Goal: Information Seeking & Learning: Learn about a topic

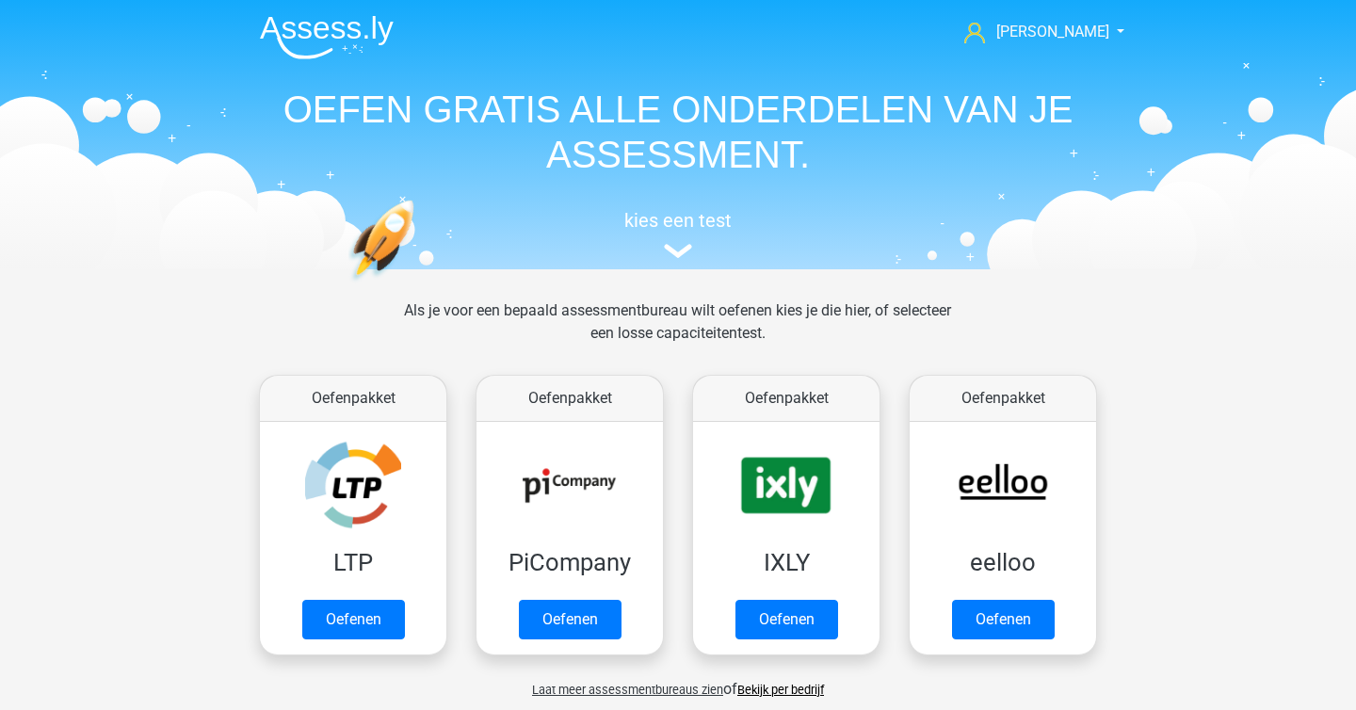
scroll to position [737, 0]
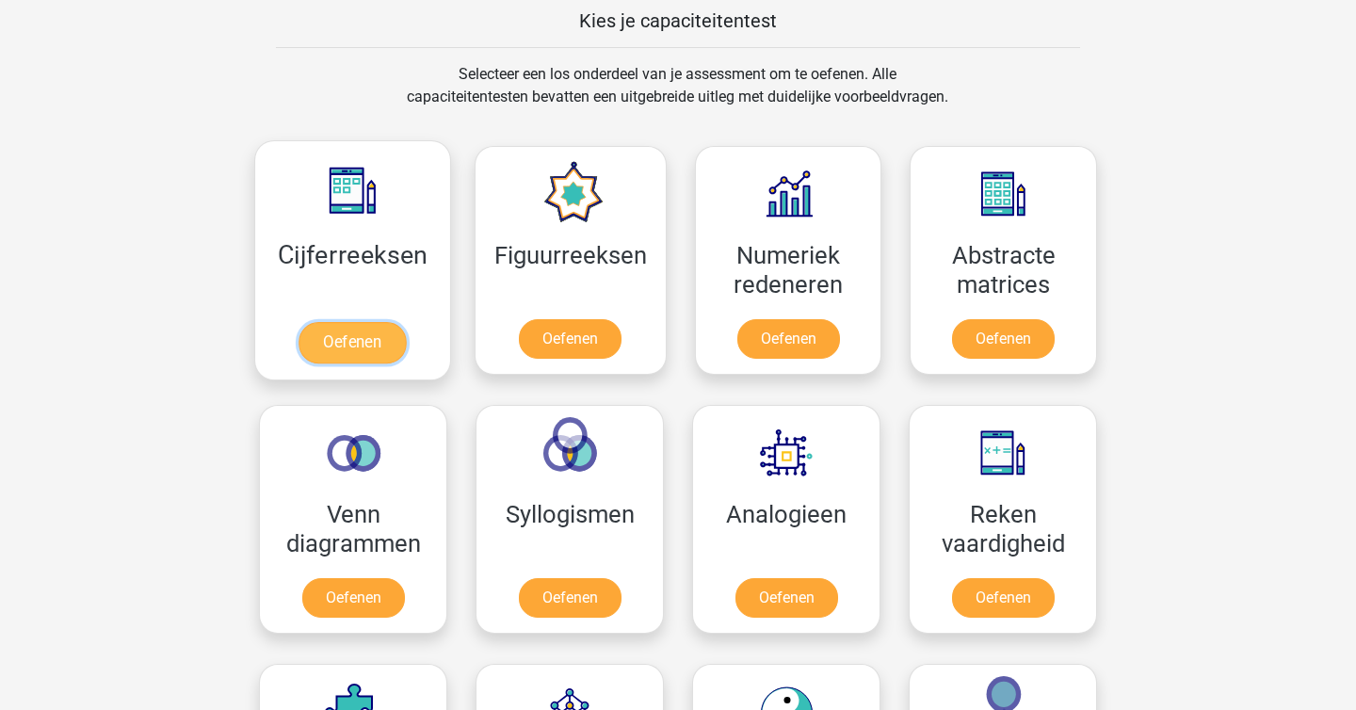
click at [372, 344] on link "Oefenen" at bounding box center [352, 342] width 107 height 41
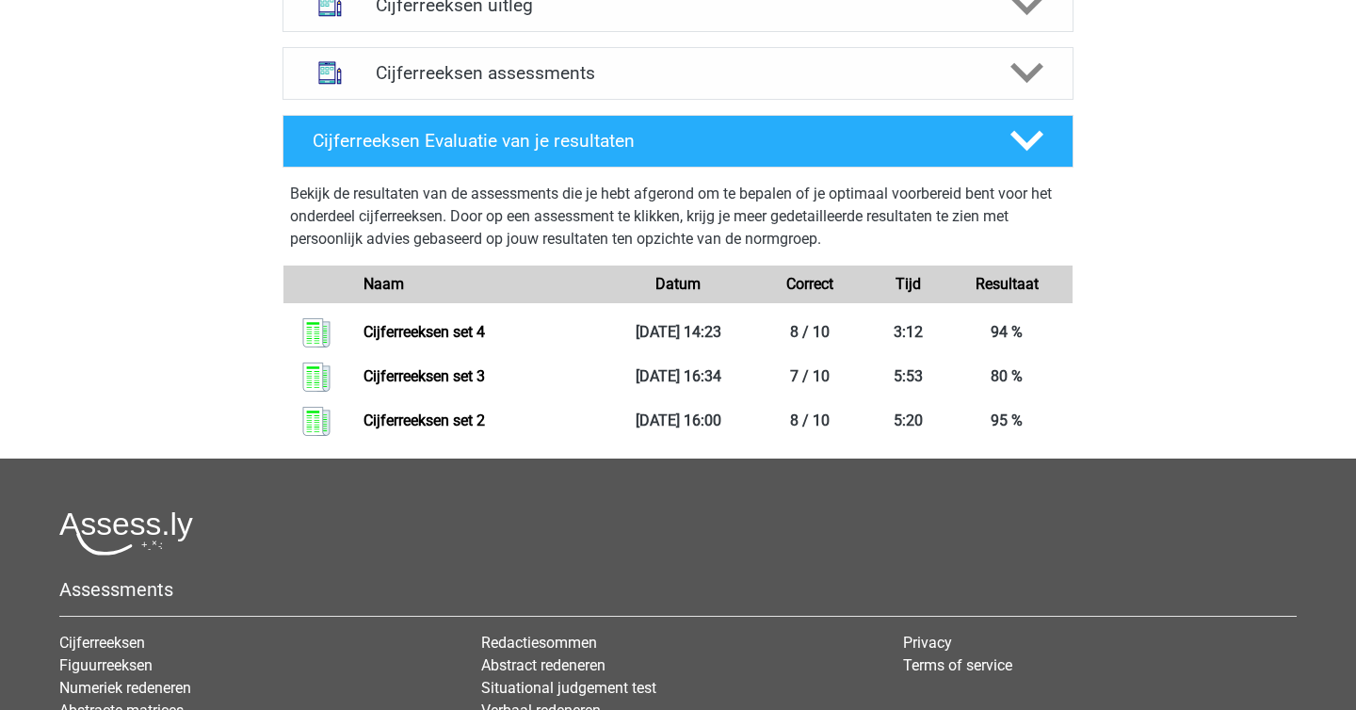
scroll to position [784, 0]
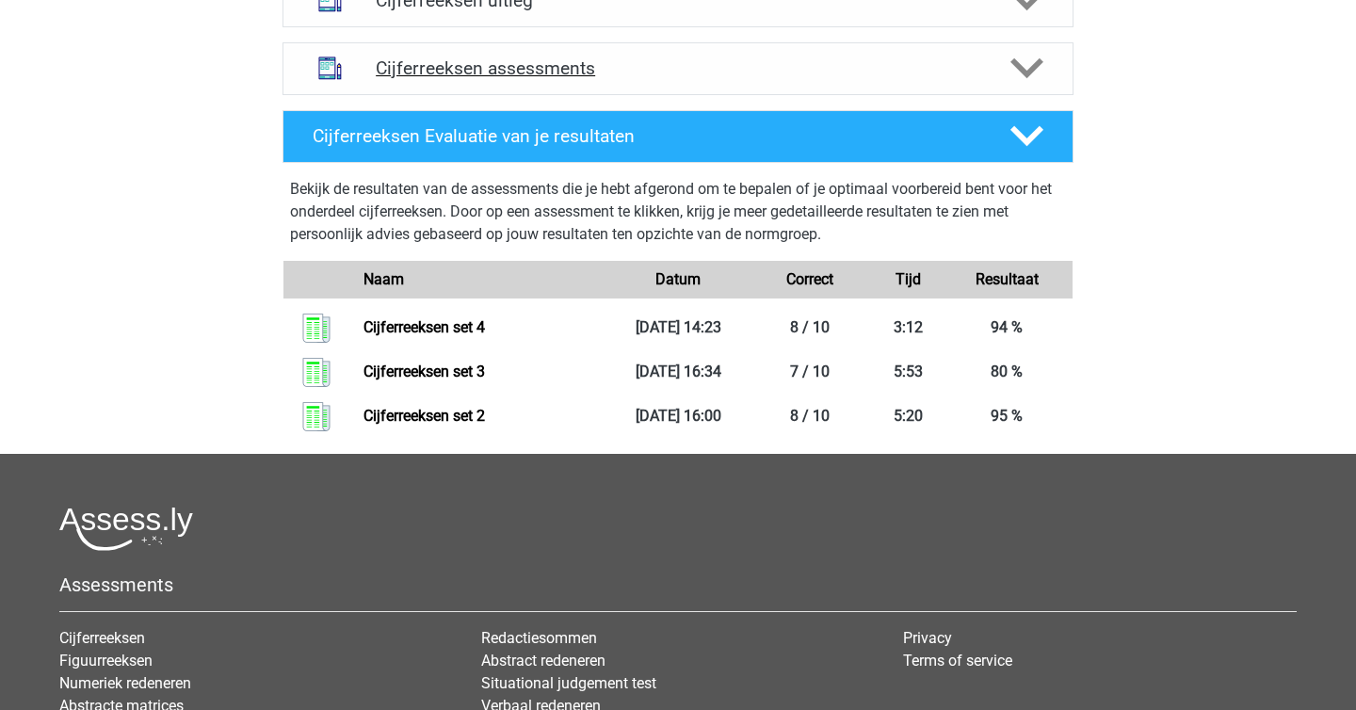
click at [1022, 85] on icon at bounding box center [1026, 68] width 33 height 33
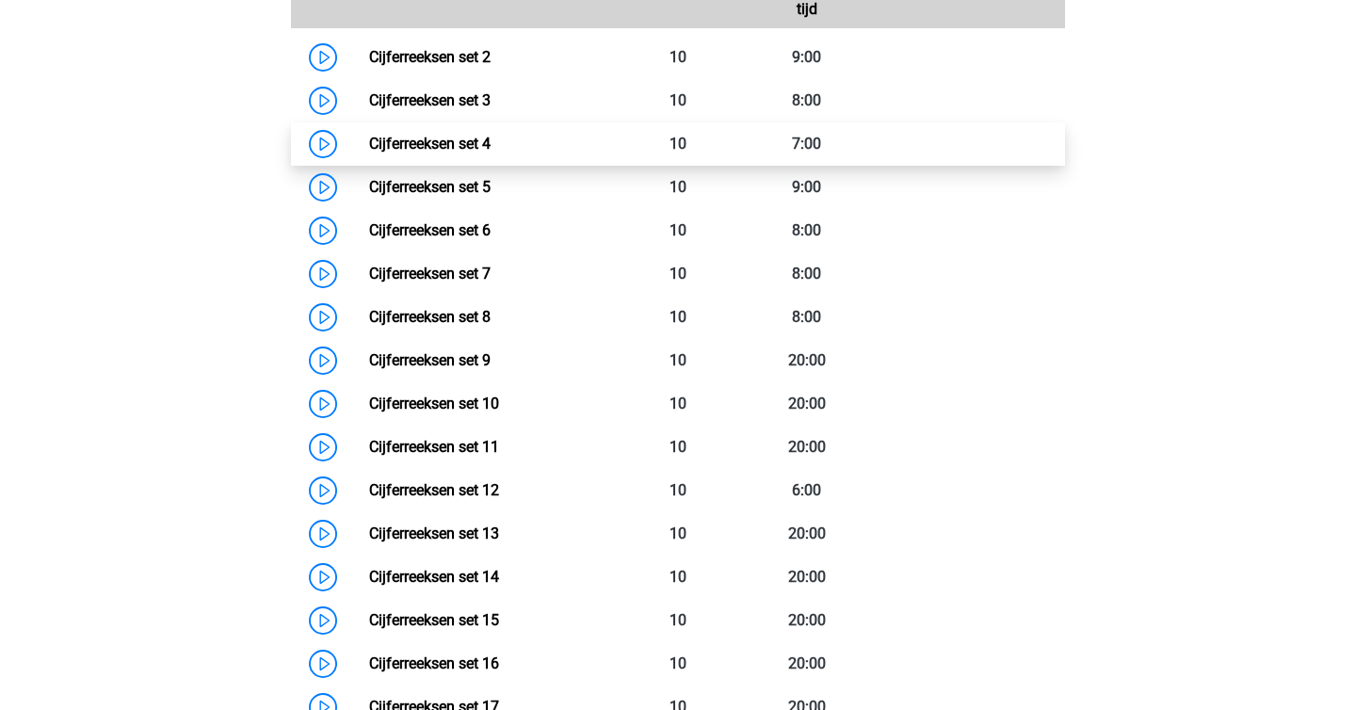
scroll to position [999, 0]
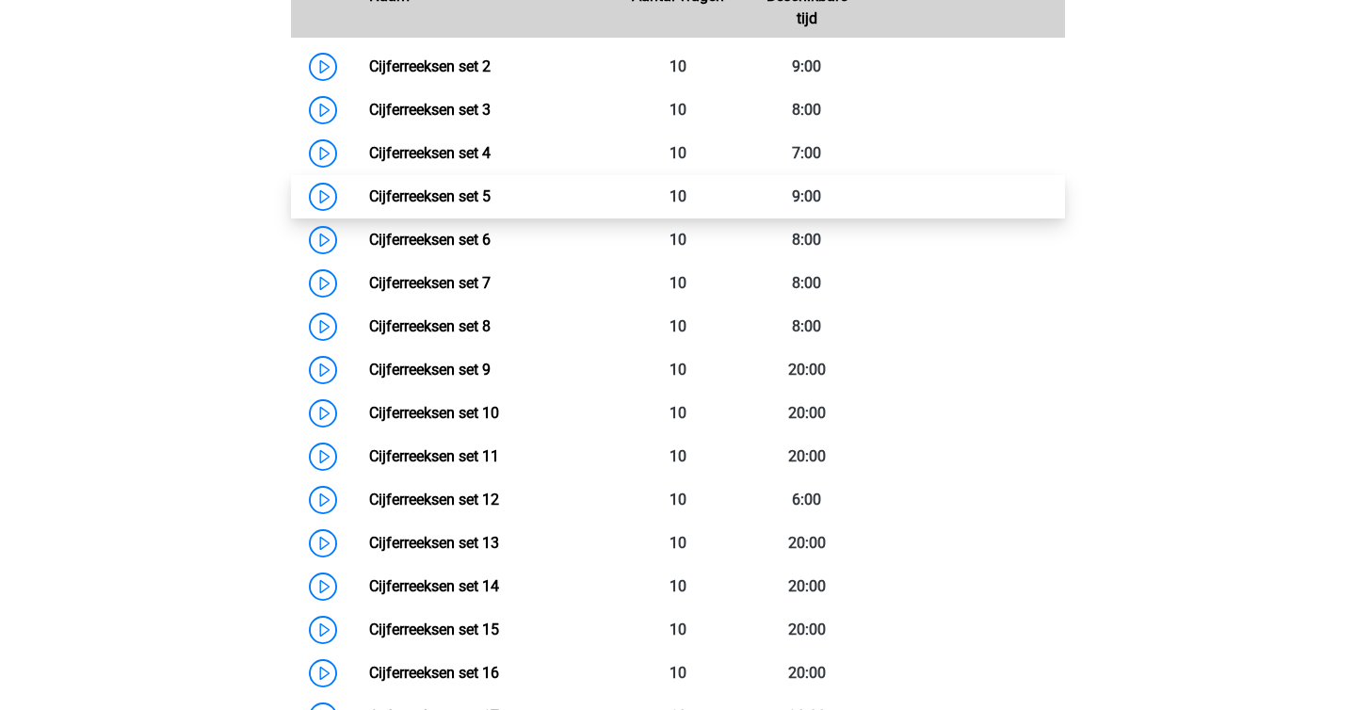
click at [369, 205] on link "Cijferreeksen set 5" at bounding box center [429, 196] width 121 height 18
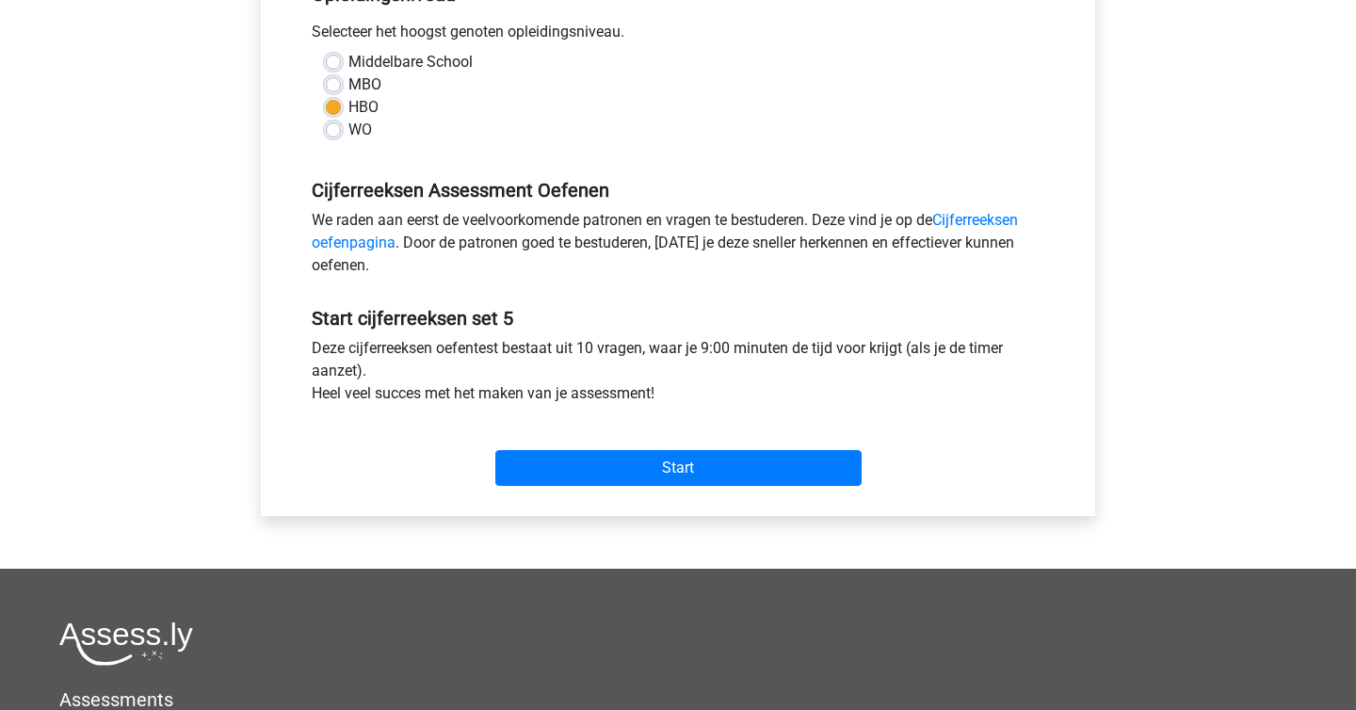
scroll to position [432, 0]
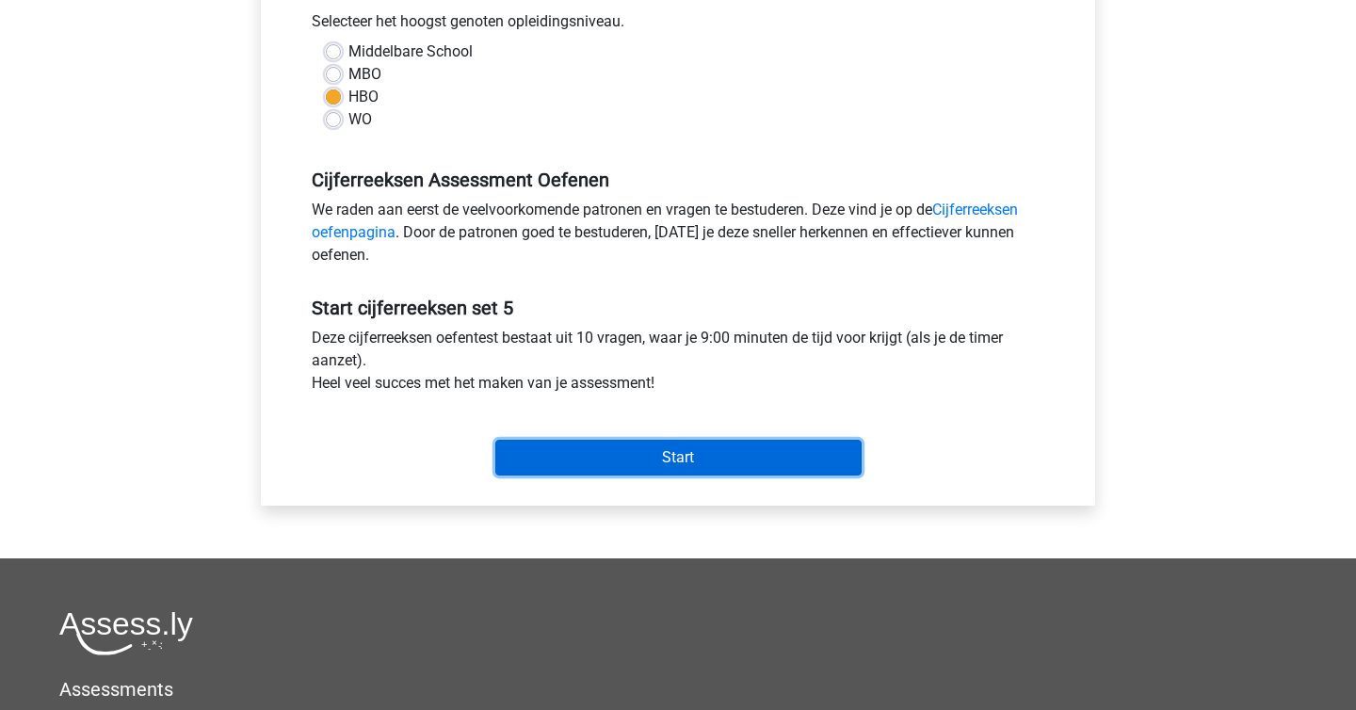
click at [597, 458] on input "Start" at bounding box center [678, 458] width 366 height 36
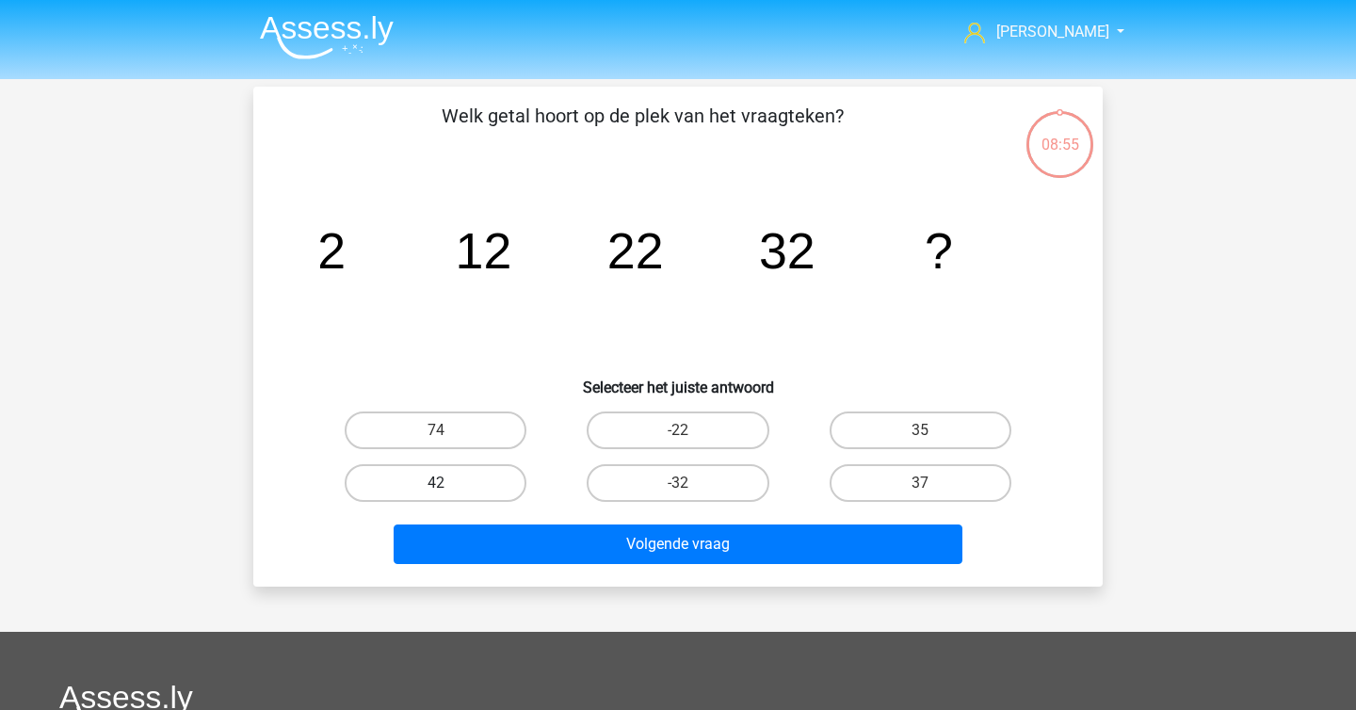
click at [477, 485] on label "42" at bounding box center [436, 483] width 182 height 38
click at [448, 485] on input "42" at bounding box center [442, 489] width 12 height 12
radio input "true"
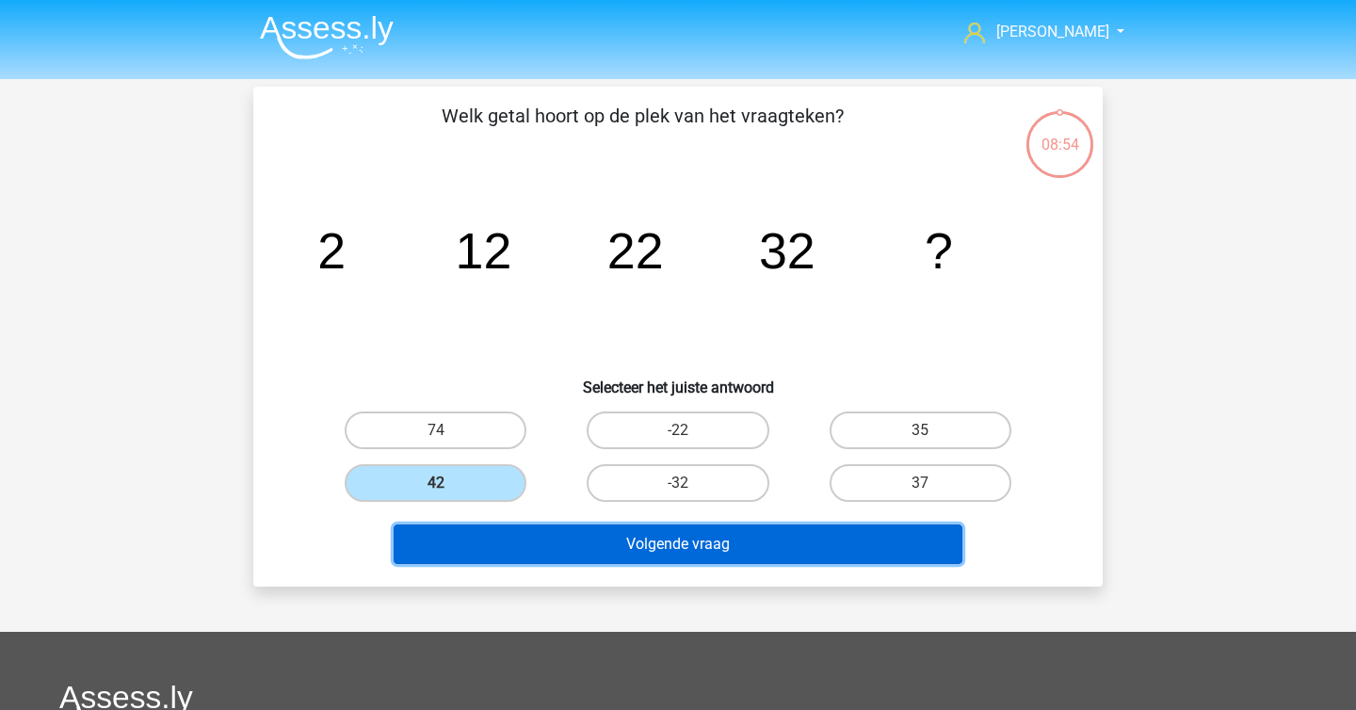
click at [518, 551] on button "Volgende vraag" at bounding box center [679, 545] width 570 height 40
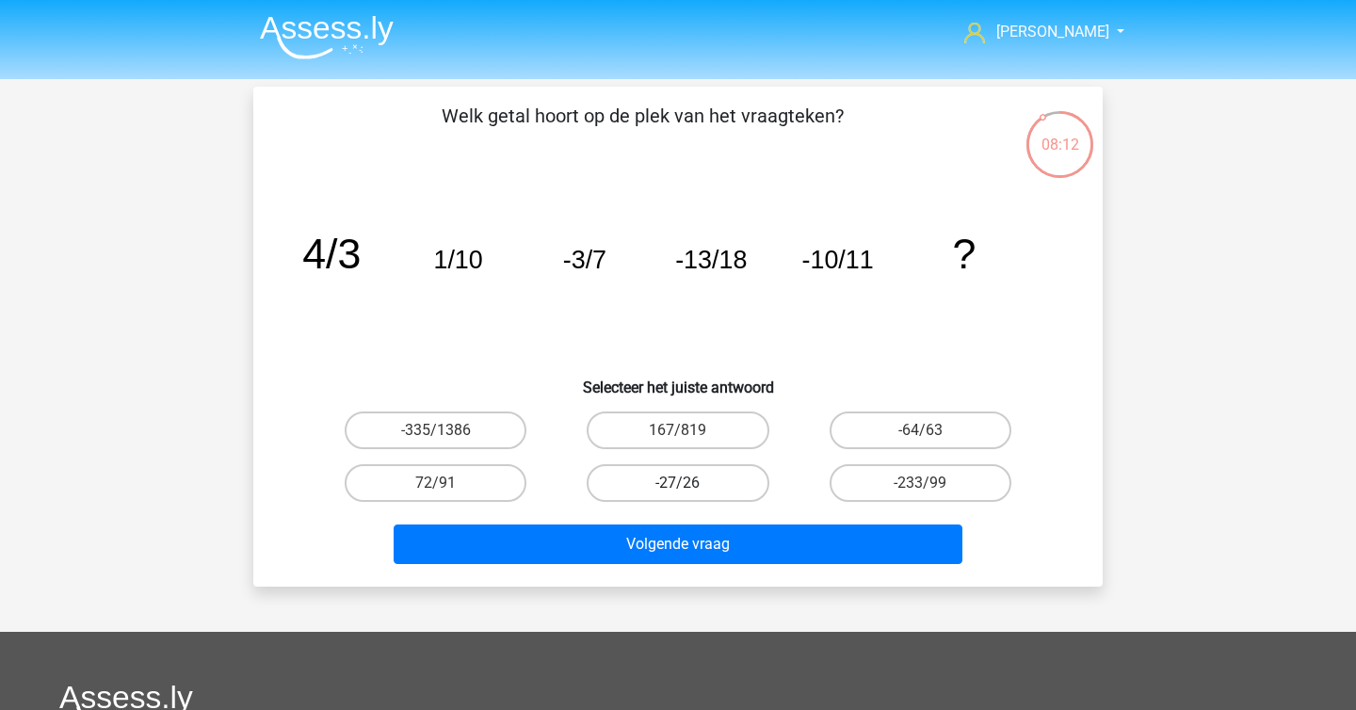
click at [728, 482] on label "-27/26" at bounding box center [678, 483] width 182 height 38
click at [690, 483] on input "-27/26" at bounding box center [684, 489] width 12 height 12
radio input "true"
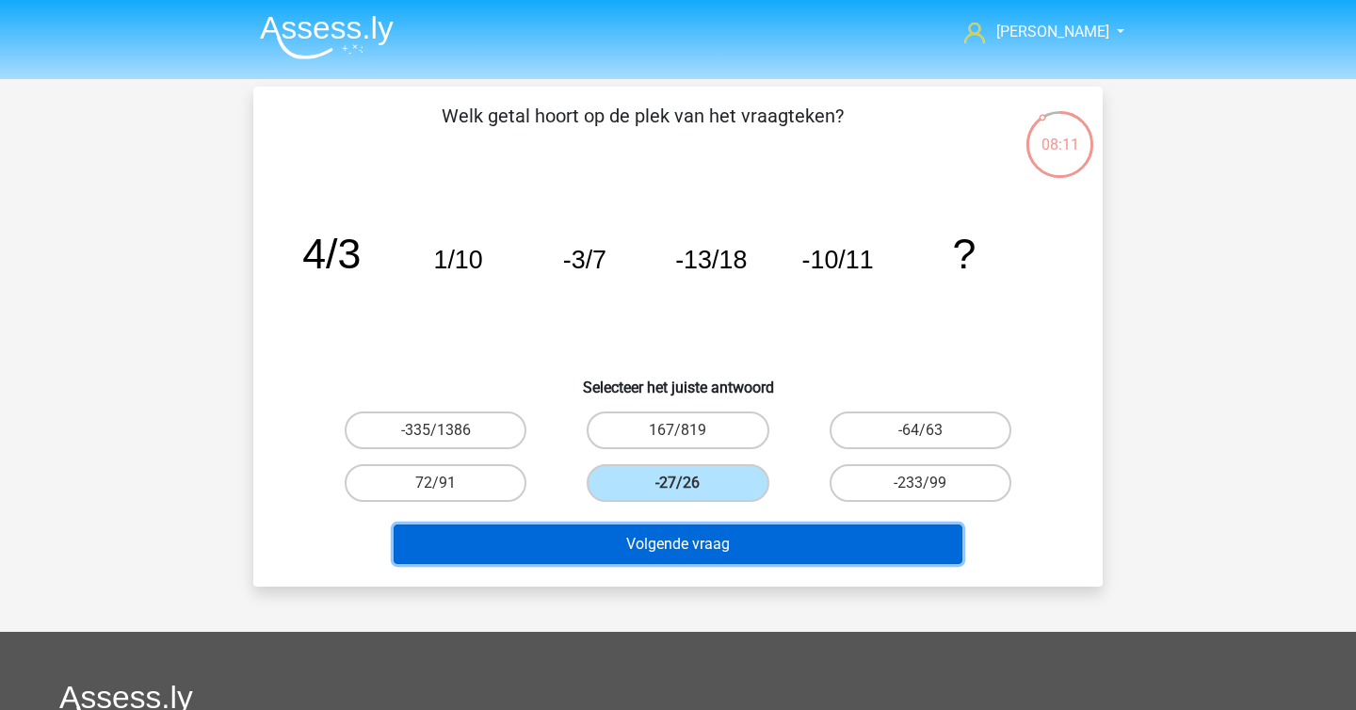
click at [712, 525] on button "Volgende vraag" at bounding box center [679, 545] width 570 height 40
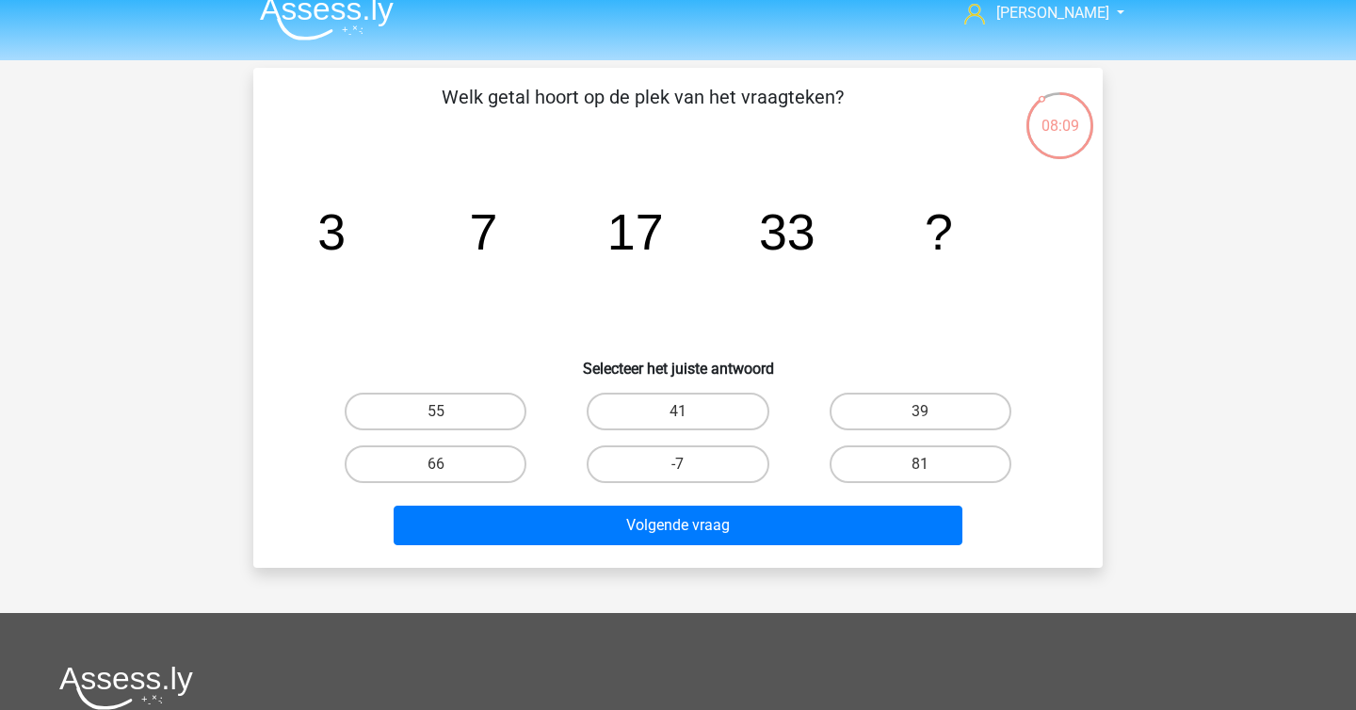
scroll to position [16, 0]
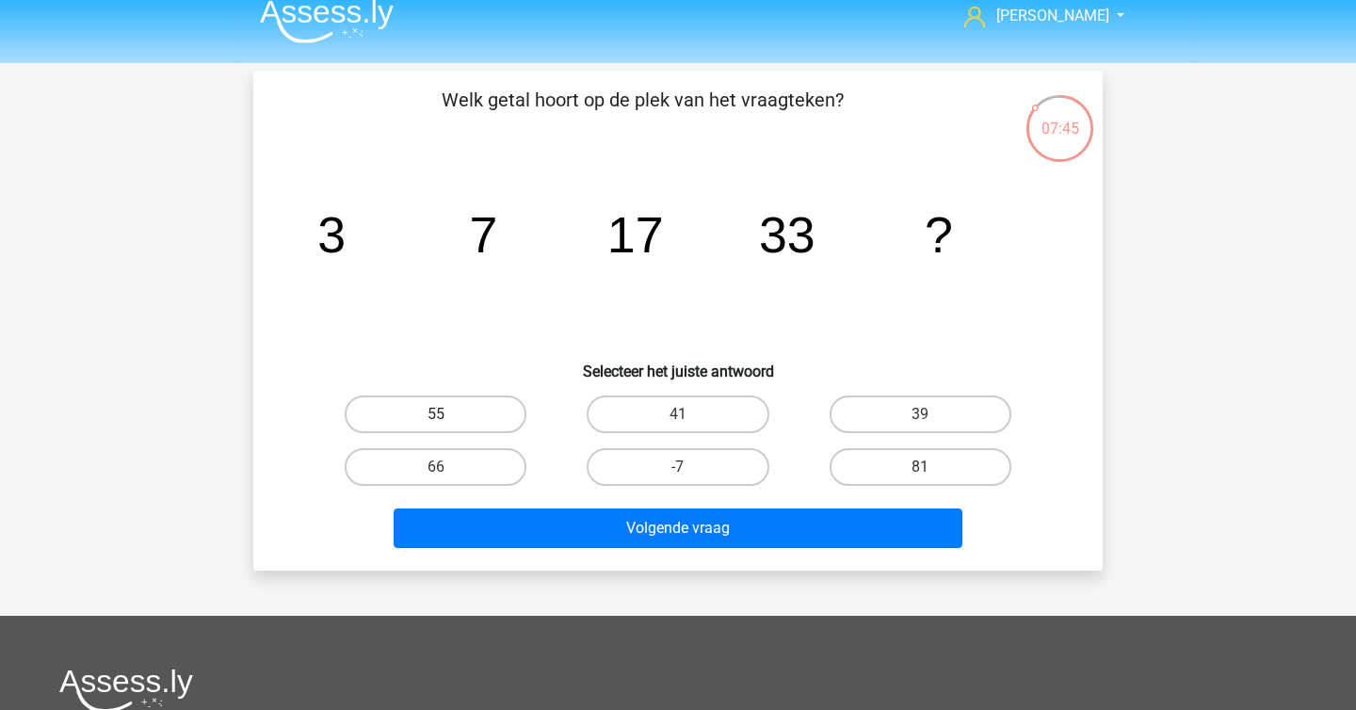
click at [521, 409] on label "55" at bounding box center [436, 415] width 182 height 38
click at [448, 414] on input "55" at bounding box center [442, 420] width 12 height 12
radio input "true"
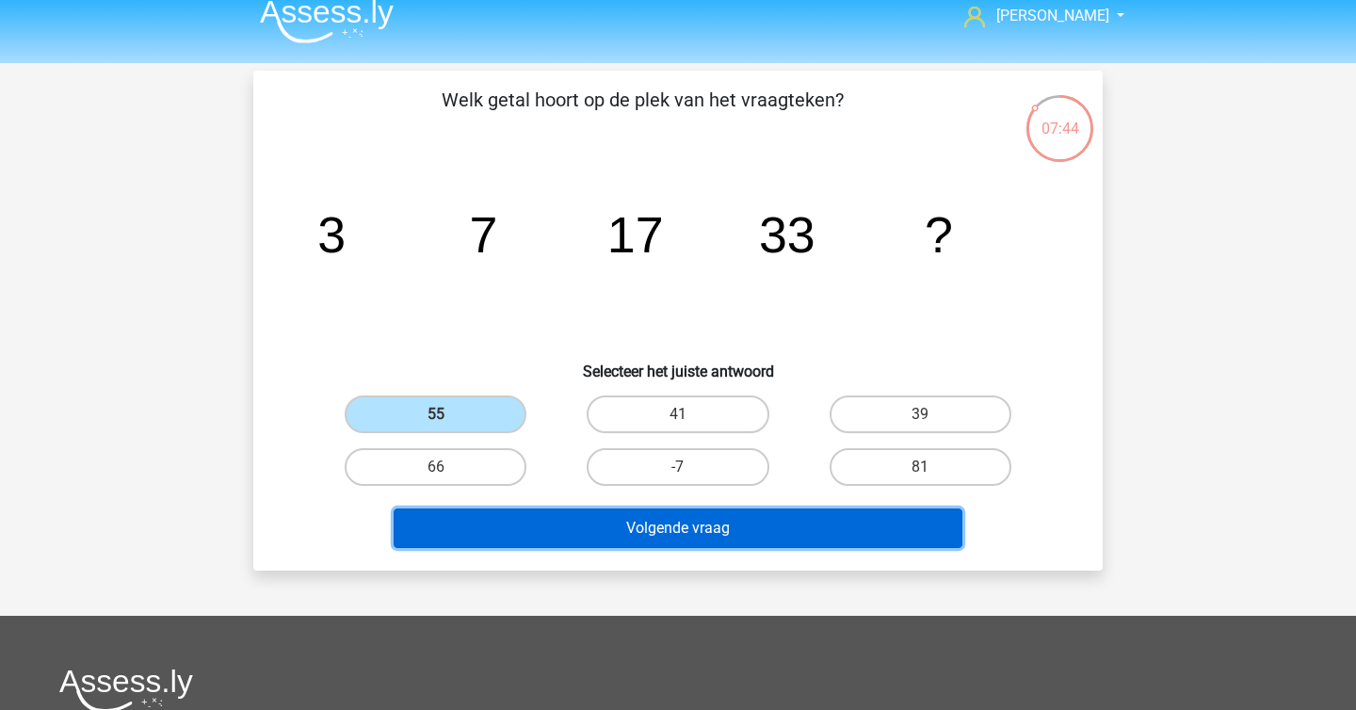
click at [609, 524] on button "Volgende vraag" at bounding box center [679, 529] width 570 height 40
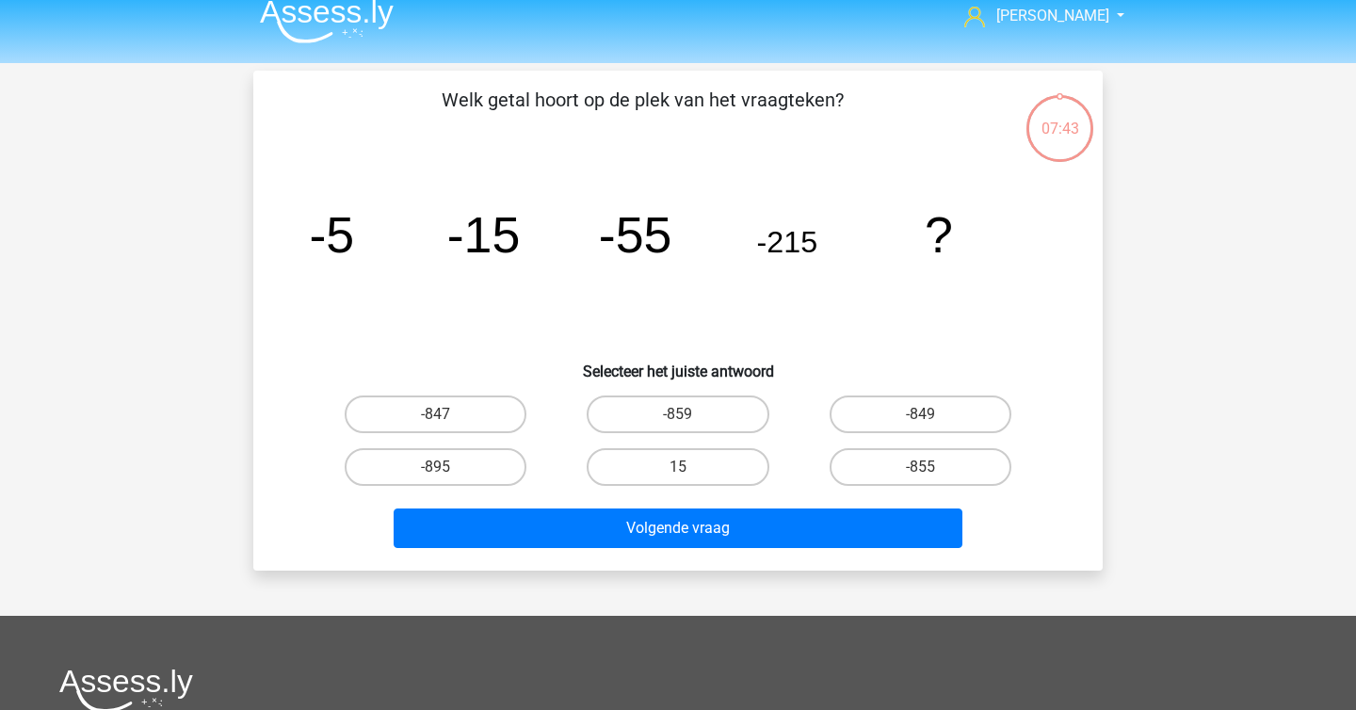
scroll to position [87, 0]
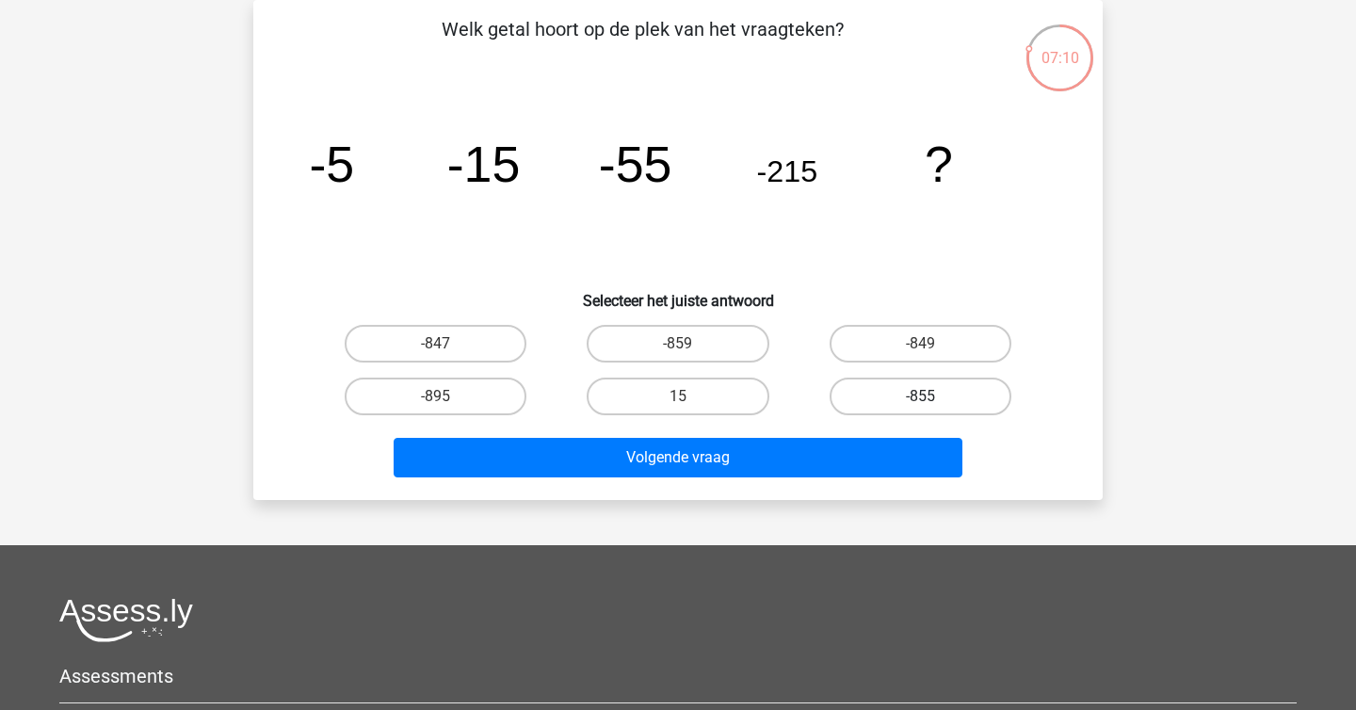
click at [877, 400] on label "-855" at bounding box center [921, 397] width 182 height 38
click at [920, 400] on input "-855" at bounding box center [926, 402] width 12 height 12
radio input "true"
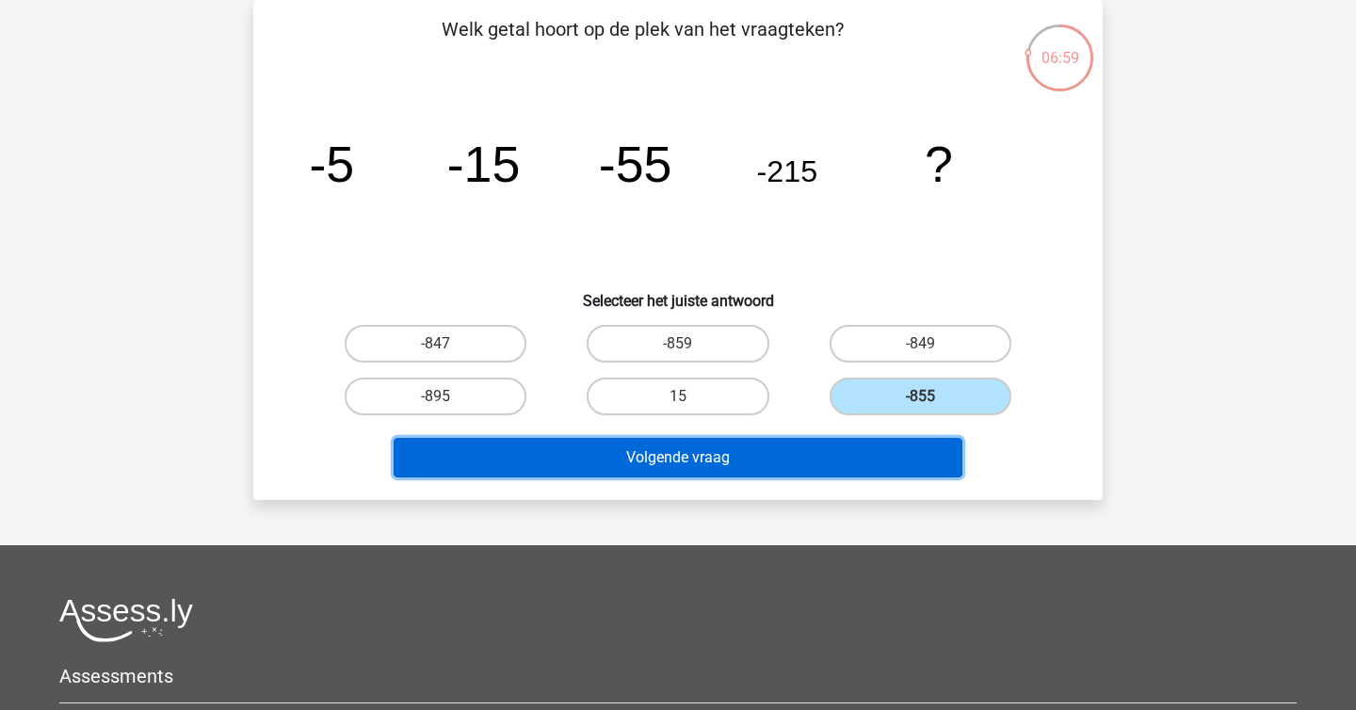
click at [824, 457] on button "Volgende vraag" at bounding box center [679, 458] width 570 height 40
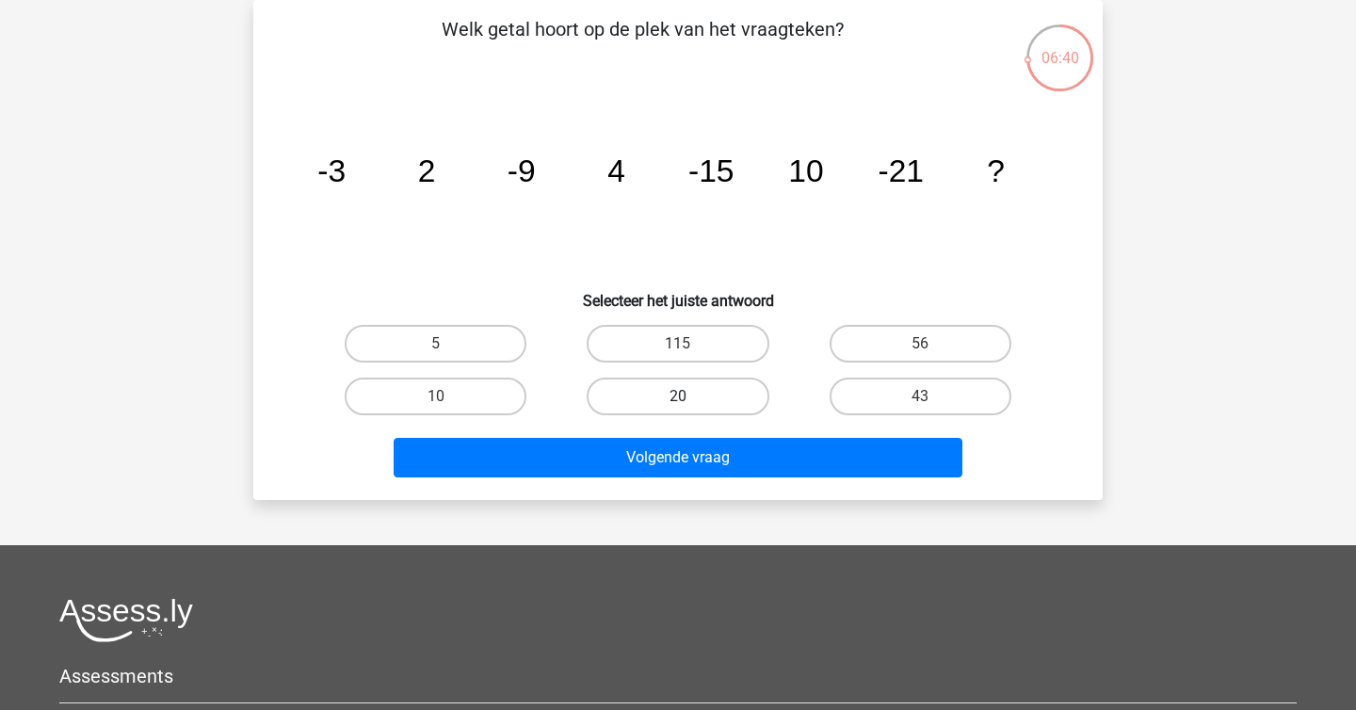
click at [699, 382] on label "20" at bounding box center [678, 397] width 182 height 38
click at [690, 396] on input "20" at bounding box center [684, 402] width 12 height 12
radio input "true"
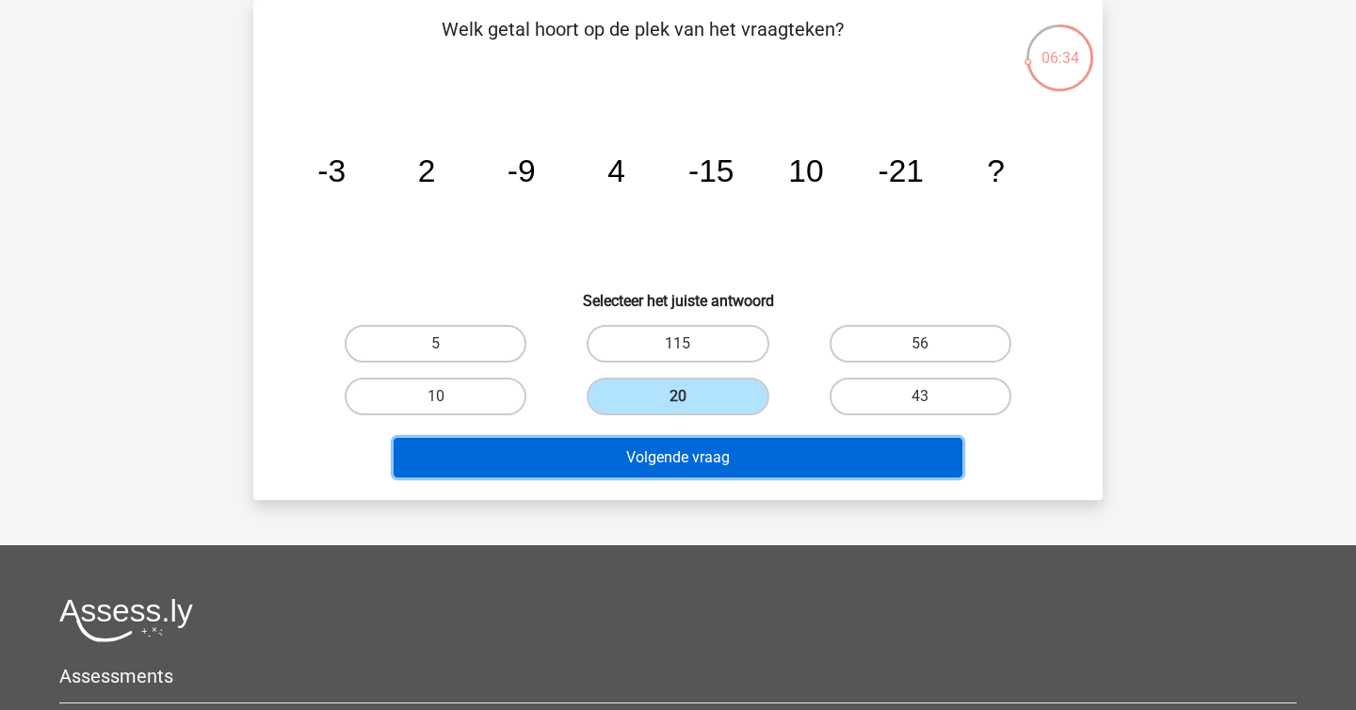
click at [753, 444] on button "Volgende vraag" at bounding box center [679, 458] width 570 height 40
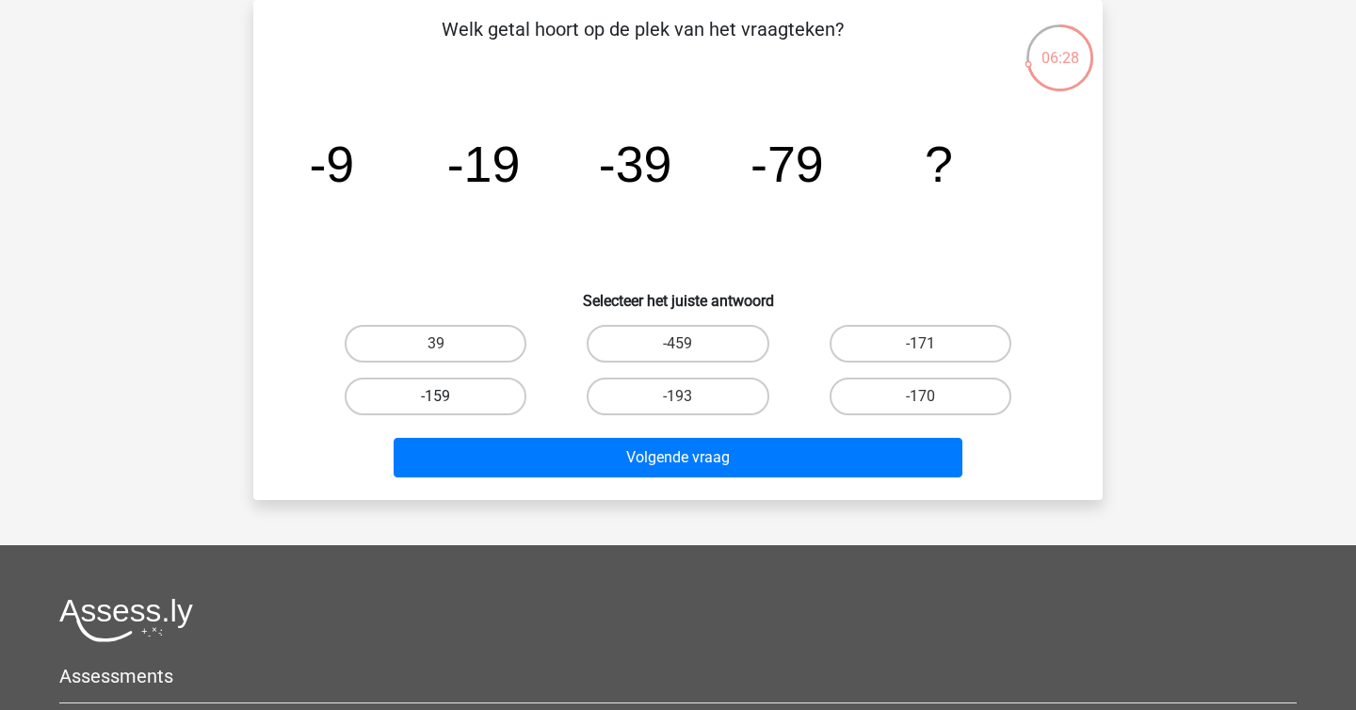
click at [471, 403] on label "-159" at bounding box center [436, 397] width 182 height 38
click at [448, 403] on input "-159" at bounding box center [442, 402] width 12 height 12
radio input "true"
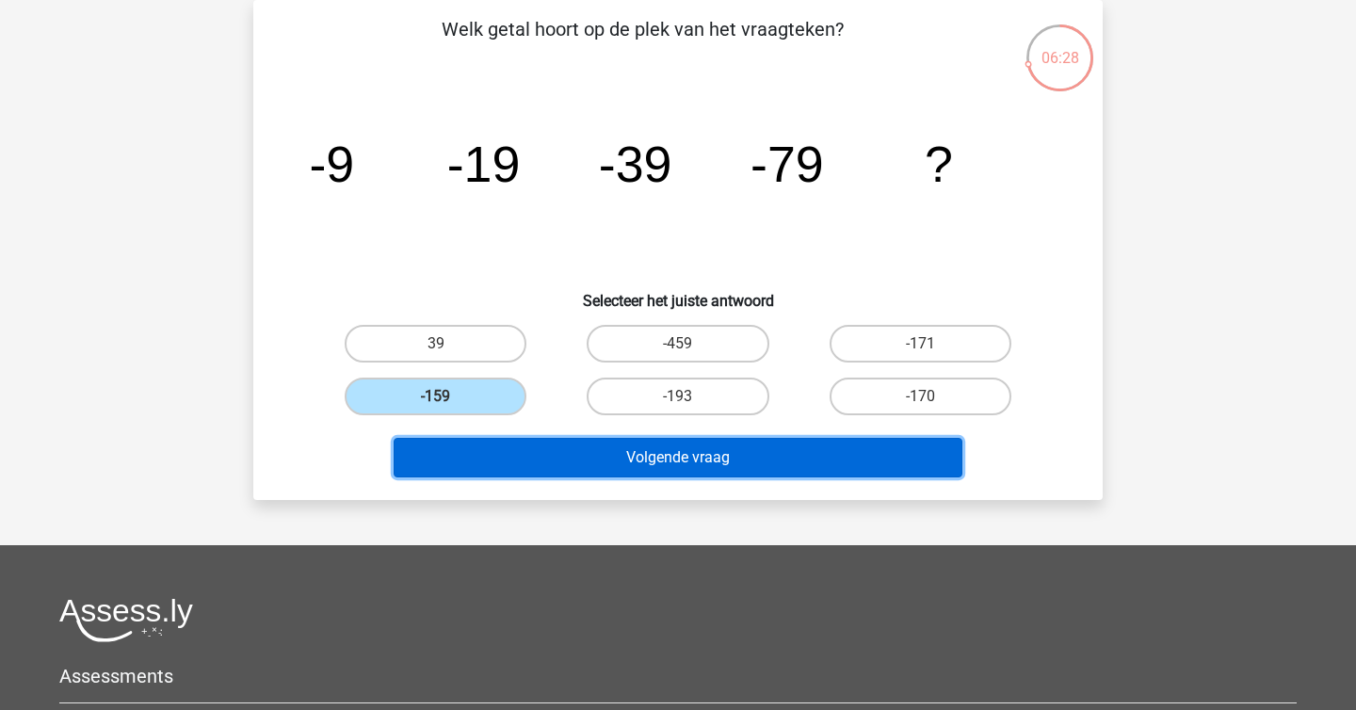
click at [565, 460] on button "Volgende vraag" at bounding box center [679, 458] width 570 height 40
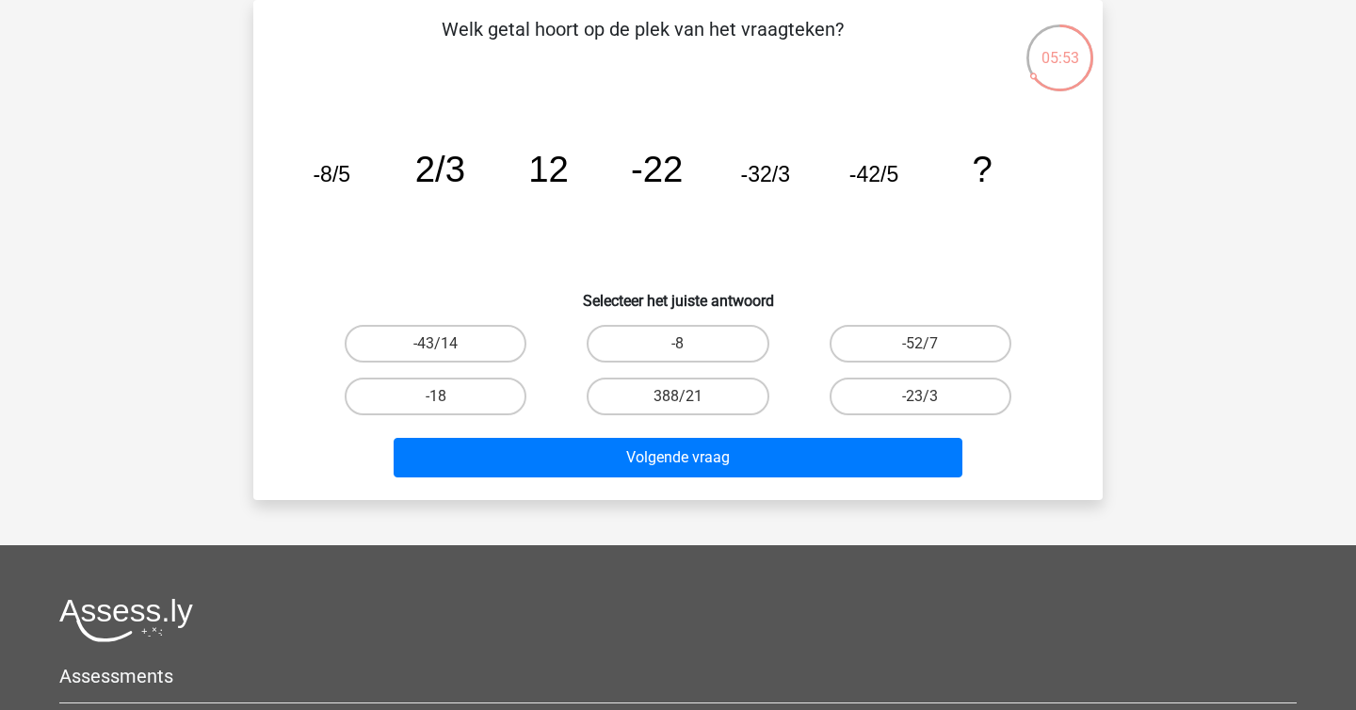
click at [927, 355] on input "-52/7" at bounding box center [926, 350] width 12 height 12
radio input "true"
click at [853, 494] on div "Welk getal hoort op de plek van het vraagteken? image/svg+xml -8/5 2/3 12 -22 -…" at bounding box center [677, 250] width 849 height 500
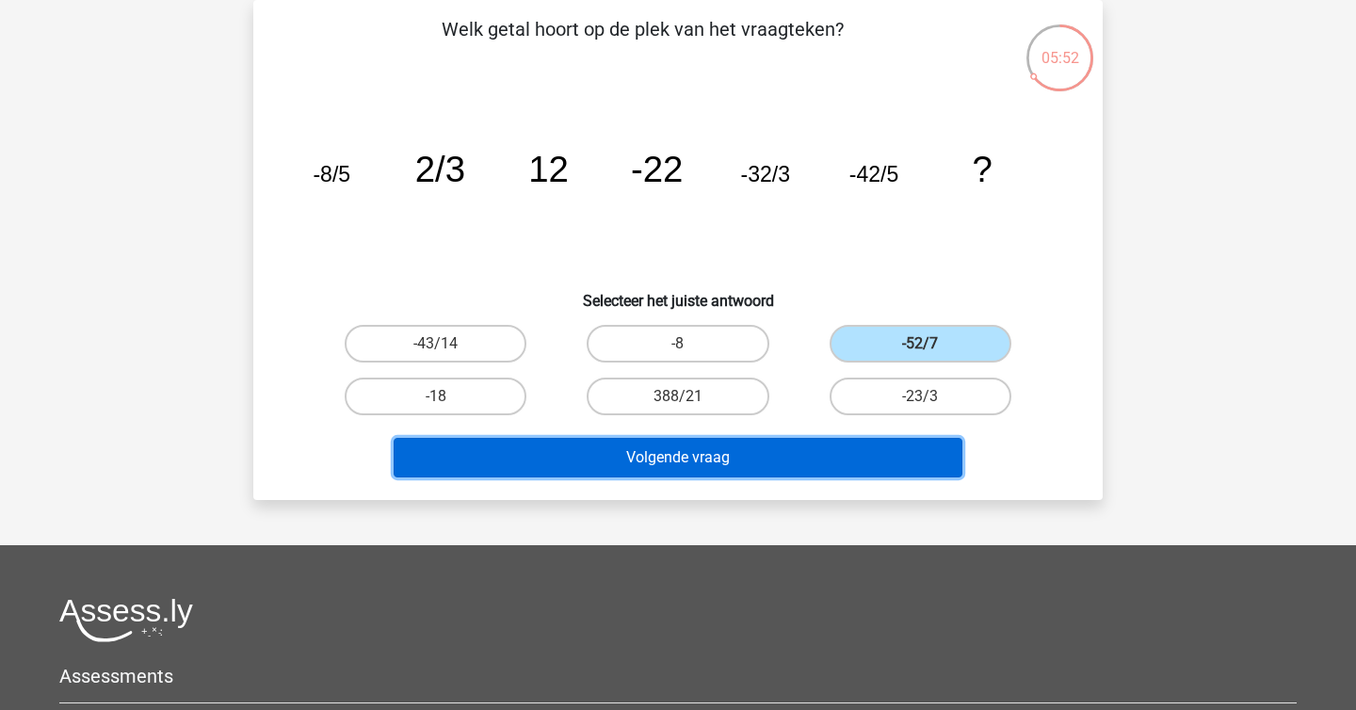
click at [873, 464] on button "Volgende vraag" at bounding box center [679, 458] width 570 height 40
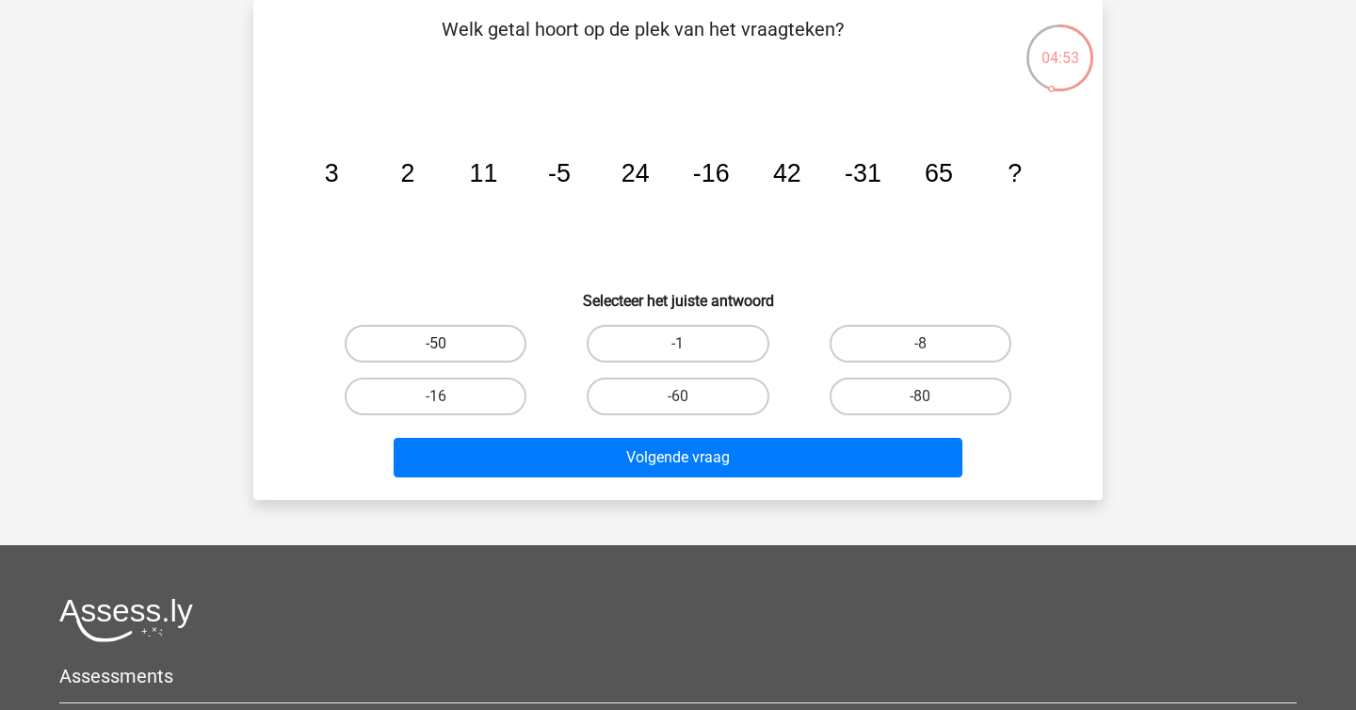
click at [523, 340] on label "-50" at bounding box center [436, 344] width 182 height 38
click at [448, 344] on input "-50" at bounding box center [442, 350] width 12 height 12
radio input "true"
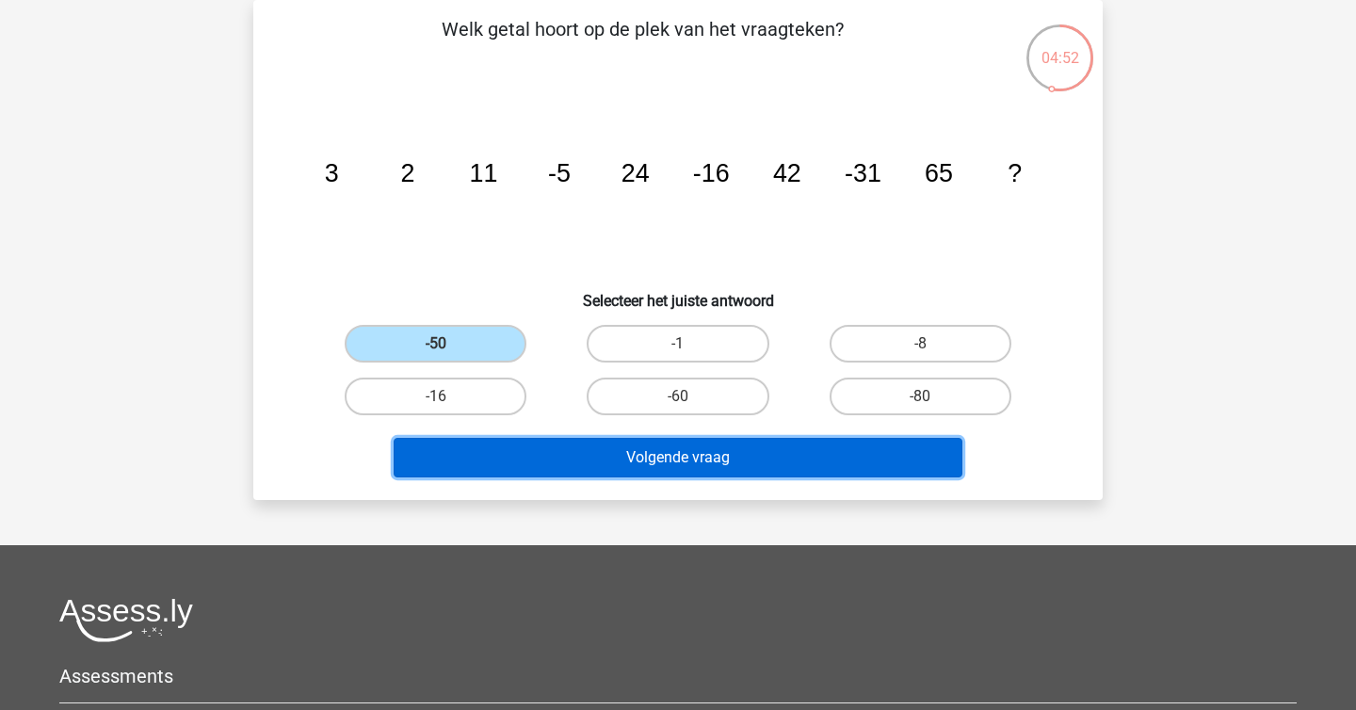
click at [547, 455] on button "Volgende vraag" at bounding box center [679, 458] width 570 height 40
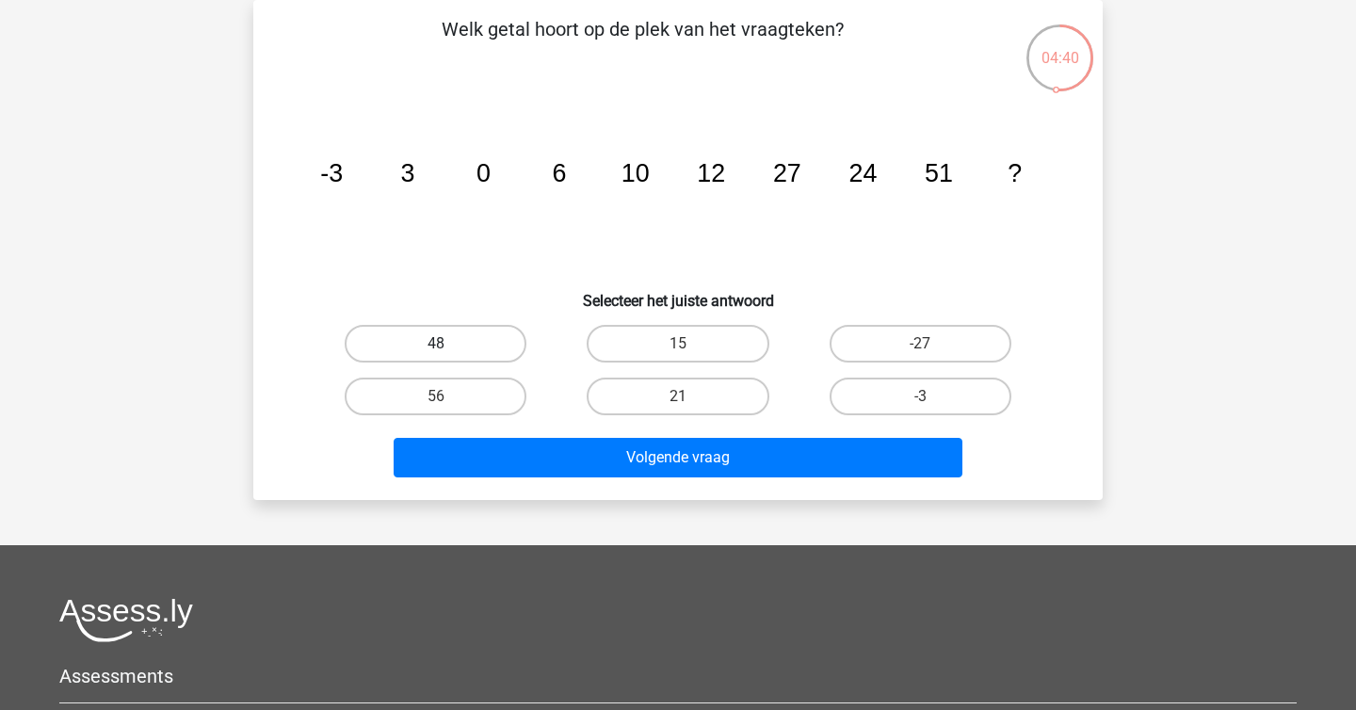
click at [480, 355] on label "48" at bounding box center [436, 344] width 182 height 38
click at [448, 355] on input "48" at bounding box center [442, 350] width 12 height 12
radio input "true"
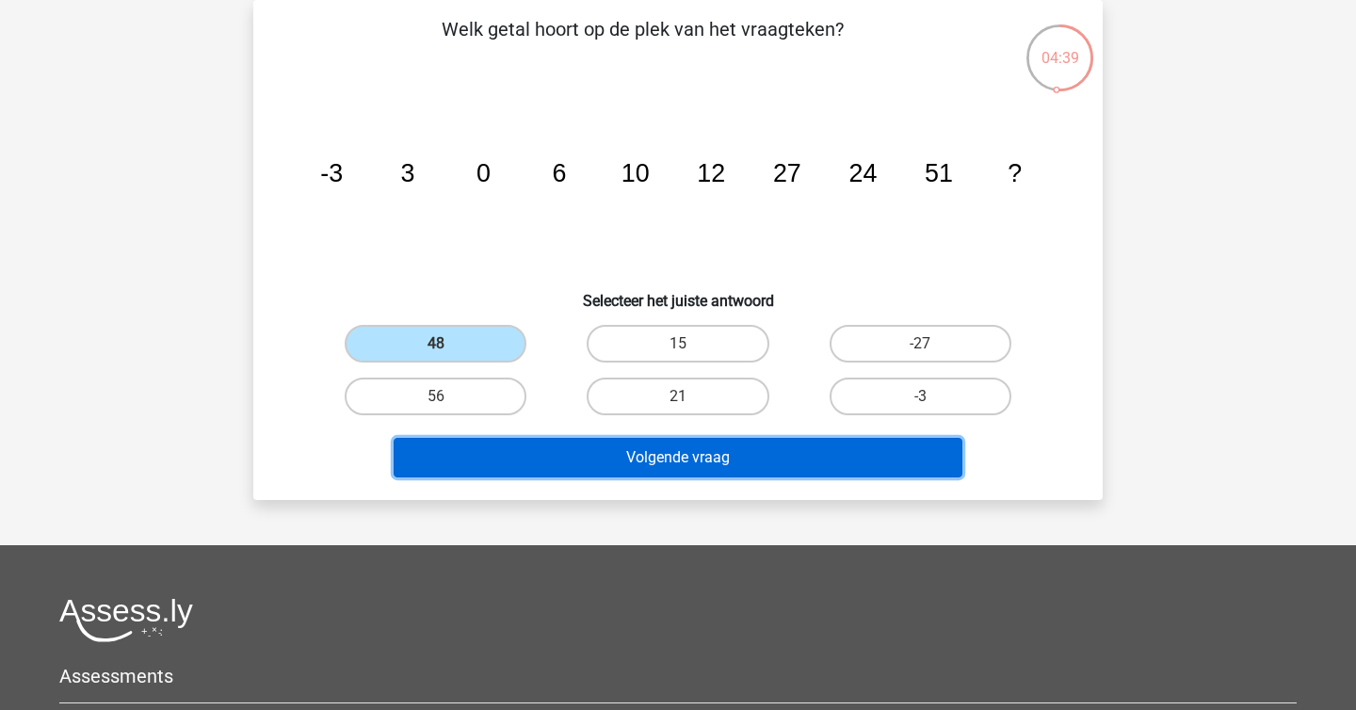
click at [543, 465] on button "Volgende vraag" at bounding box center [679, 458] width 570 height 40
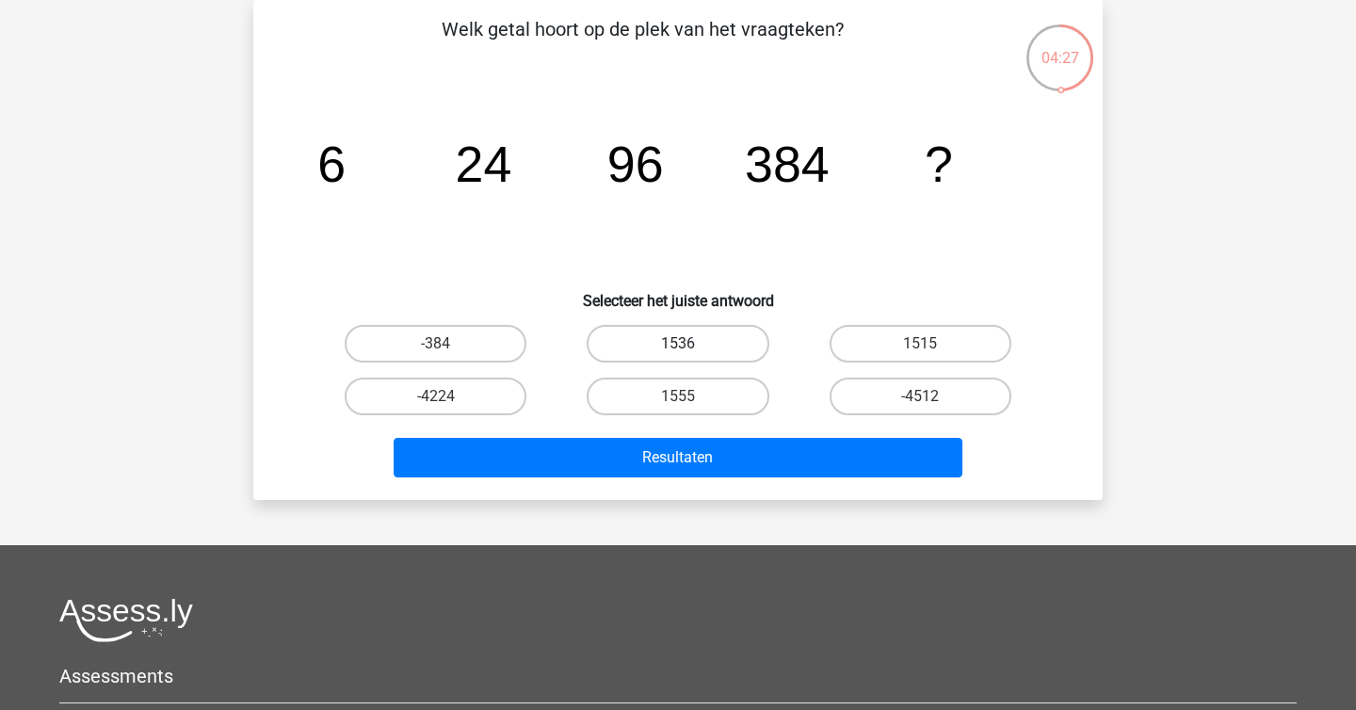
click at [732, 350] on label "1536" at bounding box center [678, 344] width 182 height 38
click at [690, 350] on input "1536" at bounding box center [684, 350] width 12 height 12
radio input "true"
click at [731, 402] on label "1555" at bounding box center [678, 397] width 182 height 38
click at [690, 402] on input "1555" at bounding box center [684, 402] width 12 height 12
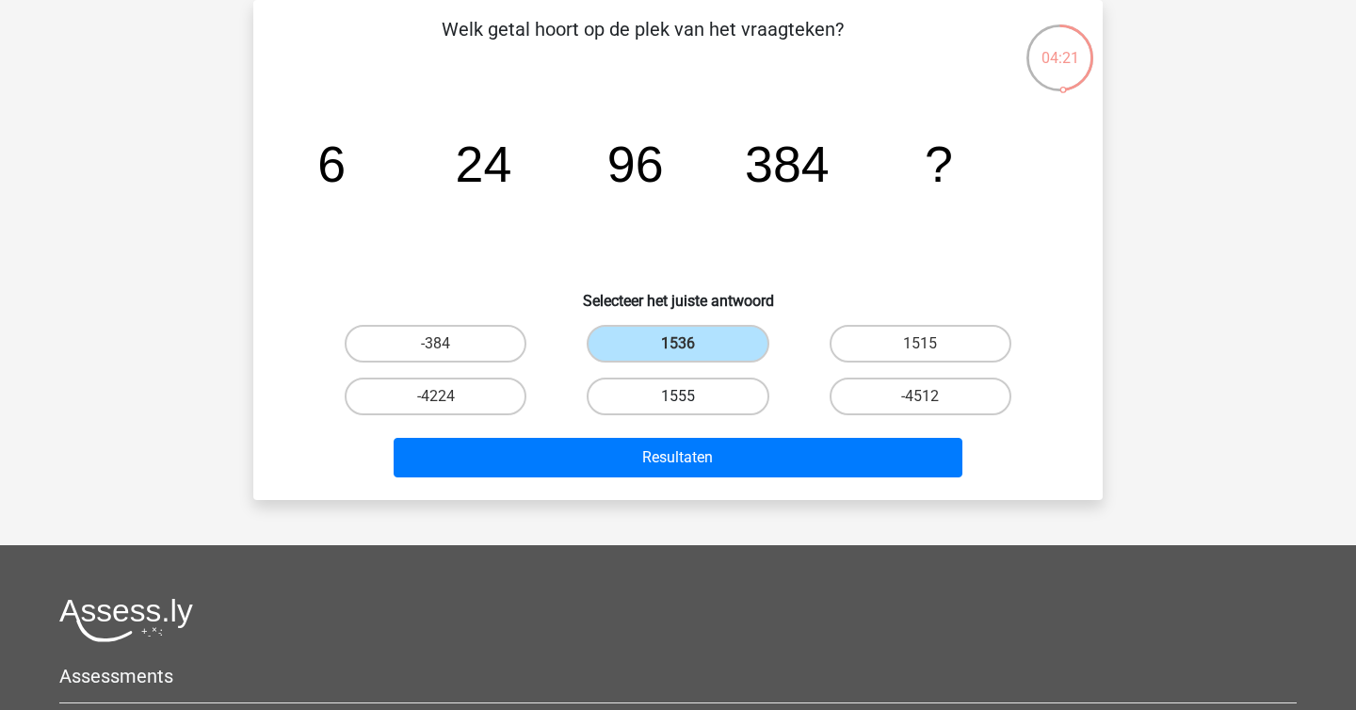
radio input "true"
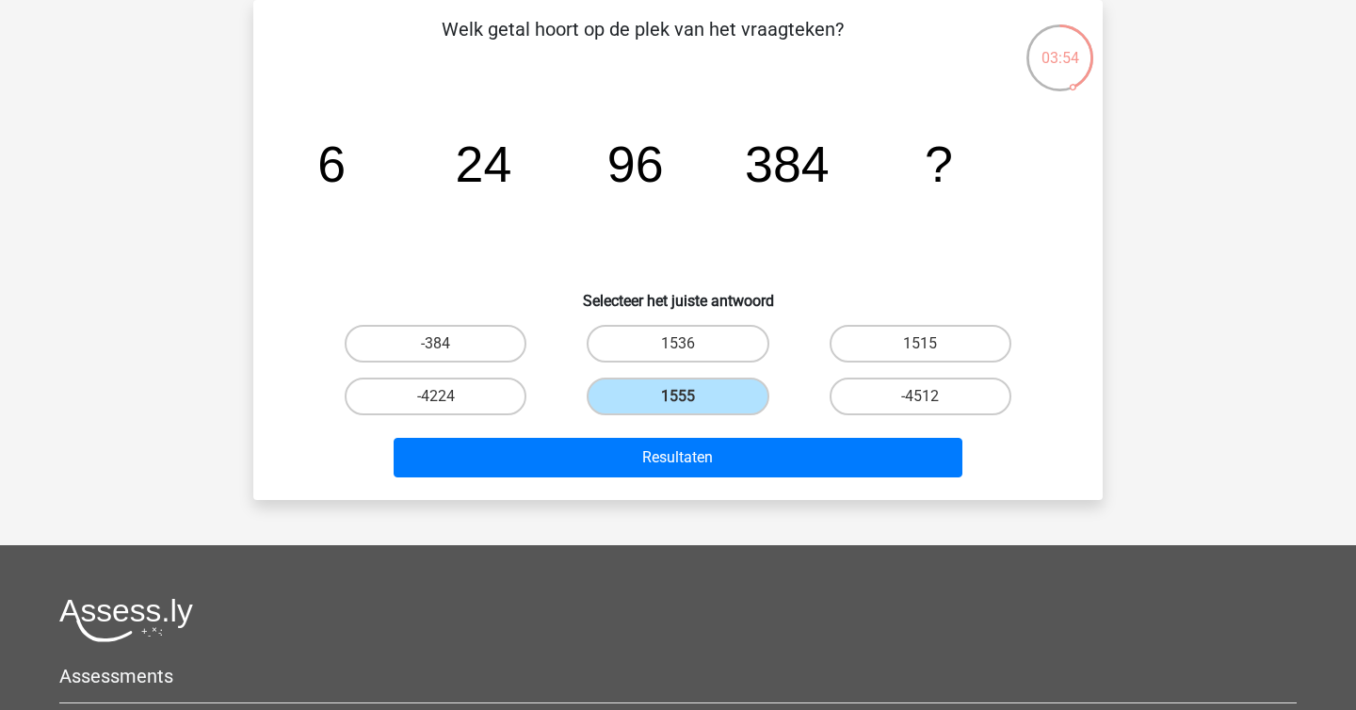
scroll to position [89, 0]
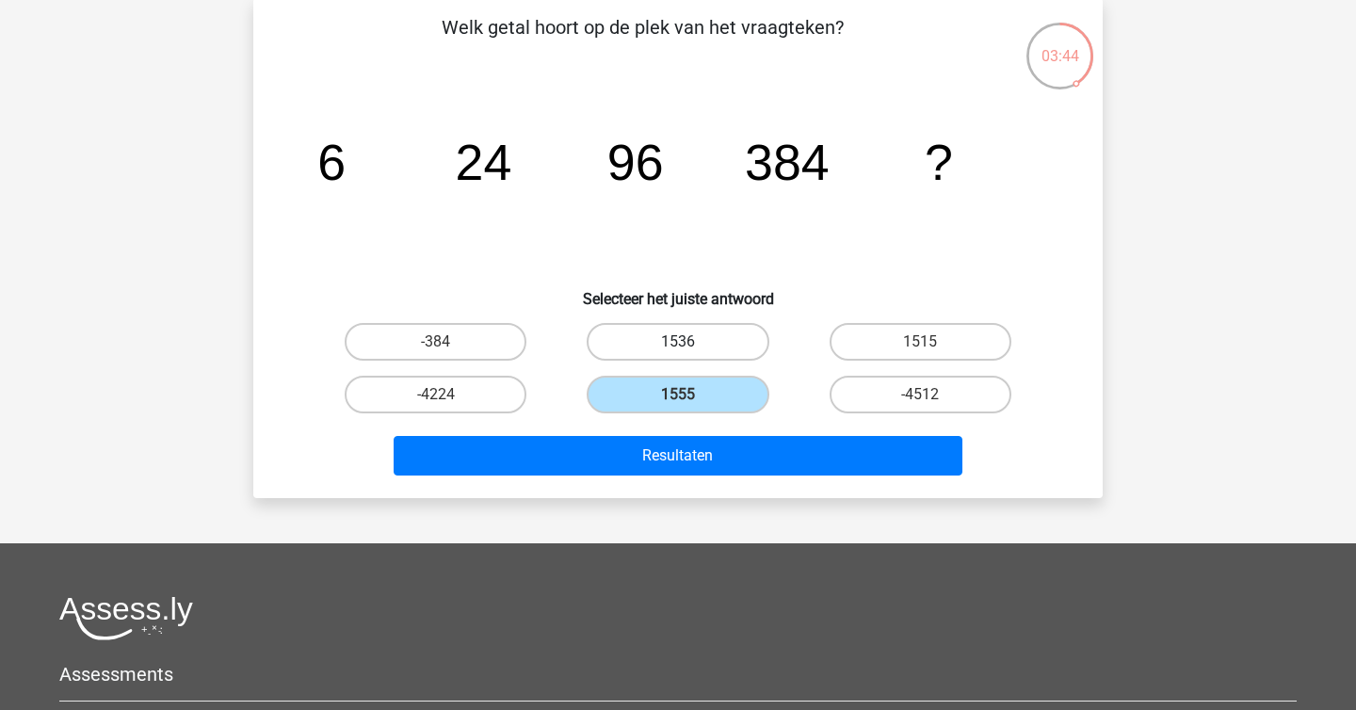
click at [746, 342] on label "1536" at bounding box center [678, 342] width 182 height 38
click at [690, 342] on input "1536" at bounding box center [684, 348] width 12 height 12
radio input "true"
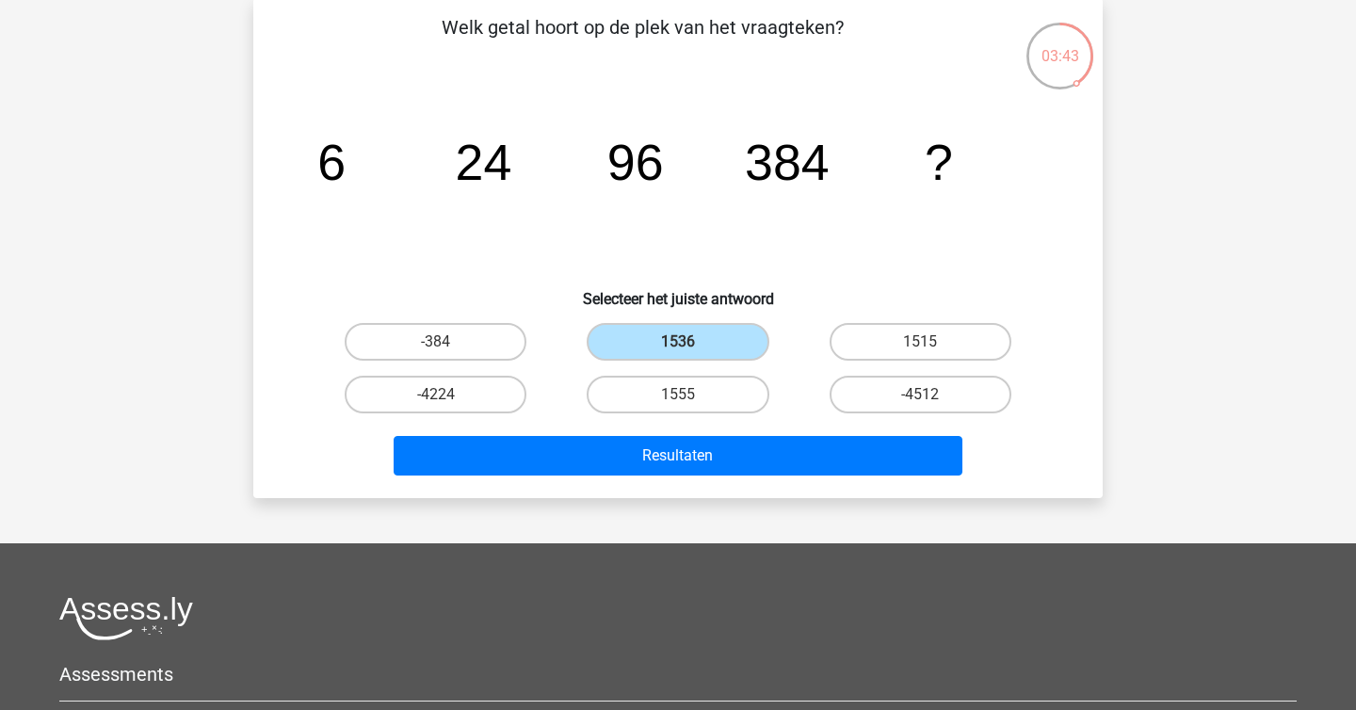
click at [745, 479] on div "Resultaten" at bounding box center [678, 459] width 727 height 47
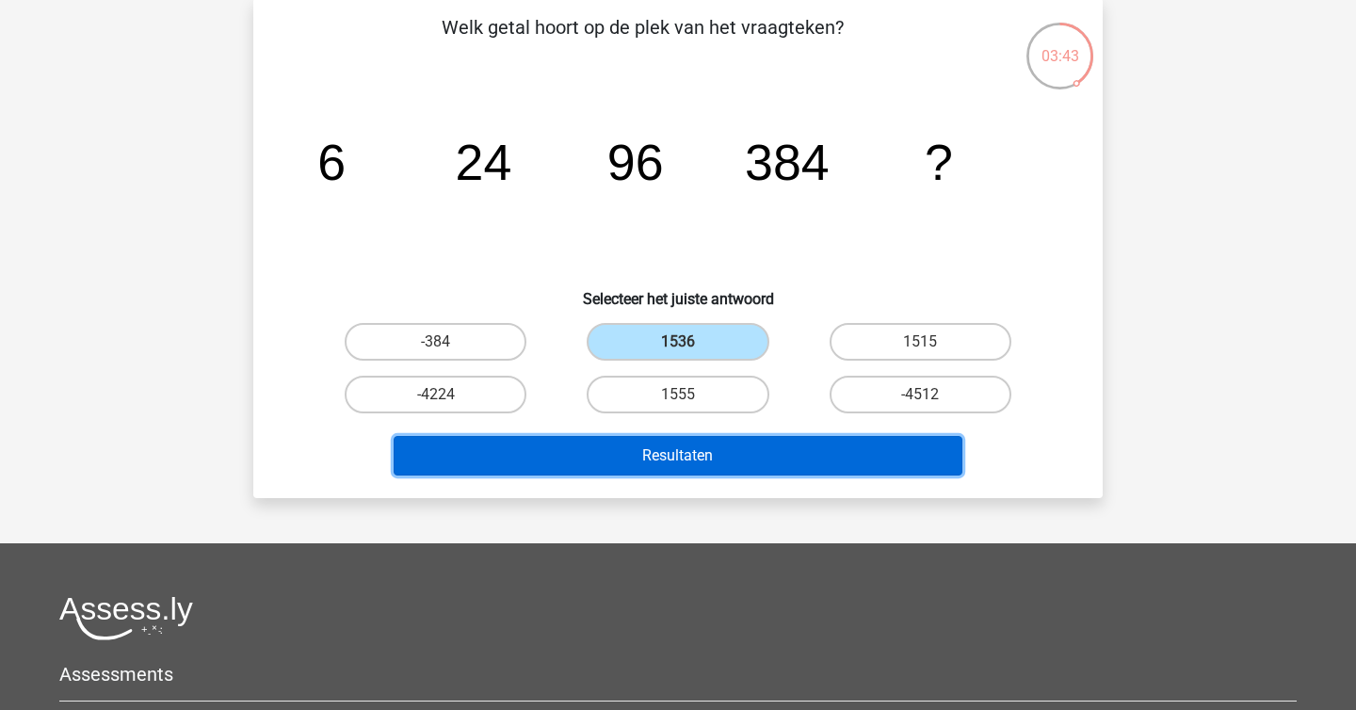
click at [763, 451] on button "Resultaten" at bounding box center [679, 456] width 570 height 40
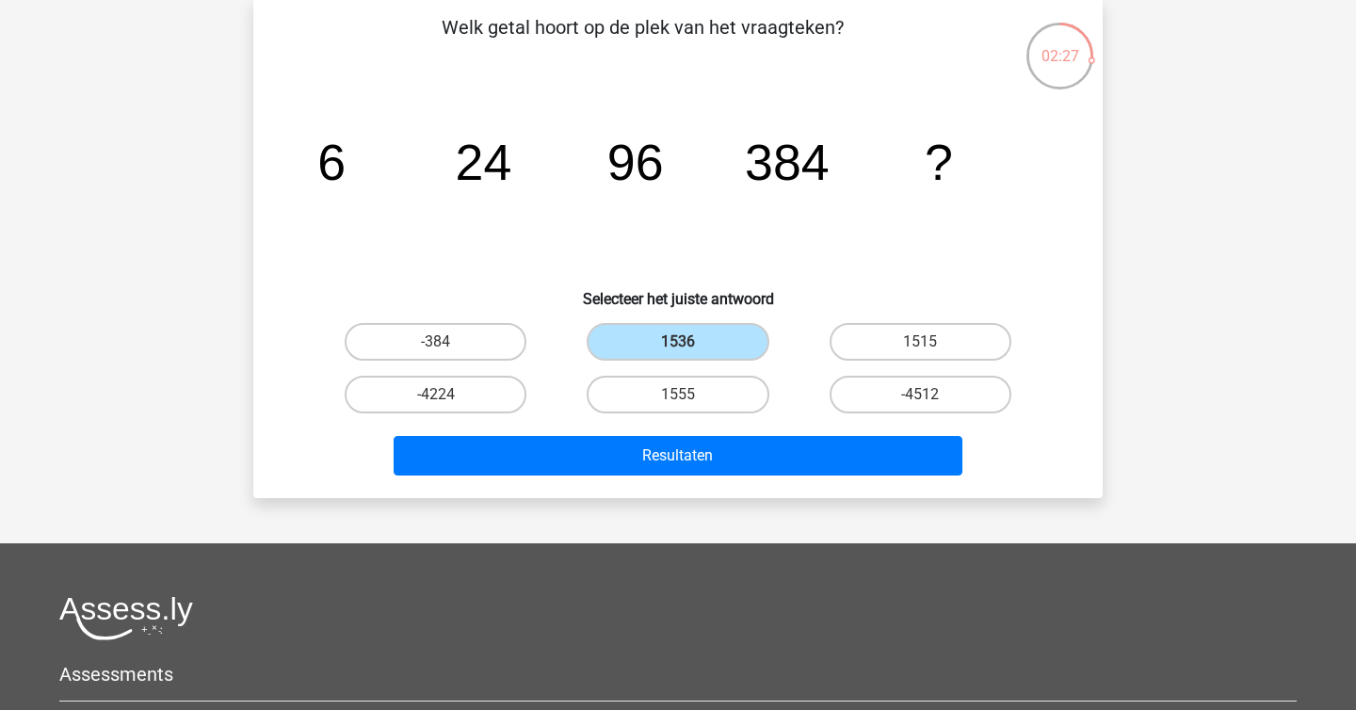
scroll to position [0, 0]
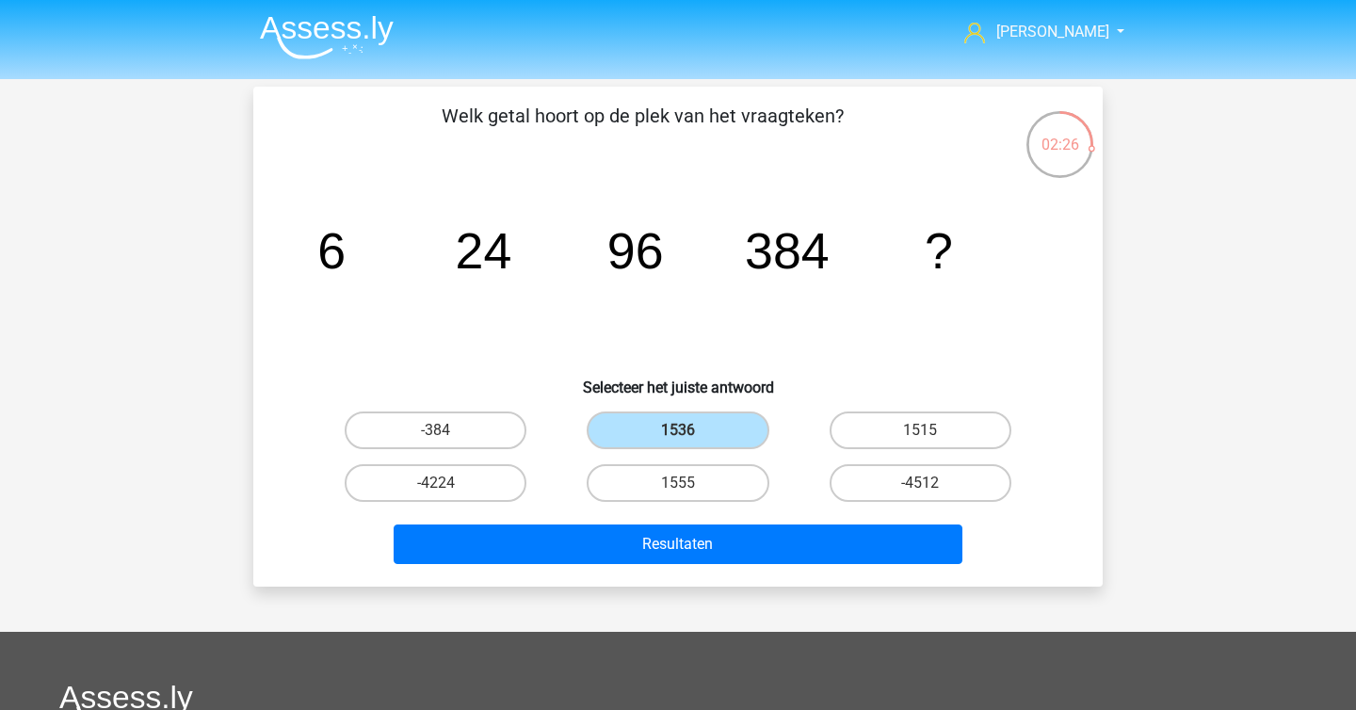
click at [311, 40] on img at bounding box center [327, 37] width 134 height 44
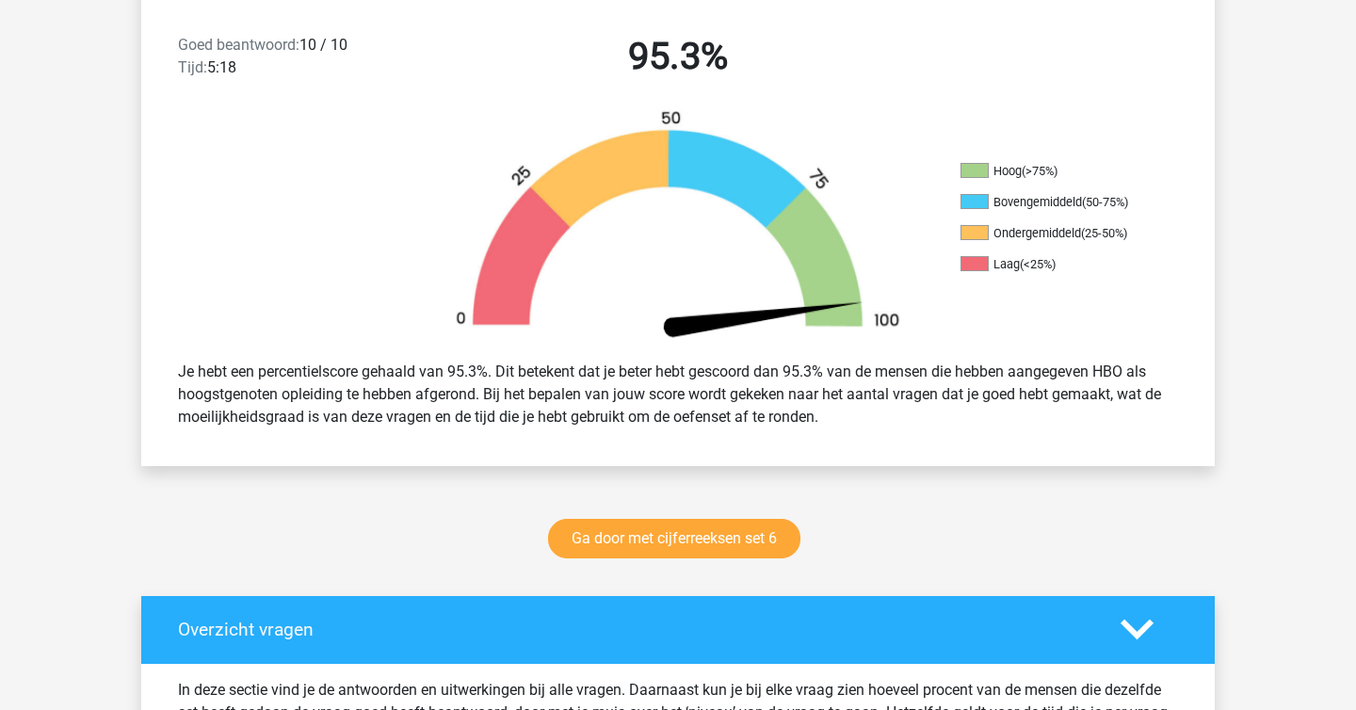
scroll to position [1160, 0]
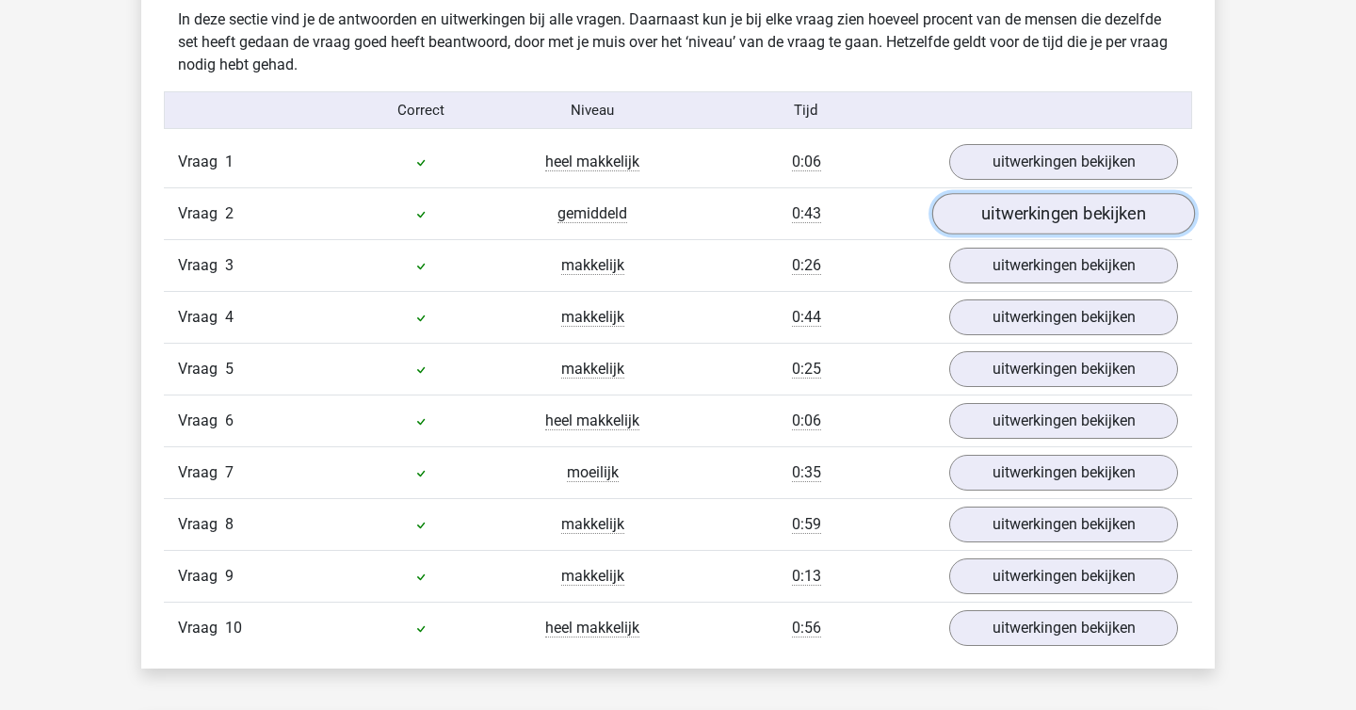
click at [1050, 229] on link "uitwerkingen bekijken" at bounding box center [1063, 213] width 263 height 41
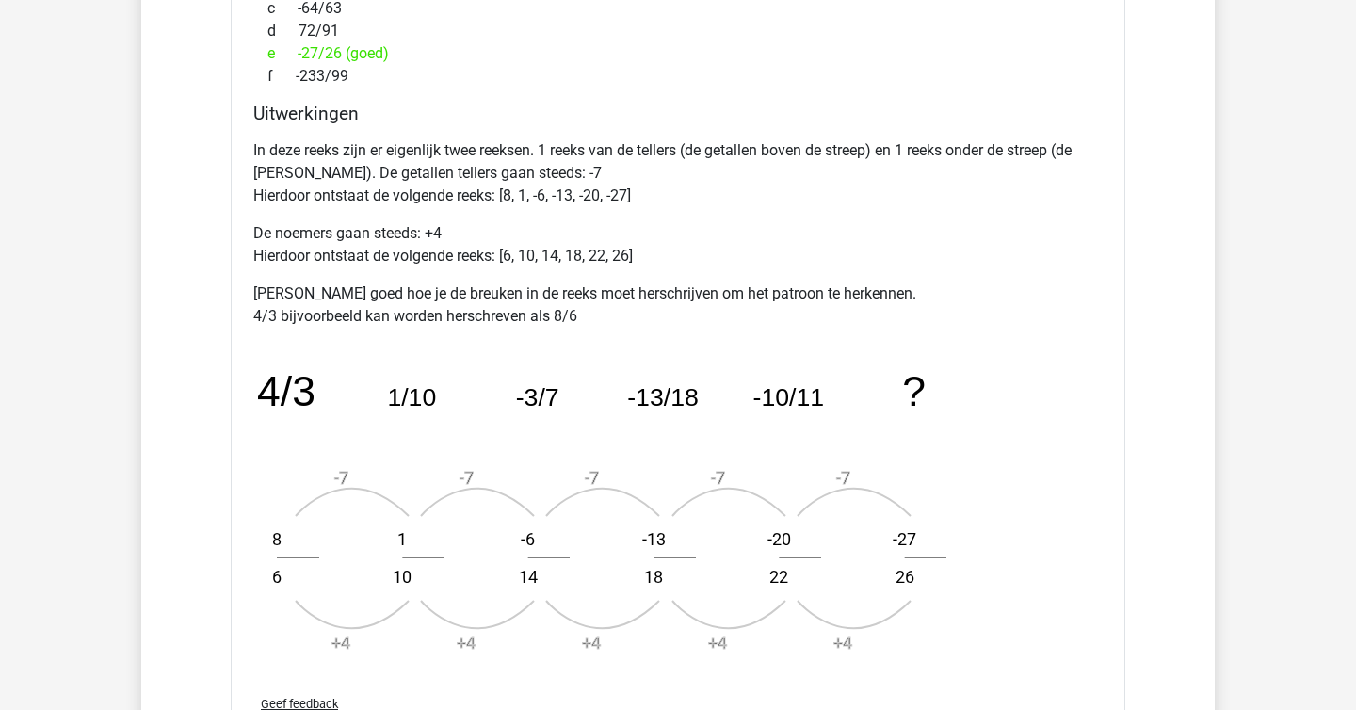
scroll to position [1735, 0]
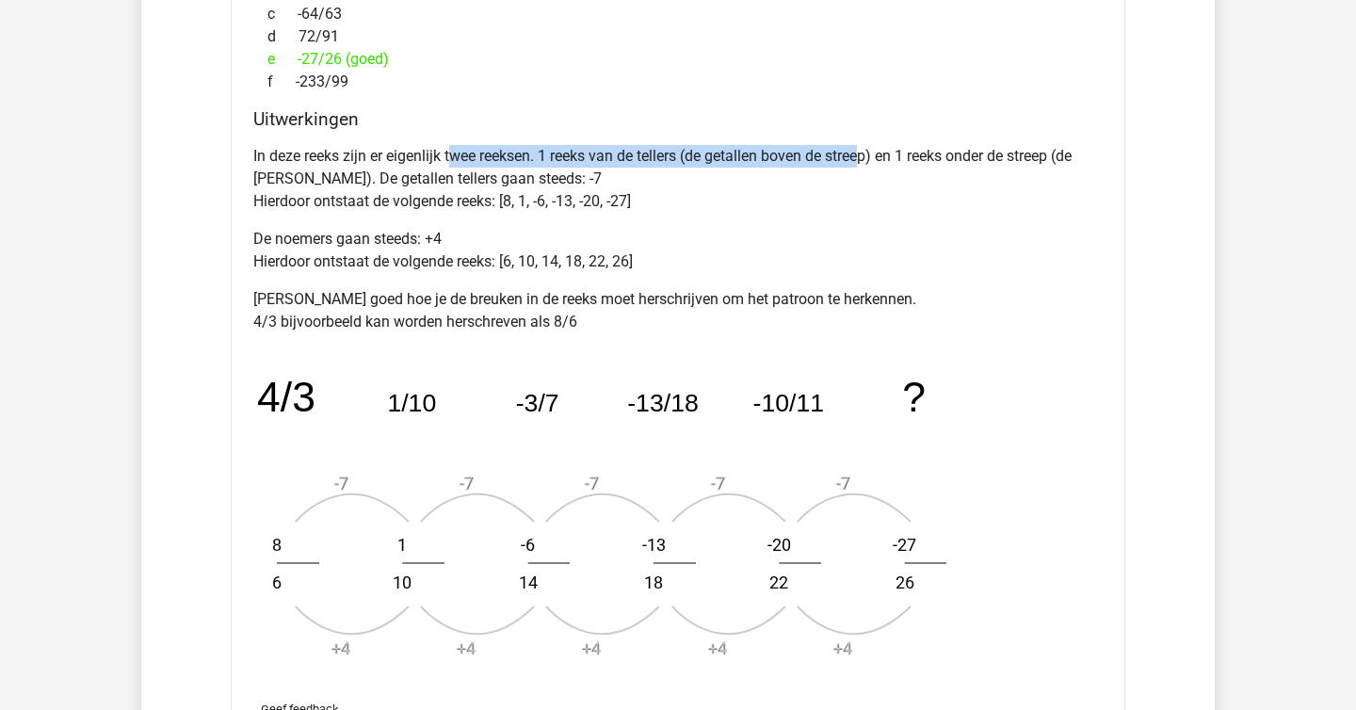
drag, startPoint x: 456, startPoint y: 158, endPoint x: 869, endPoint y: 154, distance: 413.5
click at [869, 154] on p "In deze reeks zijn er eigenlijk twee reeksen. 1 reeks van de tellers (de getall…" at bounding box center [677, 179] width 849 height 68
click at [841, 202] on p "In deze reeks zijn er eigenlijk twee reeksen. 1 reeks van de tellers (de getall…" at bounding box center [677, 179] width 849 height 68
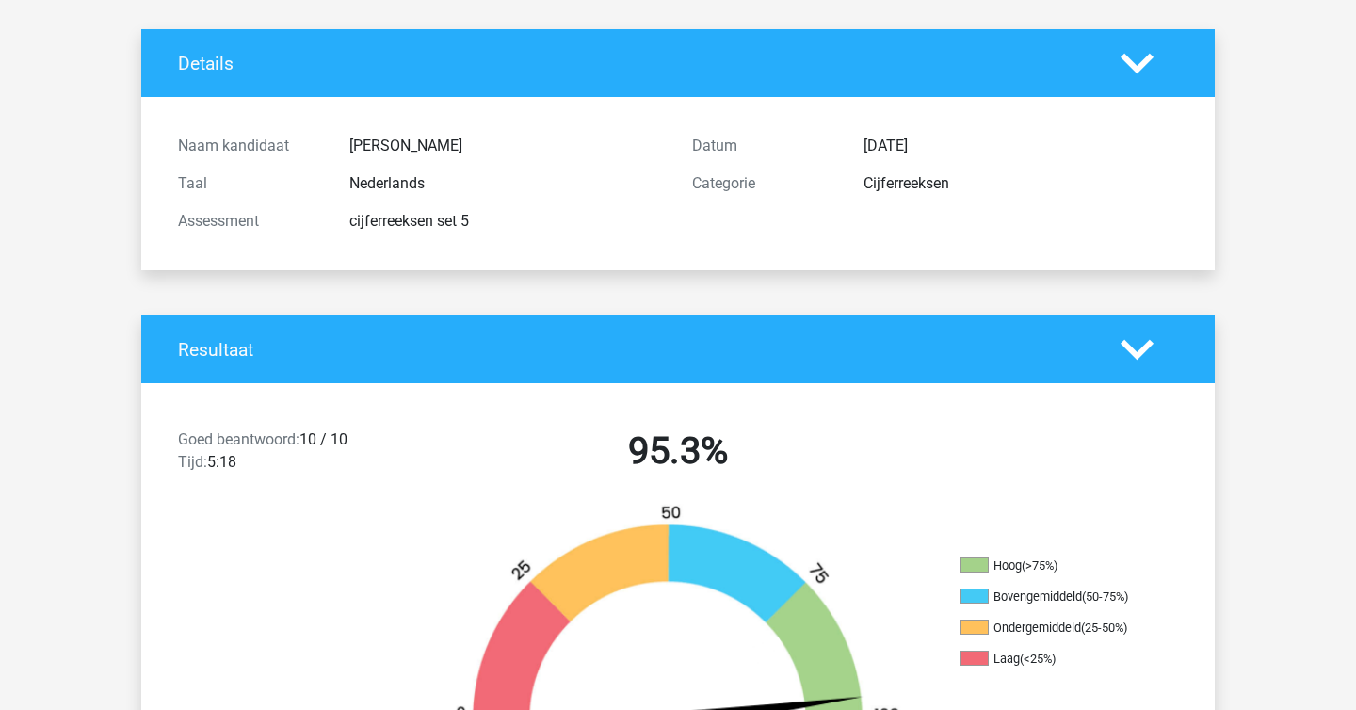
scroll to position [0, 0]
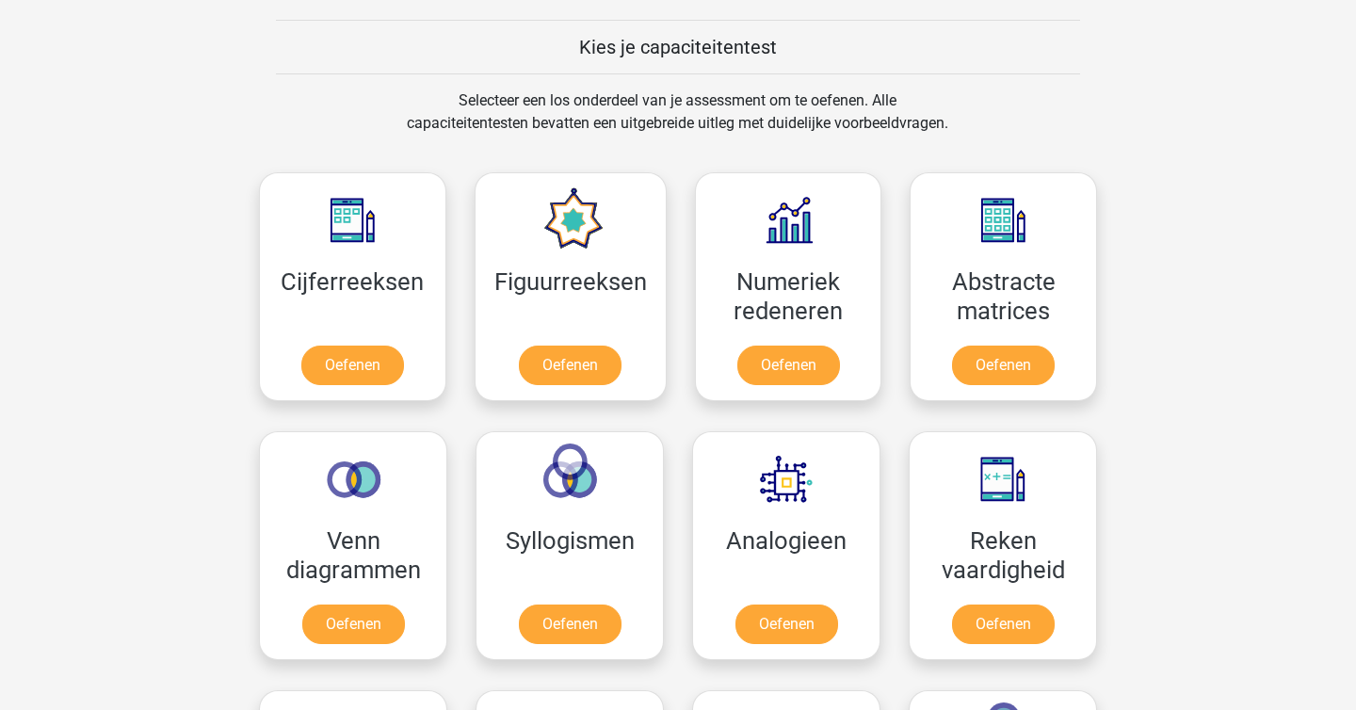
scroll to position [859, 0]
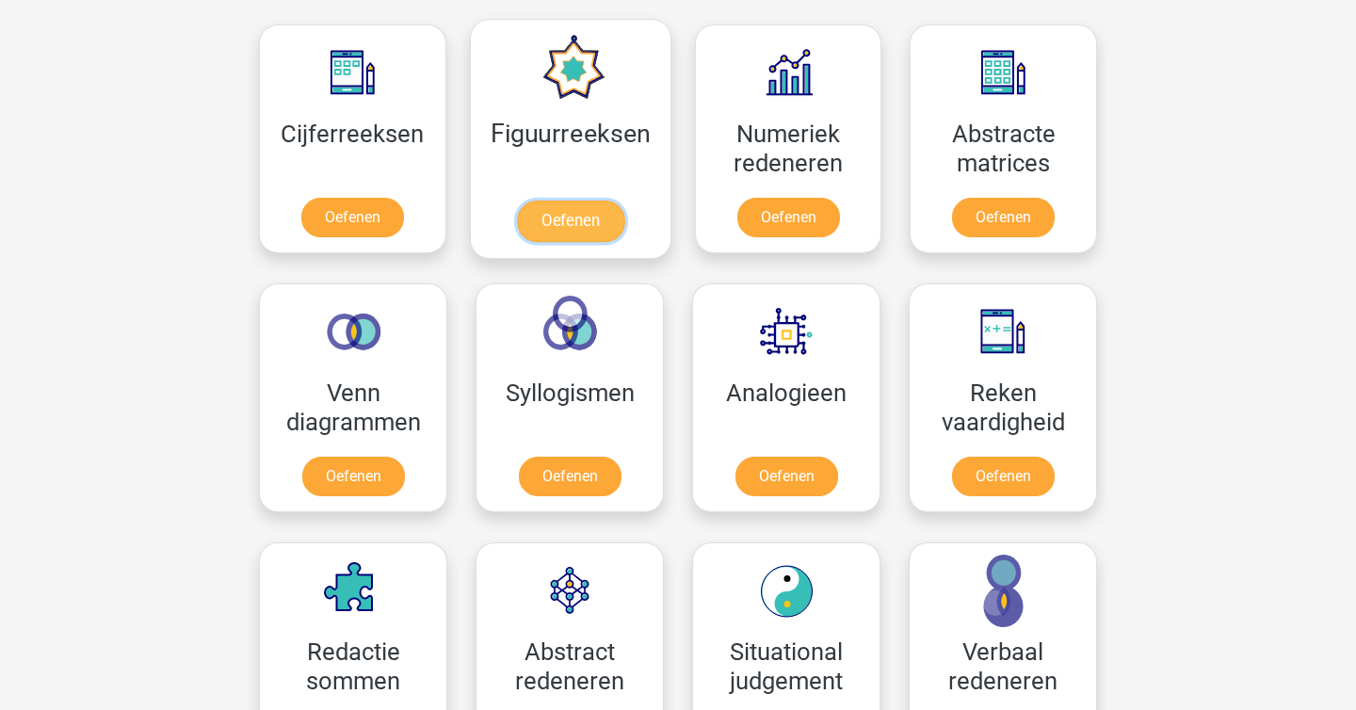
click at [554, 232] on link "Oefenen" at bounding box center [569, 221] width 107 height 41
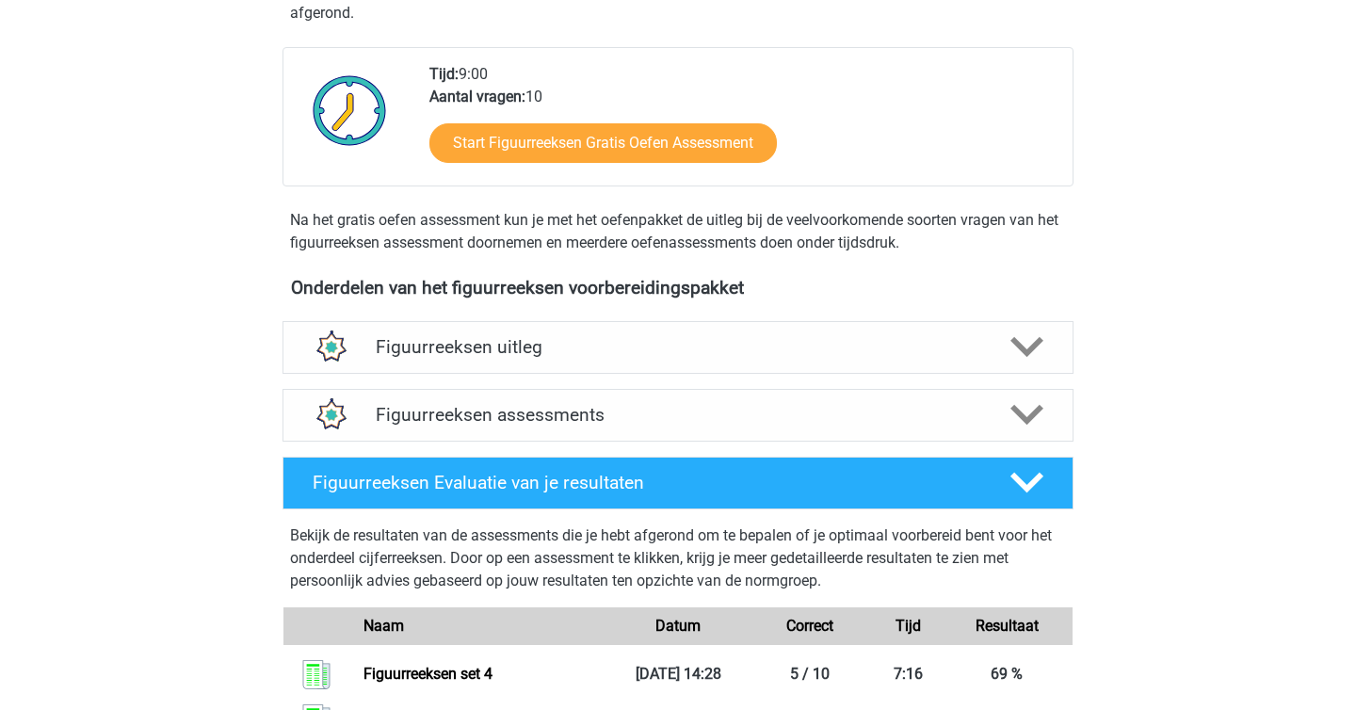
scroll to position [469, 0]
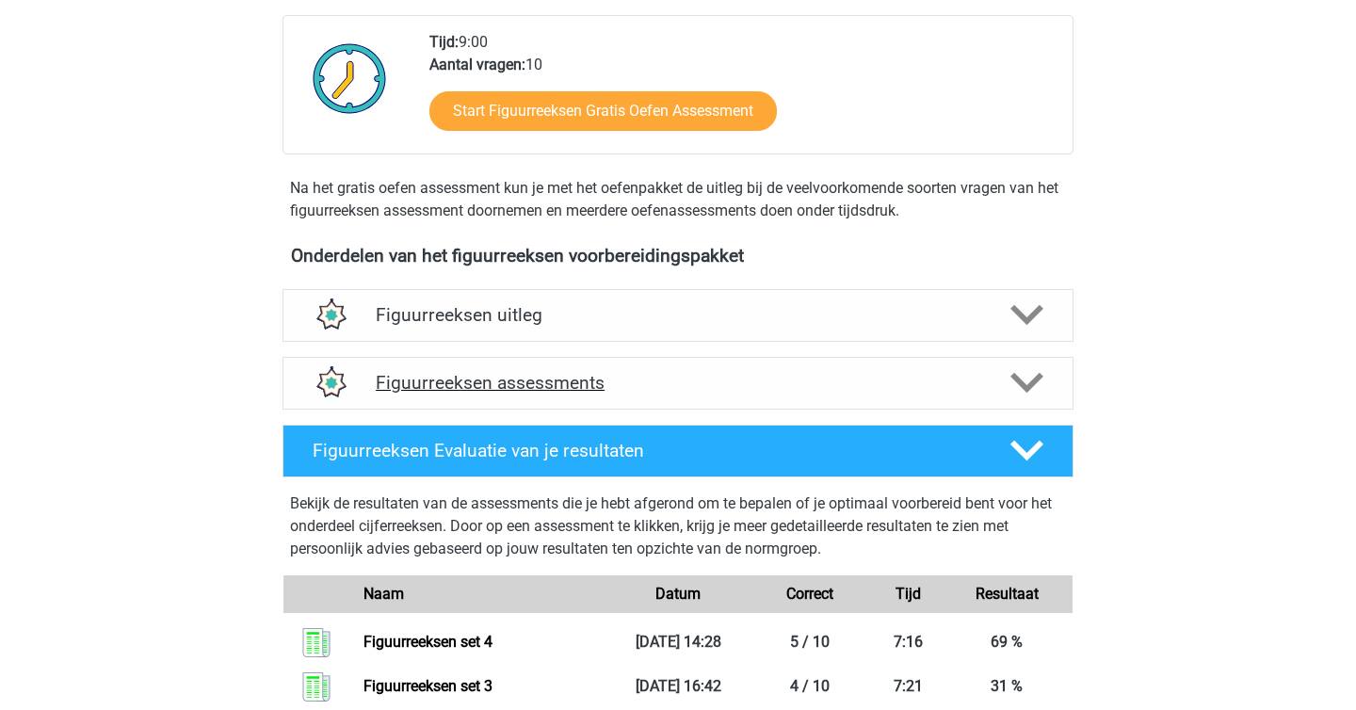
click at [1065, 374] on div "Figuurreeksen assessments" at bounding box center [678, 383] width 791 height 53
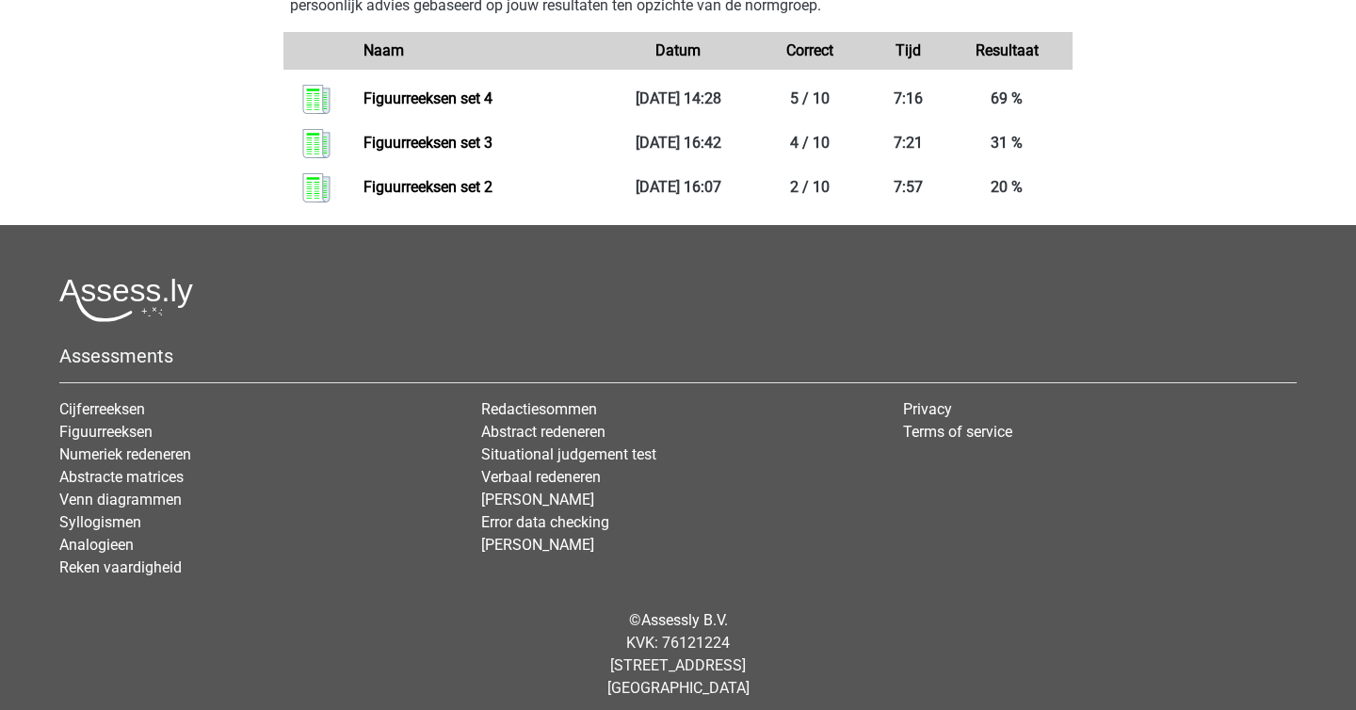
scroll to position [1021, 0]
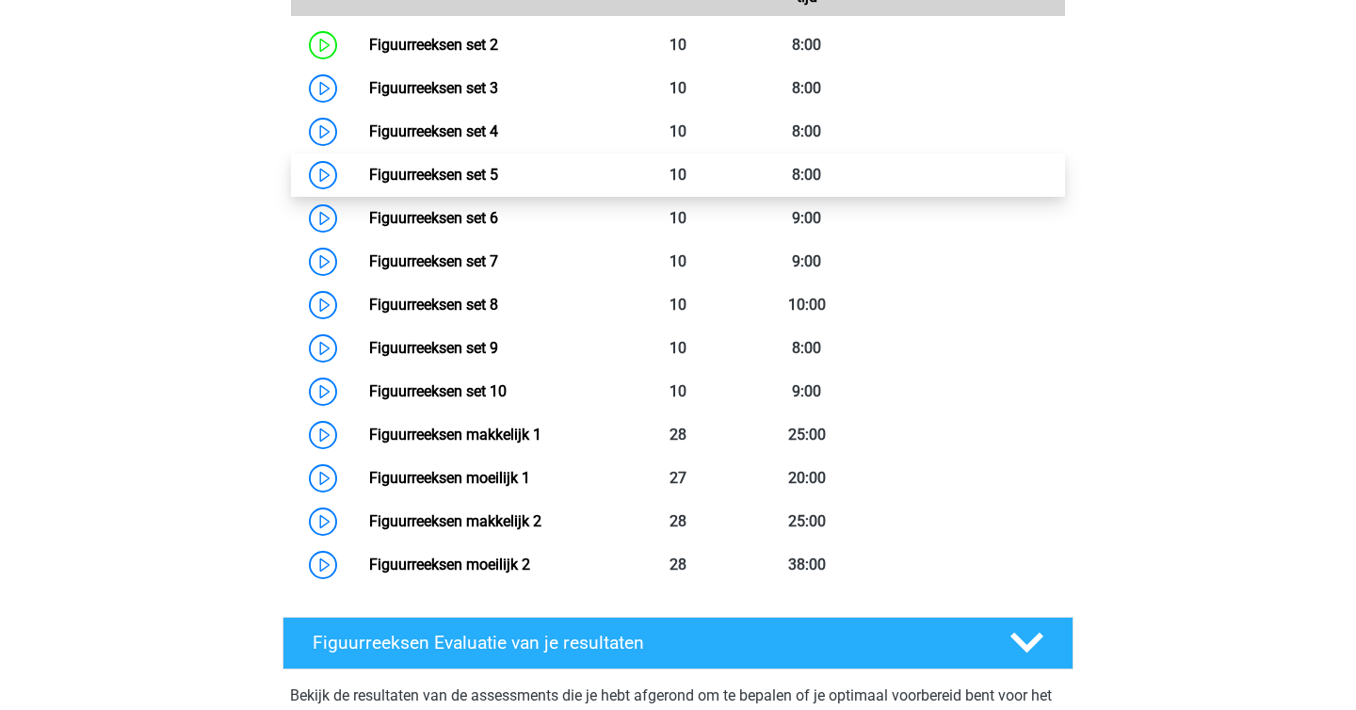
click at [369, 171] on link "Figuurreeksen set 5" at bounding box center [433, 175] width 129 height 18
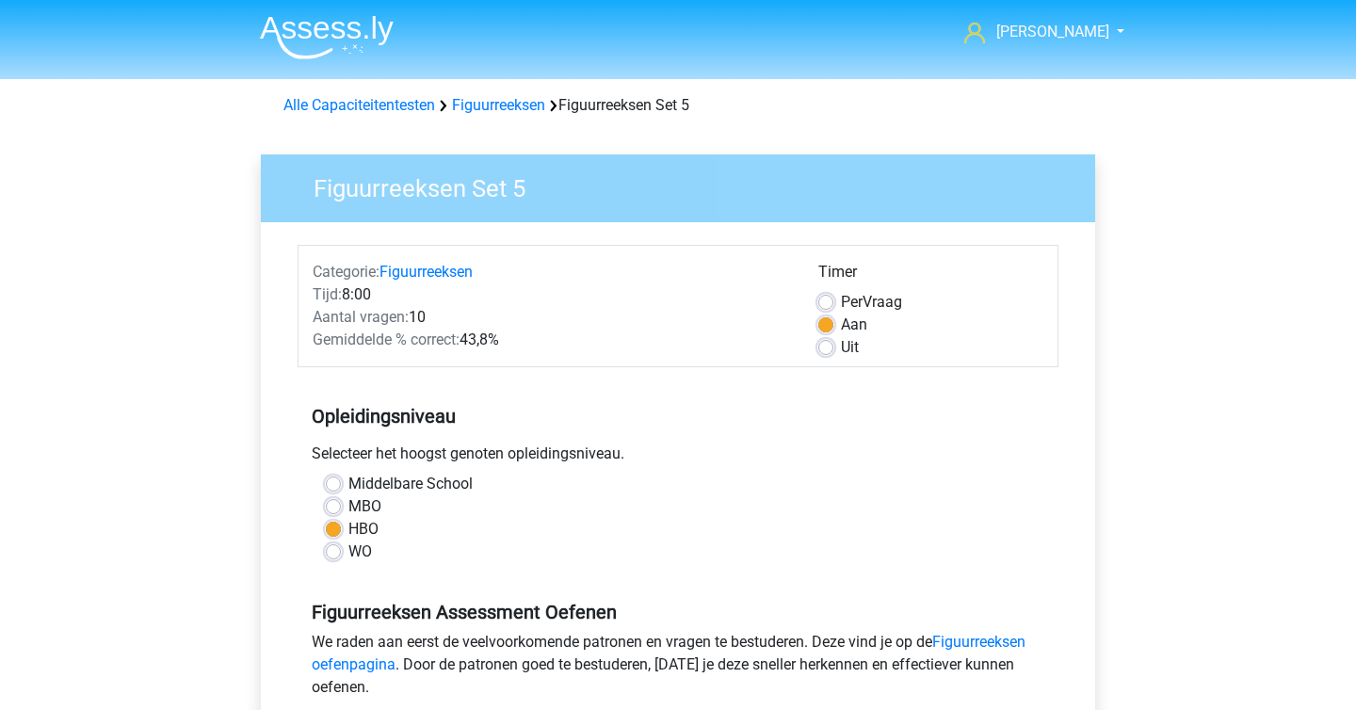
scroll to position [778, 0]
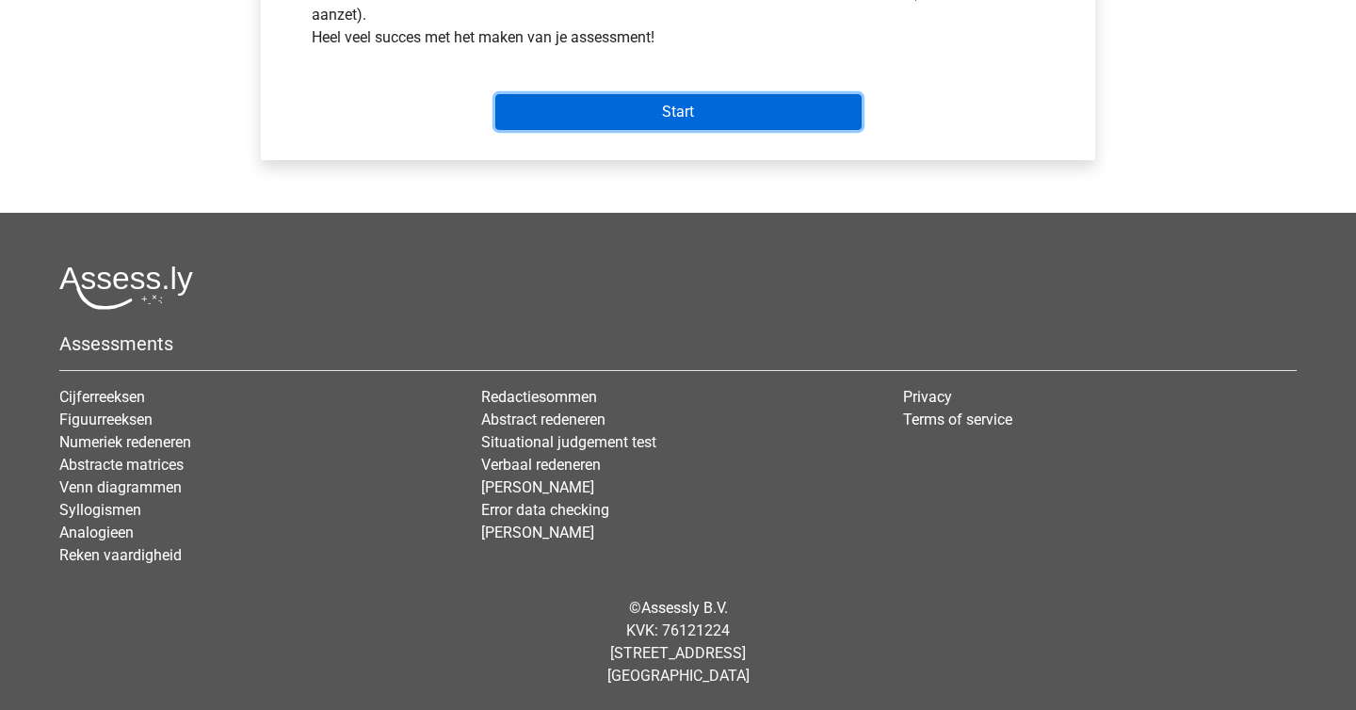
click at [719, 118] on input "Start" at bounding box center [678, 112] width 366 height 36
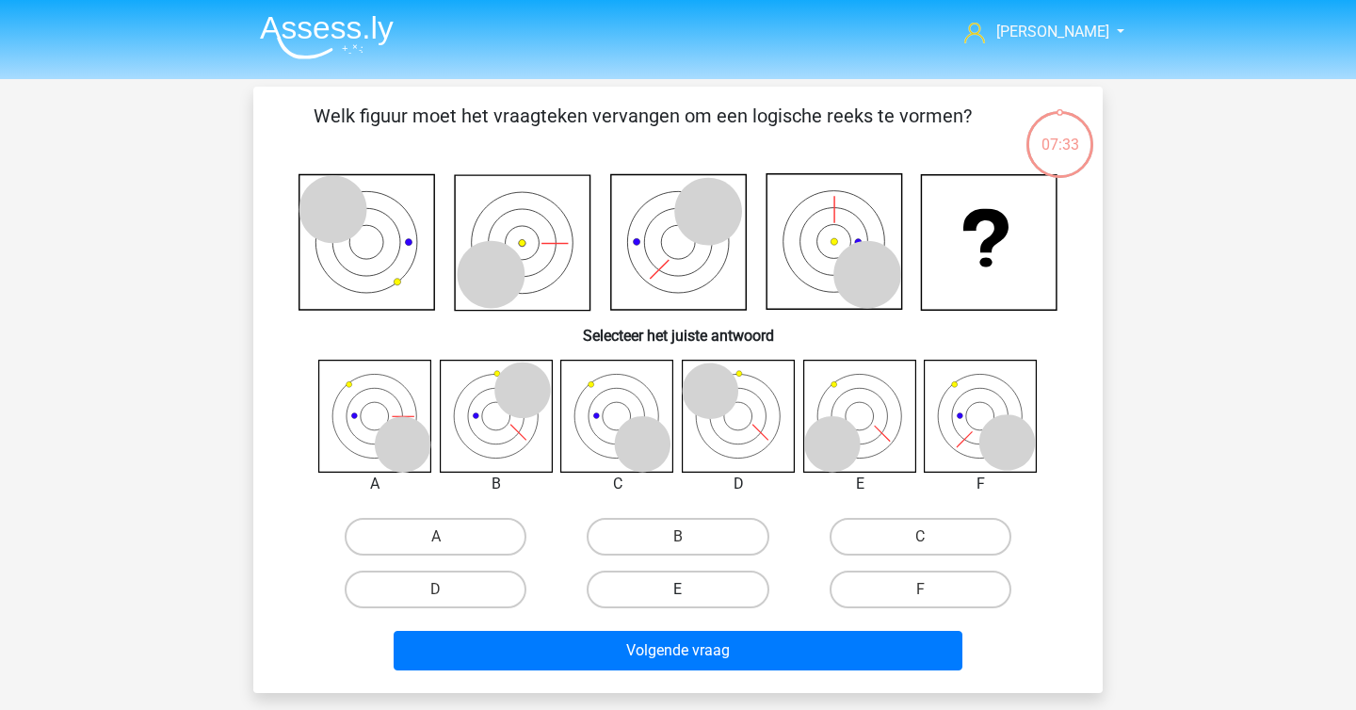
click at [711, 579] on label "E" at bounding box center [678, 590] width 182 height 38
click at [690, 590] on input "E" at bounding box center [684, 596] width 12 height 12
radio input "true"
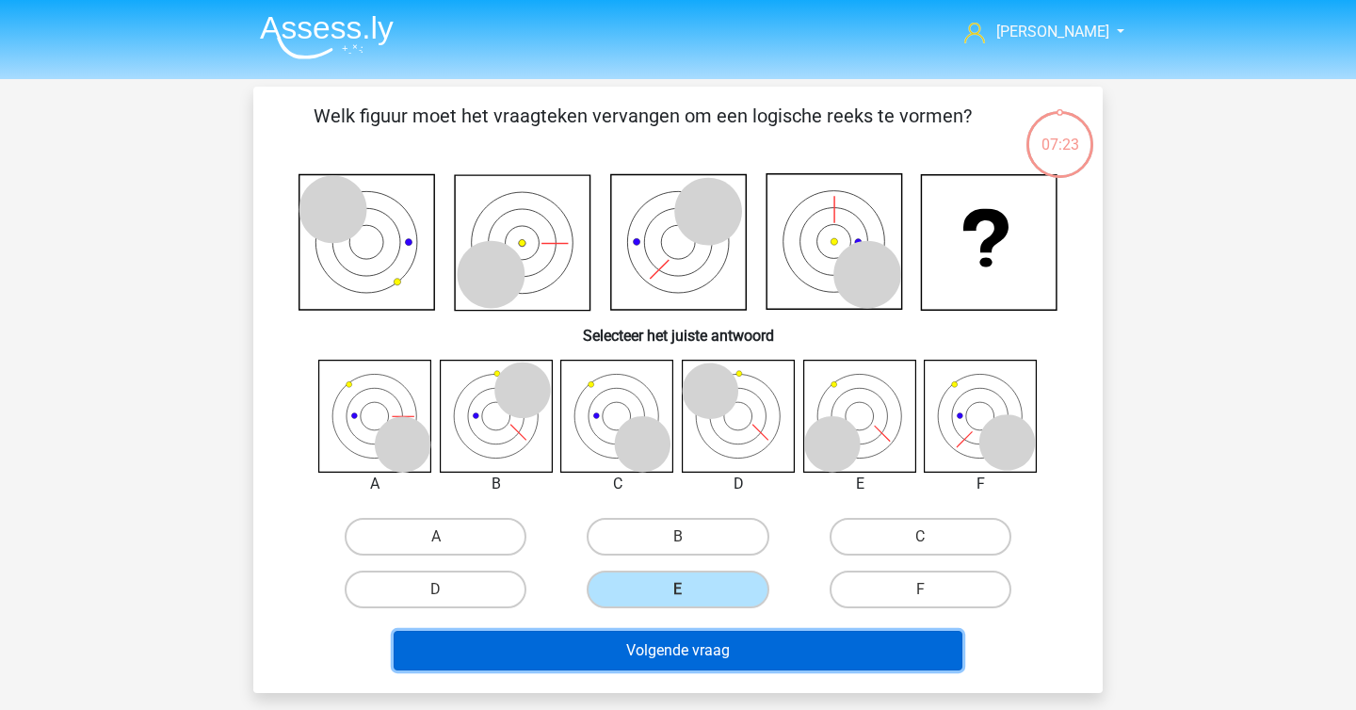
click at [716, 655] on button "Volgende vraag" at bounding box center [679, 651] width 570 height 40
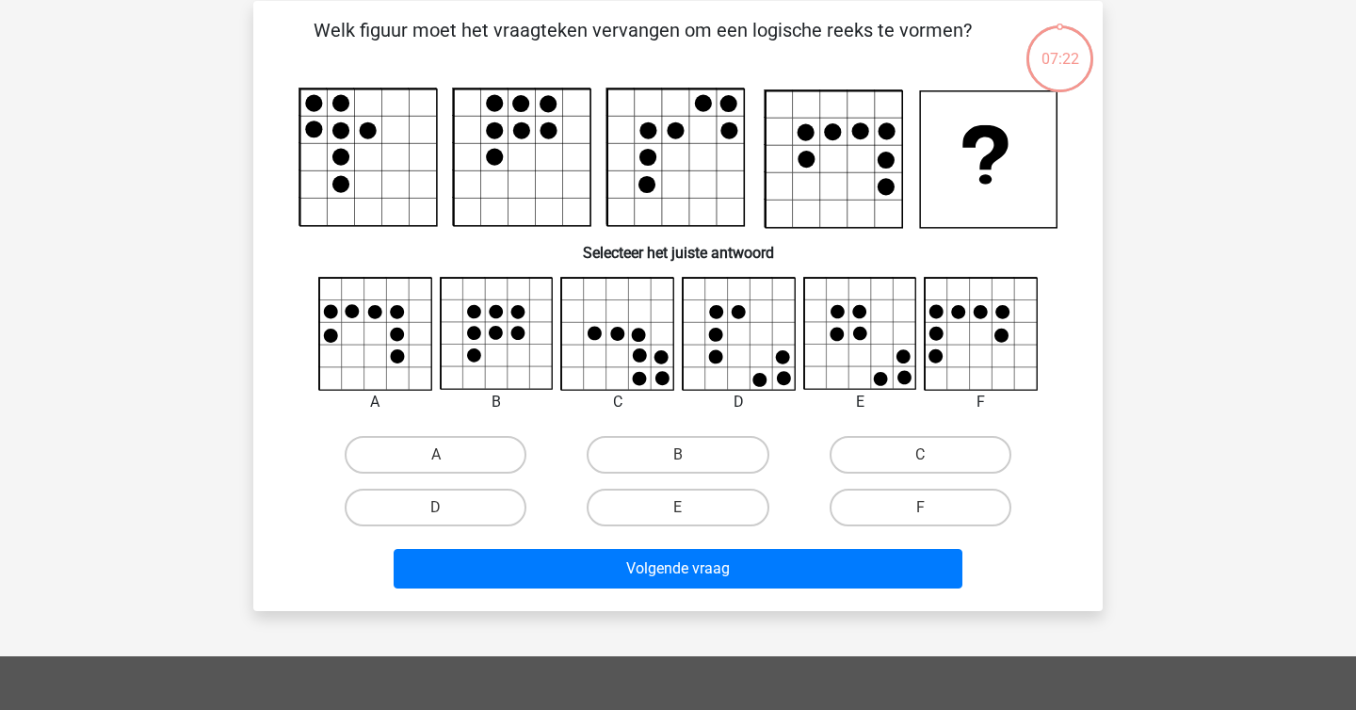
scroll to position [87, 0]
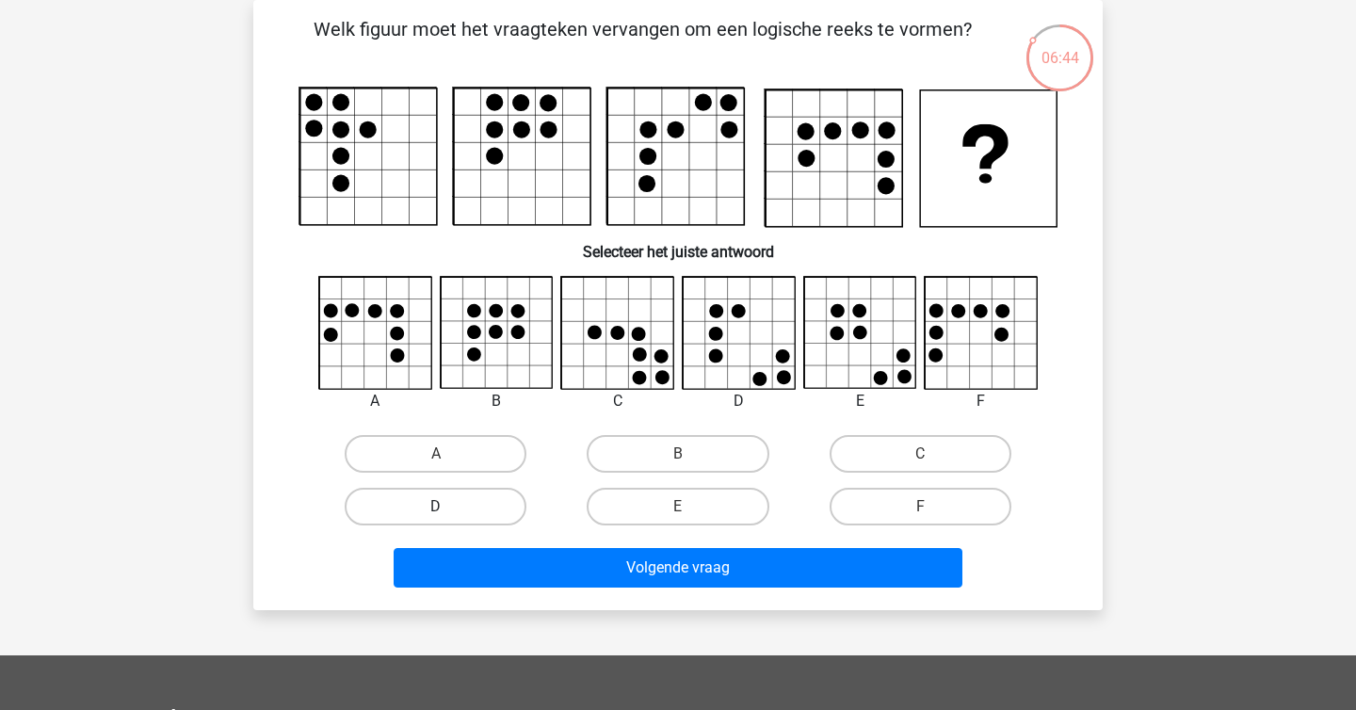
click at [419, 510] on label "D" at bounding box center [436, 507] width 182 height 38
click at [436, 510] on input "D" at bounding box center [442, 513] width 12 height 12
radio input "true"
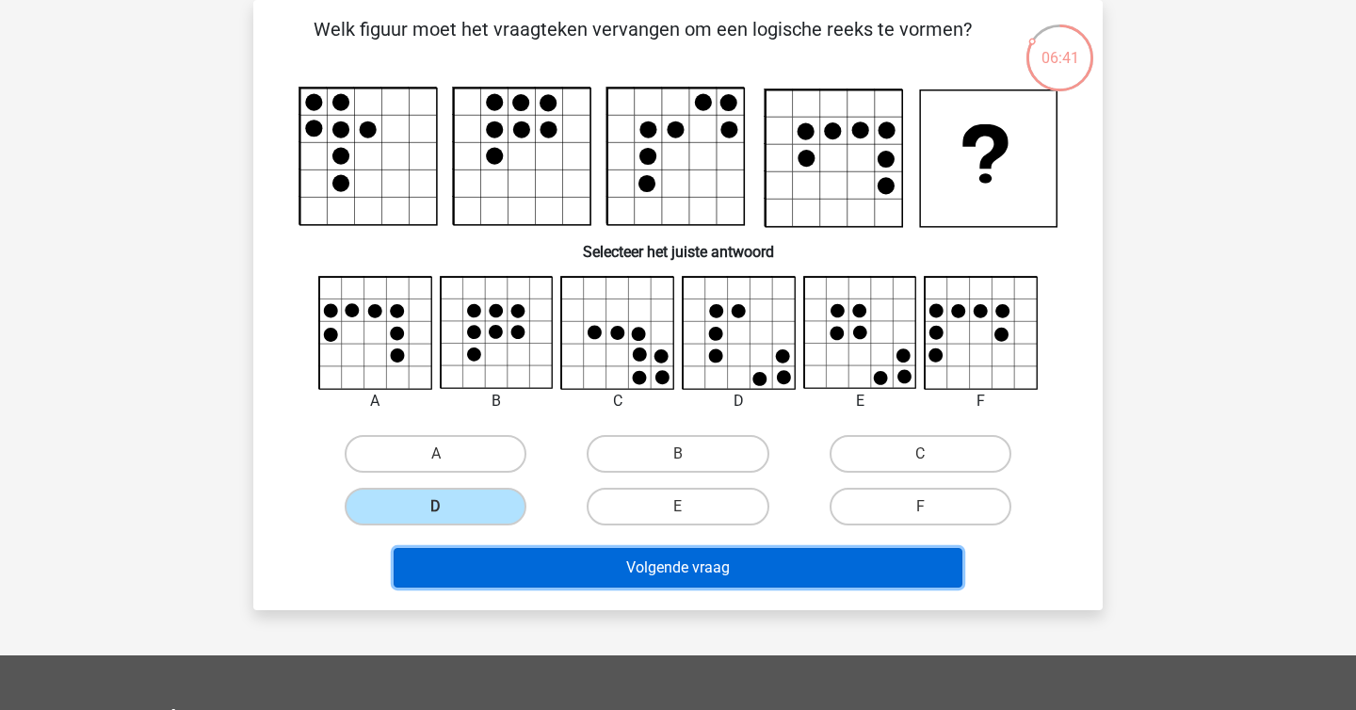
click at [674, 578] on button "Volgende vraag" at bounding box center [679, 568] width 570 height 40
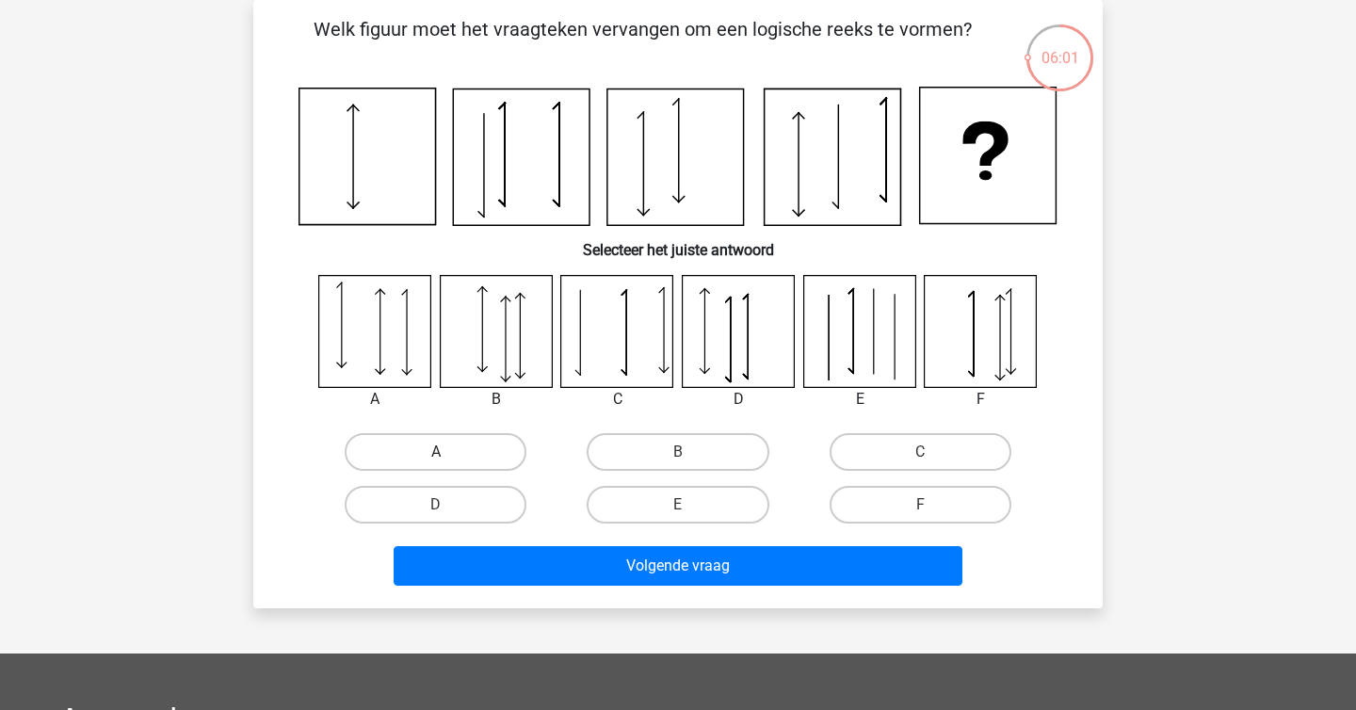
click at [449, 447] on label "A" at bounding box center [436, 452] width 182 height 38
click at [448, 452] on input "A" at bounding box center [442, 458] width 12 height 12
radio input "true"
click at [497, 508] on label "D" at bounding box center [436, 505] width 182 height 38
click at [448, 508] on input "D" at bounding box center [442, 511] width 12 height 12
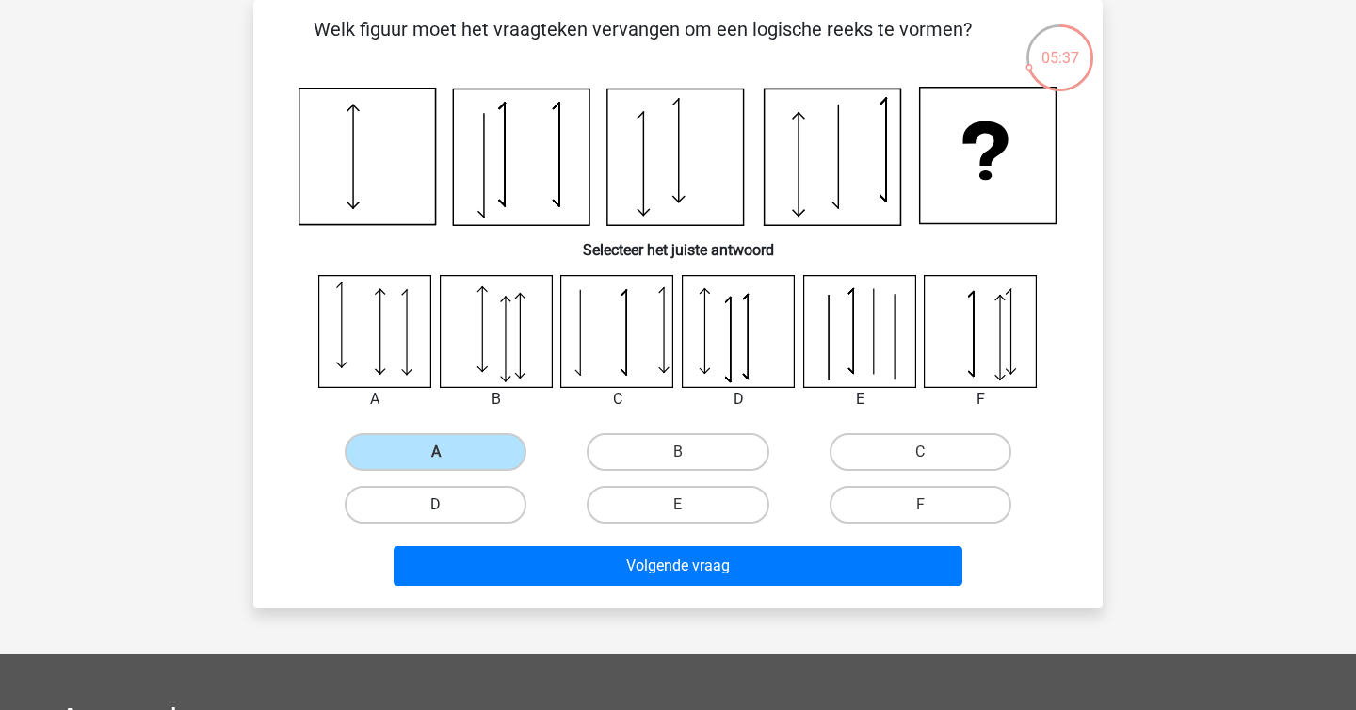
radio input "true"
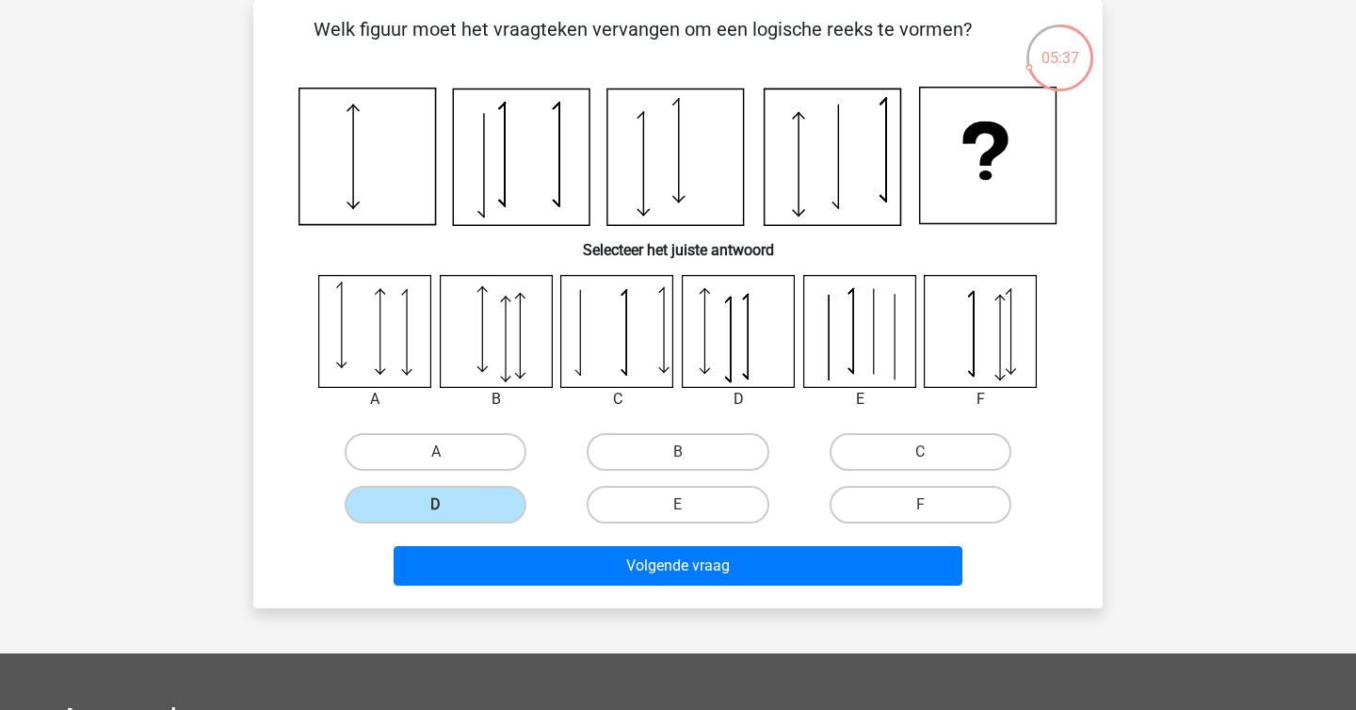
click at [530, 544] on div "Volgende vraag" at bounding box center [677, 562] width 789 height 62
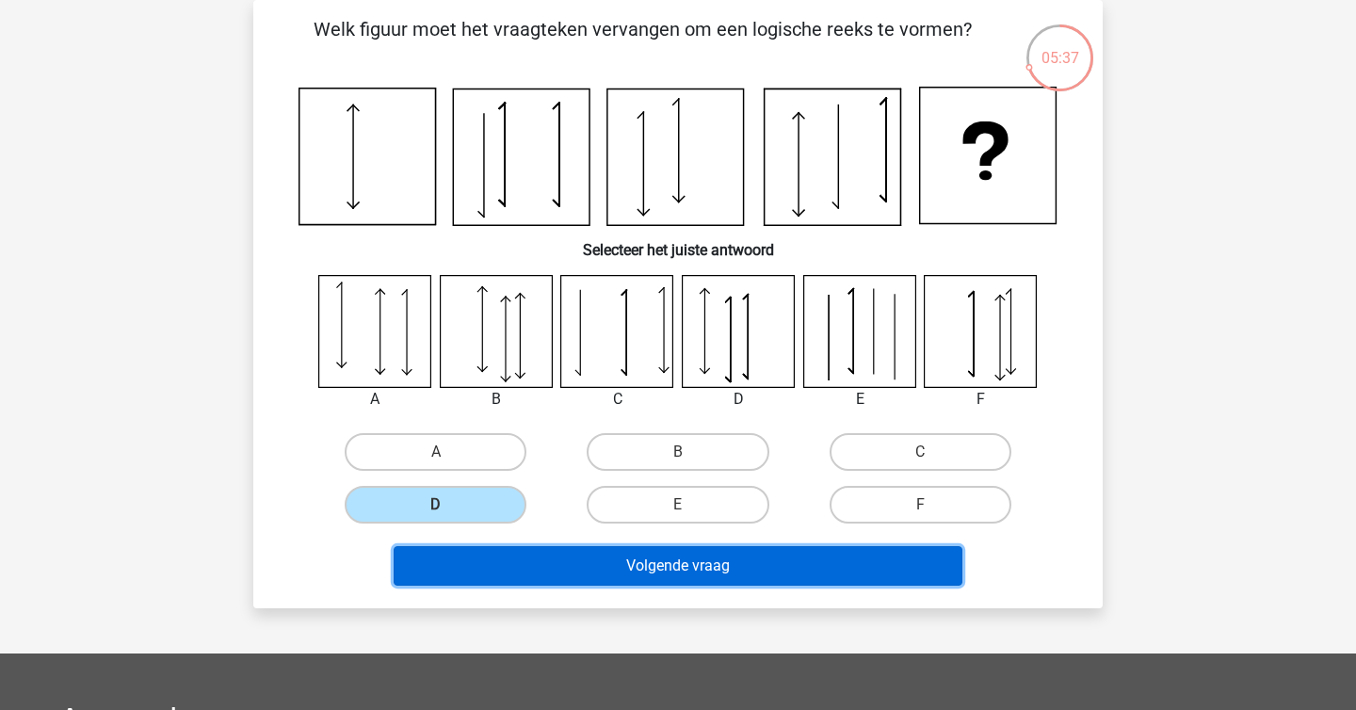
click at [527, 575] on button "Volgende vraag" at bounding box center [679, 566] width 570 height 40
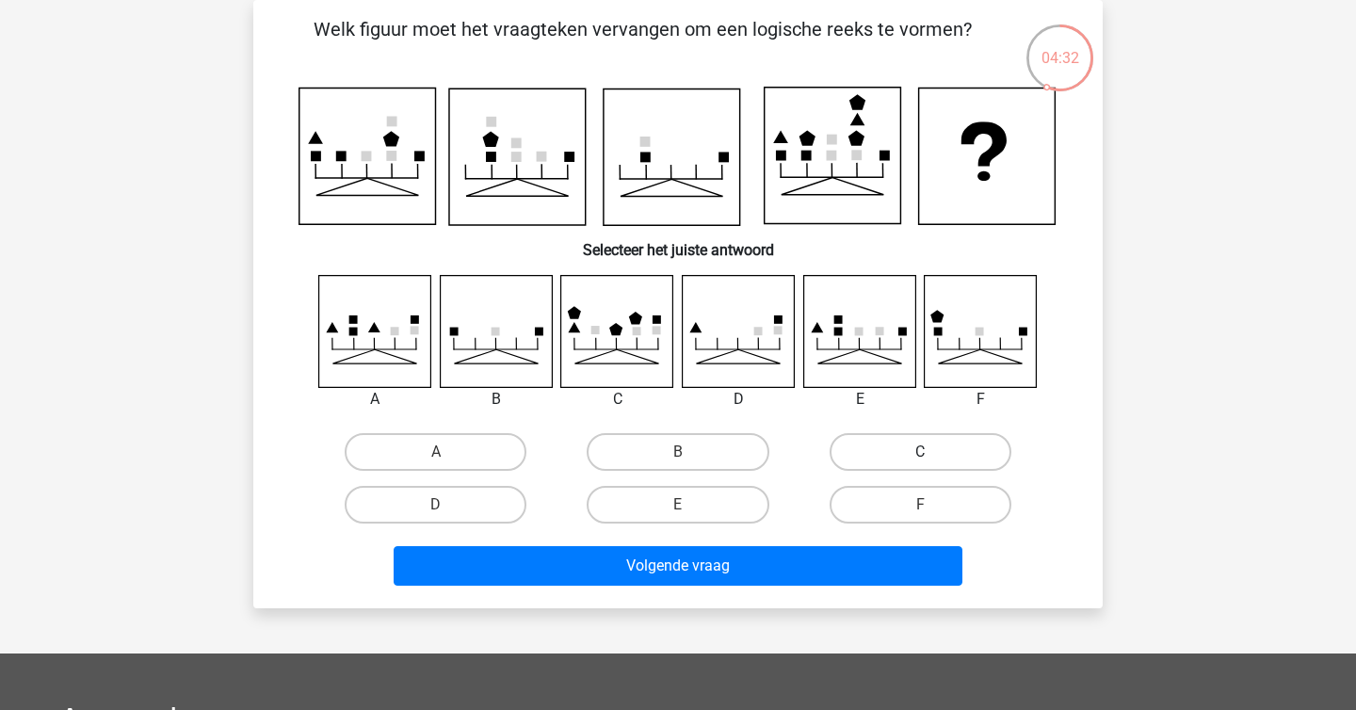
click at [899, 448] on label "C" at bounding box center [921, 452] width 182 height 38
click at [920, 452] on input "C" at bounding box center [926, 458] width 12 height 12
radio input "true"
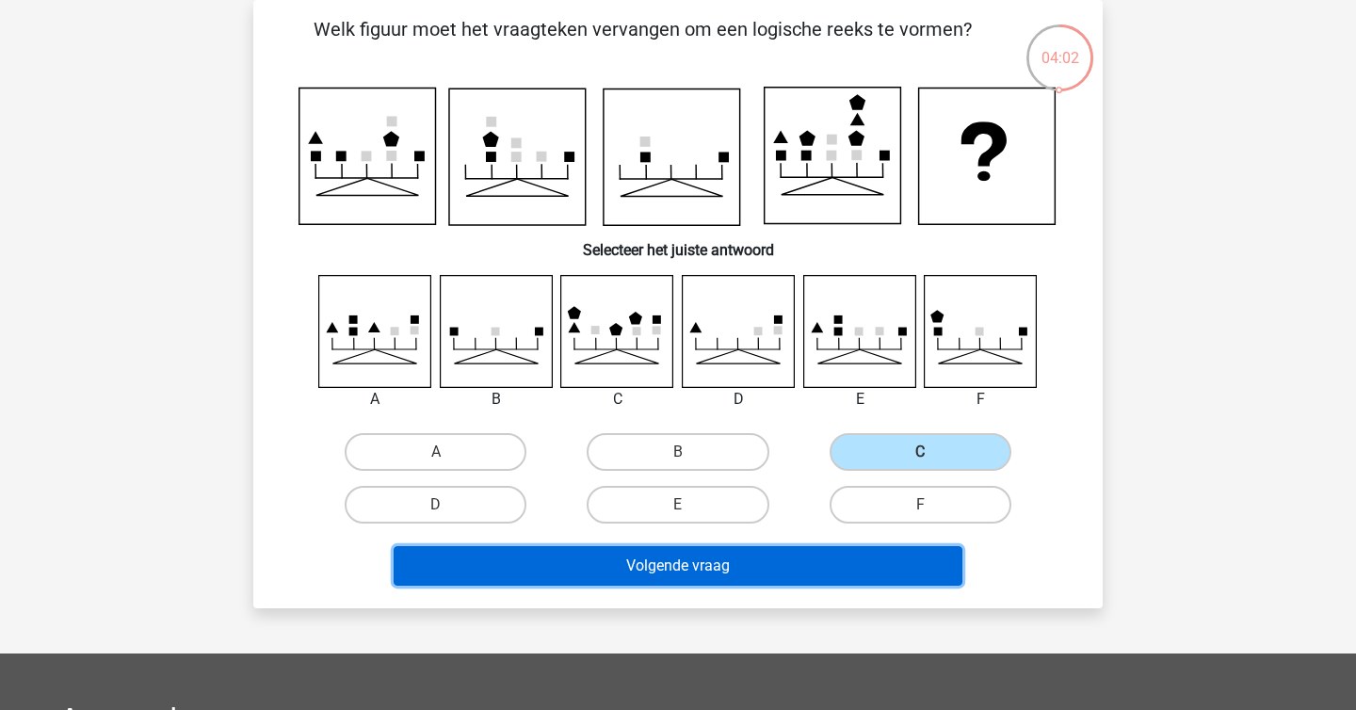
click at [832, 552] on button "Volgende vraag" at bounding box center [679, 566] width 570 height 40
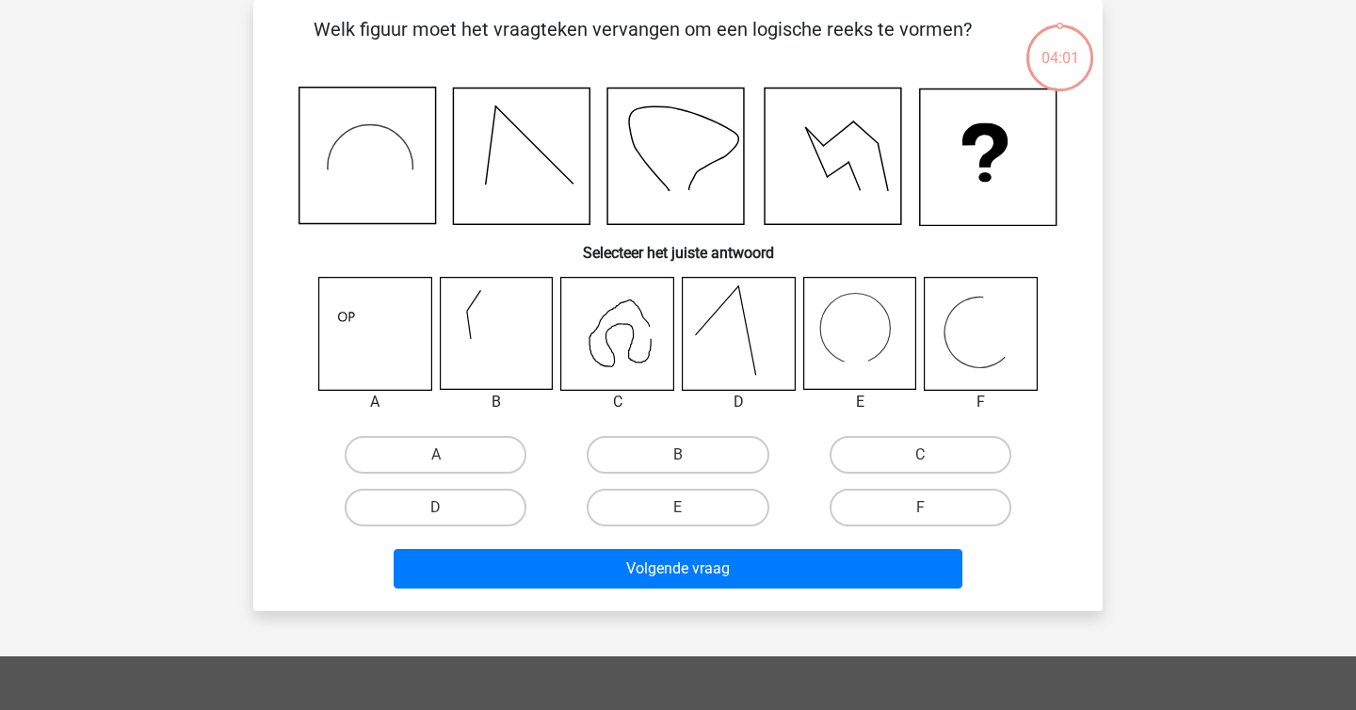
scroll to position [69, 0]
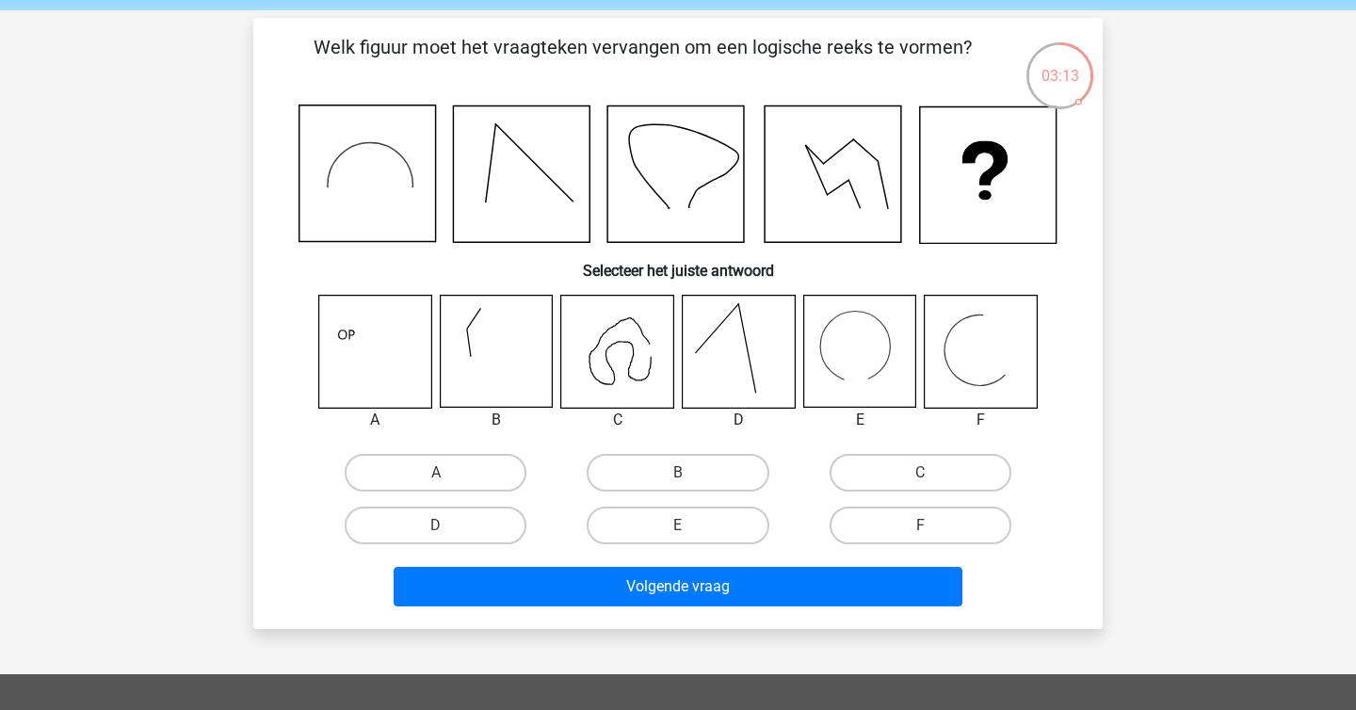
click at [919, 448] on div "C" at bounding box center [921, 472] width 242 height 53
click at [919, 454] on label "C" at bounding box center [921, 473] width 182 height 38
click at [920, 473] on input "C" at bounding box center [926, 479] width 12 height 12
radio input "true"
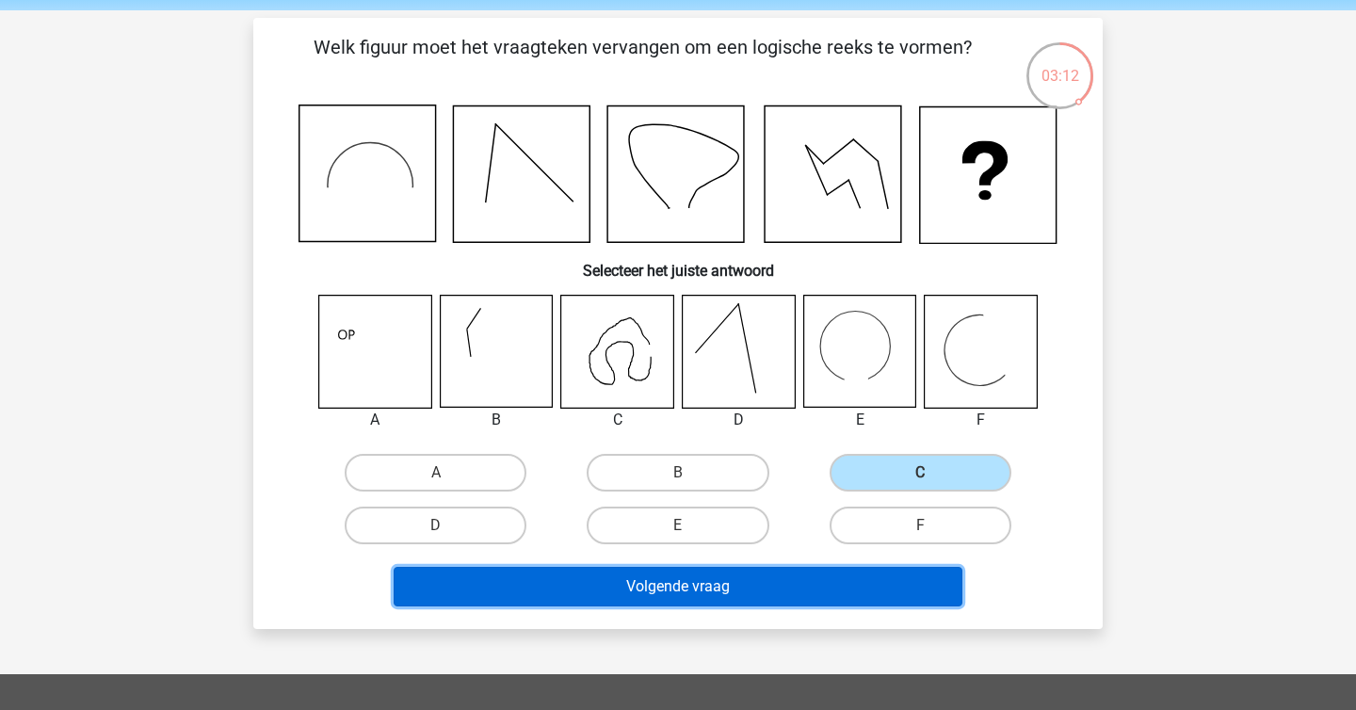
click at [834, 590] on button "Volgende vraag" at bounding box center [679, 587] width 570 height 40
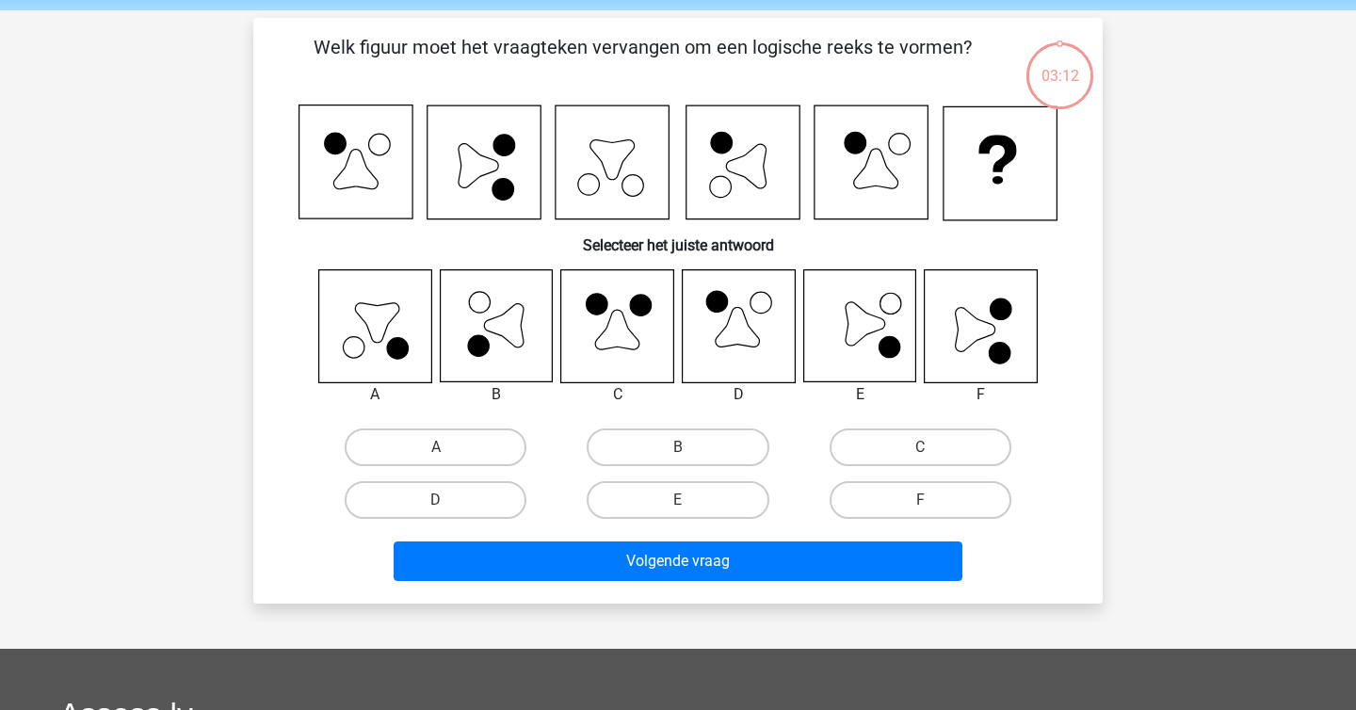
scroll to position [87, 0]
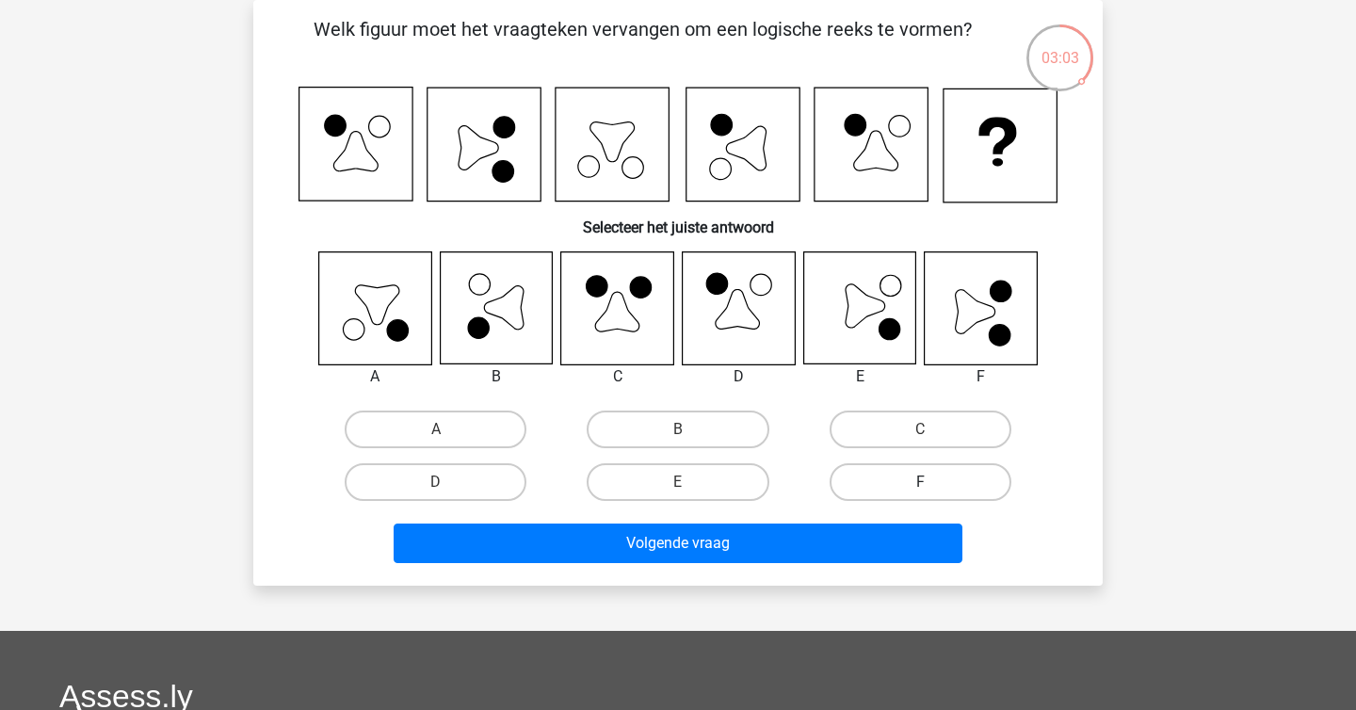
click at [893, 481] on label "F" at bounding box center [921, 482] width 182 height 38
click at [920, 482] on input "F" at bounding box center [926, 488] width 12 height 12
radio input "true"
click at [823, 578] on div "Welk figuur moet het vraagteken vervangen om een logische reeks te vormen? Sele…" at bounding box center [677, 292] width 849 height 585
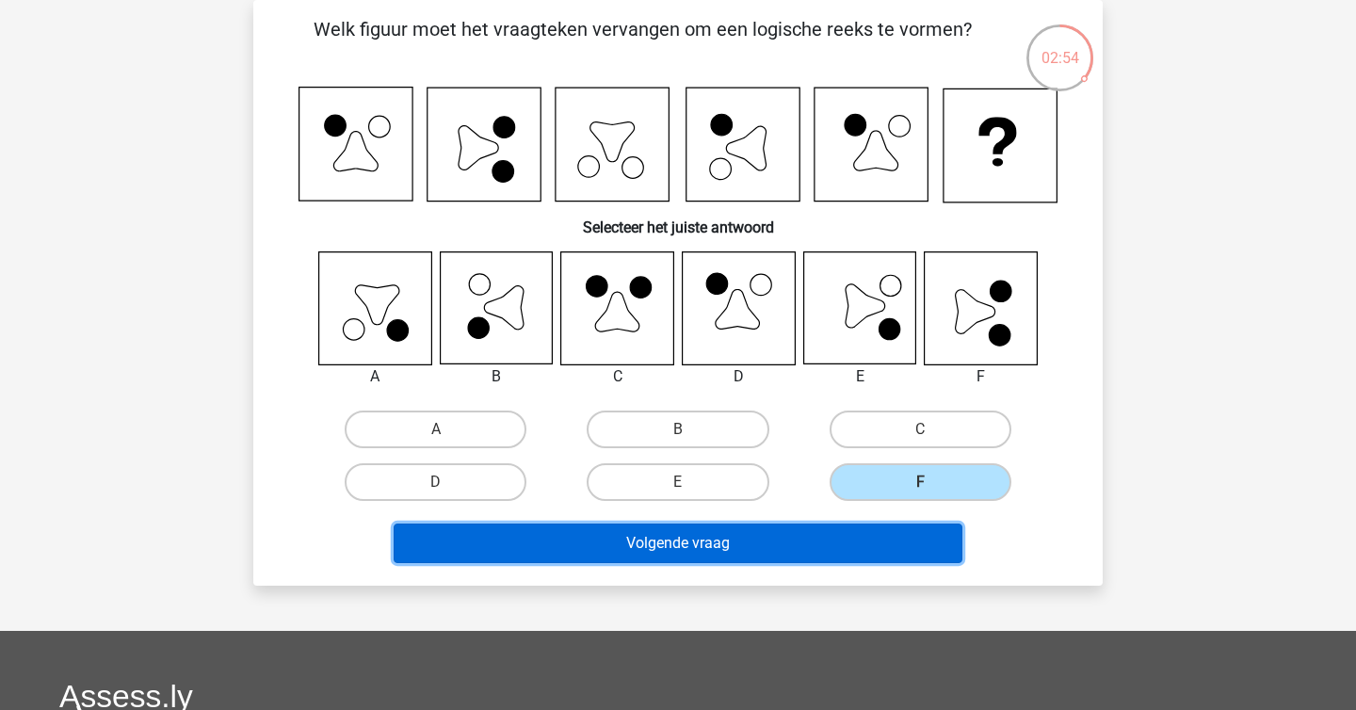
click at [815, 549] on button "Volgende vraag" at bounding box center [679, 544] width 570 height 40
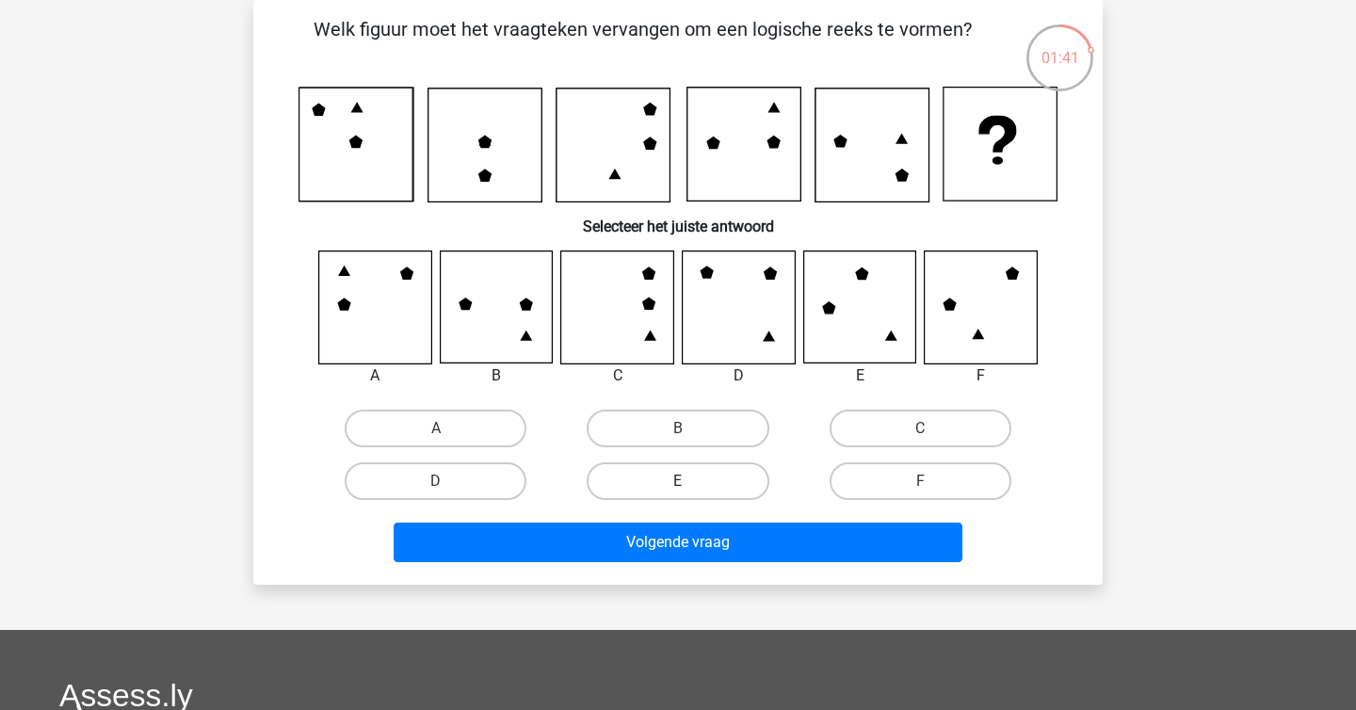
click at [686, 468] on label "E" at bounding box center [678, 481] width 182 height 38
click at [686, 481] on input "E" at bounding box center [684, 487] width 12 height 12
radio input "true"
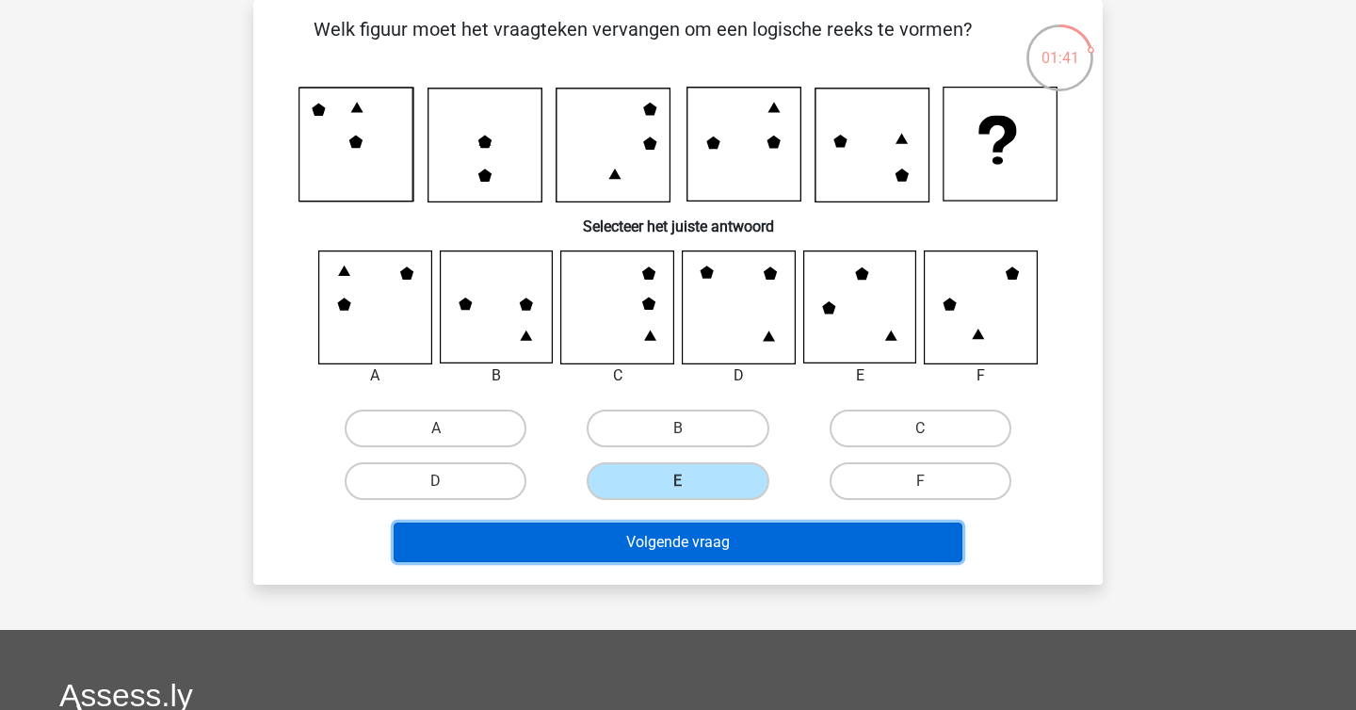
click at [687, 552] on button "Volgende vraag" at bounding box center [679, 543] width 570 height 40
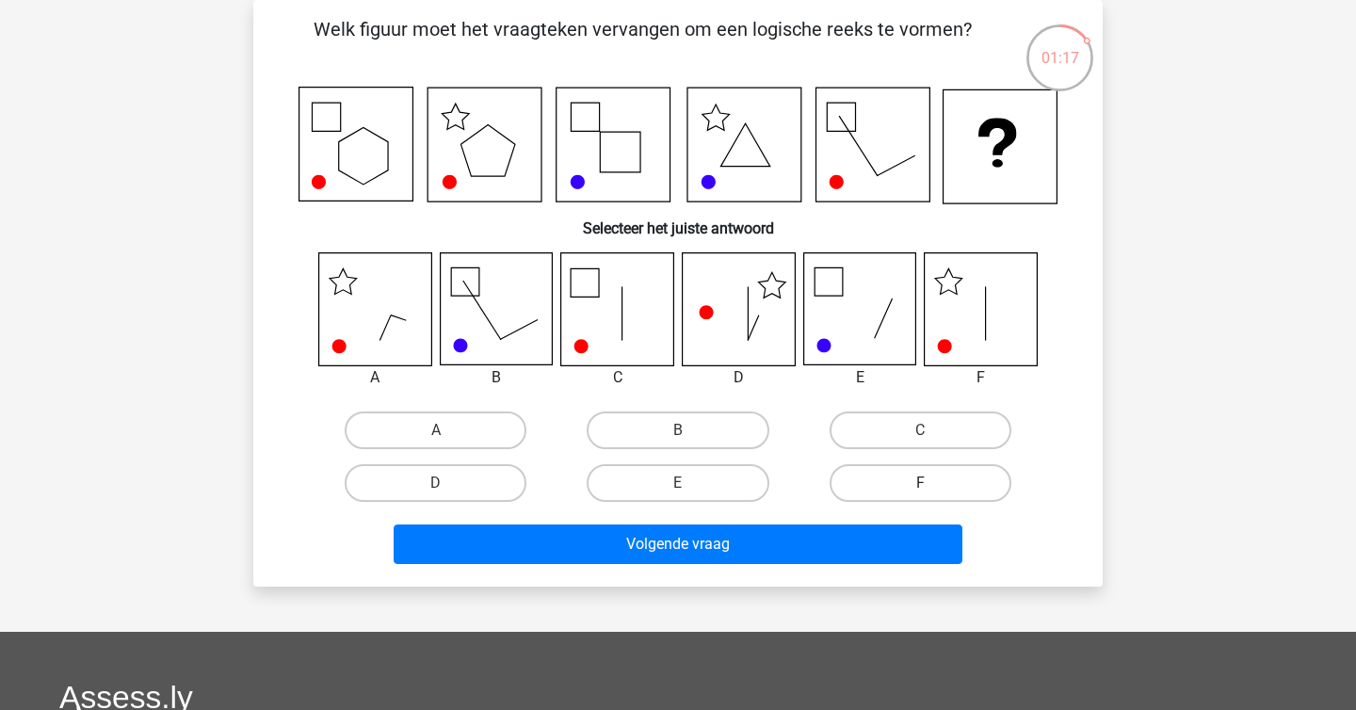
click at [887, 474] on label "F" at bounding box center [921, 483] width 182 height 38
click at [920, 483] on input "F" at bounding box center [926, 489] width 12 height 12
radio input "true"
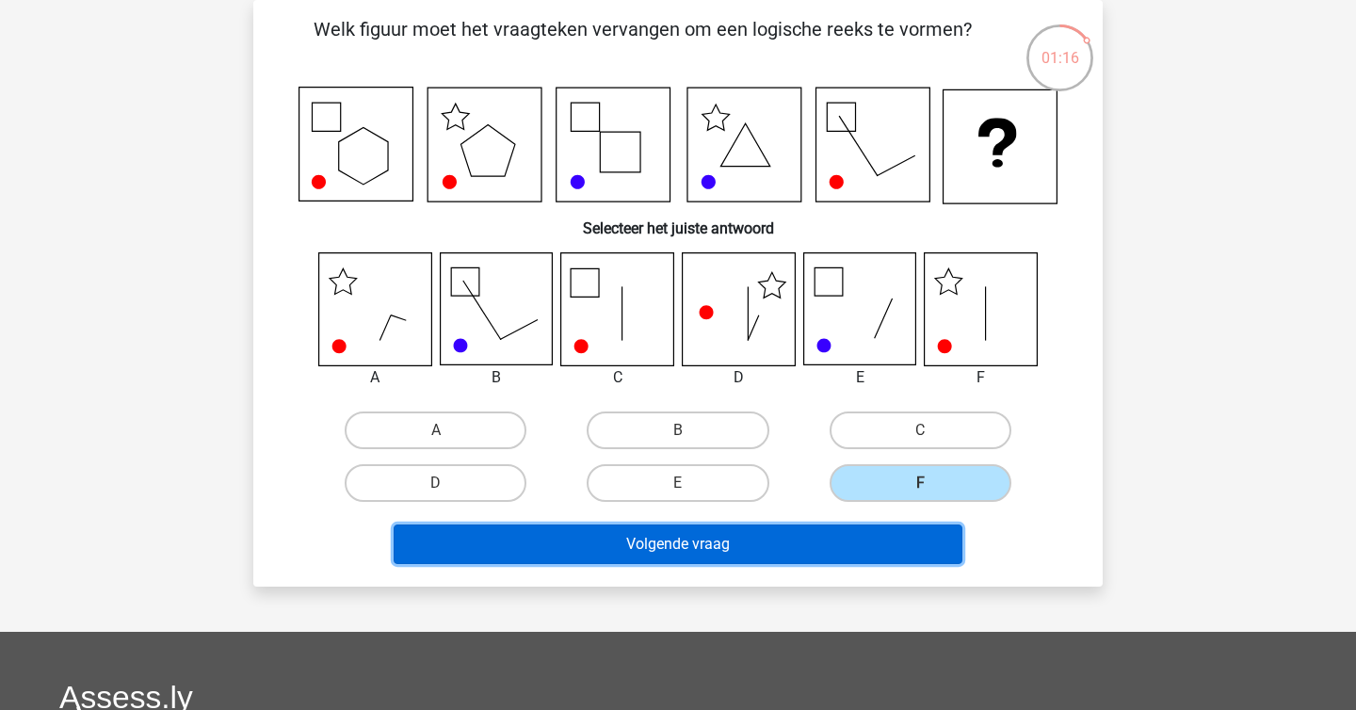
click at [855, 553] on button "Volgende vraag" at bounding box center [679, 545] width 570 height 40
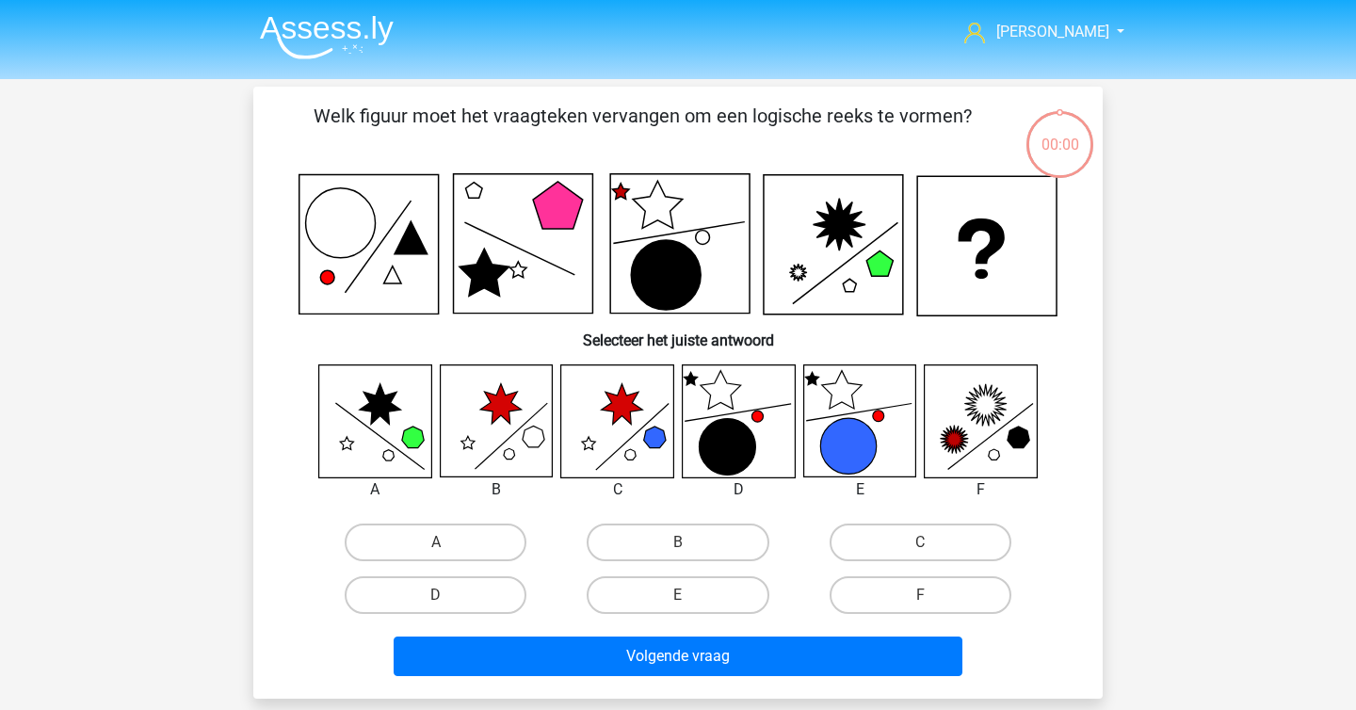
scroll to position [87, 0]
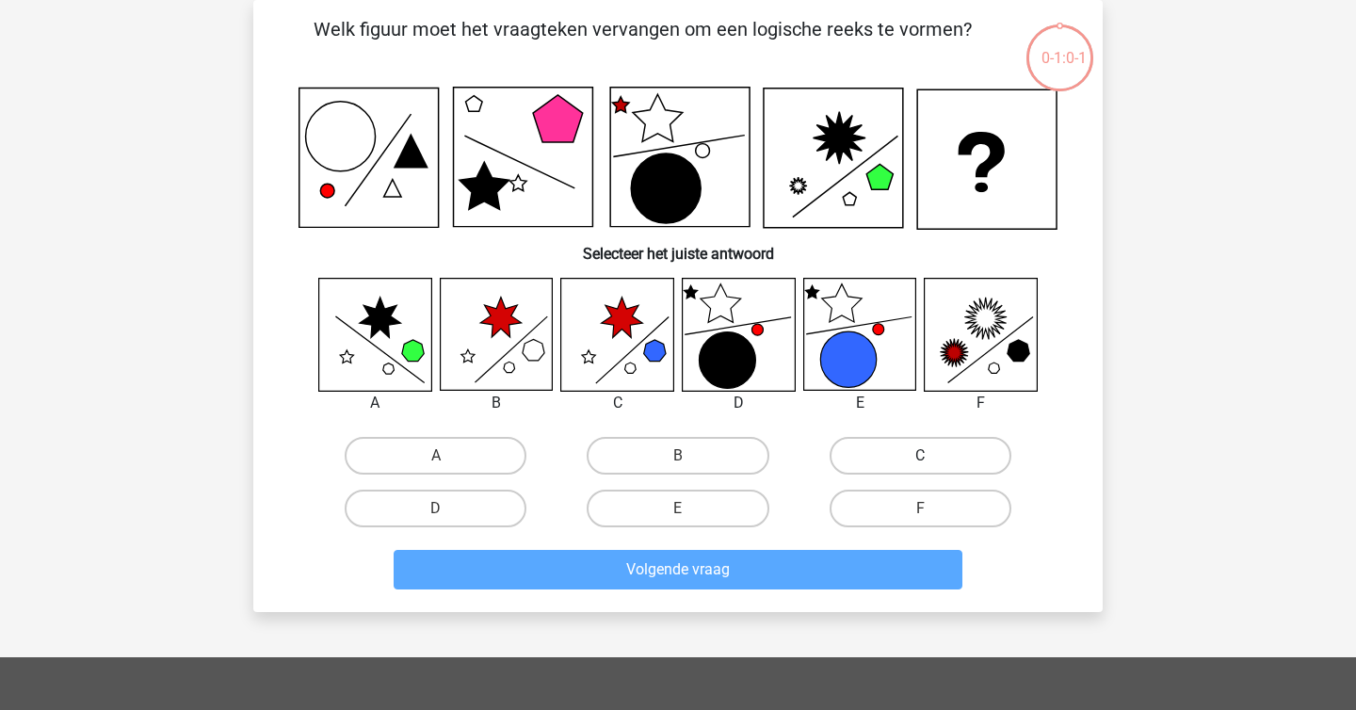
click at [874, 459] on label "C" at bounding box center [921, 456] width 182 height 38
click at [920, 459] on input "C" at bounding box center [926, 462] width 12 height 12
radio input "true"
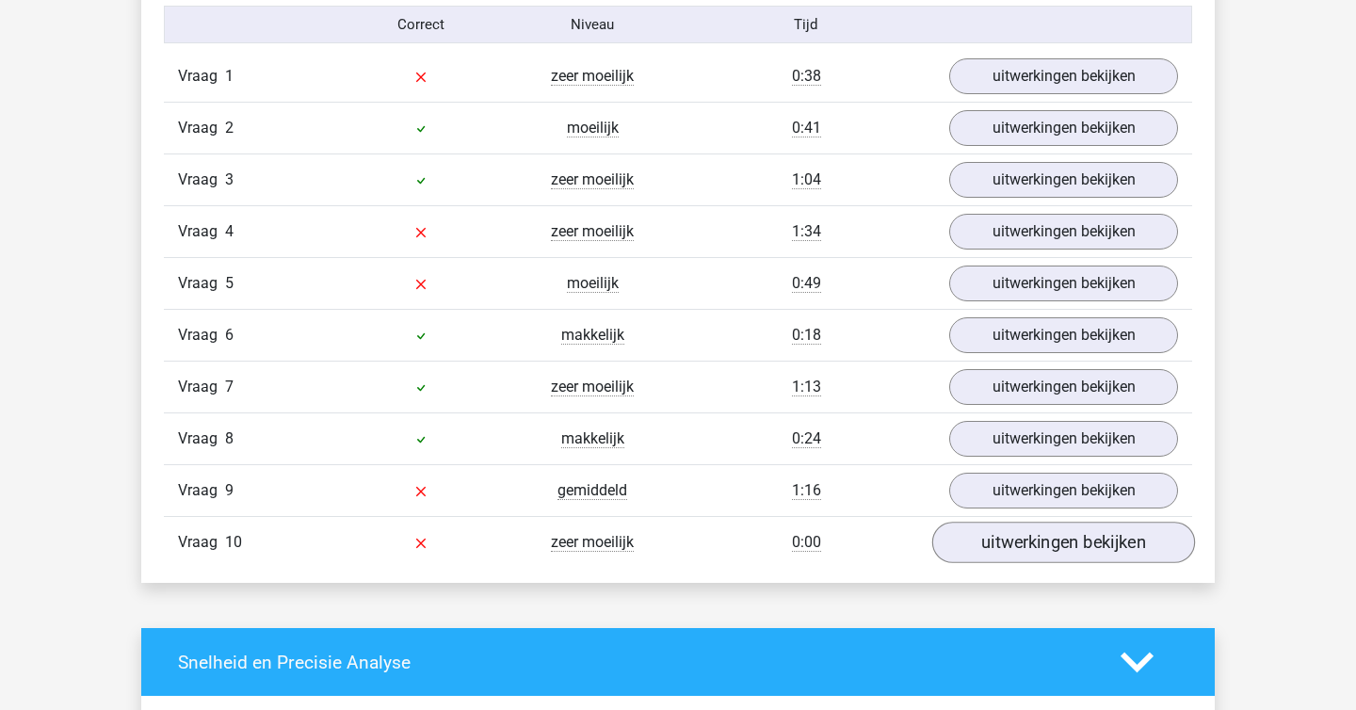
scroll to position [1244, 0]
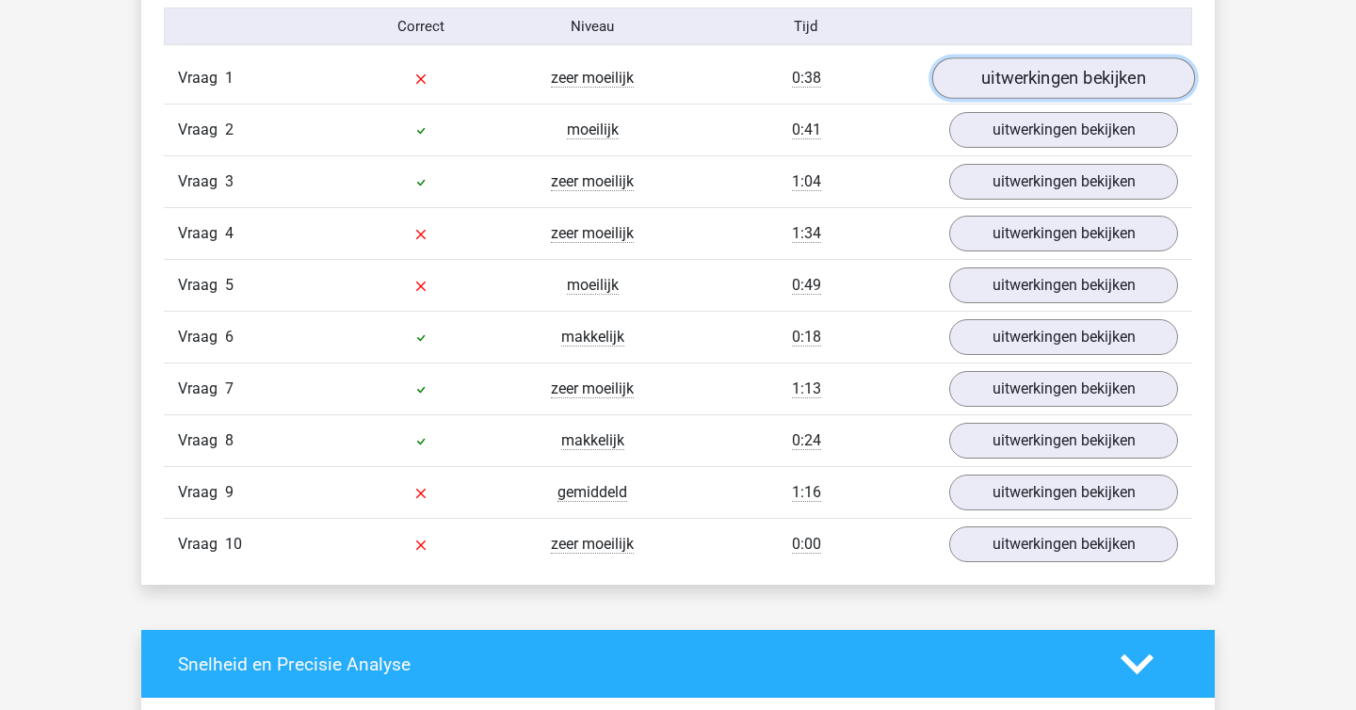
click at [998, 85] on link "uitwerkingen bekijken" at bounding box center [1063, 77] width 263 height 41
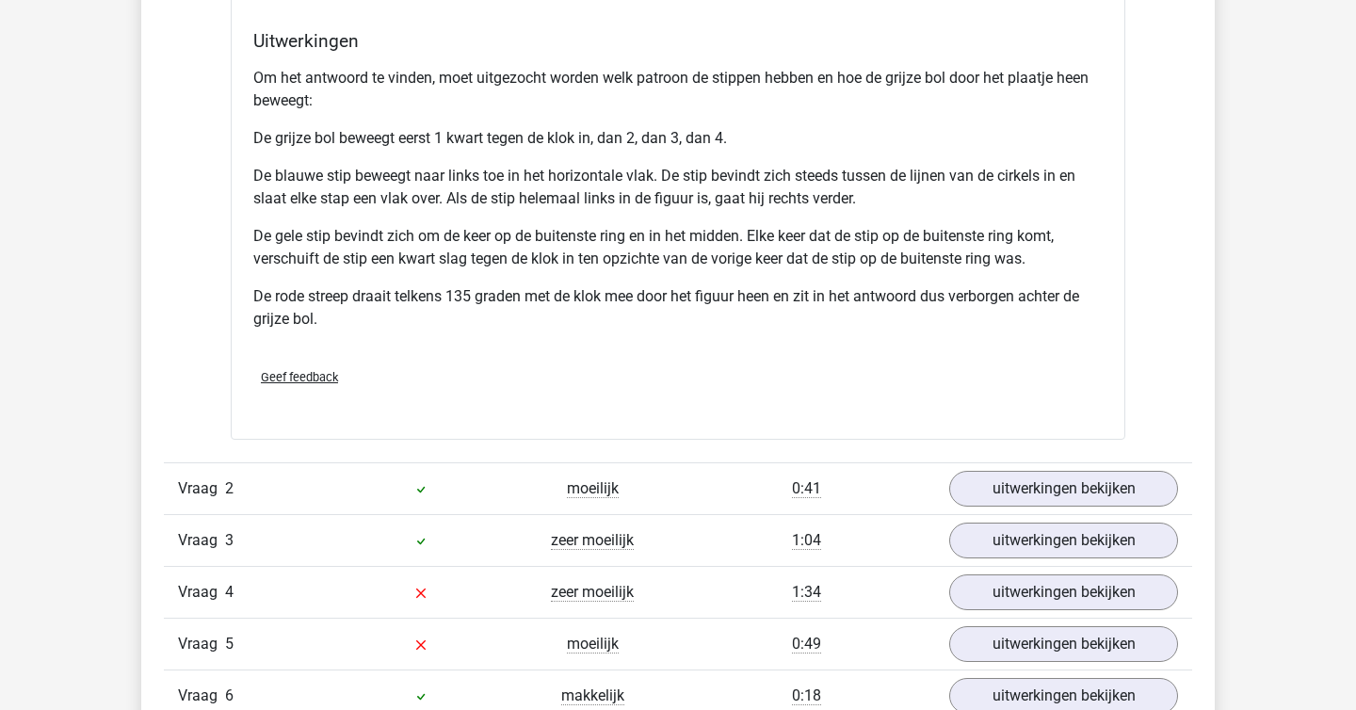
scroll to position [2149, 0]
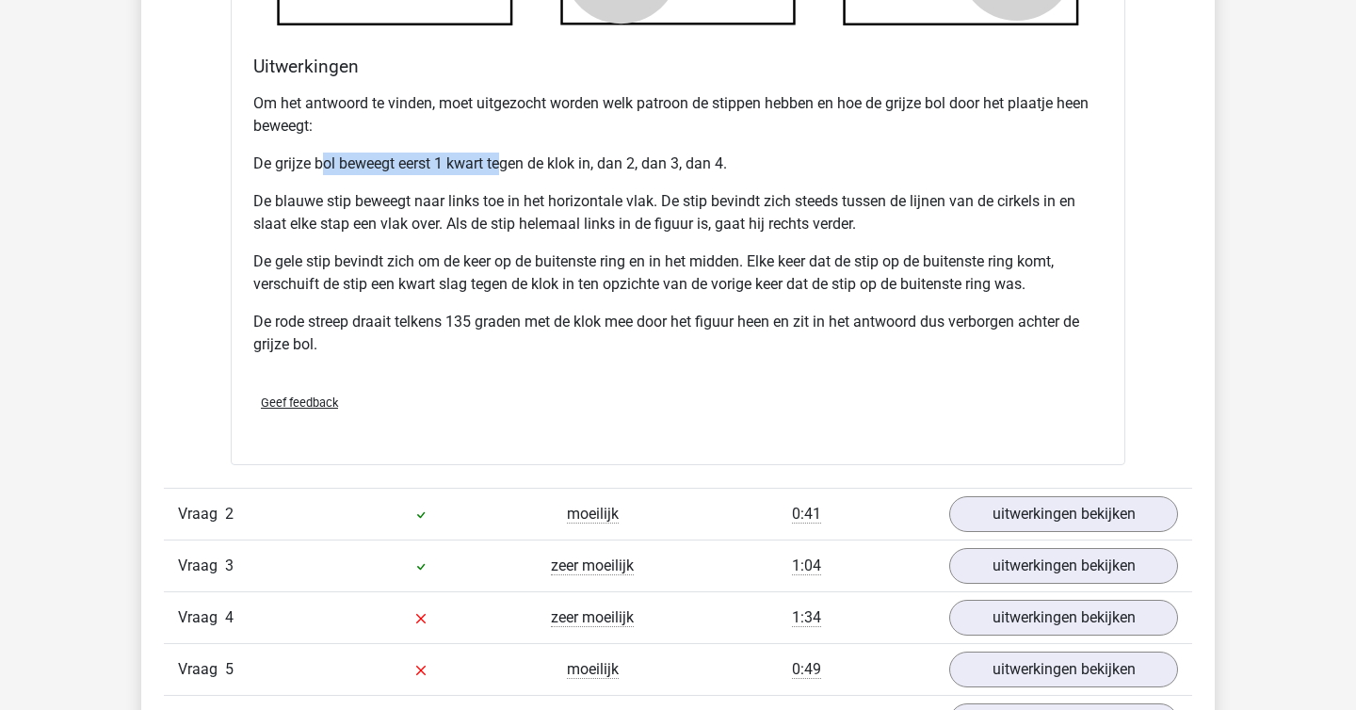
drag, startPoint x: 327, startPoint y: 168, endPoint x: 503, endPoint y: 168, distance: 176.1
click at [503, 168] on p "De grijze bol beweegt eerst 1 kwart tegen de klok in, dan 2, dan 3, dan 4." at bounding box center [677, 164] width 849 height 23
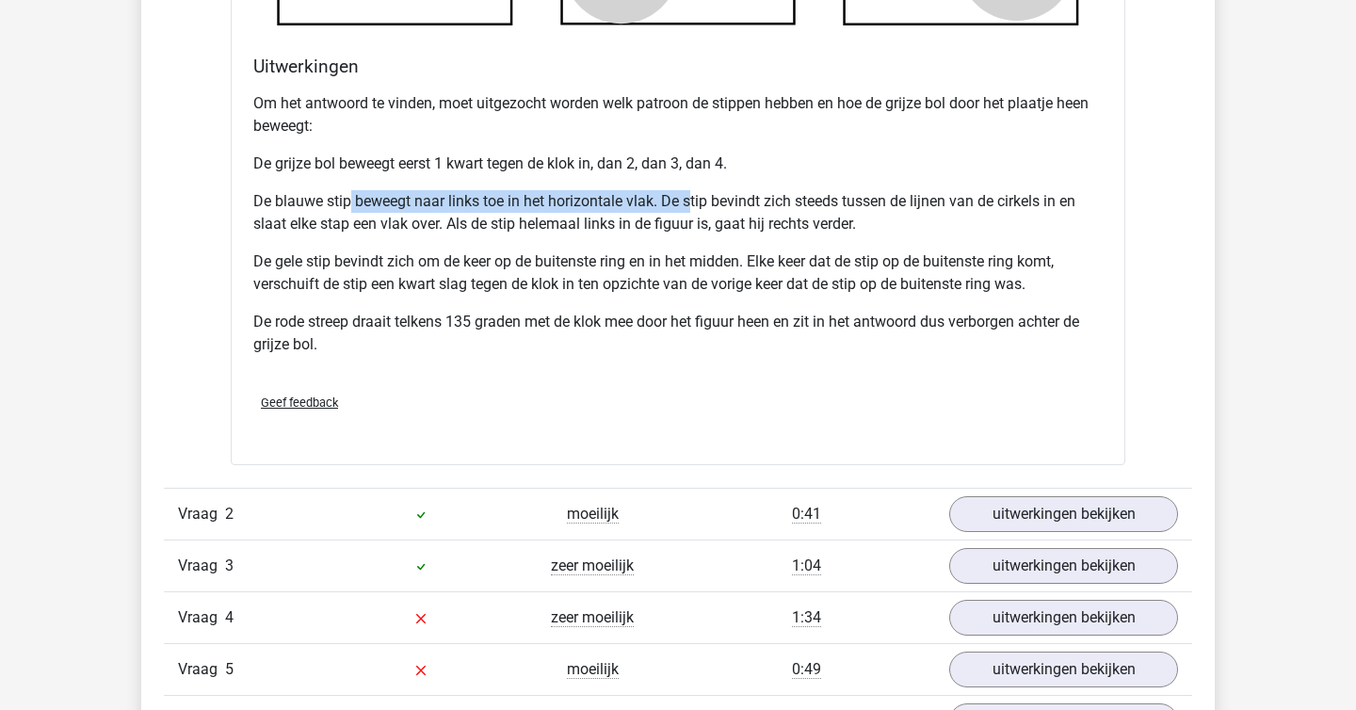
drag, startPoint x: 349, startPoint y: 201, endPoint x: 690, endPoint y: 200, distance: 340.9
click at [690, 200] on p "De blauwe stip beweegt naar links toe in het horizontale vlak. De stip bevindt …" at bounding box center [677, 212] width 849 height 45
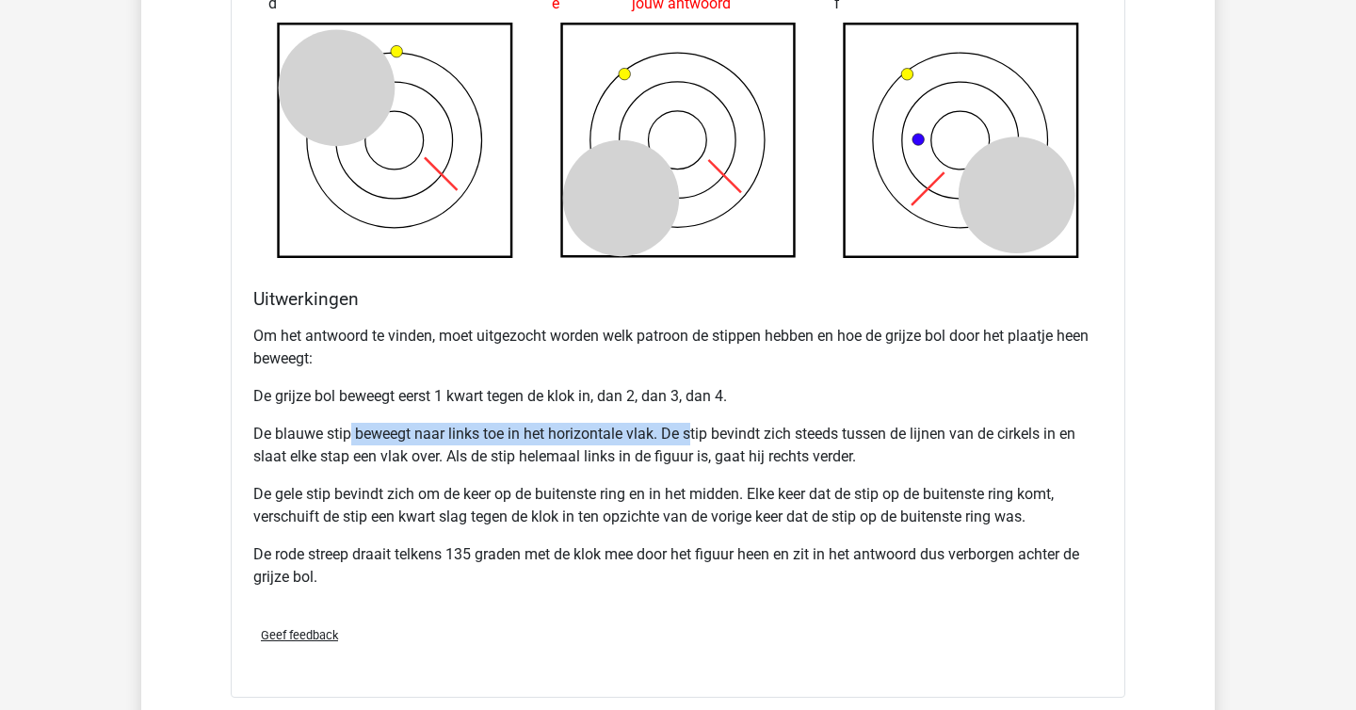
scroll to position [1917, 0]
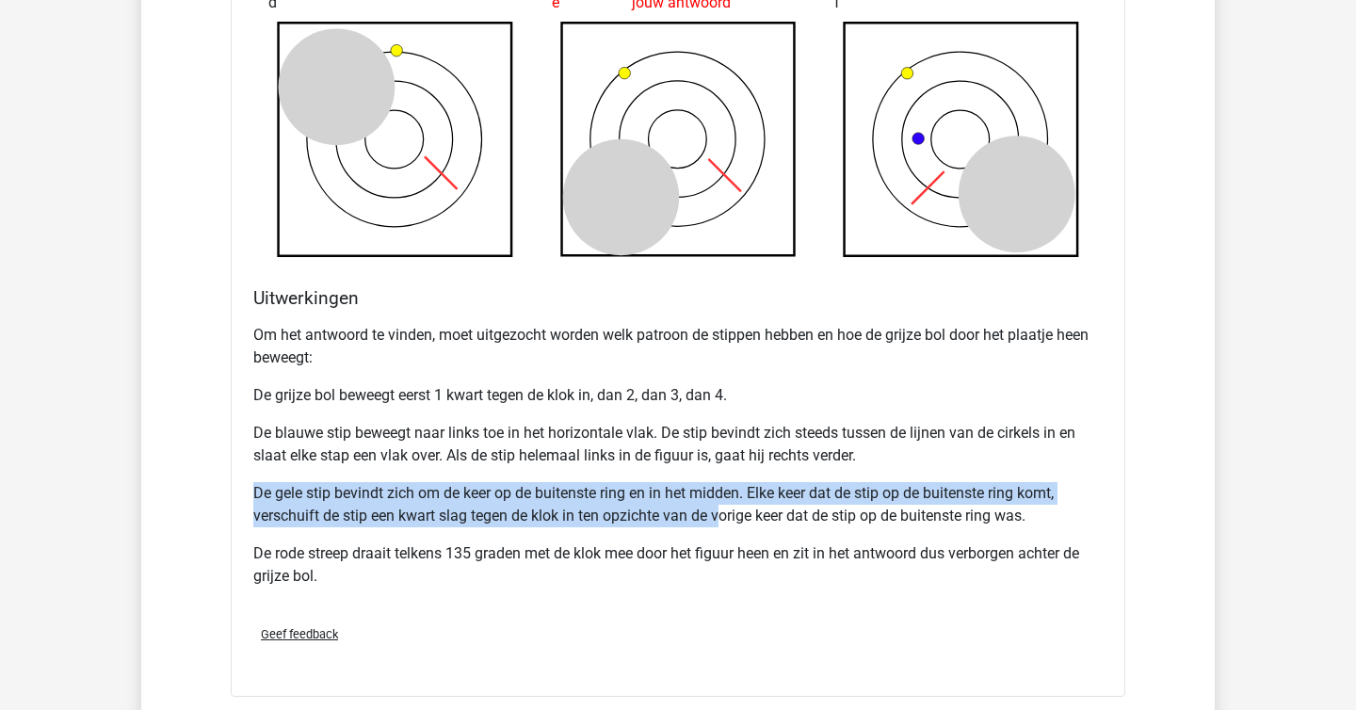
drag, startPoint x: 431, startPoint y: 481, endPoint x: 724, endPoint y: 510, distance: 294.3
click at [724, 510] on div "Om het antwoord te vinden, moet uitgezocht worden welk patroon de stippen hebbe…" at bounding box center [677, 463] width 849 height 294
click at [724, 510] on p "De gele stip bevindt zich om de keer op de buitenste ring en in het midden. Elk…" at bounding box center [677, 504] width 849 height 45
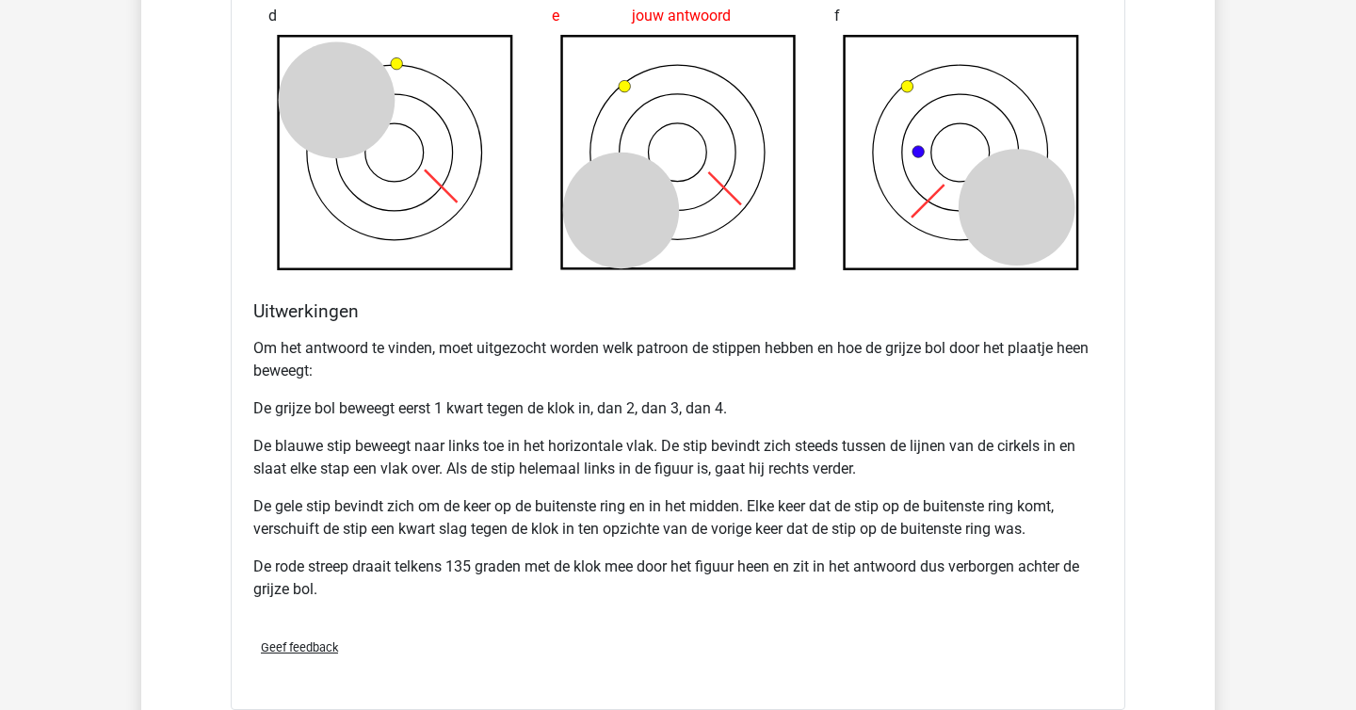
scroll to position [1903, 0]
drag, startPoint x: 368, startPoint y: 569, endPoint x: 814, endPoint y: 575, distance: 445.5
click at [814, 575] on p "De rode streep draait telkens 135 graden met de klok mee door het figuur heen e…" at bounding box center [677, 579] width 849 height 45
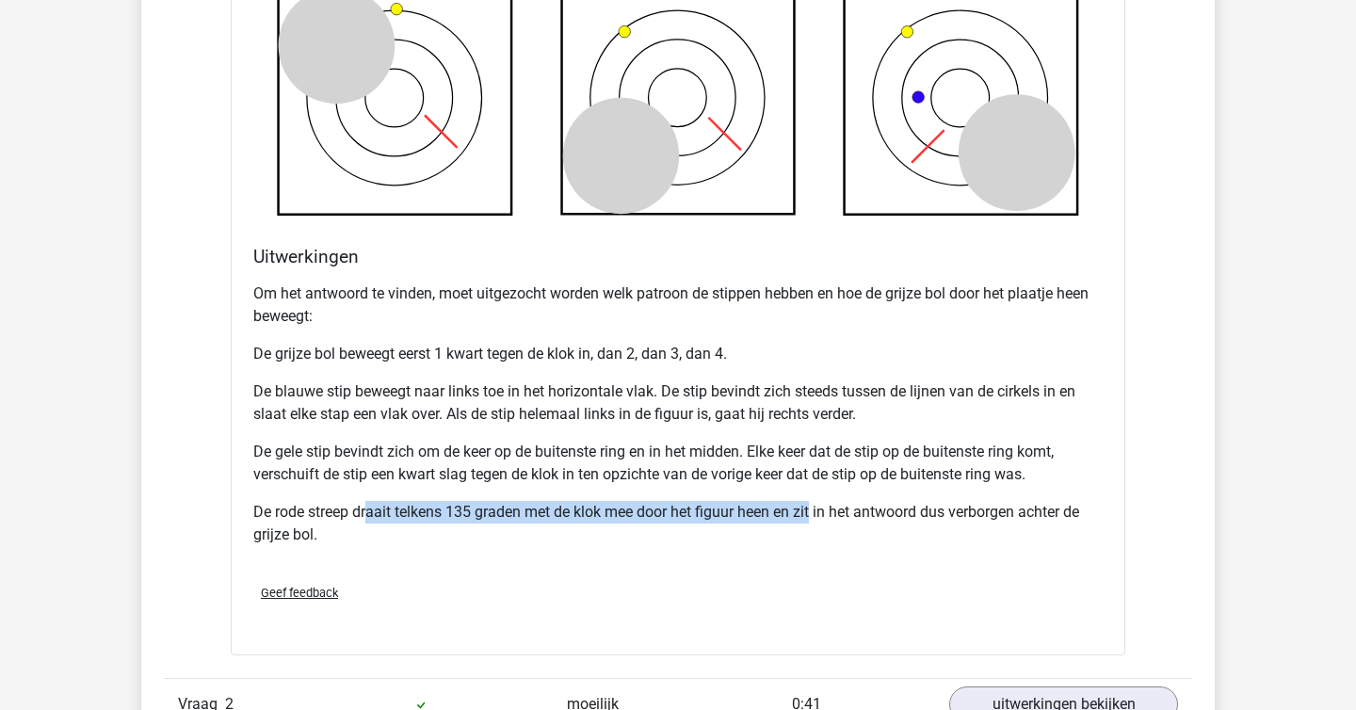
scroll to position [2552, 0]
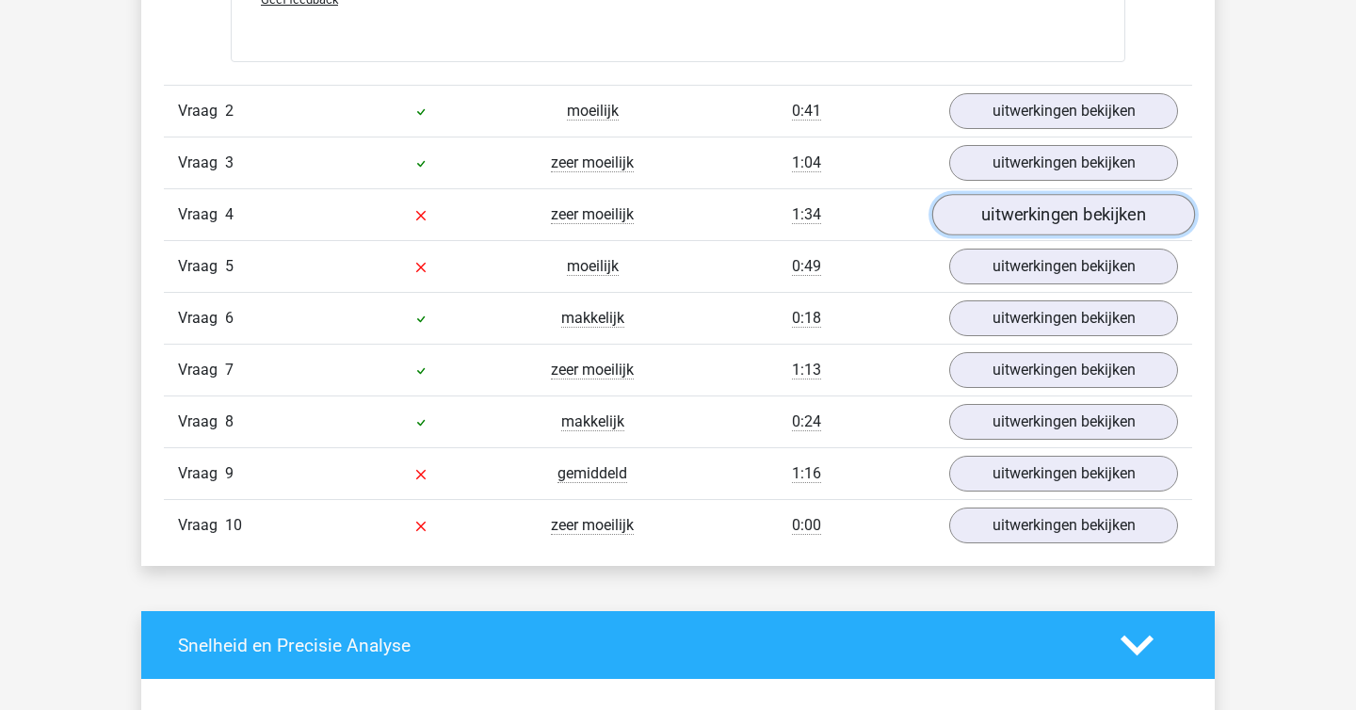
click at [1019, 234] on link "uitwerkingen bekijken" at bounding box center [1063, 215] width 263 height 41
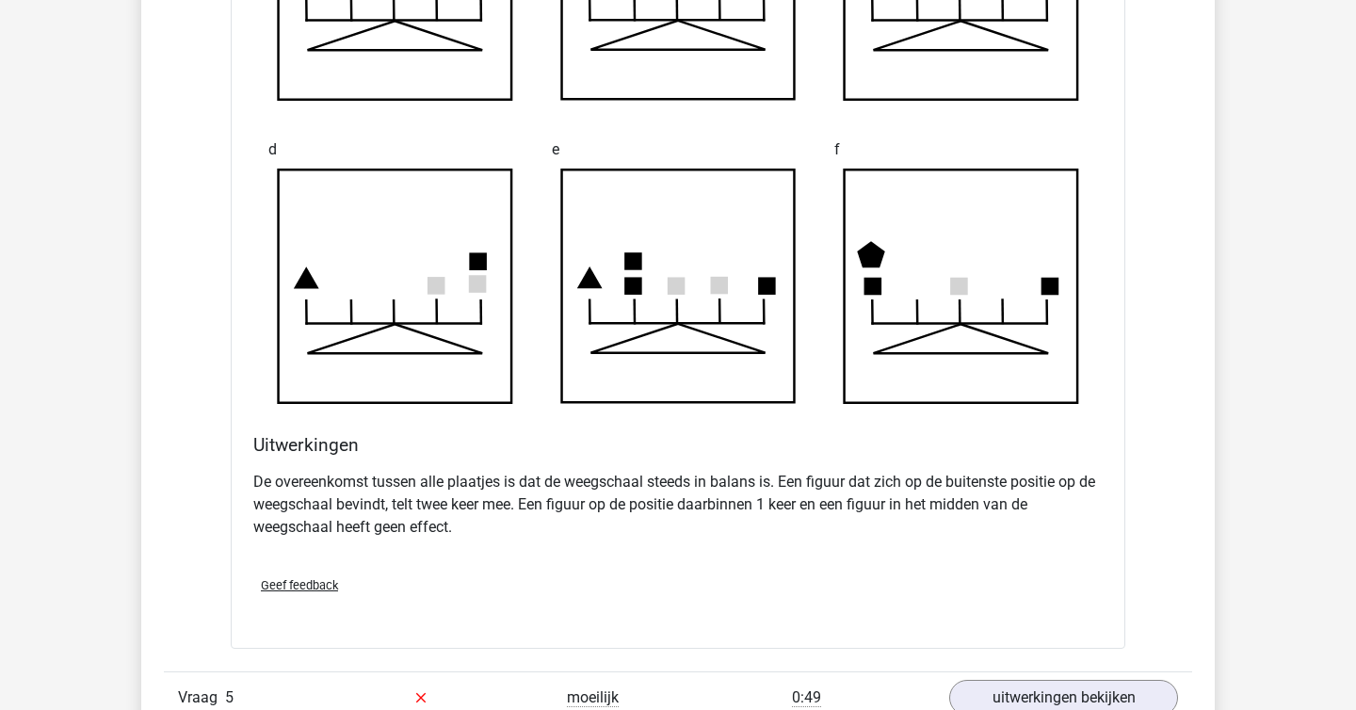
scroll to position [3219, 0]
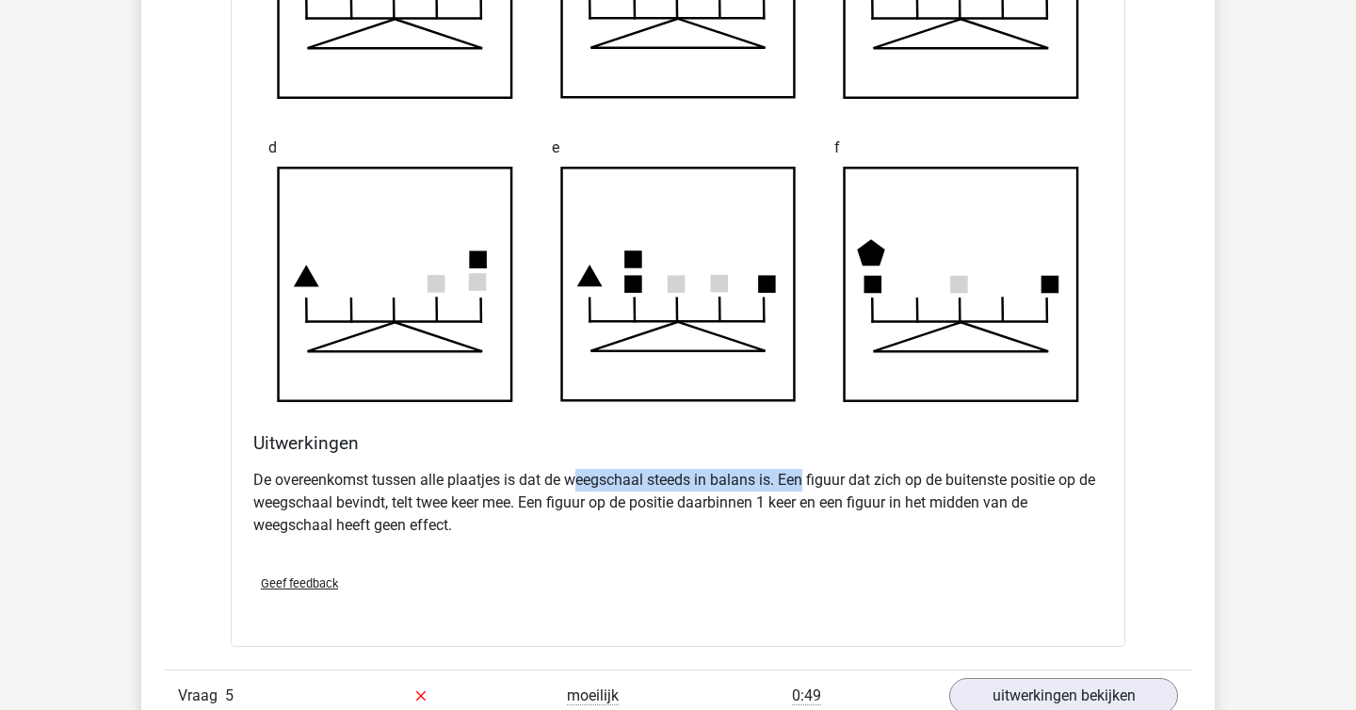
drag, startPoint x: 580, startPoint y: 483, endPoint x: 784, endPoint y: 488, distance: 203.5
click at [784, 488] on p "De overeenkomst tussen alle plaatjes is dat de weegschaal steeds in balans is. …" at bounding box center [677, 503] width 849 height 68
click at [639, 520] on p "De overeenkomst tussen alle plaatjes is dat de weegschaal steeds in balans is. …" at bounding box center [677, 503] width 849 height 68
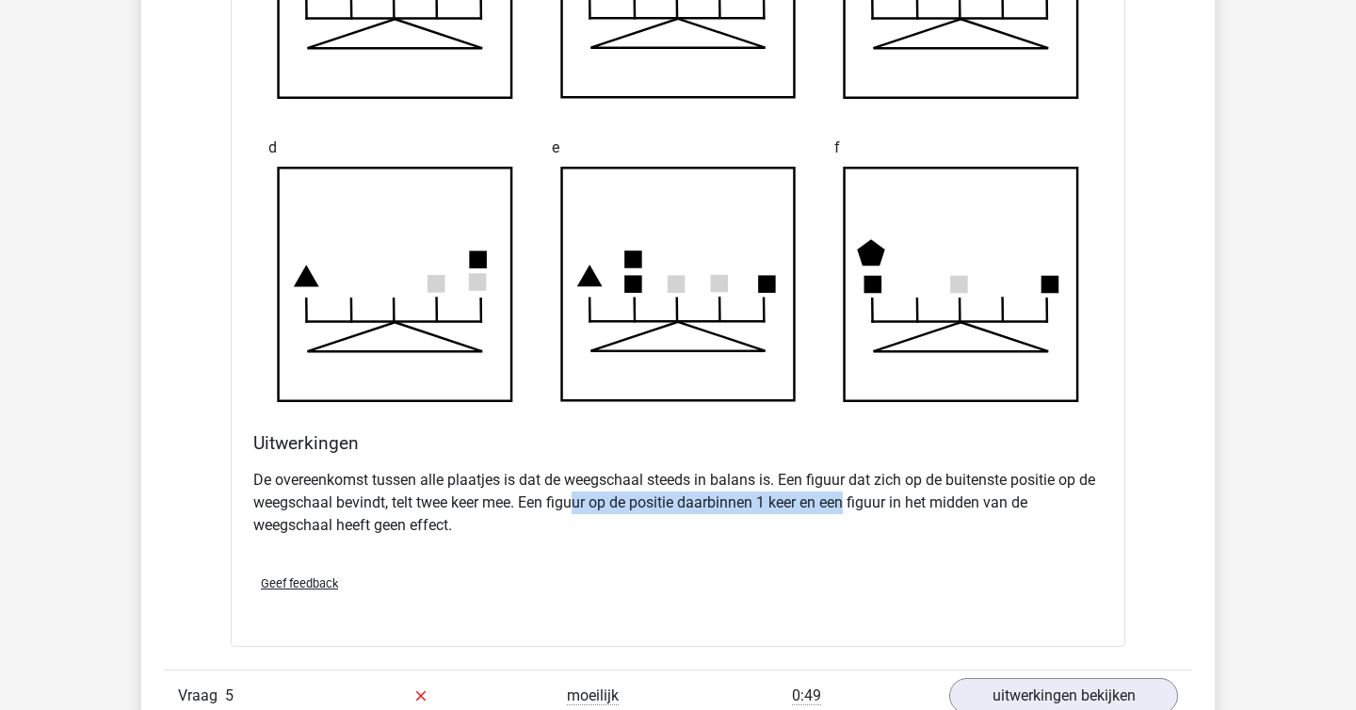
drag, startPoint x: 593, startPoint y: 509, endPoint x: 870, endPoint y: 506, distance: 276.9
click at [870, 506] on p "De overeenkomst tussen alle plaatjes is dat de weegschaal steeds in balans is. …" at bounding box center [677, 503] width 849 height 68
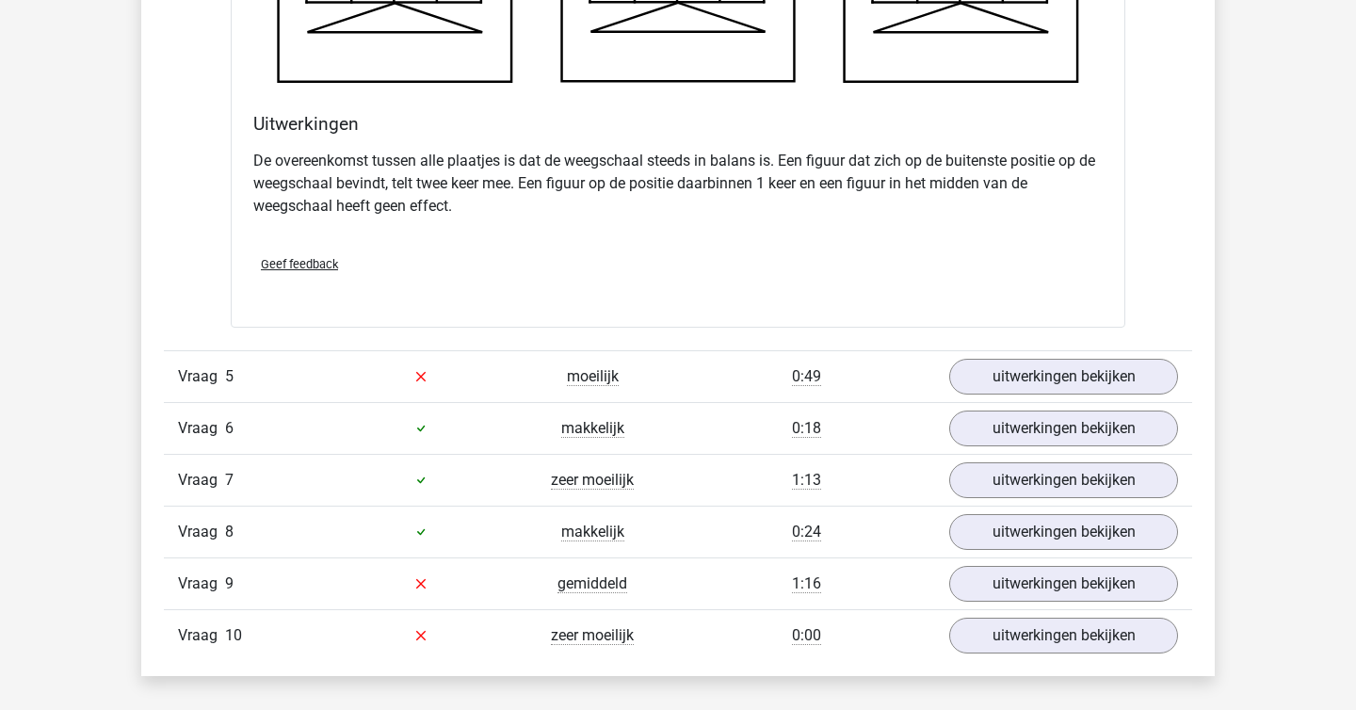
scroll to position [3540, 0]
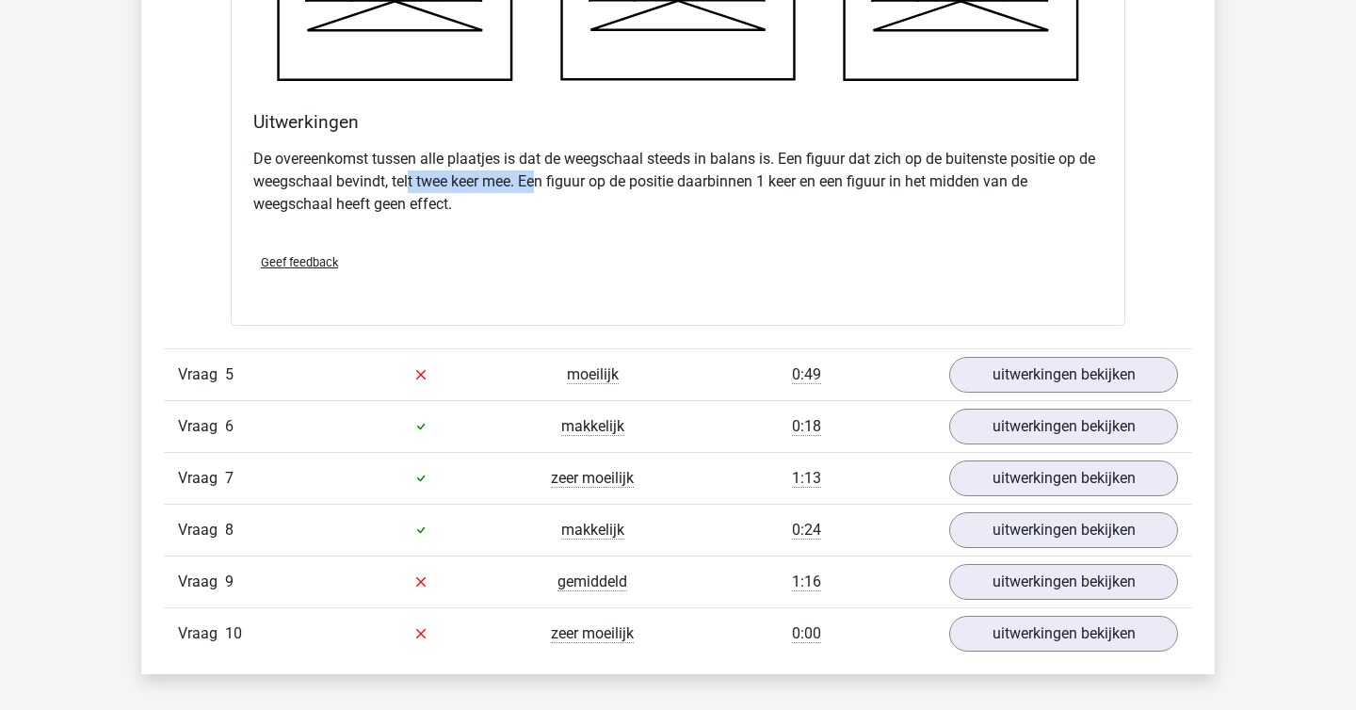
drag, startPoint x: 430, startPoint y: 175, endPoint x: 595, endPoint y: 189, distance: 165.4
click at [595, 189] on p "De overeenkomst tussen alle plaatjes is dat de weegschaal steeds in balans is. …" at bounding box center [677, 182] width 849 height 68
click at [707, 191] on p "De overeenkomst tussen alle plaatjes is dat de weegschaal steeds in balans is. …" at bounding box center [677, 182] width 849 height 68
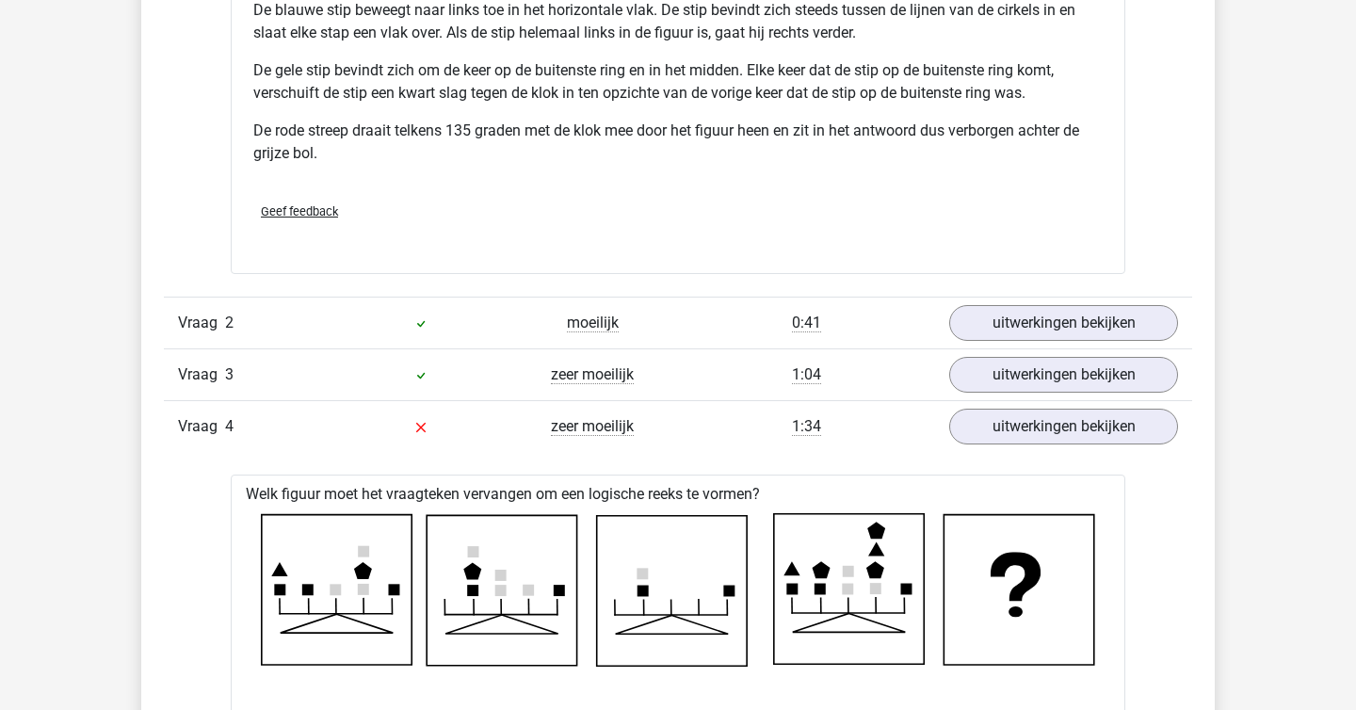
scroll to position [2346, 0]
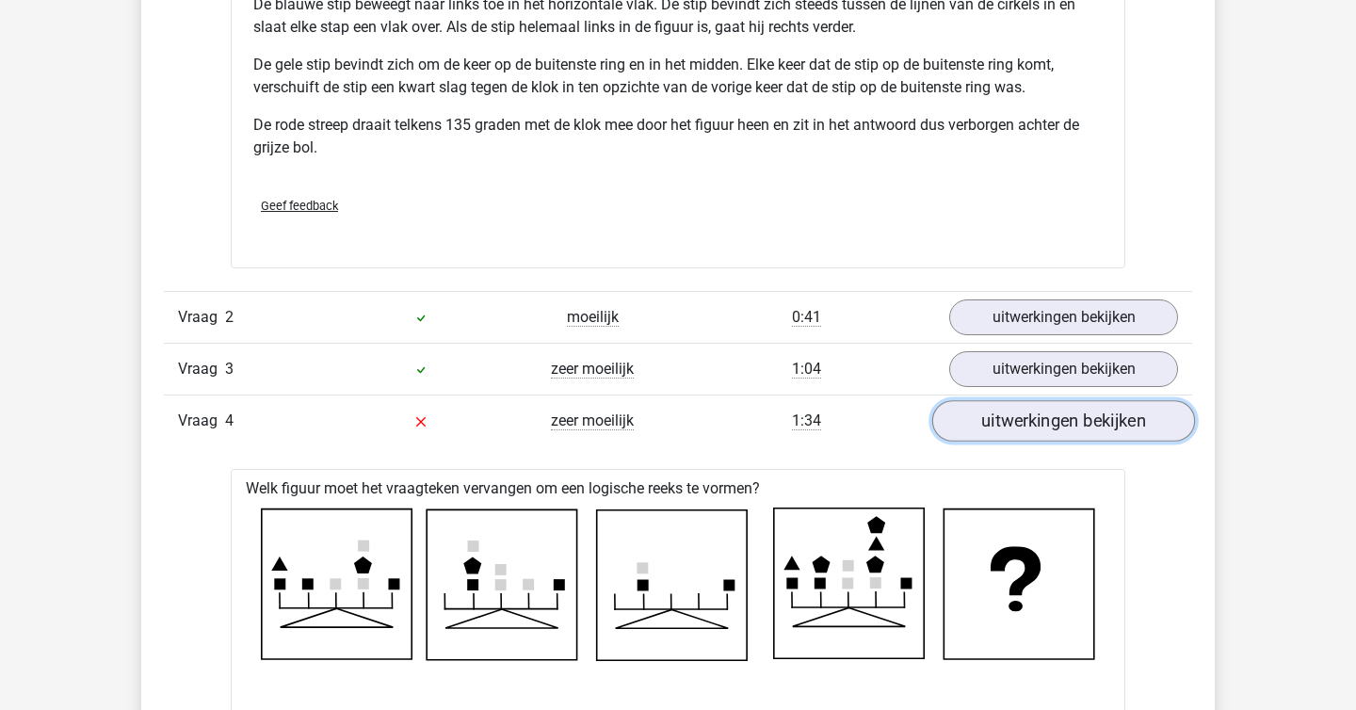
click at [991, 421] on link "uitwerkingen bekijken" at bounding box center [1063, 421] width 263 height 41
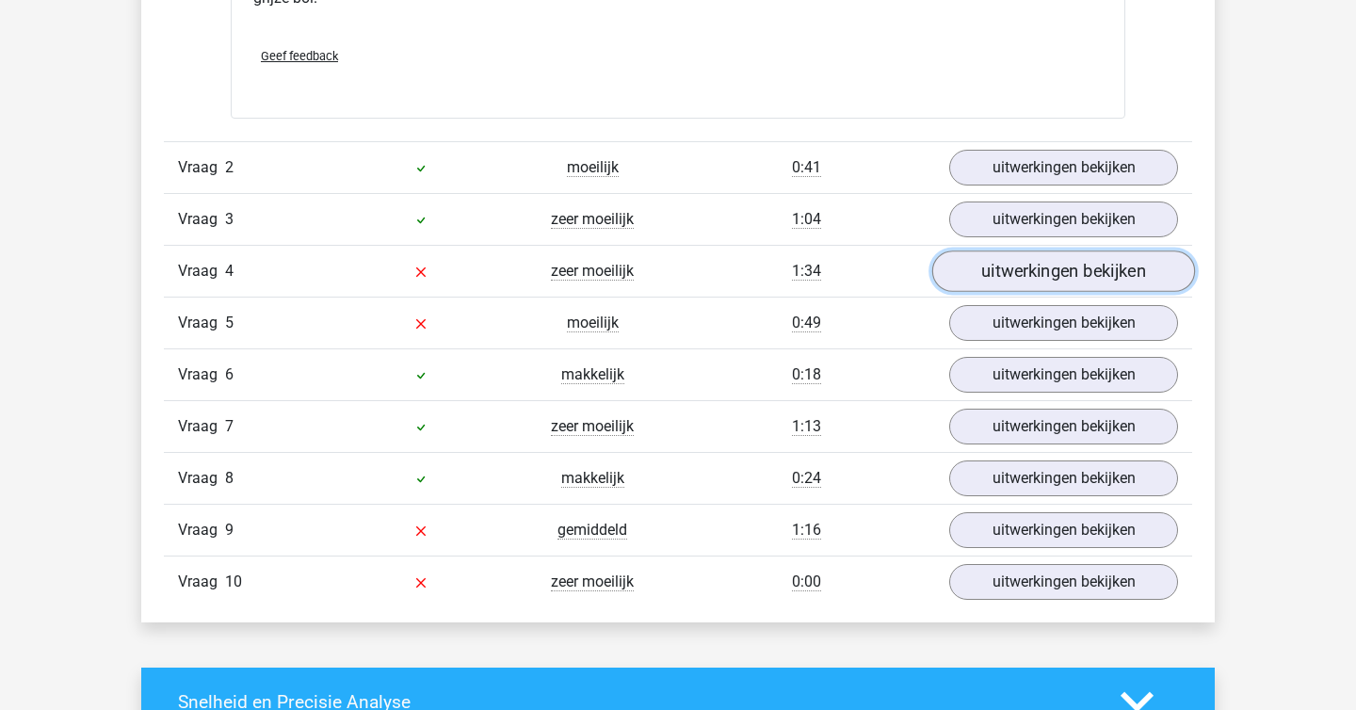
scroll to position [2503, 0]
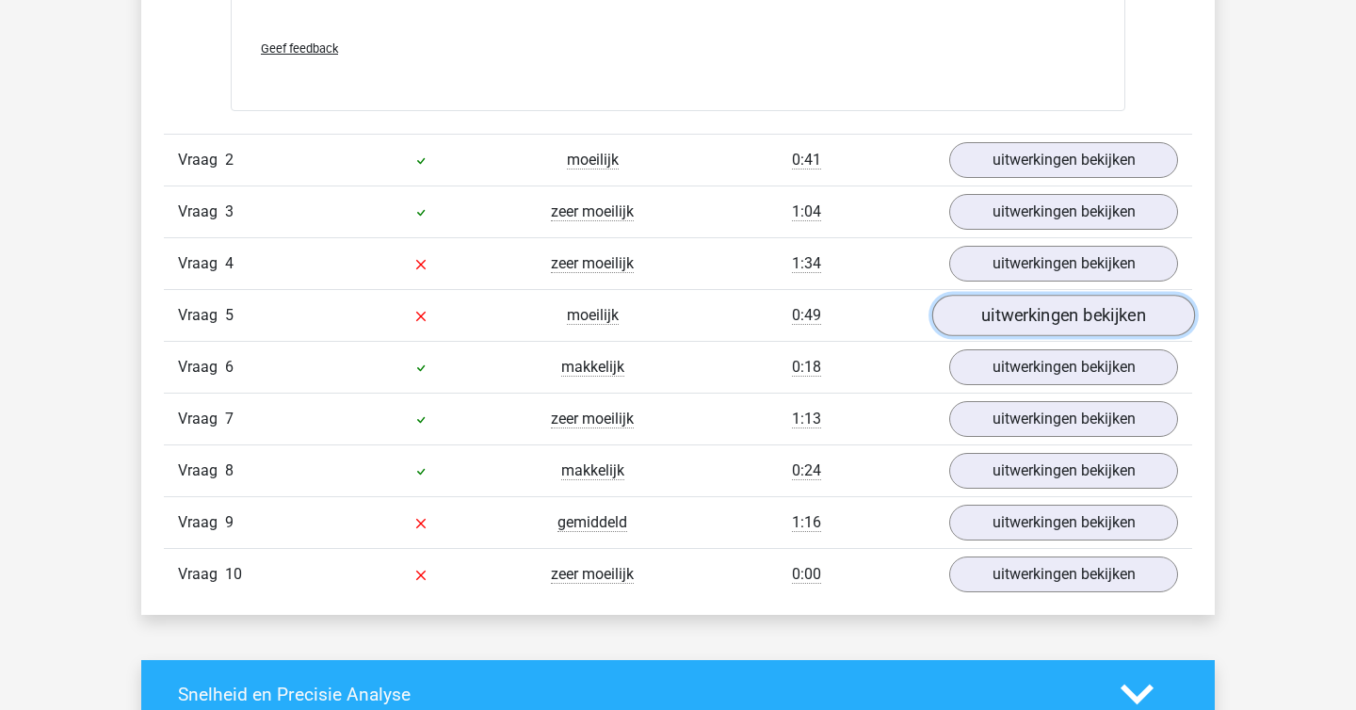
click at [1015, 320] on link "uitwerkingen bekijken" at bounding box center [1063, 316] width 263 height 41
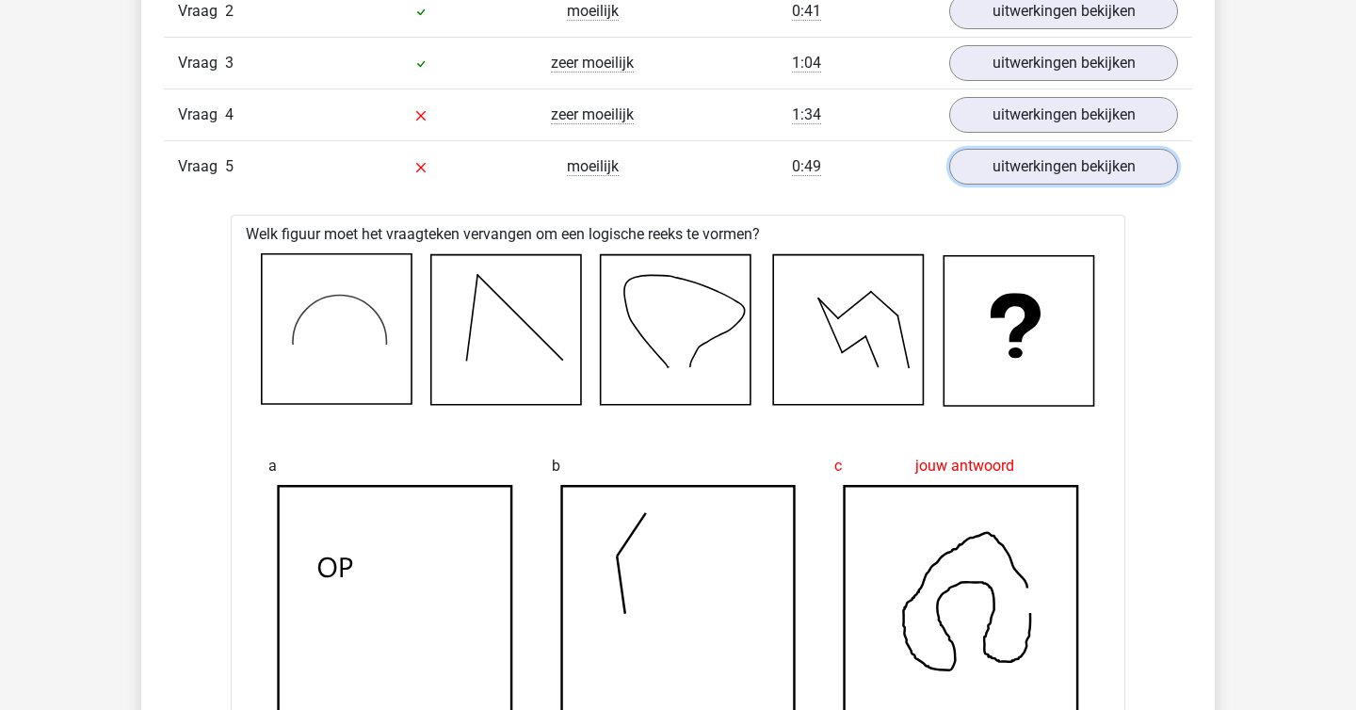
scroll to position [2651, 0]
click at [1035, 179] on link "uitwerkingen bekijken" at bounding box center [1063, 168] width 263 height 41
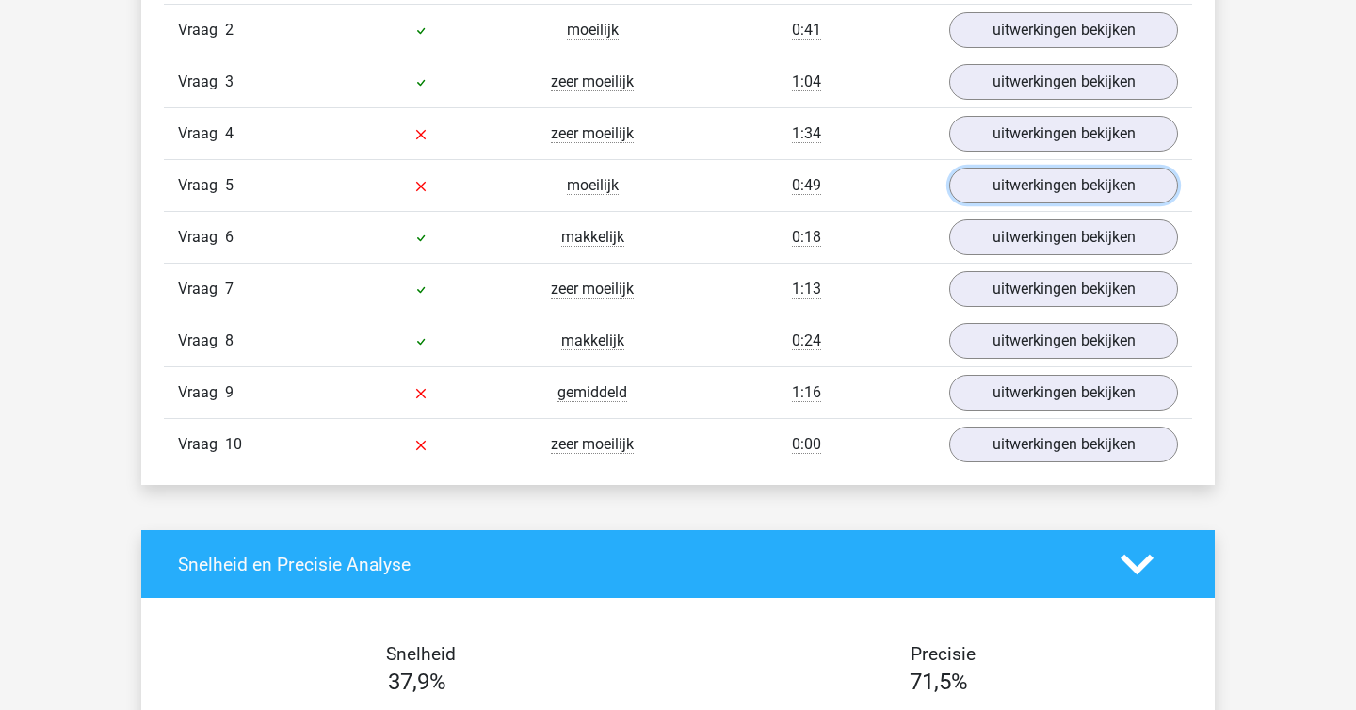
scroll to position [2639, 0]
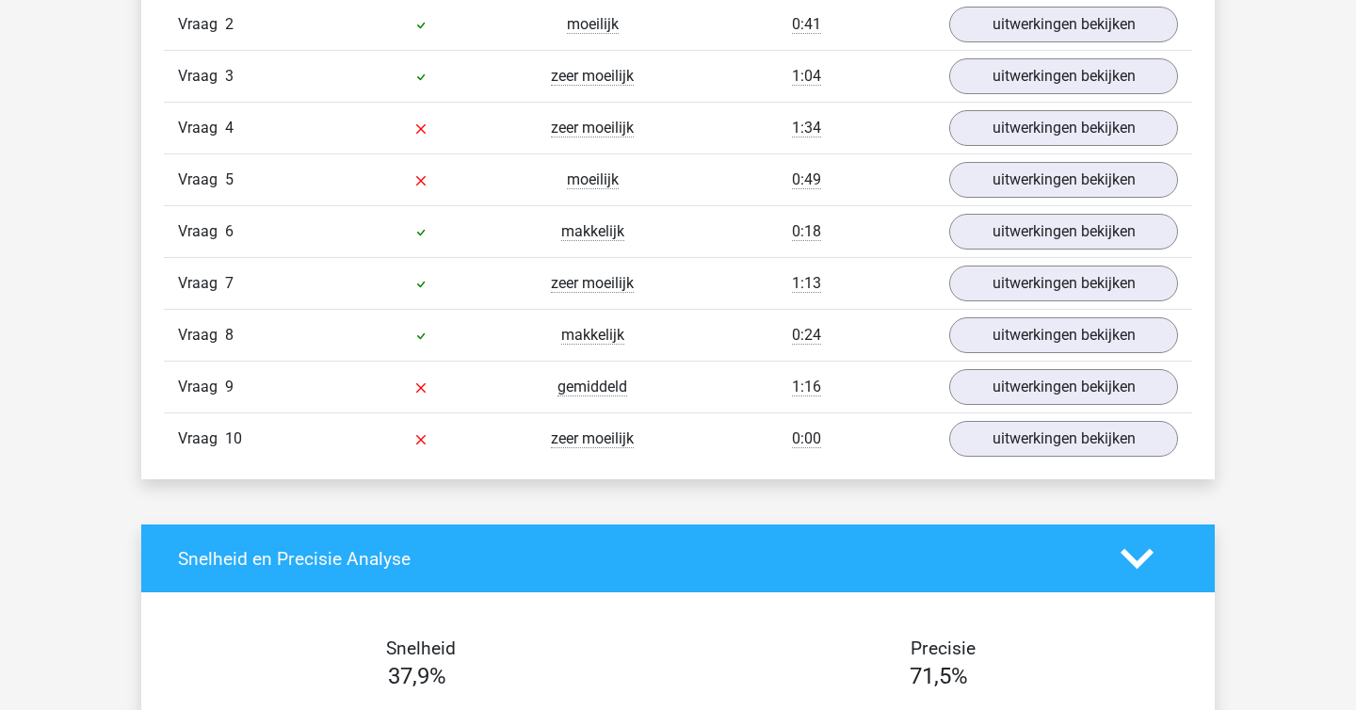
click at [1017, 414] on div "Vraag 10 zeer moeilijk 0:00 uitwerkingen bekijken" at bounding box center [678, 438] width 1028 height 52
click at [1029, 379] on link "uitwerkingen bekijken" at bounding box center [1063, 387] width 263 height 41
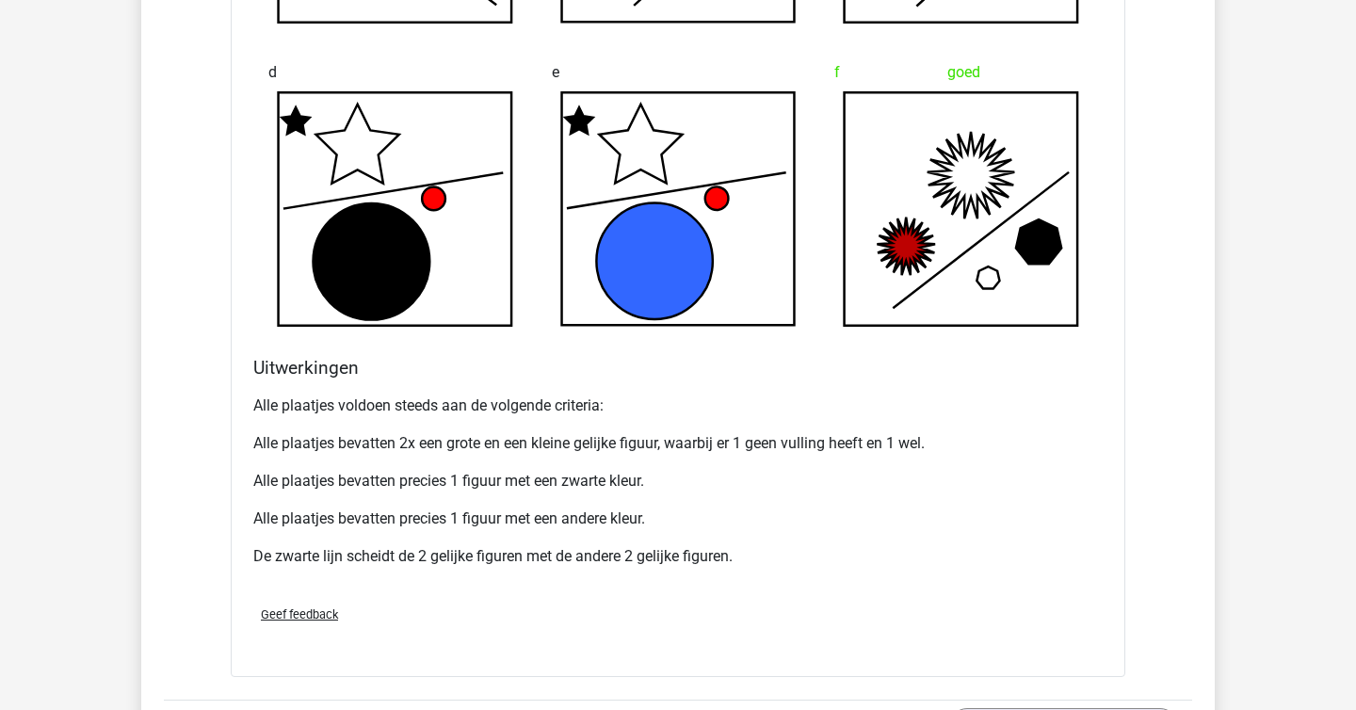
scroll to position [3551, 0]
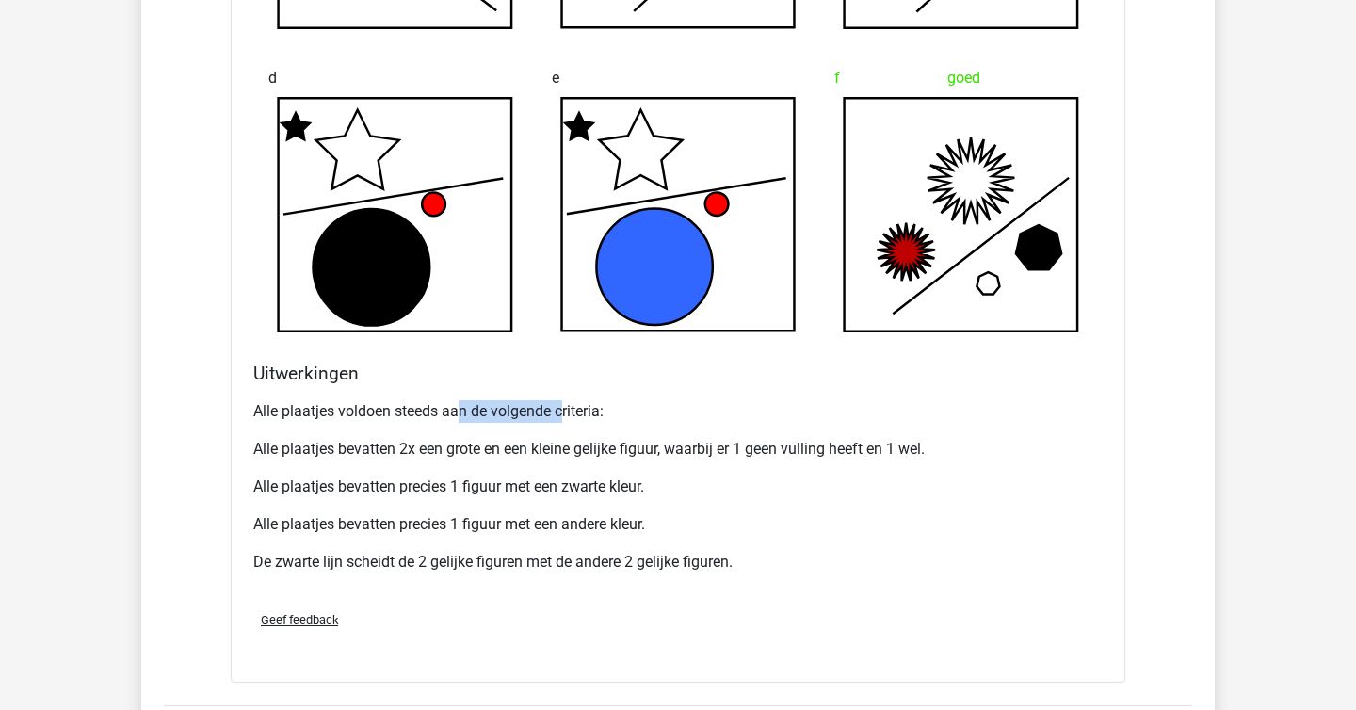
drag, startPoint x: 463, startPoint y: 415, endPoint x: 573, endPoint y: 412, distance: 109.3
click at [573, 412] on p "Alle plaatjes voldoen steeds aan de volgende criteria:" at bounding box center [677, 411] width 849 height 23
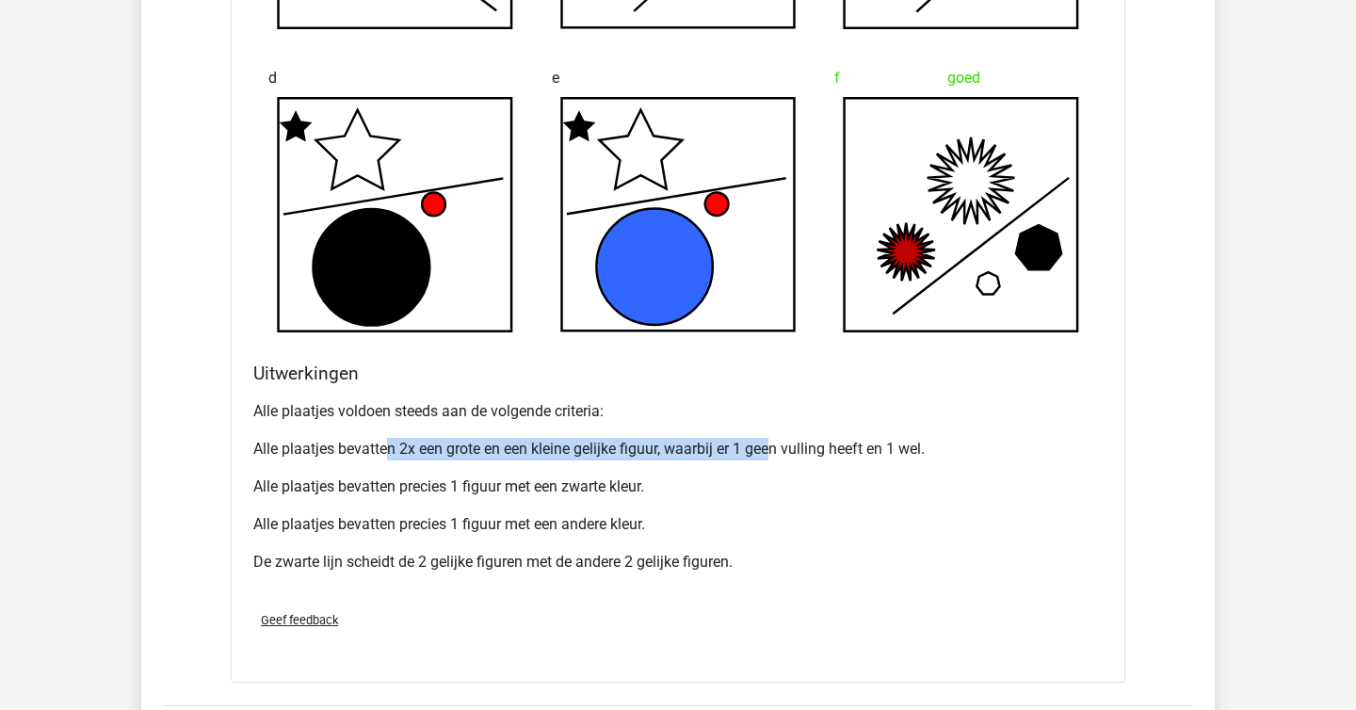
drag, startPoint x: 387, startPoint y: 452, endPoint x: 774, endPoint y: 449, distance: 387.1
click at [774, 449] on p "Alle plaatjes bevatten 2x een grote en een kleine gelijke figuur, waarbij er 1 …" at bounding box center [677, 449] width 849 height 23
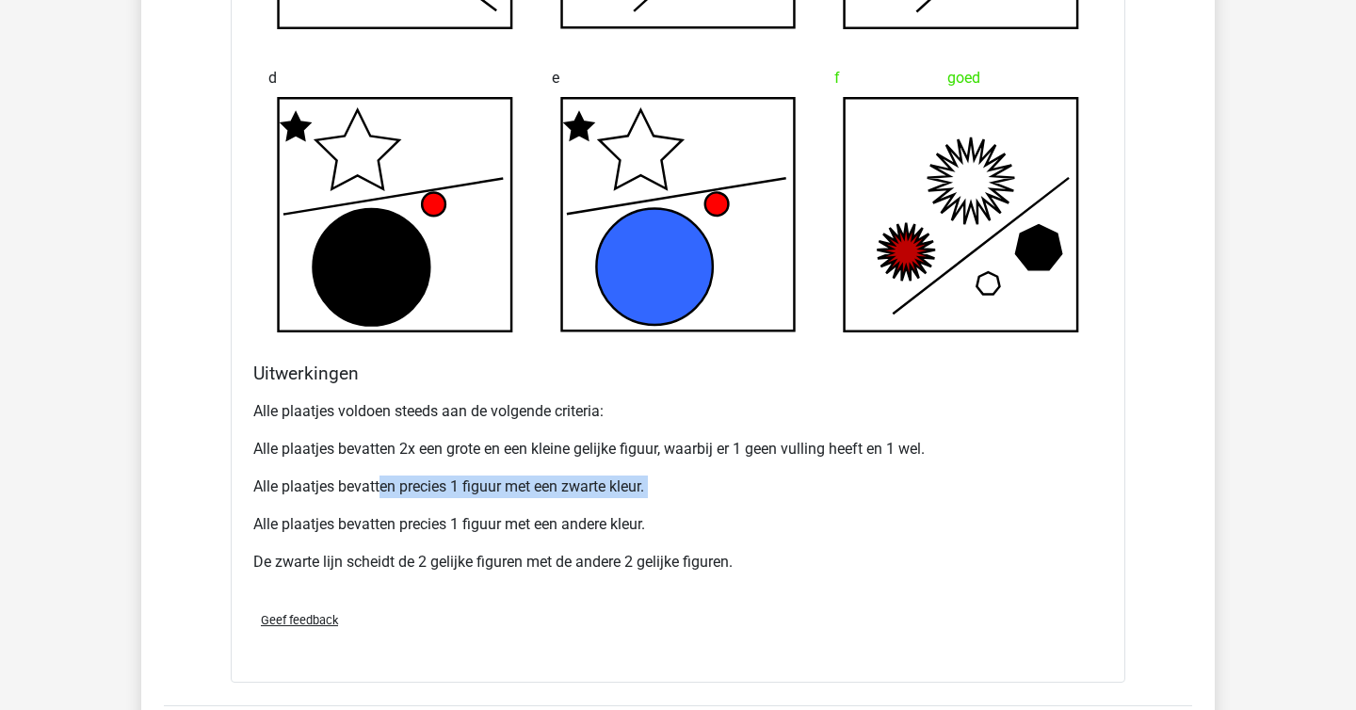
drag, startPoint x: 380, startPoint y: 491, endPoint x: 491, endPoint y: 498, distance: 110.4
click at [491, 498] on div "Alle plaatjes voldoen steeds aan de volgende criteria: Alle plaatjes bevatten 2…" at bounding box center [677, 494] width 849 height 203
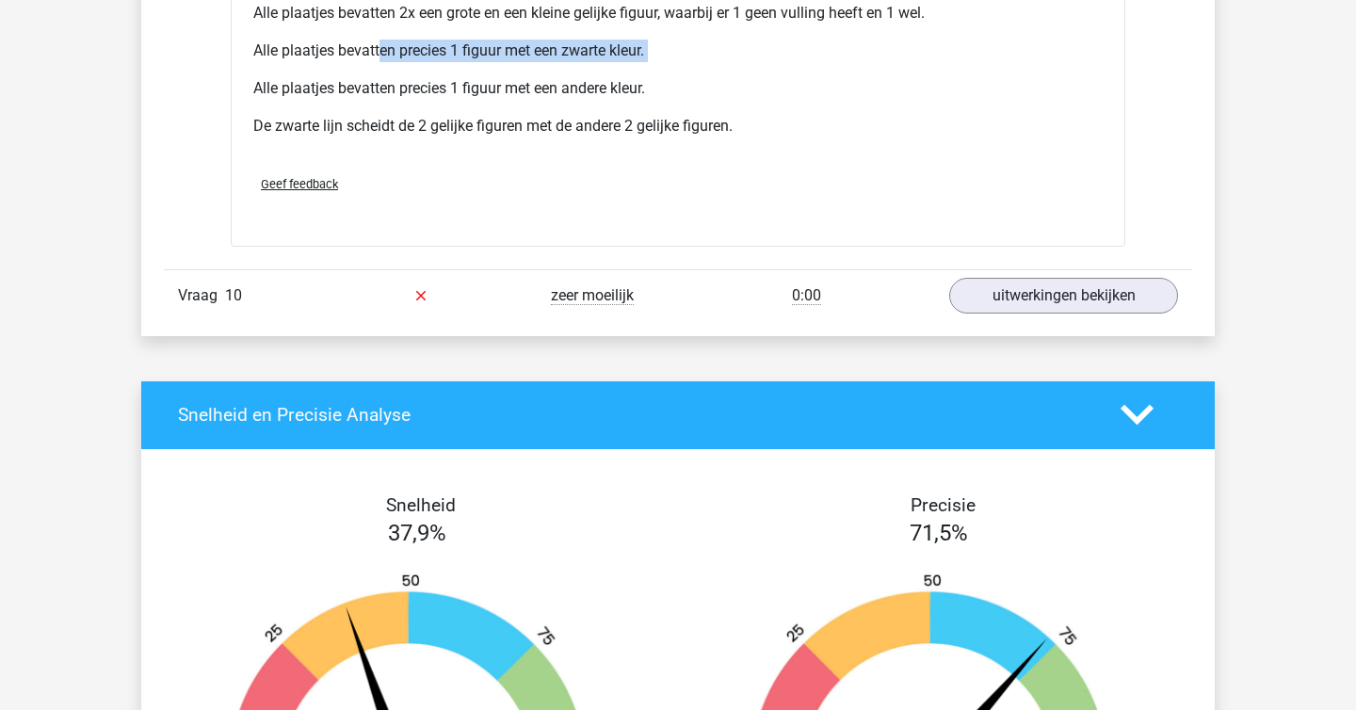
scroll to position [4164, 0]
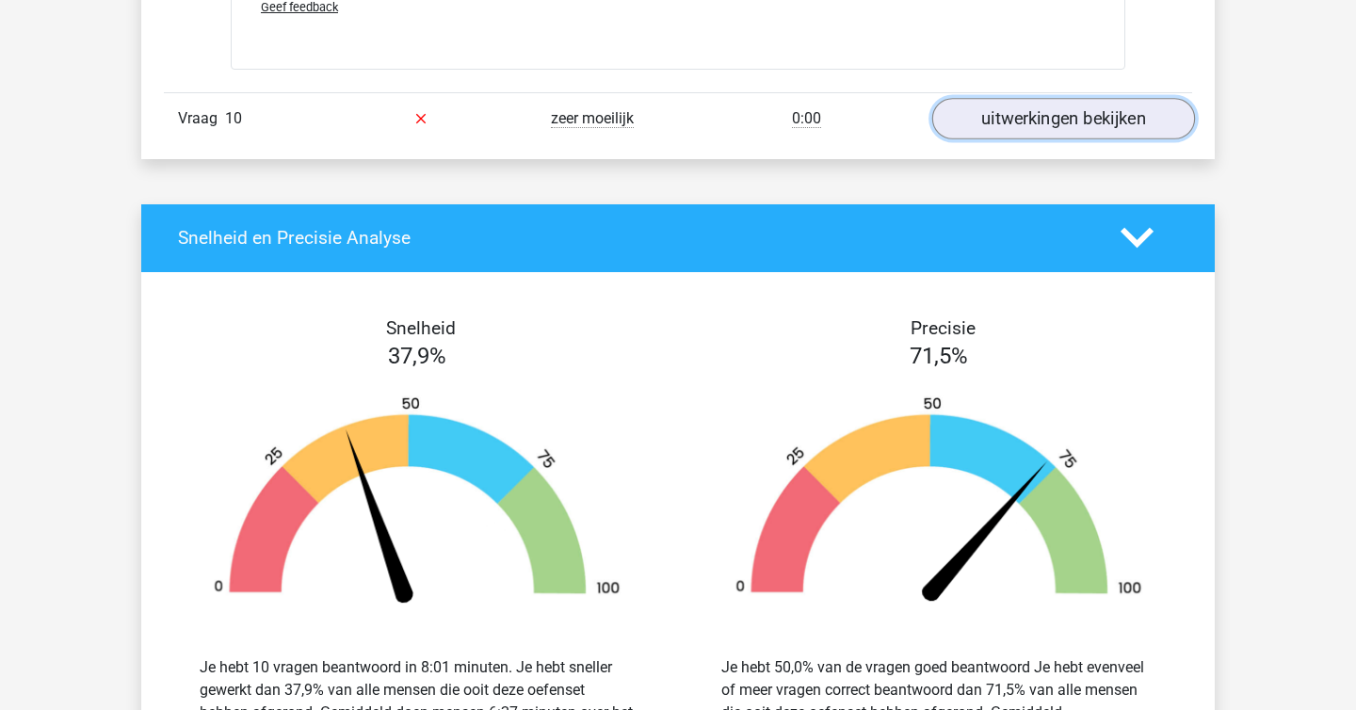
click at [991, 123] on link "uitwerkingen bekijken" at bounding box center [1063, 118] width 263 height 41
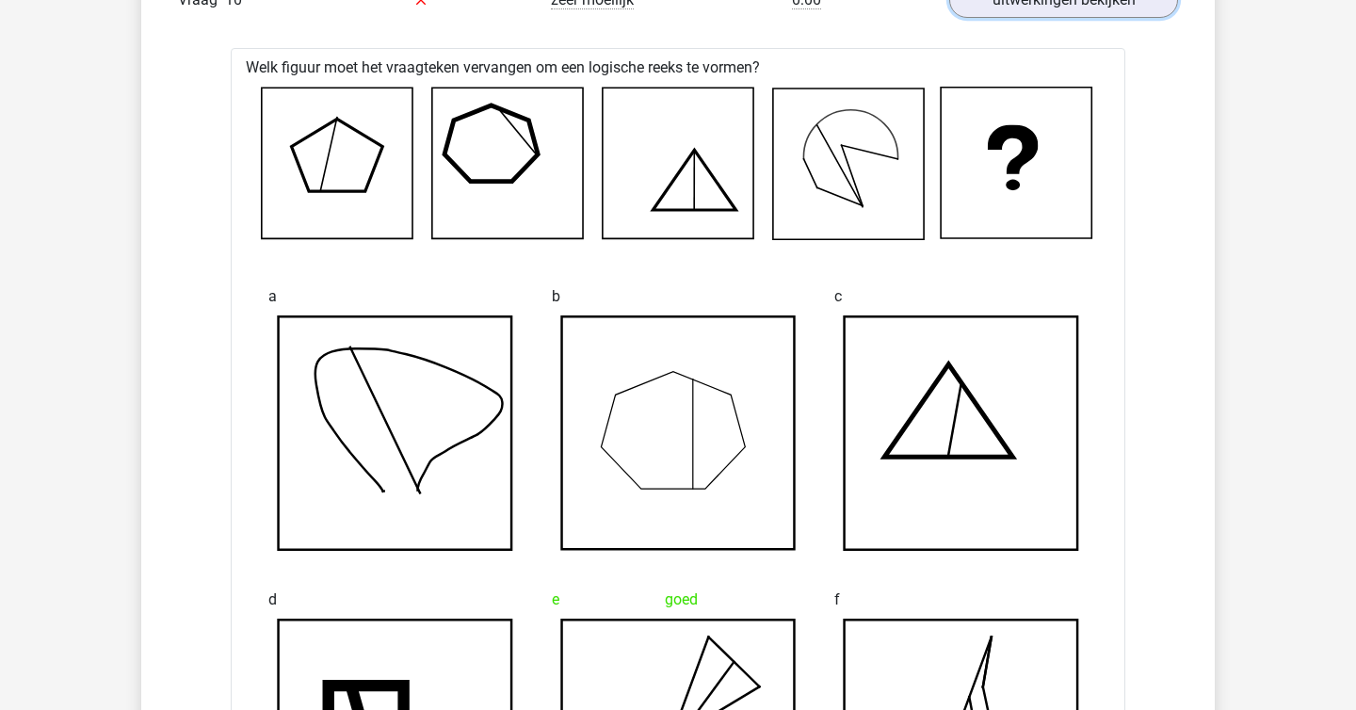
scroll to position [3850, 0]
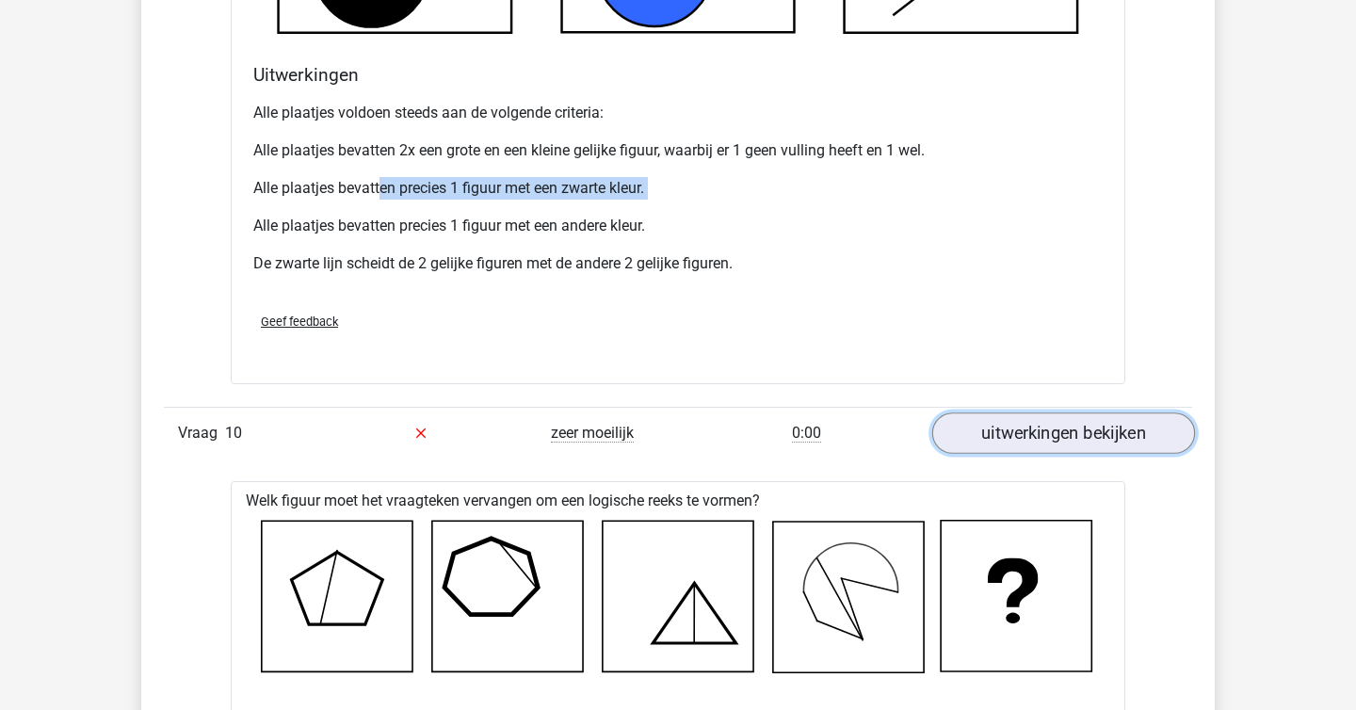
click at [991, 417] on link "uitwerkingen bekijken" at bounding box center [1063, 432] width 263 height 41
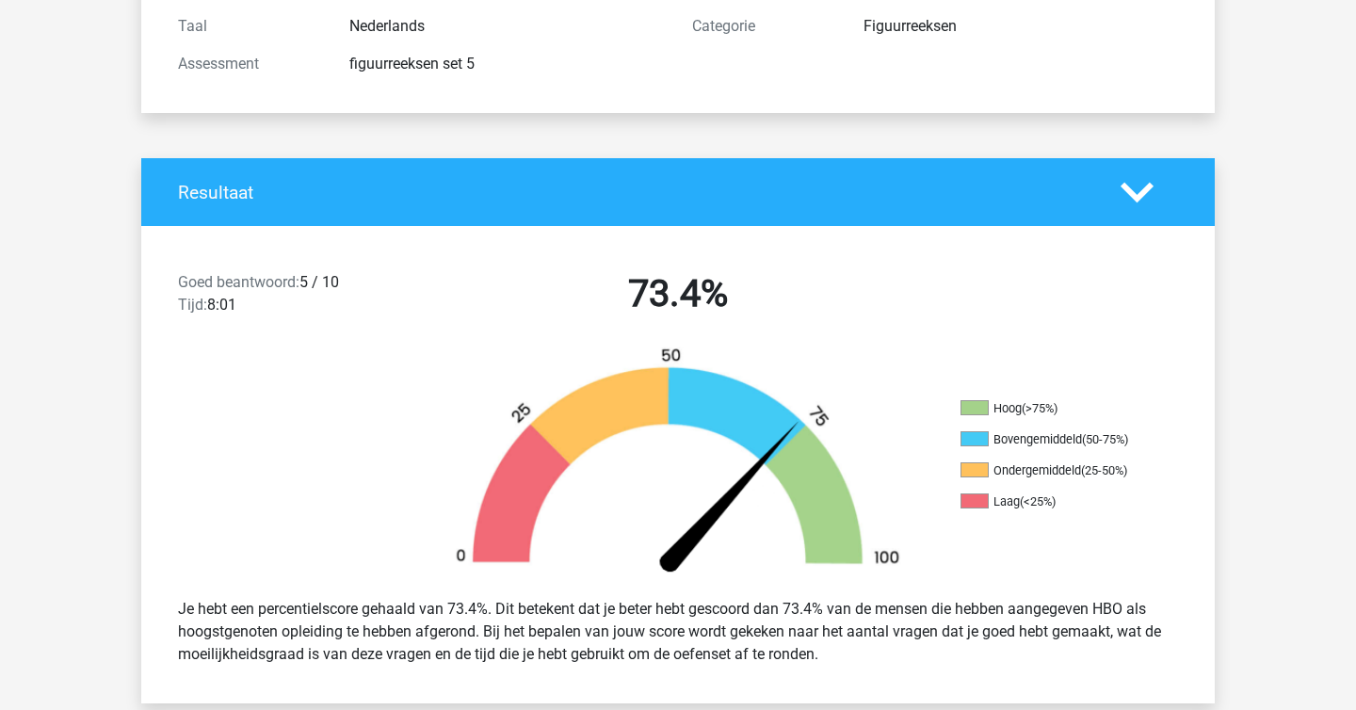
scroll to position [0, 0]
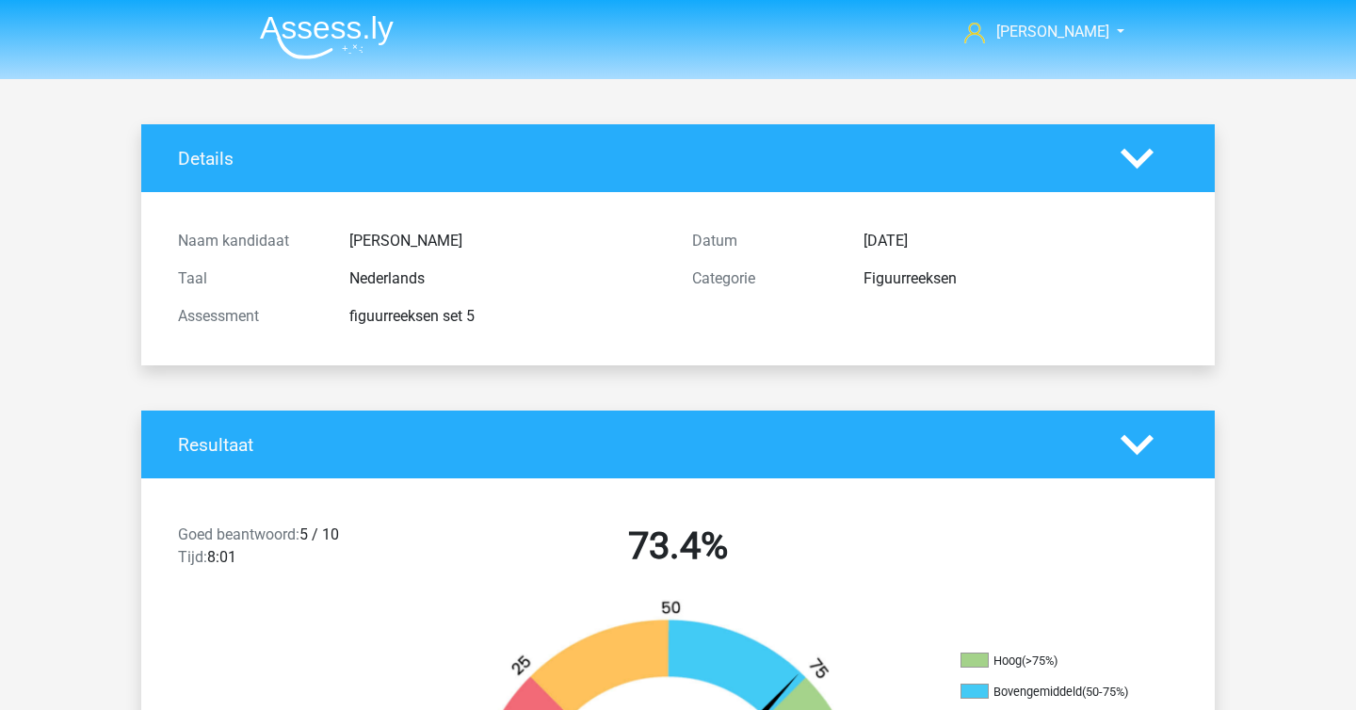
click at [373, 53] on img at bounding box center [327, 37] width 134 height 44
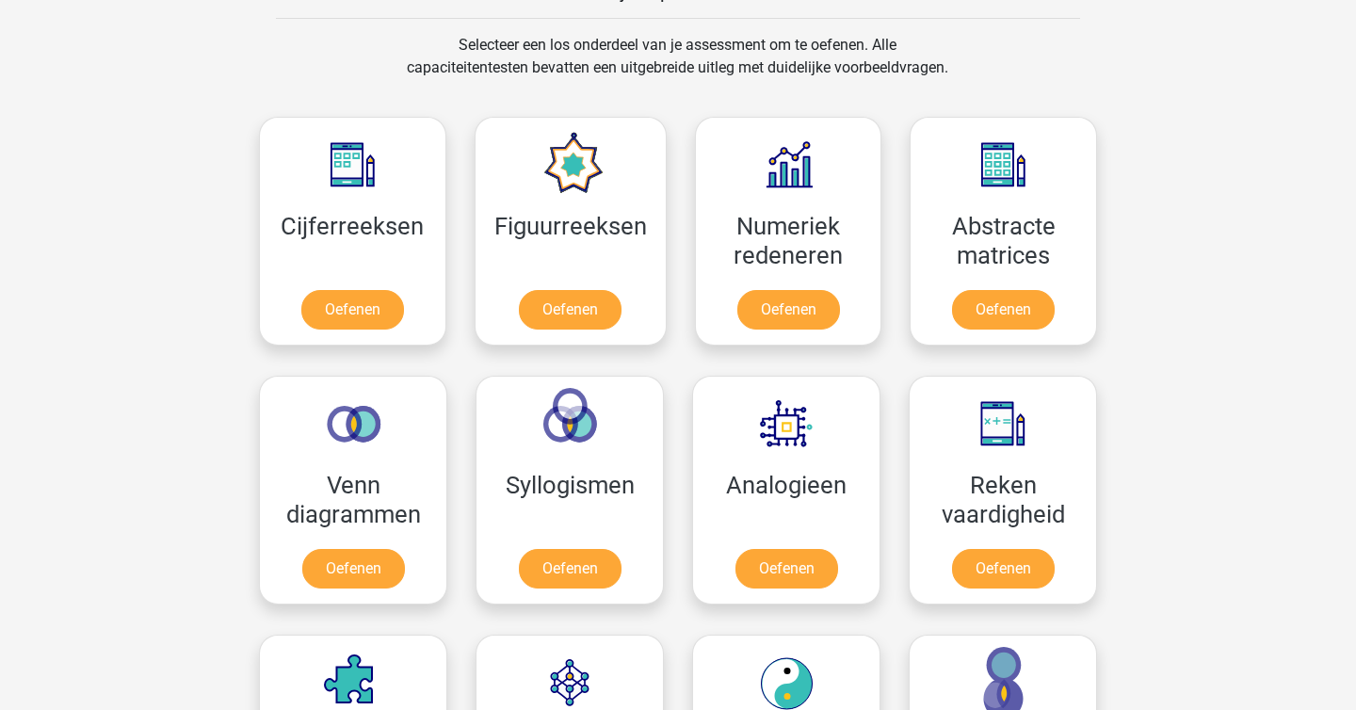
scroll to position [768, 0]
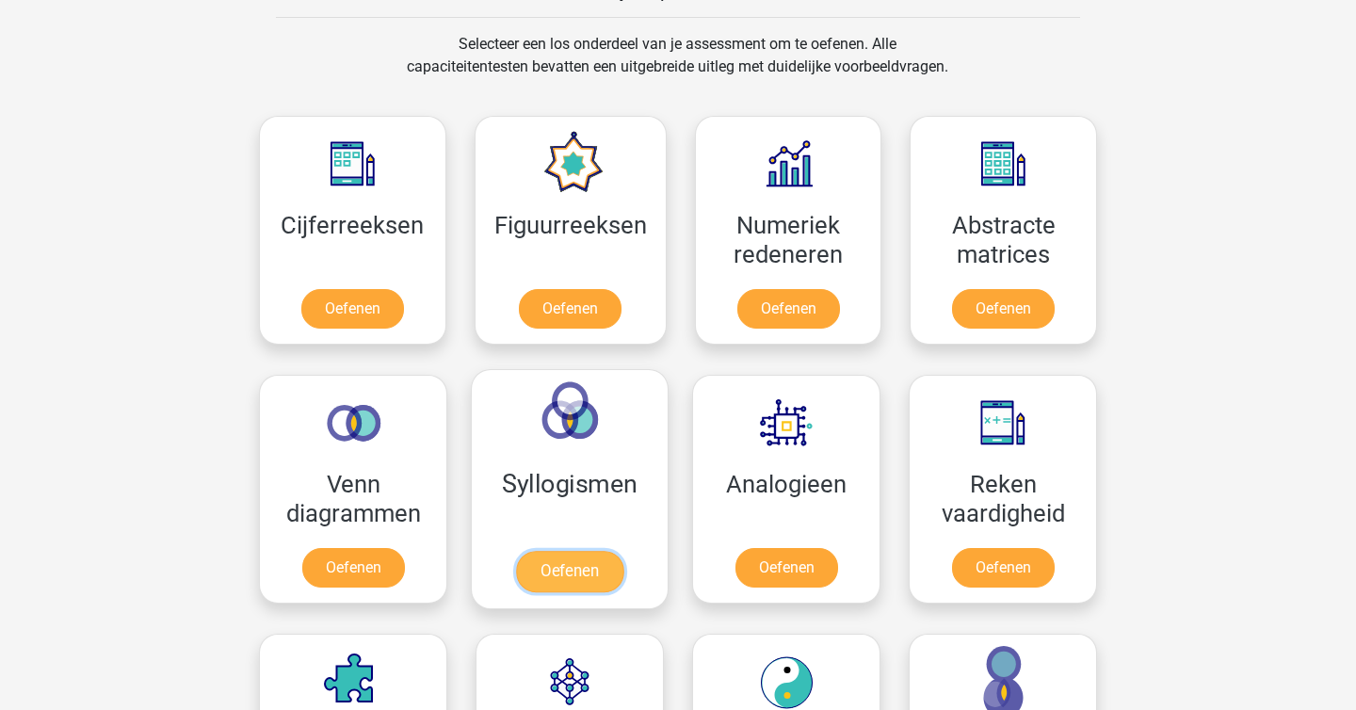
click at [566, 573] on link "Oefenen" at bounding box center [569, 571] width 107 height 41
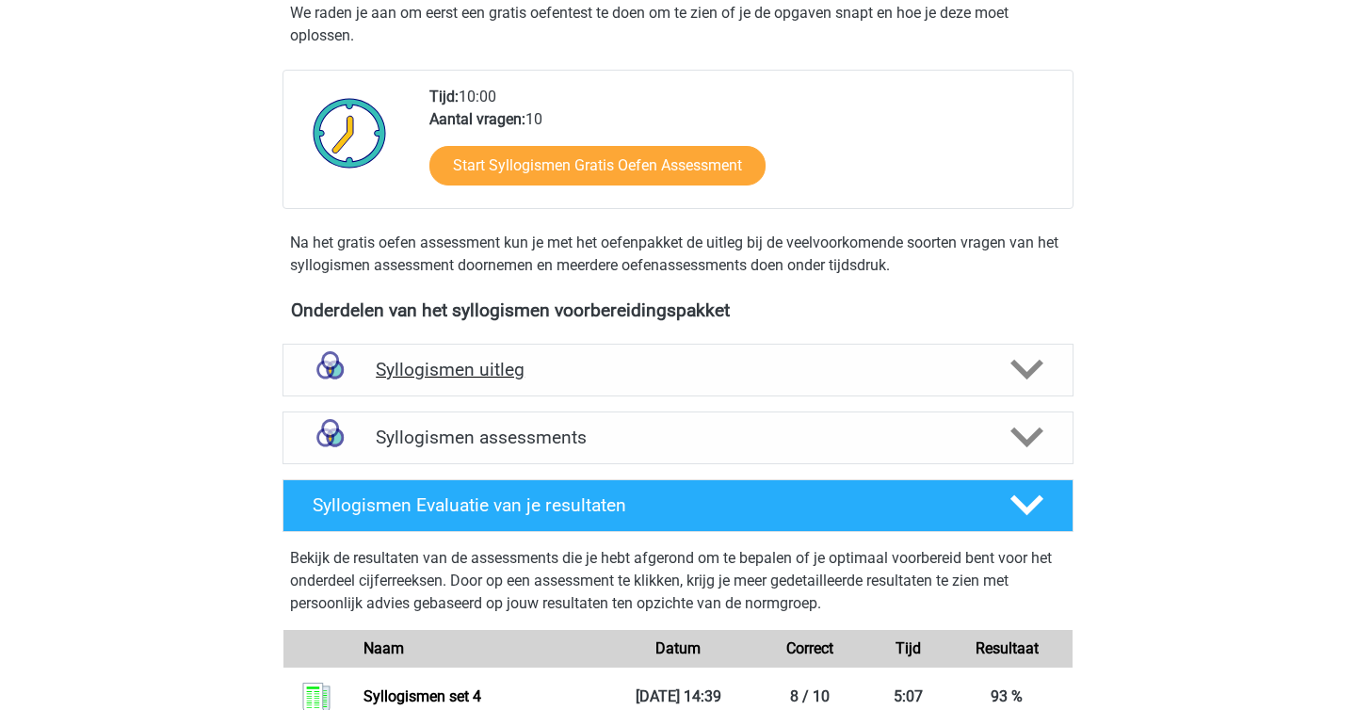
scroll to position [524, 0]
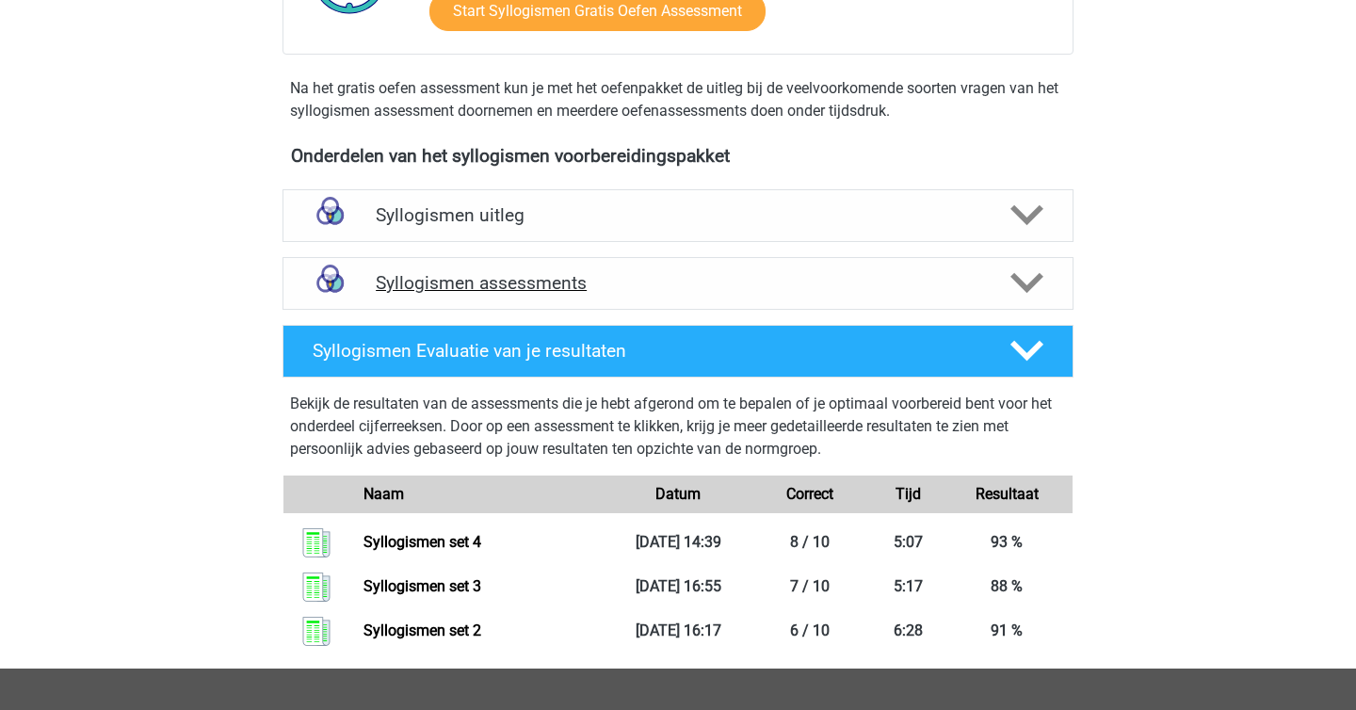
click at [1027, 296] on icon at bounding box center [1026, 283] width 33 height 33
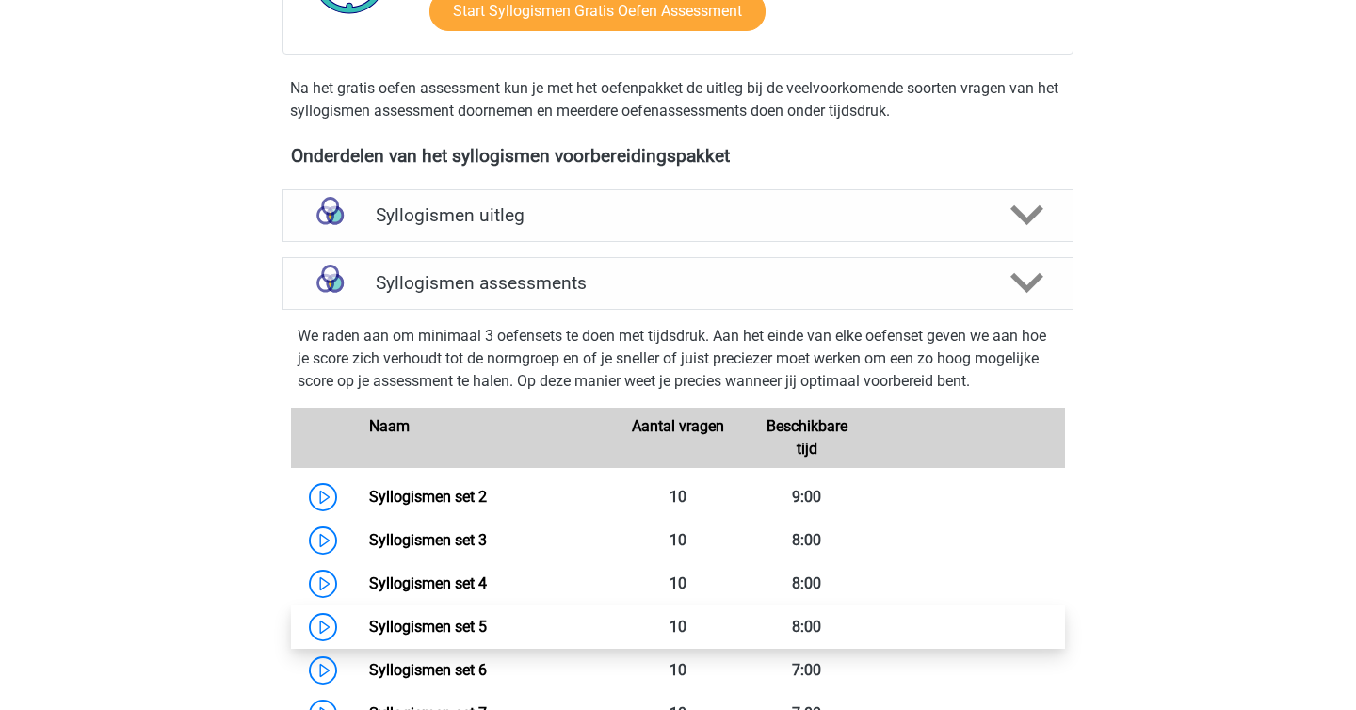
click at [369, 624] on link "Syllogismen set 5" at bounding box center [428, 627] width 118 height 18
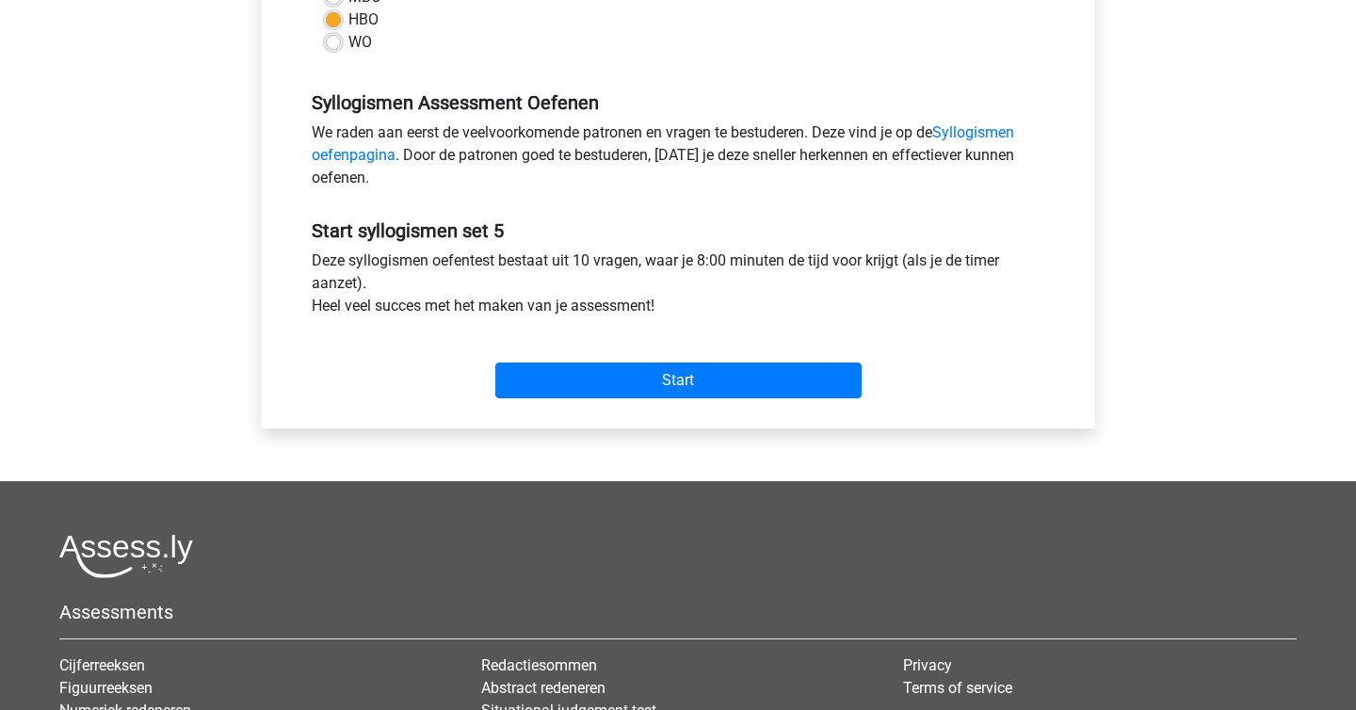
scroll to position [521, 0]
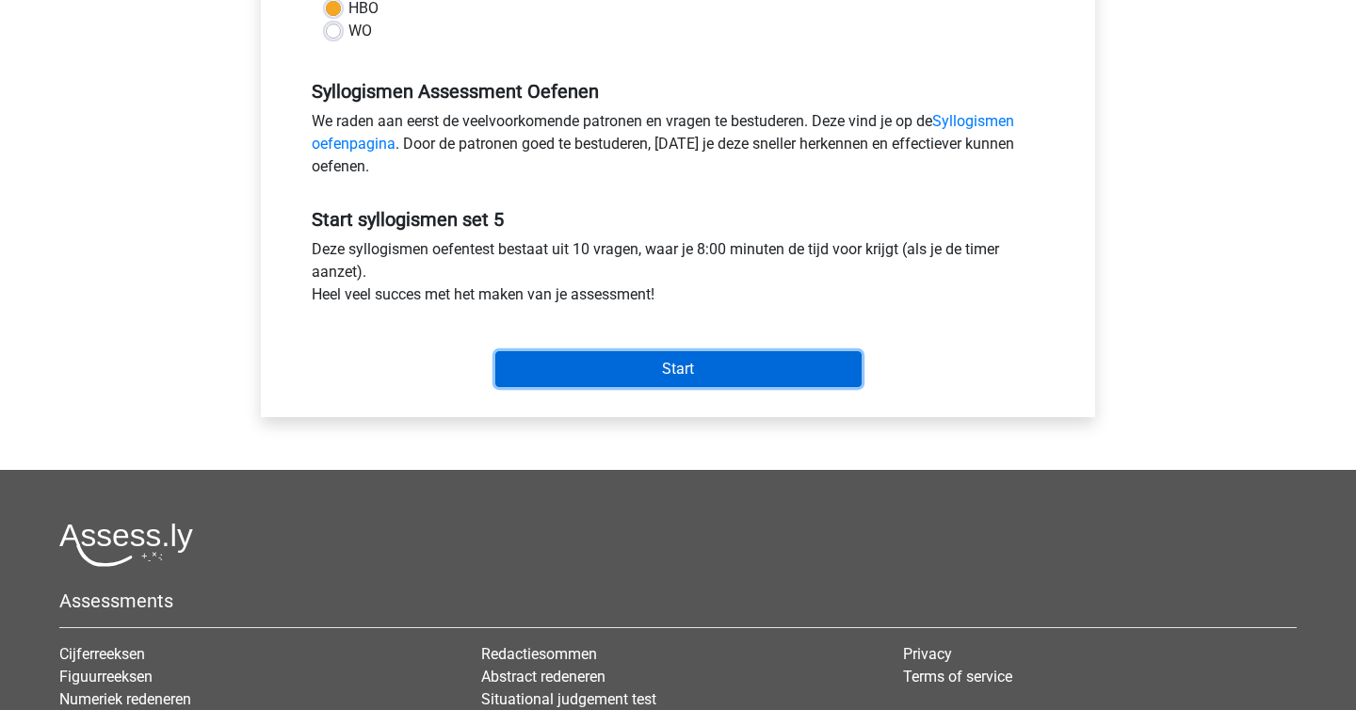
click at [672, 375] on input "Start" at bounding box center [678, 369] width 366 height 36
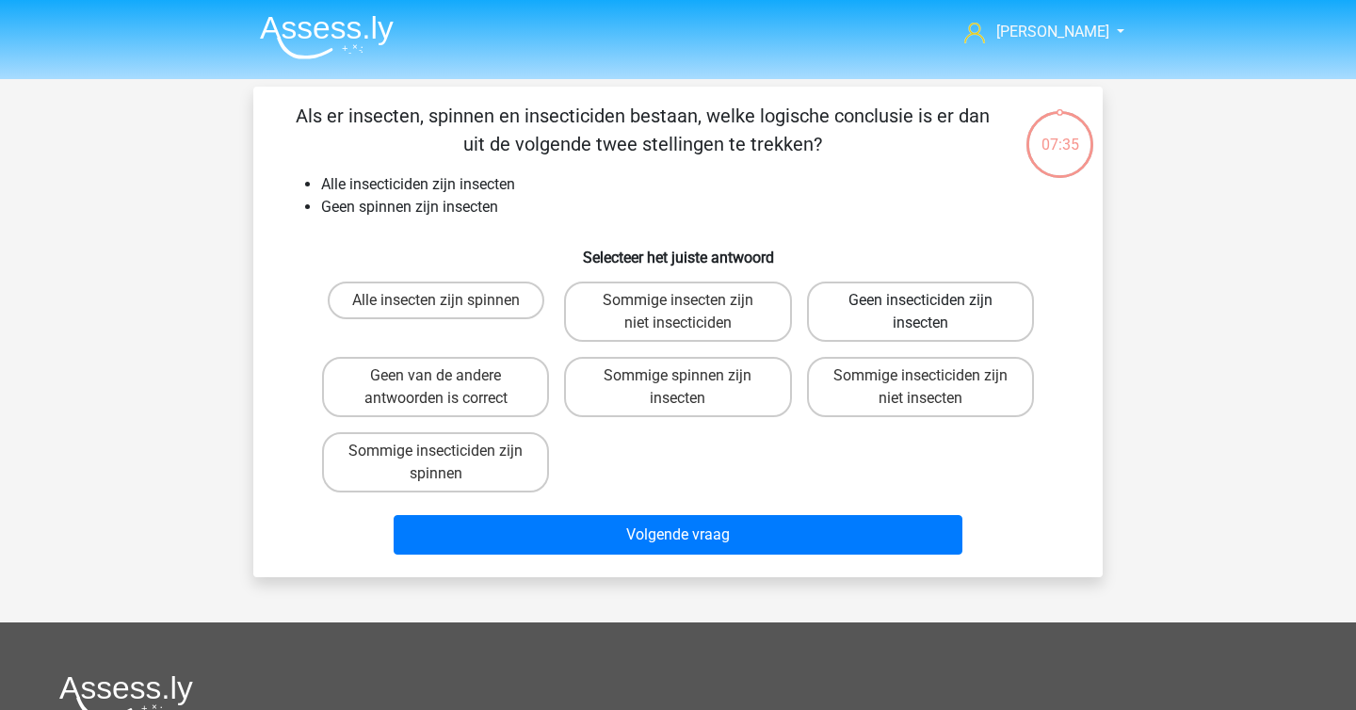
click at [880, 322] on label "Geen insecticiden zijn insecten" at bounding box center [920, 312] width 227 height 60
click at [920, 313] on input "Geen insecticiden zijn insecten" at bounding box center [926, 306] width 12 height 12
radio input "true"
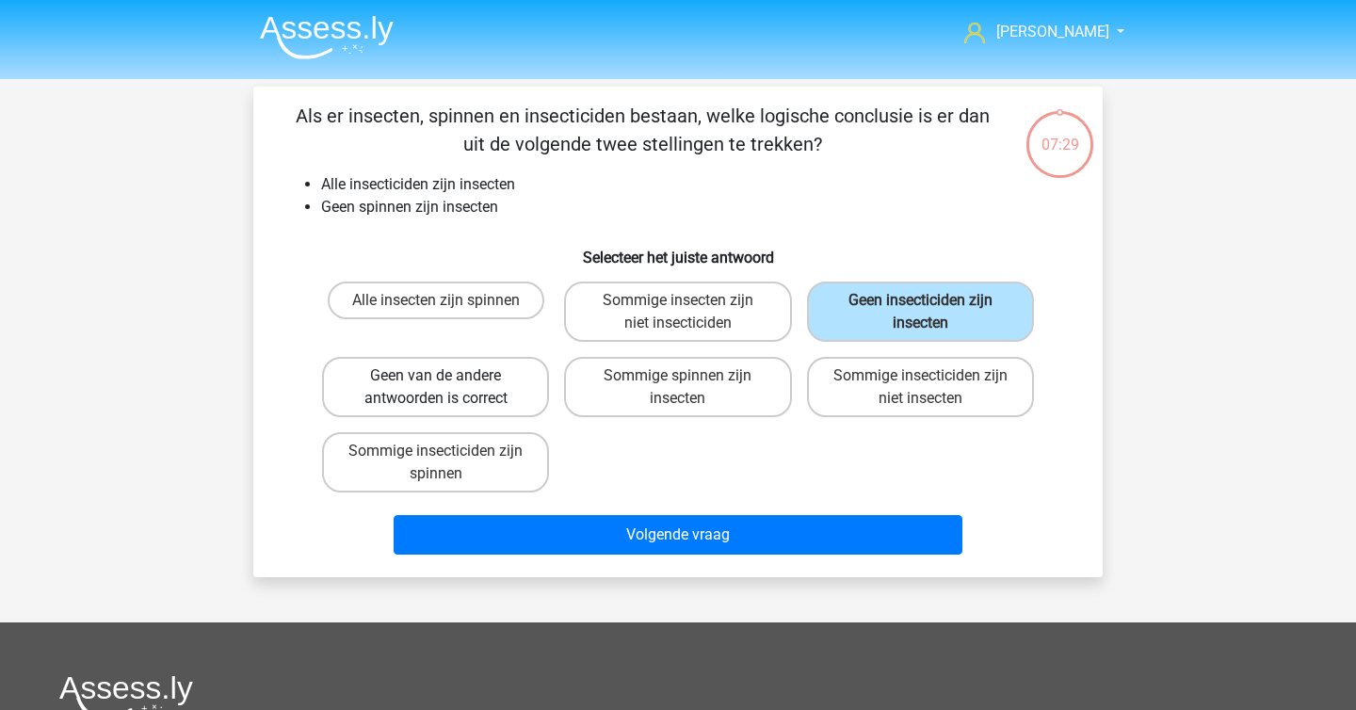
click at [480, 396] on label "Geen van de andere antwoorden is correct" at bounding box center [435, 387] width 227 height 60
click at [448, 388] on input "Geen van de andere antwoorden is correct" at bounding box center [442, 382] width 12 height 12
radio input "true"
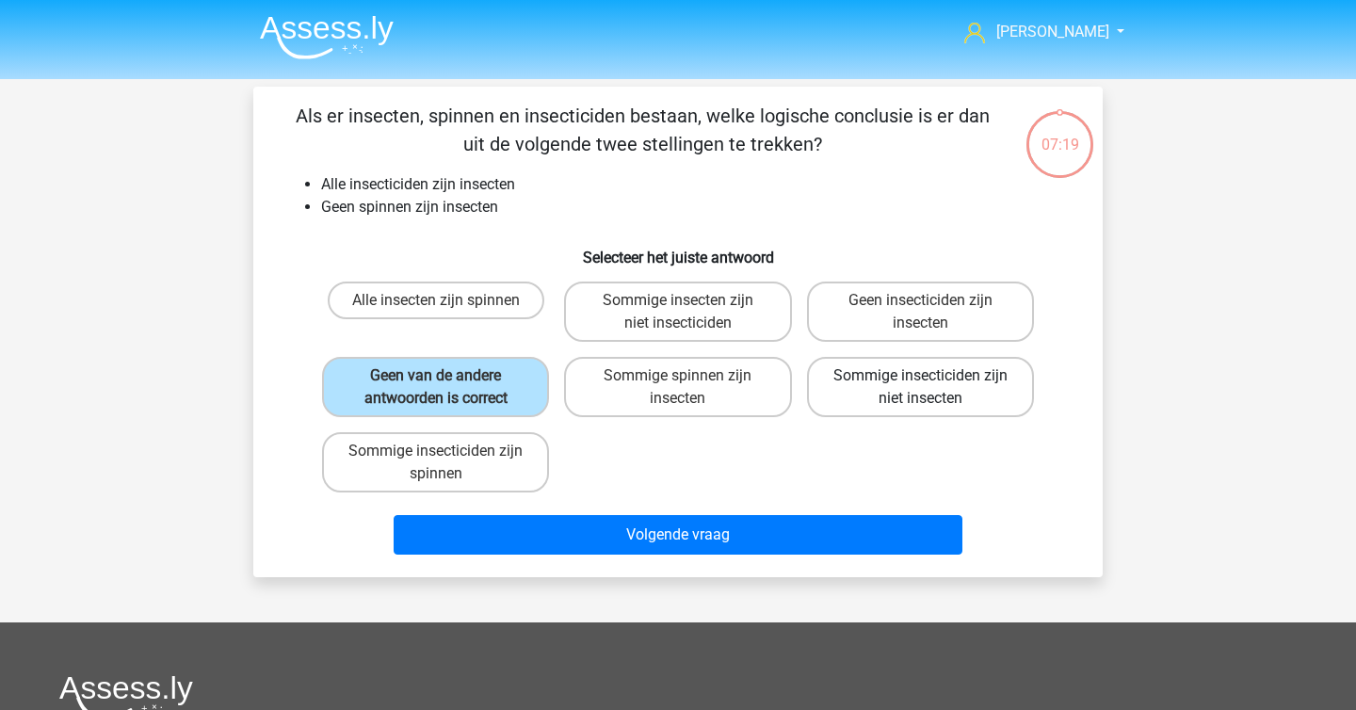
click at [890, 406] on label "Sommige insecticiden zijn niet insecten" at bounding box center [920, 387] width 227 height 60
click at [920, 388] on input "Sommige insecticiden zijn niet insecten" at bounding box center [926, 382] width 12 height 12
radio input "true"
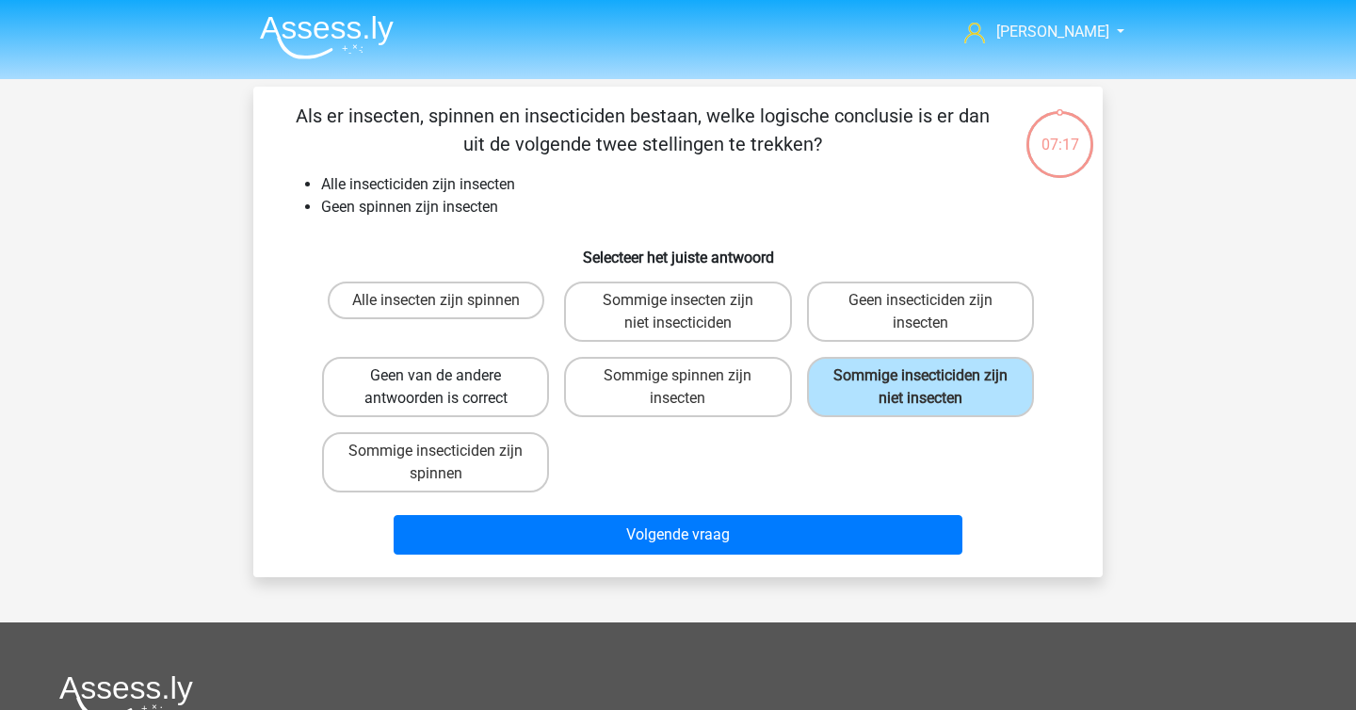
click at [506, 394] on label "Geen van de andere antwoorden is correct" at bounding box center [435, 387] width 227 height 60
click at [448, 388] on input "Geen van de andere antwoorden is correct" at bounding box center [442, 382] width 12 height 12
radio input "true"
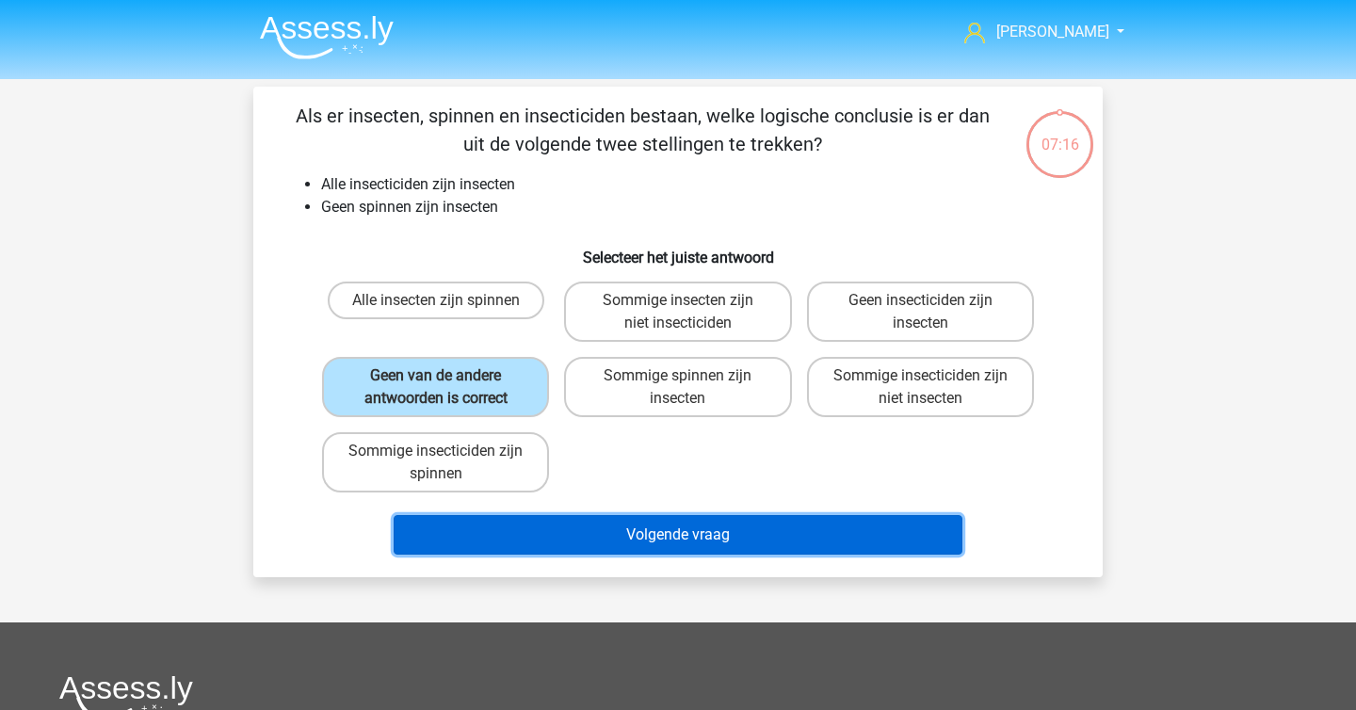
click at [532, 526] on button "Volgende vraag" at bounding box center [679, 535] width 570 height 40
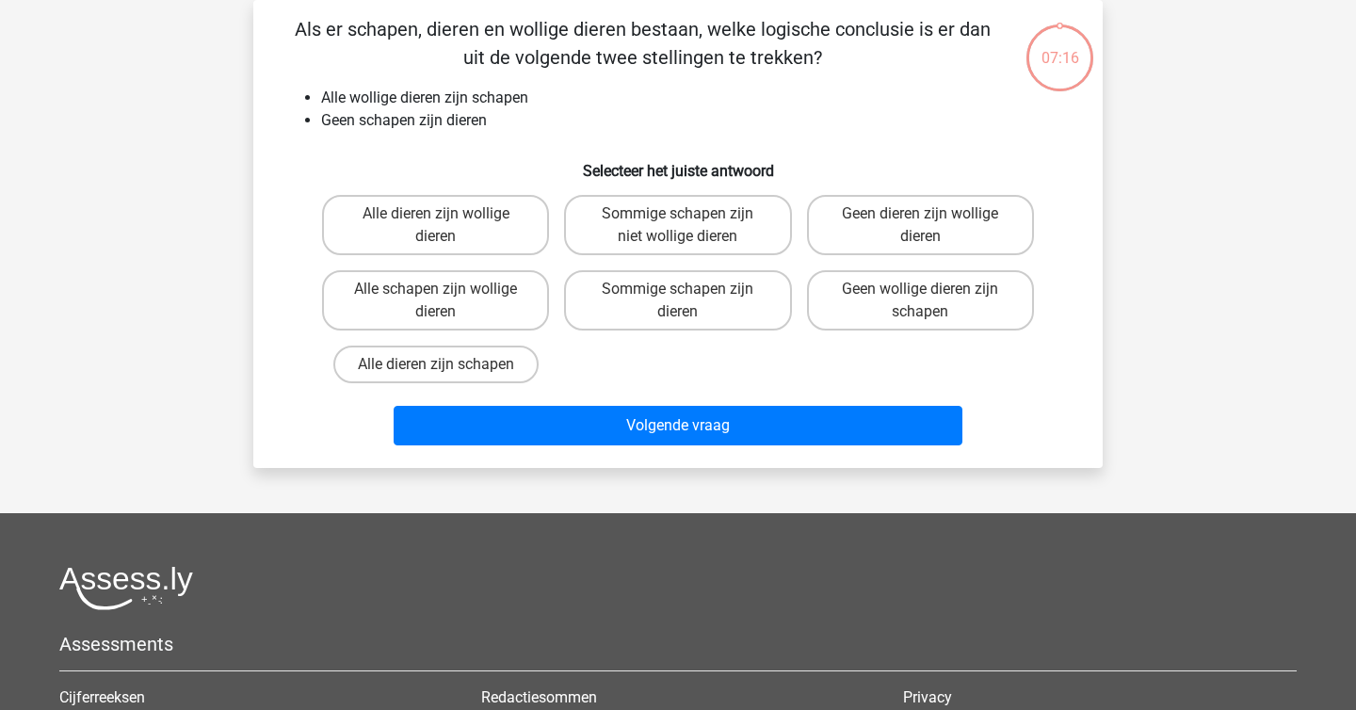
scroll to position [79, 0]
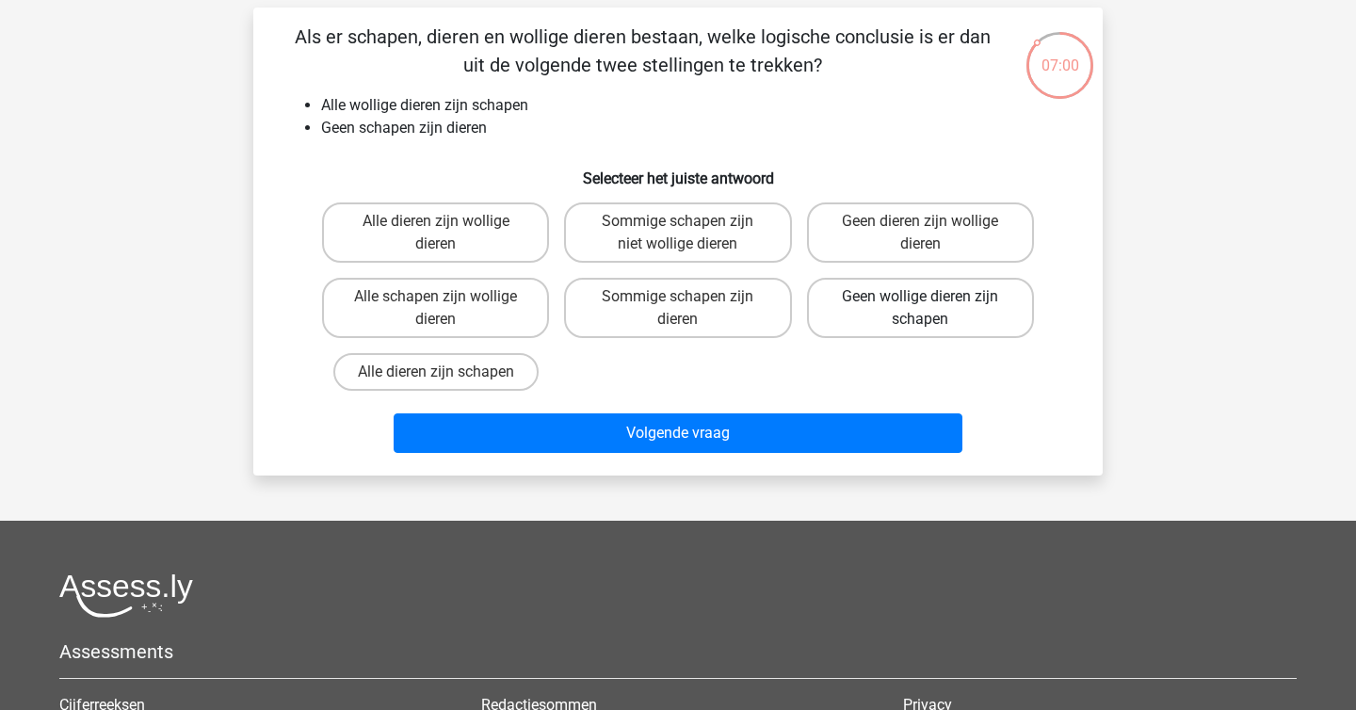
click at [855, 318] on label "Geen wollige dieren zijn schapen" at bounding box center [920, 308] width 227 height 60
click at [920, 309] on input "Geen wollige dieren zijn schapen" at bounding box center [926, 303] width 12 height 12
radio input "true"
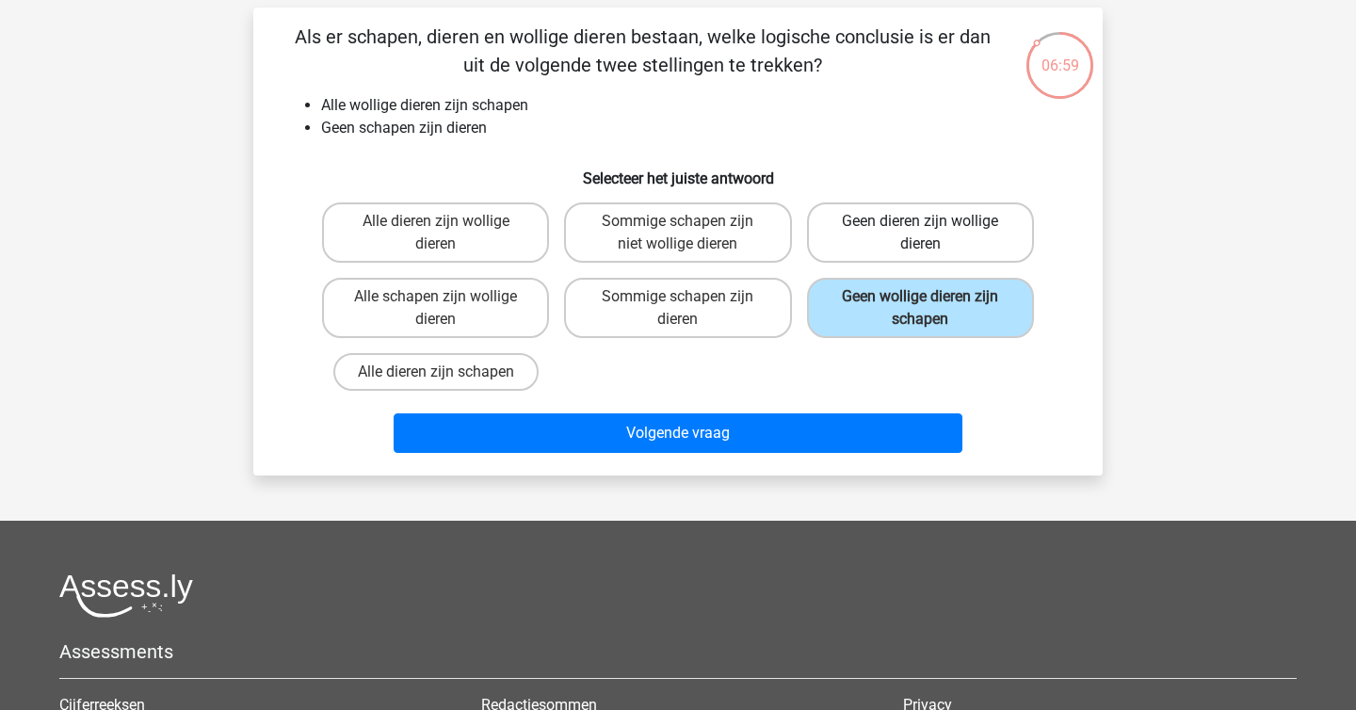
click at [896, 223] on label "Geen dieren zijn wollige dieren" at bounding box center [920, 232] width 227 height 60
click at [920, 223] on input "Geen dieren zijn wollige dieren" at bounding box center [926, 227] width 12 height 12
radio input "true"
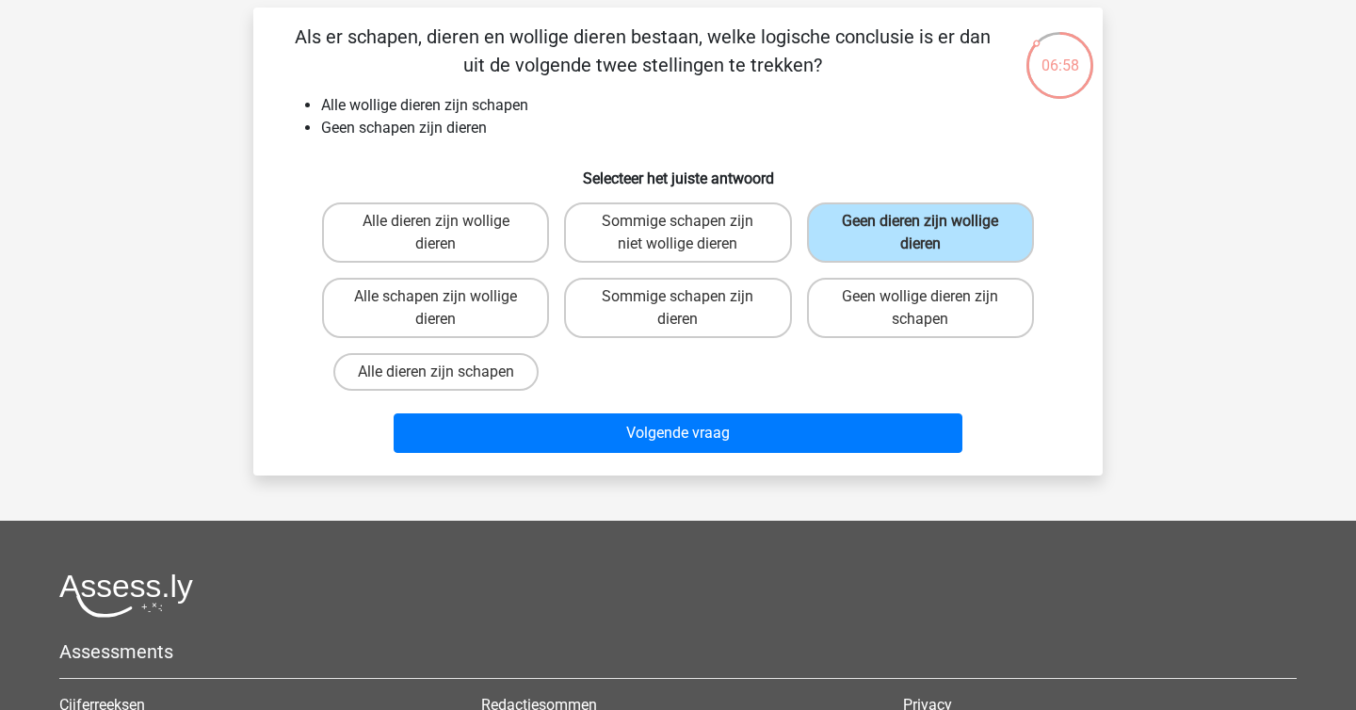
click at [799, 395] on div "Alle dieren zijn wollige dieren Sommige schapen zijn niet wollige dieren Geen d…" at bounding box center [678, 296] width 727 height 203
click at [760, 464] on div "Als er schapen, dieren en wollige dieren bestaan, welke logische conclusie is e…" at bounding box center [677, 242] width 849 height 468
click at [920, 330] on label "Geen wollige dieren zijn schapen" at bounding box center [920, 308] width 227 height 60
click at [920, 309] on input "Geen wollige dieren zijn schapen" at bounding box center [926, 303] width 12 height 12
radio input "true"
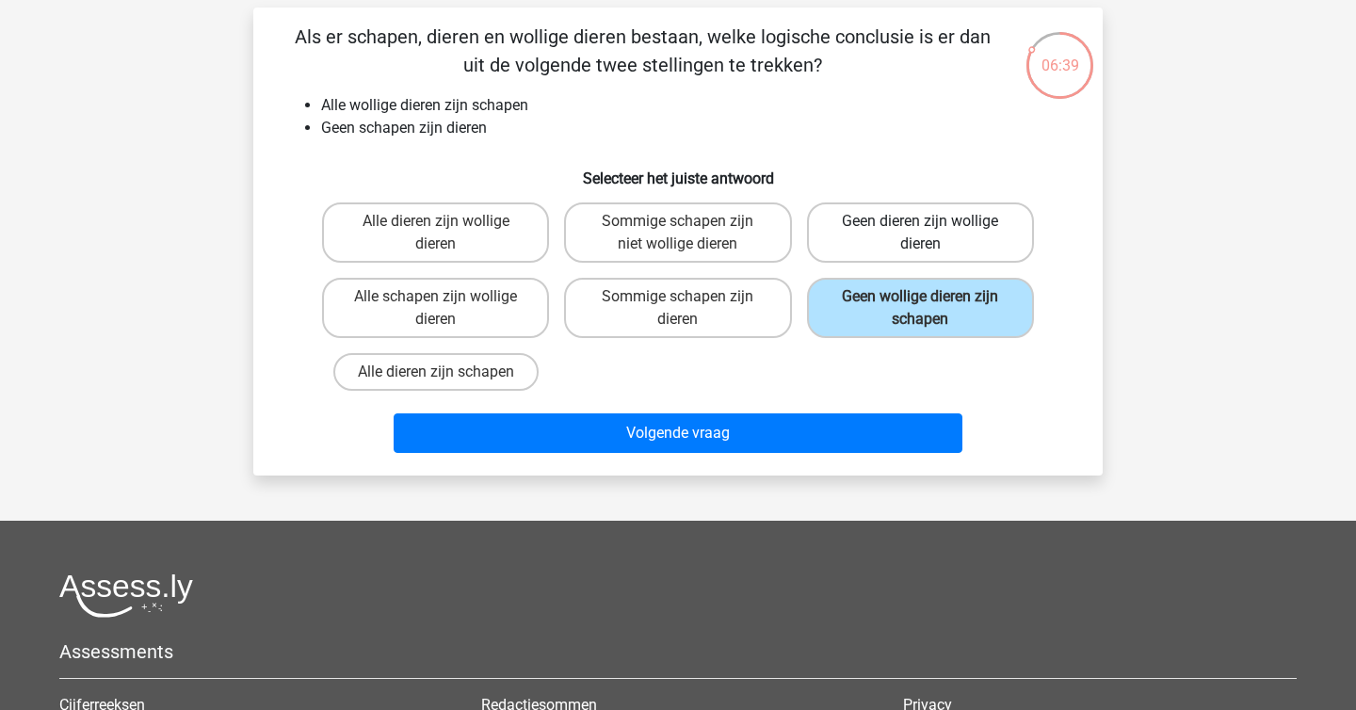
click at [838, 252] on label "Geen dieren zijn wollige dieren" at bounding box center [920, 232] width 227 height 60
click at [920, 234] on input "Geen dieren zijn wollige dieren" at bounding box center [926, 227] width 12 height 12
radio input "true"
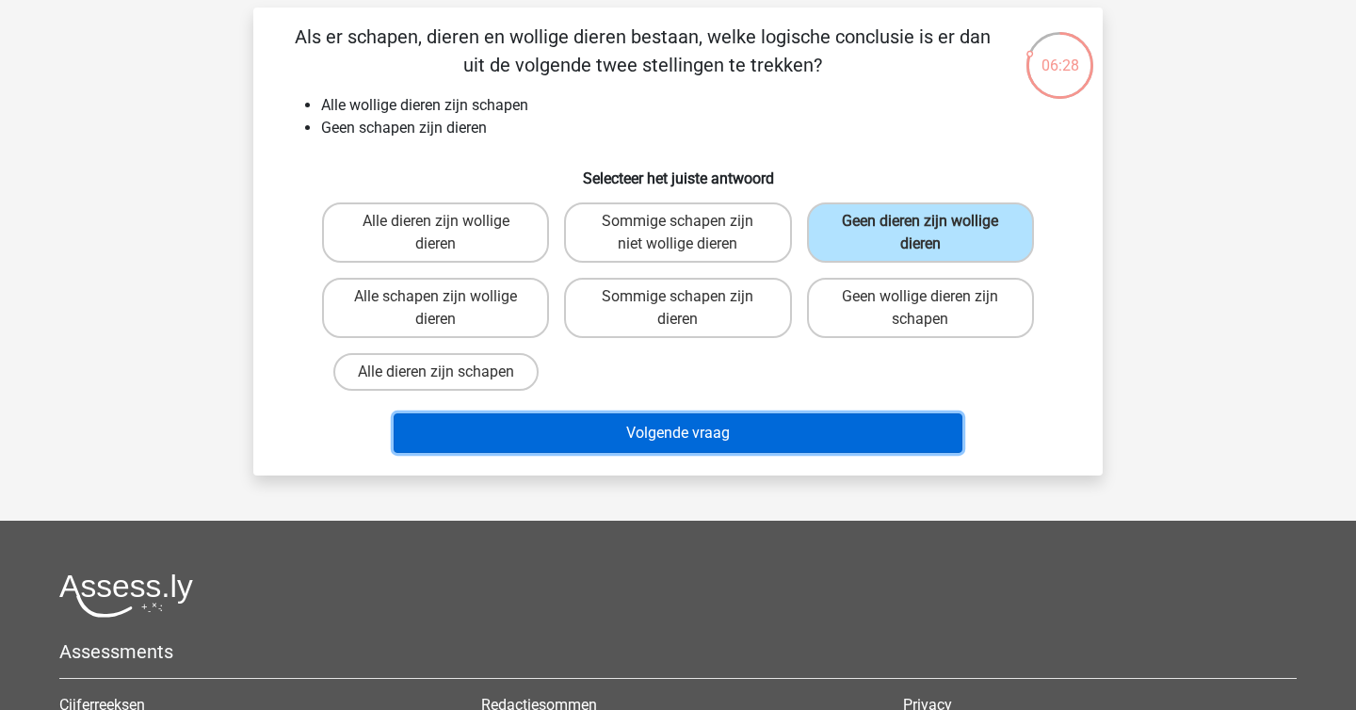
click at [752, 435] on button "Volgende vraag" at bounding box center [679, 433] width 570 height 40
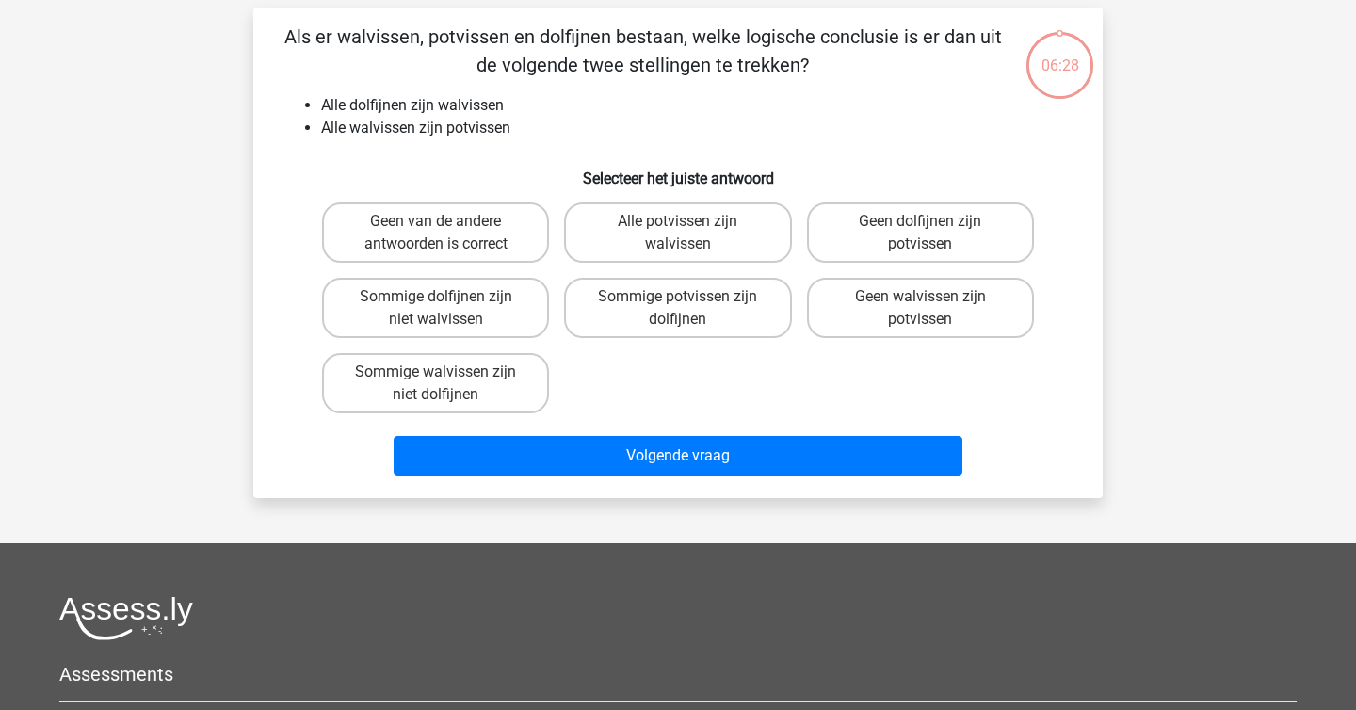
scroll to position [87, 0]
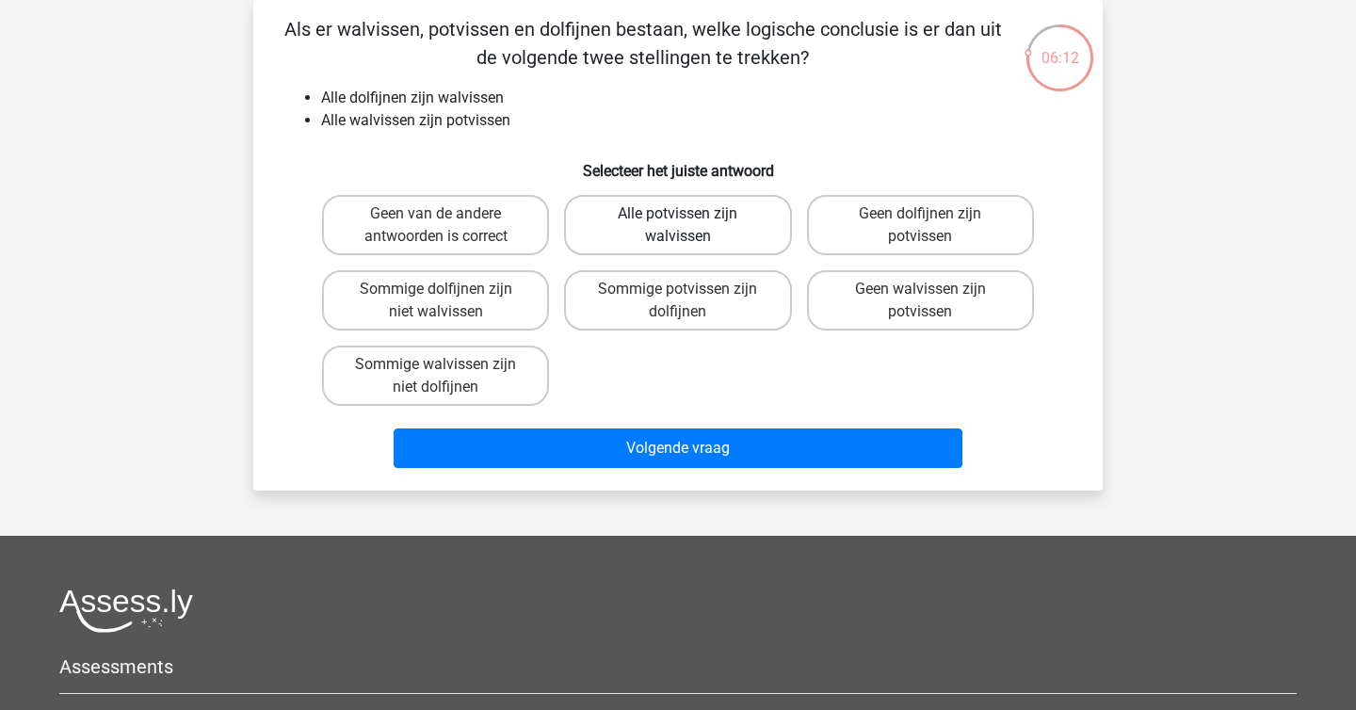
click at [727, 244] on label "Alle potvissen zijn walvissen" at bounding box center [677, 225] width 227 height 60
click at [690, 226] on input "Alle potvissen zijn walvissen" at bounding box center [684, 220] width 12 height 12
radio input "true"
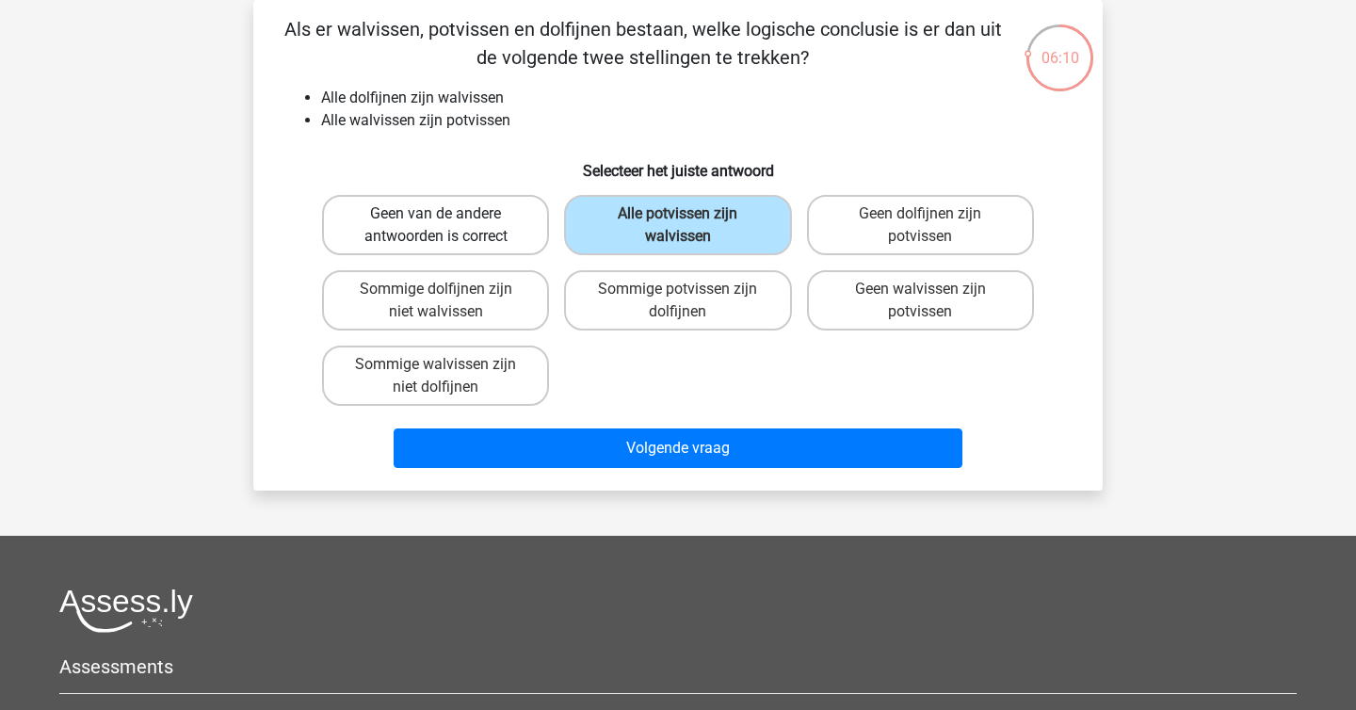
click at [499, 250] on label "Geen van de andere antwoorden is correct" at bounding box center [435, 225] width 227 height 60
click at [448, 226] on input "Geen van de andere antwoorden is correct" at bounding box center [442, 220] width 12 height 12
radio input "true"
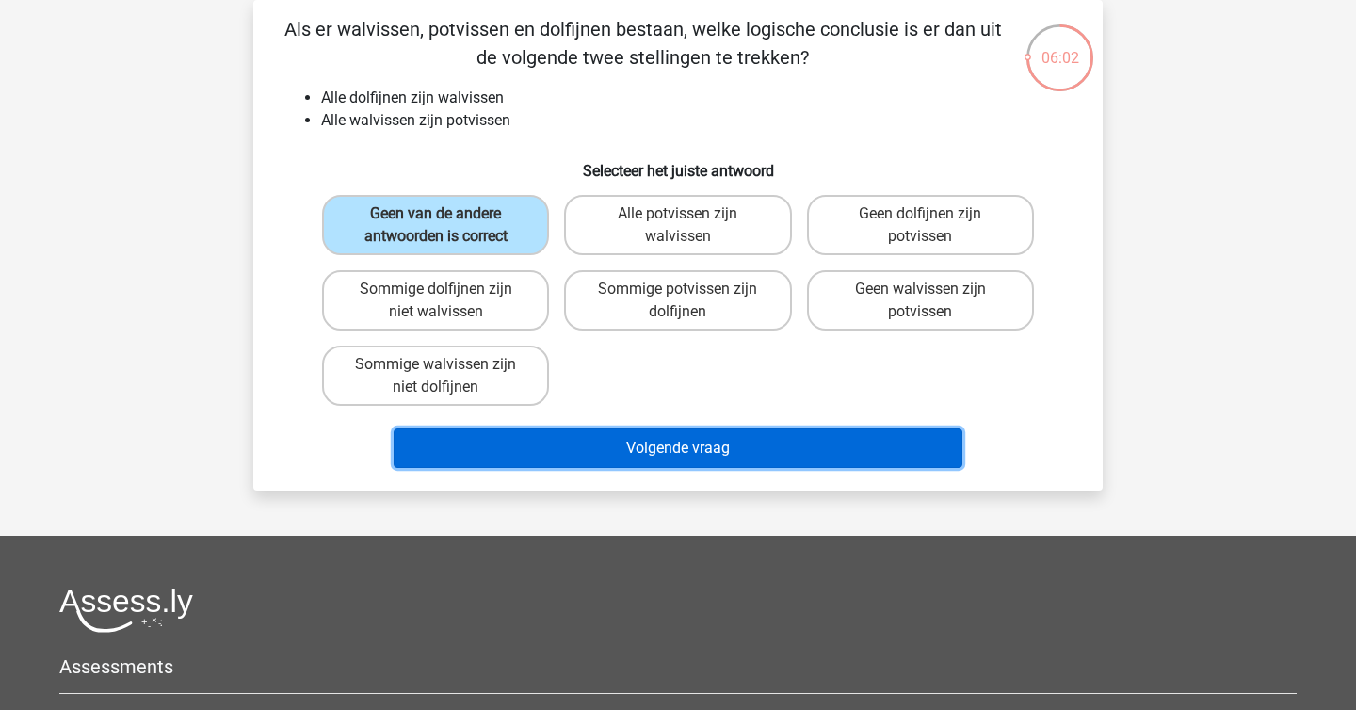
click at [543, 456] on button "Volgende vraag" at bounding box center [679, 448] width 570 height 40
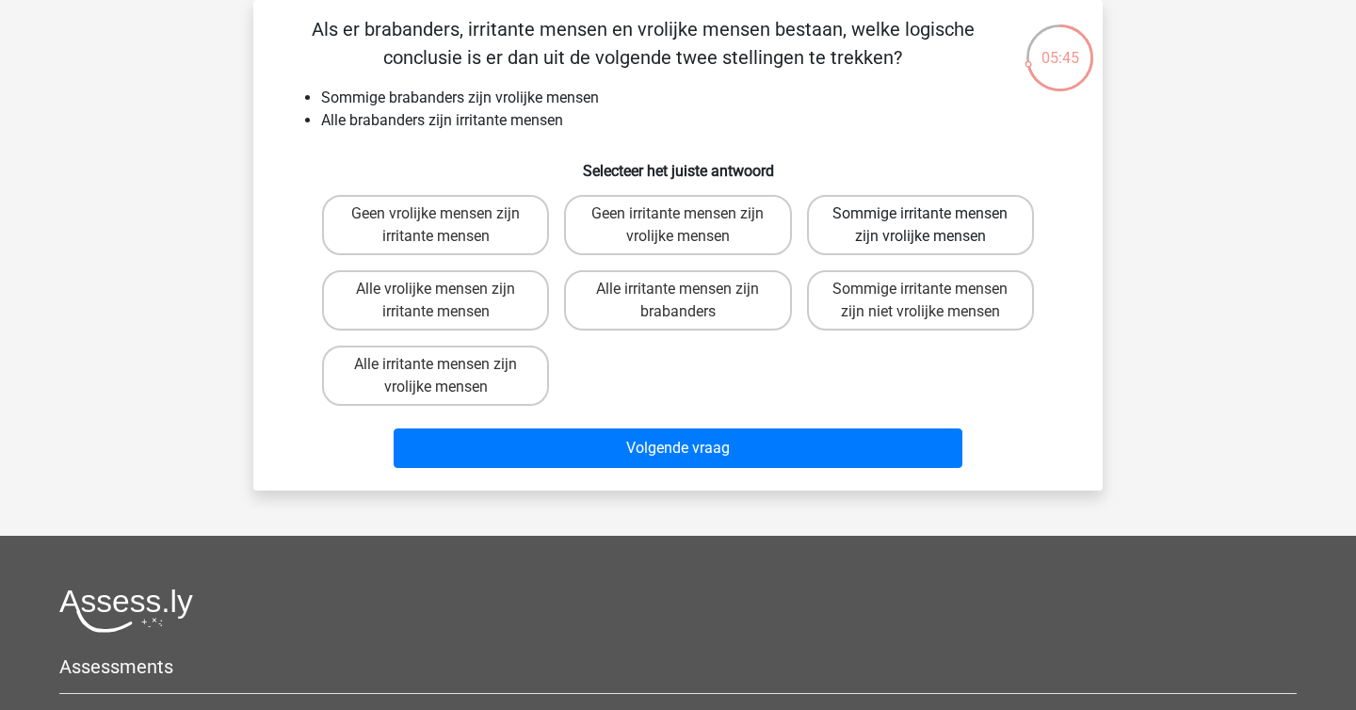
click at [992, 230] on label "Sommige irritante mensen zijn vrolijke mensen" at bounding box center [920, 225] width 227 height 60
click at [932, 226] on input "Sommige irritante mensen zijn vrolijke mensen" at bounding box center [926, 220] width 12 height 12
radio input "true"
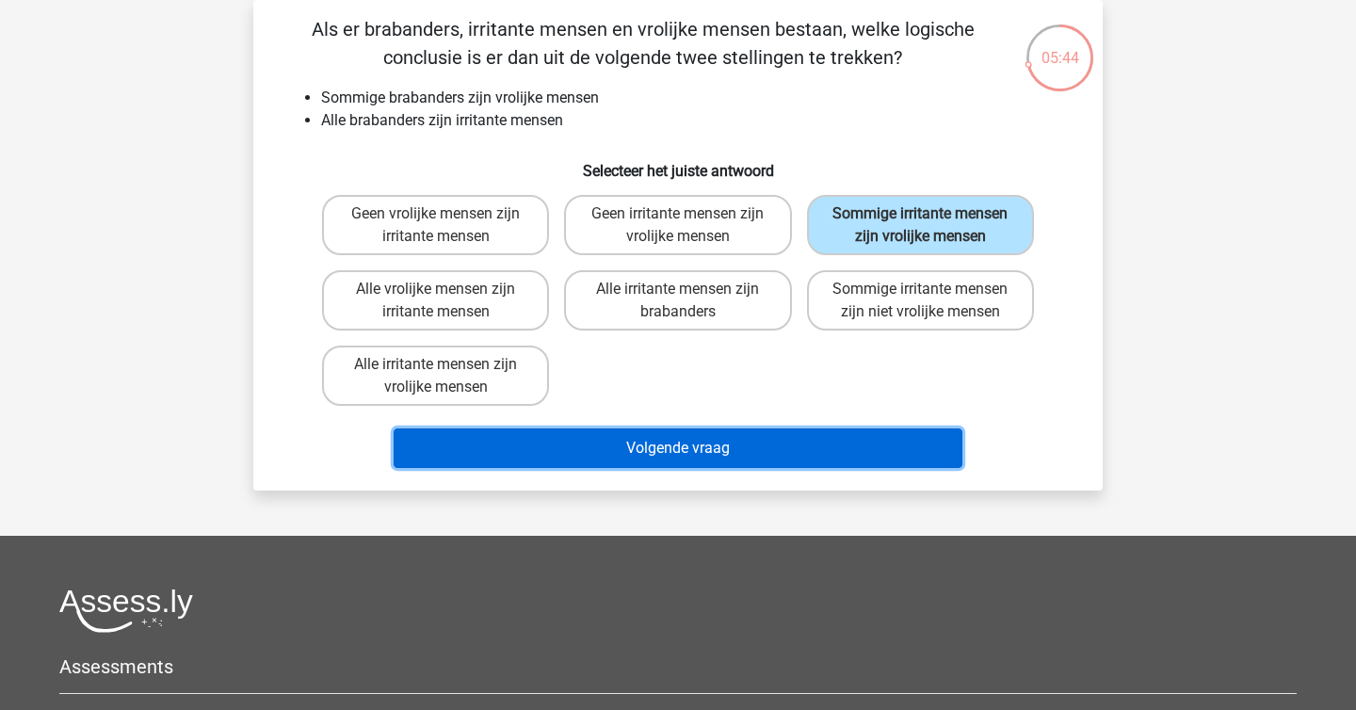
click at [756, 451] on button "Volgende vraag" at bounding box center [679, 448] width 570 height 40
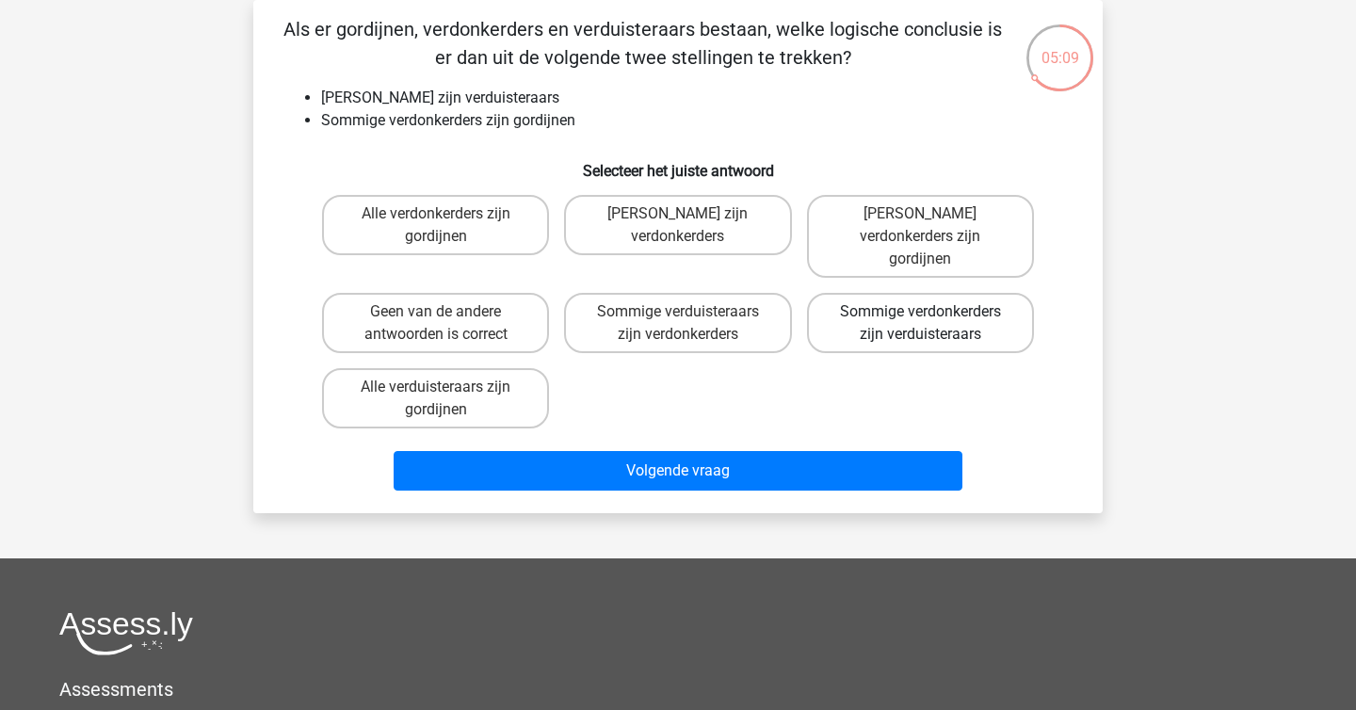
click at [900, 310] on label "Sommige verdonkerders zijn verduisteraars" at bounding box center [920, 323] width 227 height 60
click at [920, 312] on input "Sommige verdonkerders zijn verduisteraars" at bounding box center [926, 318] width 12 height 12
radio input "true"
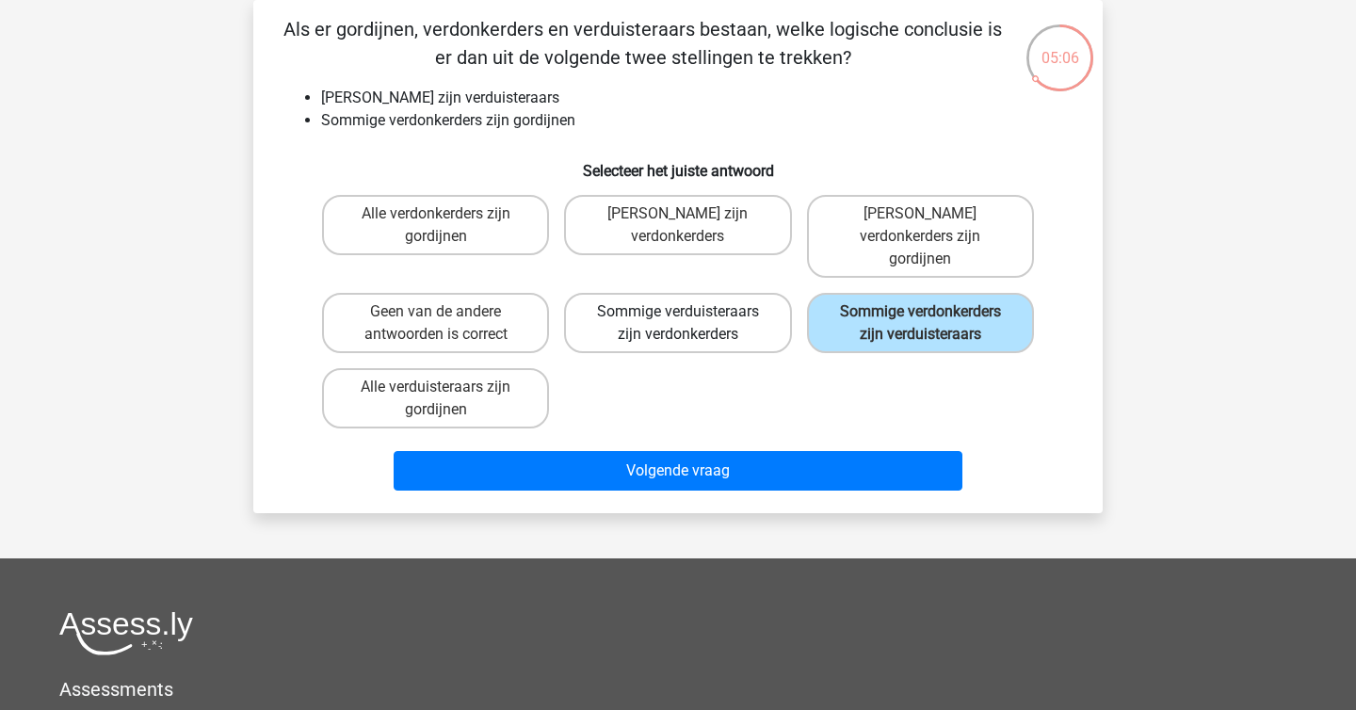
click at [759, 314] on label "Sommige verduisteraars zijn verdonkerders" at bounding box center [677, 323] width 227 height 60
click at [690, 314] on input "Sommige verduisteraars zijn verdonkerders" at bounding box center [684, 318] width 12 height 12
radio input "true"
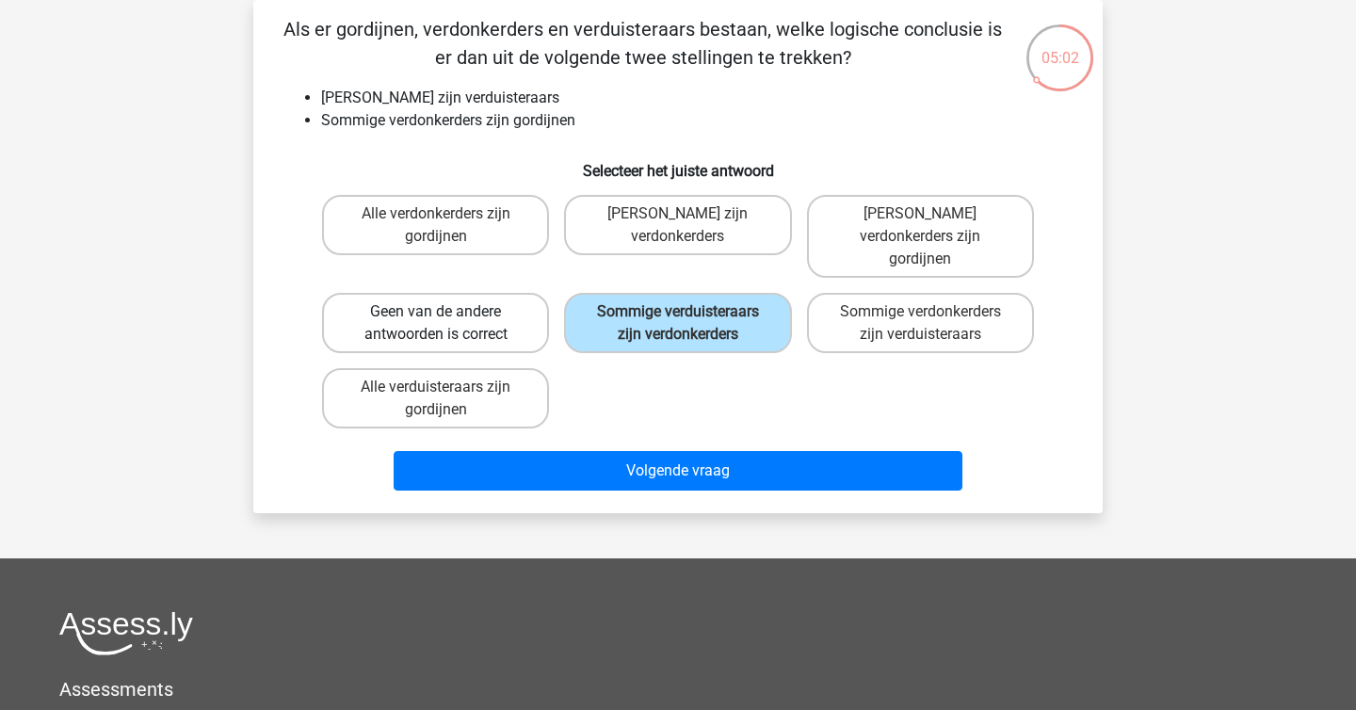
click at [489, 293] on label "Geen van de andere antwoorden is correct" at bounding box center [435, 323] width 227 height 60
click at [448, 312] on input "Geen van de andere antwoorden is correct" at bounding box center [442, 318] width 12 height 12
radio input "true"
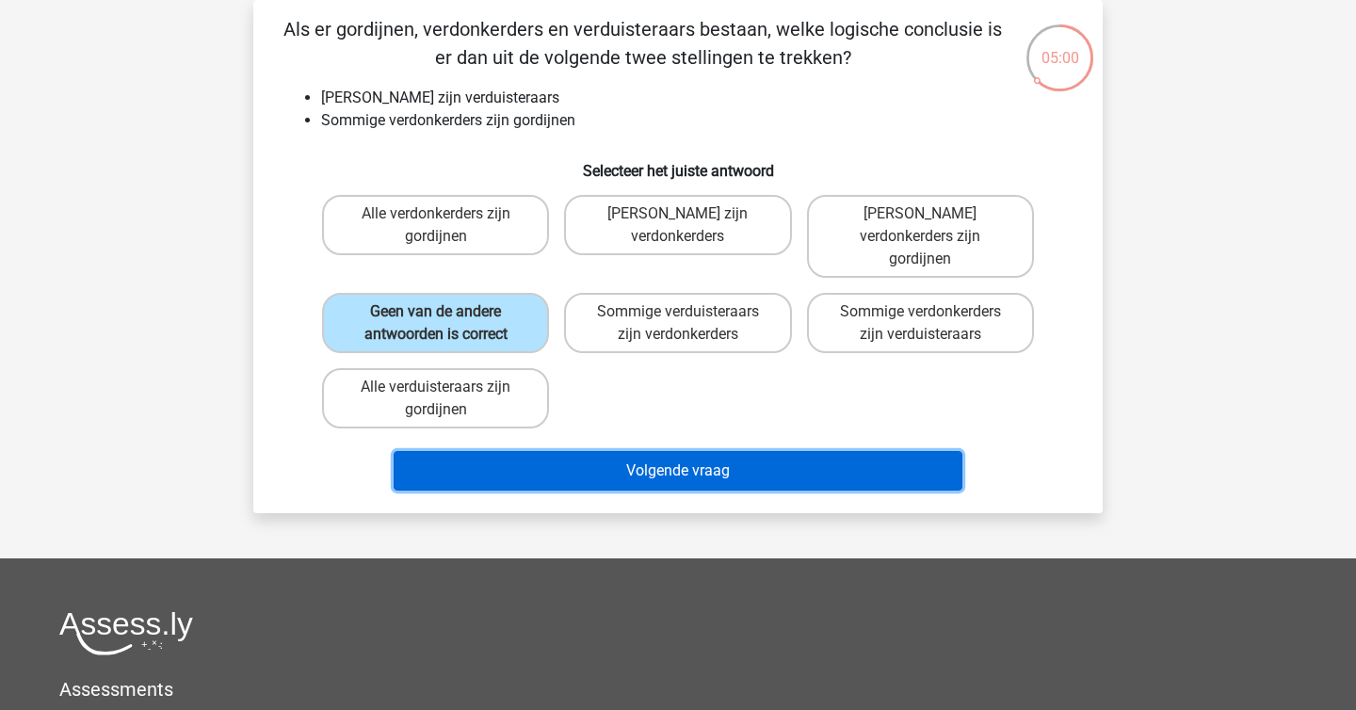
click at [589, 451] on button "Volgende vraag" at bounding box center [679, 471] width 570 height 40
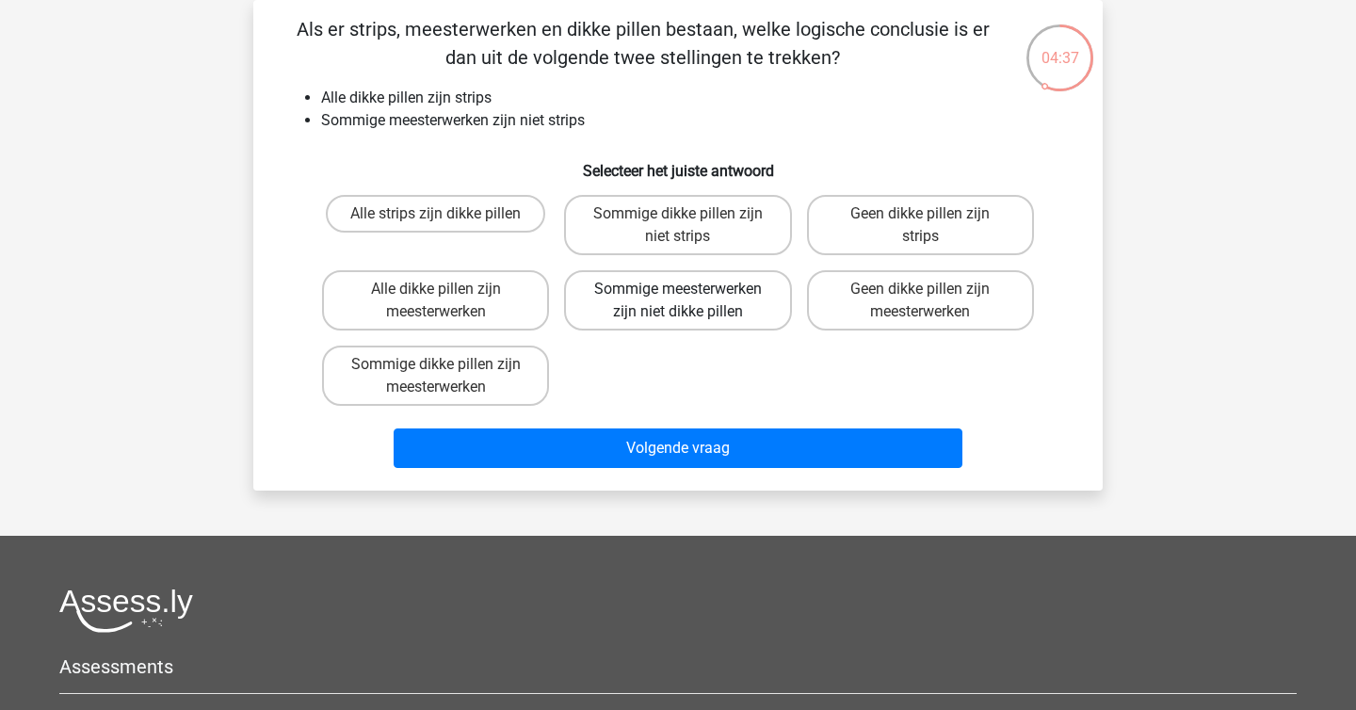
click at [730, 315] on label "Sommige meesterwerken zijn niet dikke pillen" at bounding box center [677, 300] width 227 height 60
click at [690, 301] on input "Sommige meesterwerken zijn niet dikke pillen" at bounding box center [684, 295] width 12 height 12
radio input "true"
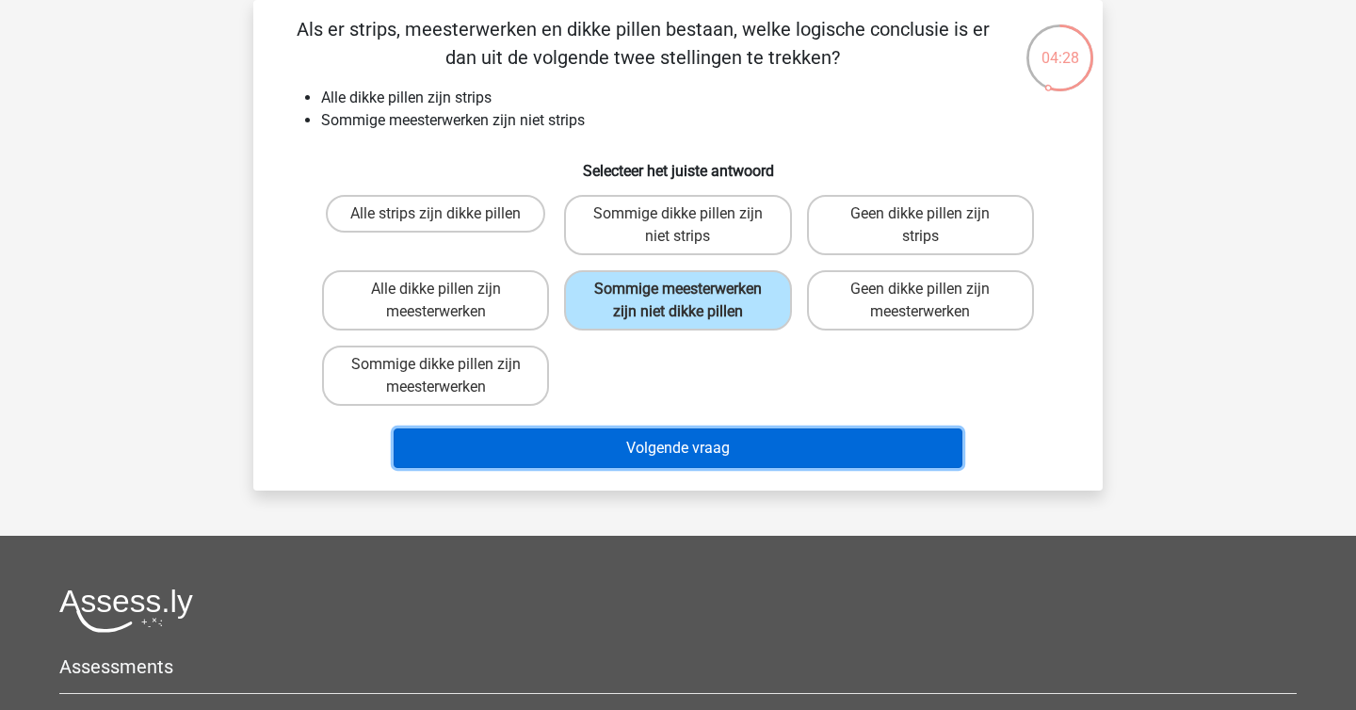
click at [752, 451] on button "Volgende vraag" at bounding box center [679, 448] width 570 height 40
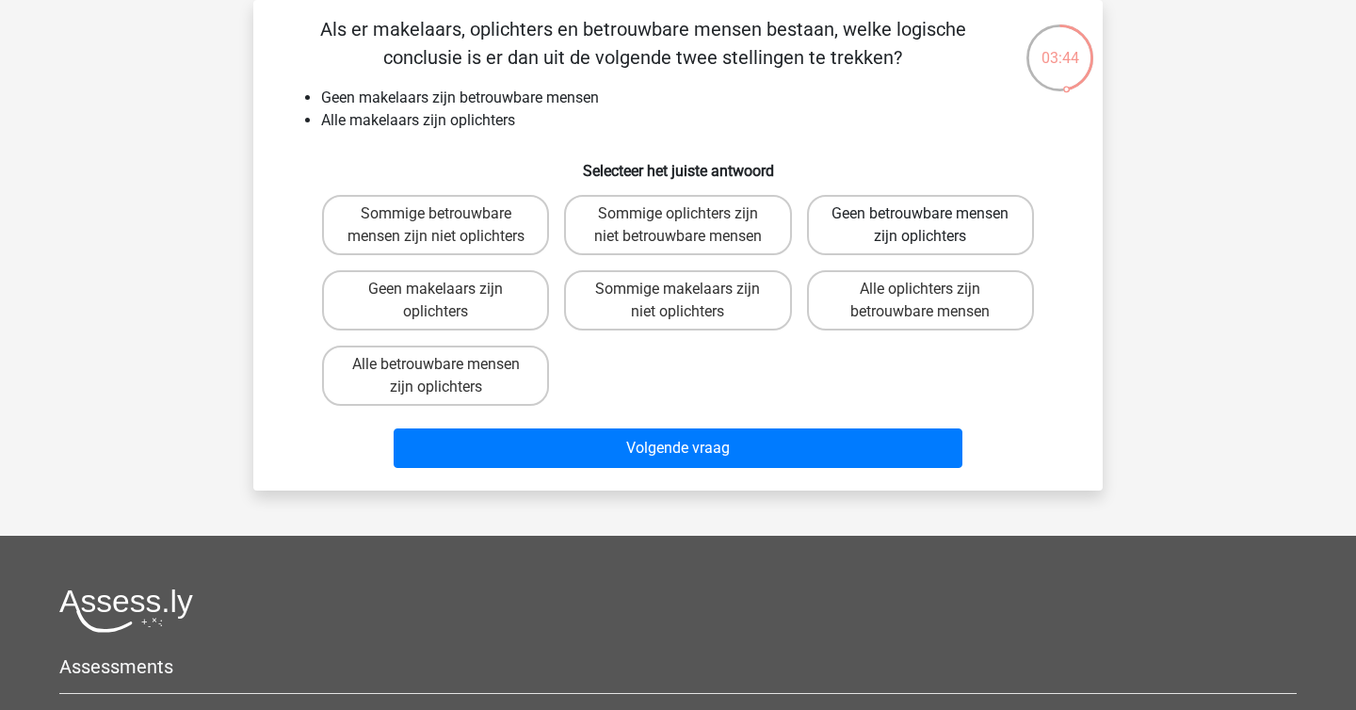
click at [945, 239] on label "Geen betrouwbare mensen zijn oplichters" at bounding box center [920, 225] width 227 height 60
click at [932, 226] on input "Geen betrouwbare mensen zijn oplichters" at bounding box center [926, 220] width 12 height 12
radio input "true"
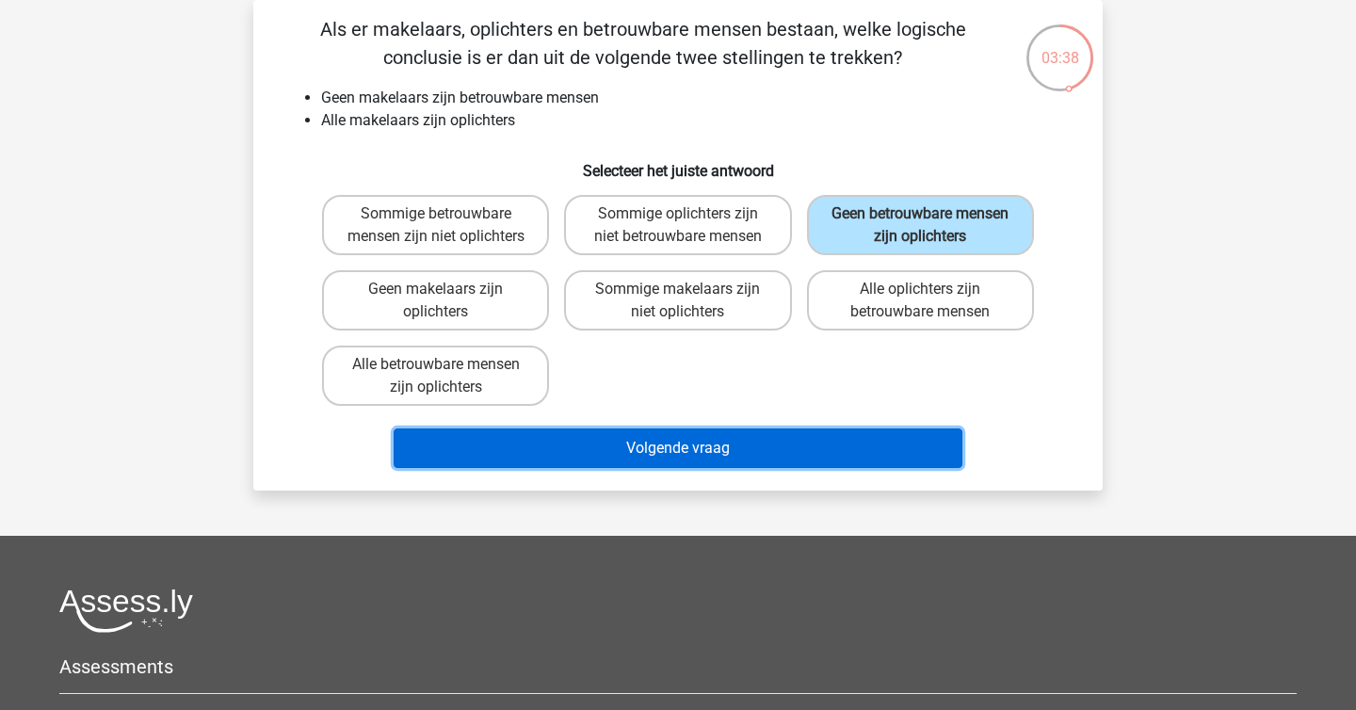
click at [794, 468] on button "Volgende vraag" at bounding box center [679, 448] width 570 height 40
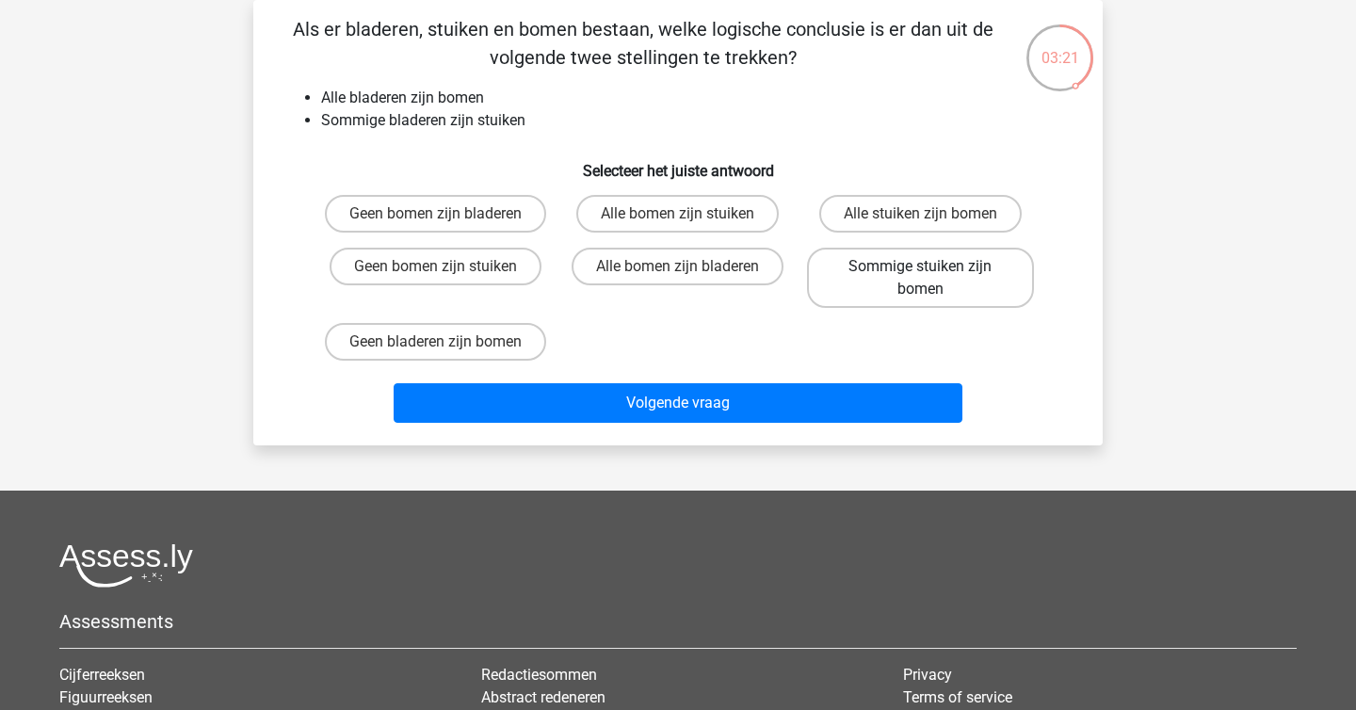
click at [869, 283] on label "Sommige stuiken zijn bomen" at bounding box center [920, 278] width 227 height 60
click at [920, 279] on input "Sommige stuiken zijn bomen" at bounding box center [926, 273] width 12 height 12
radio input "true"
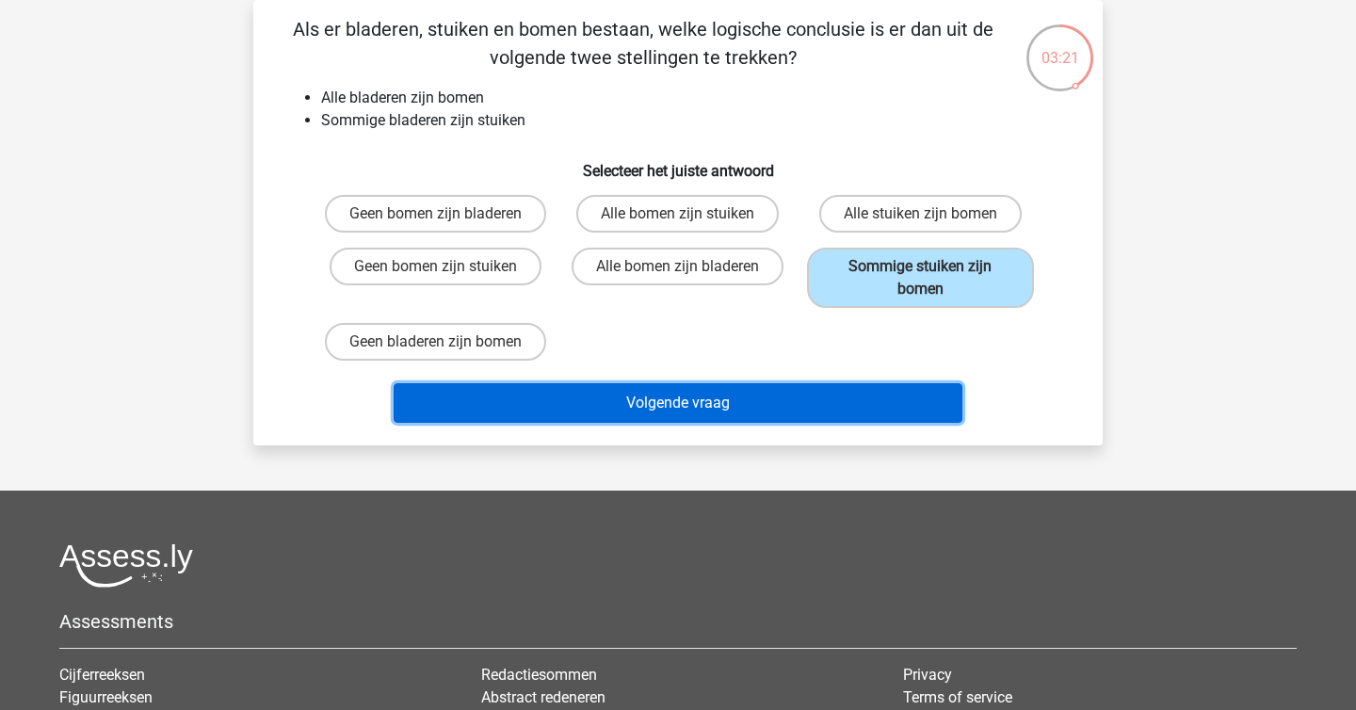
click at [798, 410] on button "Volgende vraag" at bounding box center [679, 403] width 570 height 40
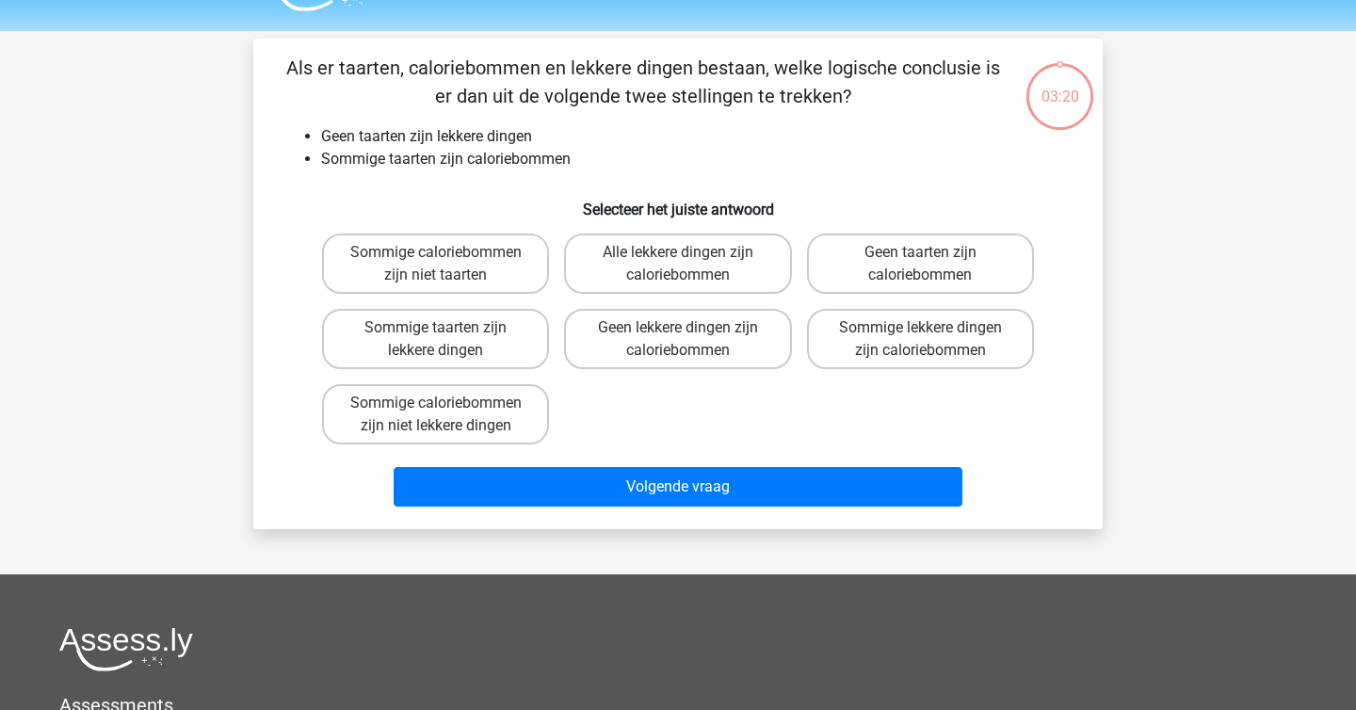
scroll to position [35, 0]
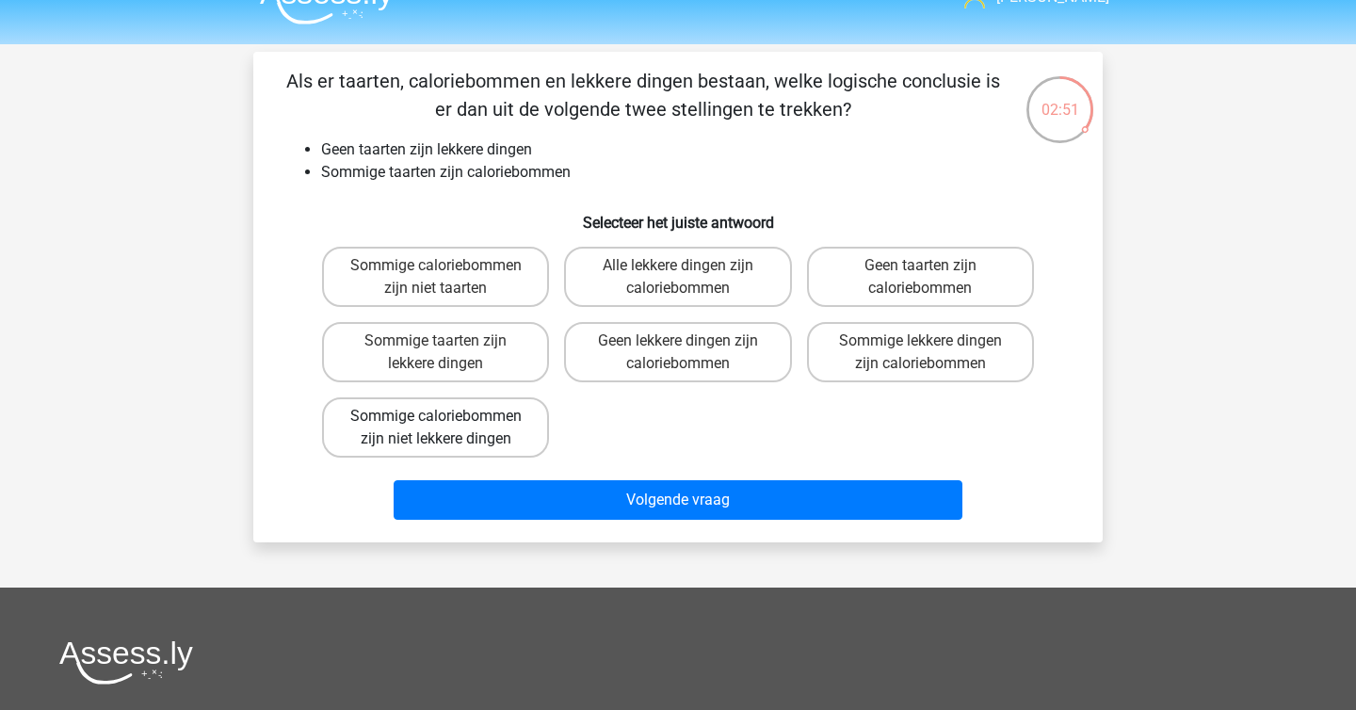
click at [480, 439] on label "Sommige caloriebommen zijn niet lekkere dingen" at bounding box center [435, 427] width 227 height 60
click at [448, 428] on input "Sommige caloriebommen zijn niet lekkere dingen" at bounding box center [442, 422] width 12 height 12
radio input "true"
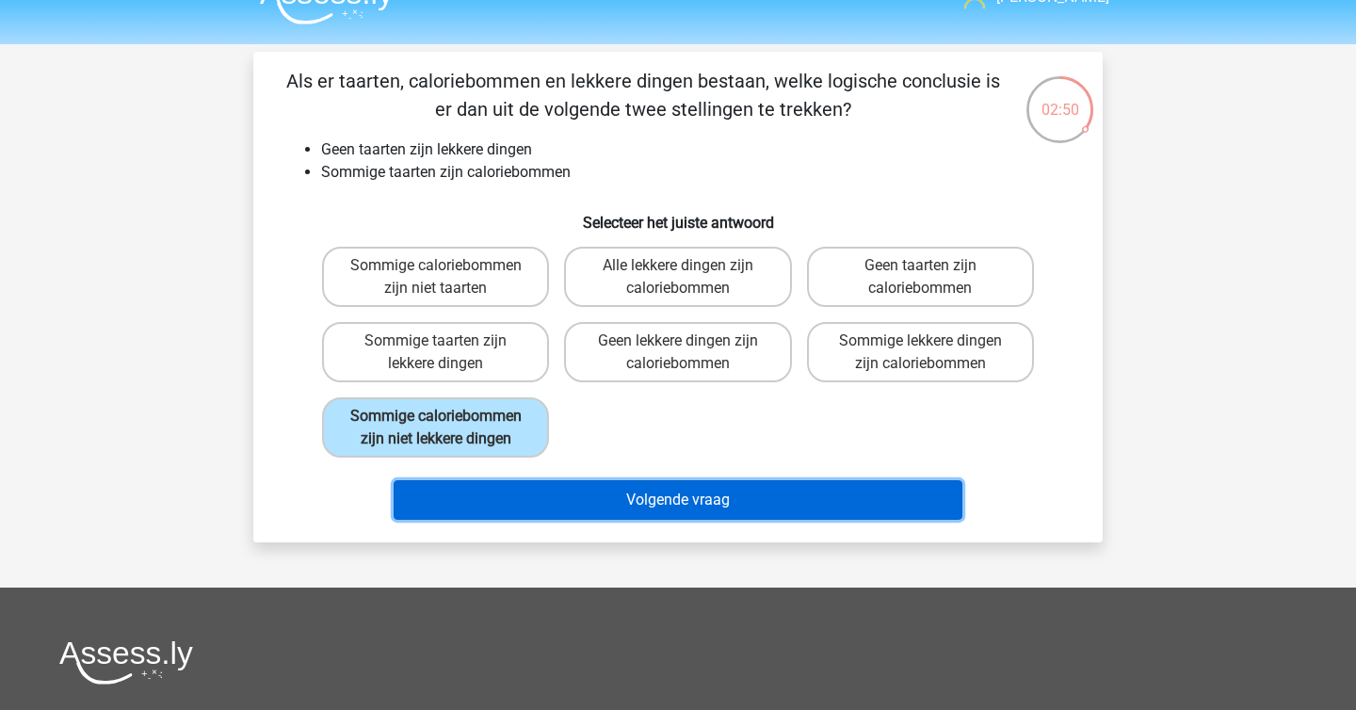
click at [509, 494] on button "Volgende vraag" at bounding box center [679, 500] width 570 height 40
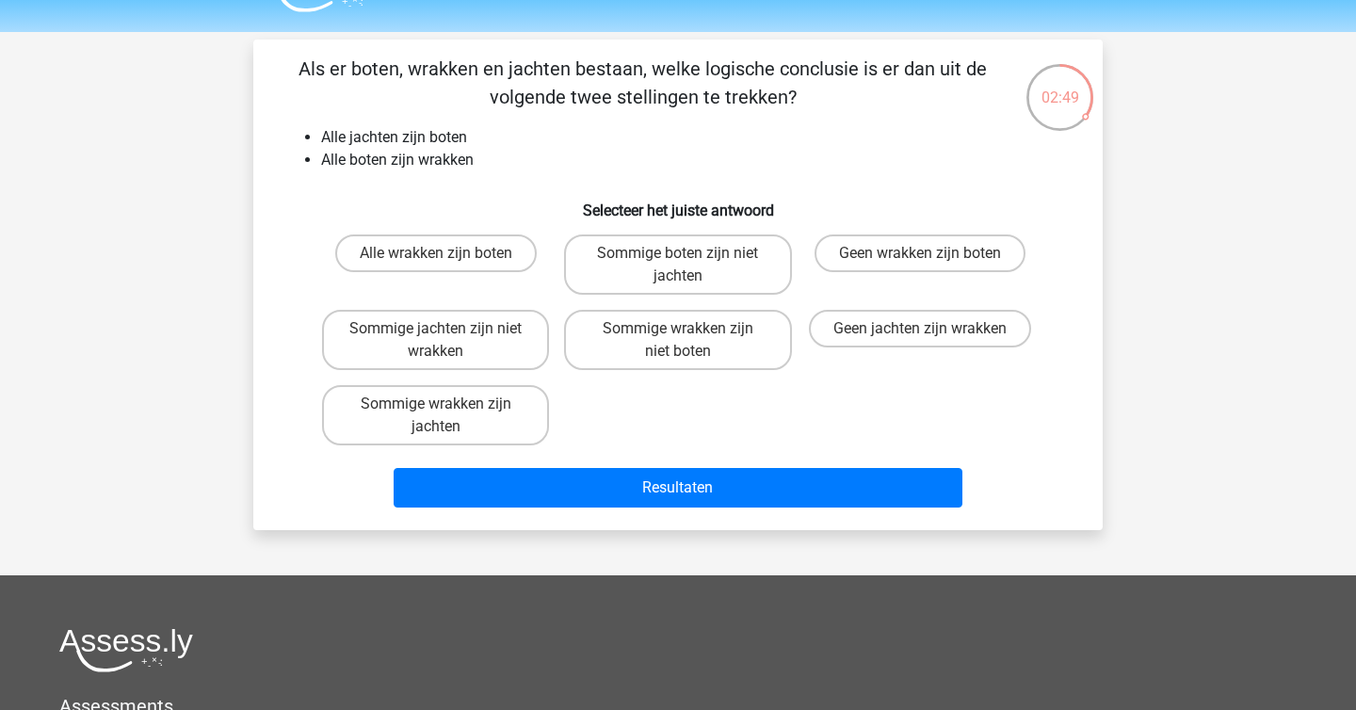
scroll to position [45, 0]
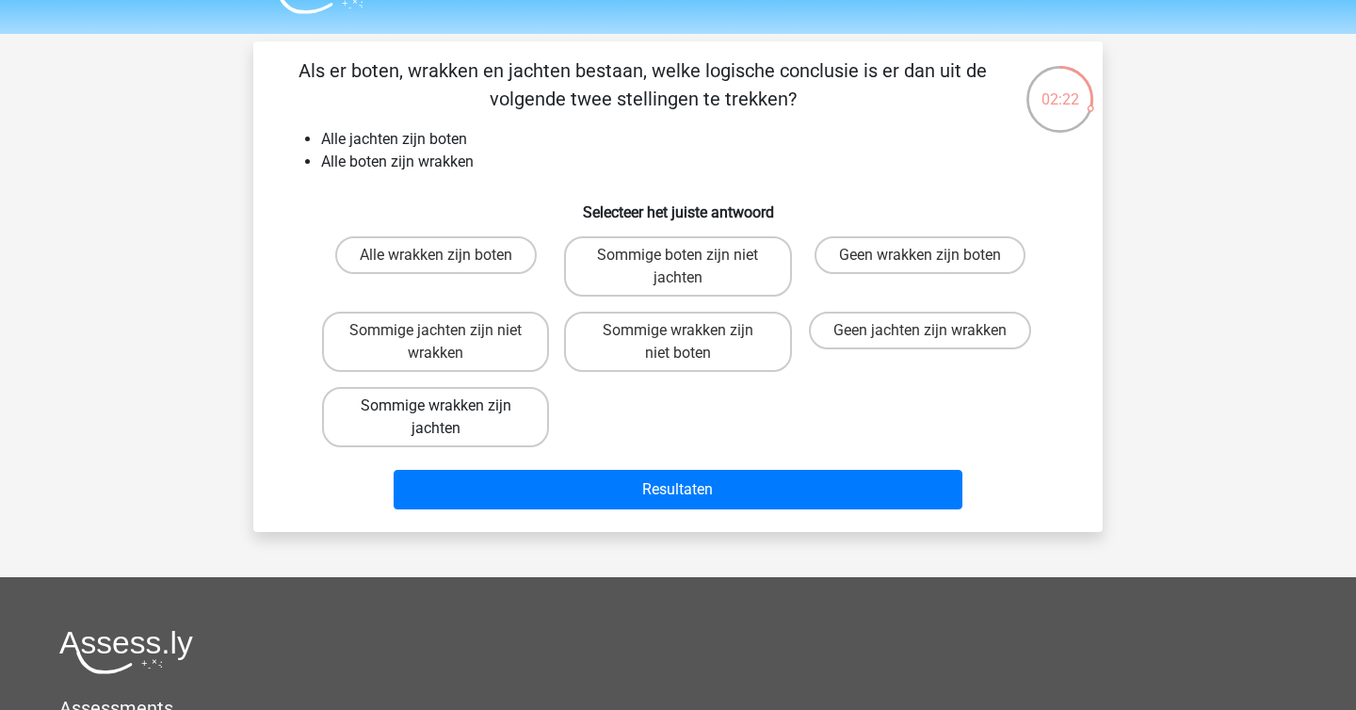
click at [497, 430] on label "Sommige wrakken zijn jachten" at bounding box center [435, 417] width 227 height 60
click at [448, 418] on input "Sommige wrakken zijn jachten" at bounding box center [442, 412] width 12 height 12
radio input "true"
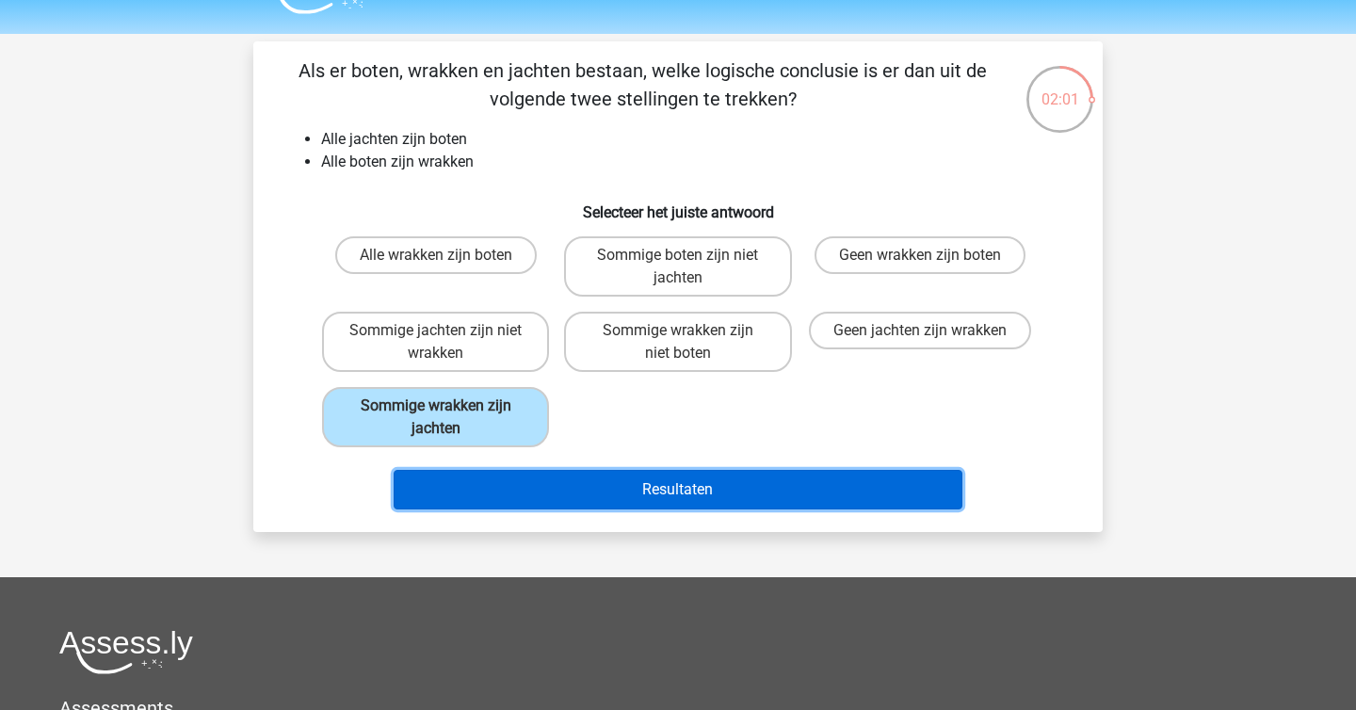
click at [509, 499] on button "Resultaten" at bounding box center [679, 490] width 570 height 40
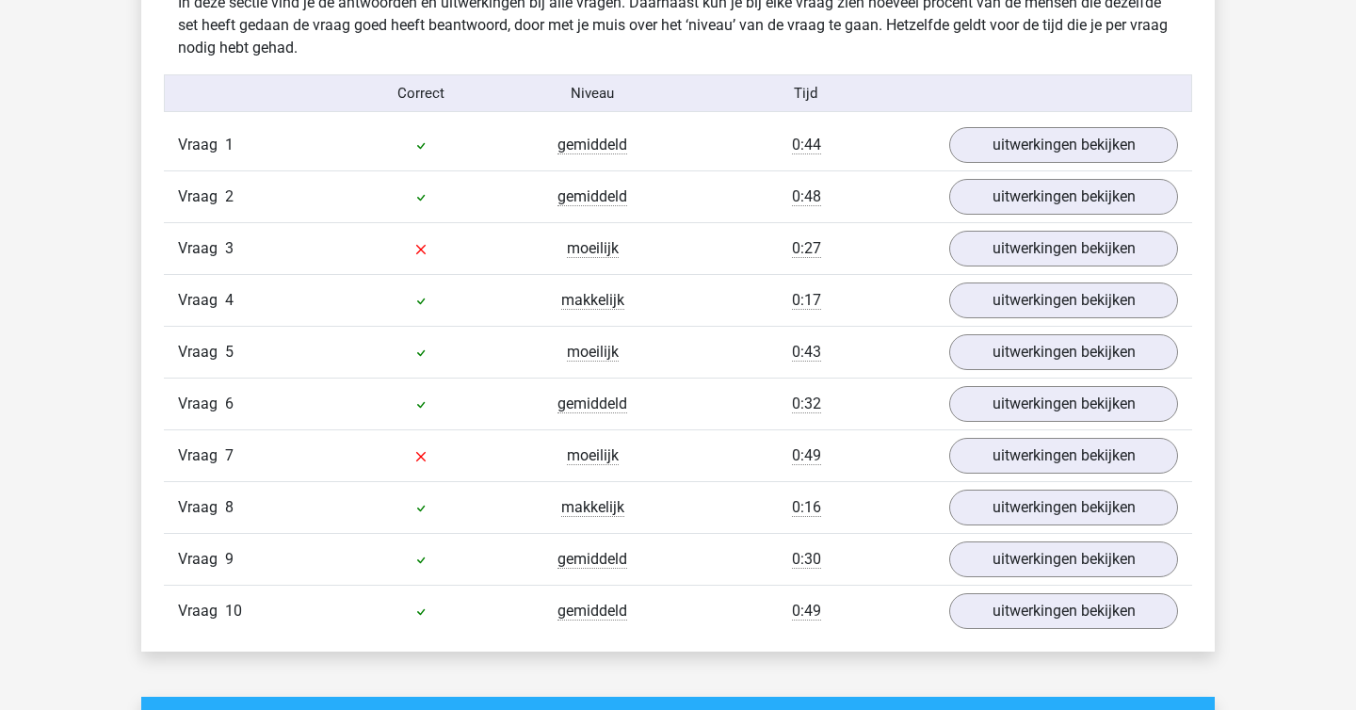
scroll to position [1174, 0]
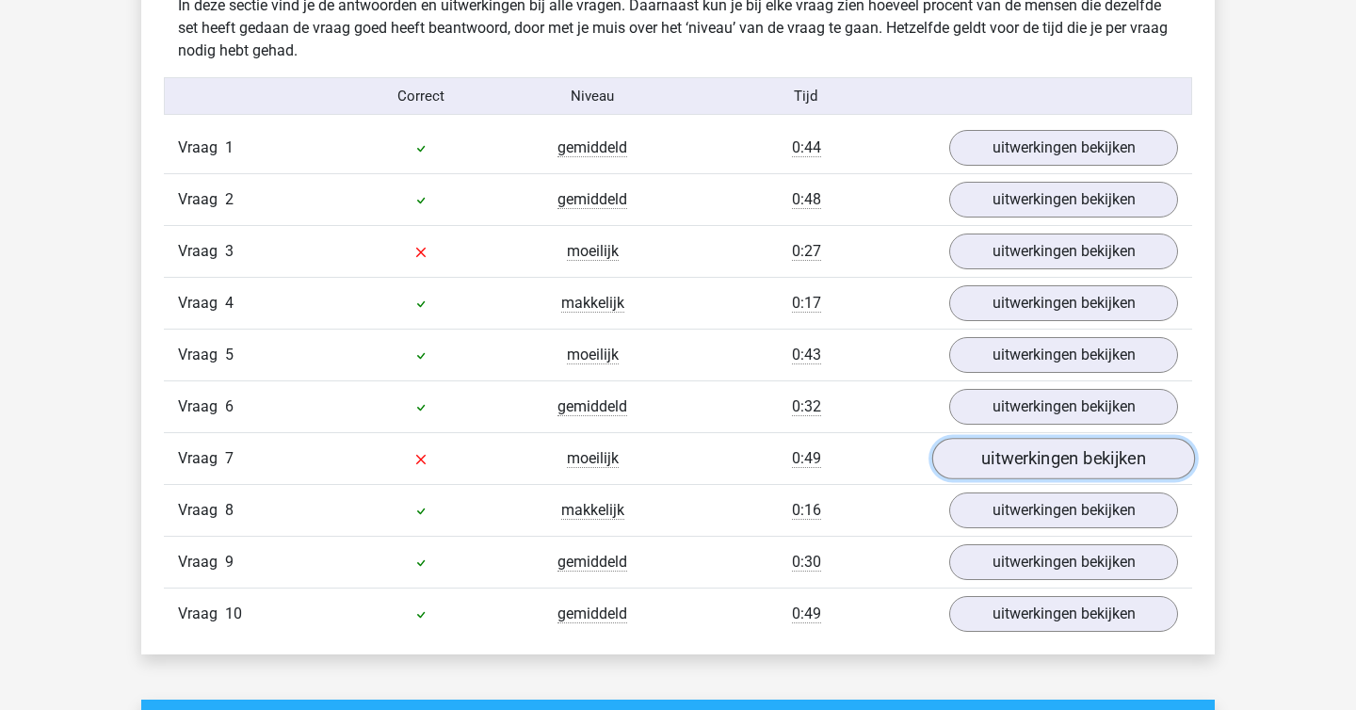
click at [972, 461] on link "uitwerkingen bekijken" at bounding box center [1063, 458] width 263 height 41
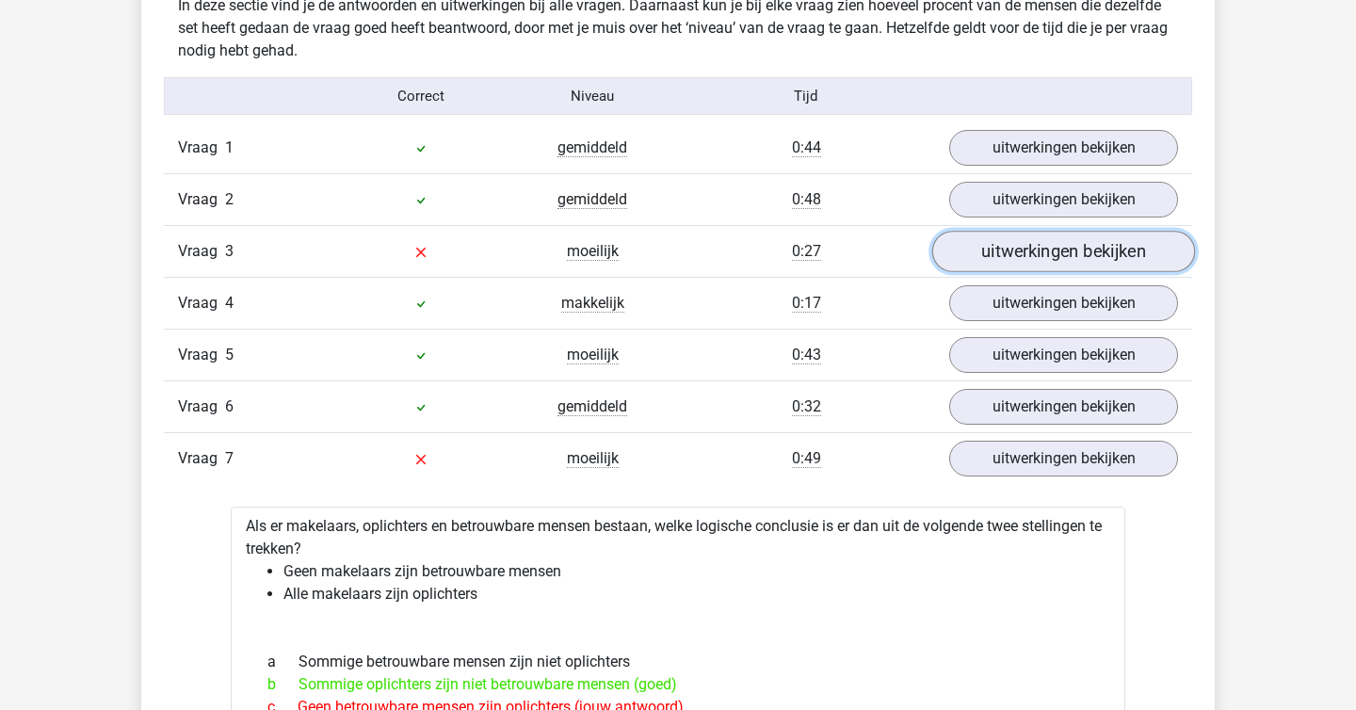
click at [1025, 248] on link "uitwerkingen bekijken" at bounding box center [1063, 251] width 263 height 41
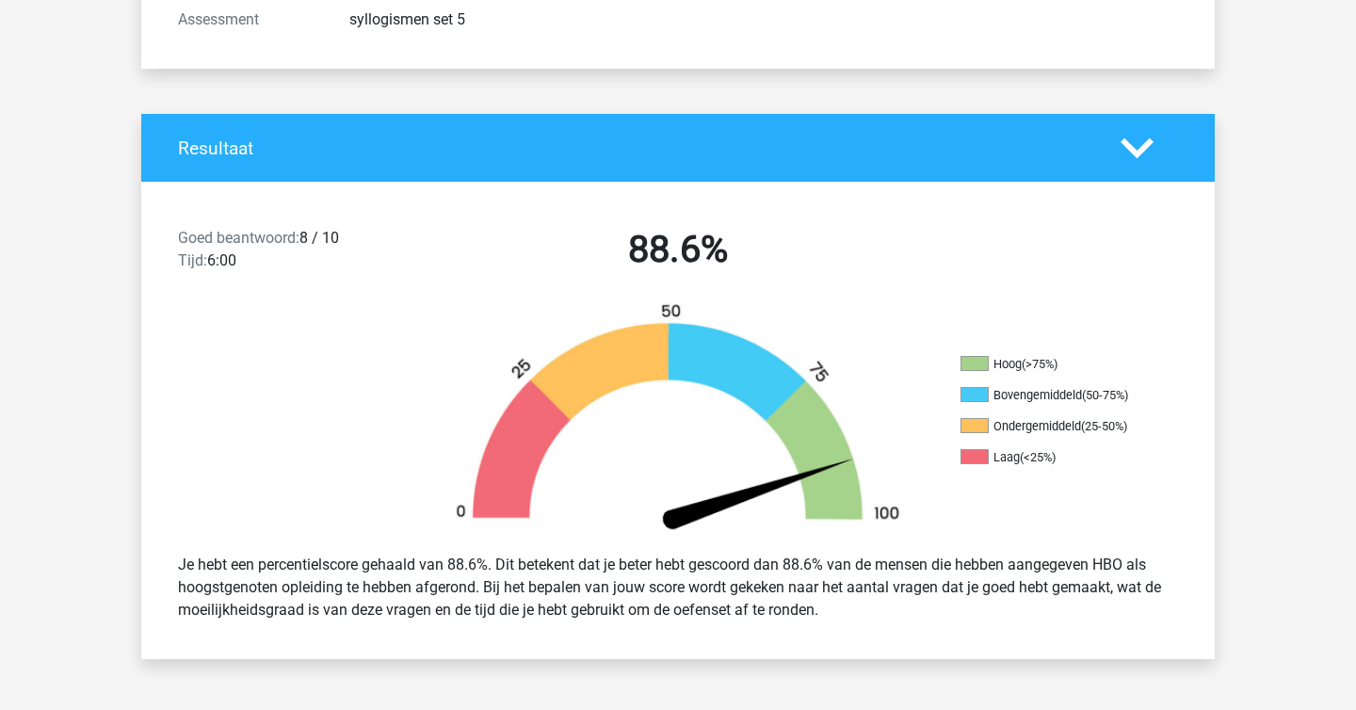
scroll to position [129, 0]
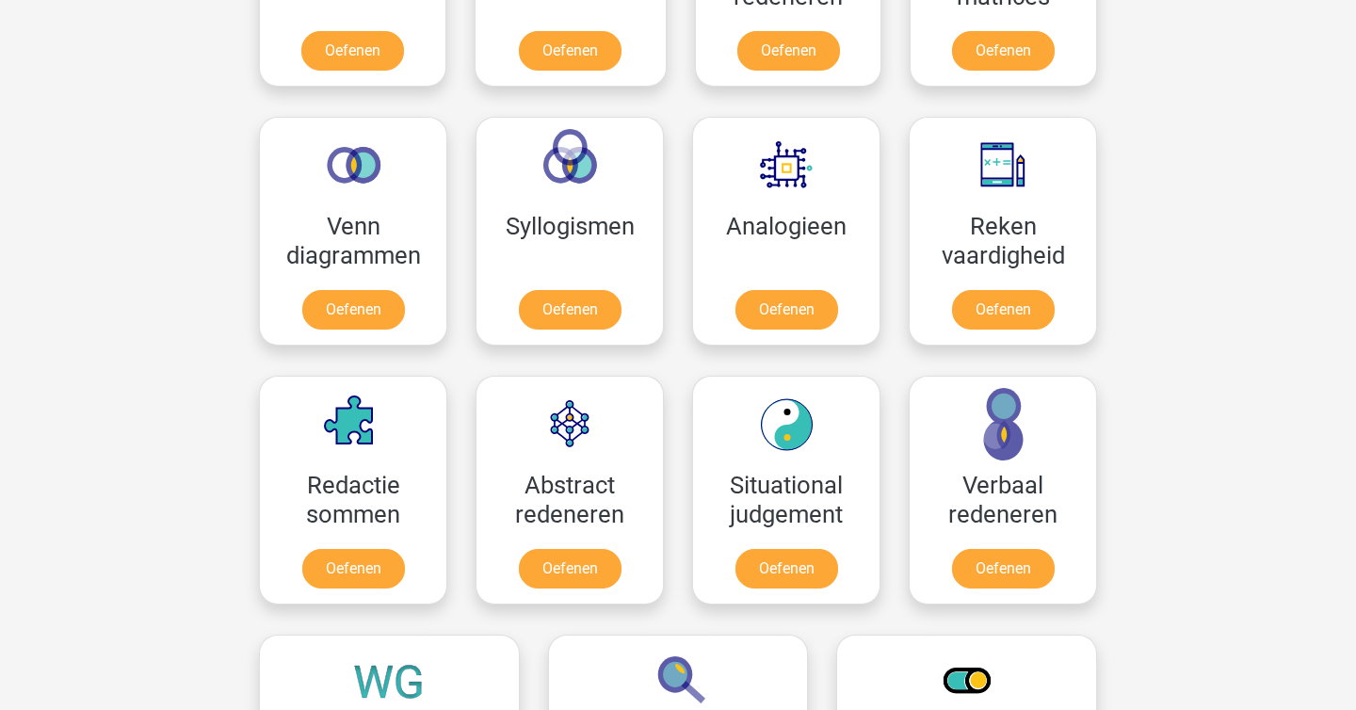
scroll to position [980, 0]
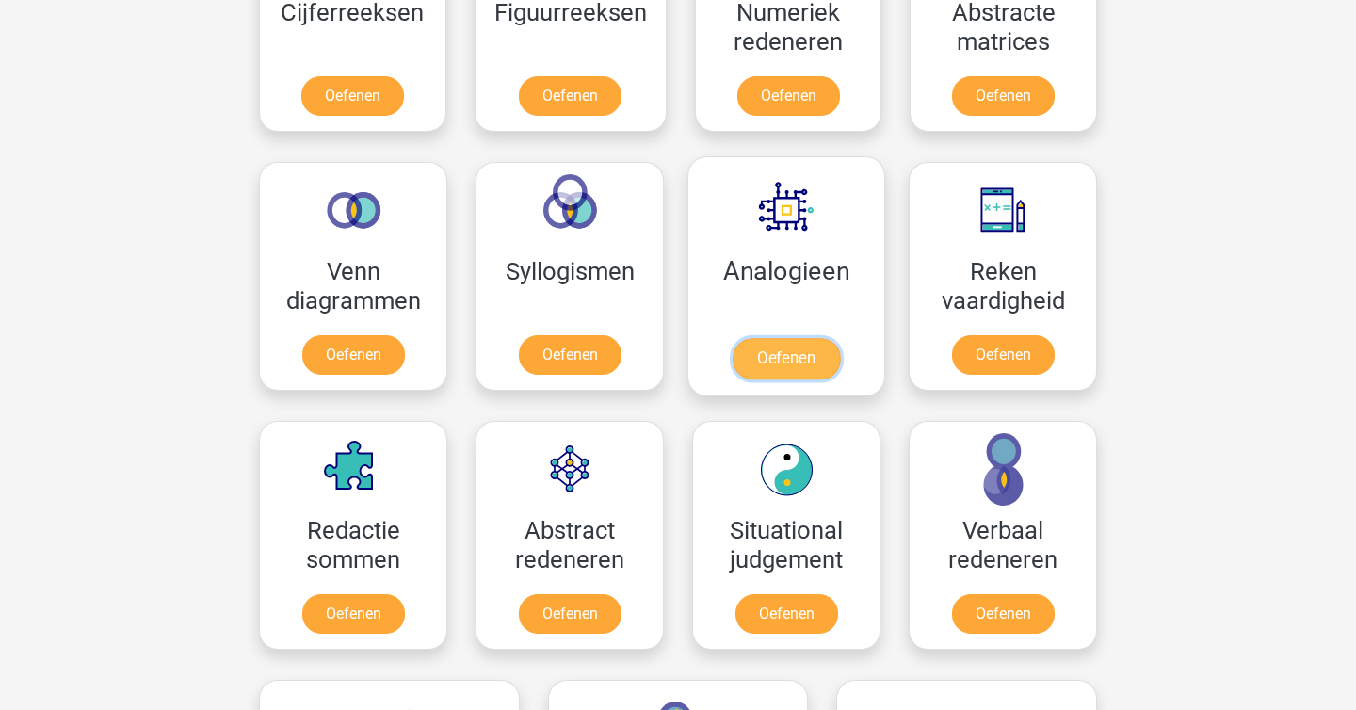
click at [779, 338] on link "Oefenen" at bounding box center [786, 358] width 107 height 41
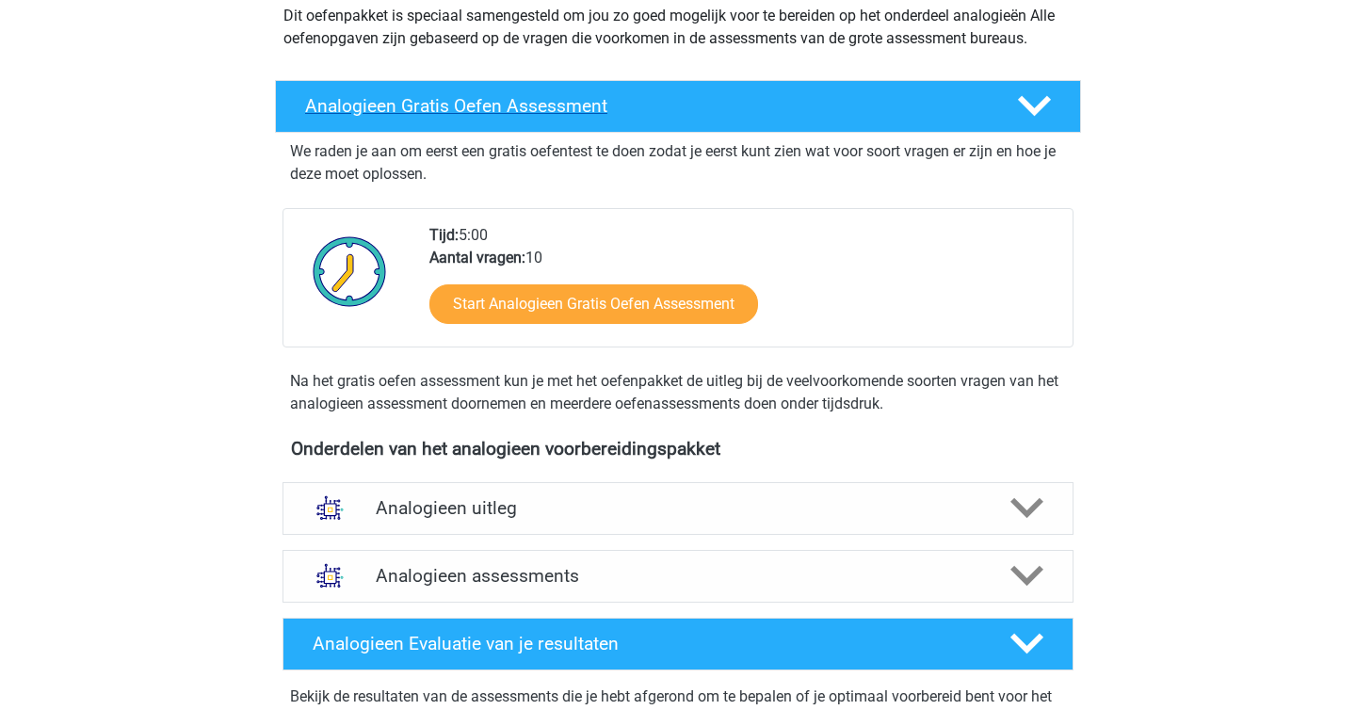
scroll to position [260, 0]
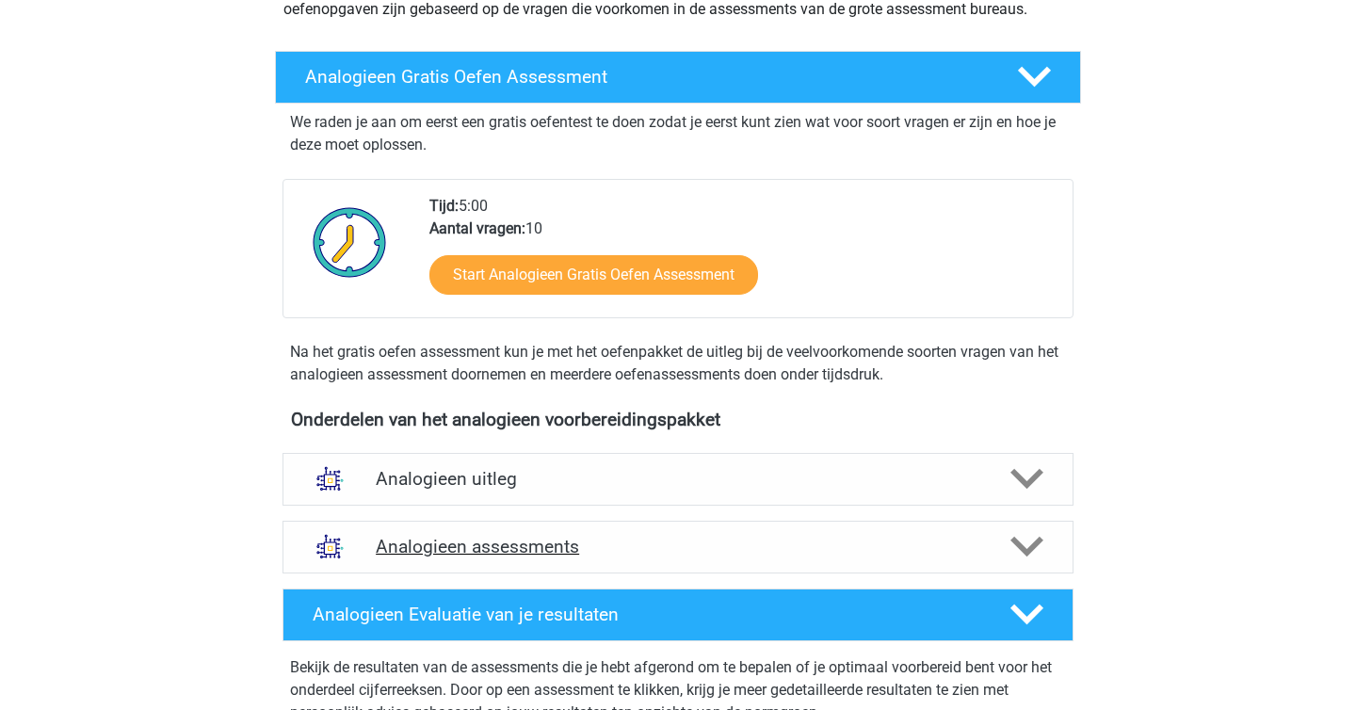
click at [1019, 544] on polygon at bounding box center [1026, 547] width 33 height 21
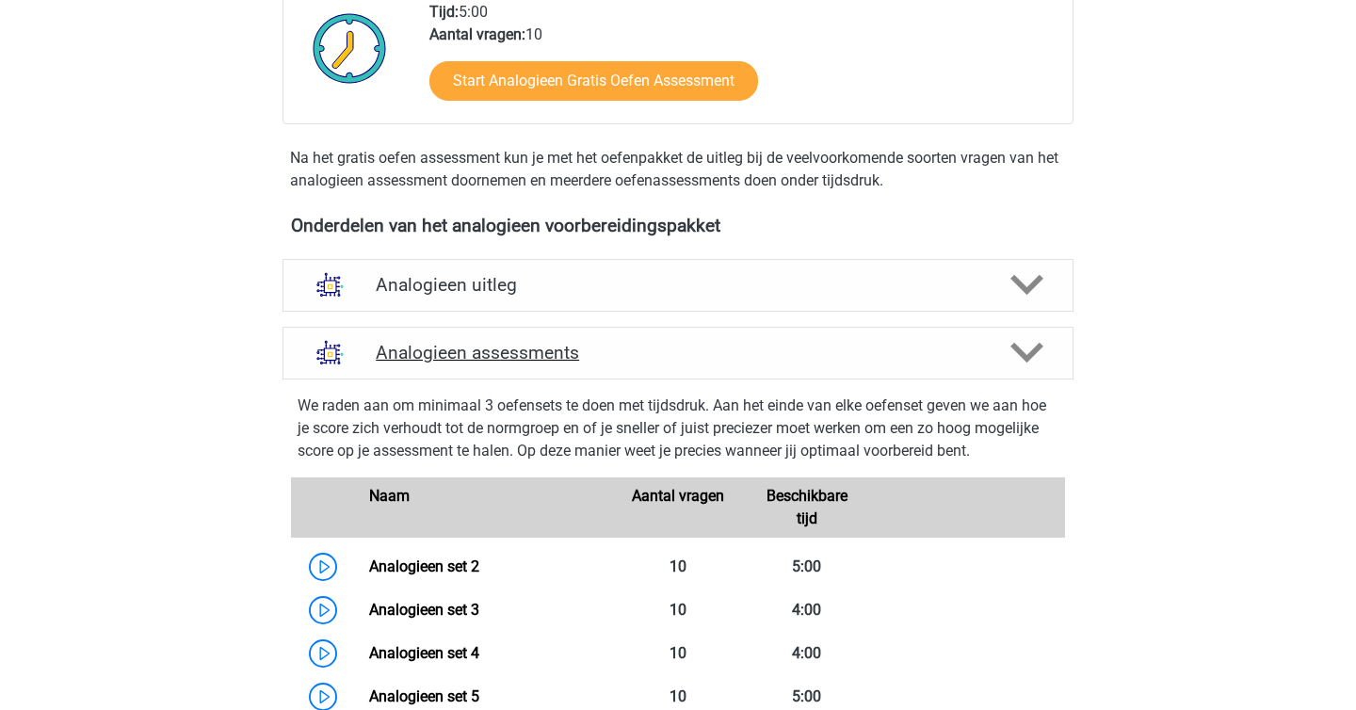
scroll to position [612, 0]
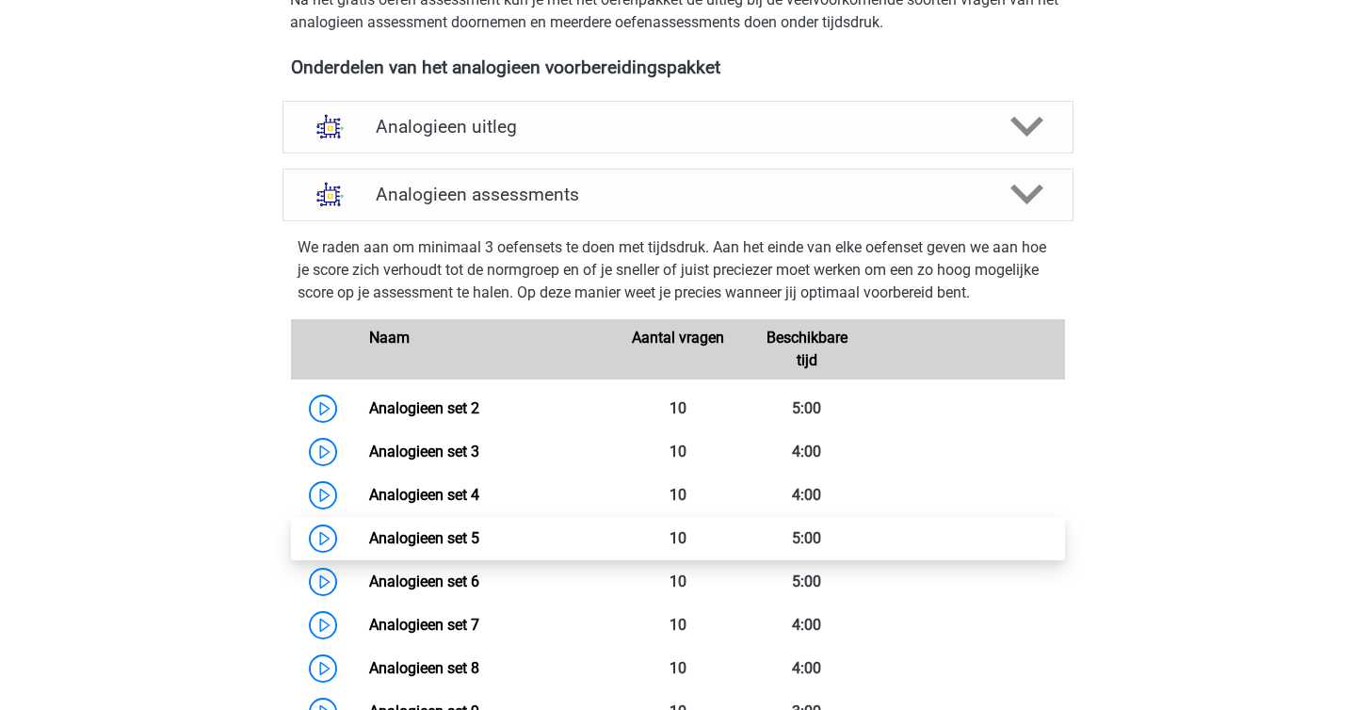
click at [369, 535] on link "Analogieen set 5" at bounding box center [424, 538] width 110 height 18
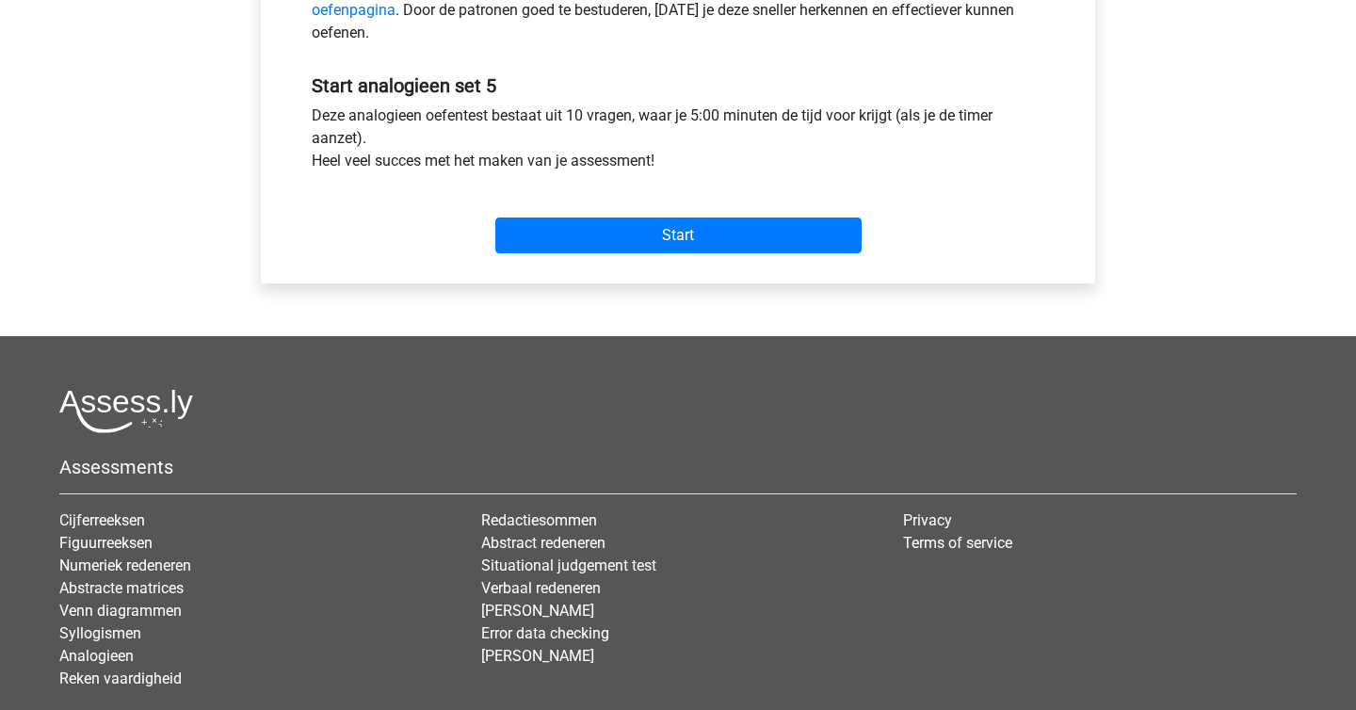
scroll to position [778, 0]
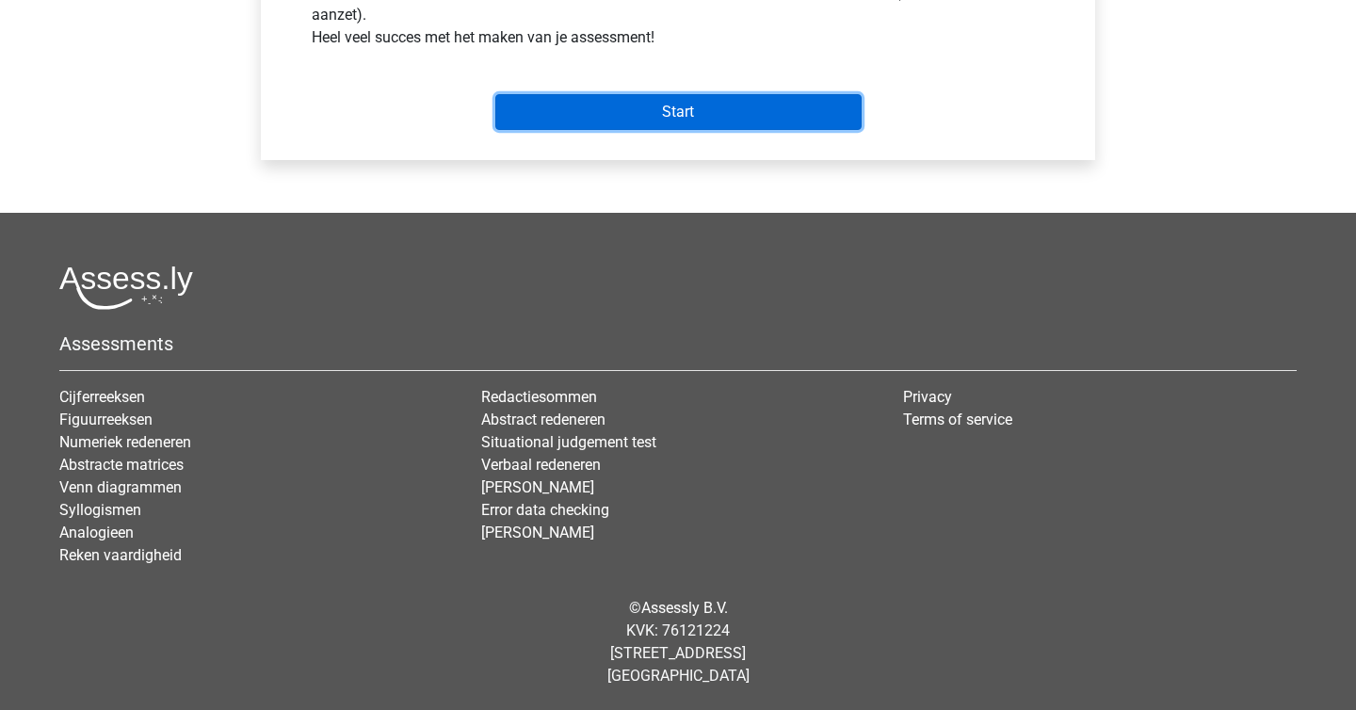
click at [716, 98] on input "Start" at bounding box center [678, 112] width 366 height 36
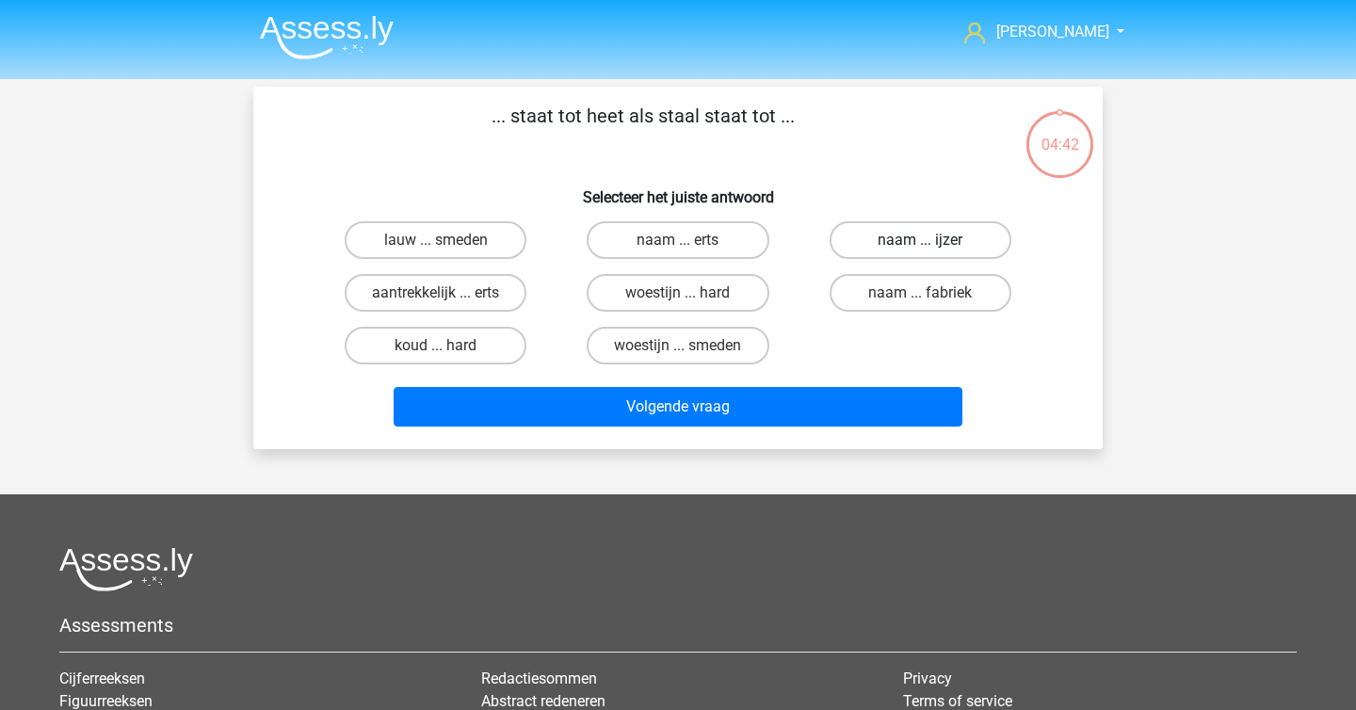
click at [939, 235] on label "naam ... ijzer" at bounding box center [921, 240] width 182 height 38
click at [932, 240] on input "naam ... ijzer" at bounding box center [926, 246] width 12 height 12
radio input "true"
click at [739, 352] on label "woestijn ... smeden" at bounding box center [678, 346] width 182 height 38
click at [690, 352] on input "woestijn ... smeden" at bounding box center [684, 352] width 12 height 12
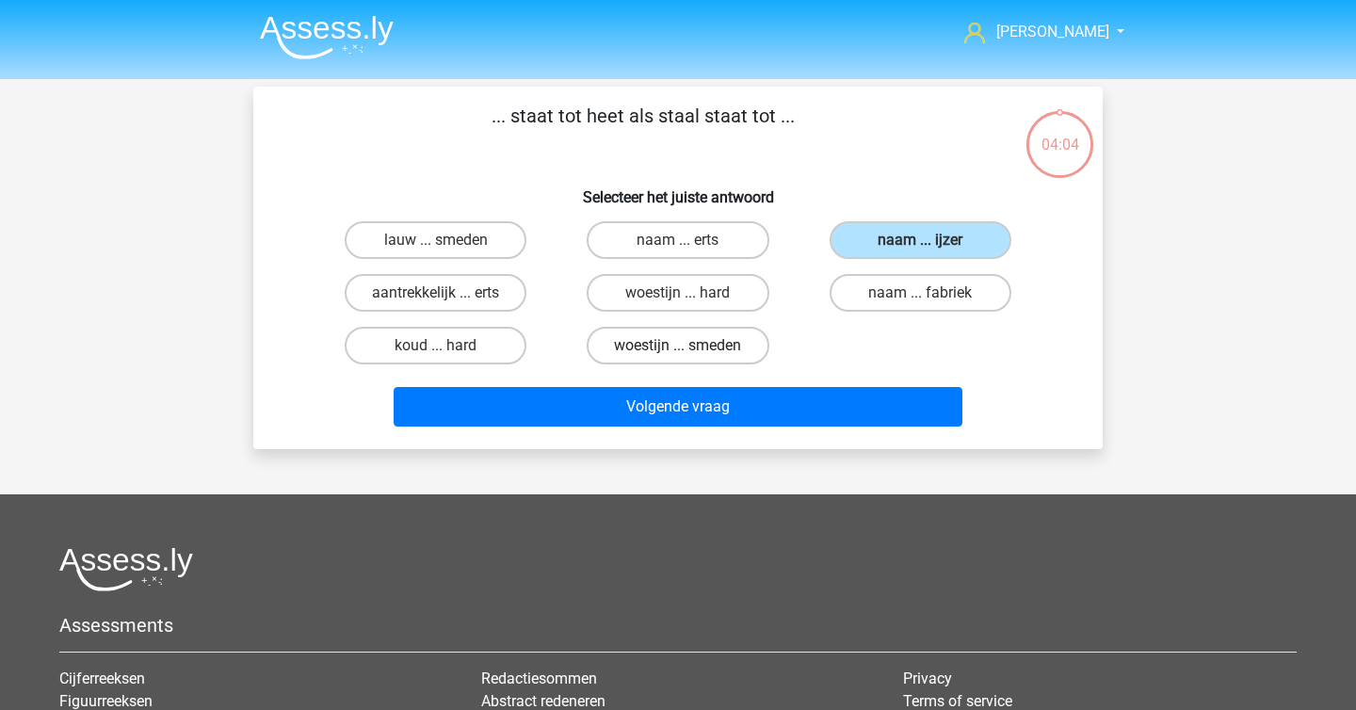
radio input "true"
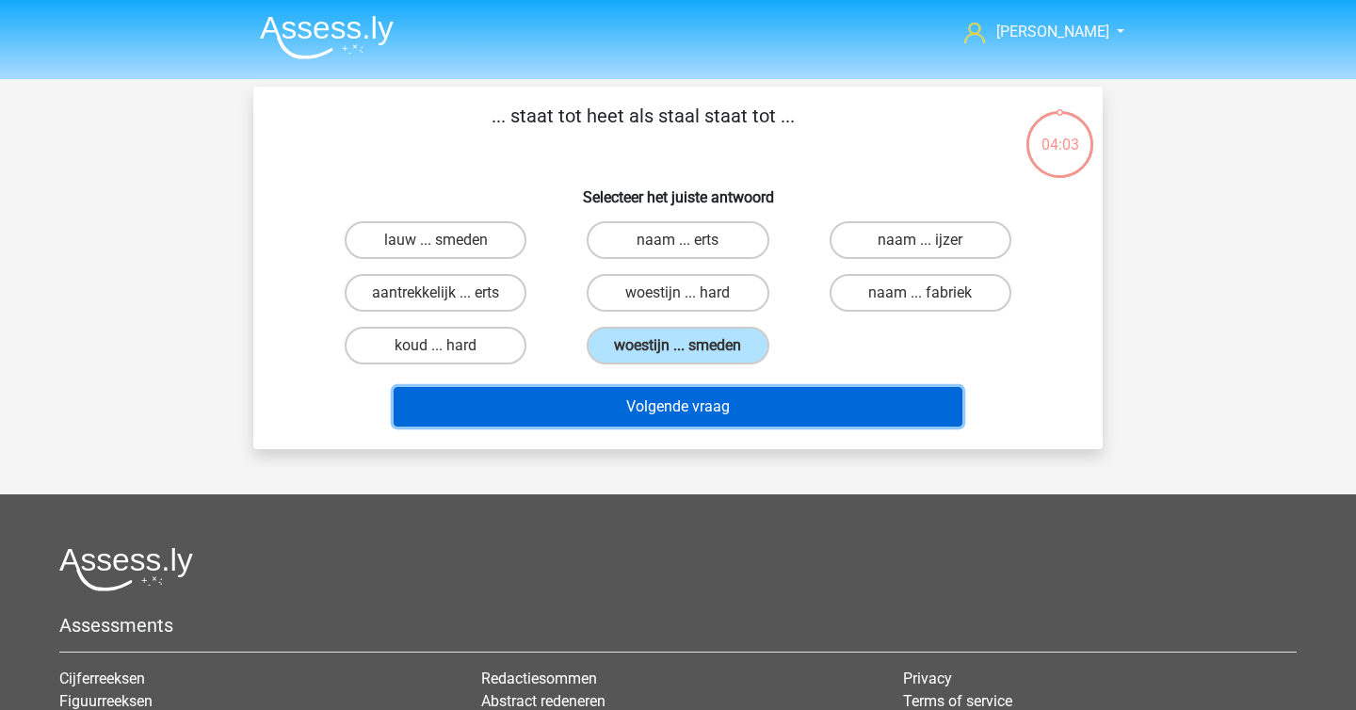
click at [721, 419] on button "Volgende vraag" at bounding box center [679, 407] width 570 height 40
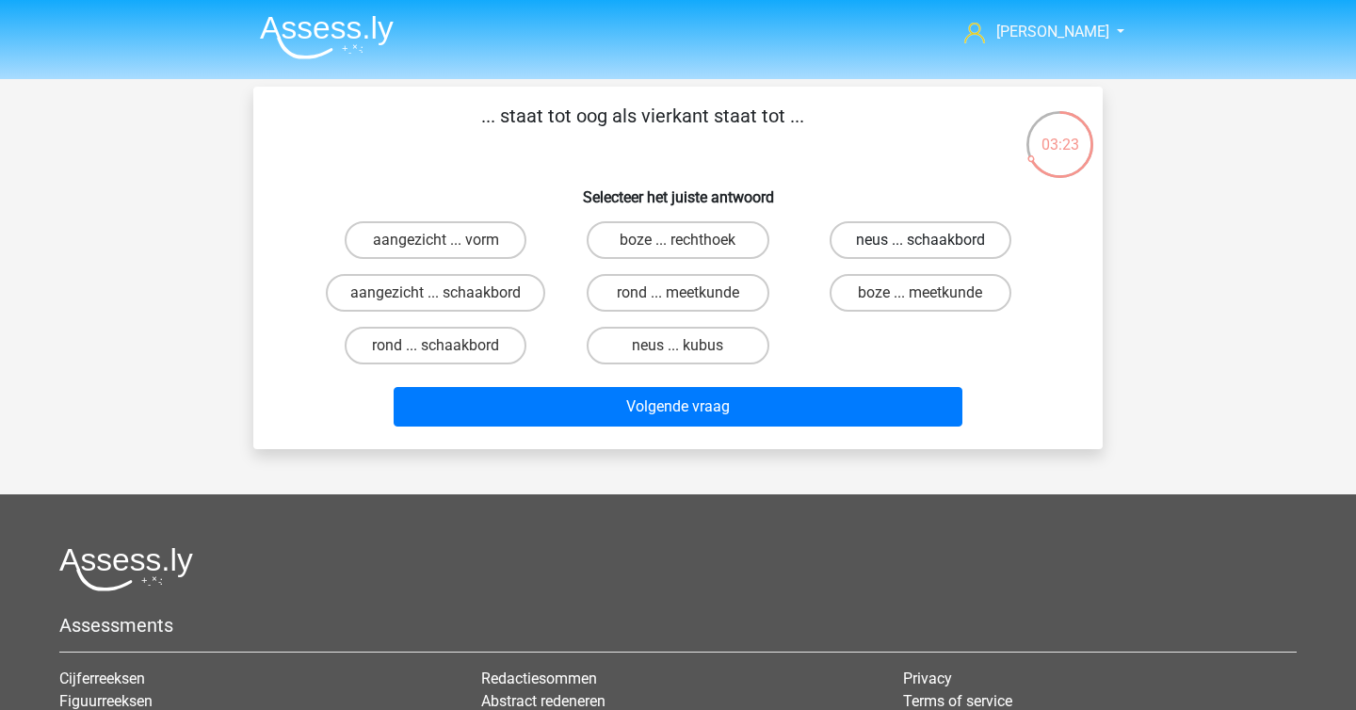
click at [884, 254] on label "neus ... schaakbord" at bounding box center [921, 240] width 182 height 38
click at [920, 252] on input "neus ... schaakbord" at bounding box center [926, 246] width 12 height 12
radio input "true"
click at [494, 350] on label "rond ... schaakbord" at bounding box center [436, 346] width 182 height 38
click at [448, 350] on input "rond ... schaakbord" at bounding box center [442, 352] width 12 height 12
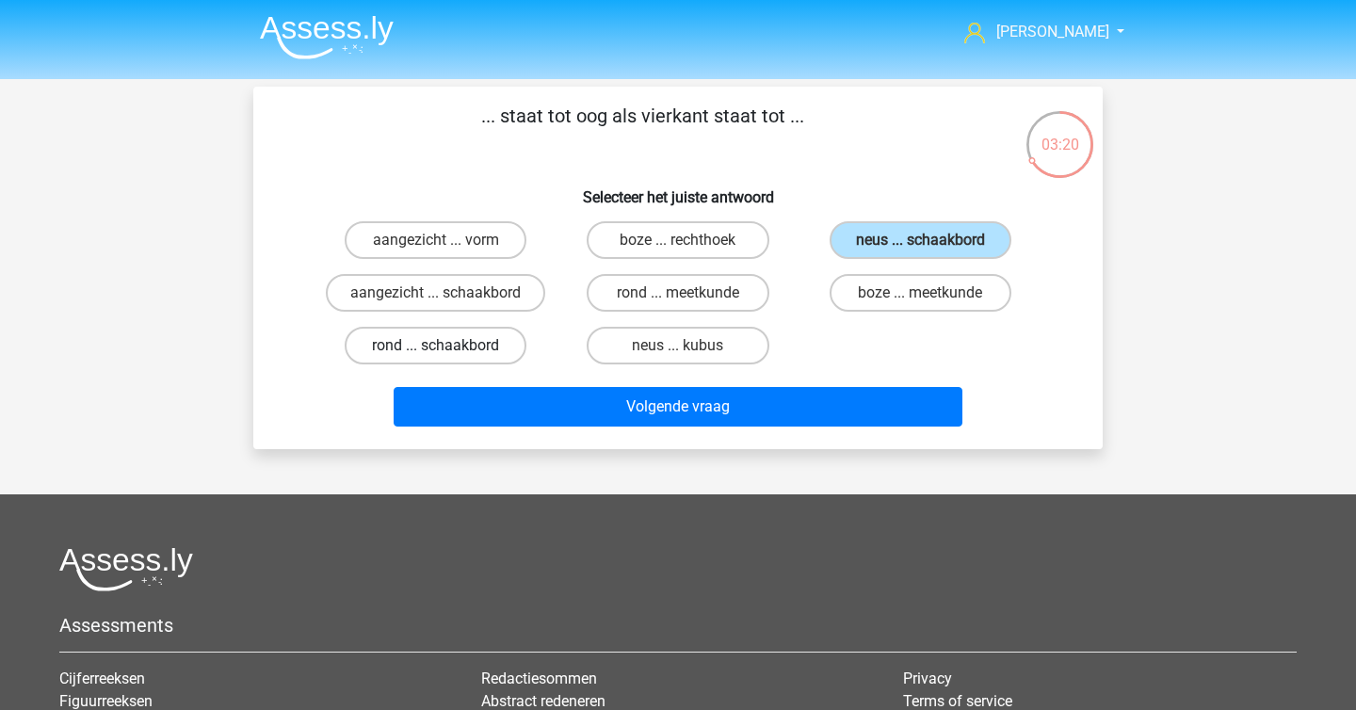
radio input "true"
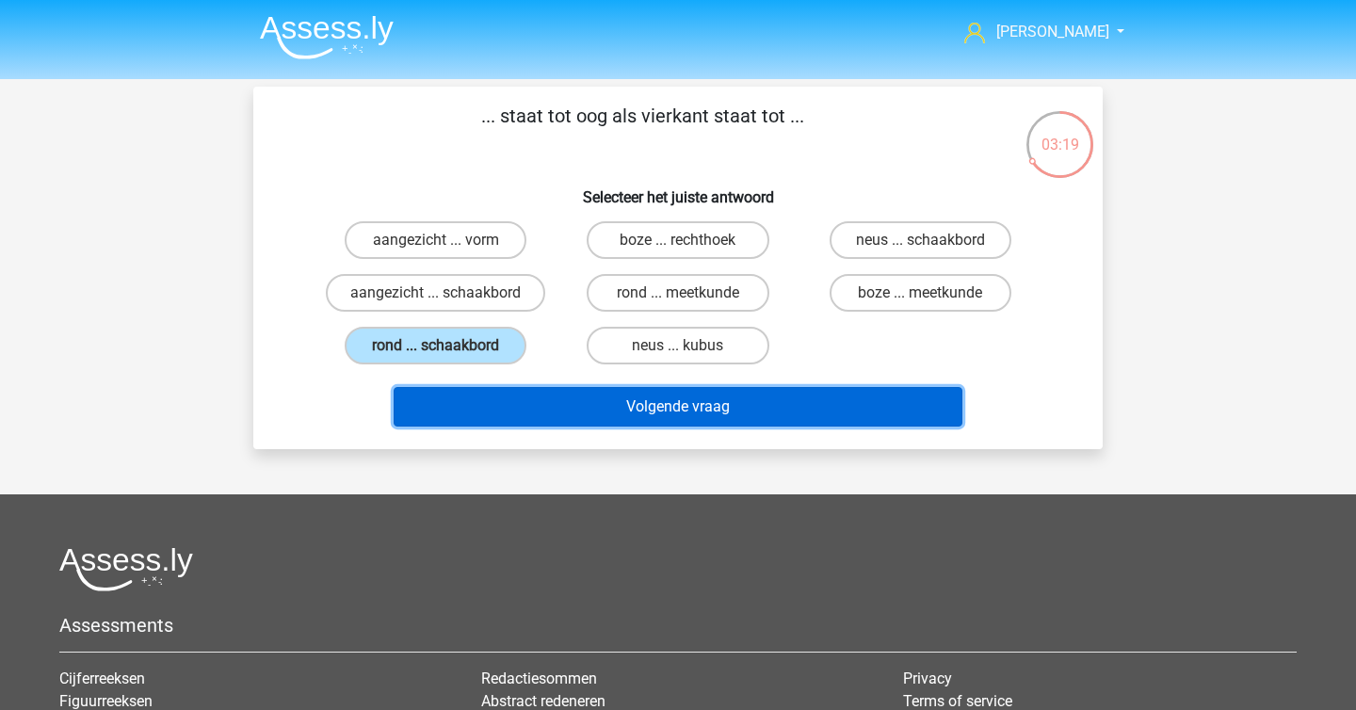
click at [562, 396] on button "Volgende vraag" at bounding box center [679, 407] width 570 height 40
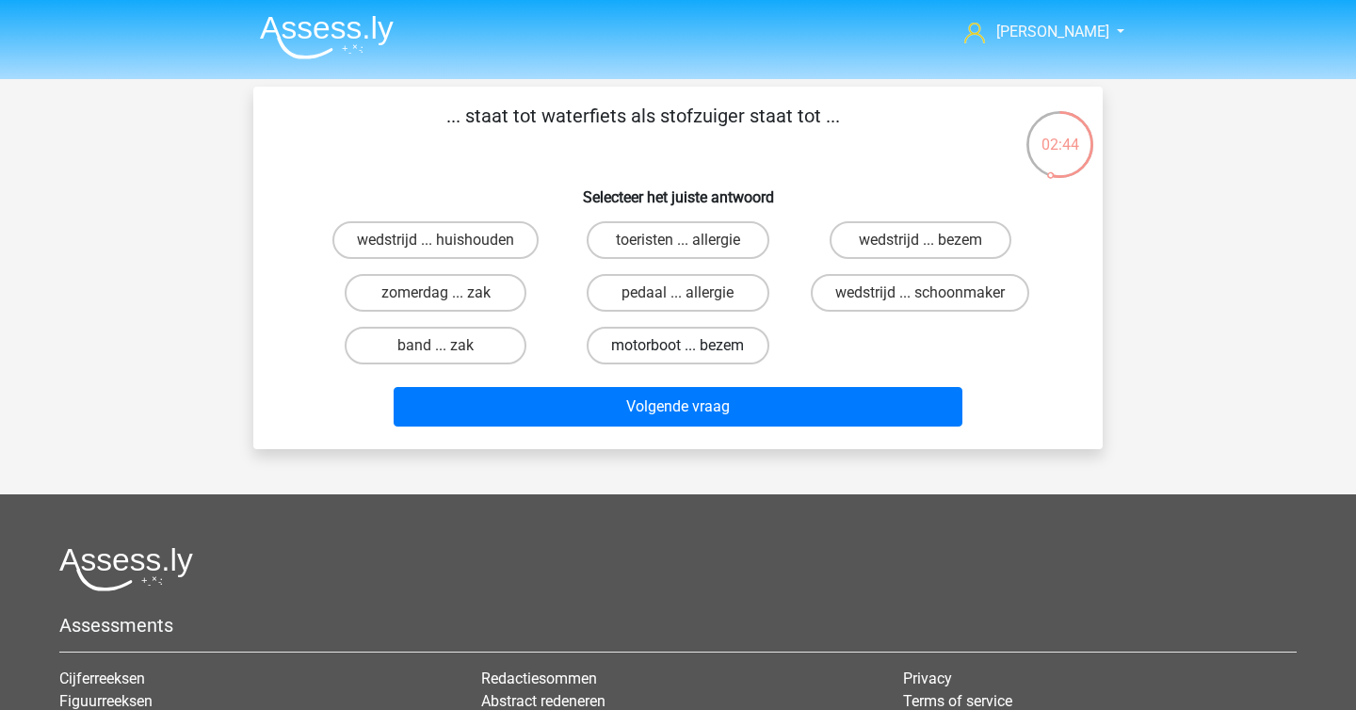
click at [691, 353] on label "motorboot ... bezem" at bounding box center [678, 346] width 182 height 38
click at [690, 353] on input "motorboot ... bezem" at bounding box center [684, 352] width 12 height 12
radio input "true"
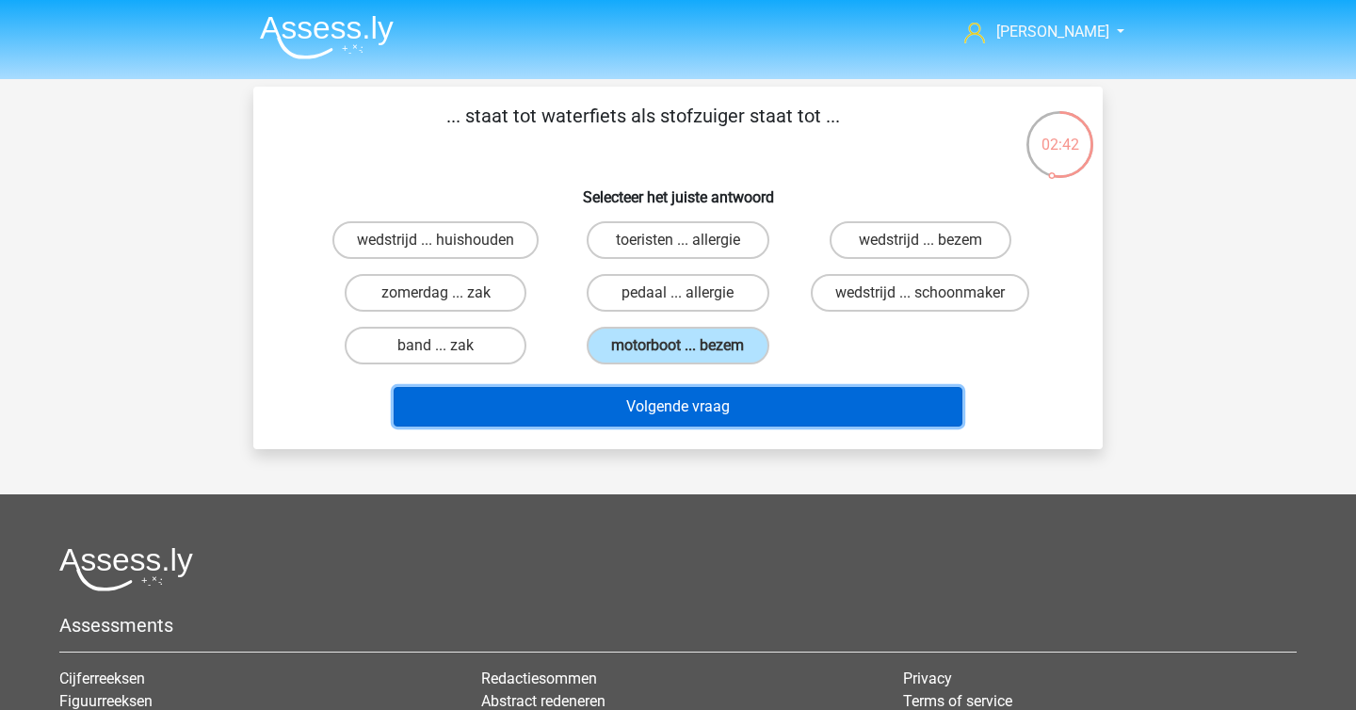
click at [695, 414] on button "Volgende vraag" at bounding box center [679, 407] width 570 height 40
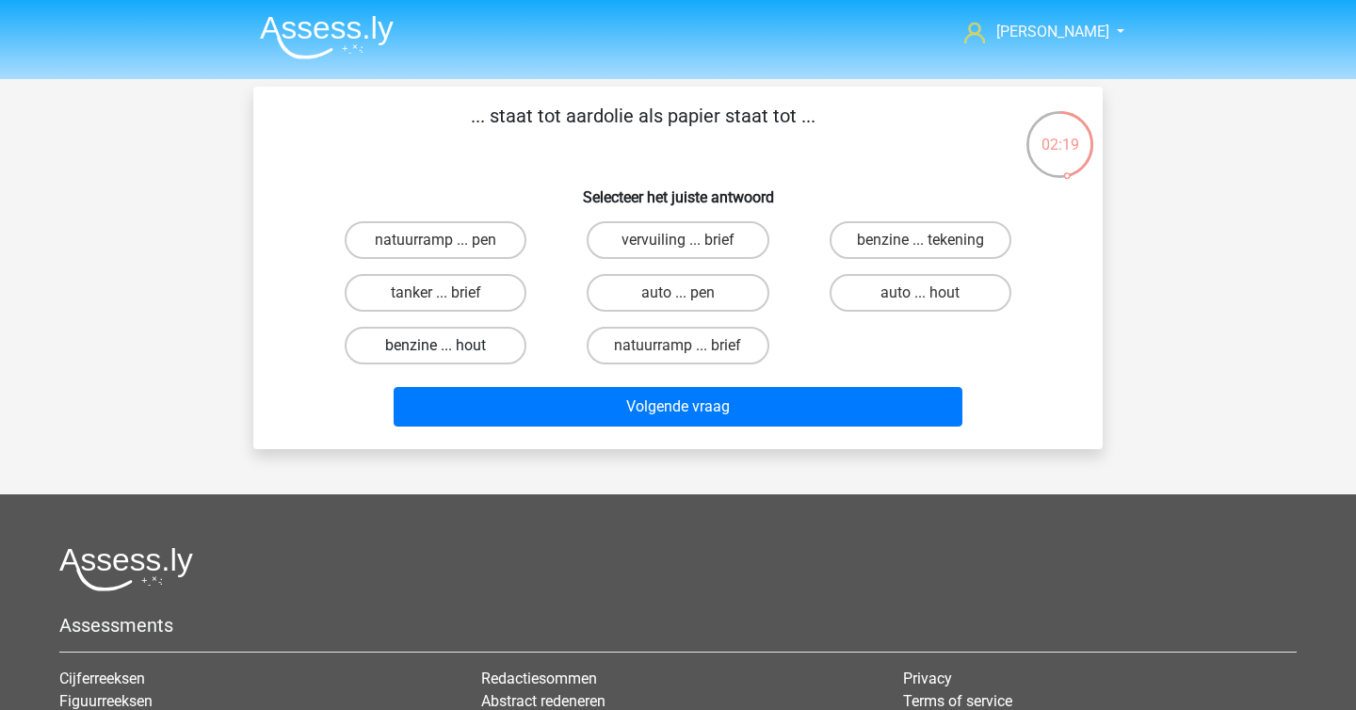
click at [504, 340] on label "benzine ... hout" at bounding box center [436, 346] width 182 height 38
click at [448, 346] on input "benzine ... hout" at bounding box center [442, 352] width 12 height 12
radio input "true"
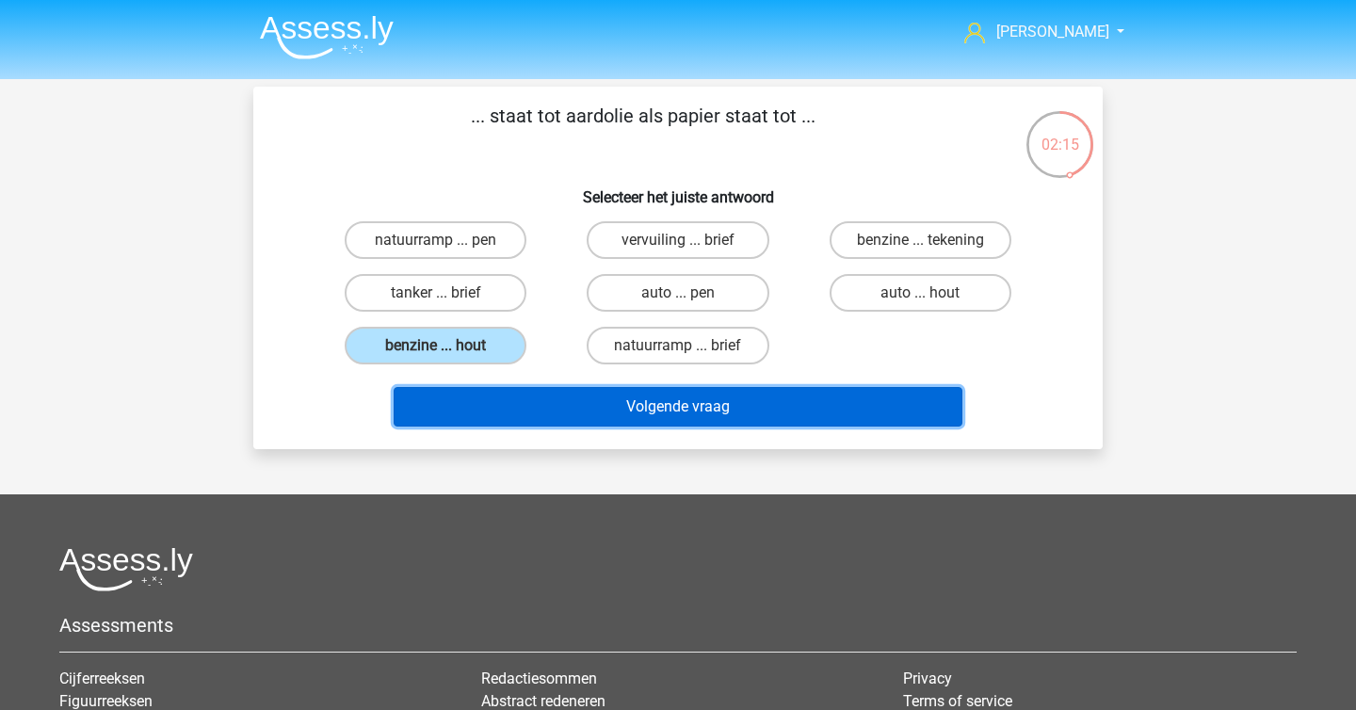
click at [635, 416] on button "Volgende vraag" at bounding box center [679, 407] width 570 height 40
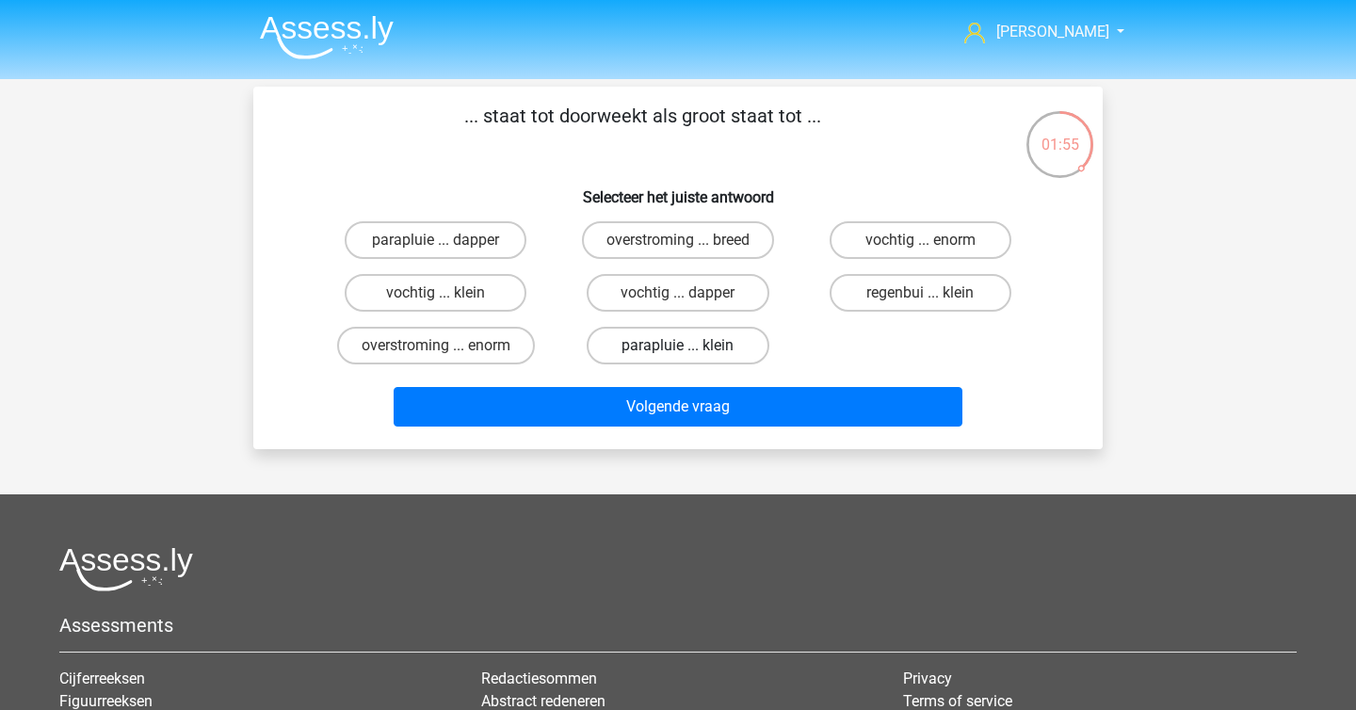
click at [729, 340] on label "parapluie ... klein" at bounding box center [678, 346] width 182 height 38
click at [690, 346] on input "parapluie ... klein" at bounding box center [684, 352] width 12 height 12
radio input "true"
click at [472, 297] on label "vochtig ... klein" at bounding box center [436, 293] width 182 height 38
click at [448, 297] on input "vochtig ... klein" at bounding box center [442, 299] width 12 height 12
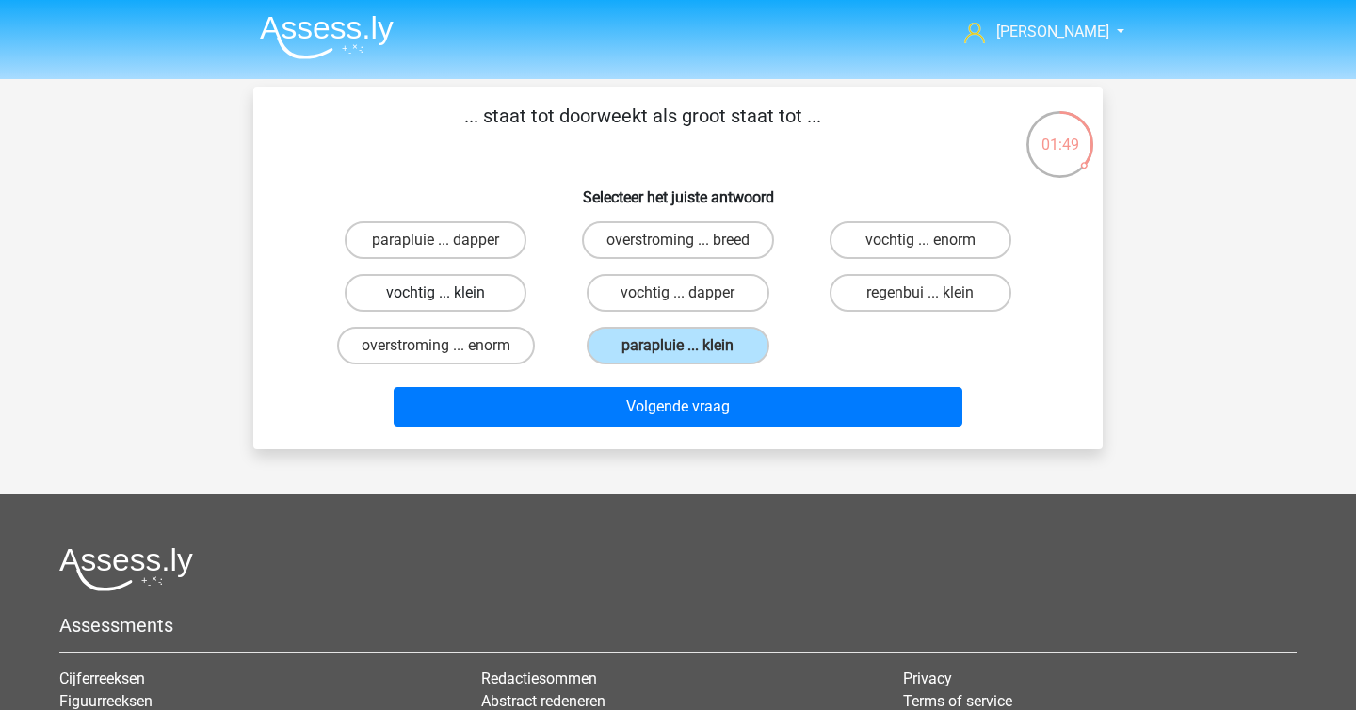
radio input "true"
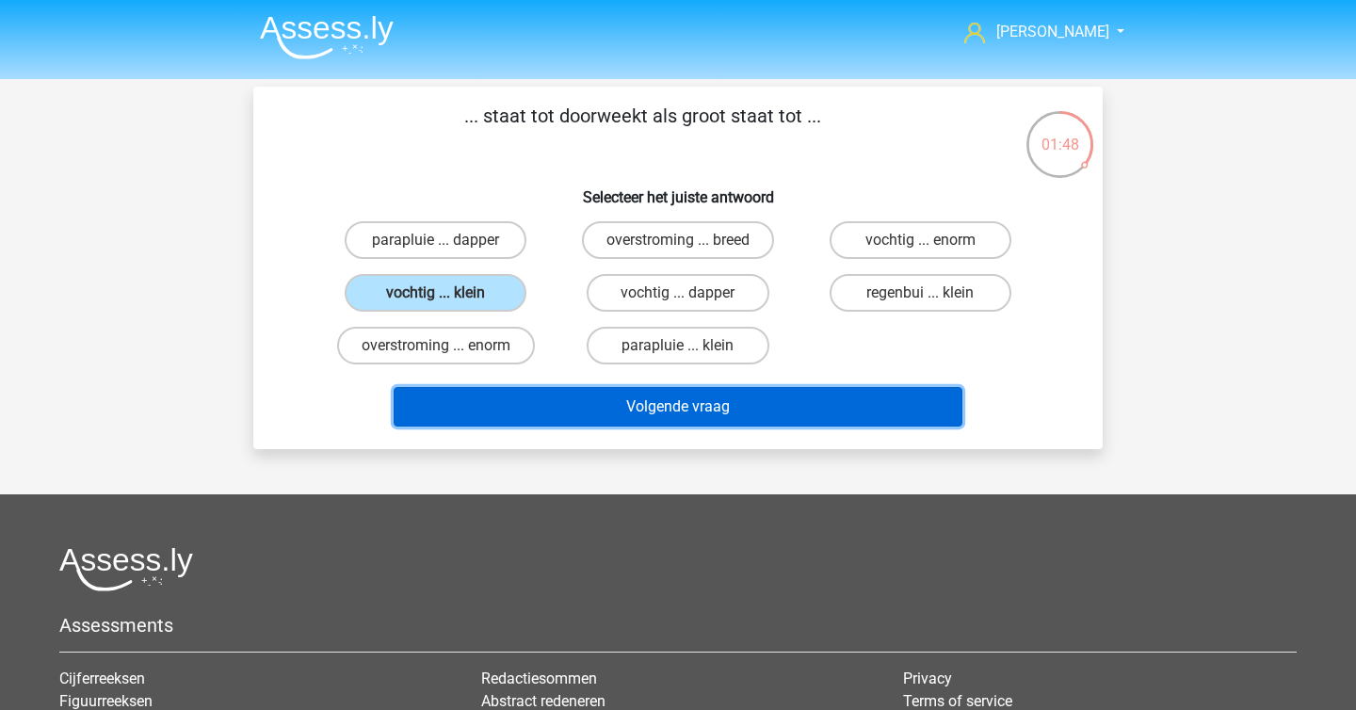
click at [654, 415] on button "Volgende vraag" at bounding box center [679, 407] width 570 height 40
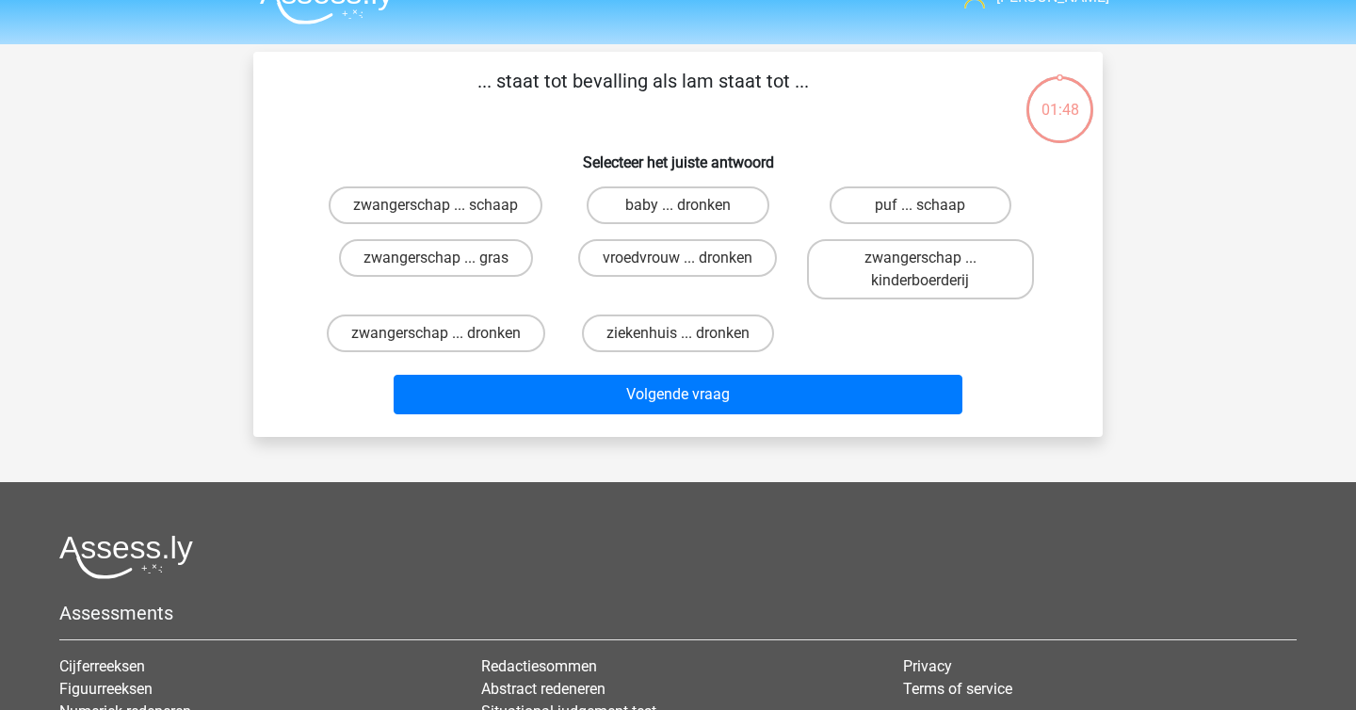
scroll to position [27, 0]
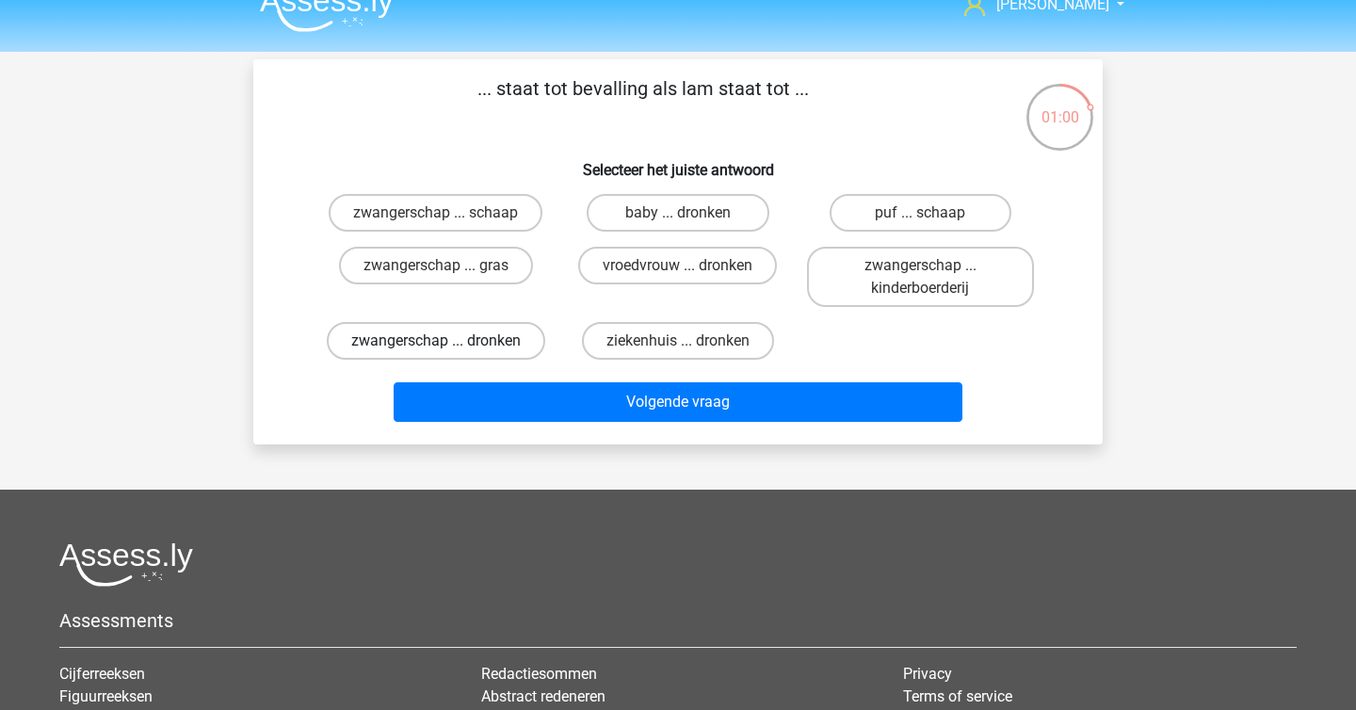
click at [509, 343] on label "zwangerschap ... dronken" at bounding box center [436, 341] width 218 height 38
click at [448, 343] on input "zwangerschap ... dronken" at bounding box center [442, 347] width 12 height 12
radio input "true"
click at [519, 215] on label "zwangerschap ... schaap" at bounding box center [436, 213] width 214 height 38
click at [448, 215] on input "zwangerschap ... schaap" at bounding box center [442, 219] width 12 height 12
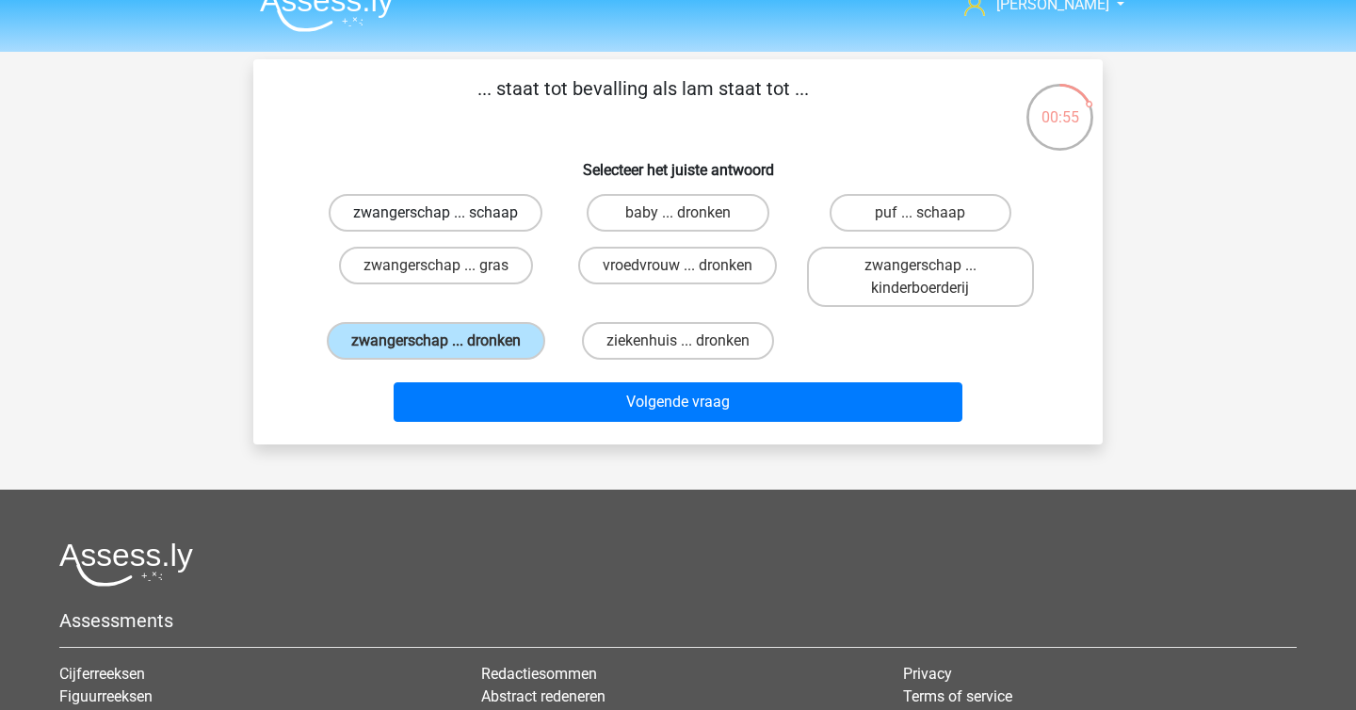
radio input "true"
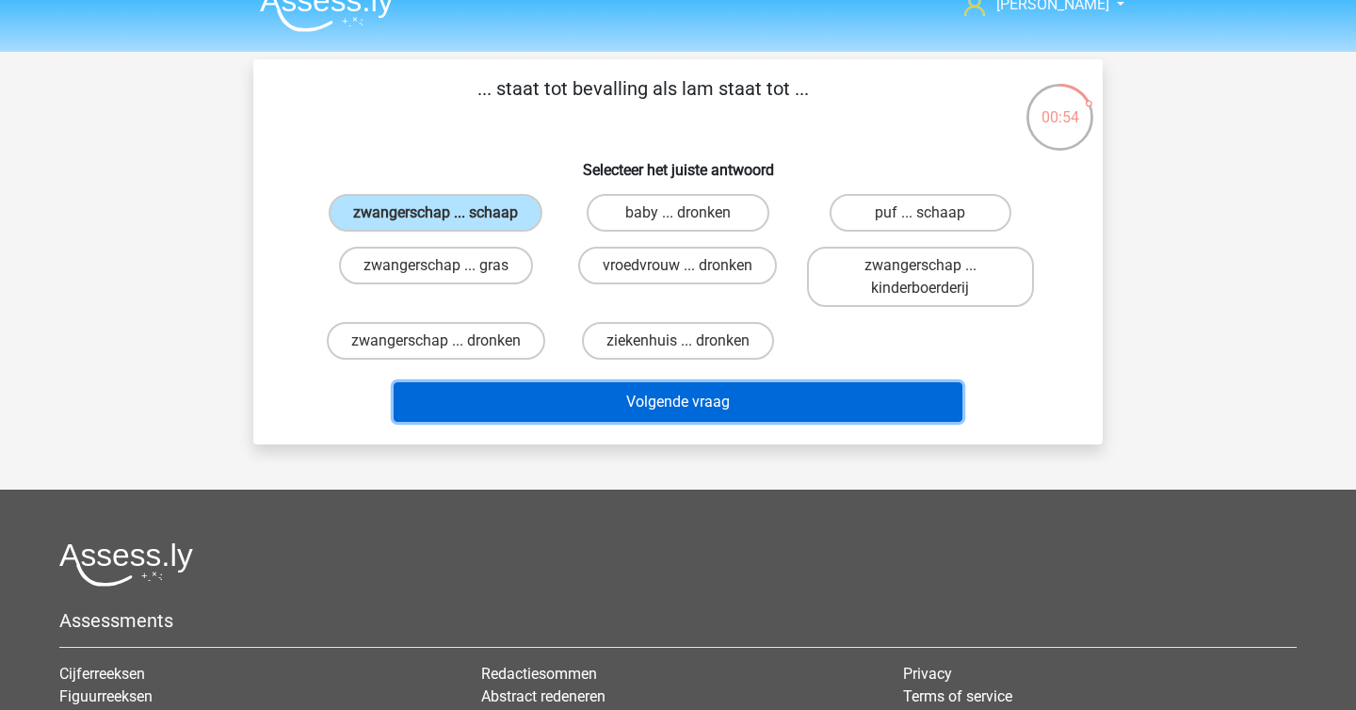
click at [610, 405] on button "Volgende vraag" at bounding box center [679, 402] width 570 height 40
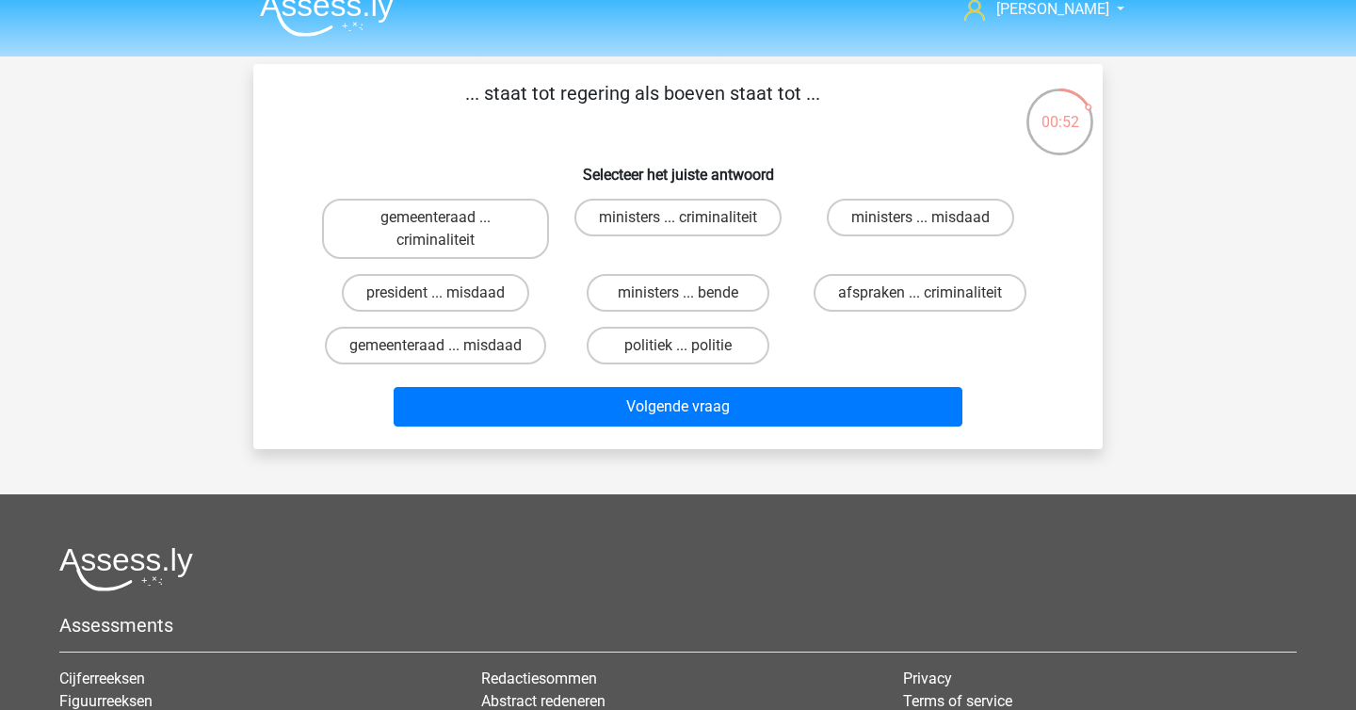
scroll to position [22, 0]
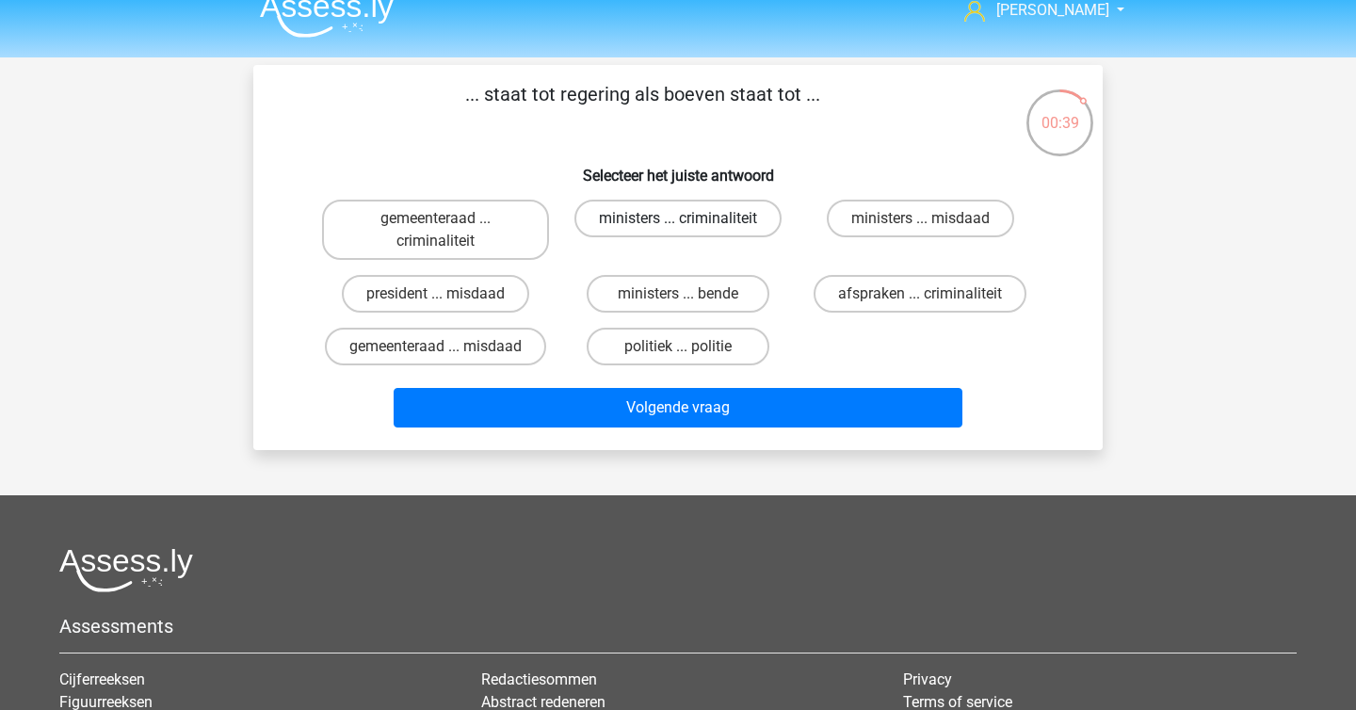
click at [710, 232] on label "ministers ... criminaliteit" at bounding box center [677, 219] width 207 height 38
click at [690, 231] on input "ministers ... criminaliteit" at bounding box center [684, 224] width 12 height 12
radio input "true"
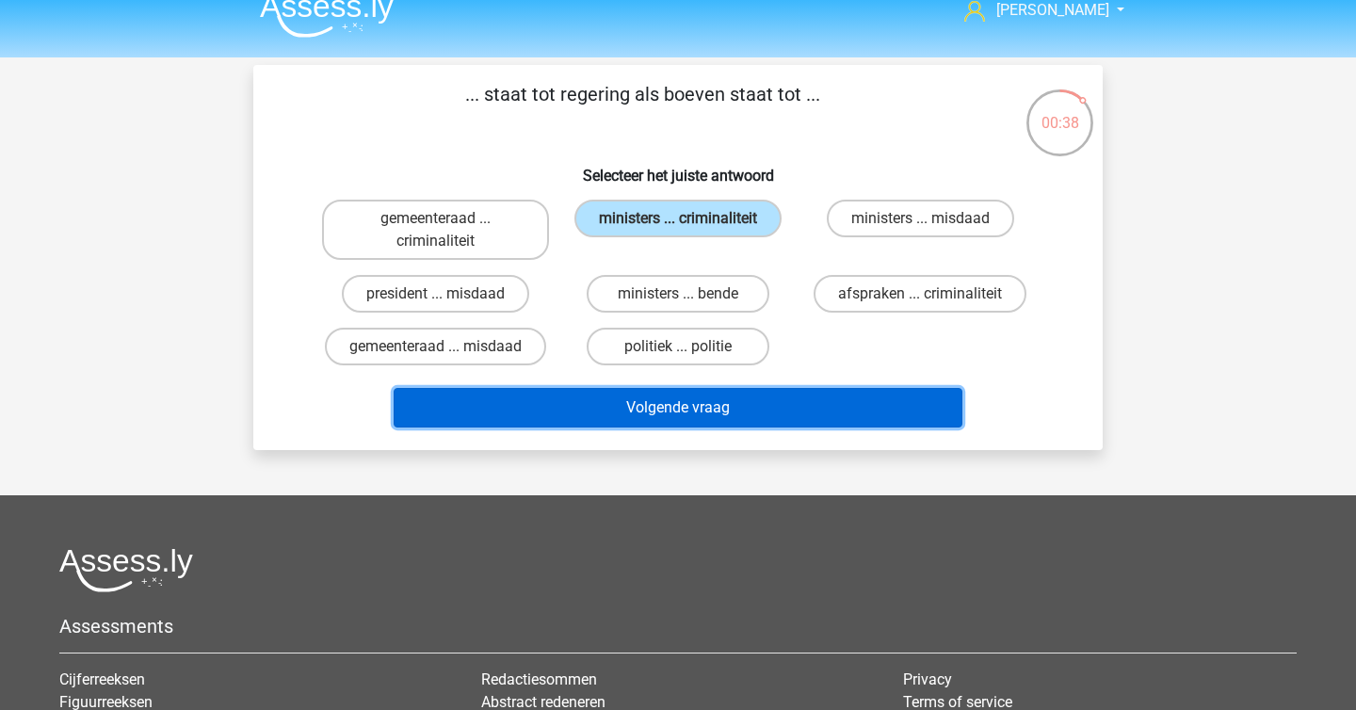
click at [712, 411] on button "Volgende vraag" at bounding box center [679, 408] width 570 height 40
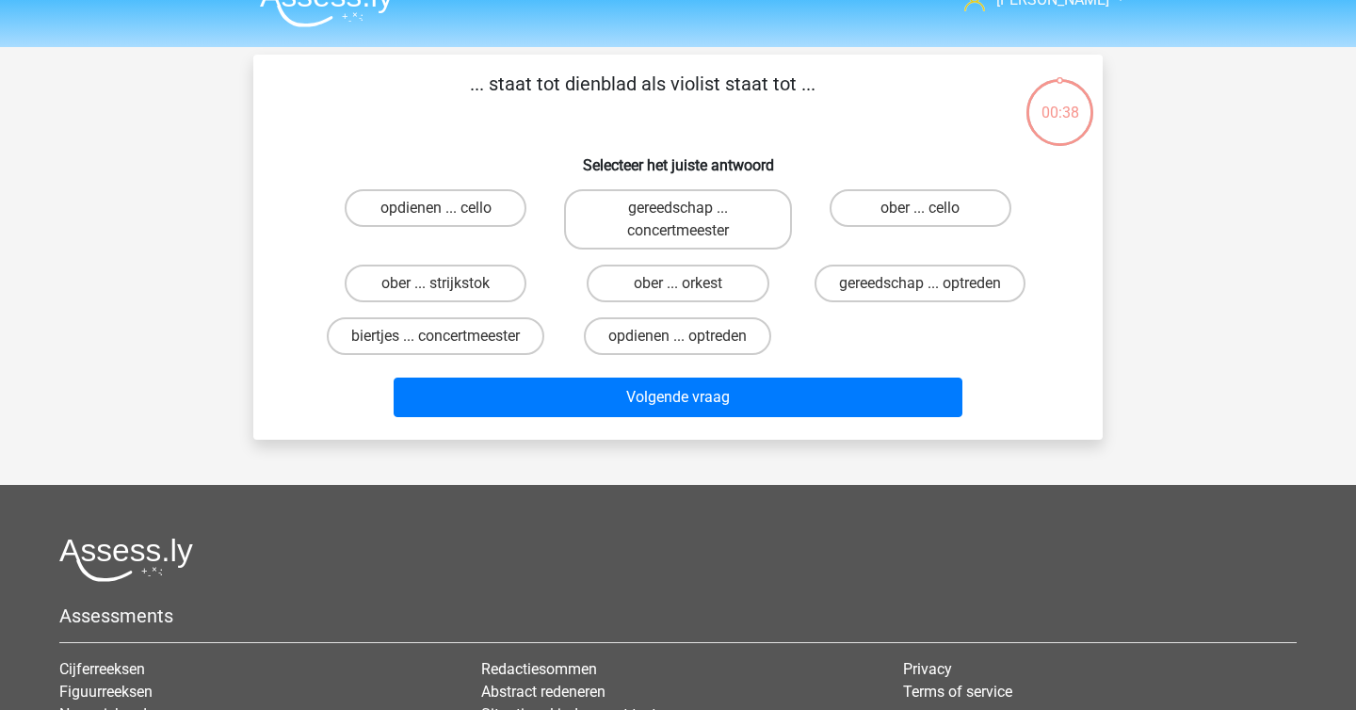
scroll to position [0, 0]
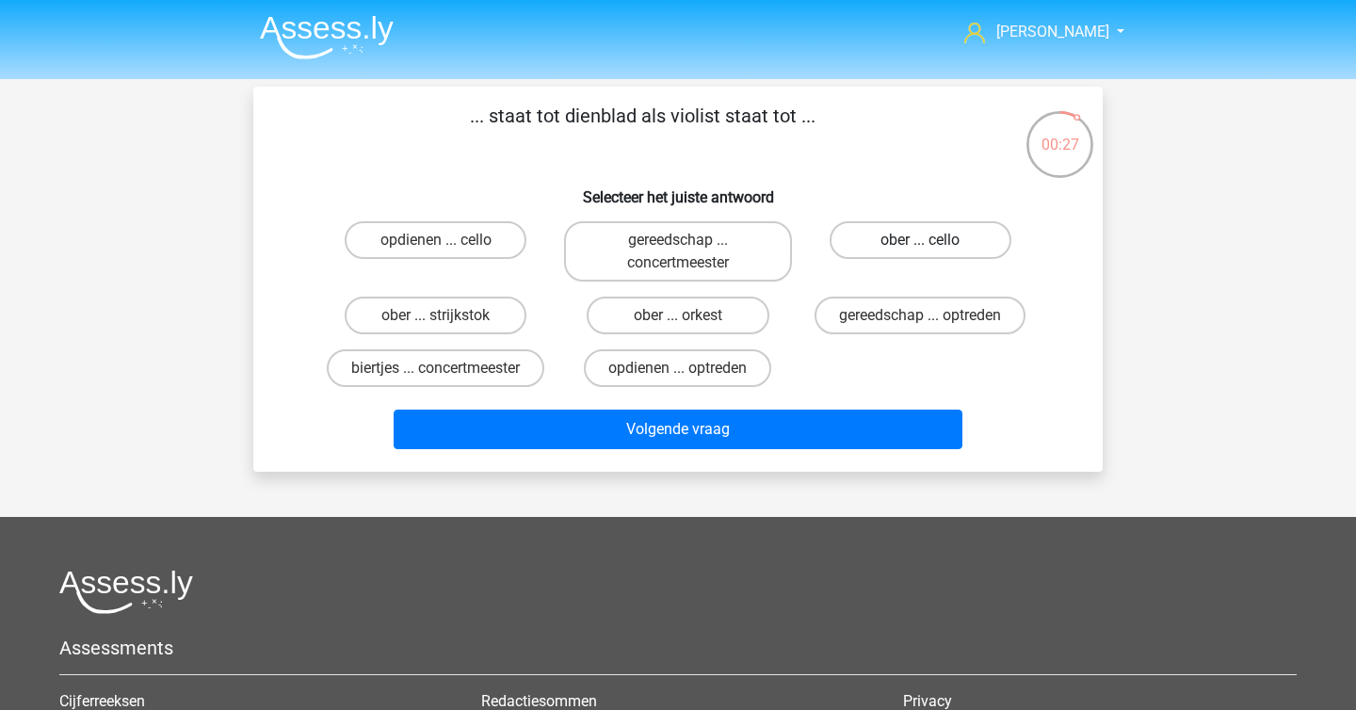
click at [934, 241] on label "ober ... cello" at bounding box center [921, 240] width 182 height 38
click at [932, 241] on input "ober ... cello" at bounding box center [926, 246] width 12 height 12
radio input "true"
click at [456, 317] on label "ober ... strijkstok" at bounding box center [436, 316] width 182 height 38
click at [448, 317] on input "ober ... strijkstok" at bounding box center [442, 321] width 12 height 12
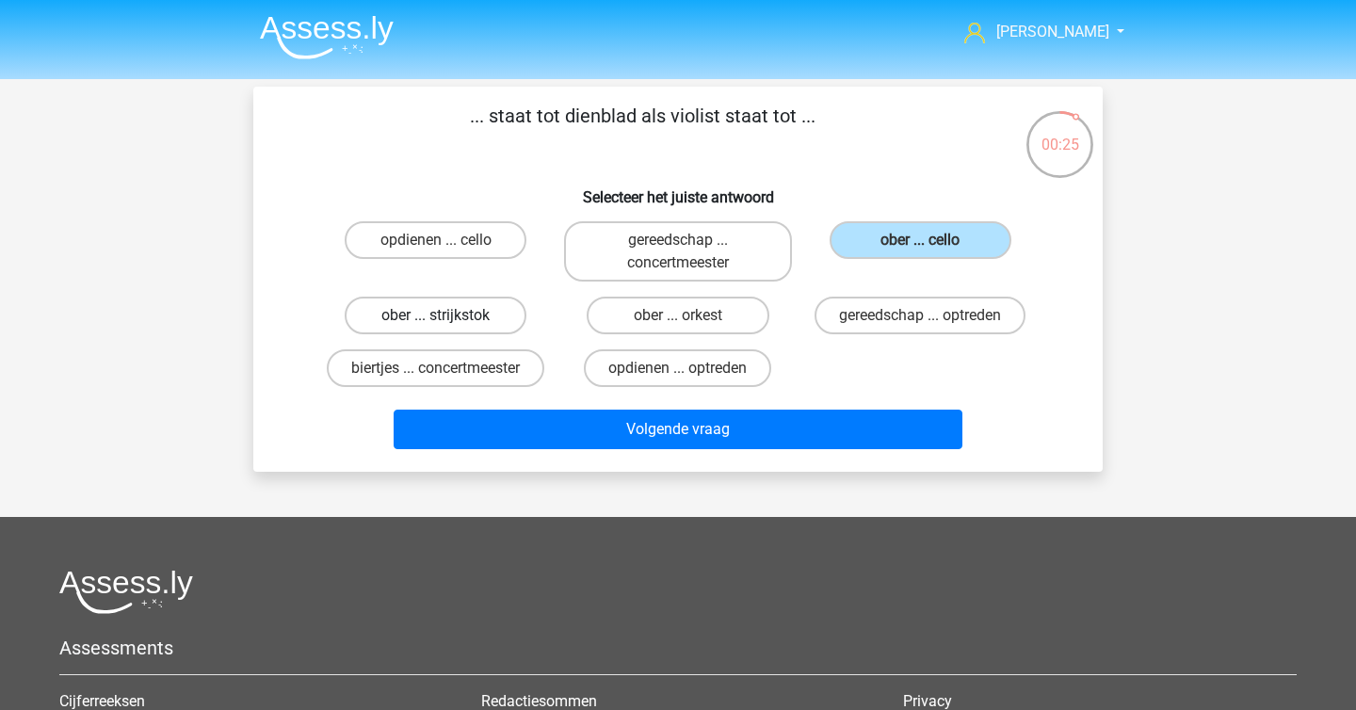
radio input "true"
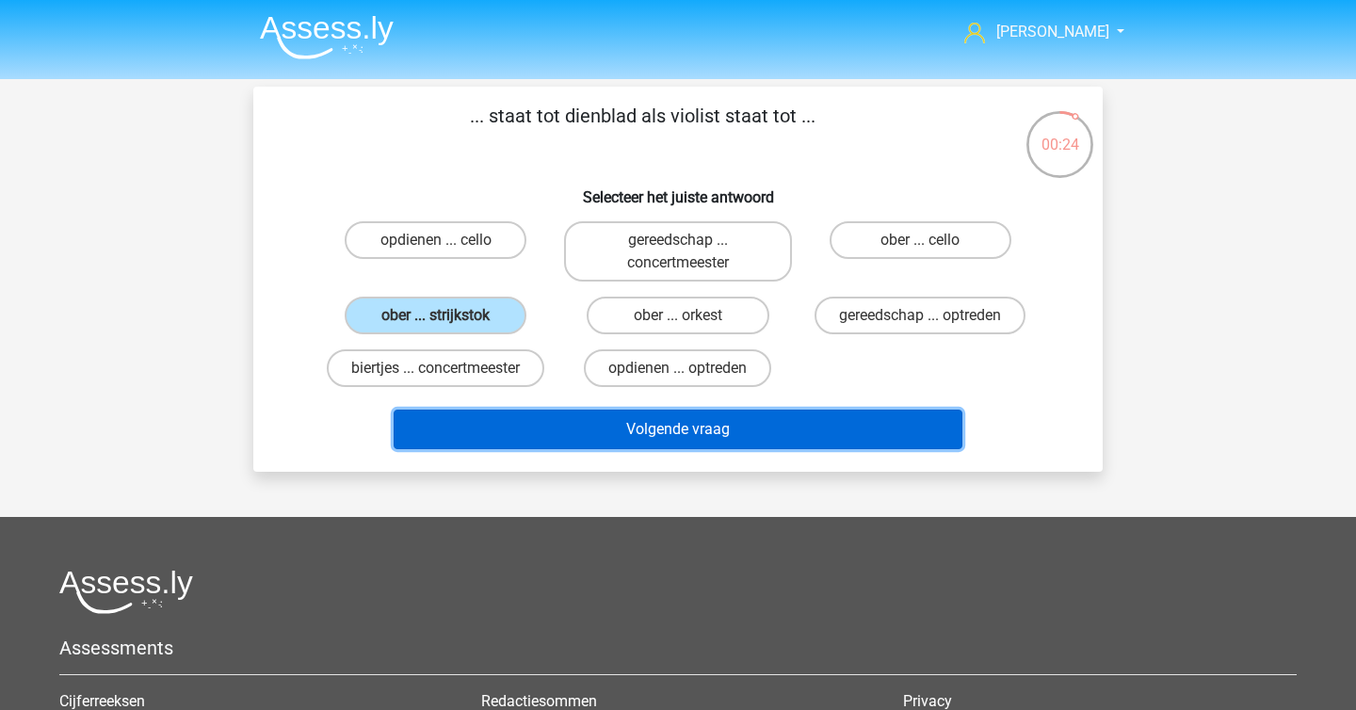
click at [615, 412] on button "Volgende vraag" at bounding box center [679, 430] width 570 height 40
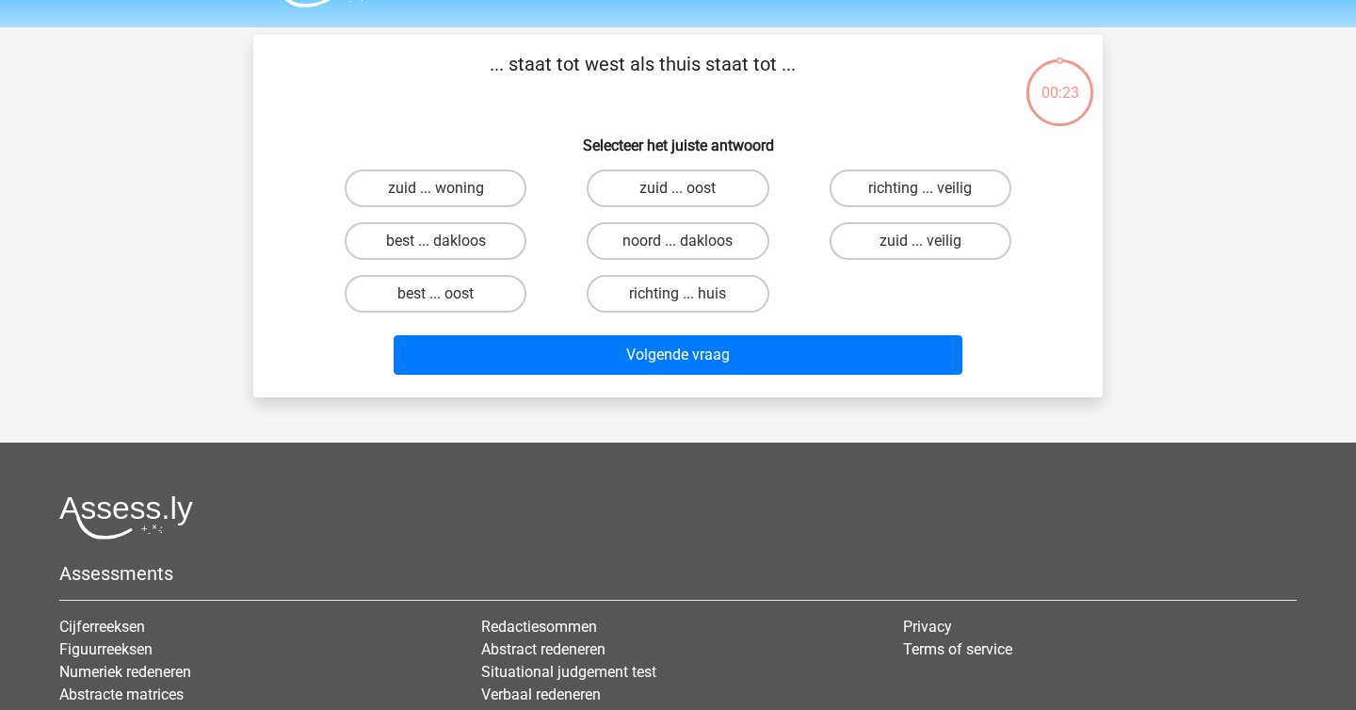
scroll to position [45, 0]
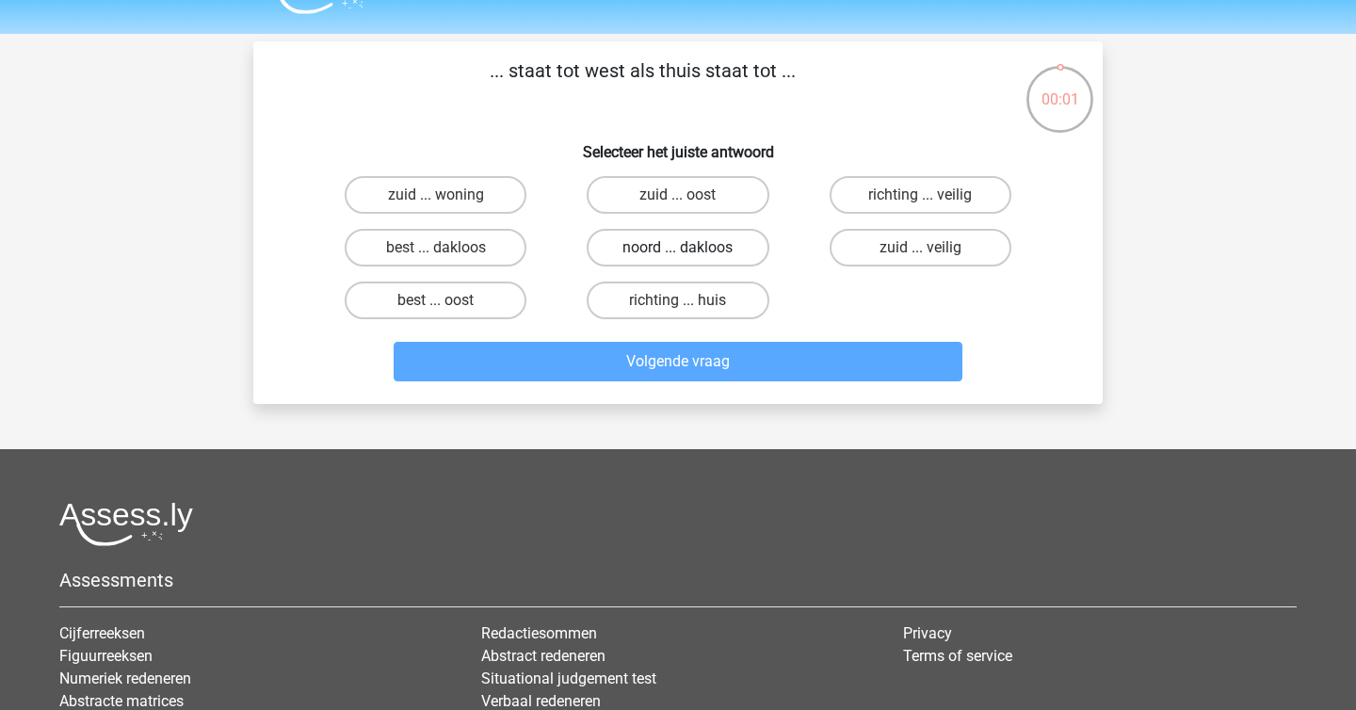
click at [647, 253] on label "noord ... dakloos" at bounding box center [678, 248] width 182 height 38
click at [678, 253] on input "noord ... dakloos" at bounding box center [684, 254] width 12 height 12
radio input "true"
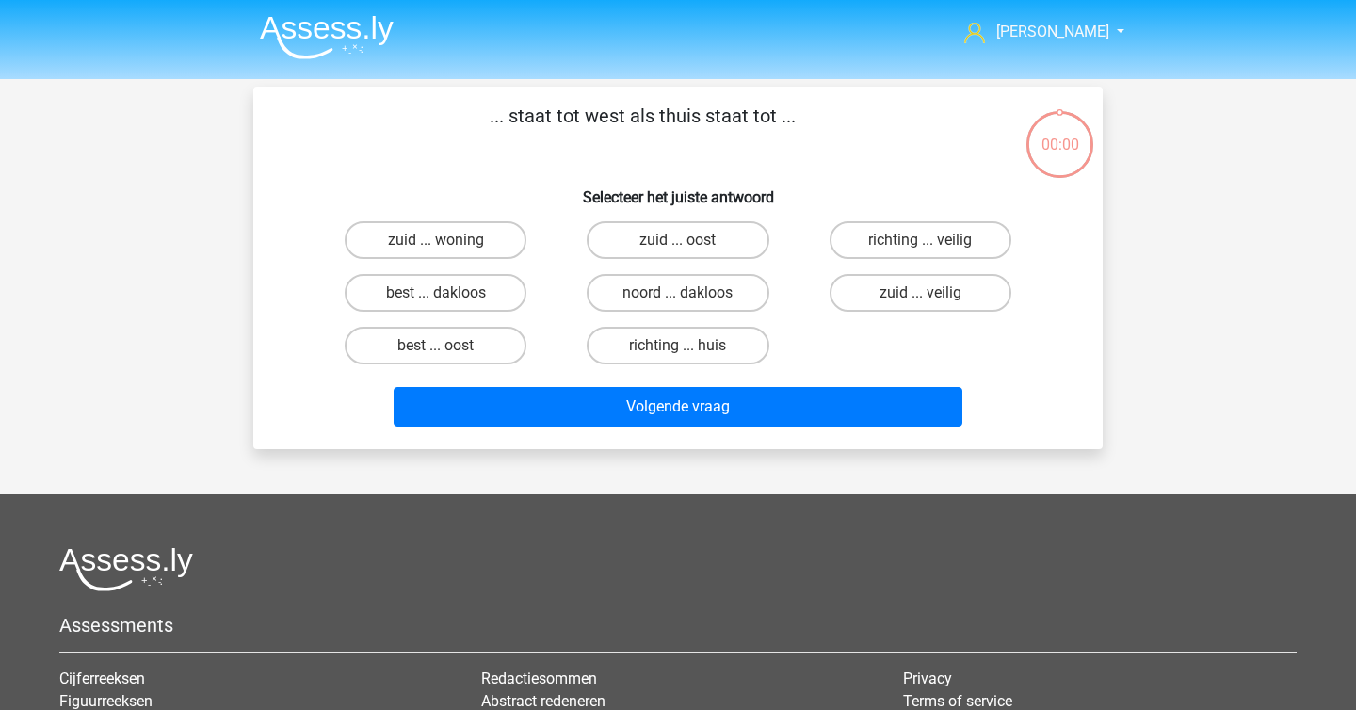
scroll to position [45, 0]
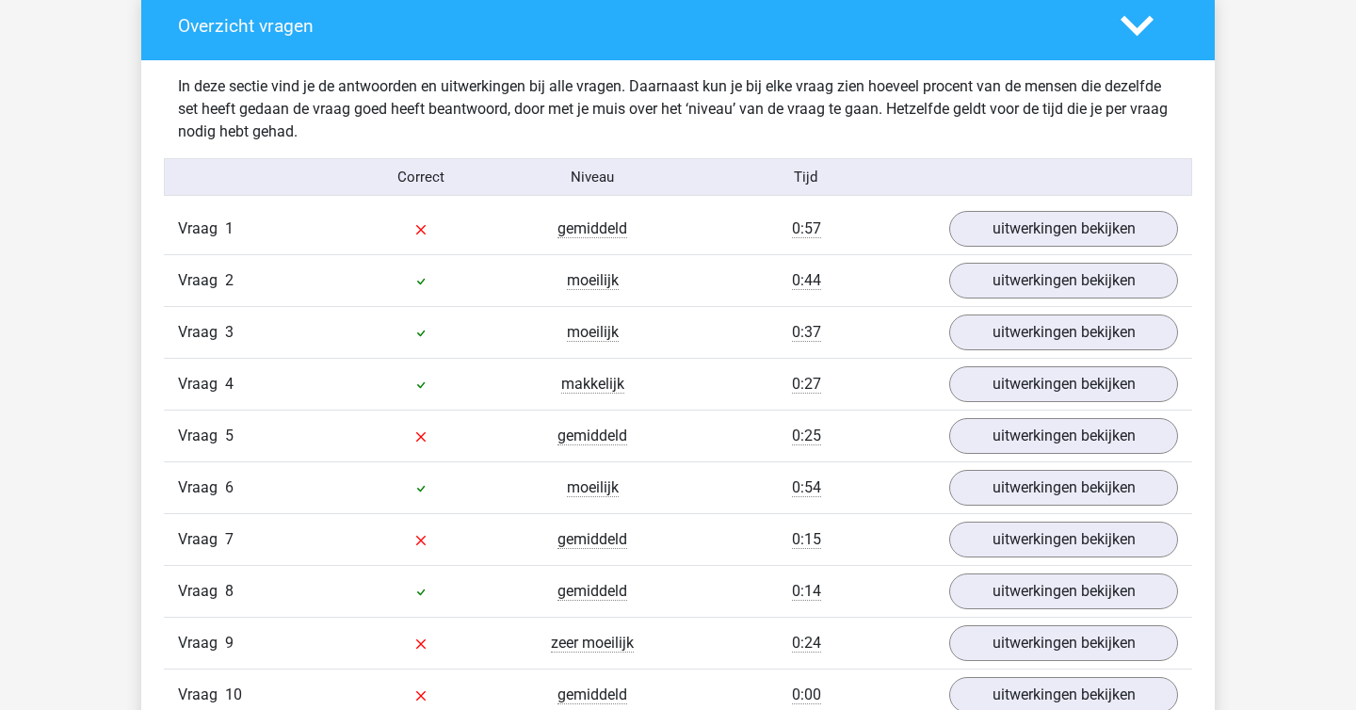
scroll to position [1048, 0]
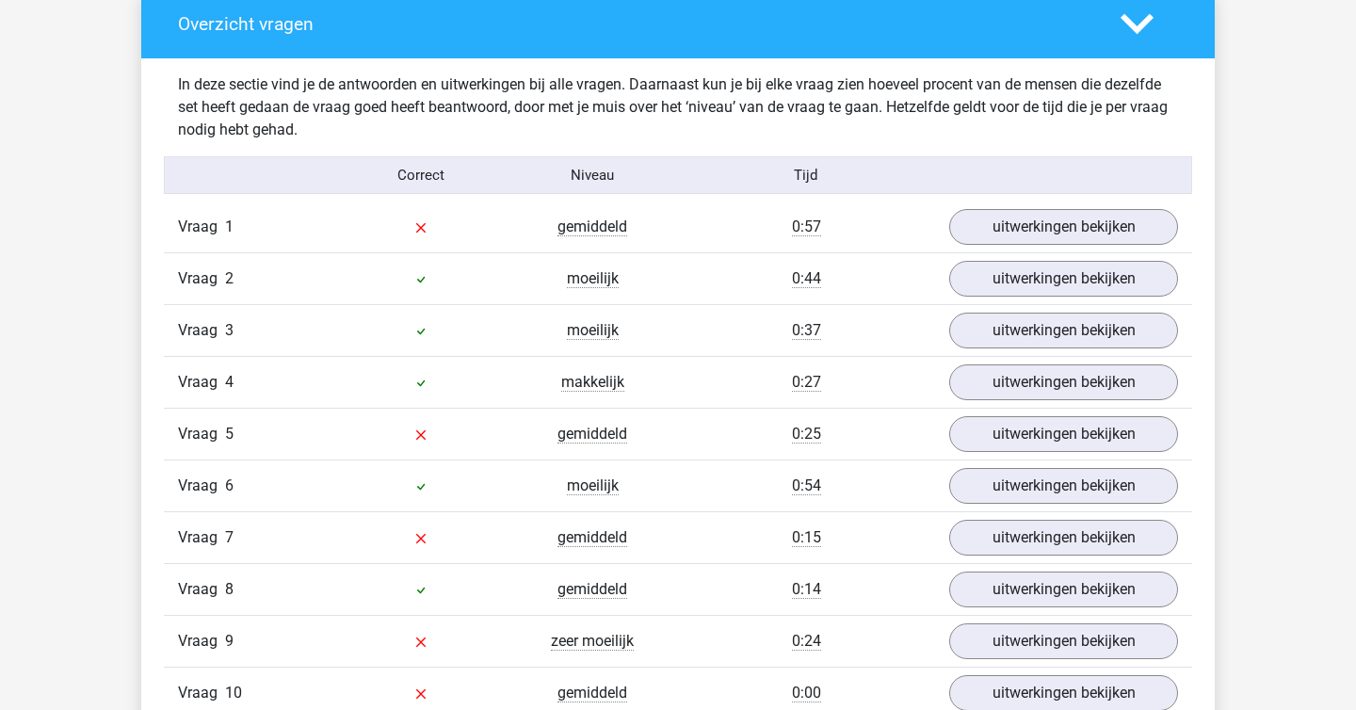
click at [1007, 247] on div "Vraag 1 gemiddeld 0:57 uitwerkingen bekijken" at bounding box center [678, 227] width 1028 height 51
click at [1008, 212] on link "uitwerkingen bekijken" at bounding box center [1063, 226] width 263 height 41
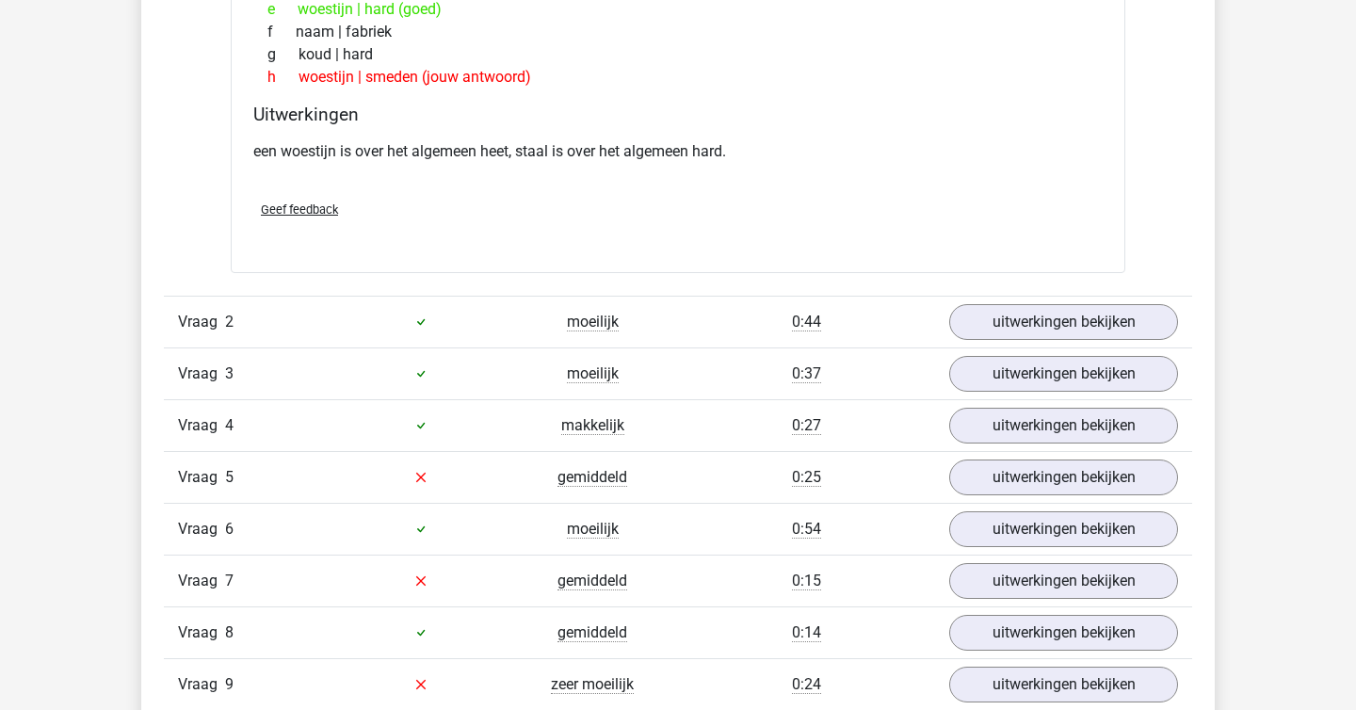
scroll to position [1479, 0]
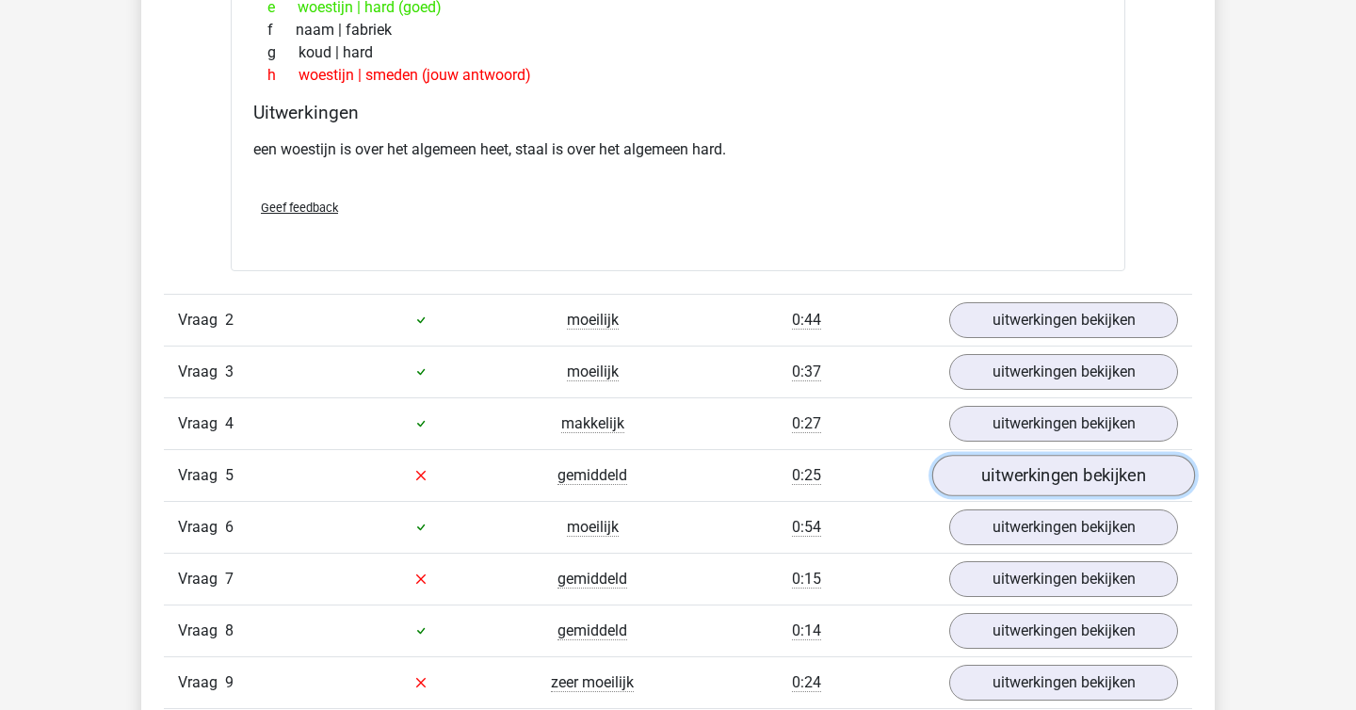
click at [994, 495] on link "uitwerkingen bekijken" at bounding box center [1063, 475] width 263 height 41
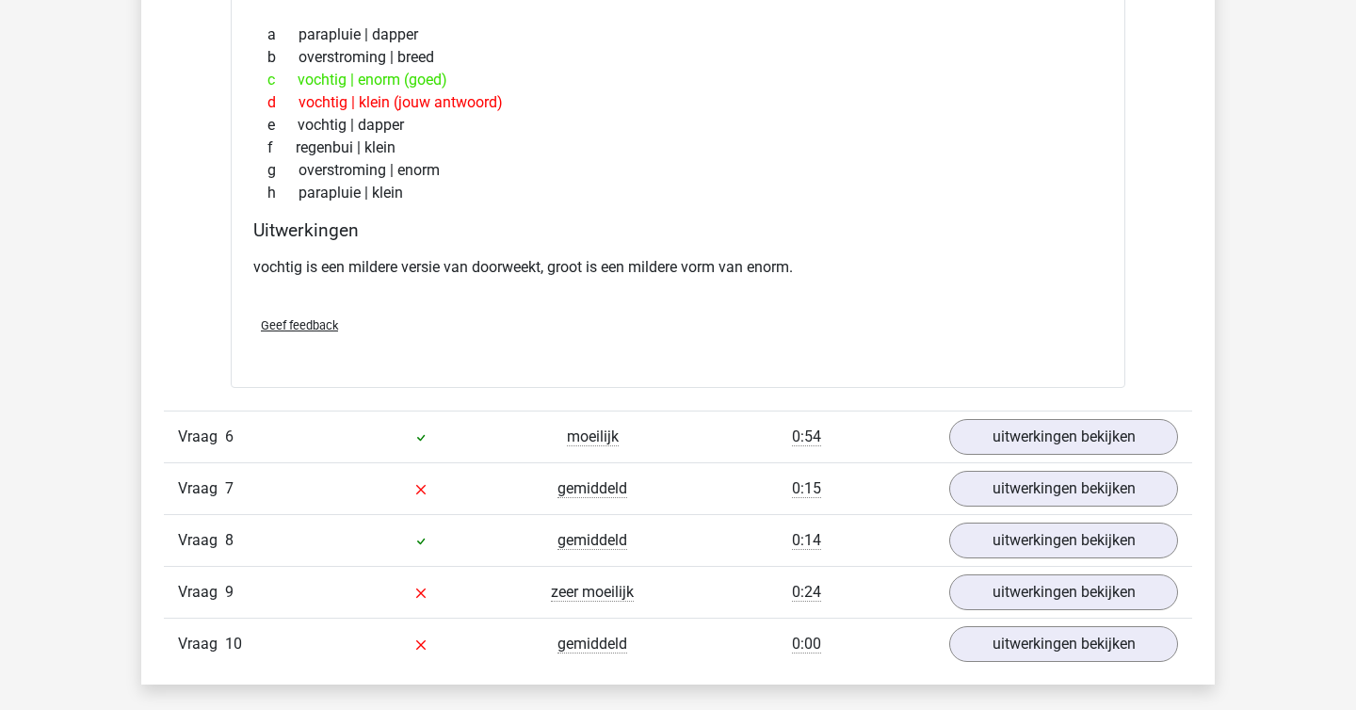
scroll to position [2043, 0]
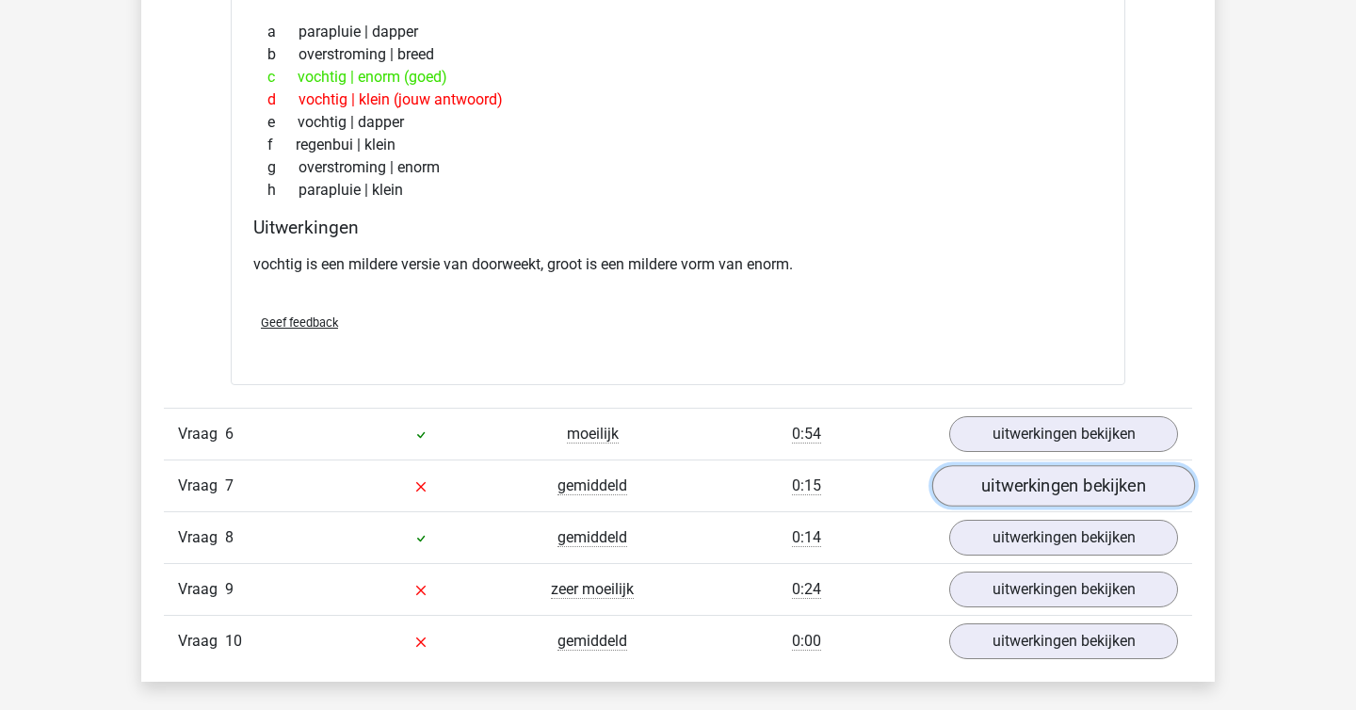
click at [996, 498] on link "uitwerkingen bekijken" at bounding box center [1063, 485] width 263 height 41
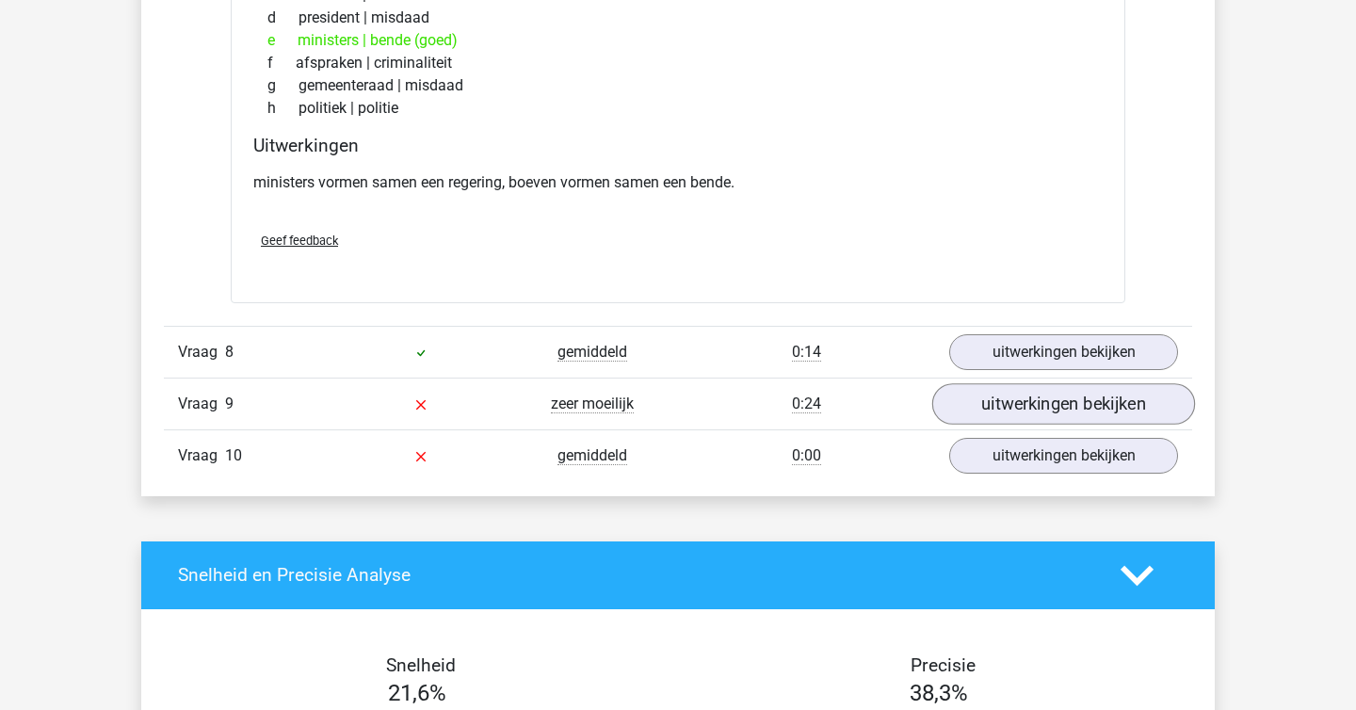
scroll to position [2741, 0]
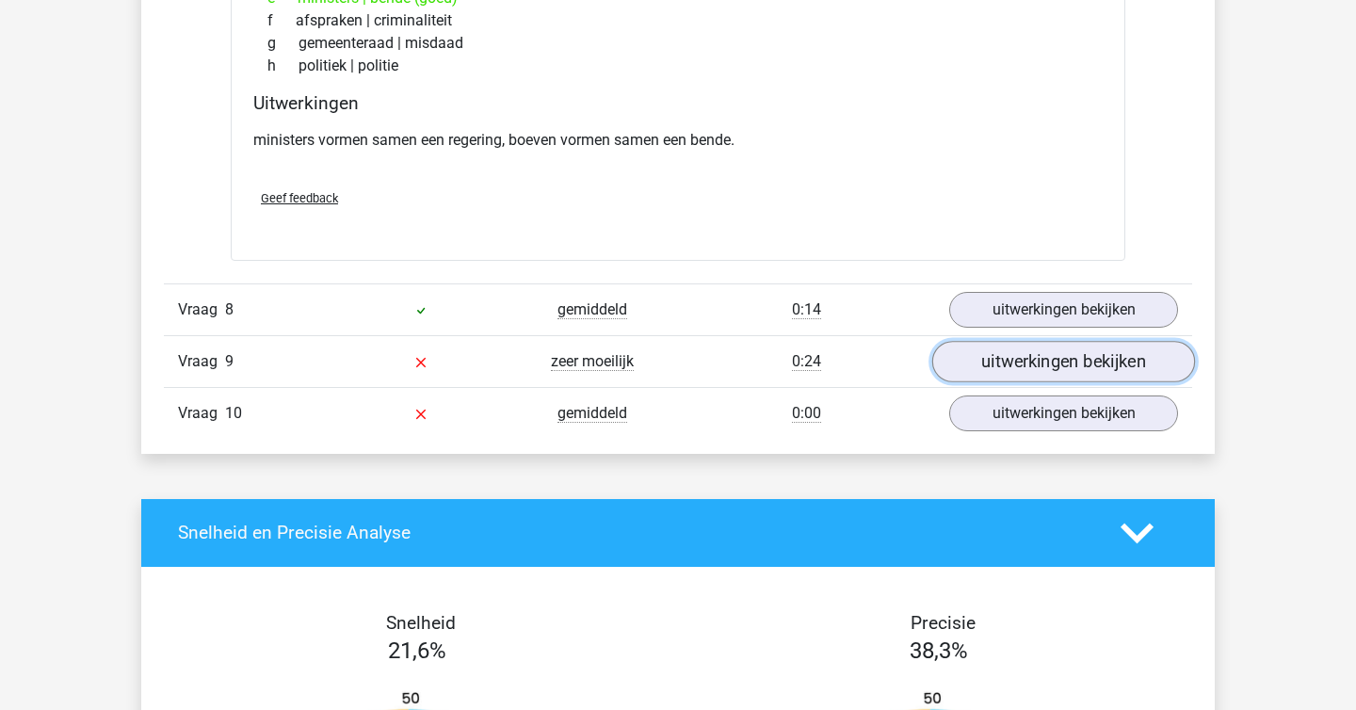
click at [1012, 364] on link "uitwerkingen bekijken" at bounding box center [1063, 361] width 263 height 41
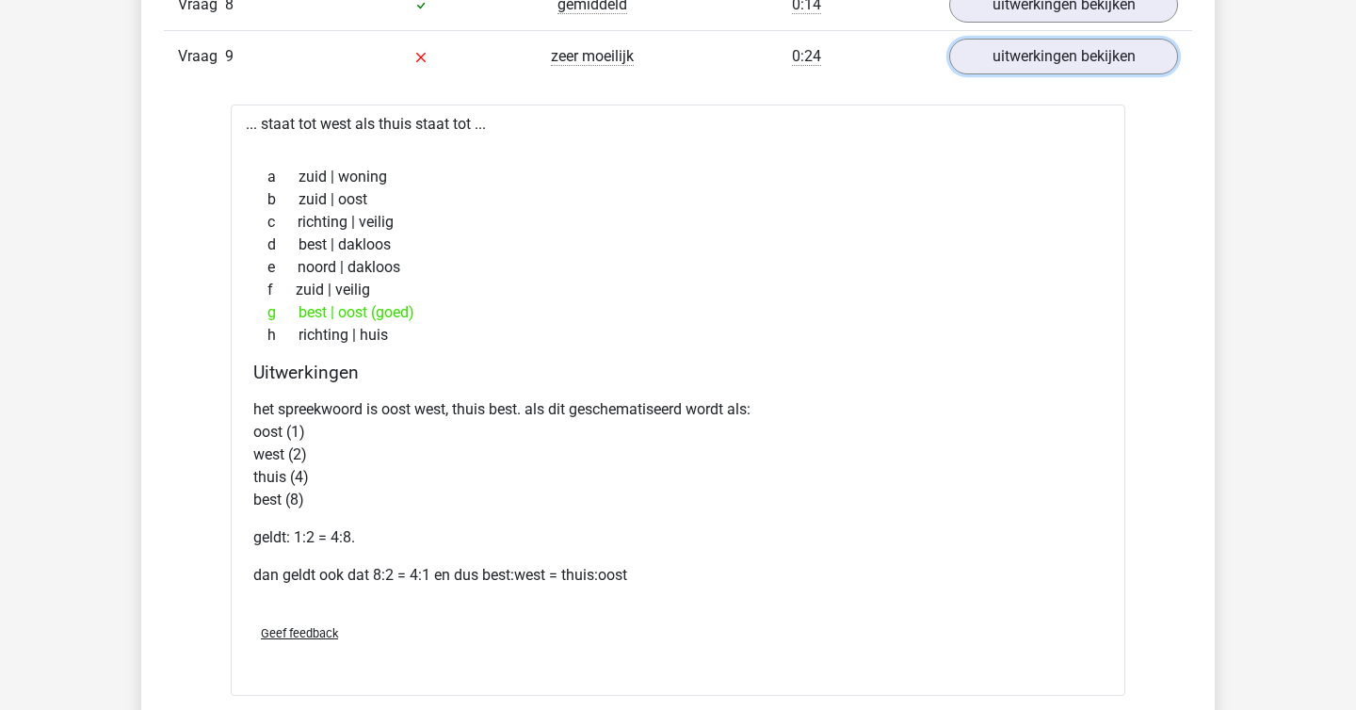
scroll to position [3047, 0]
click at [399, 403] on p "het spreekwoord is oost west, thuis best. als dit geschematiseerd wordt als: oo…" at bounding box center [677, 453] width 849 height 113
drag, startPoint x: 412, startPoint y: 411, endPoint x: 428, endPoint y: 411, distance: 16.0
click at [428, 411] on p "het spreekwoord is oost west, thuis best. als dit geschematiseerd wordt als: oo…" at bounding box center [677, 453] width 849 height 113
click at [442, 491] on p "het spreekwoord is oost west, thuis best. als dit geschematiseerd wordt als: oo…" at bounding box center [677, 453] width 849 height 113
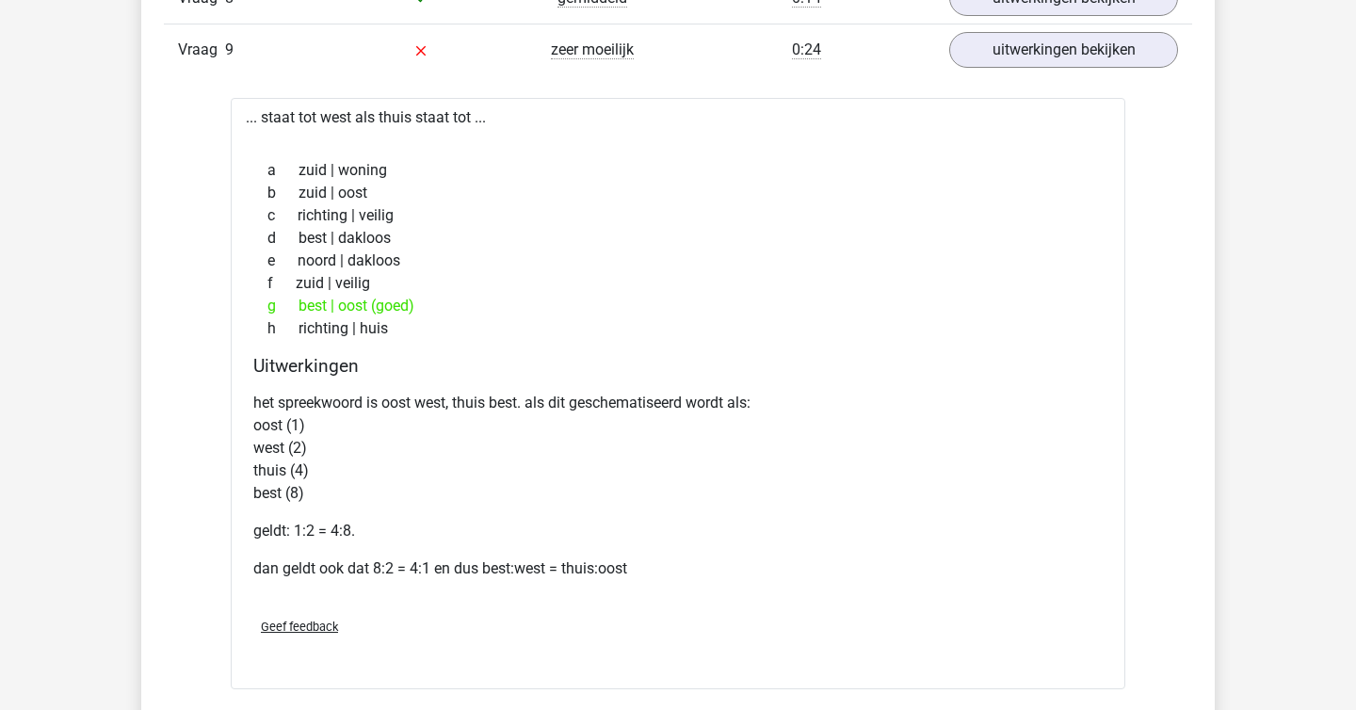
scroll to position [3048, 0]
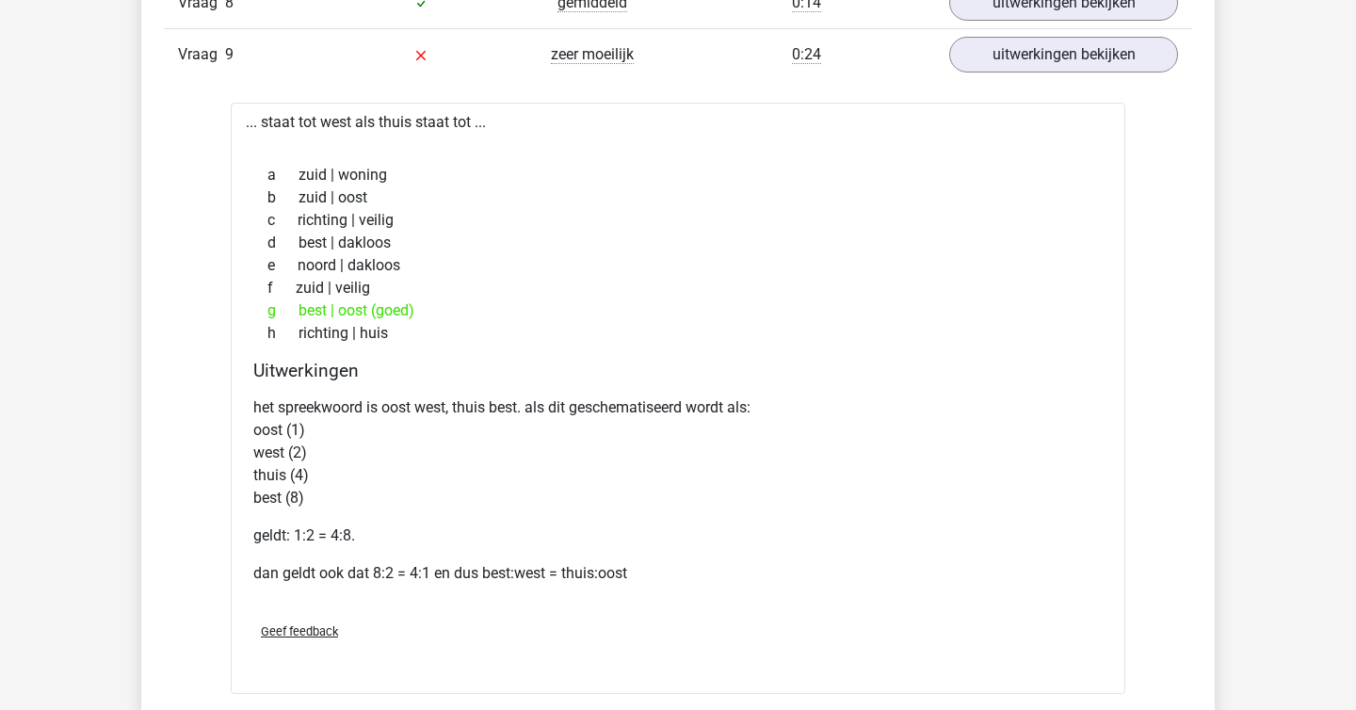
click at [253, 113] on div "... staat tot west als thuis staat tot ... a zuid | woning b zuid | oost c rich…" at bounding box center [678, 398] width 895 height 591
click at [333, 125] on div "... staat tot west als thuis staat tot ... a zuid | woning b zuid | oost c rich…" at bounding box center [678, 398] width 895 height 591
click at [514, 135] on div at bounding box center [678, 141] width 865 height 15
click at [244, 118] on div "... staat tot west als thuis staat tot ... a zuid | woning b zuid | oost c rich…" at bounding box center [678, 398] width 895 height 591
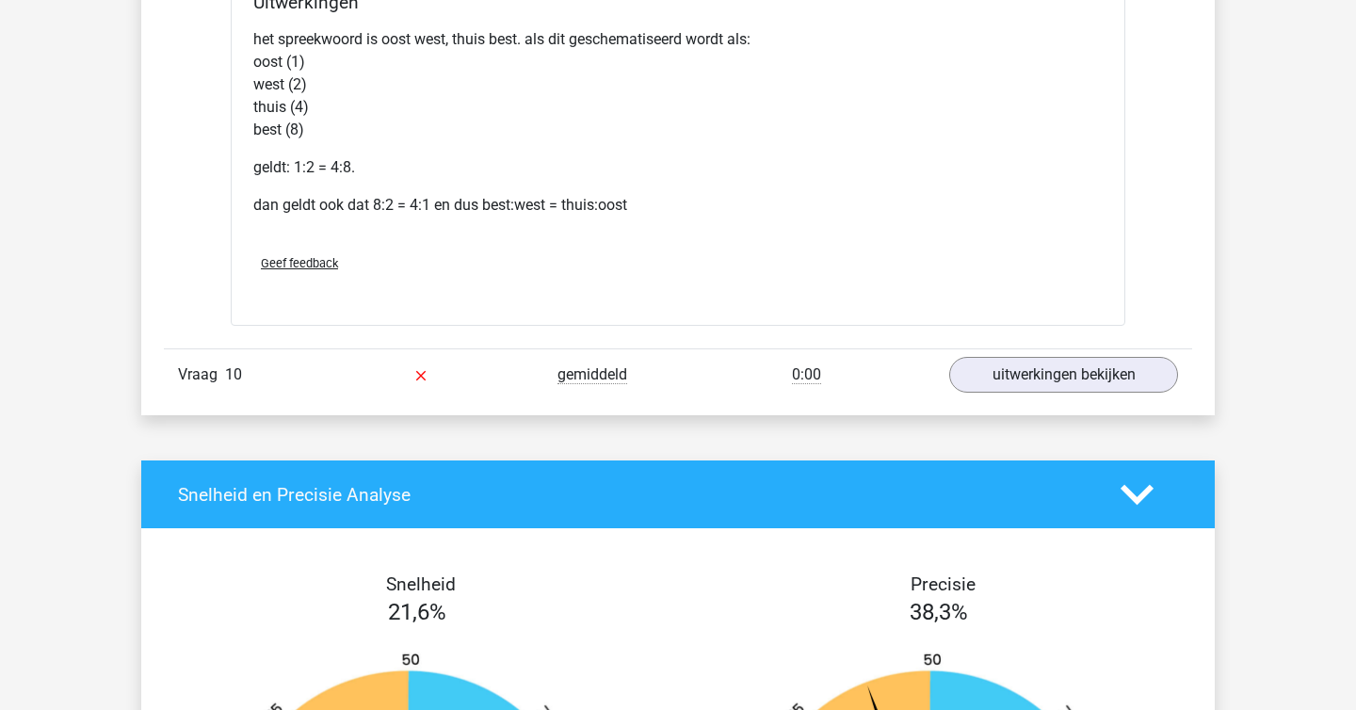
scroll to position [3497, 0]
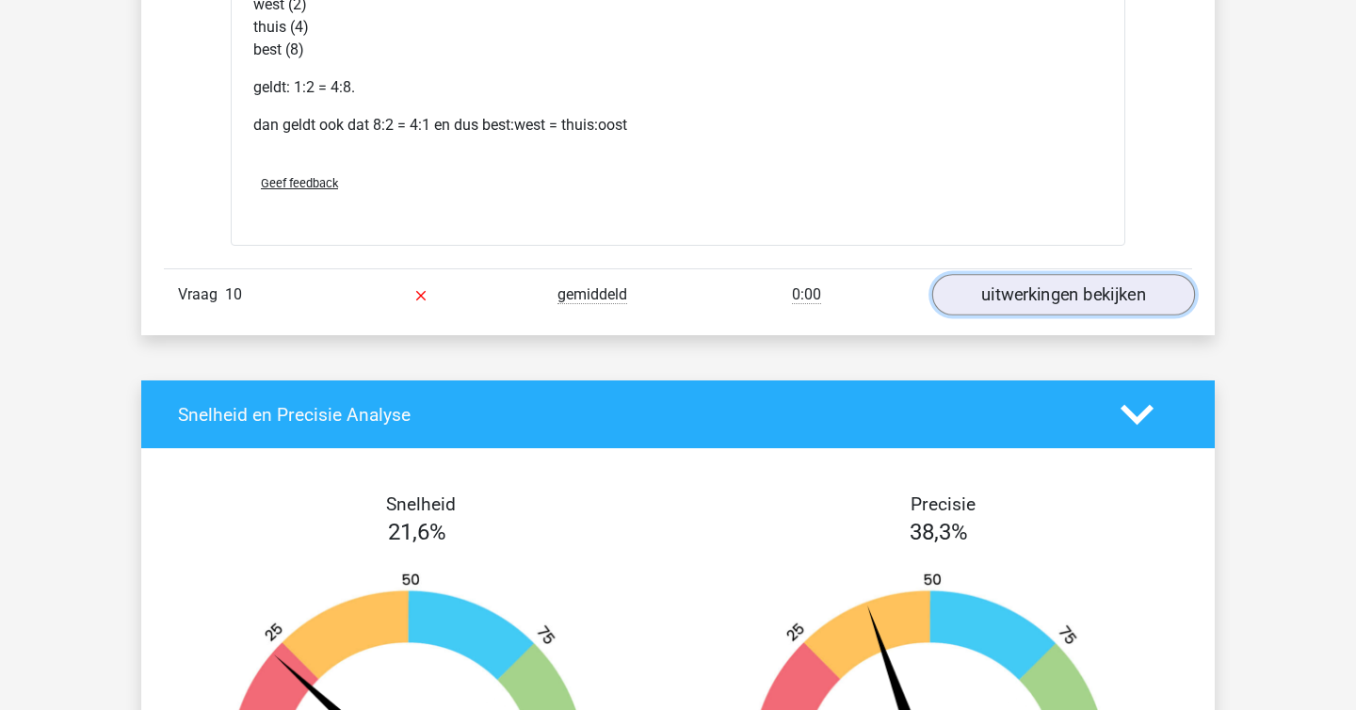
click at [1067, 298] on link "uitwerkingen bekijken" at bounding box center [1063, 294] width 263 height 41
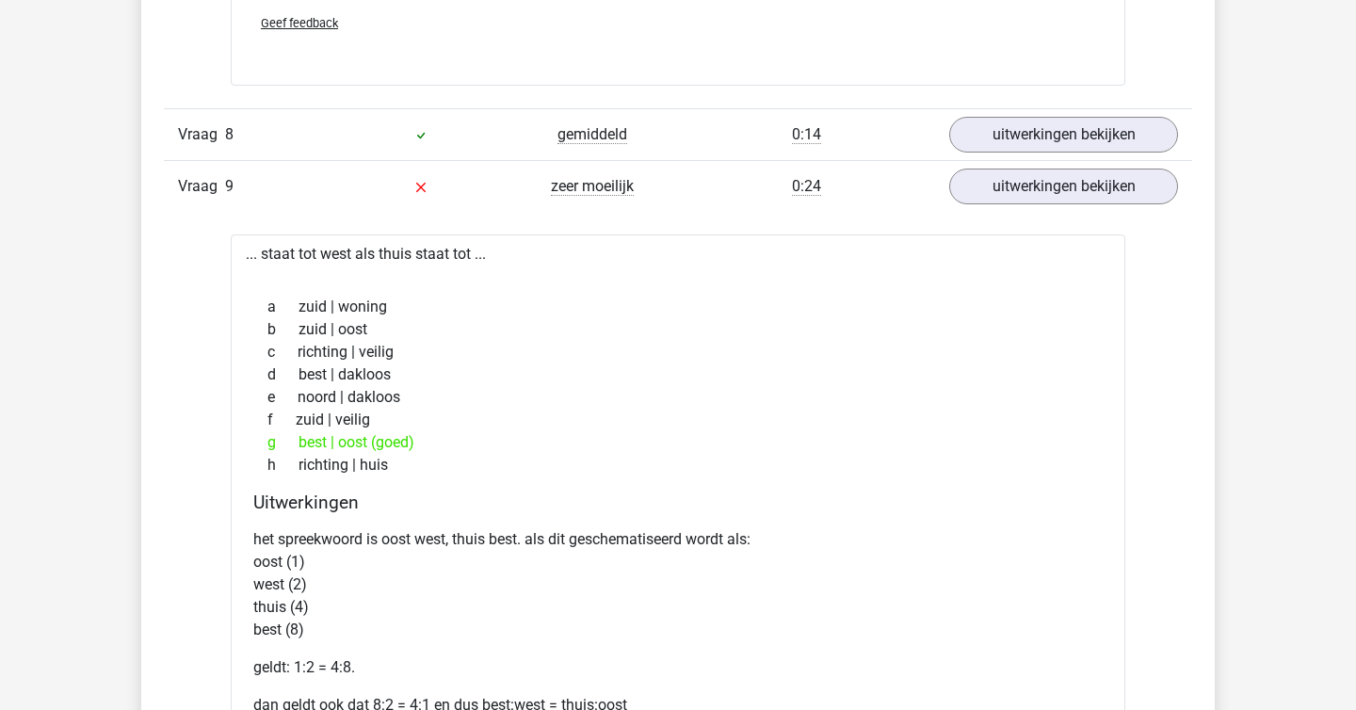
scroll to position [2913, 0]
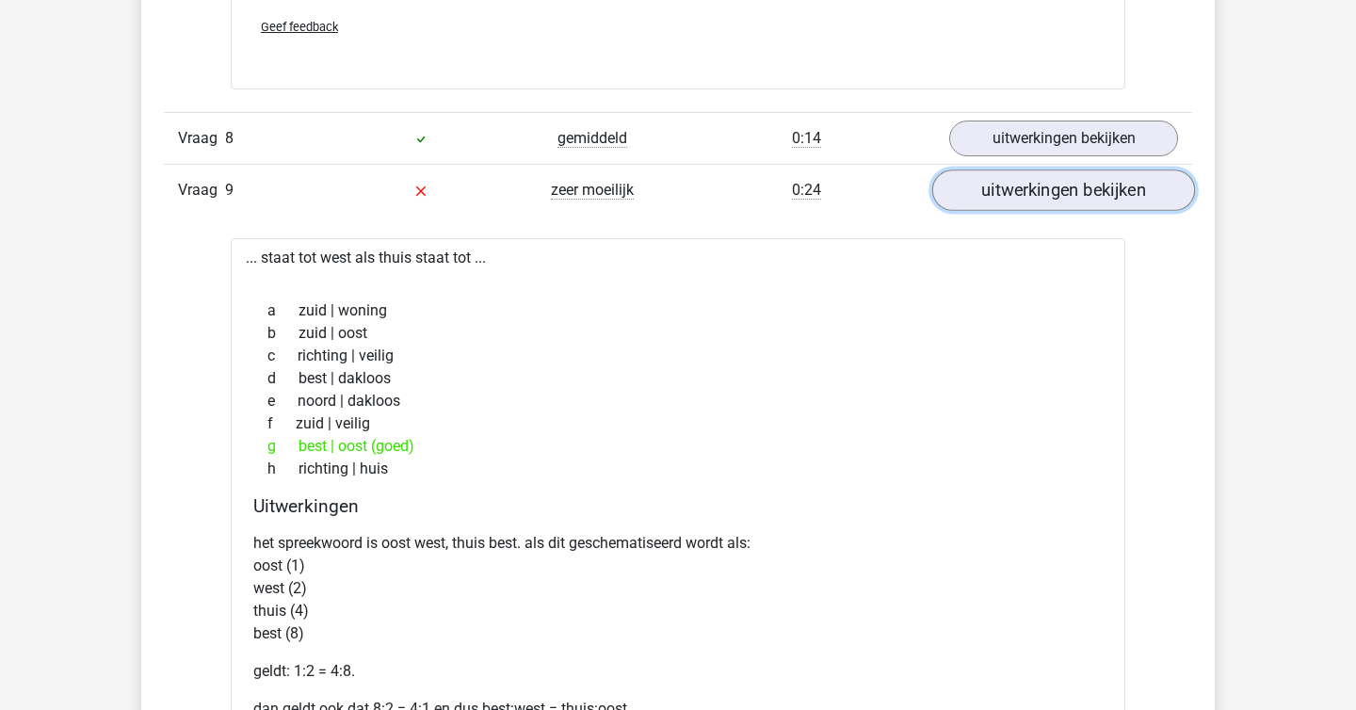
click at [1062, 185] on link "uitwerkingen bekijken" at bounding box center [1063, 190] width 263 height 41
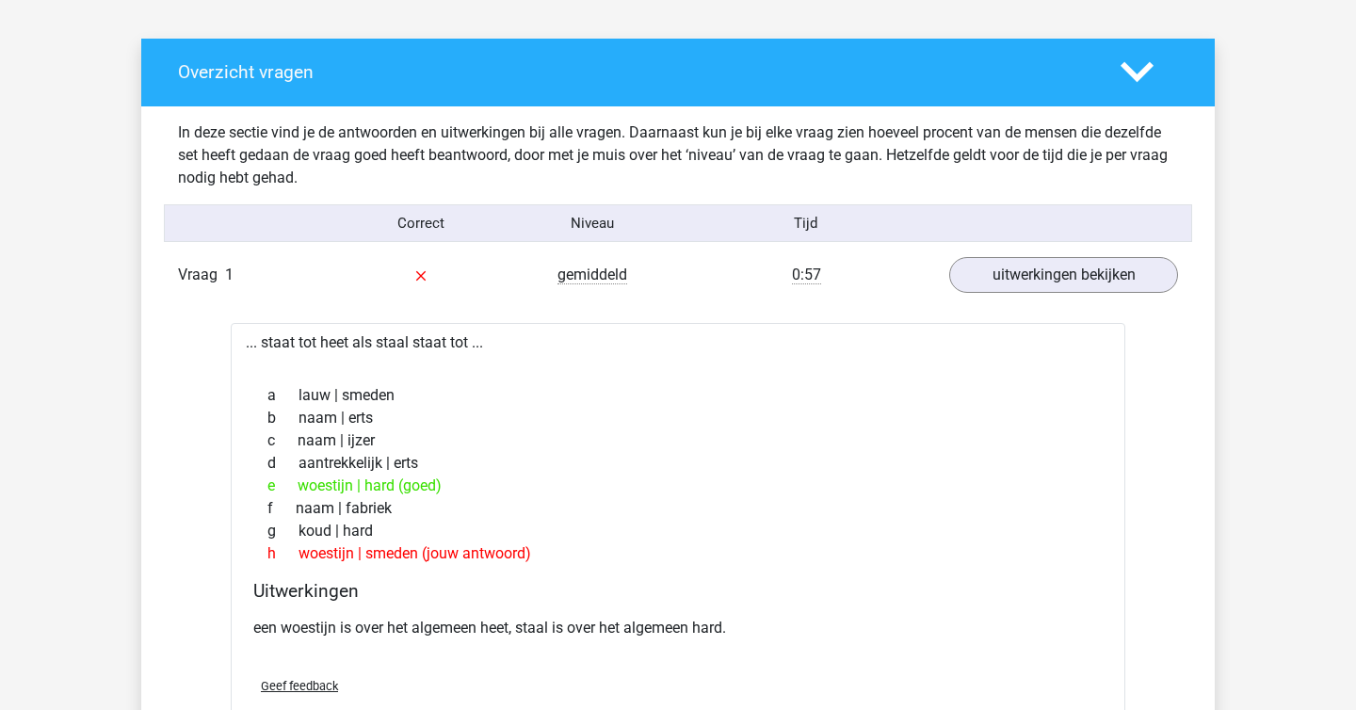
scroll to position [0, 0]
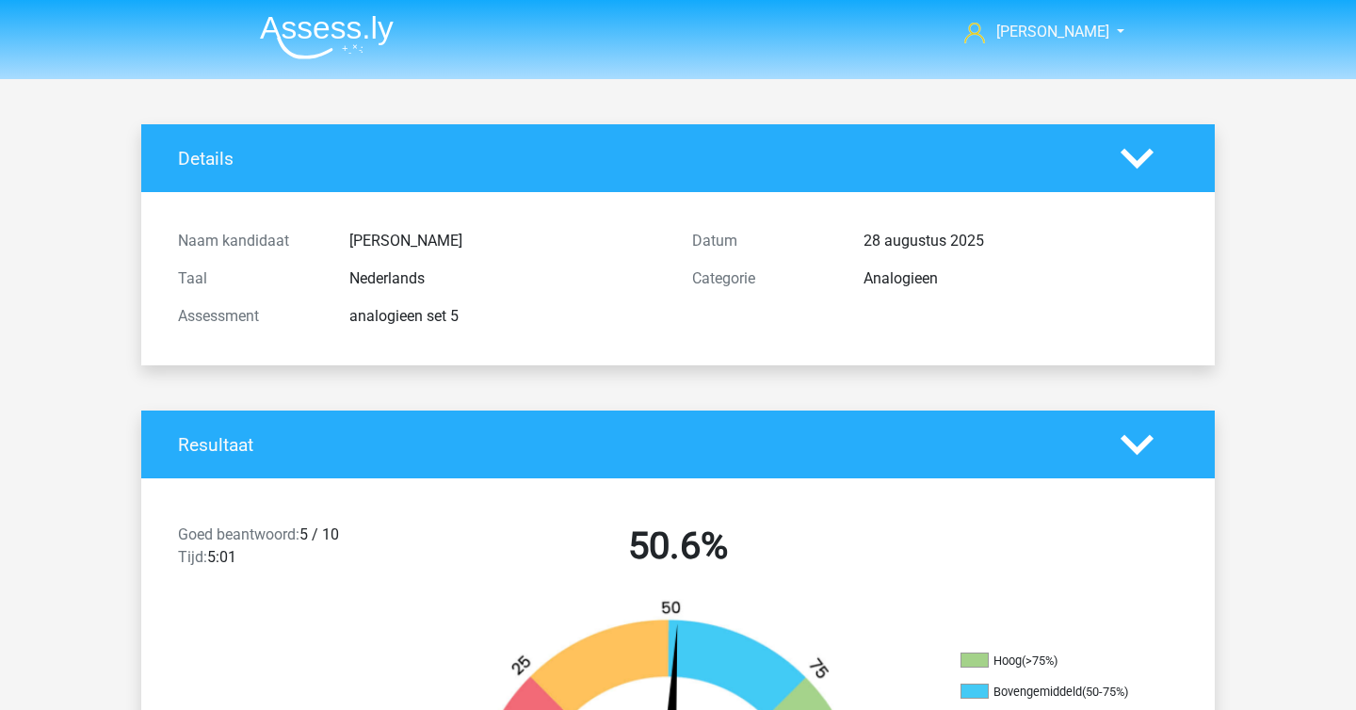
click at [283, 25] on img at bounding box center [327, 37] width 134 height 44
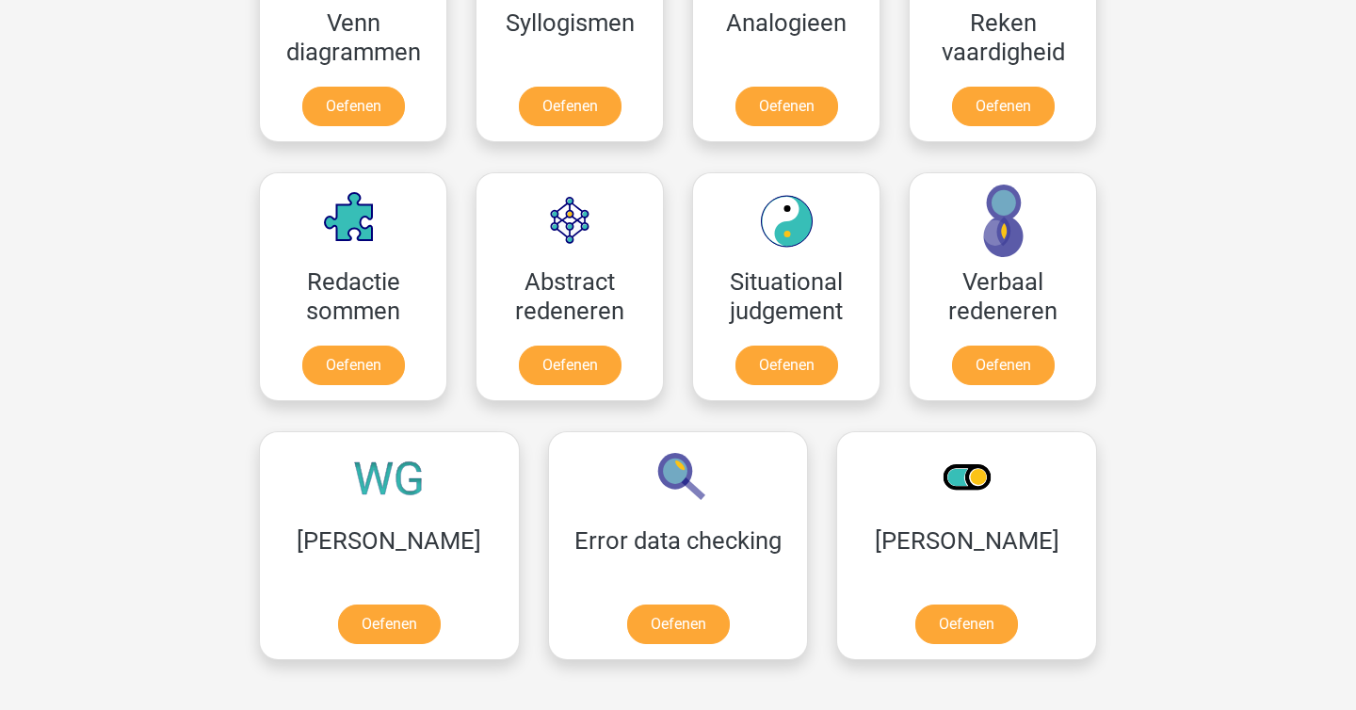
scroll to position [1069, 0]
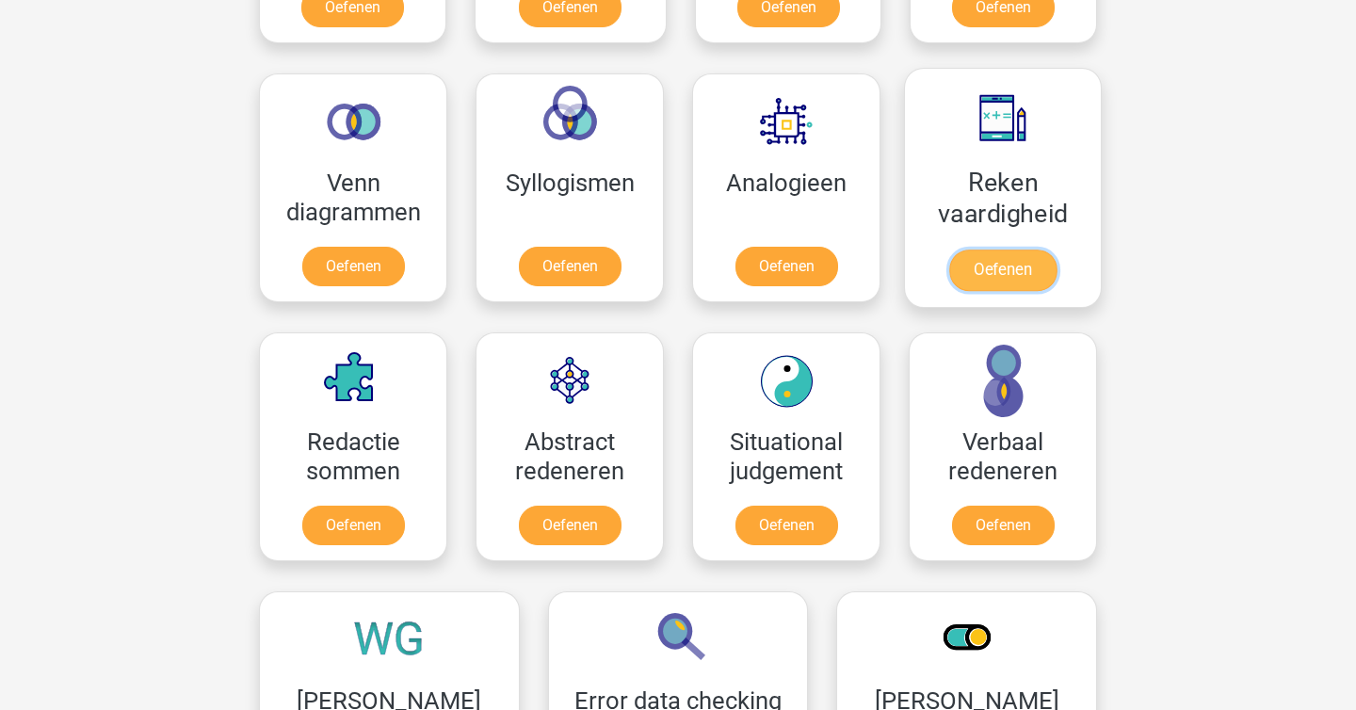
click at [984, 261] on link "Oefenen" at bounding box center [1002, 270] width 107 height 41
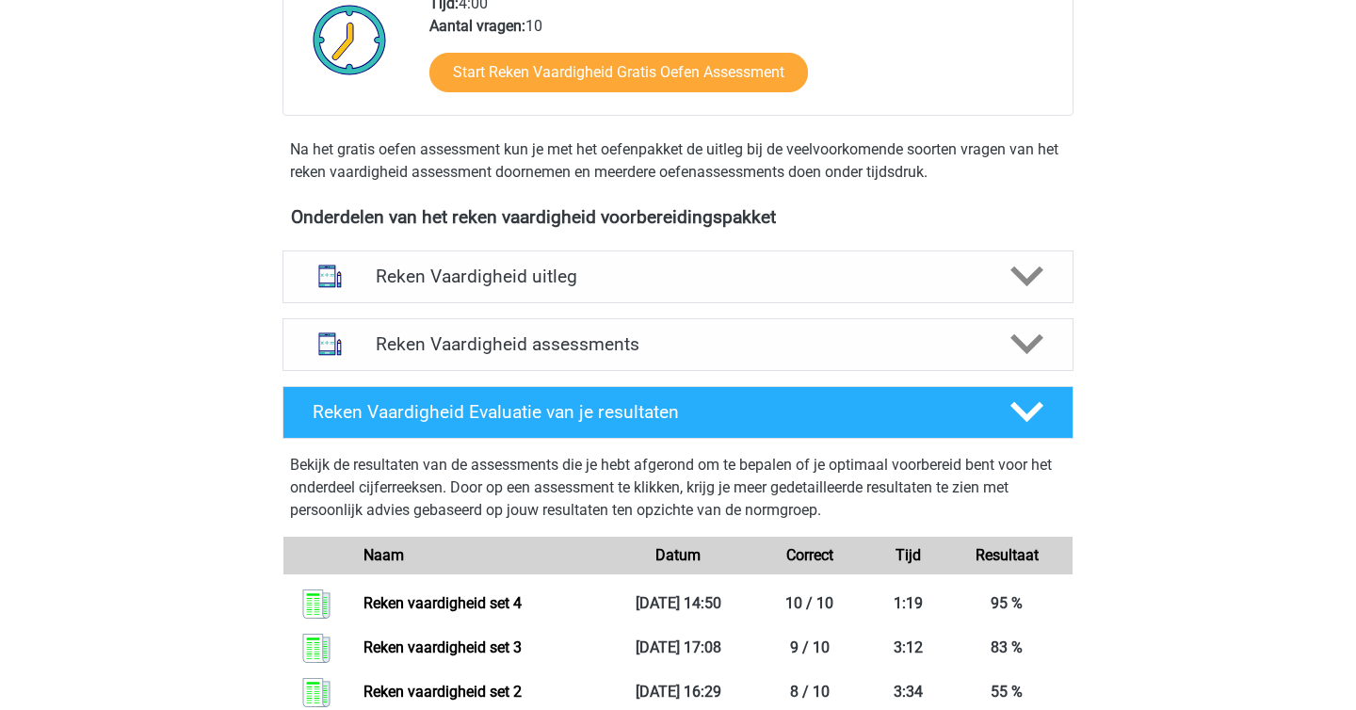
scroll to position [598, 0]
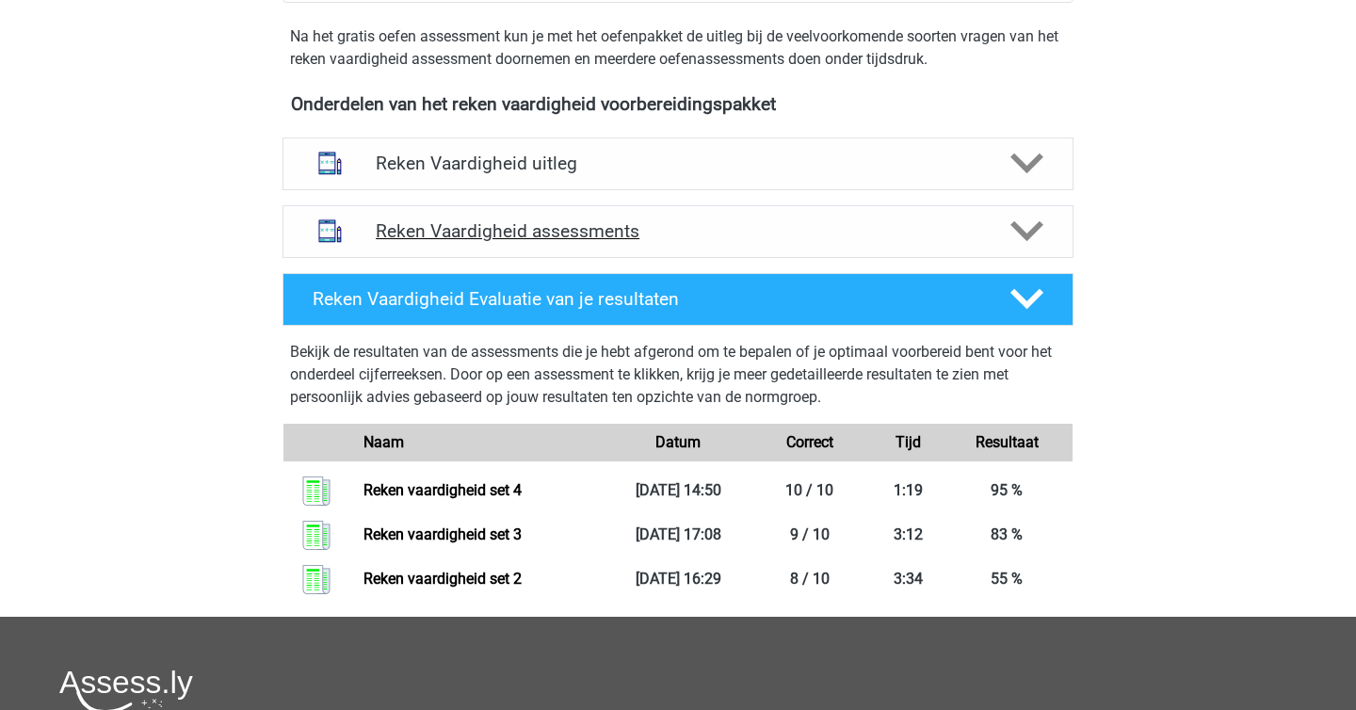
click at [1037, 229] on polygon at bounding box center [1026, 231] width 33 height 21
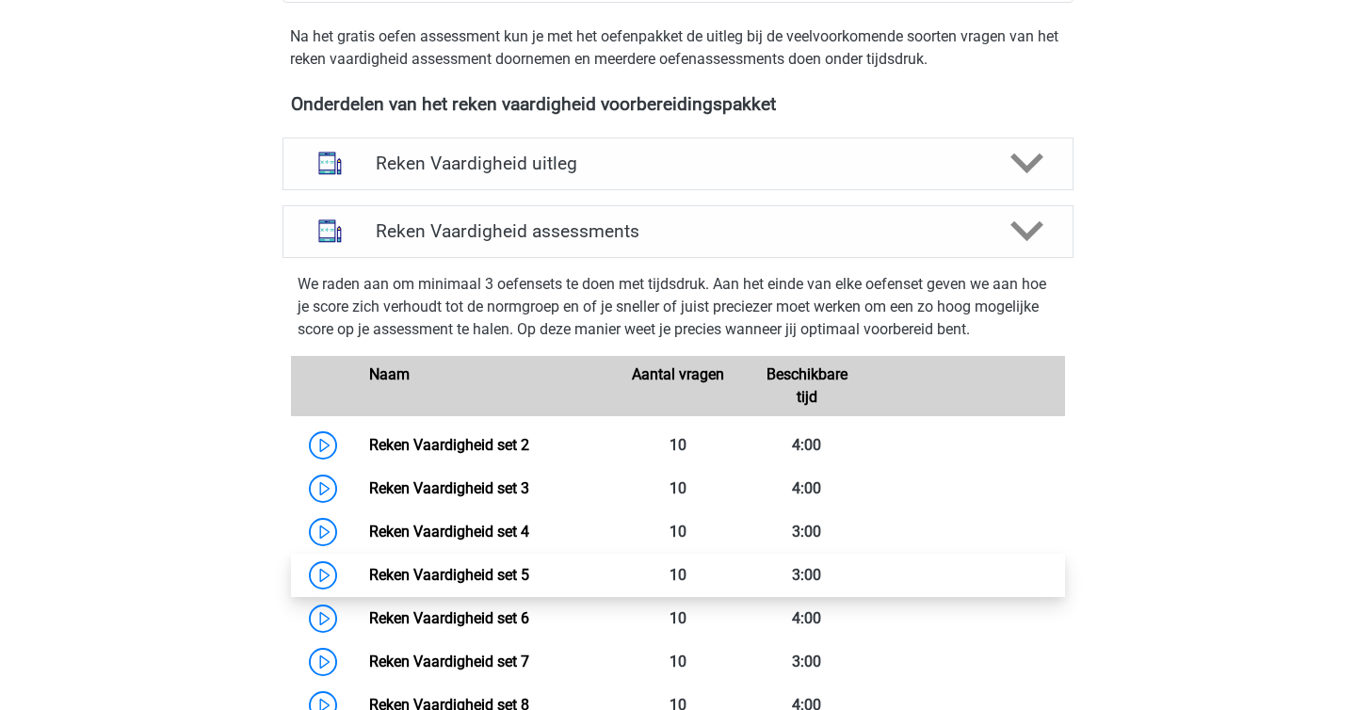
click at [369, 573] on link "Reken Vaardigheid set 5" at bounding box center [449, 575] width 160 height 18
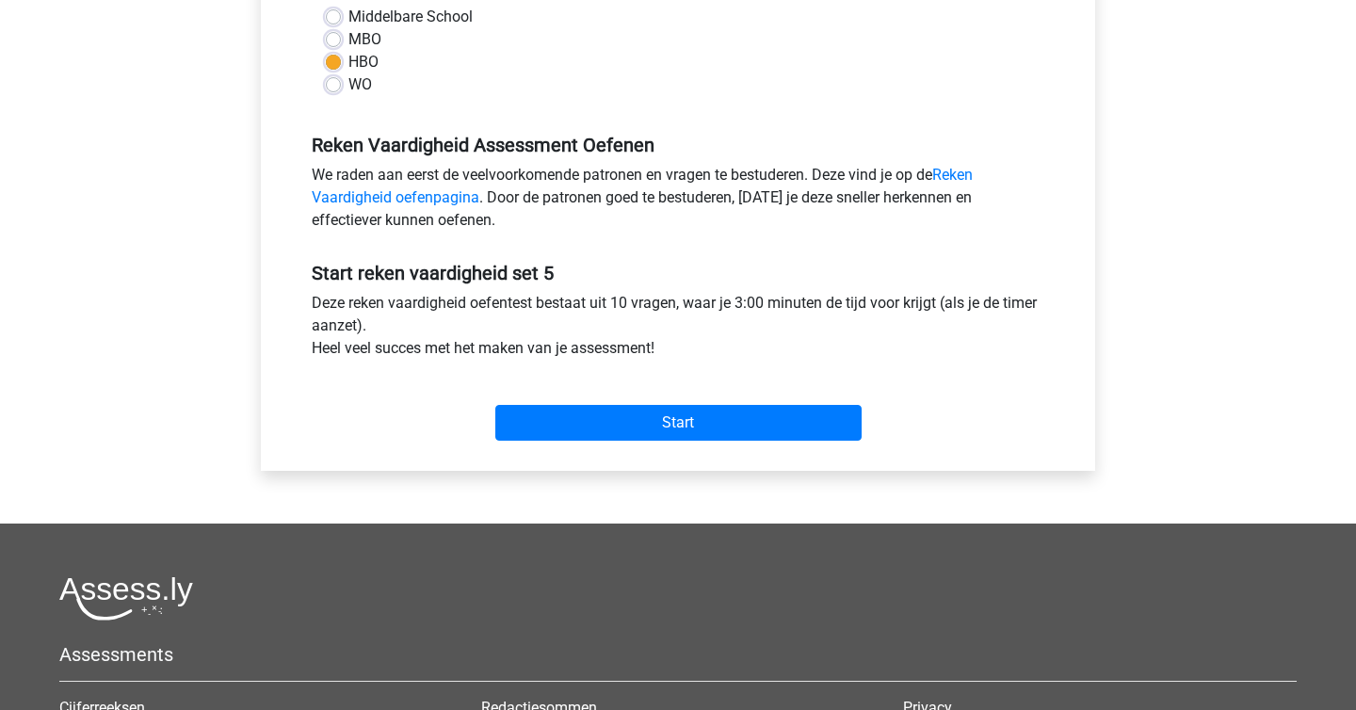
scroll to position [778, 0]
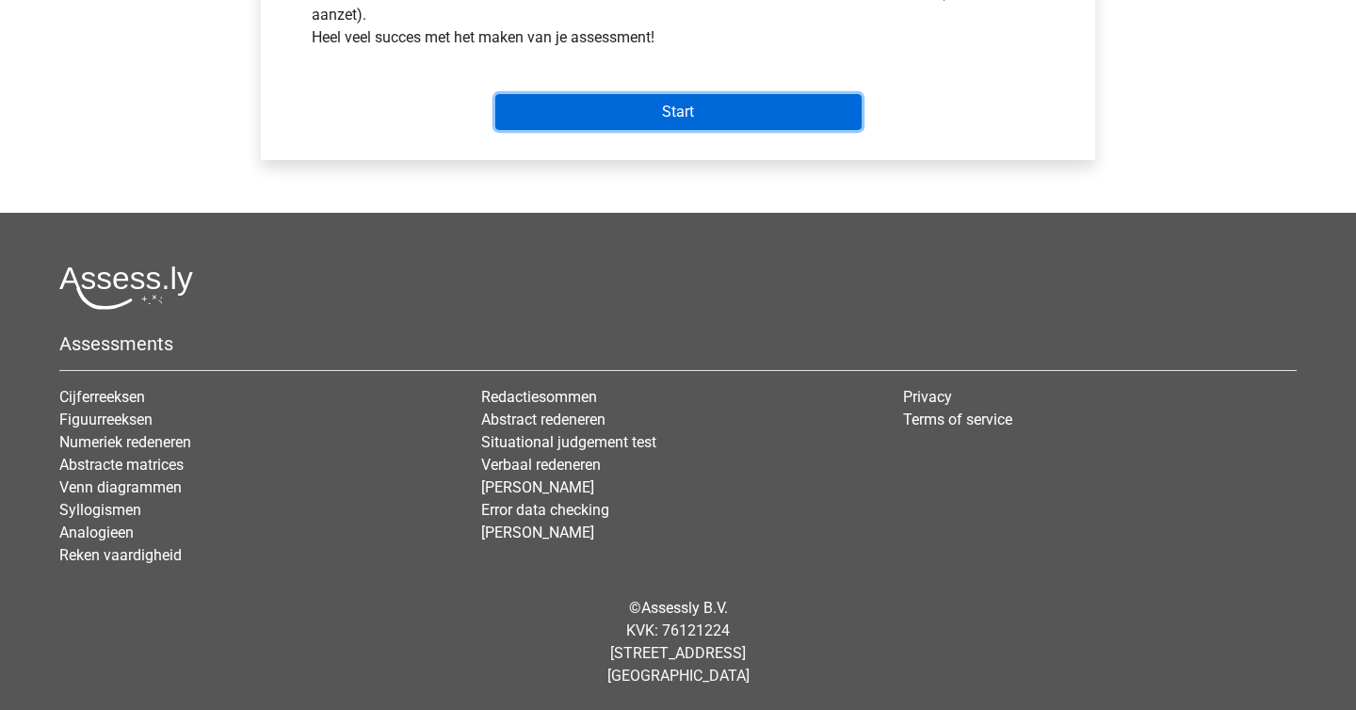
click at [721, 121] on input "Start" at bounding box center [678, 112] width 366 height 36
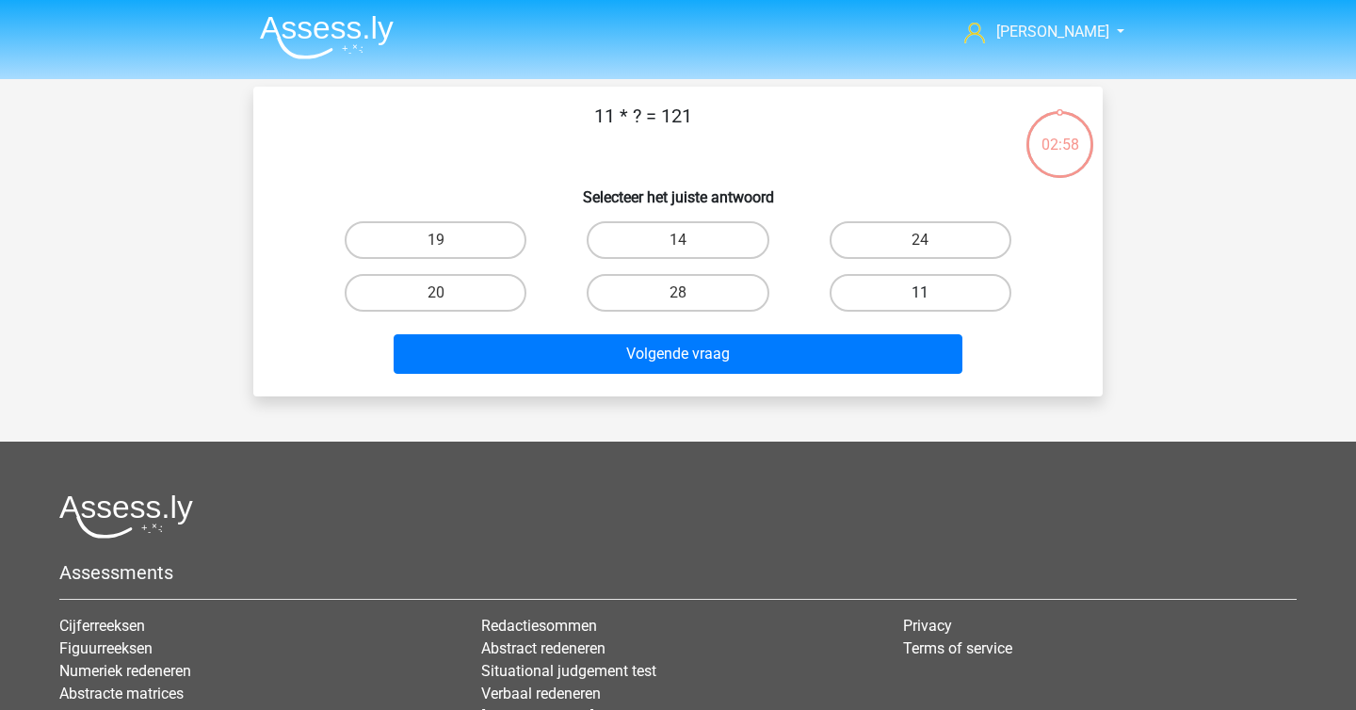
click at [862, 291] on label "11" at bounding box center [921, 293] width 182 height 38
click at [920, 293] on input "11" at bounding box center [926, 299] width 12 height 12
radio input "true"
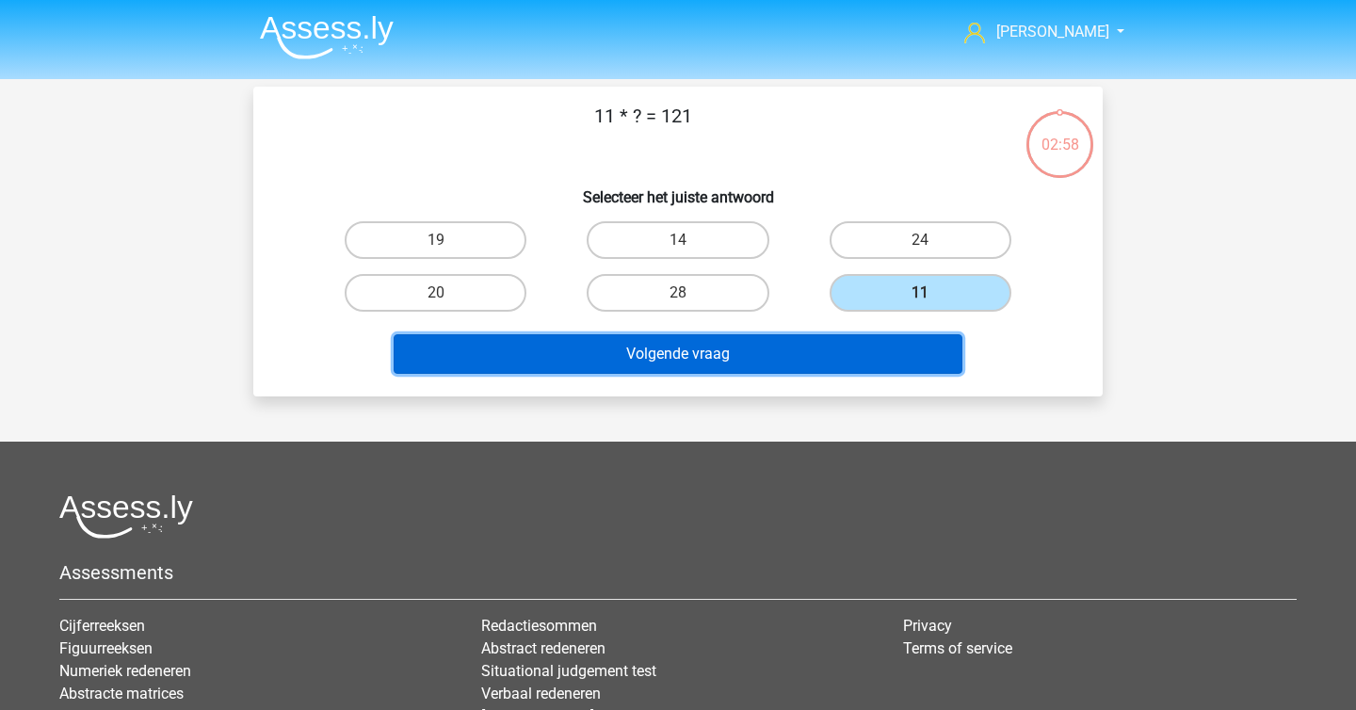
click at [813, 346] on button "Volgende vraag" at bounding box center [679, 354] width 570 height 40
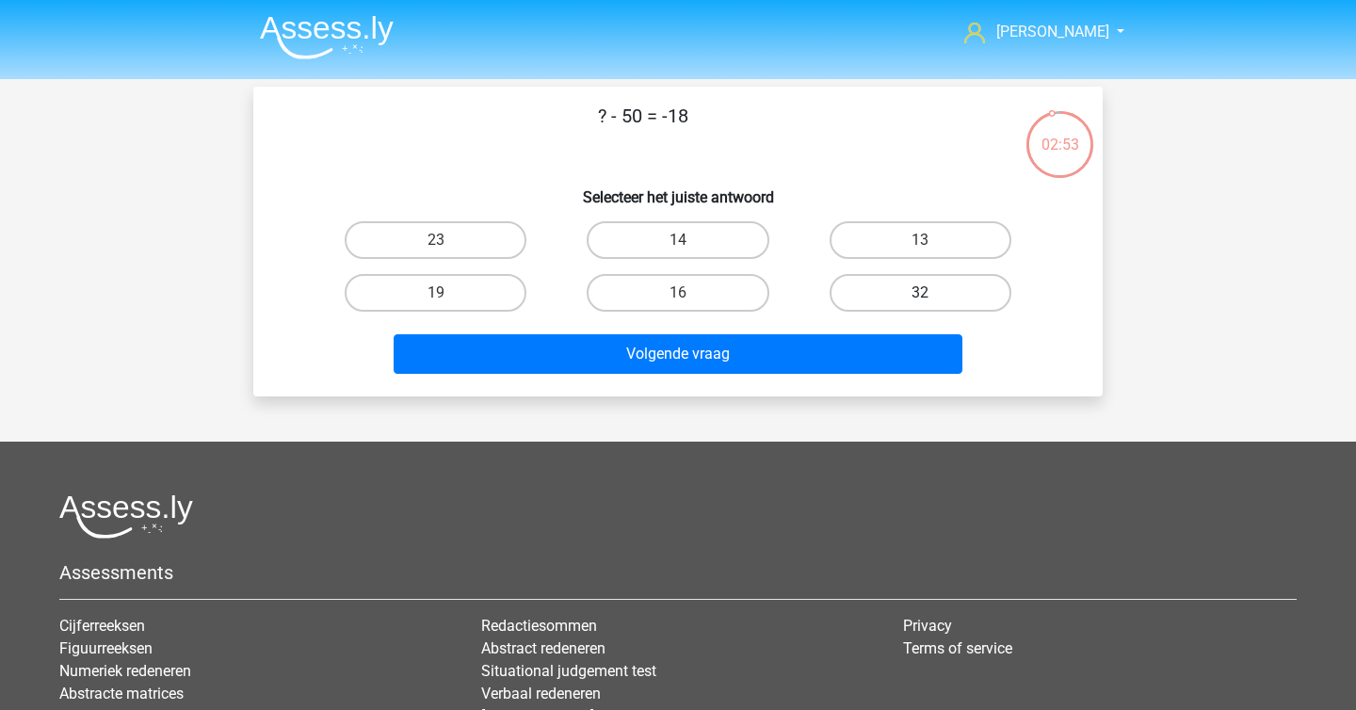
click at [864, 299] on label "32" at bounding box center [921, 293] width 182 height 38
click at [920, 299] on input "32" at bounding box center [926, 299] width 12 height 12
radio input "true"
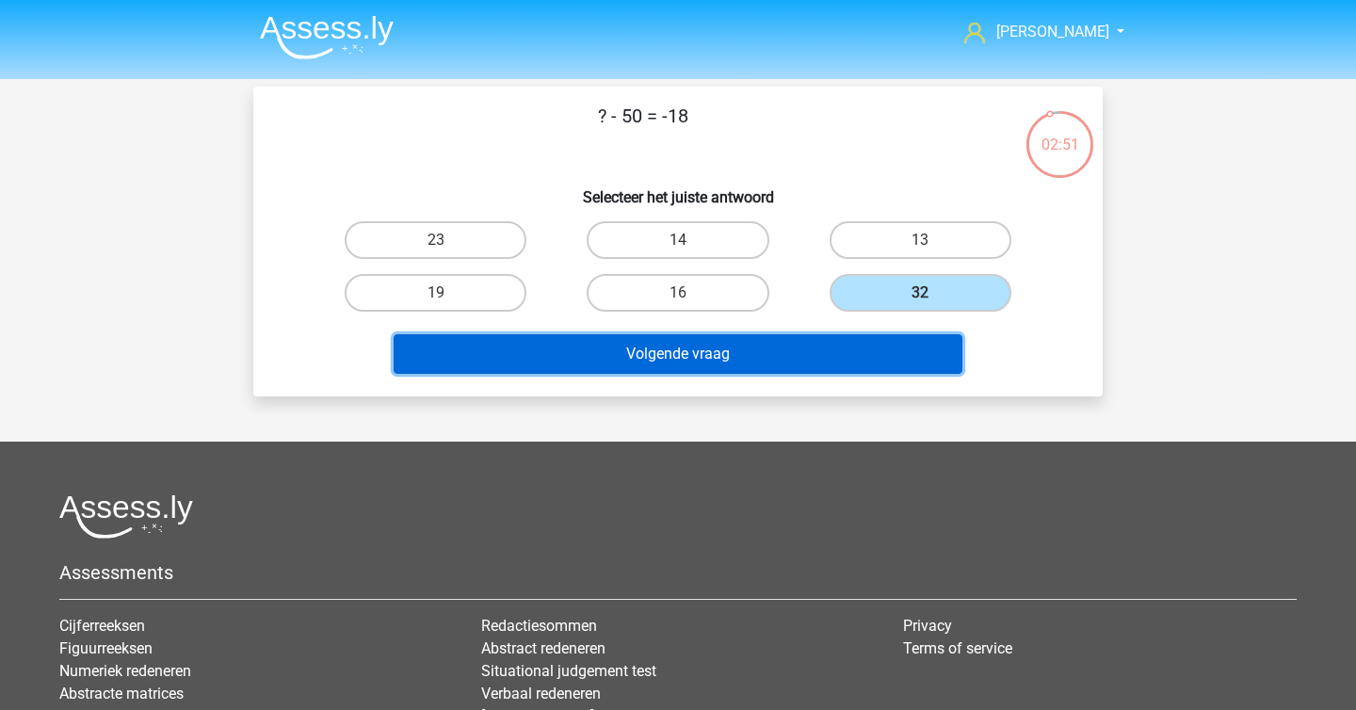
click at [818, 358] on button "Volgende vraag" at bounding box center [679, 354] width 570 height 40
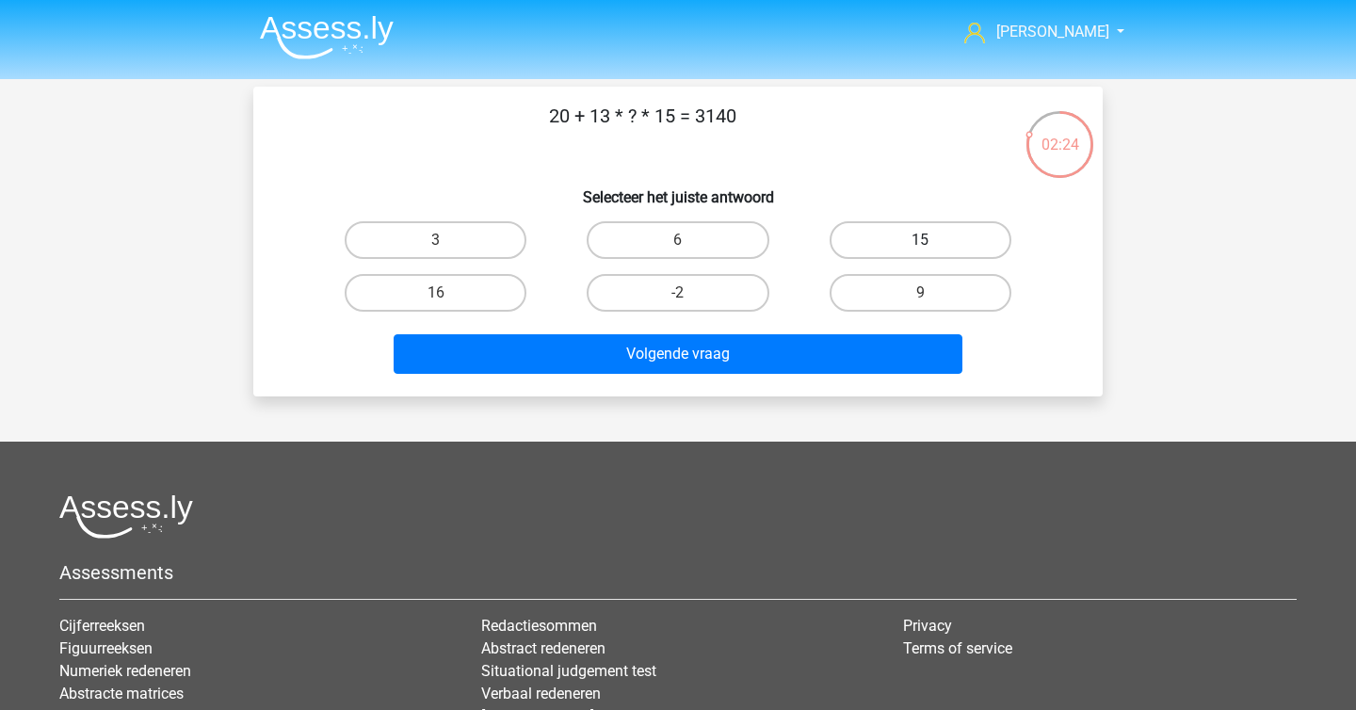
click at [868, 231] on label "15" at bounding box center [921, 240] width 182 height 38
click at [920, 240] on input "15" at bounding box center [926, 246] width 12 height 12
radio input "true"
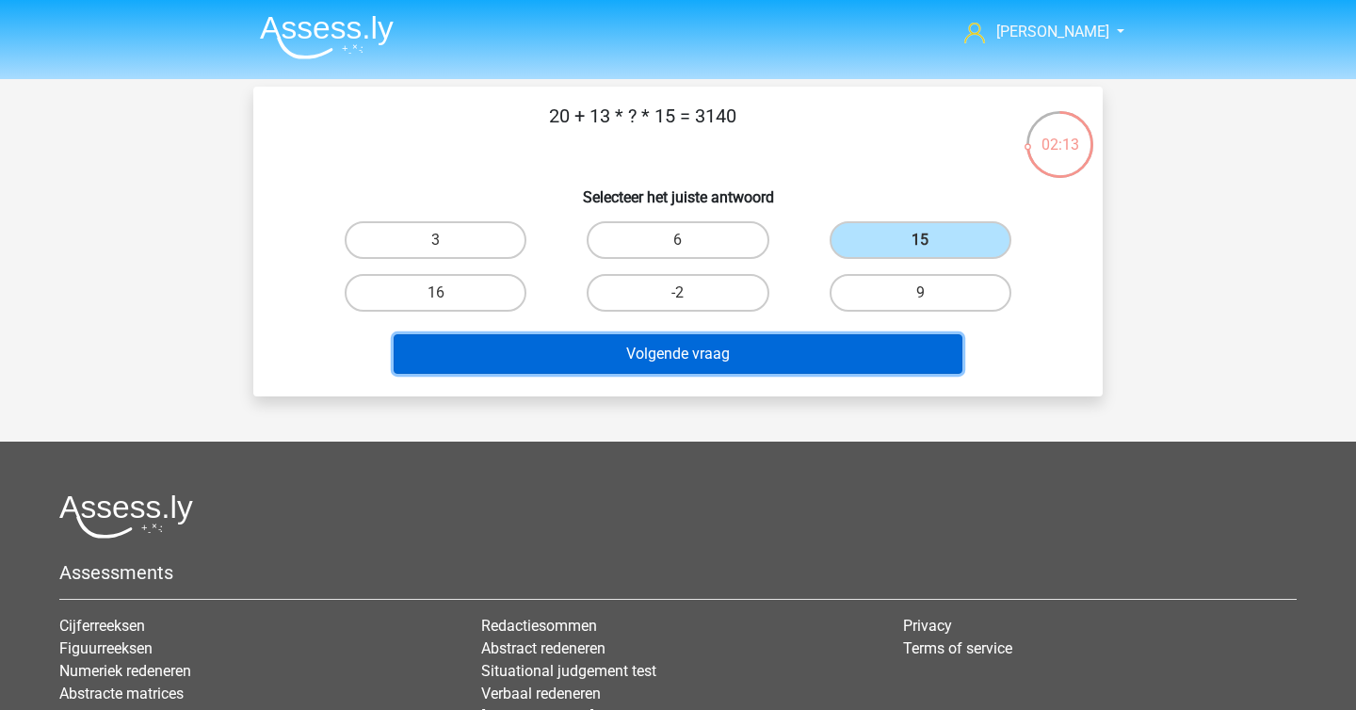
click at [812, 353] on button "Volgende vraag" at bounding box center [679, 354] width 570 height 40
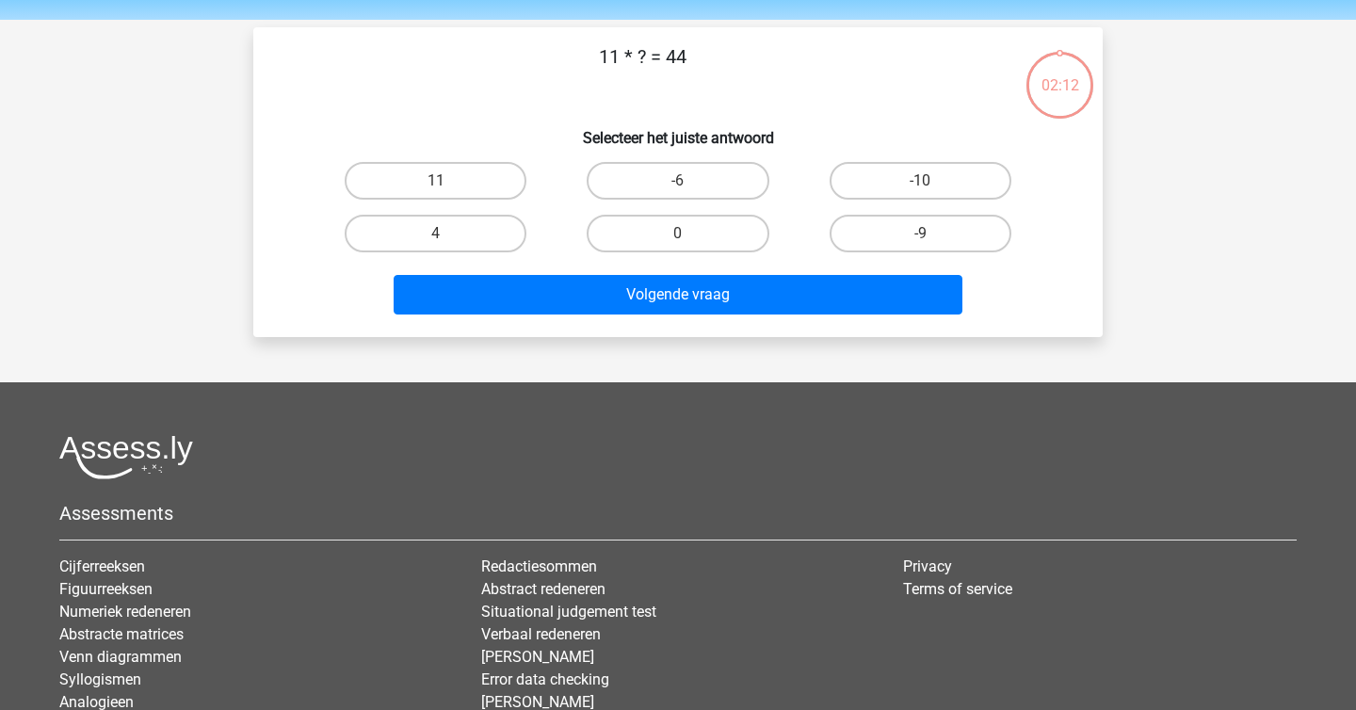
scroll to position [54, 0]
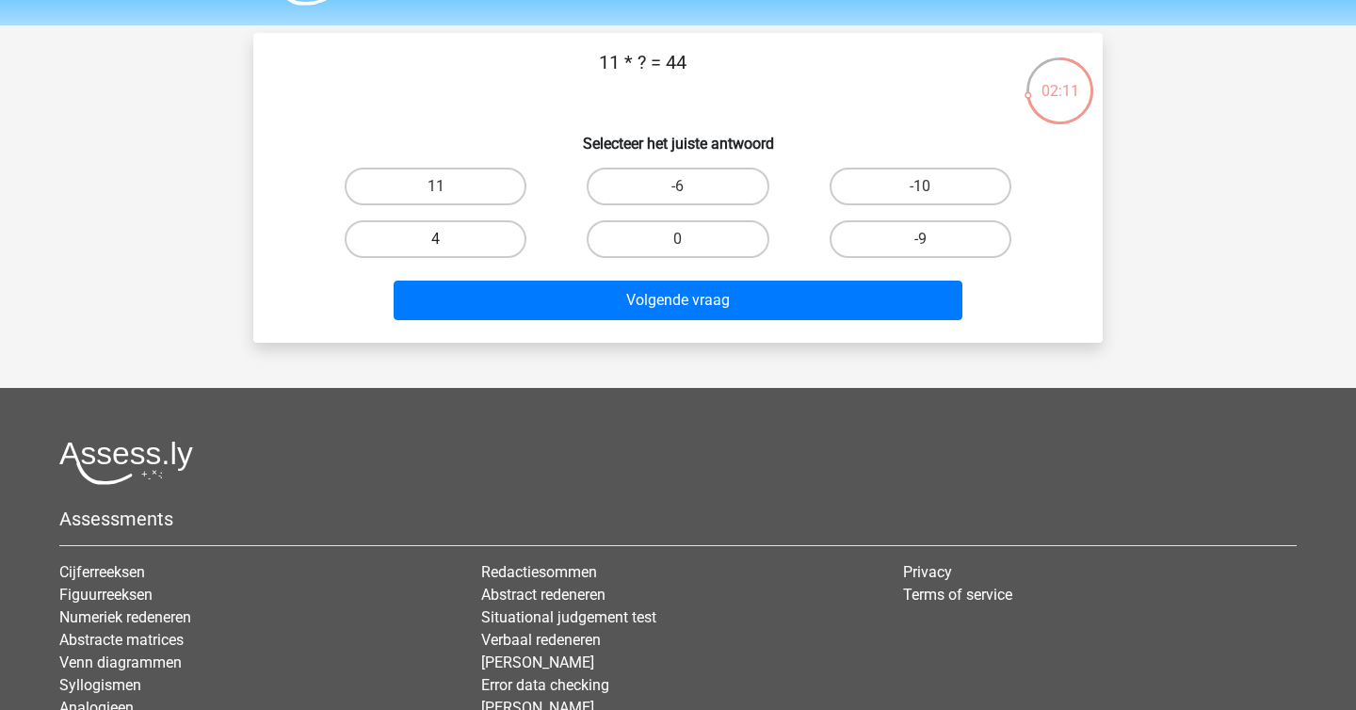
click at [504, 249] on label "4" at bounding box center [436, 239] width 182 height 38
click at [448, 249] on input "4" at bounding box center [442, 245] width 12 height 12
radio input "true"
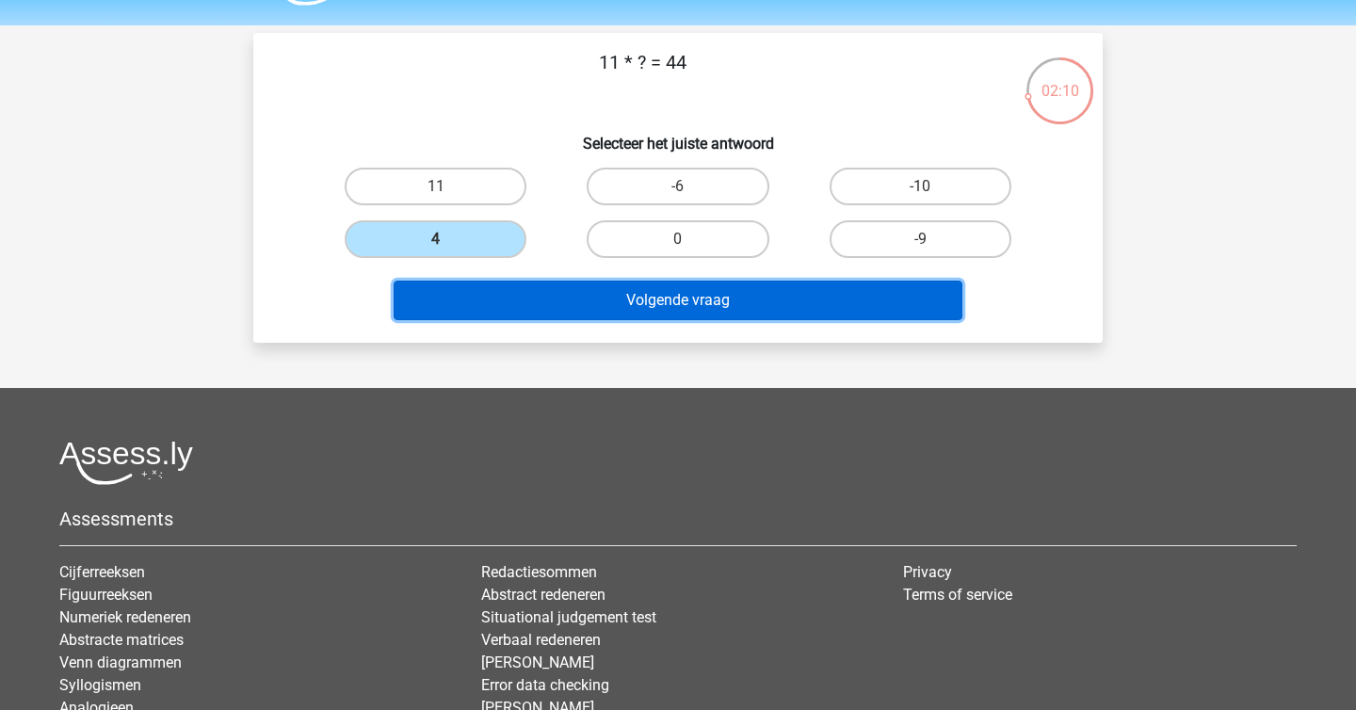
click at [563, 288] on button "Volgende vraag" at bounding box center [679, 301] width 570 height 40
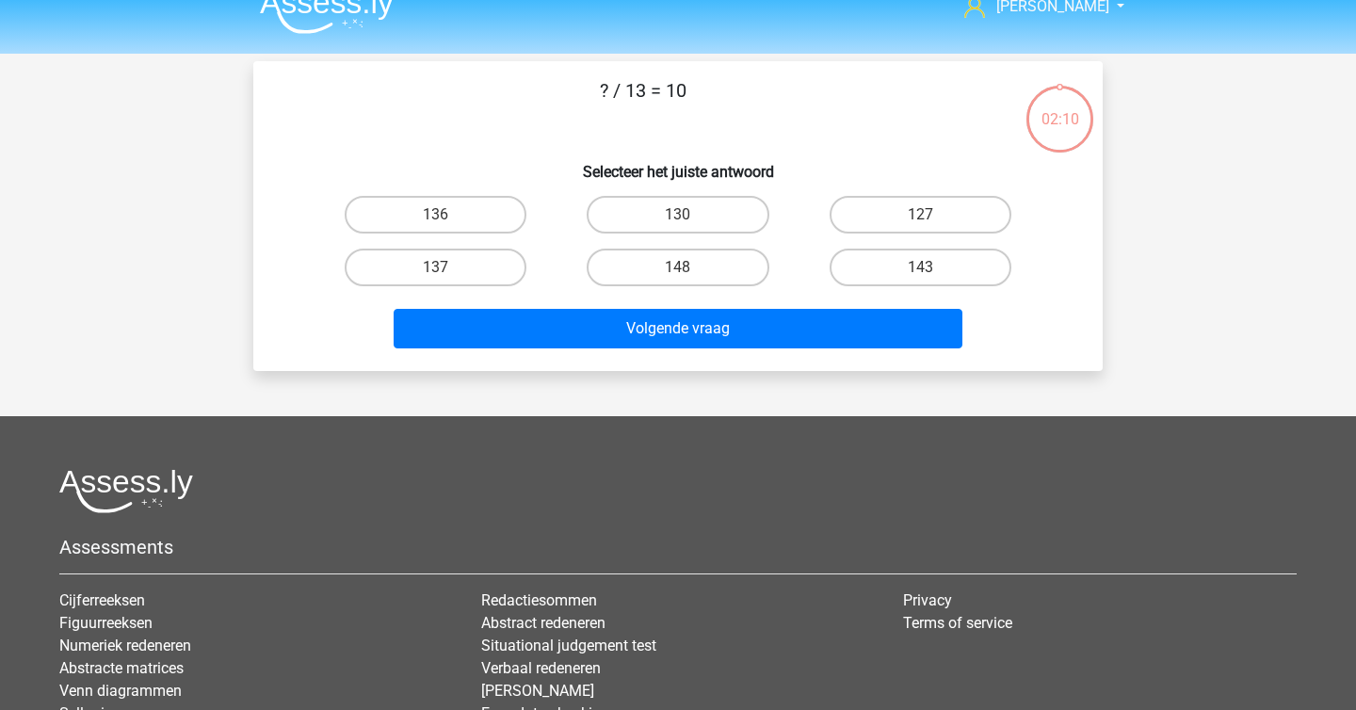
scroll to position [22, 0]
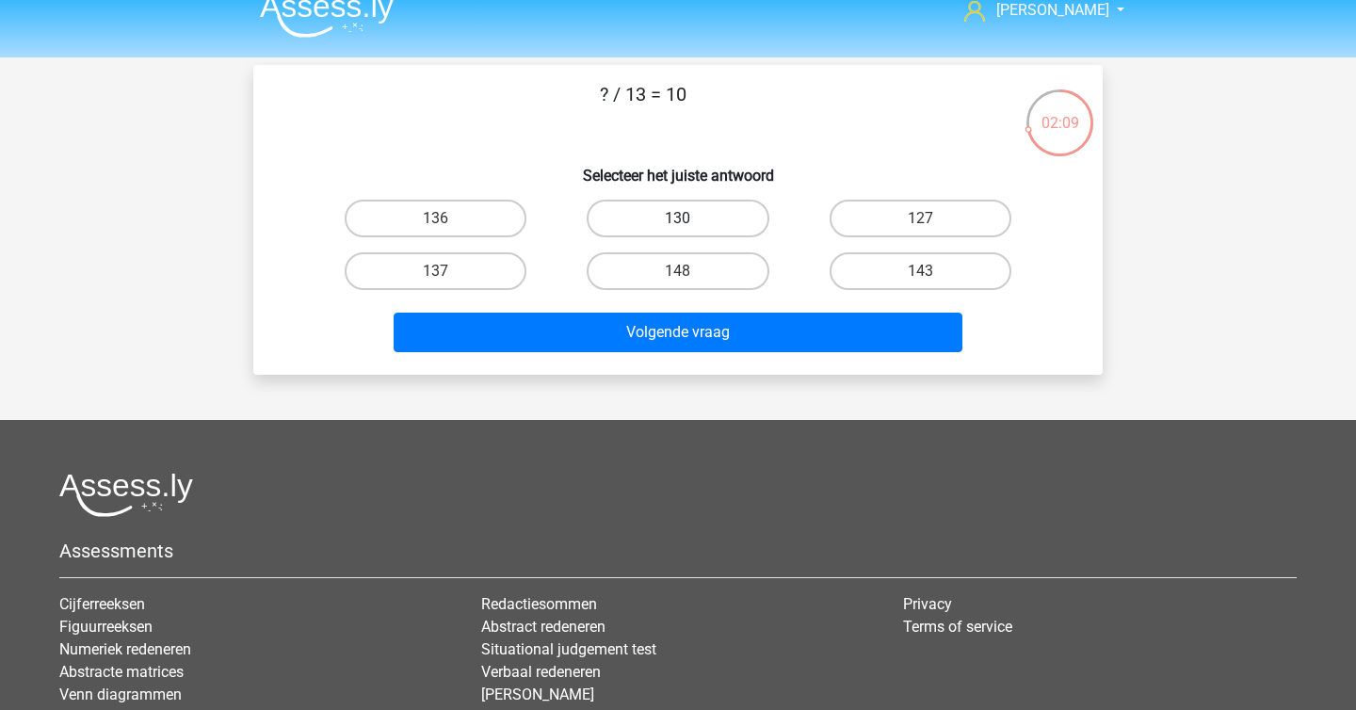
click at [716, 203] on label "130" at bounding box center [678, 219] width 182 height 38
click at [690, 218] on input "130" at bounding box center [684, 224] width 12 height 12
radio input "true"
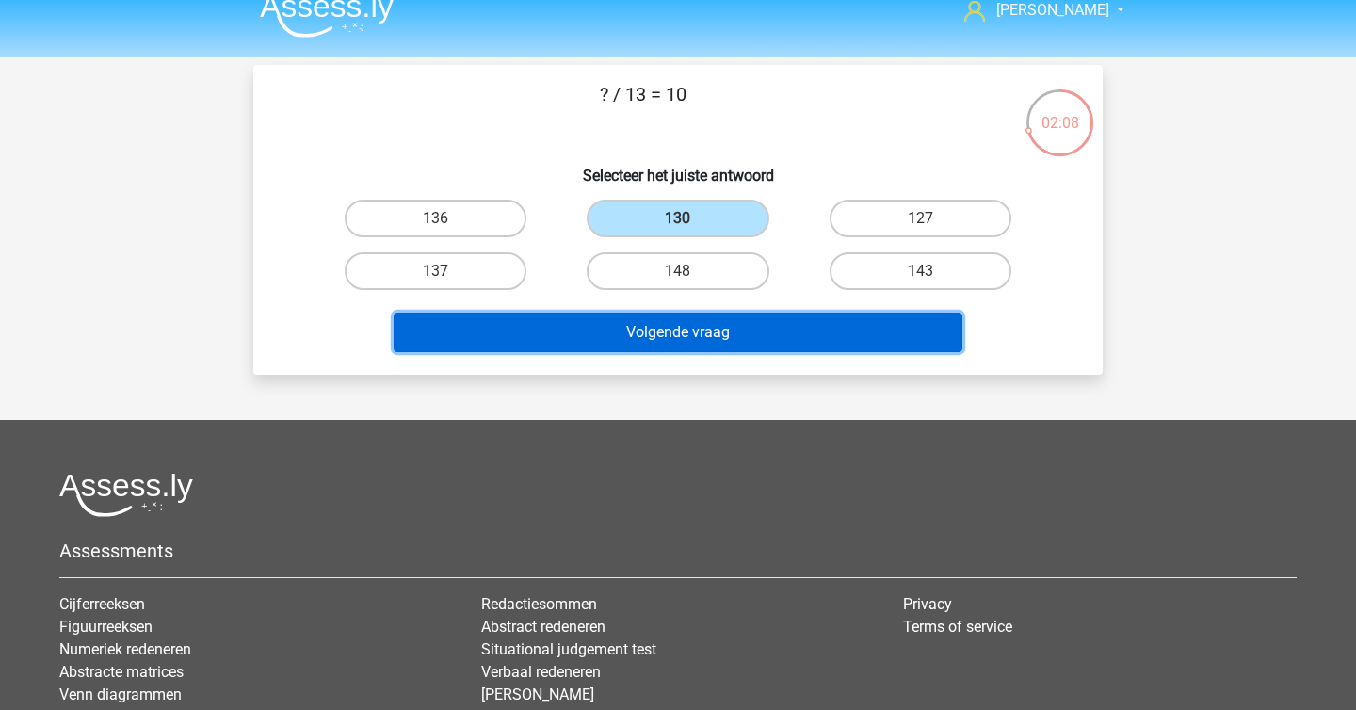
click at [706, 320] on button "Volgende vraag" at bounding box center [679, 333] width 570 height 40
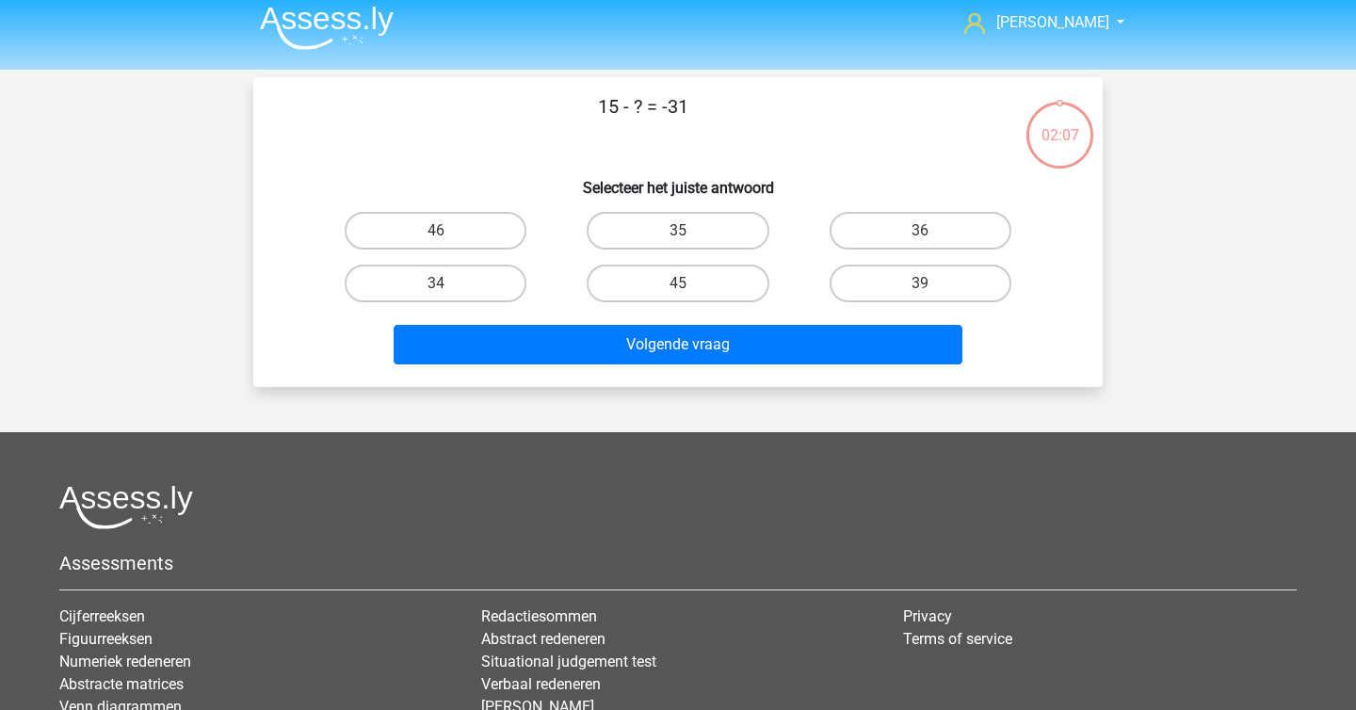
scroll to position [4, 0]
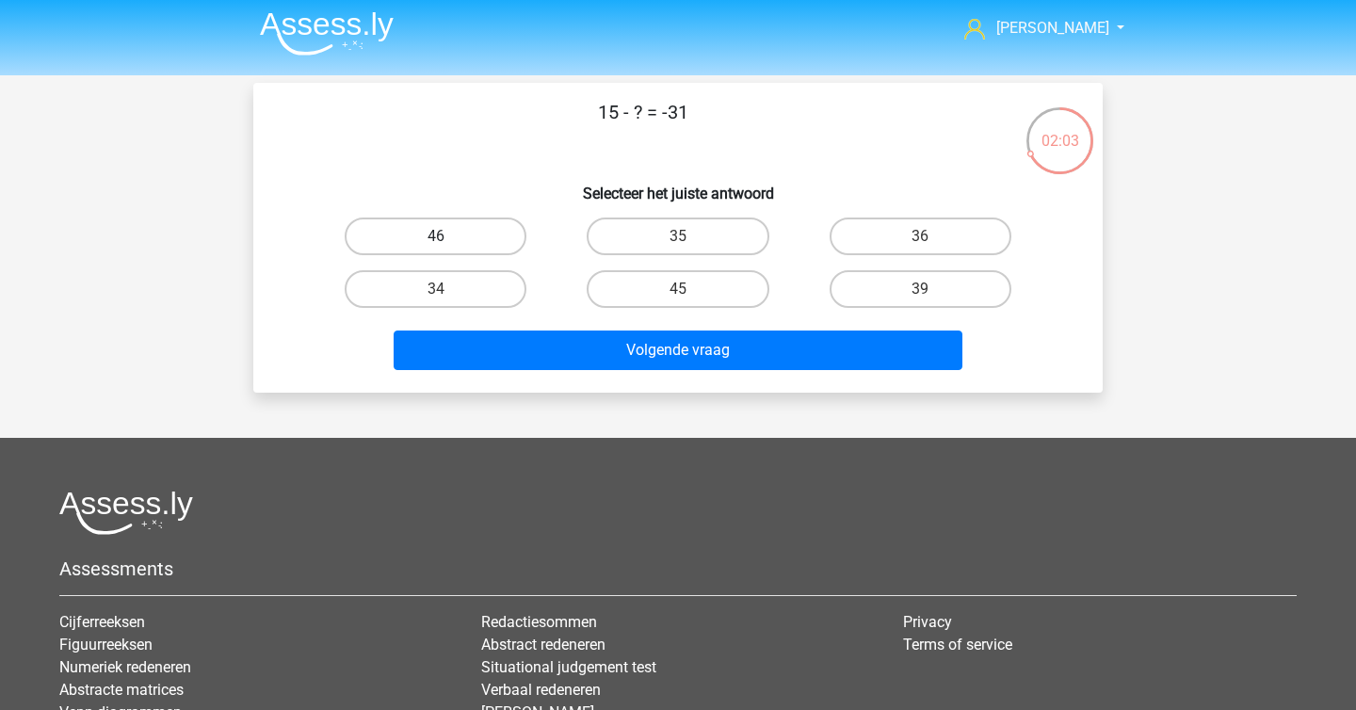
click at [510, 236] on label "46" at bounding box center [436, 237] width 182 height 38
click at [448, 236] on input "46" at bounding box center [442, 242] width 12 height 12
radio input "true"
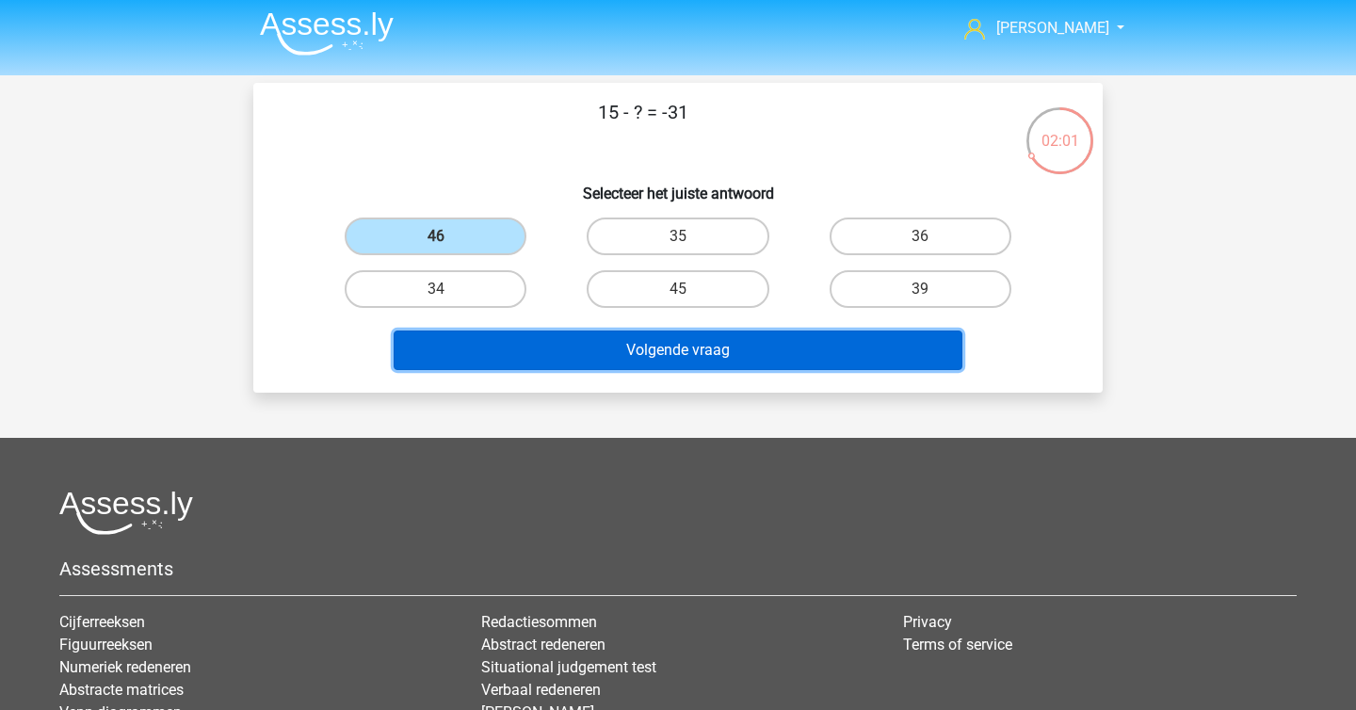
click at [654, 362] on button "Volgende vraag" at bounding box center [679, 351] width 570 height 40
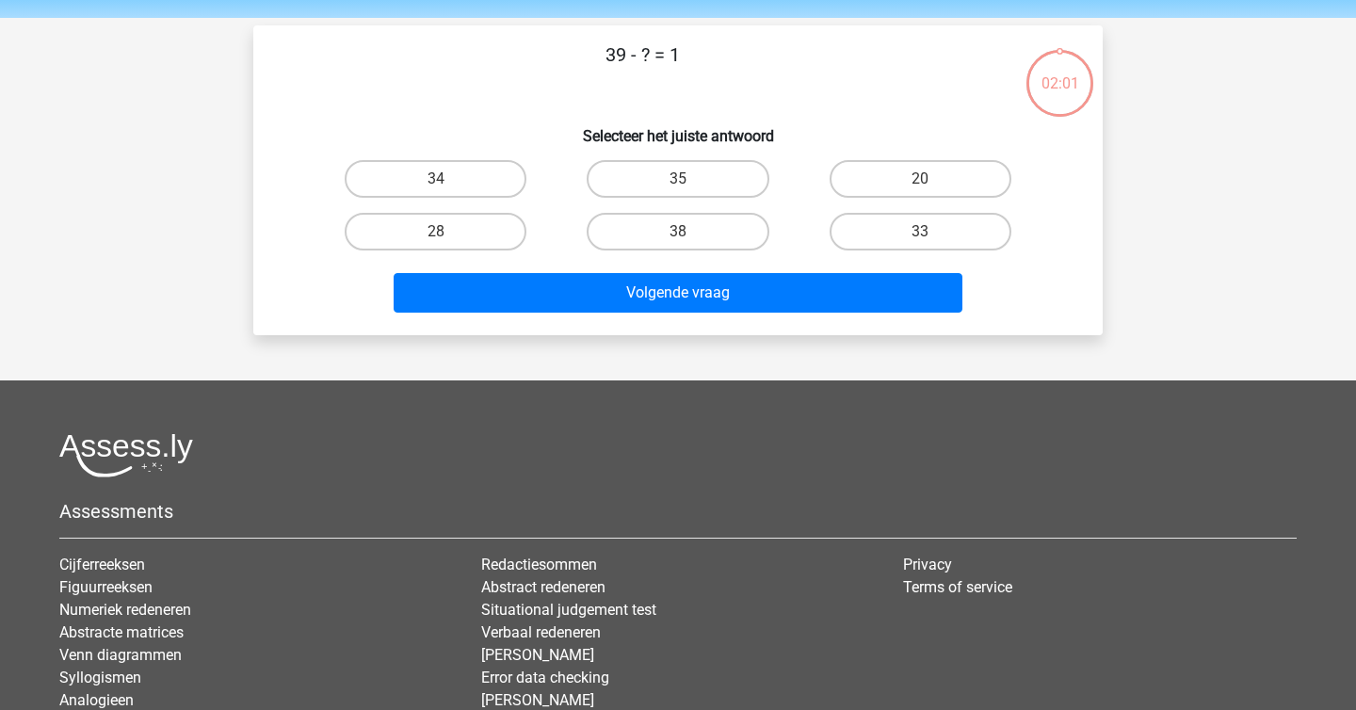
scroll to position [44, 0]
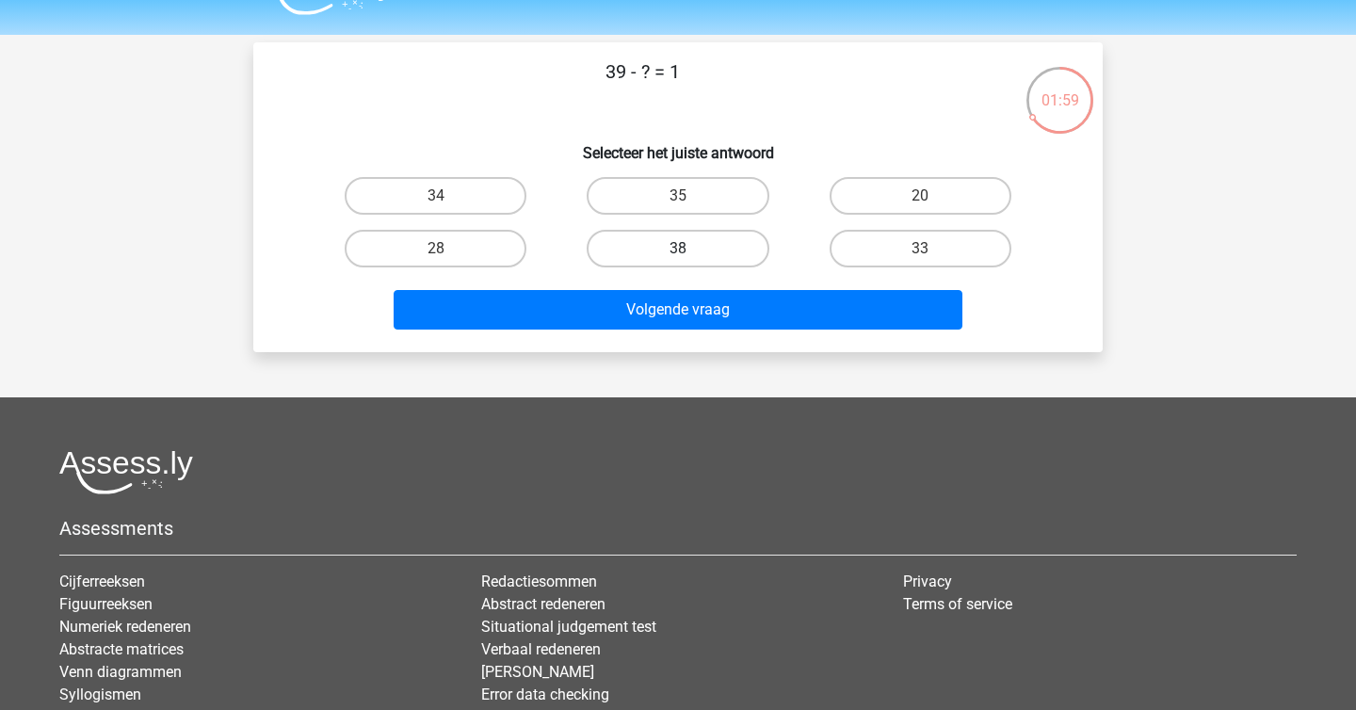
click at [734, 244] on label "38" at bounding box center [678, 249] width 182 height 38
click at [690, 249] on input "38" at bounding box center [684, 255] width 12 height 12
radio input "true"
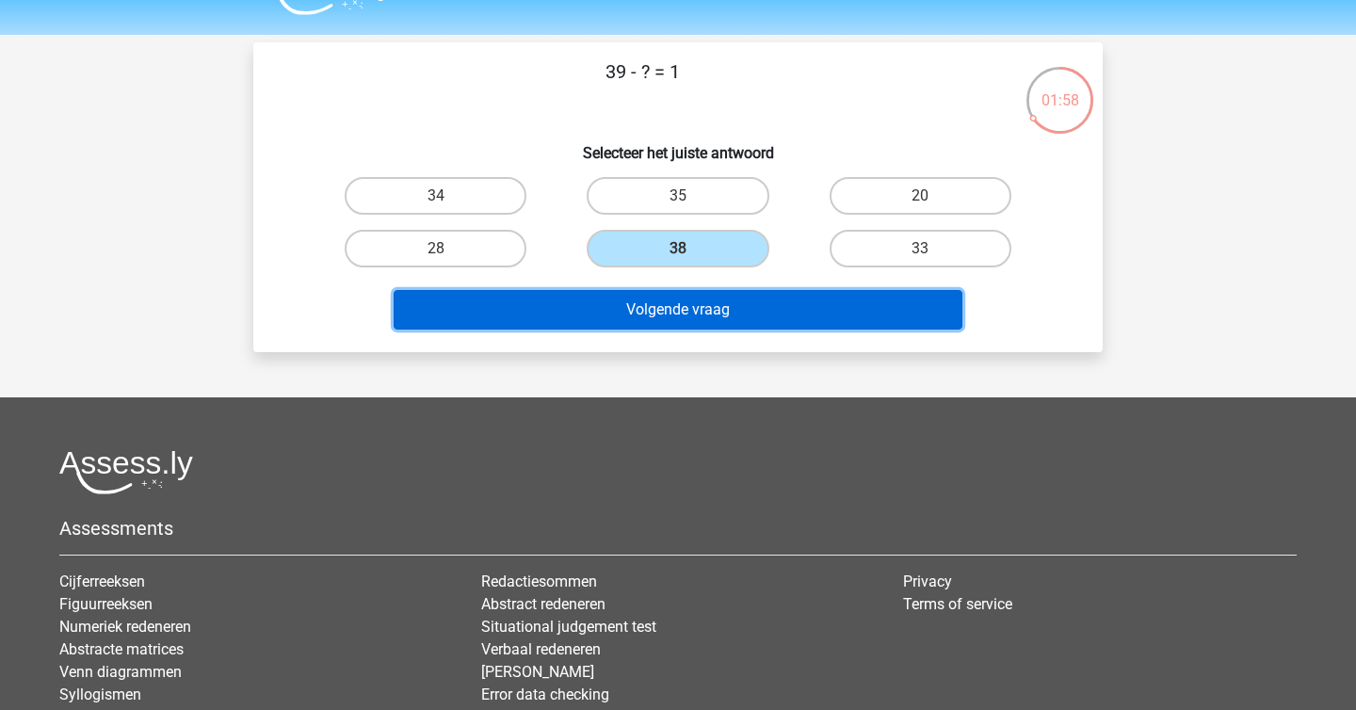
click at [726, 311] on button "Volgende vraag" at bounding box center [679, 310] width 570 height 40
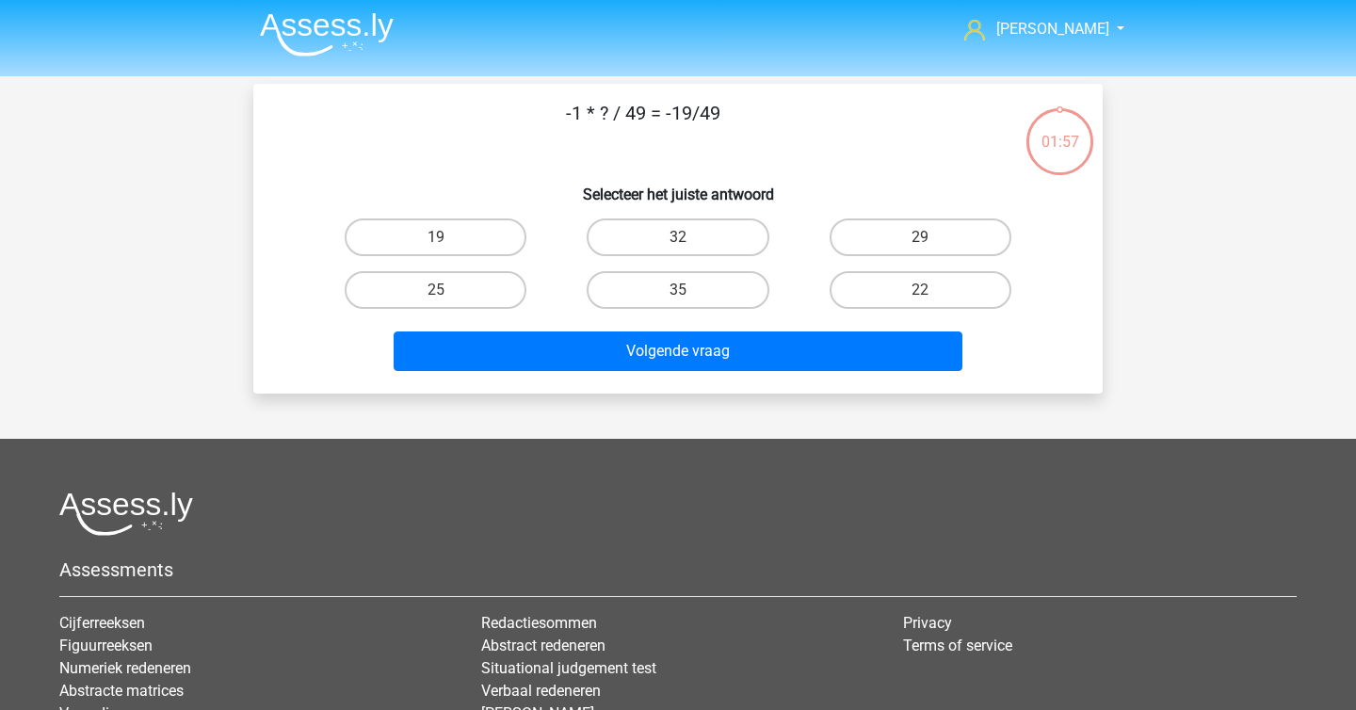
scroll to position [0, 0]
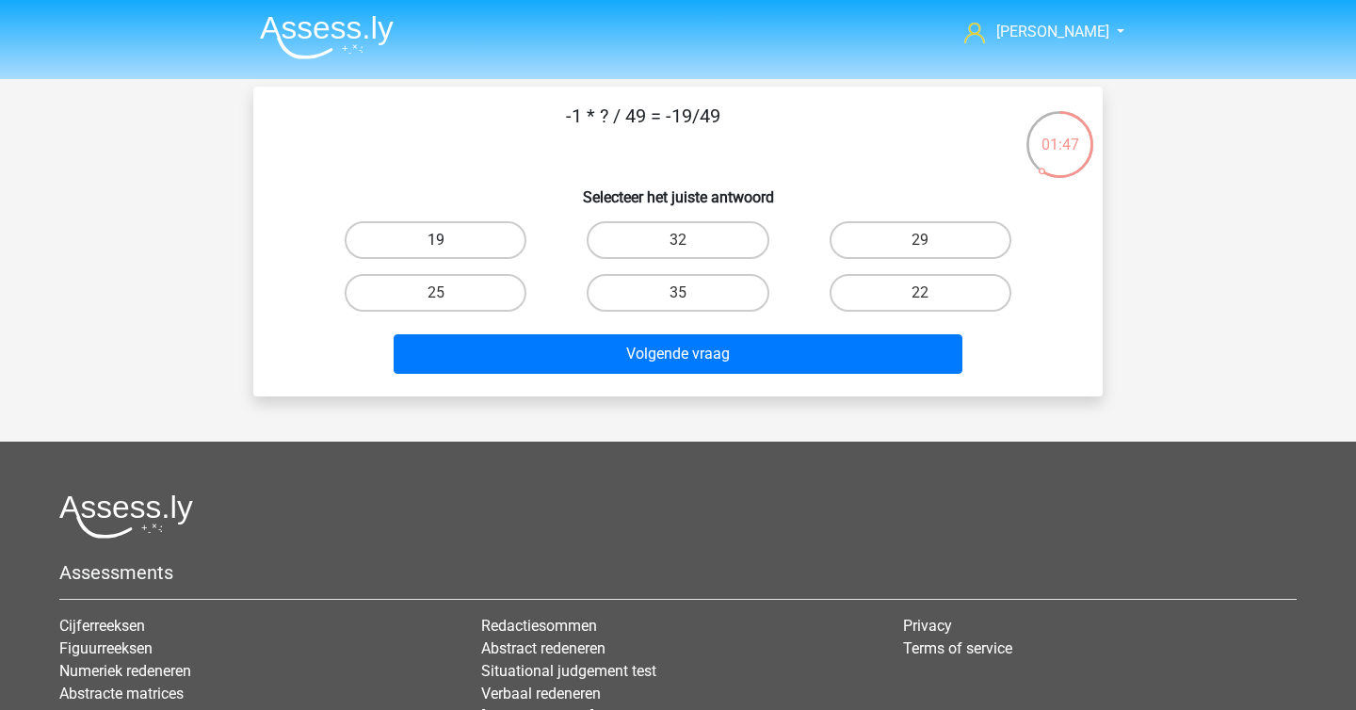
click at [480, 234] on label "19" at bounding box center [436, 240] width 182 height 38
click at [448, 240] on input "19" at bounding box center [442, 246] width 12 height 12
radio input "true"
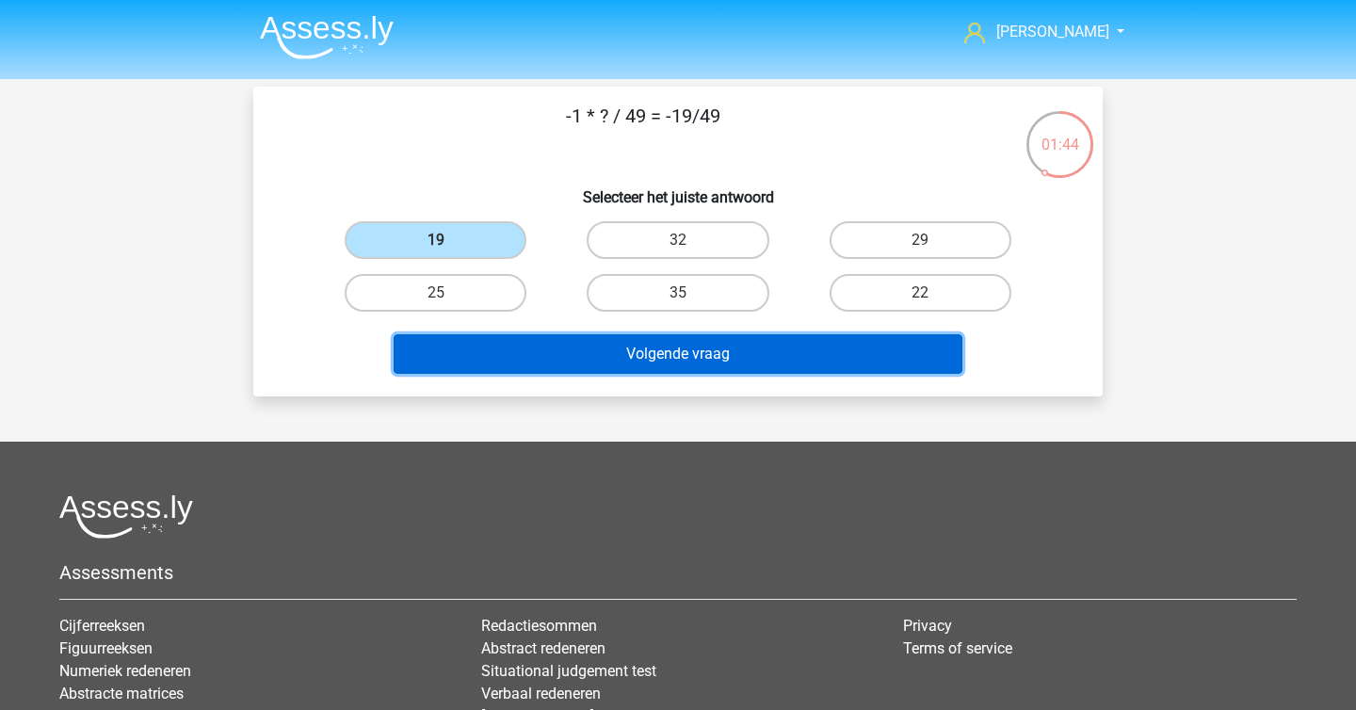
click at [721, 352] on button "Volgende vraag" at bounding box center [679, 354] width 570 height 40
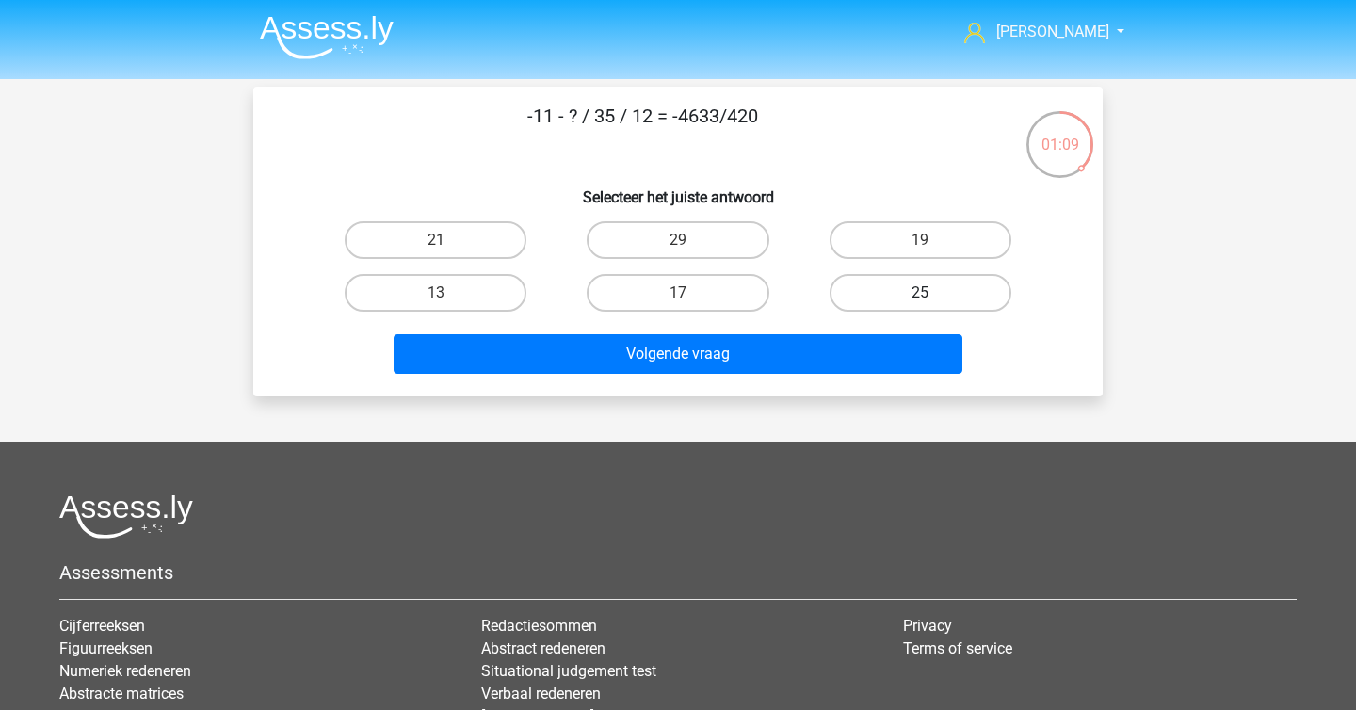
click at [868, 289] on label "25" at bounding box center [921, 293] width 182 height 38
click at [920, 293] on input "25" at bounding box center [926, 299] width 12 height 12
radio input "true"
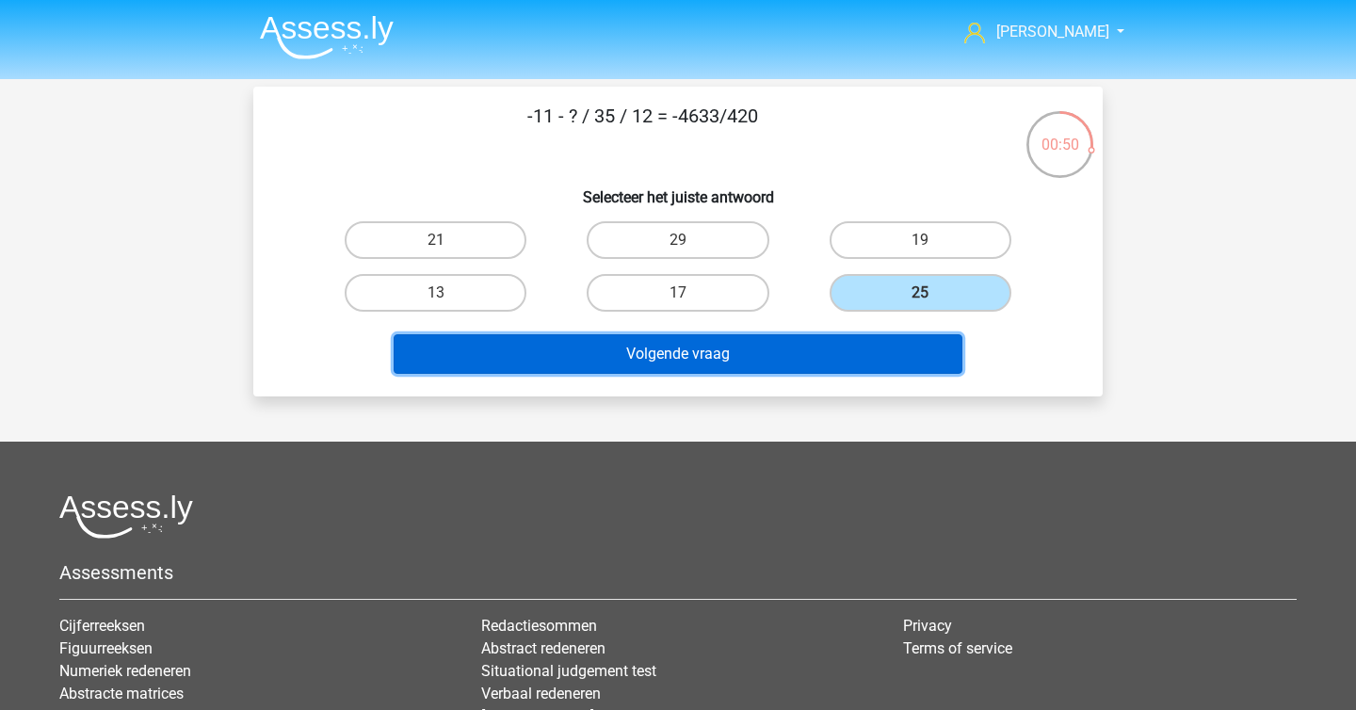
click at [660, 360] on button "Volgende vraag" at bounding box center [679, 354] width 570 height 40
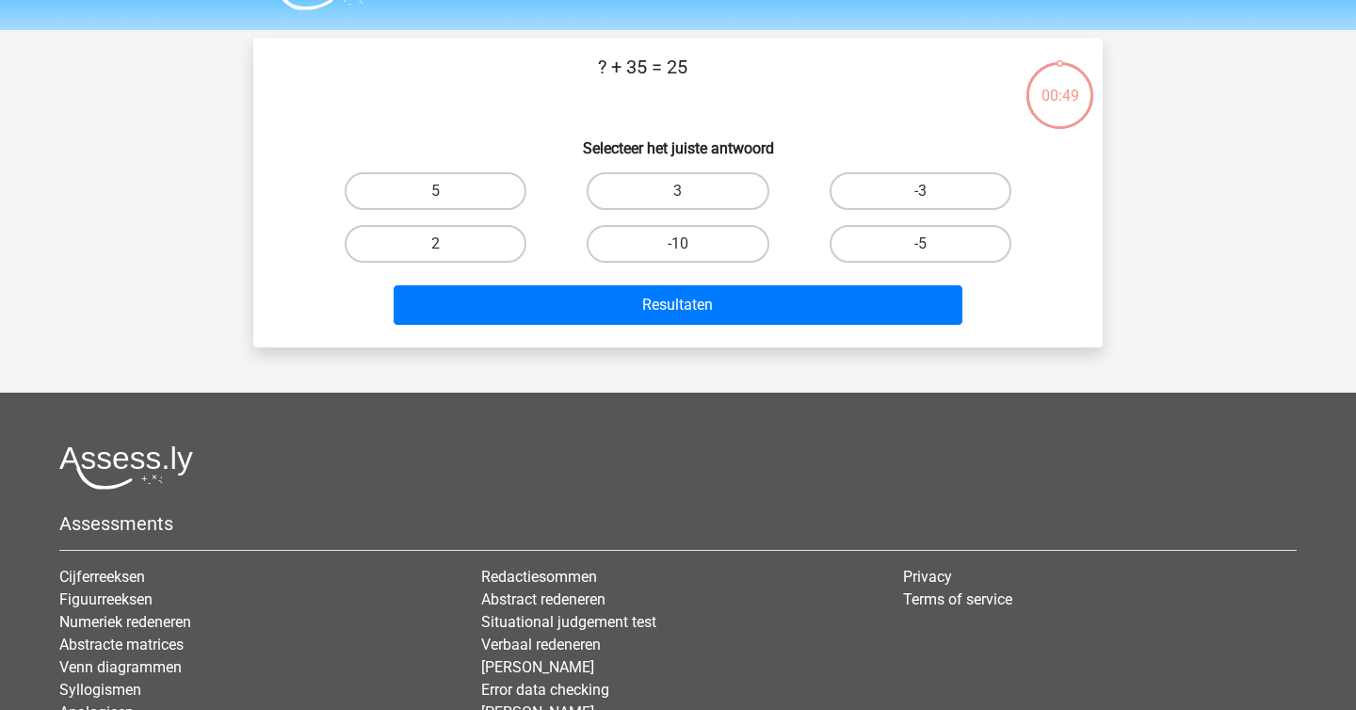
scroll to position [47, 0]
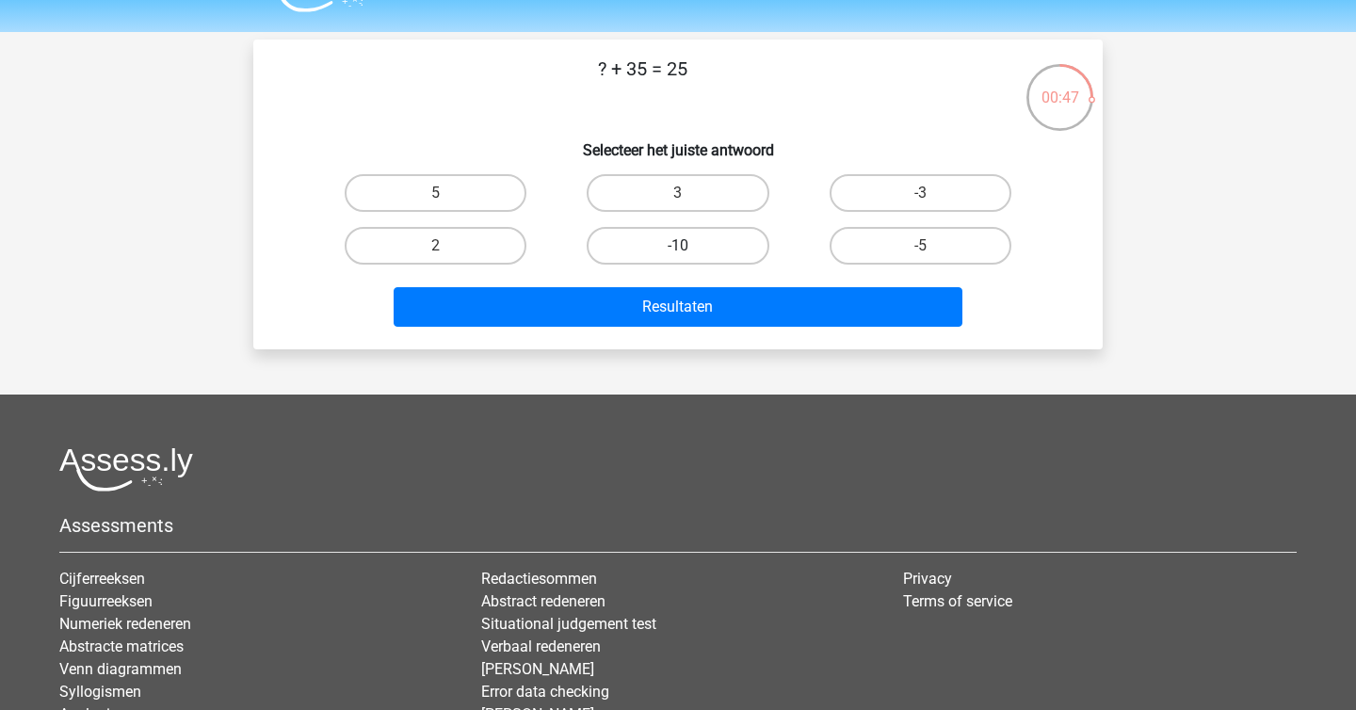
click at [704, 262] on label "-10" at bounding box center [678, 246] width 182 height 38
click at [690, 258] on input "-10" at bounding box center [684, 252] width 12 height 12
radio input "true"
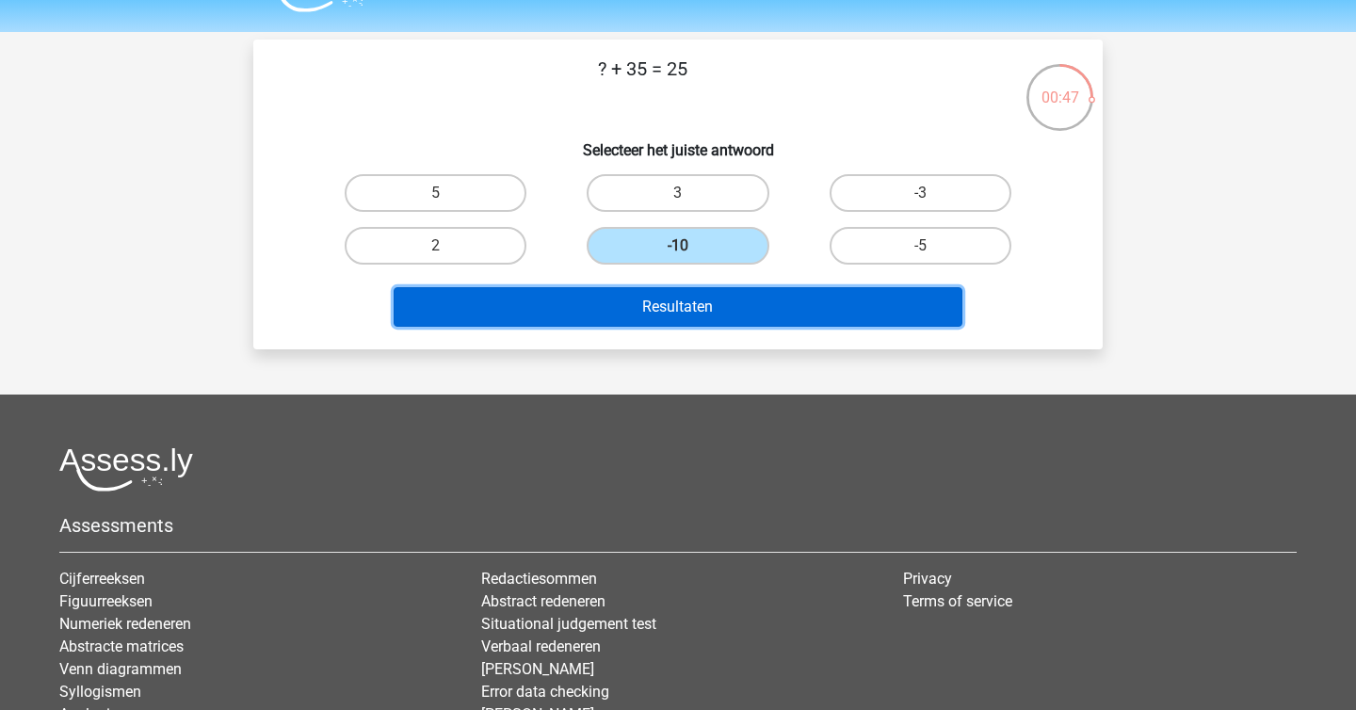
click at [703, 314] on button "Resultaten" at bounding box center [679, 307] width 570 height 40
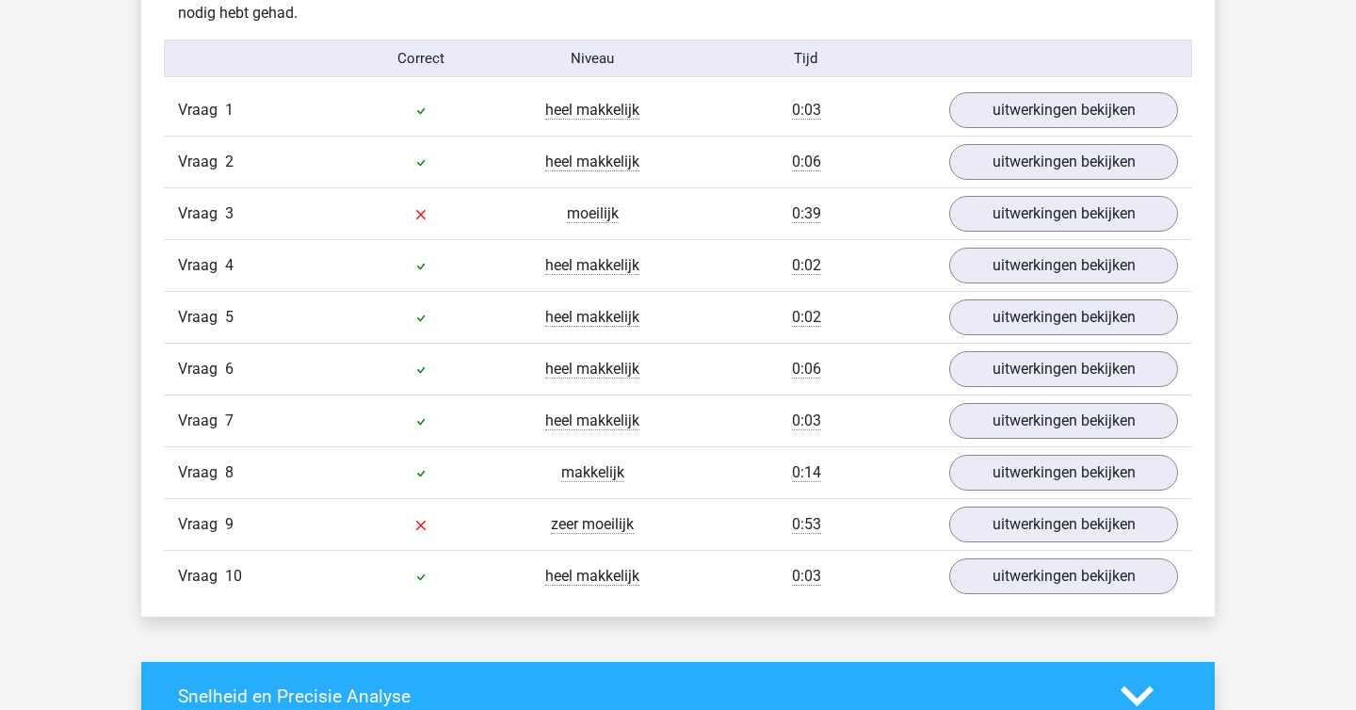
scroll to position [1216, 0]
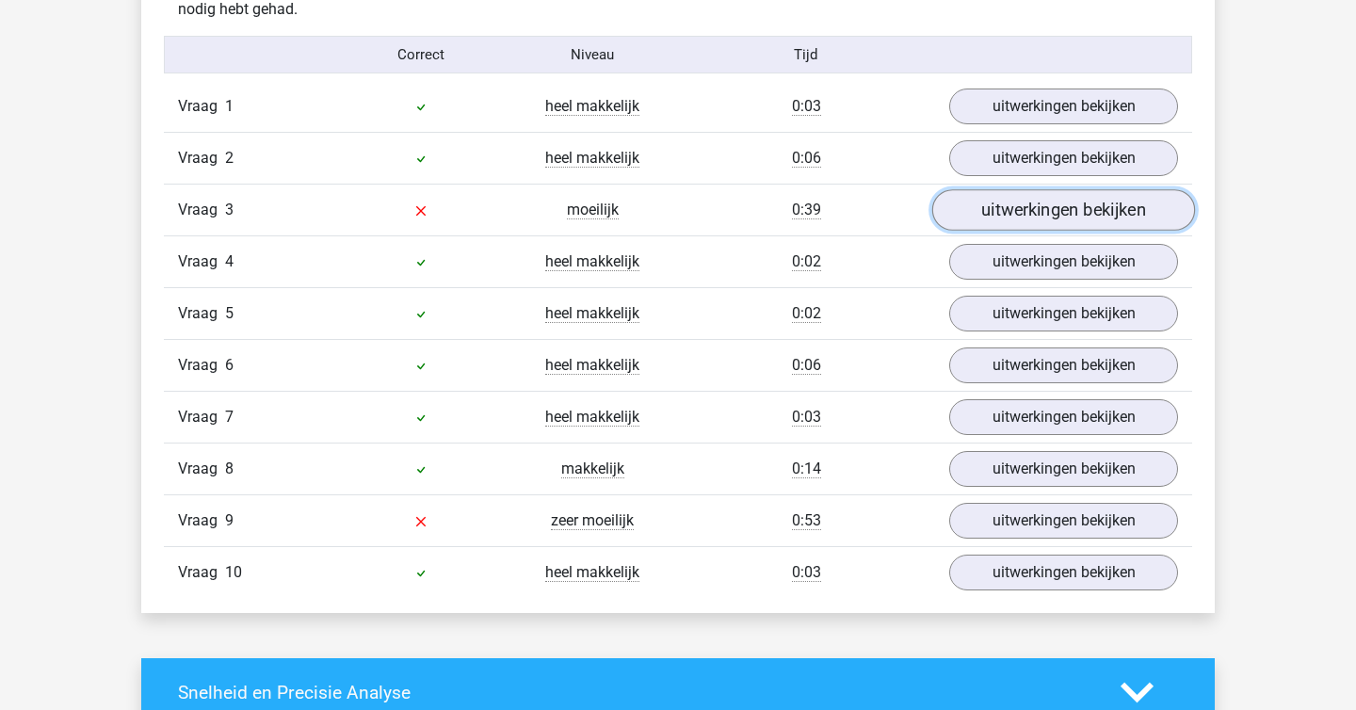
click at [1040, 194] on link "uitwerkingen bekijken" at bounding box center [1063, 209] width 263 height 41
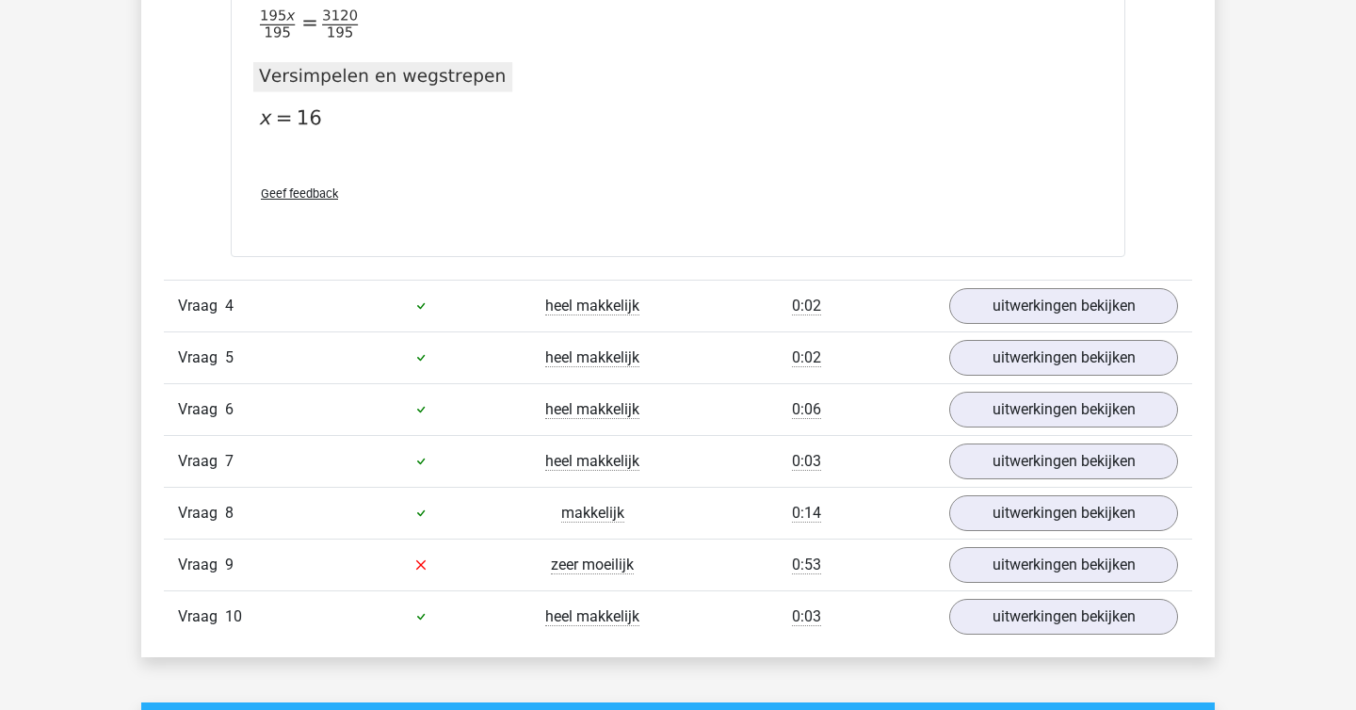
scroll to position [2134, 0]
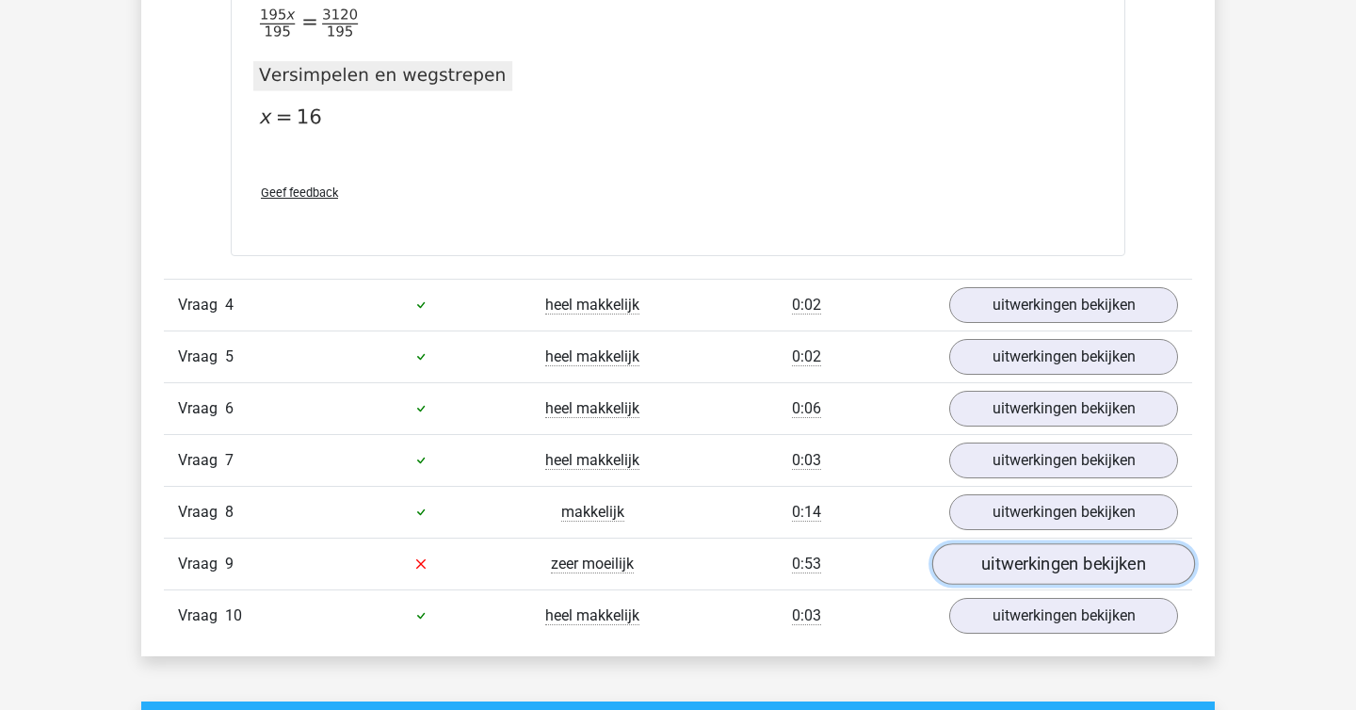
click at [960, 559] on link "uitwerkingen bekijken" at bounding box center [1063, 563] width 263 height 41
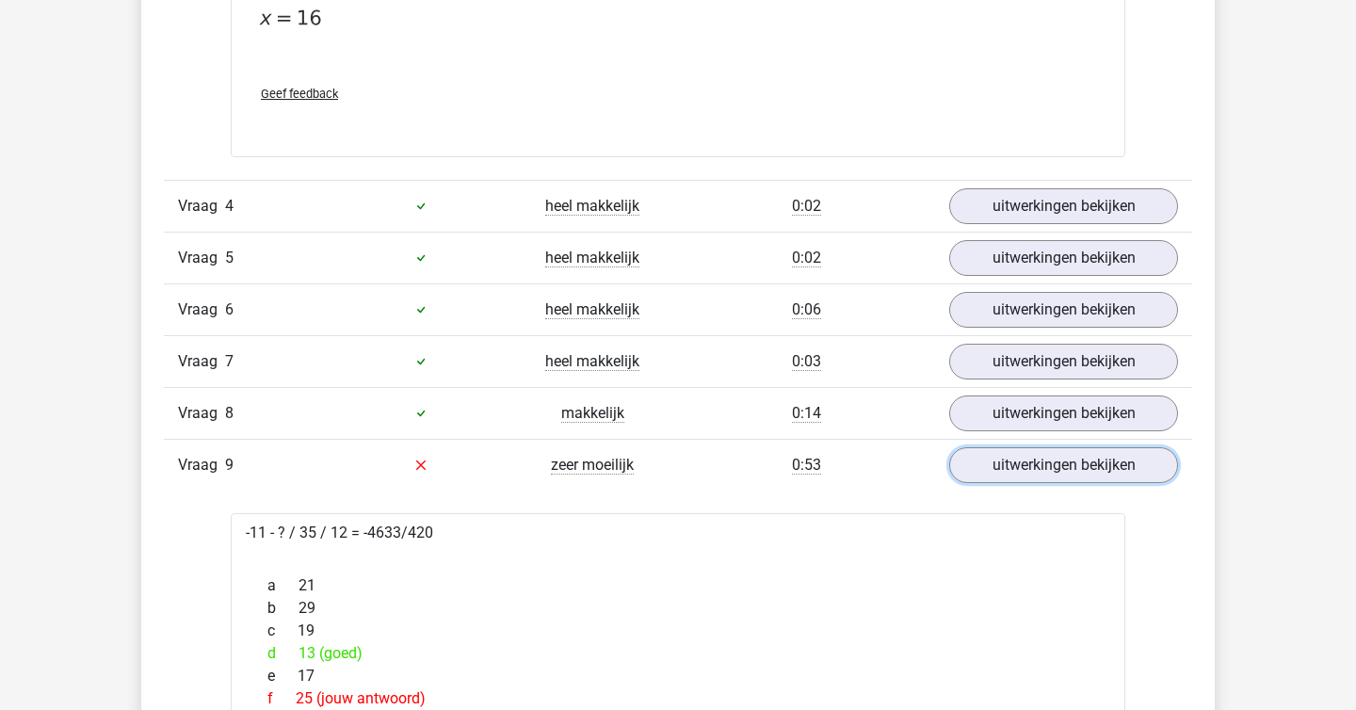
scroll to position [2271, 0]
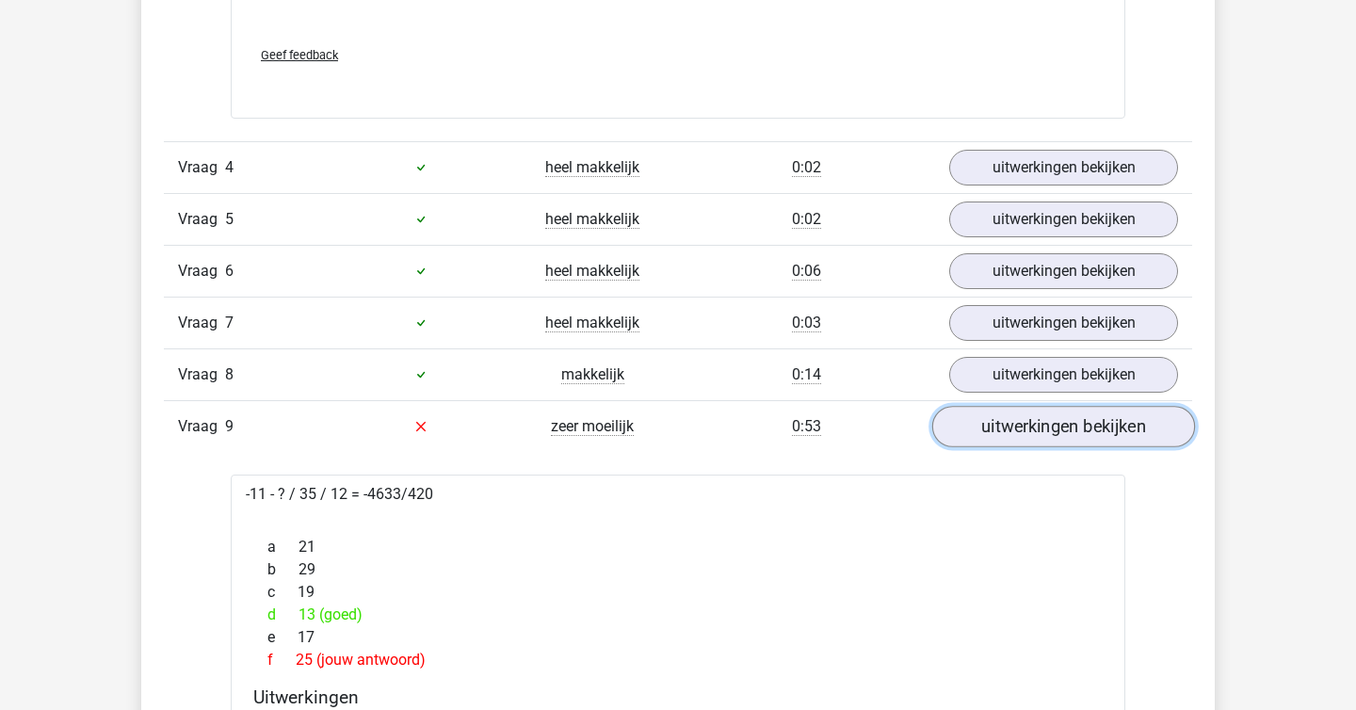
click at [979, 432] on link "uitwerkingen bekijken" at bounding box center [1063, 426] width 263 height 41
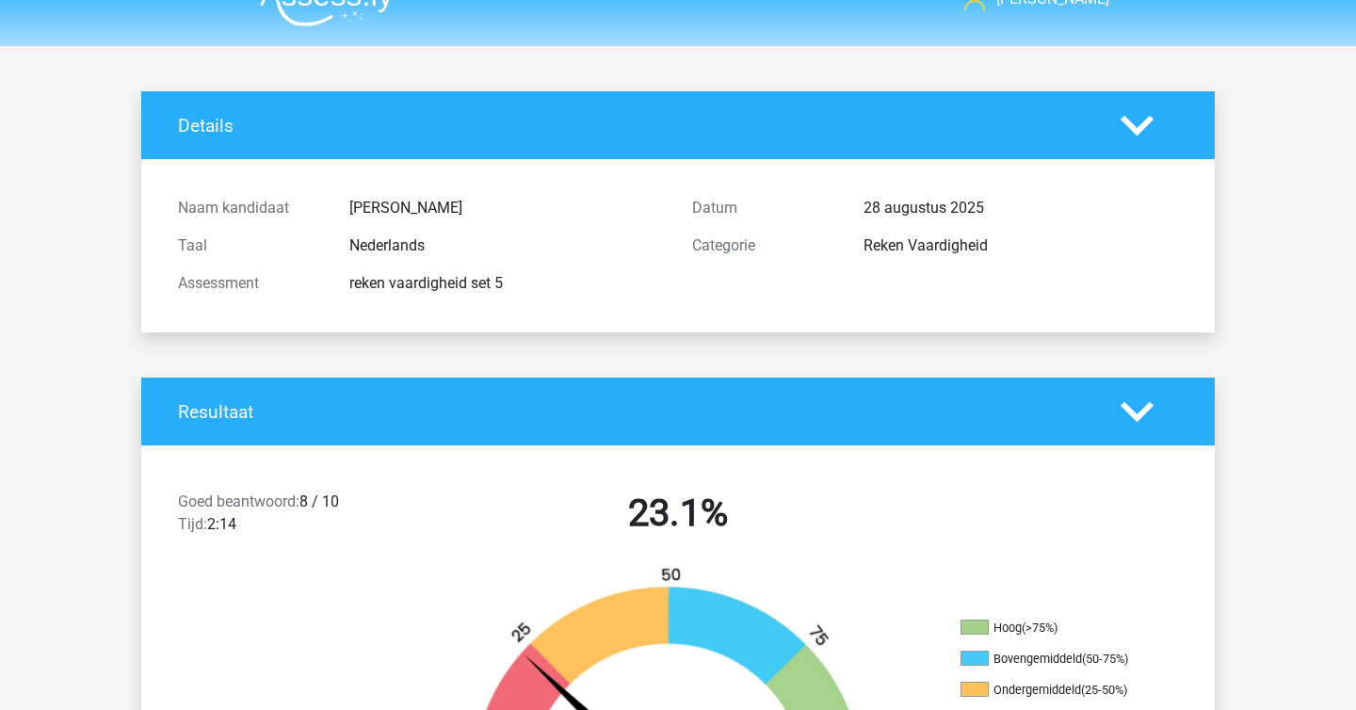
scroll to position [0, 0]
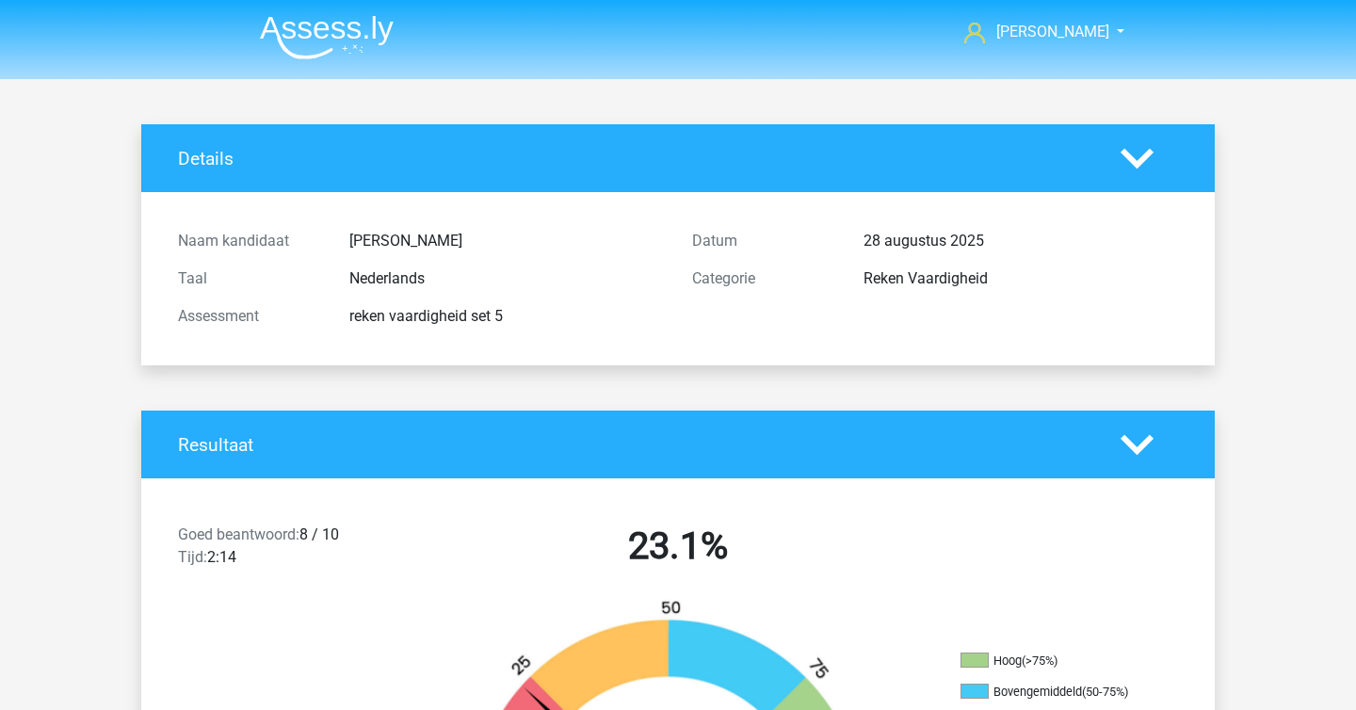
click at [353, 24] on img at bounding box center [327, 37] width 134 height 44
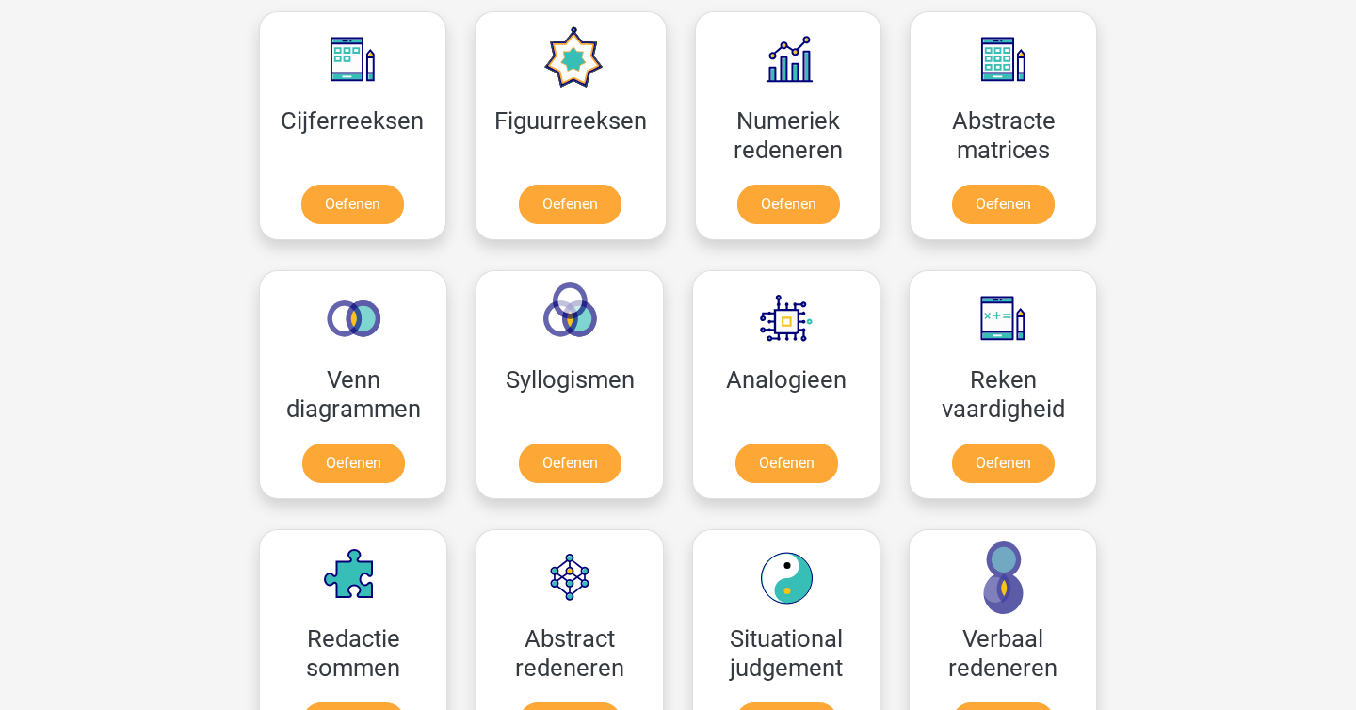
scroll to position [1008, 0]
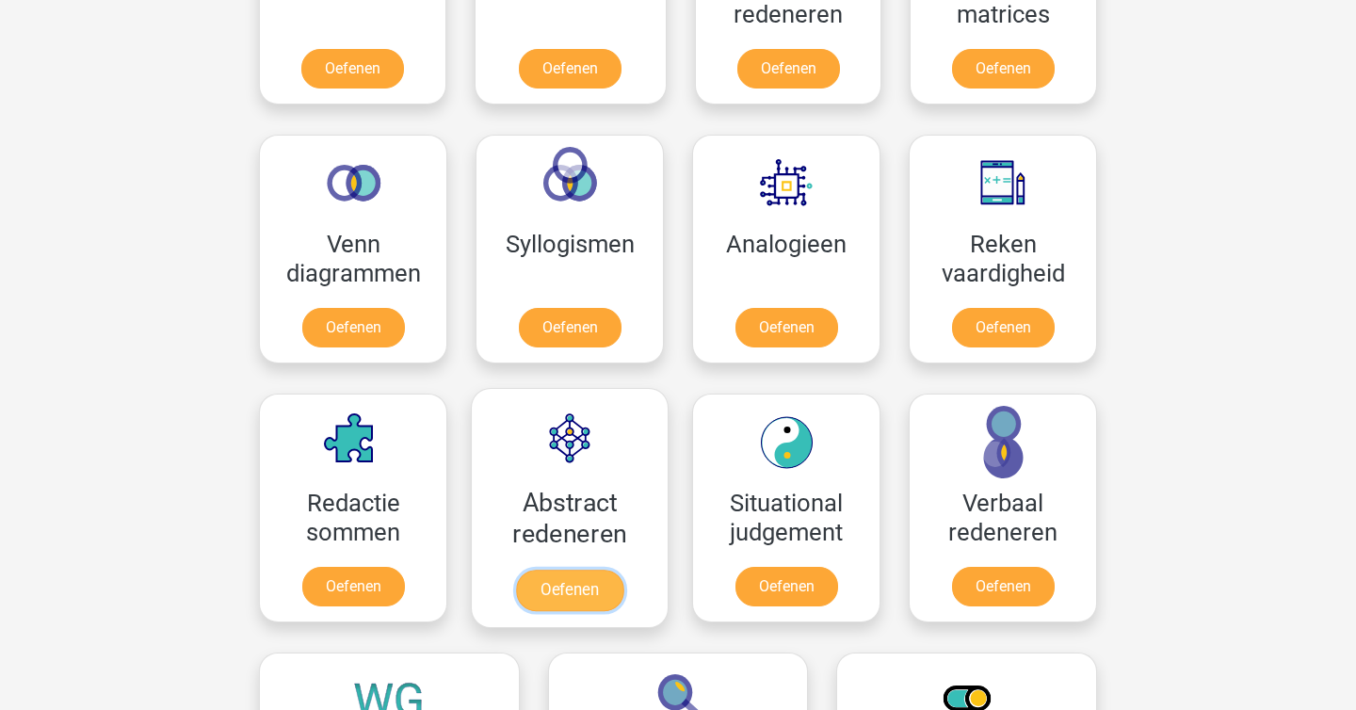
click at [566, 587] on link "Oefenen" at bounding box center [569, 590] width 107 height 41
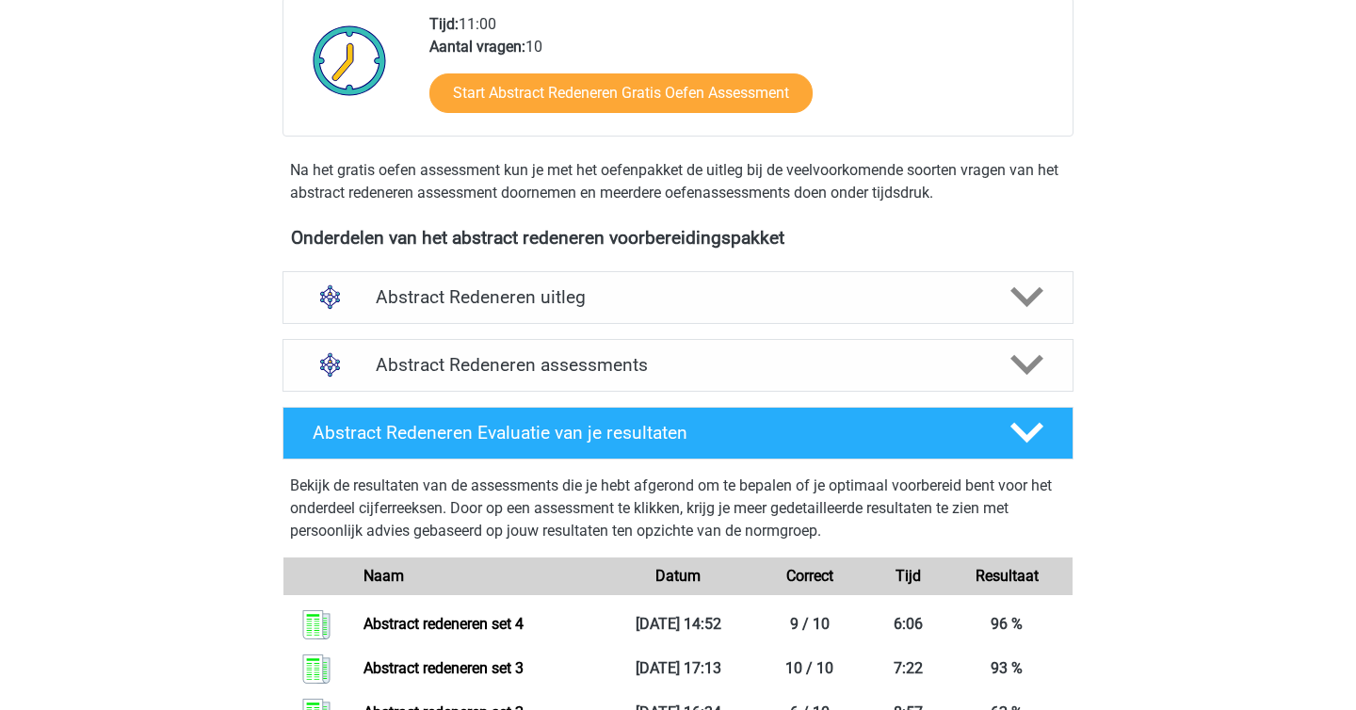
scroll to position [485, 0]
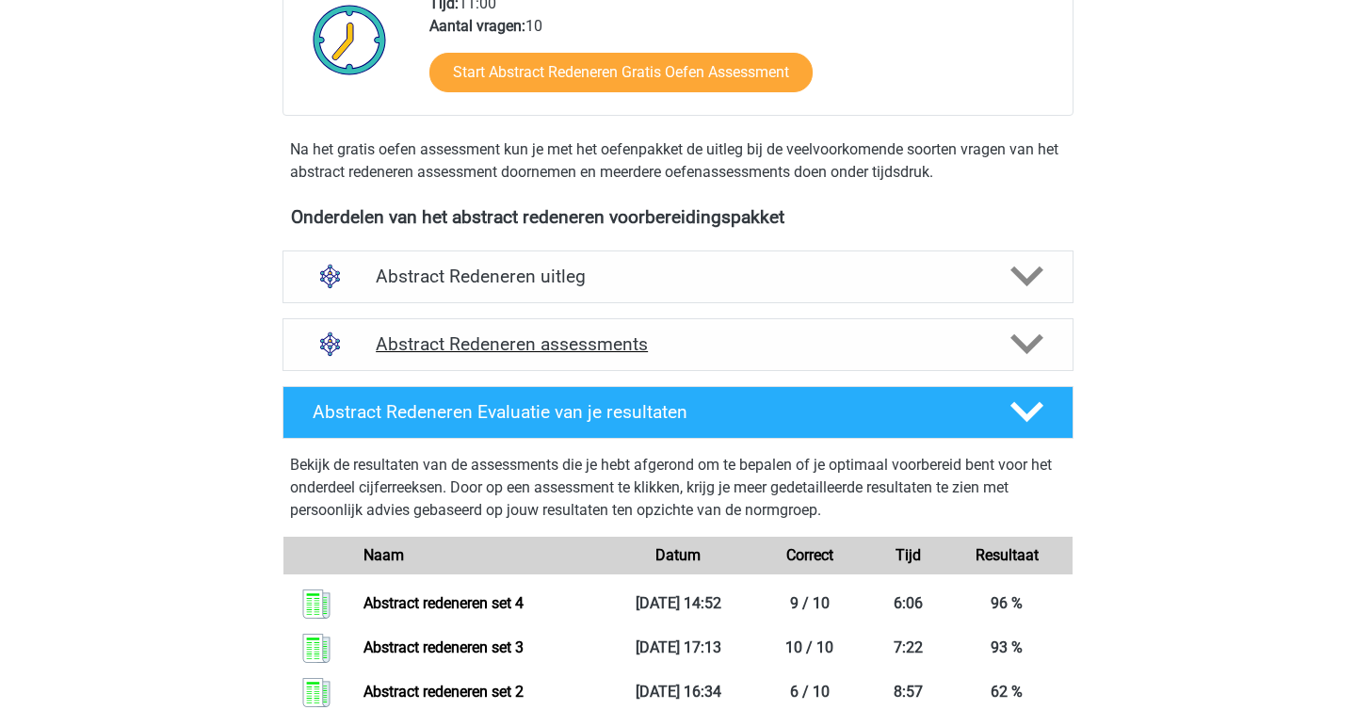
click at [1050, 348] on div at bounding box center [1025, 344] width 63 height 33
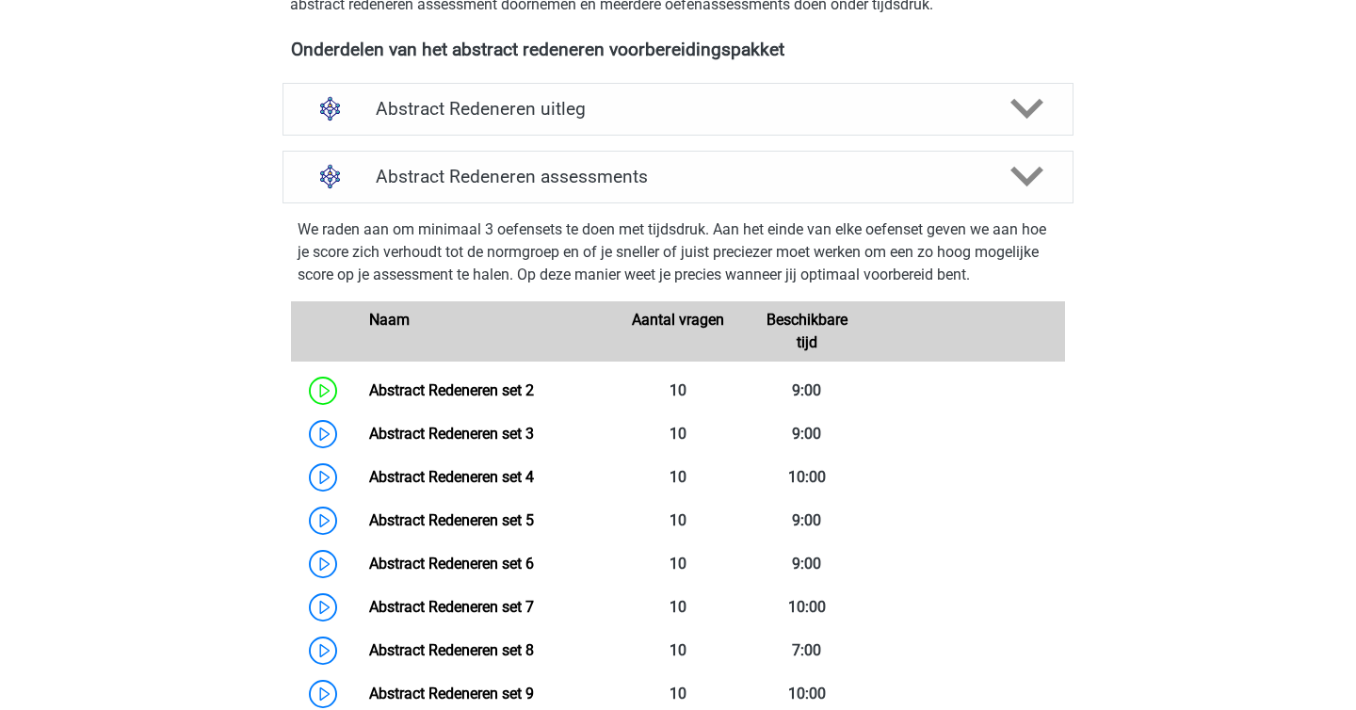
scroll to position [655, 0]
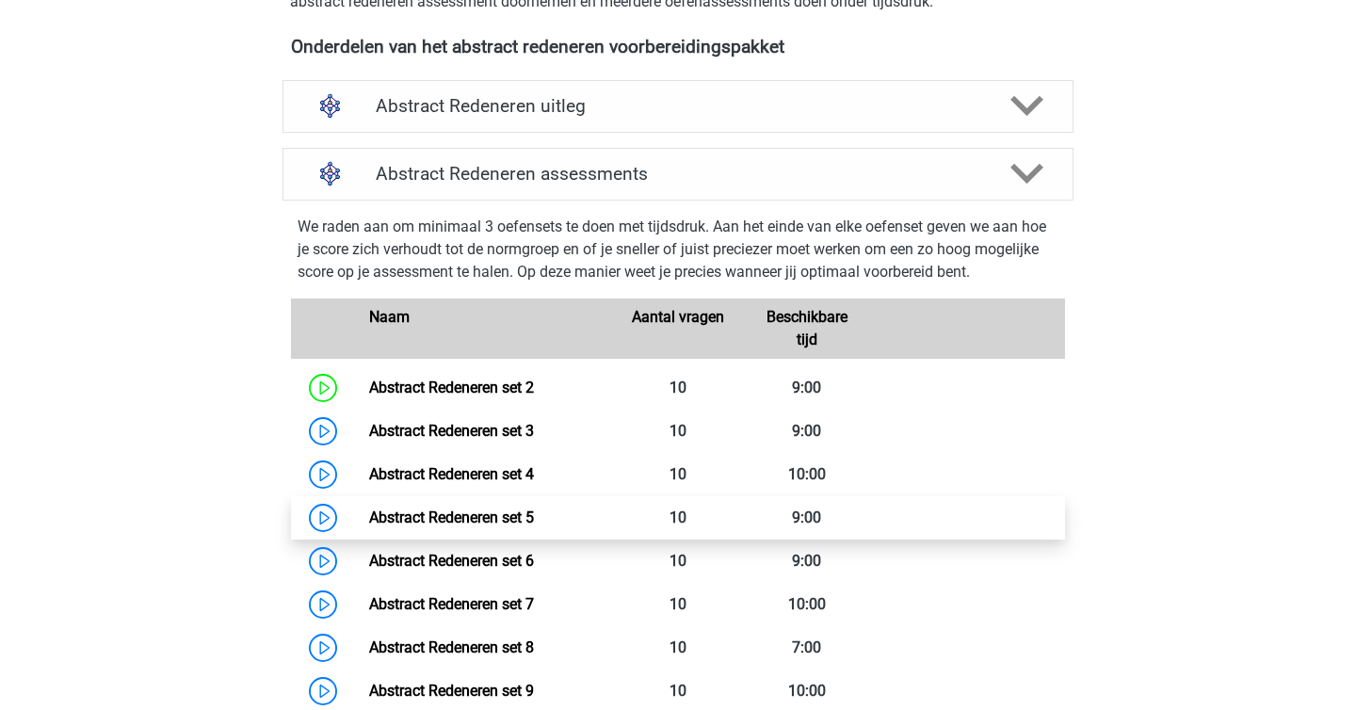
click at [369, 511] on link "Abstract Redeneren set 5" at bounding box center [451, 518] width 165 height 18
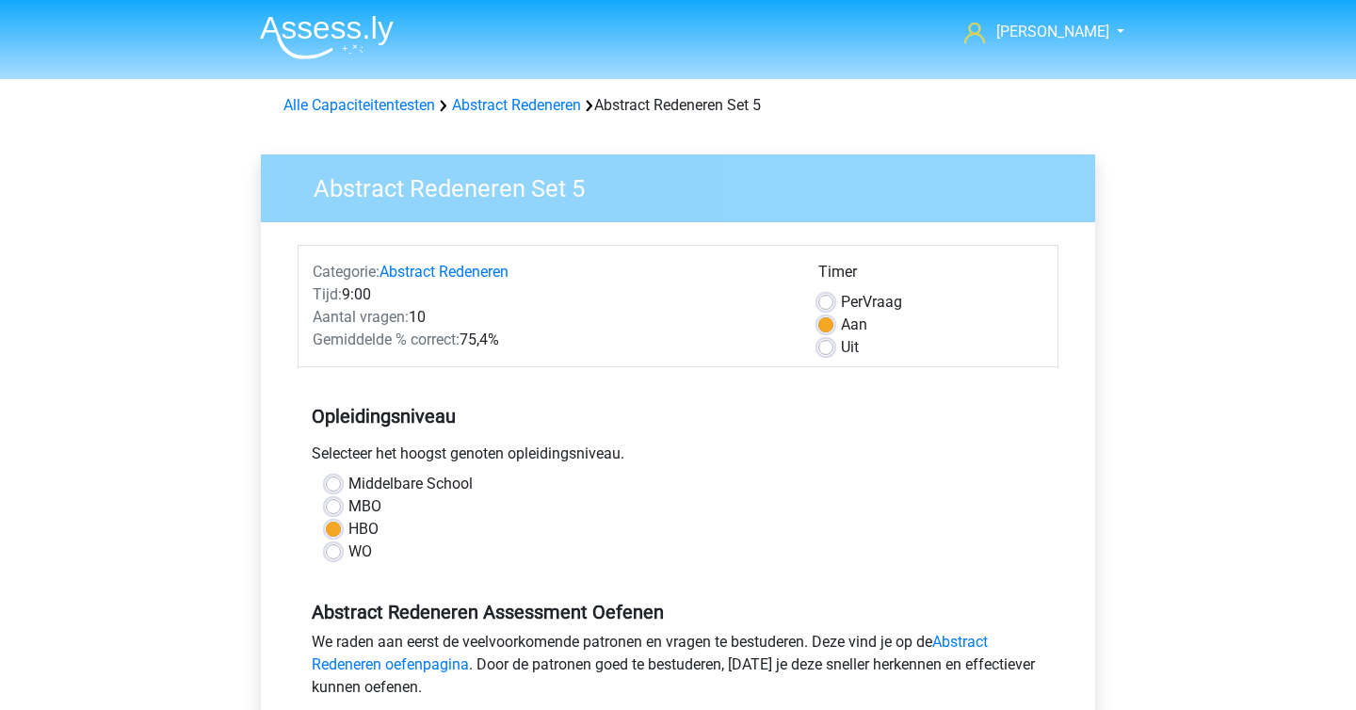
scroll to position [778, 0]
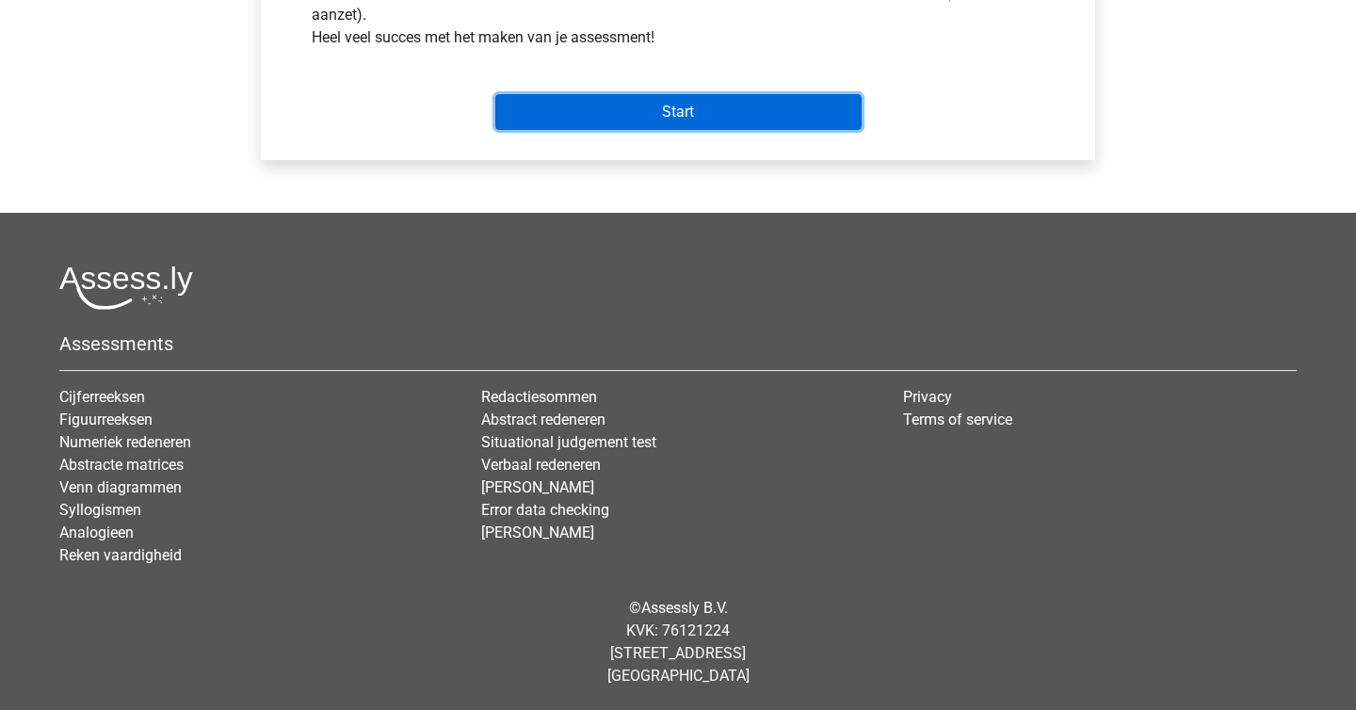
click at [725, 100] on input "Start" at bounding box center [678, 112] width 366 height 36
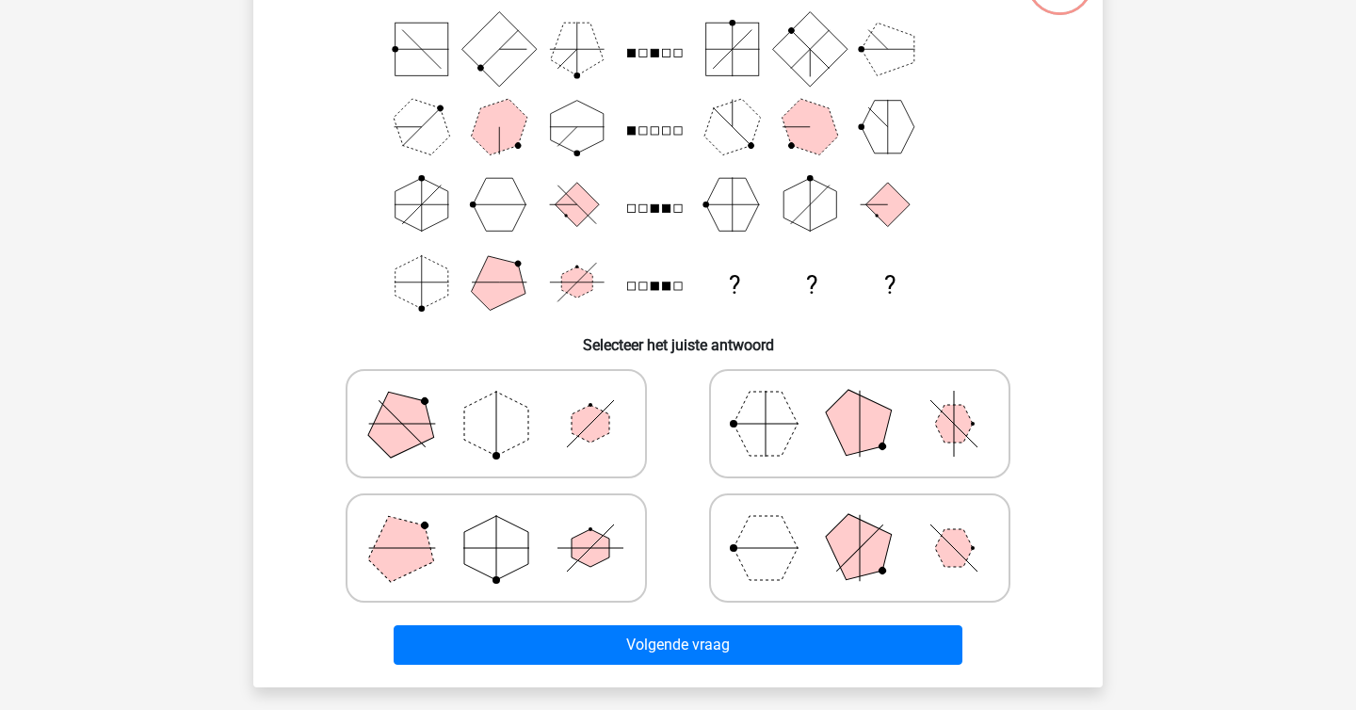
scroll to position [202, 0]
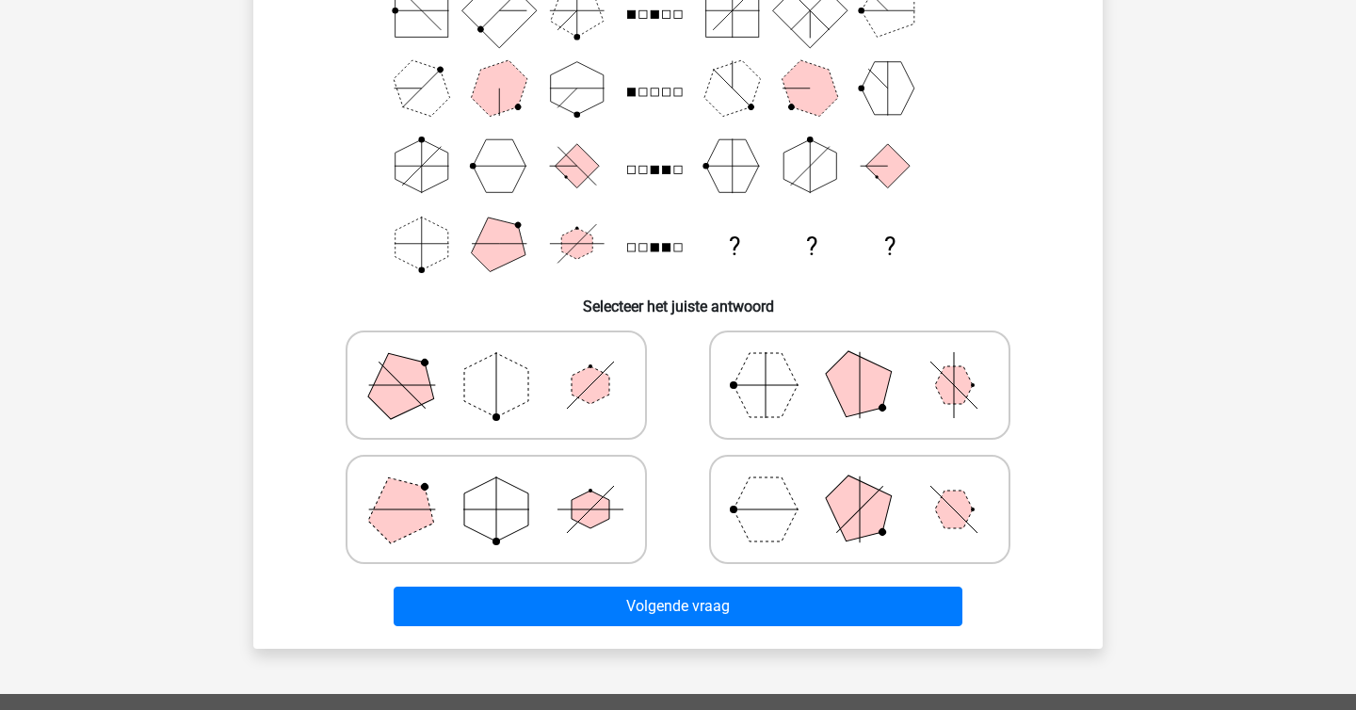
click at [780, 508] on polygon at bounding box center [766, 509] width 64 height 64
click at [860, 486] on input "radio" at bounding box center [866, 480] width 12 height 12
radio input "true"
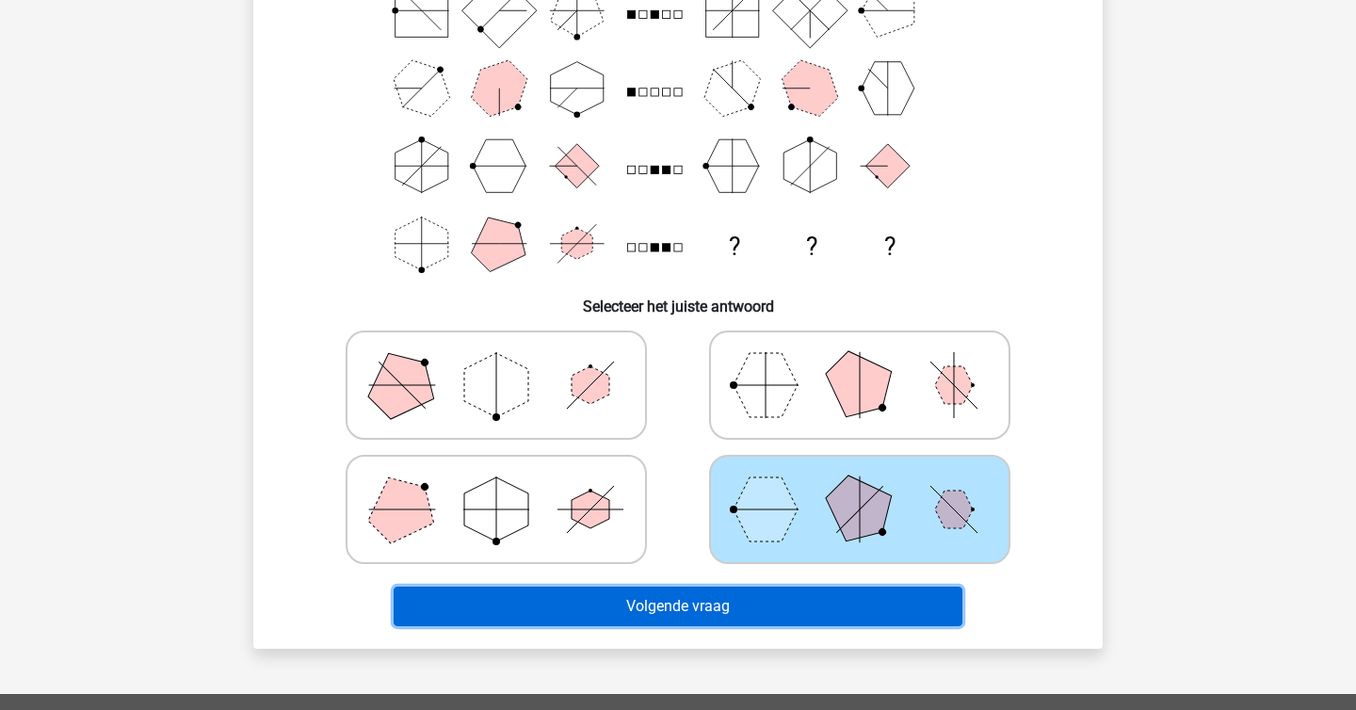
click at [730, 617] on button "Volgende vraag" at bounding box center [679, 607] width 570 height 40
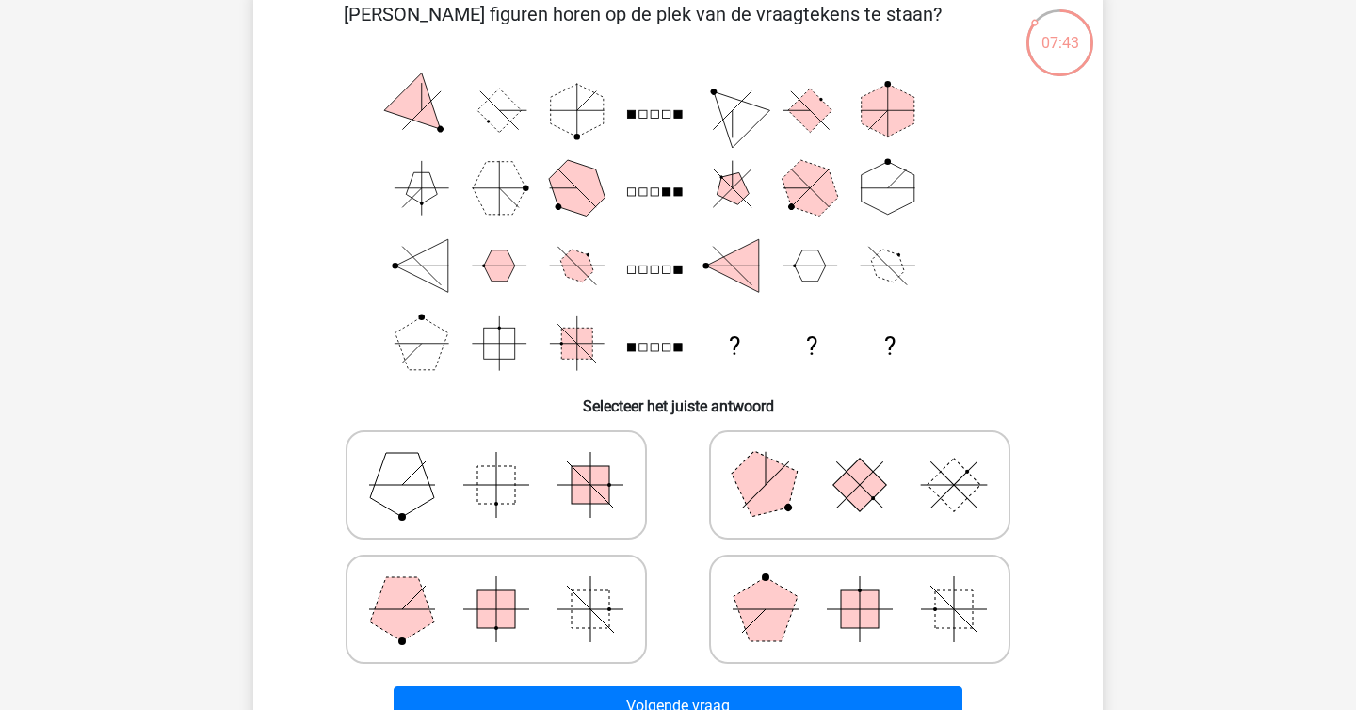
scroll to position [101, 0]
click at [622, 611] on icon at bounding box center [496, 610] width 283 height 94
click at [509, 587] on input "radio" at bounding box center [502, 580] width 12 height 12
radio input "true"
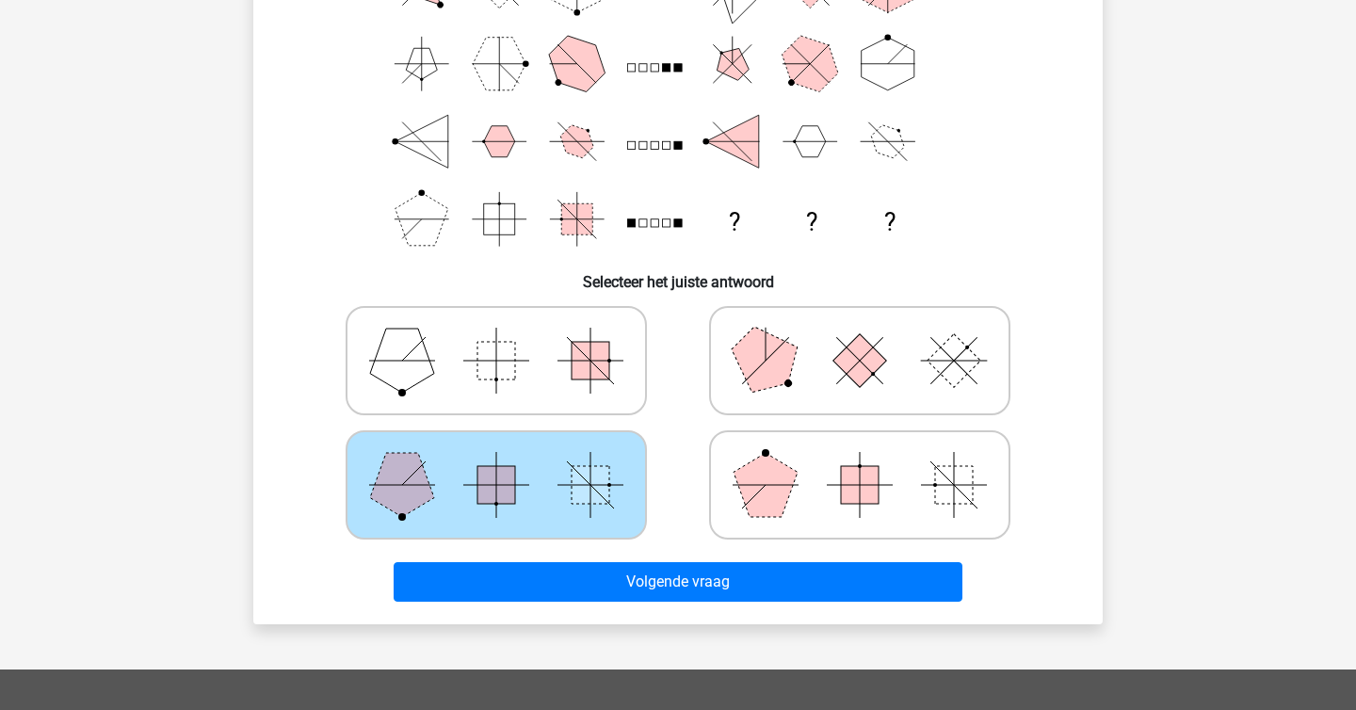
scroll to position [232, 0]
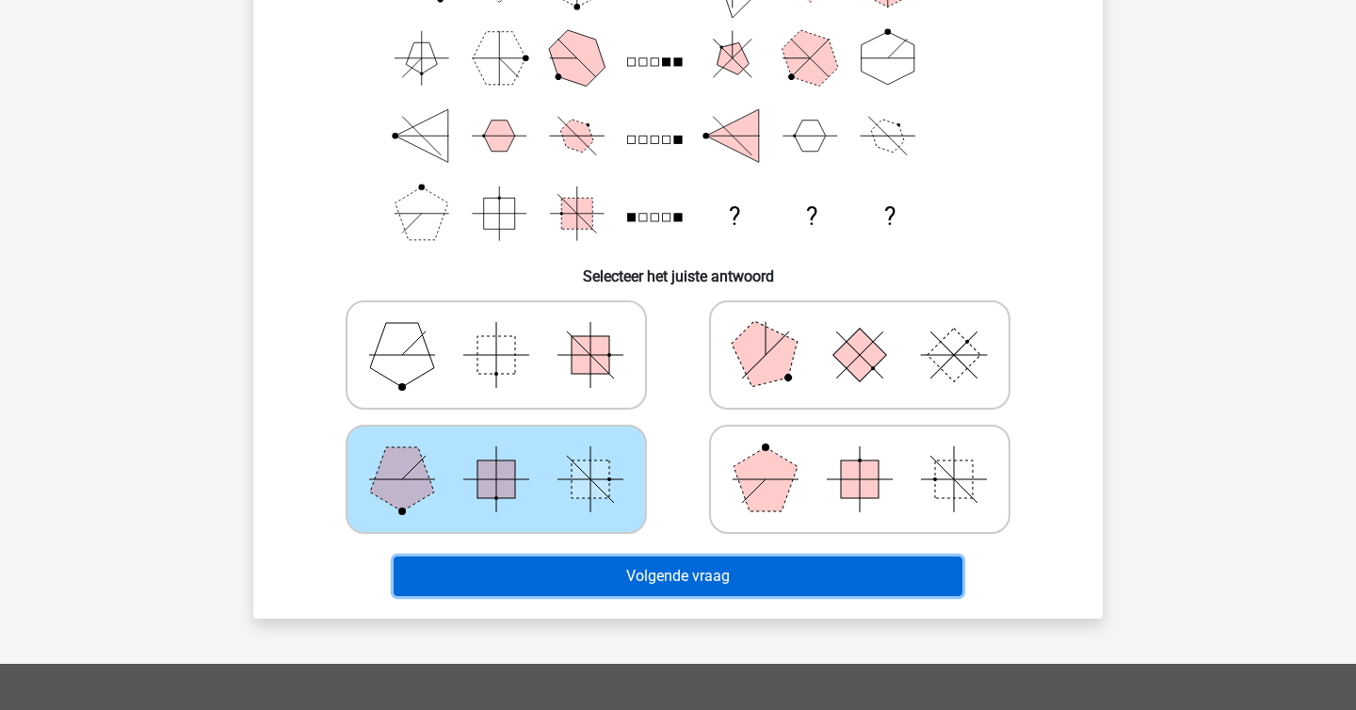
click at [654, 565] on button "Volgende vraag" at bounding box center [679, 577] width 570 height 40
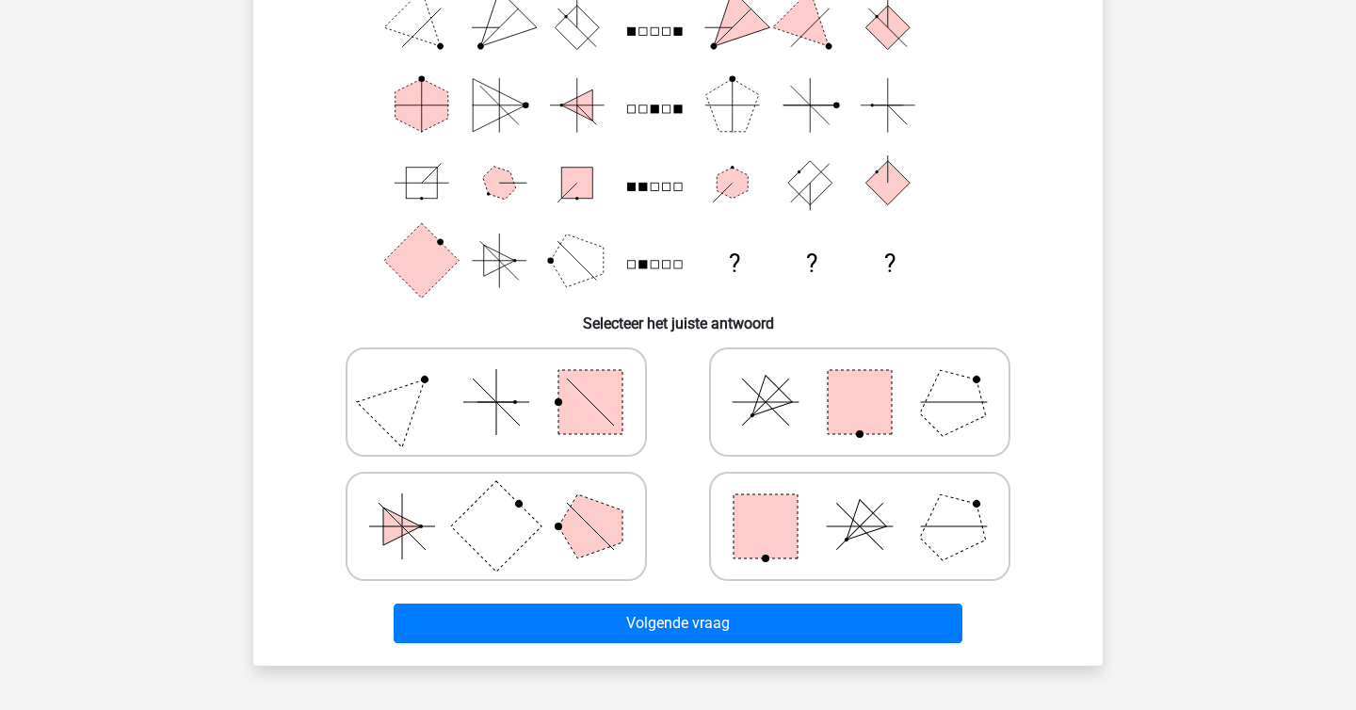
scroll to position [187, 0]
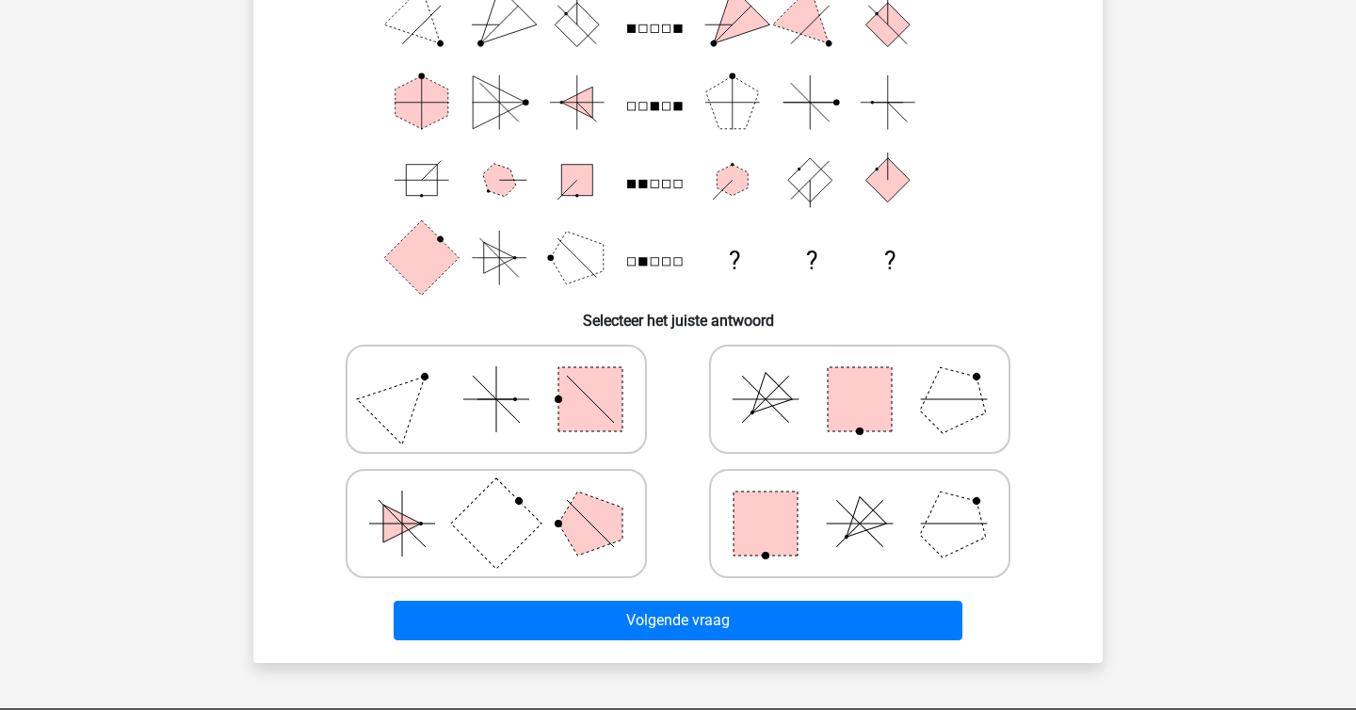
click at [567, 525] on polygon at bounding box center [590, 524] width 64 height 64
click at [509, 500] on input "radio" at bounding box center [502, 494] width 12 height 12
radio input "true"
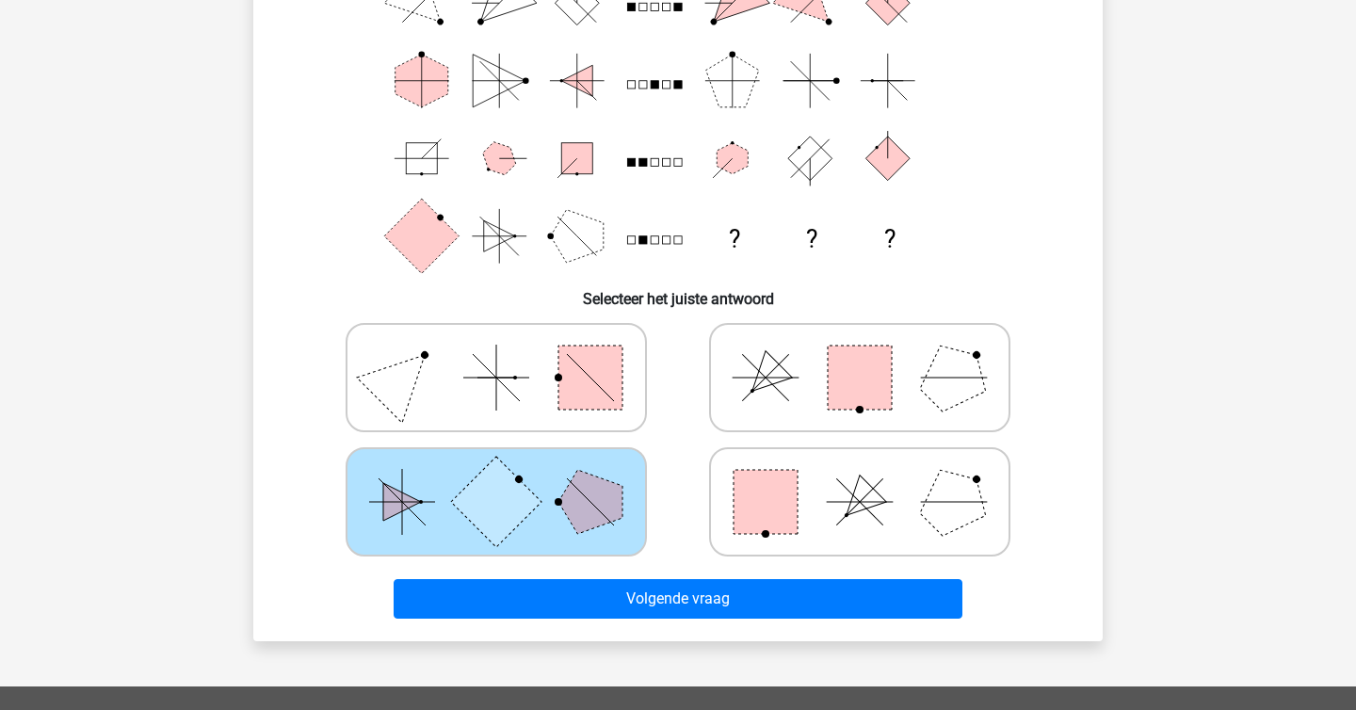
scroll to position [238, 0]
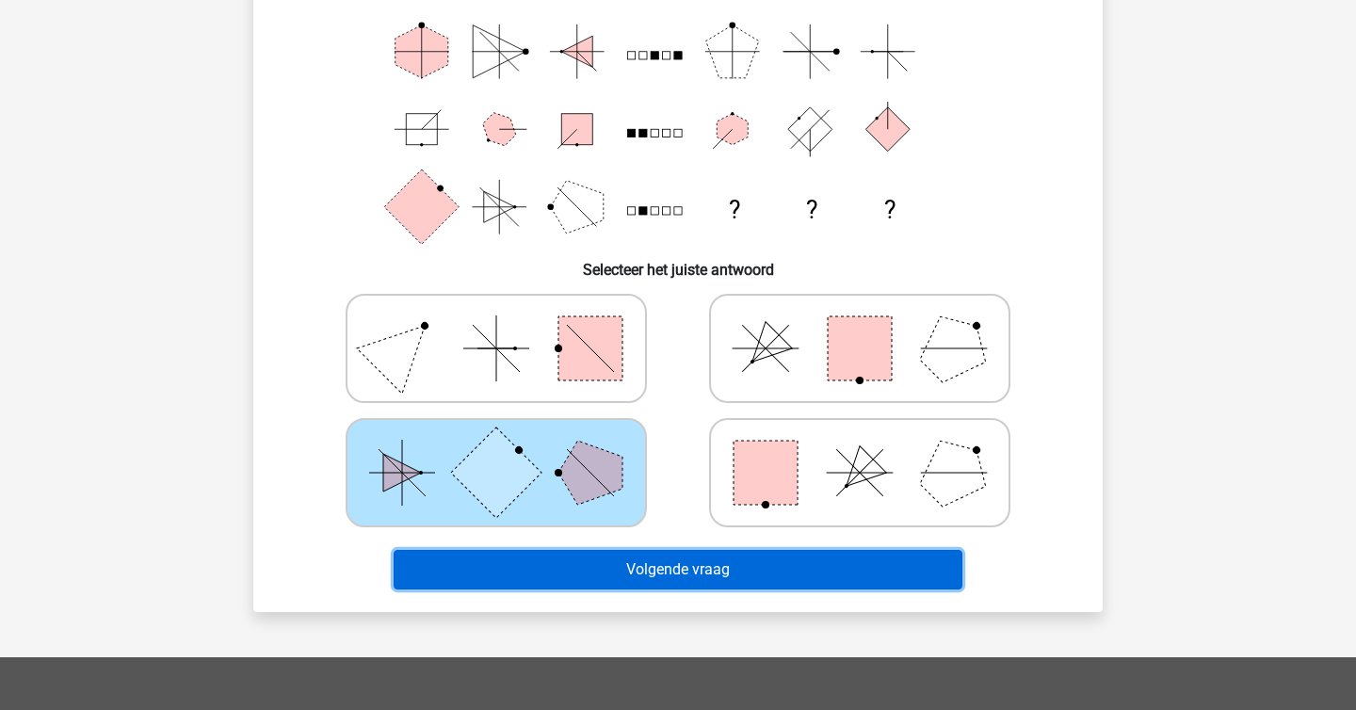
click at [676, 574] on button "Volgende vraag" at bounding box center [679, 570] width 570 height 40
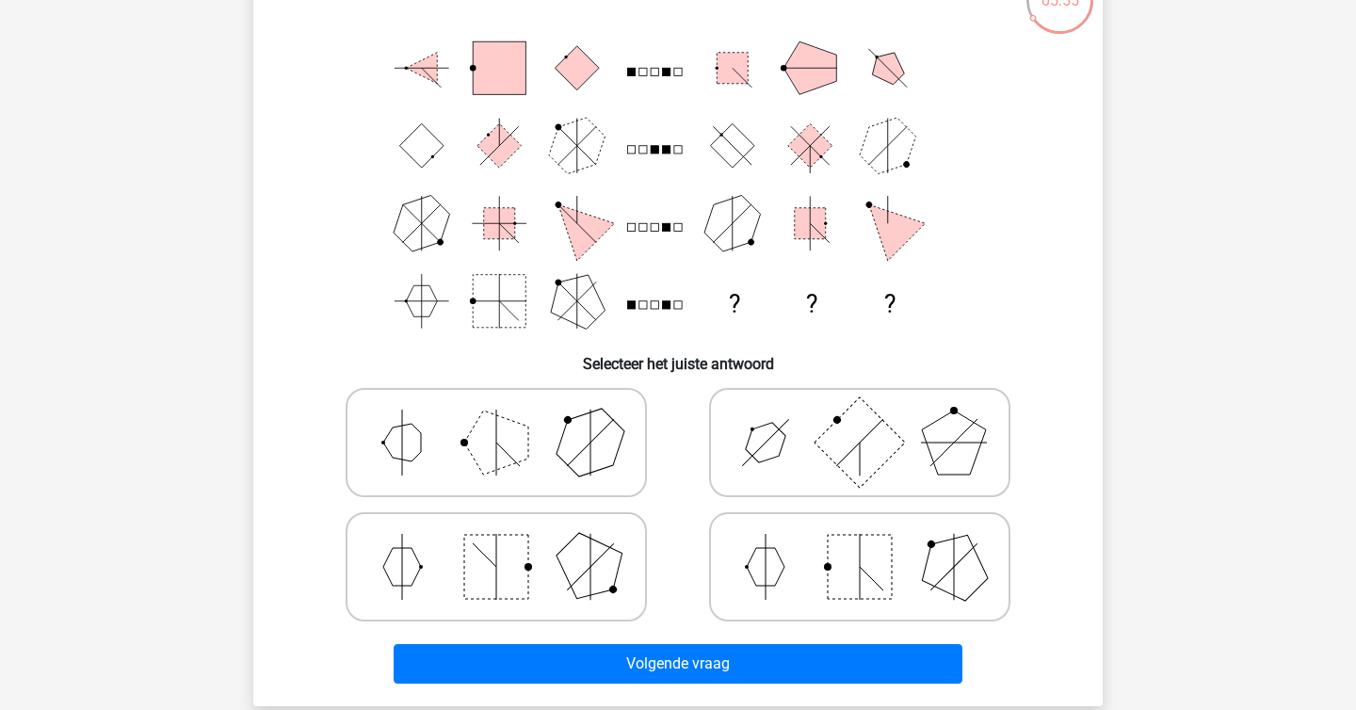
scroll to position [157, 0]
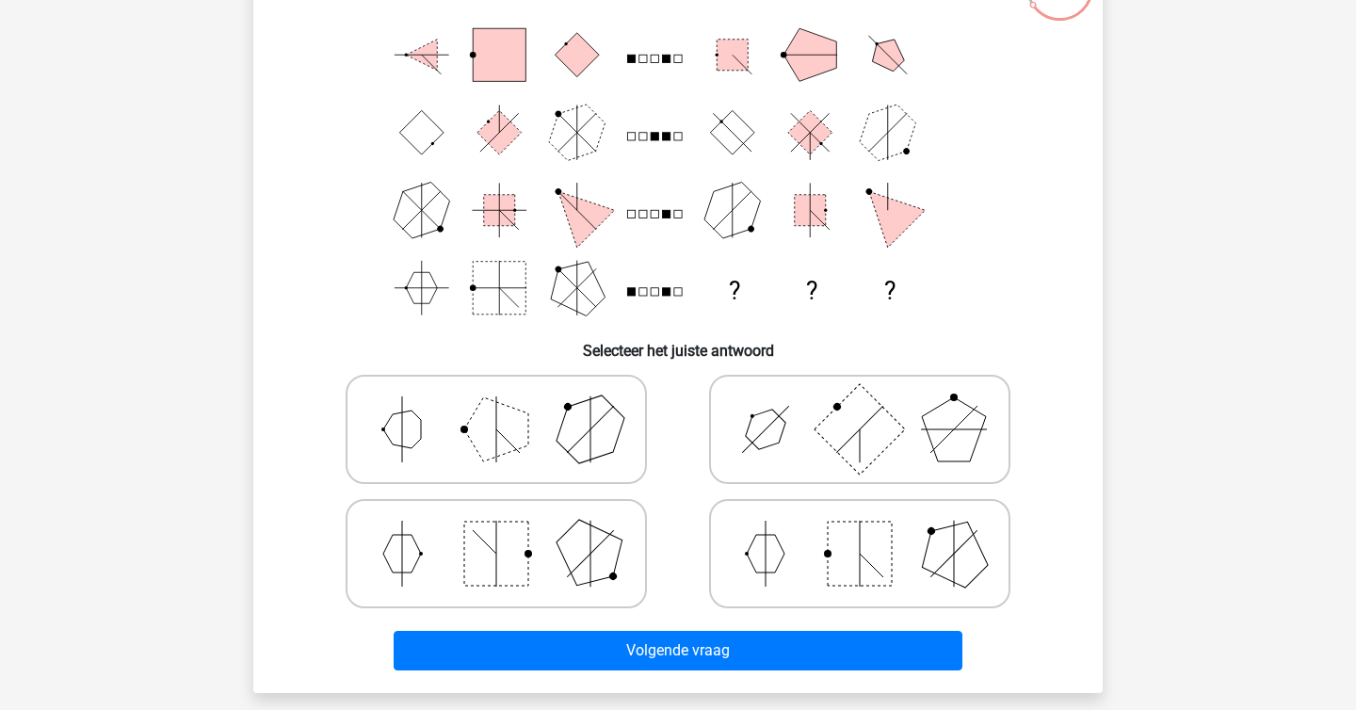
click at [521, 437] on polygon at bounding box center [496, 429] width 64 height 64
click at [509, 406] on input "radio" at bounding box center [502, 400] width 12 height 12
radio input "true"
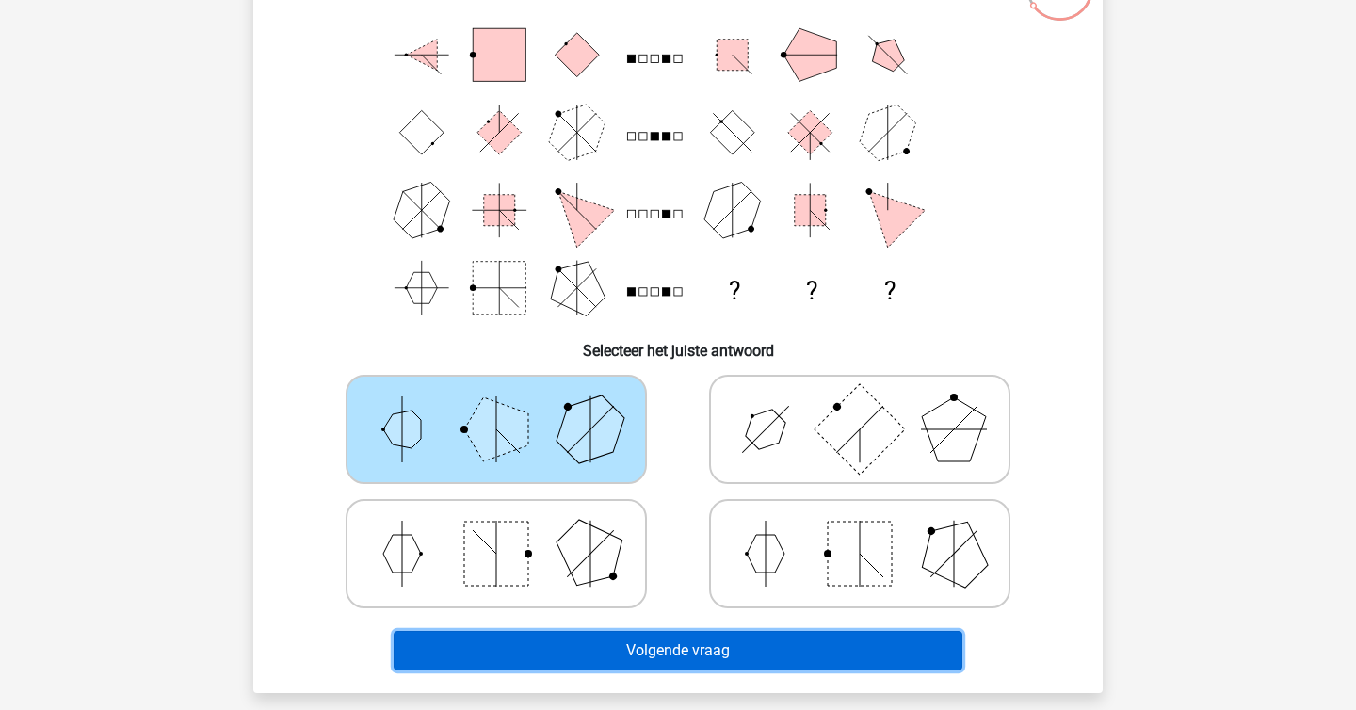
click at [582, 659] on button "Volgende vraag" at bounding box center [679, 651] width 570 height 40
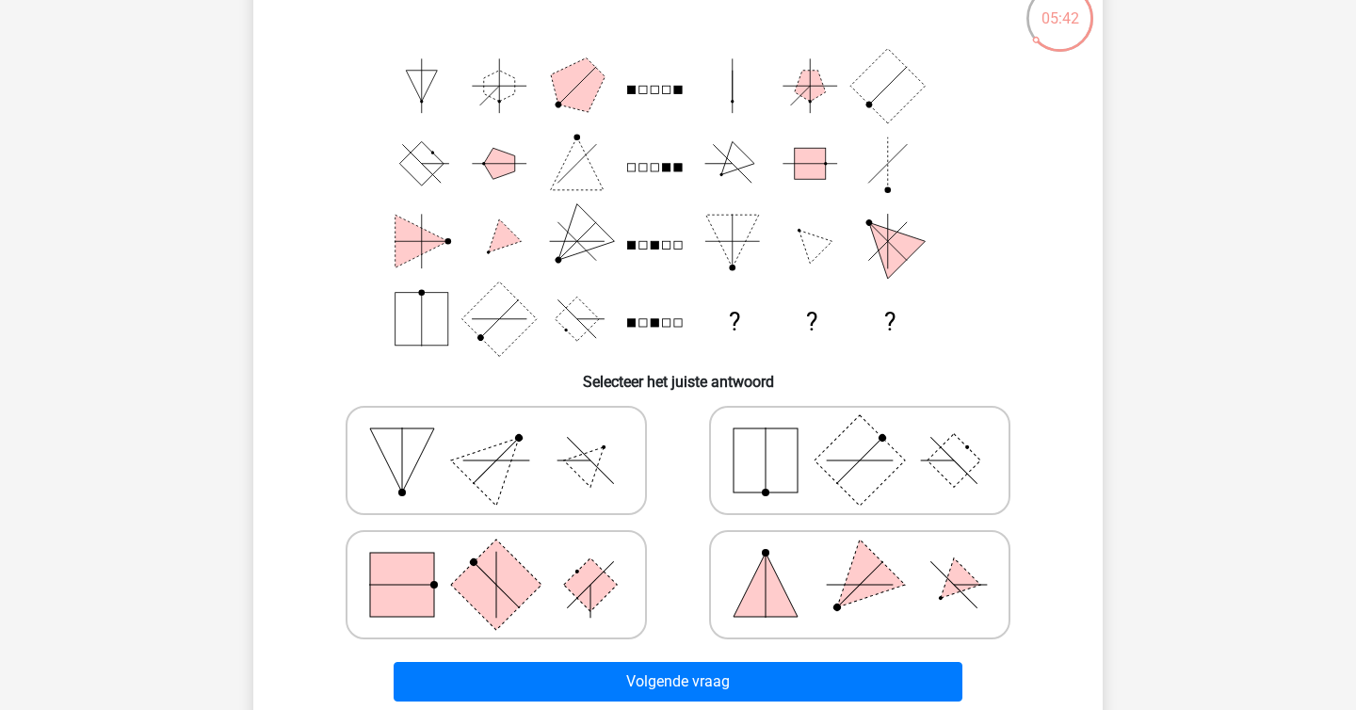
scroll to position [135, 0]
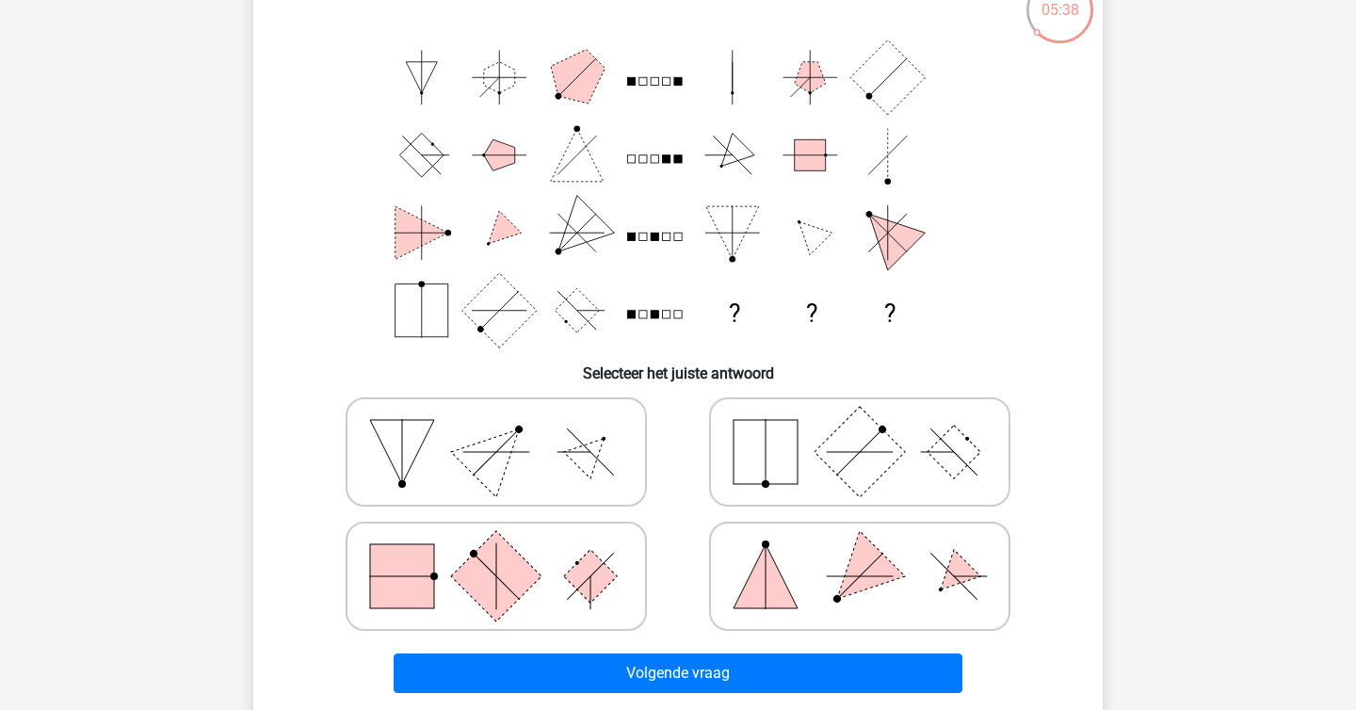
click at [565, 575] on rect at bounding box center [591, 577] width 54 height 54
click at [509, 553] on input "radio" at bounding box center [502, 547] width 12 height 12
radio input "true"
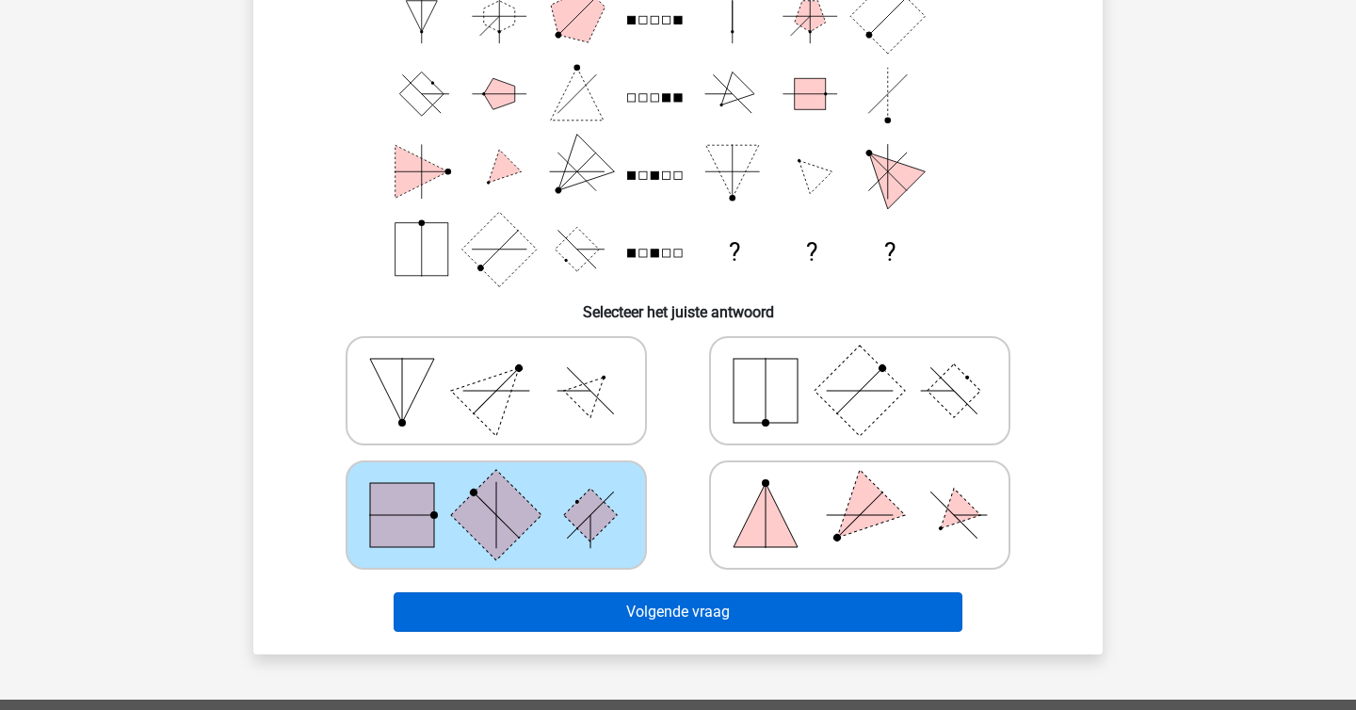
scroll to position [200, 0]
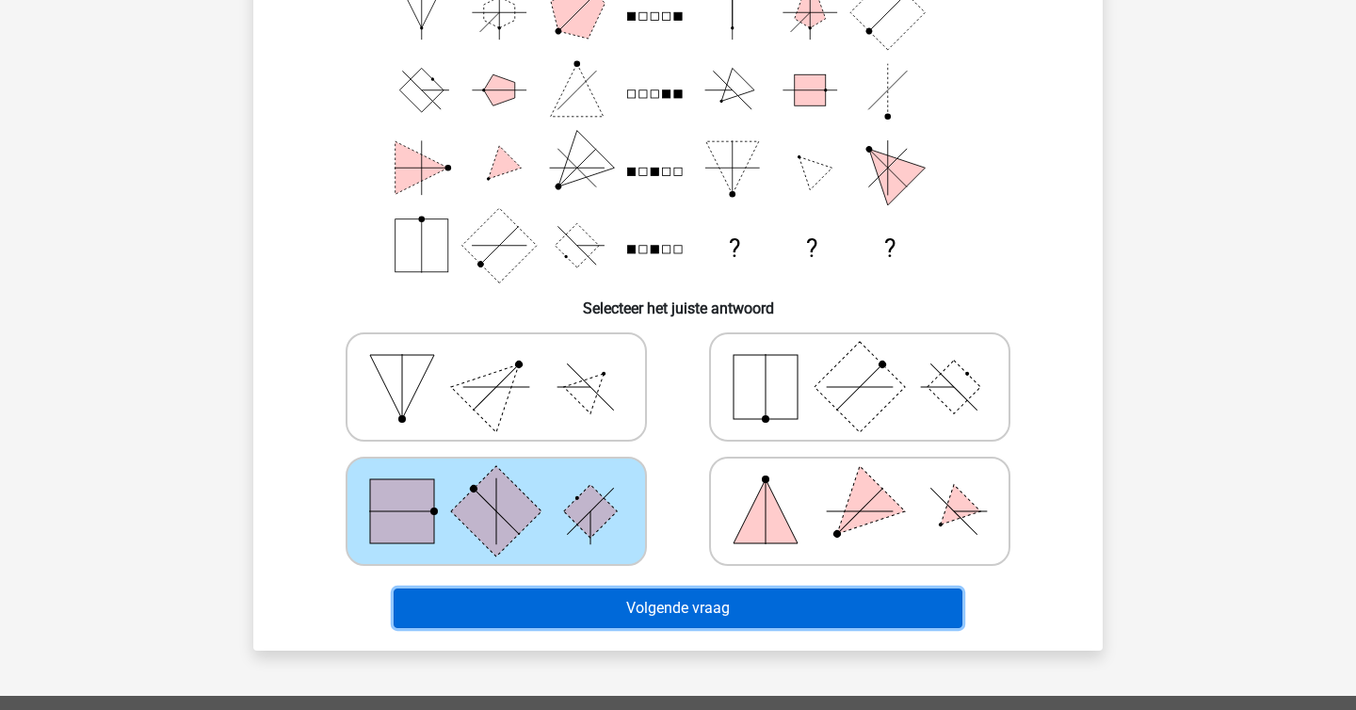
click at [639, 614] on button "Volgende vraag" at bounding box center [679, 609] width 570 height 40
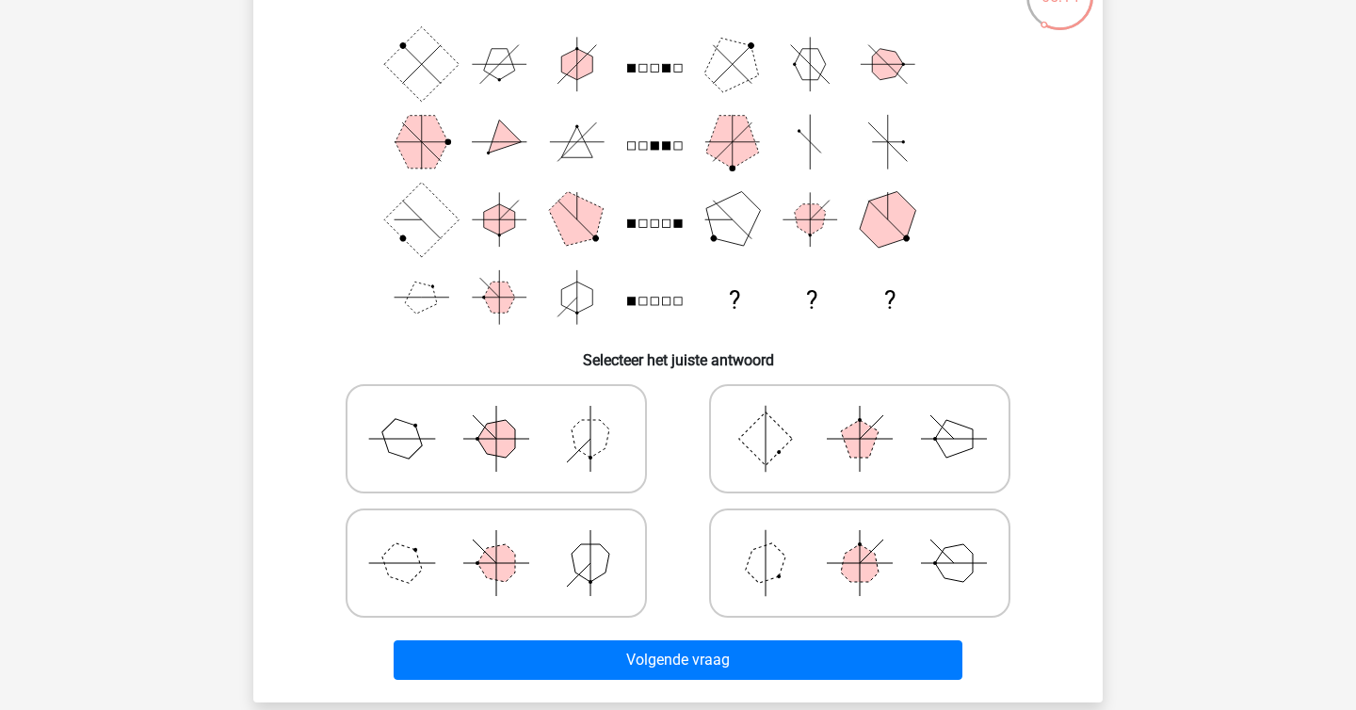
scroll to position [149, 0]
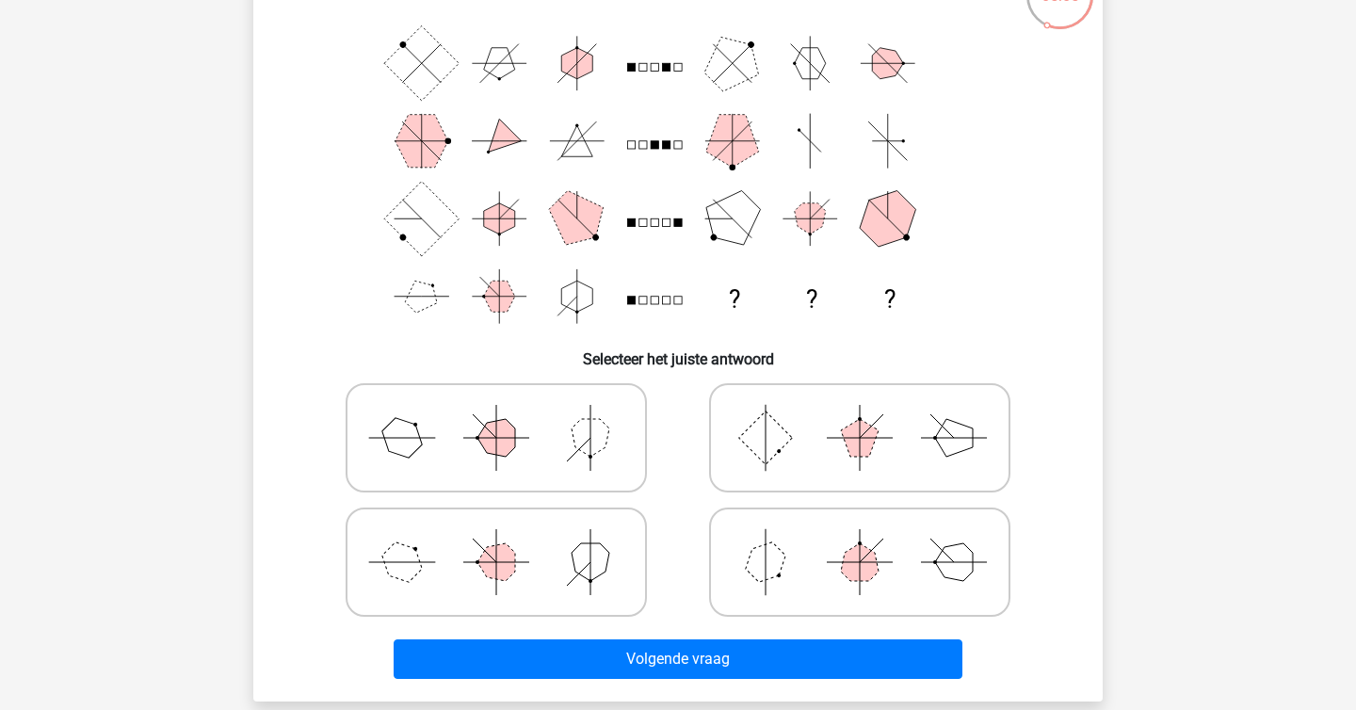
click at [451, 550] on icon at bounding box center [496, 562] width 283 height 94
click at [496, 539] on input "radio" at bounding box center [502, 532] width 12 height 12
radio input "true"
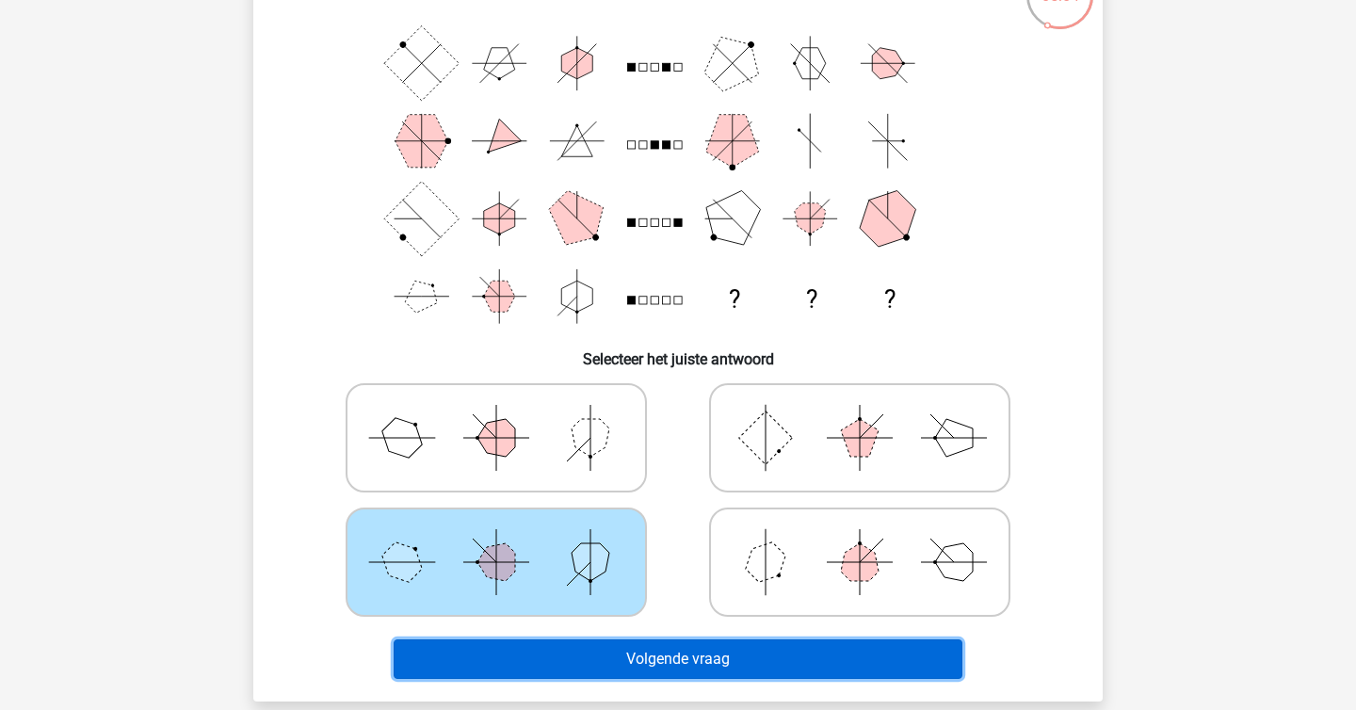
click at [552, 651] on button "Volgende vraag" at bounding box center [679, 659] width 570 height 40
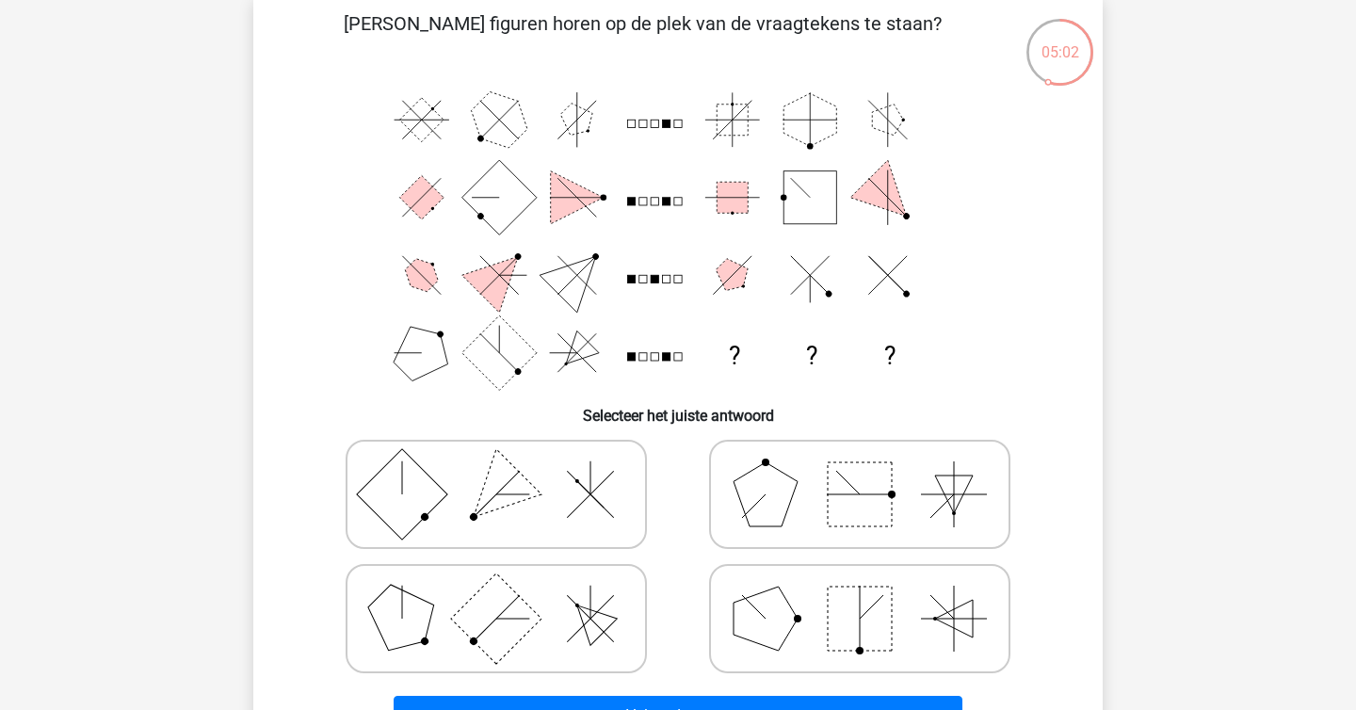
scroll to position [90, 0]
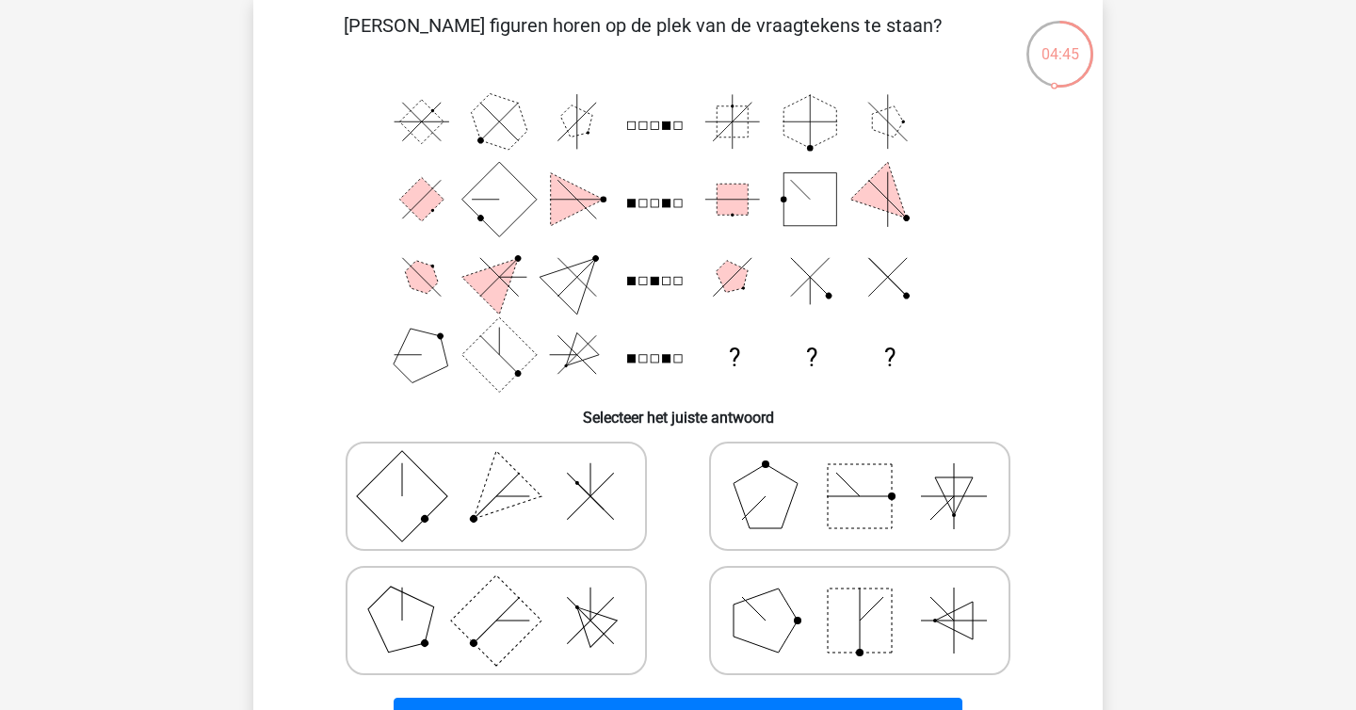
click at [591, 639] on polygon at bounding box center [591, 621] width 54 height 54
click at [509, 597] on input "radio" at bounding box center [502, 591] width 12 height 12
radio input "true"
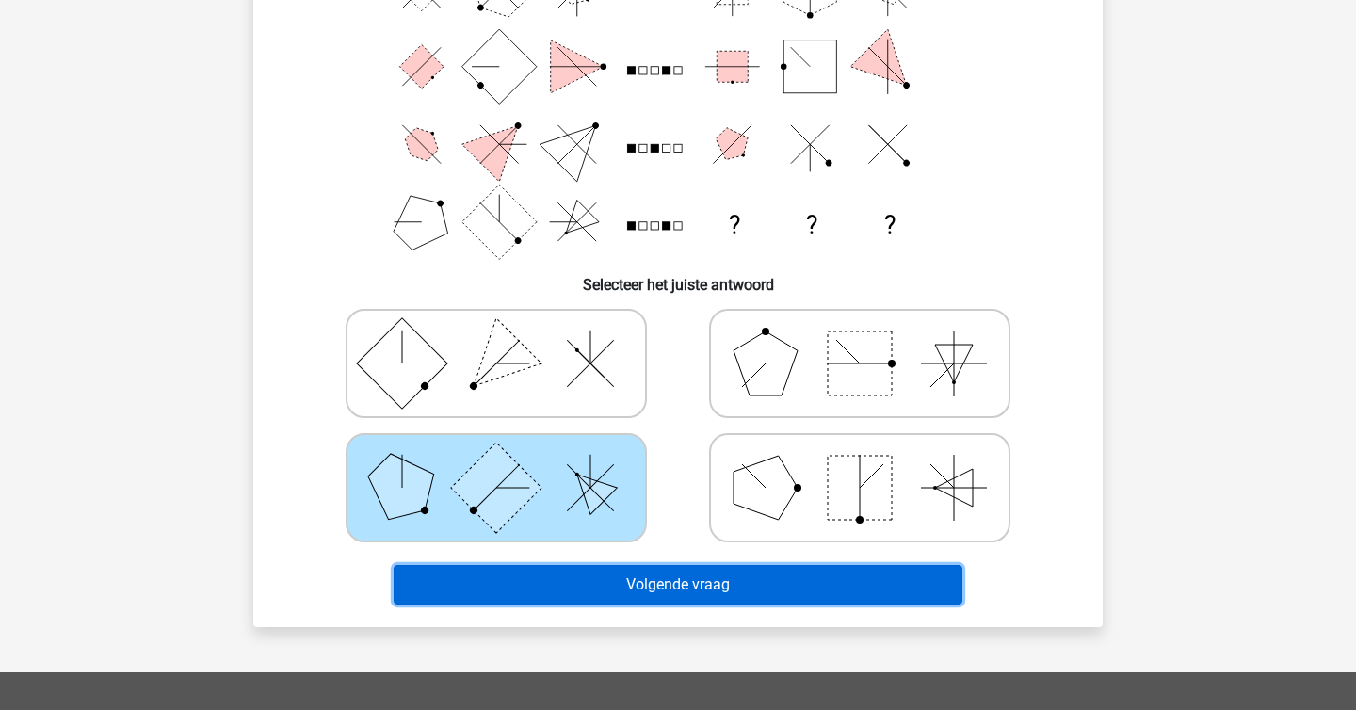
click at [636, 596] on button "Volgende vraag" at bounding box center [679, 585] width 570 height 40
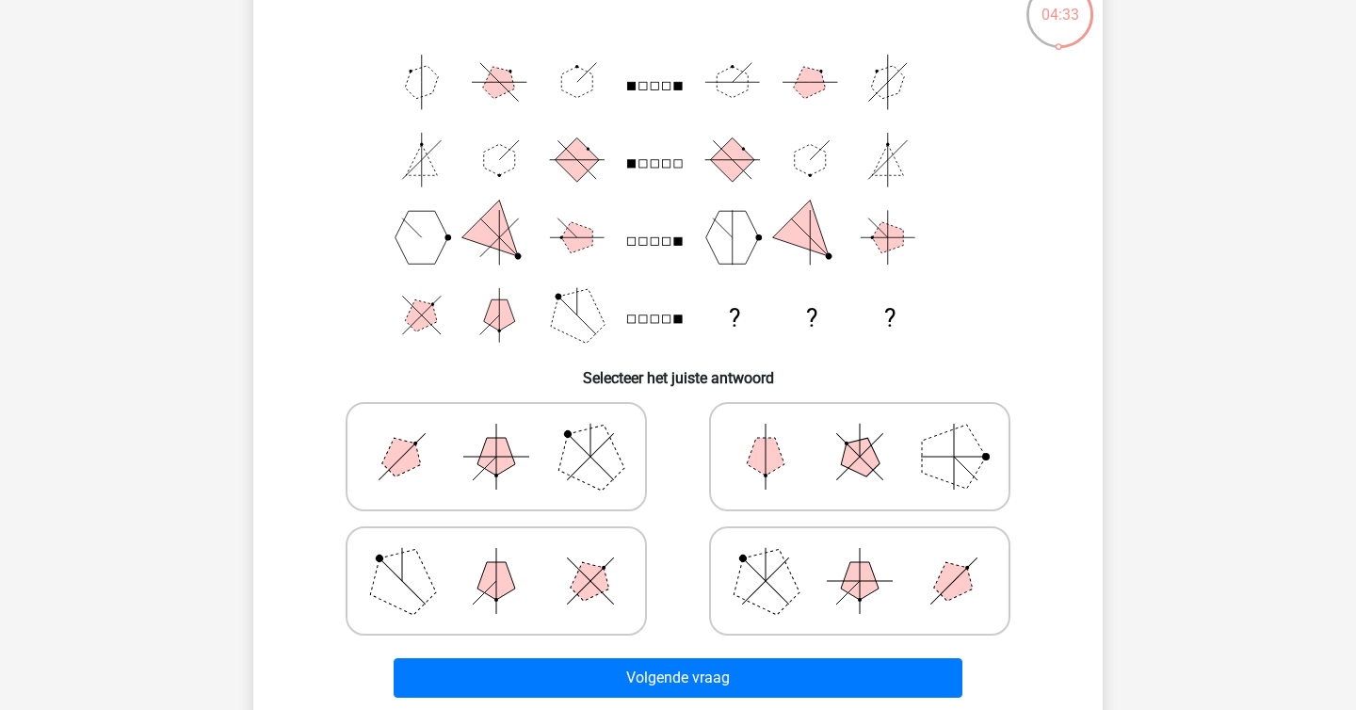
scroll to position [136, 0]
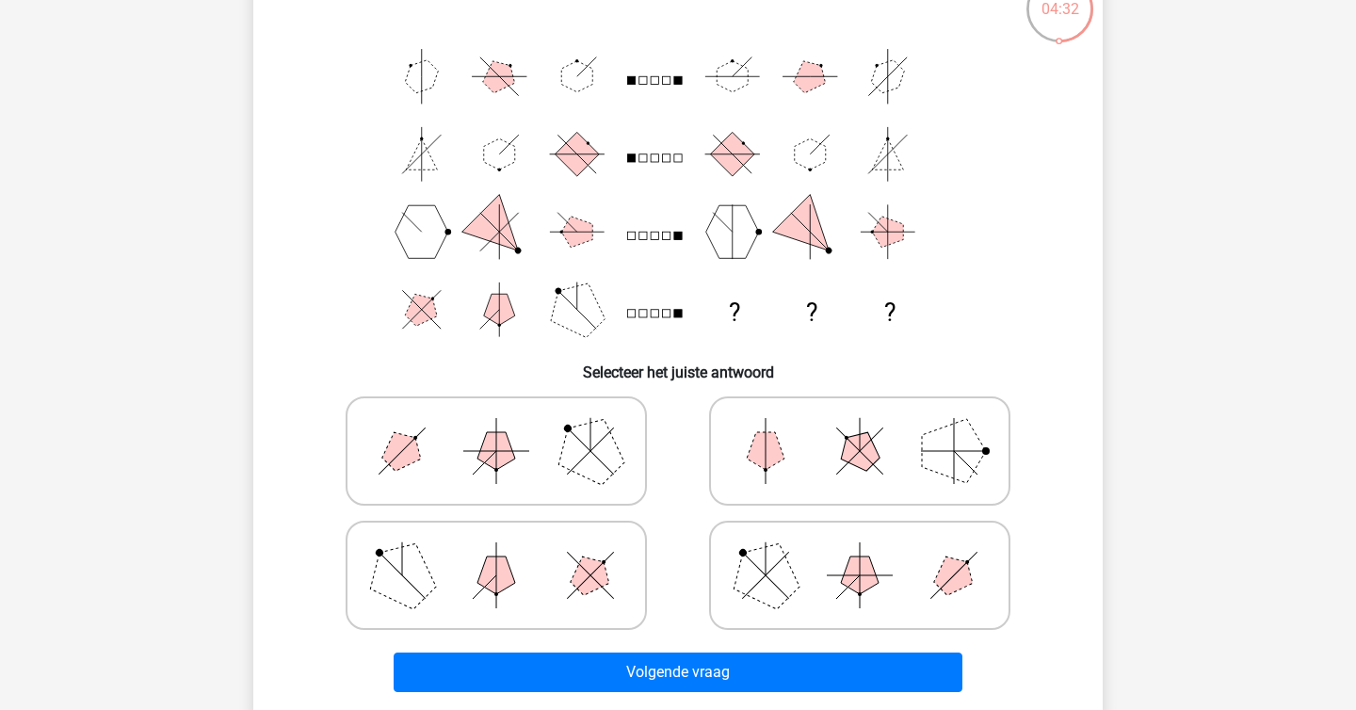
click at [469, 457] on icon at bounding box center [496, 451] width 283 height 94
click at [496, 428] on input "radio" at bounding box center [502, 421] width 12 height 12
radio input "true"
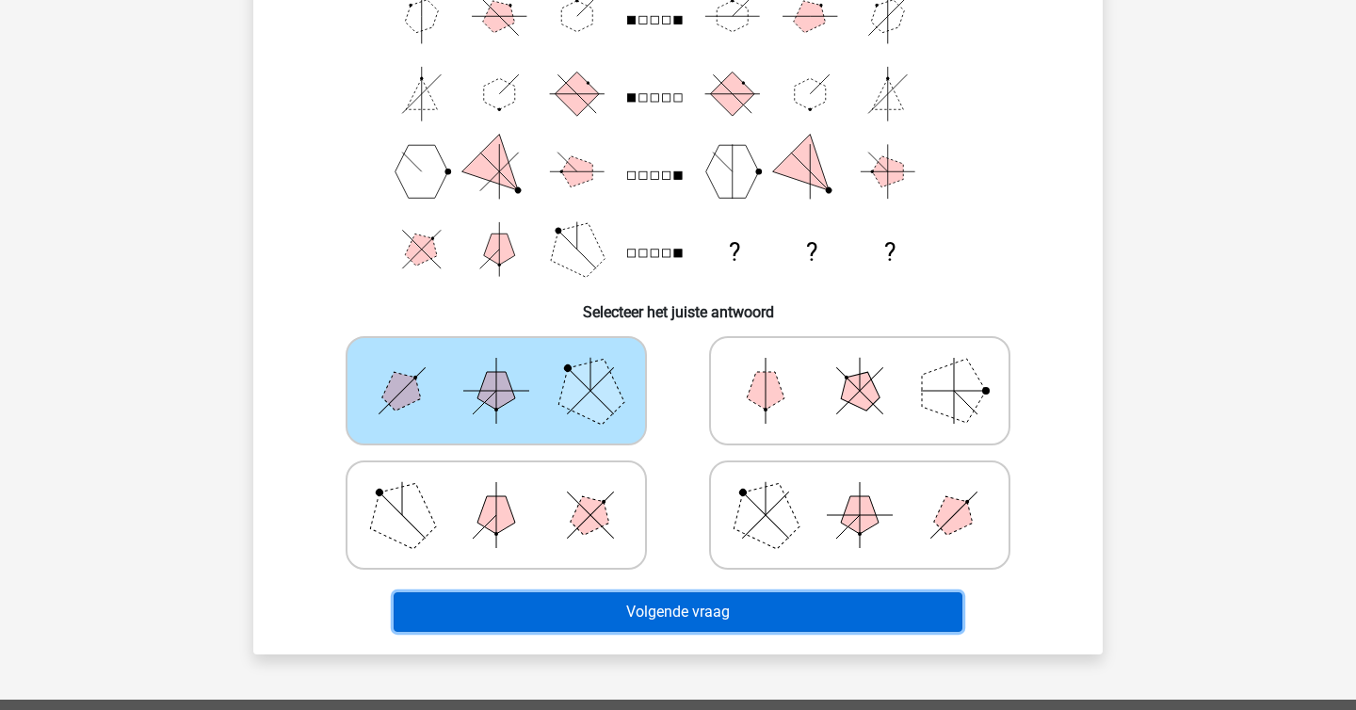
click at [590, 610] on button "Volgende vraag" at bounding box center [679, 612] width 570 height 40
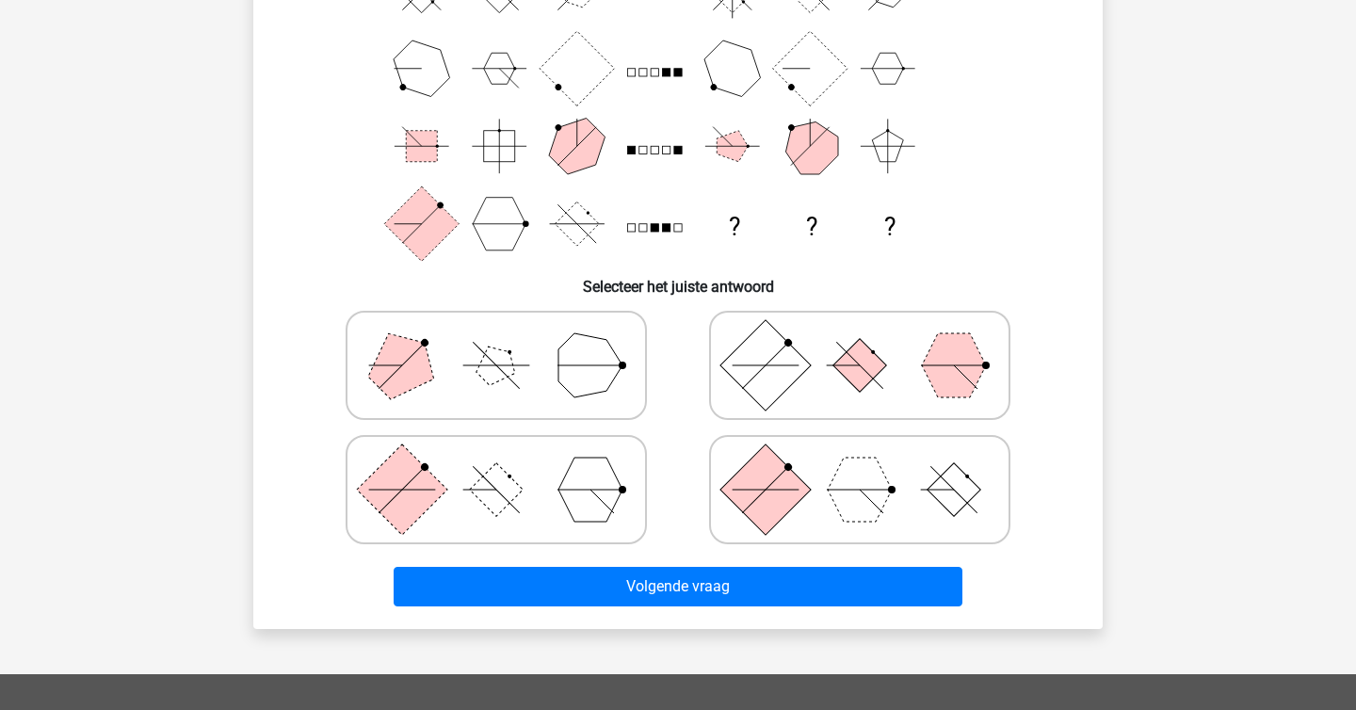
scroll to position [247, 0]
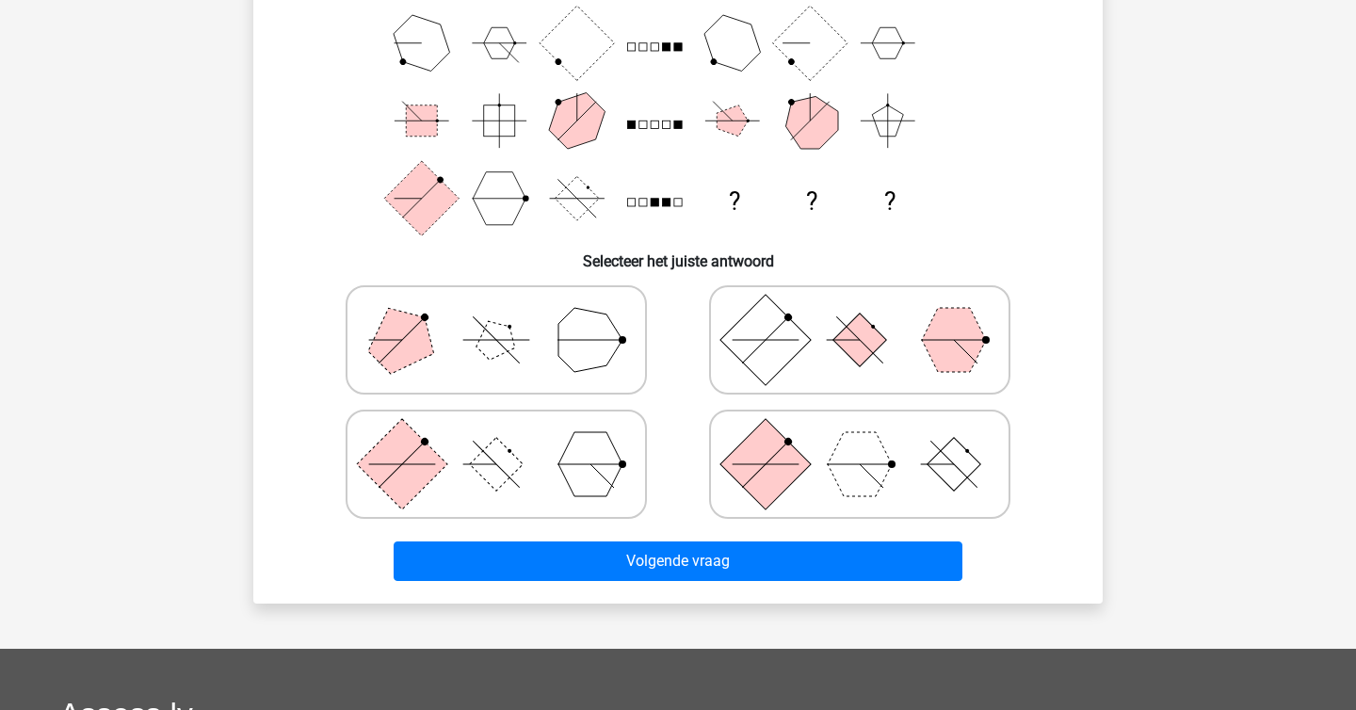
click at [857, 493] on polygon at bounding box center [860, 464] width 64 height 64
click at [860, 441] on input "radio" at bounding box center [866, 434] width 12 height 12
radio input "true"
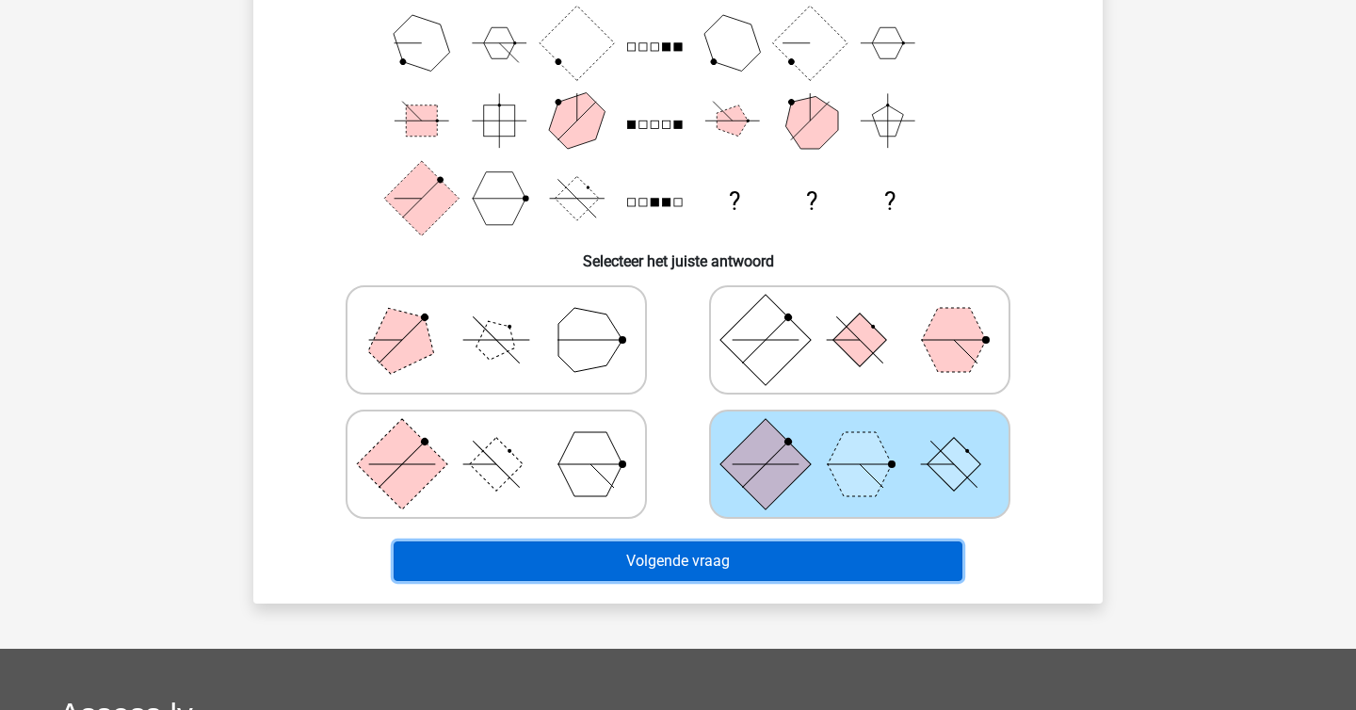
click at [742, 574] on button "Volgende vraag" at bounding box center [679, 562] width 570 height 40
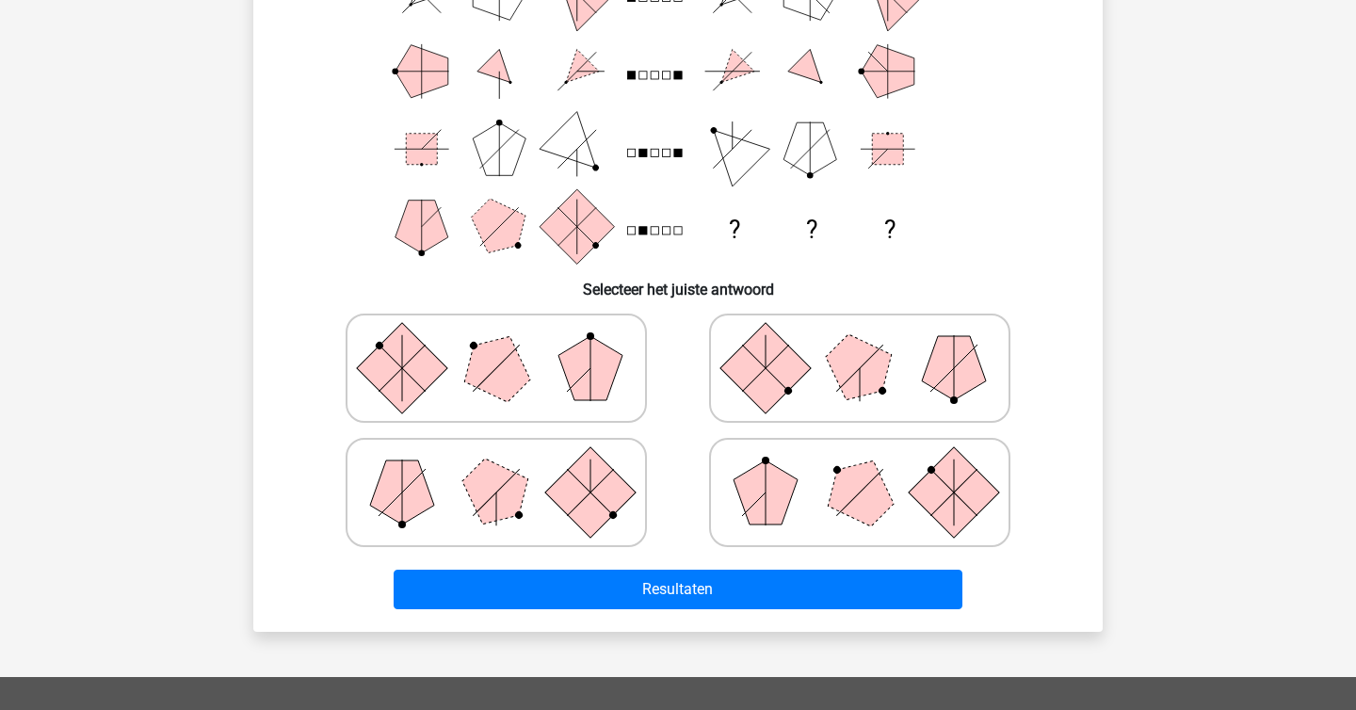
scroll to position [221, 0]
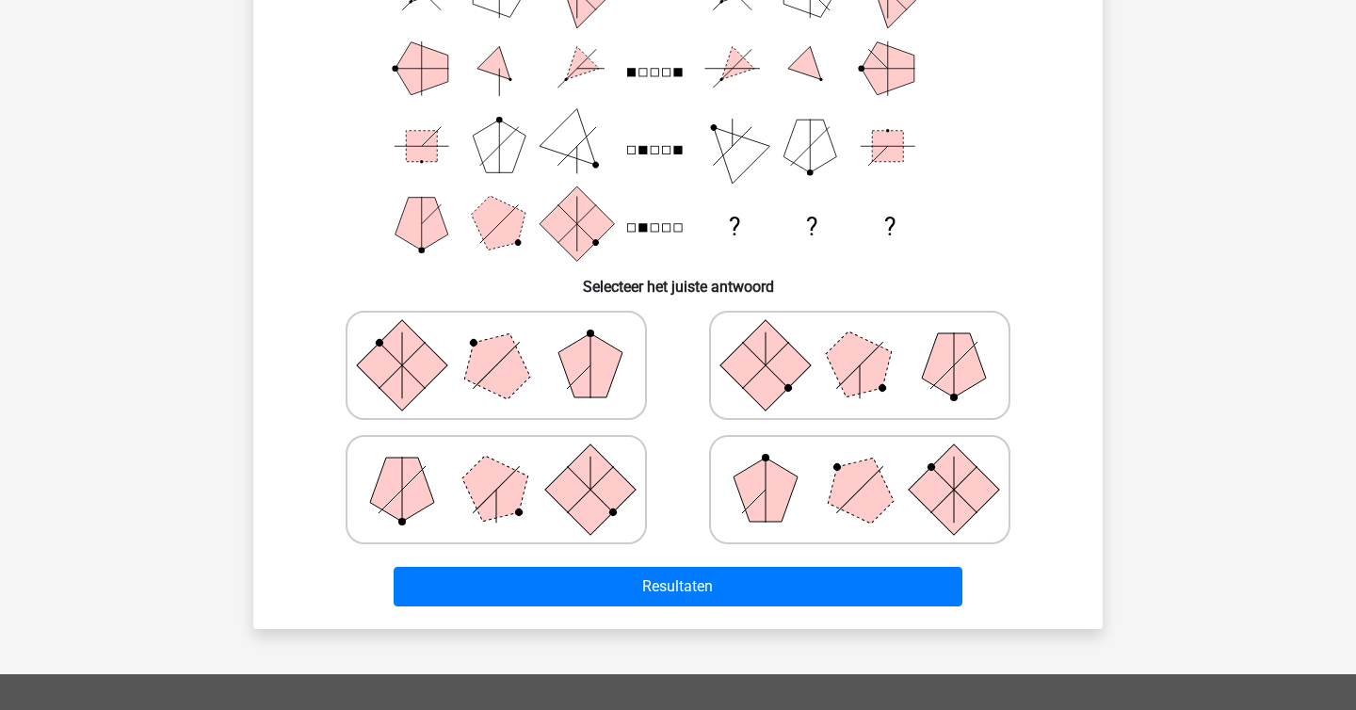
click at [851, 498] on polygon at bounding box center [860, 490] width 90 height 90
click at [860, 466] on input "radio" at bounding box center [866, 460] width 12 height 12
radio input "true"
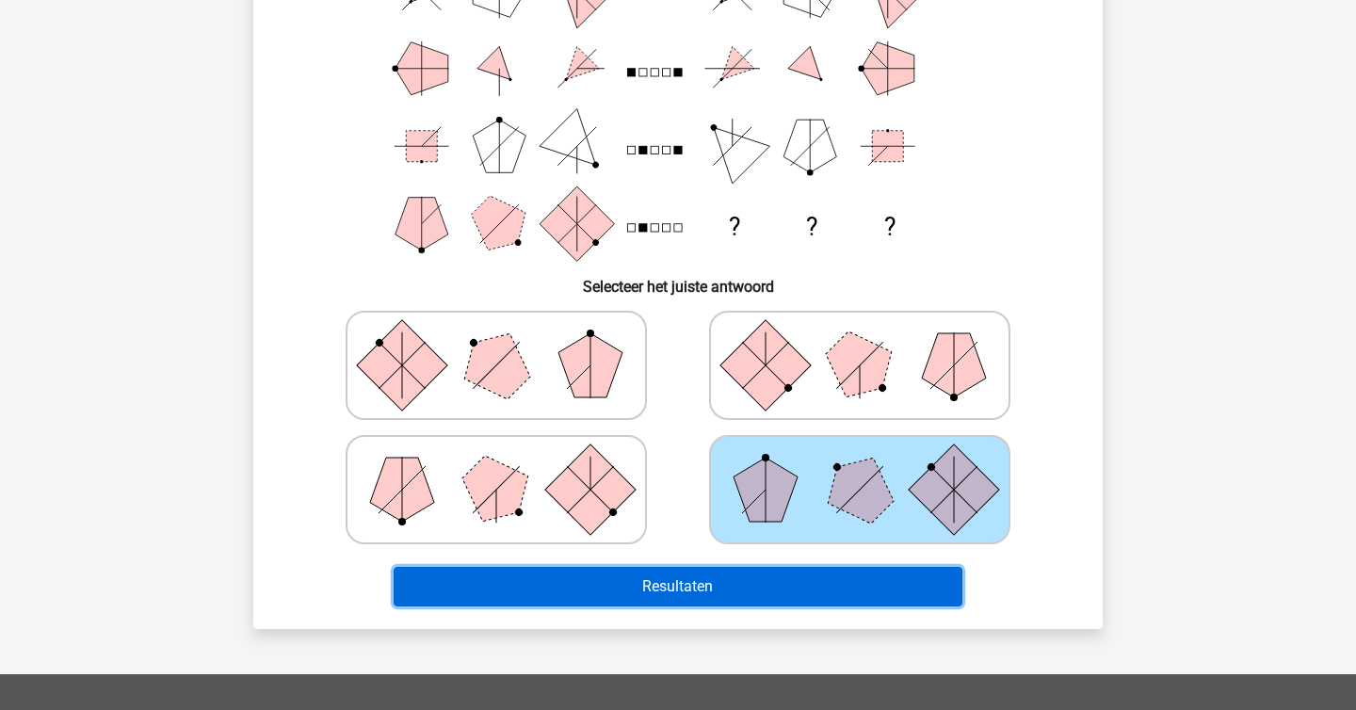
click at [816, 577] on button "Resultaten" at bounding box center [679, 587] width 570 height 40
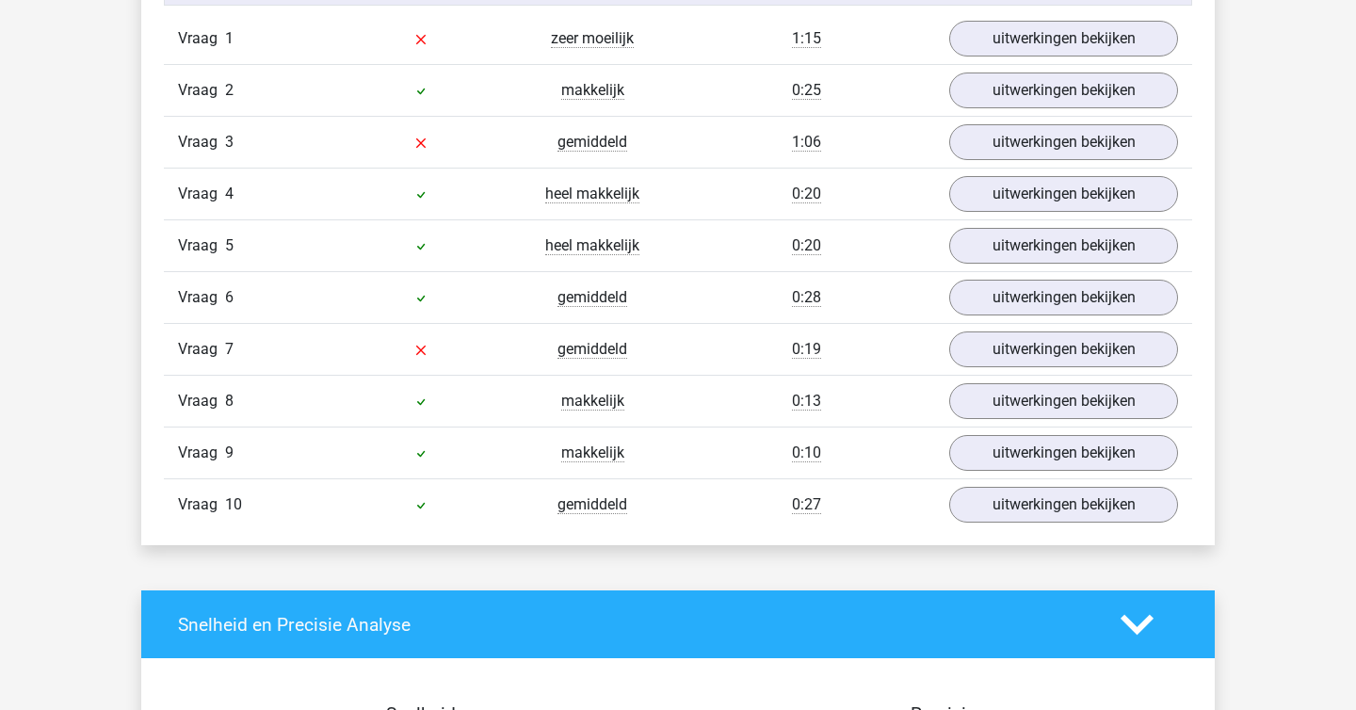
scroll to position [1235, 0]
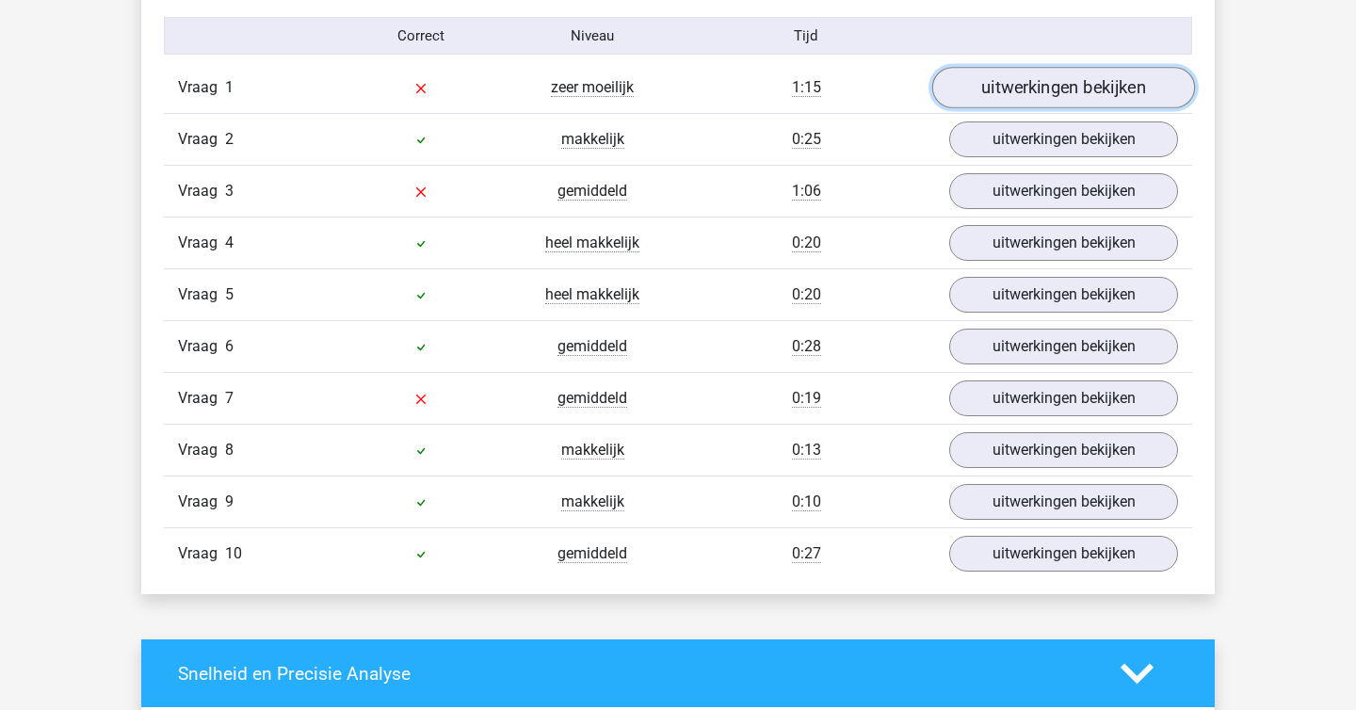
click at [998, 100] on link "uitwerkingen bekijken" at bounding box center [1063, 87] width 263 height 41
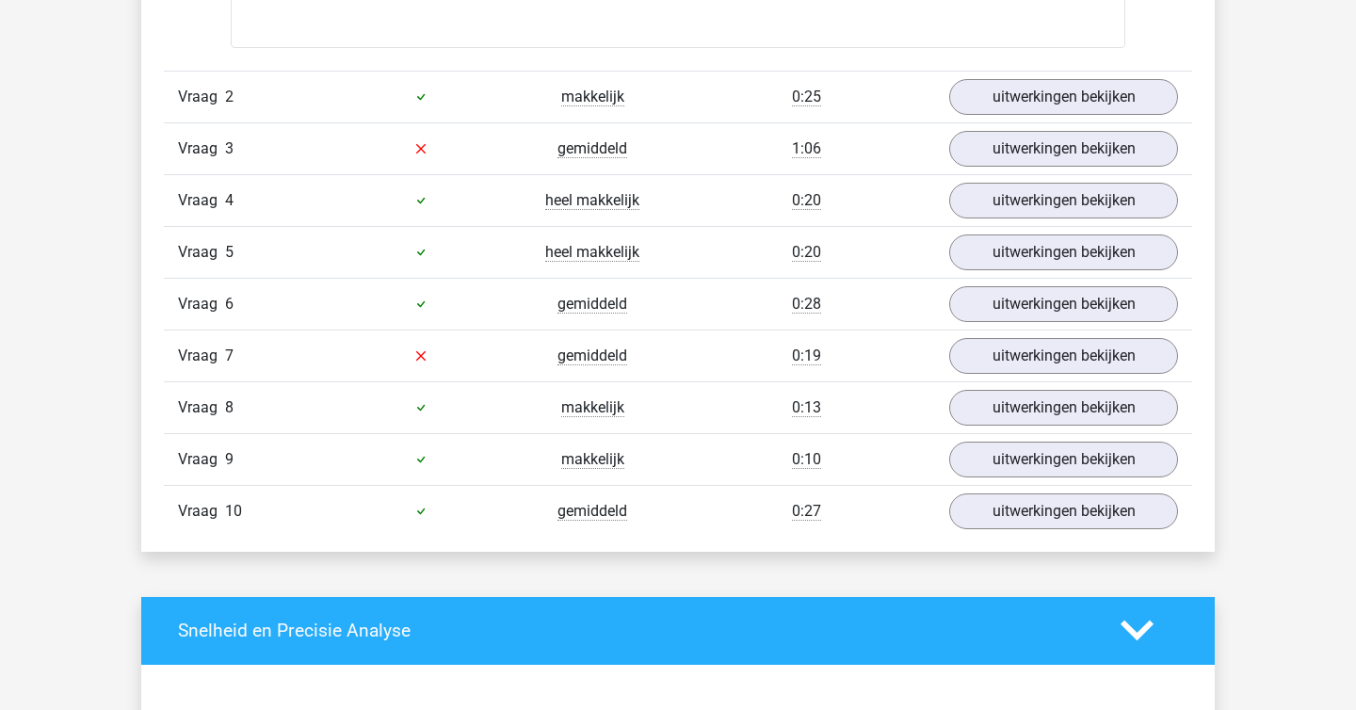
scroll to position [2445, 0]
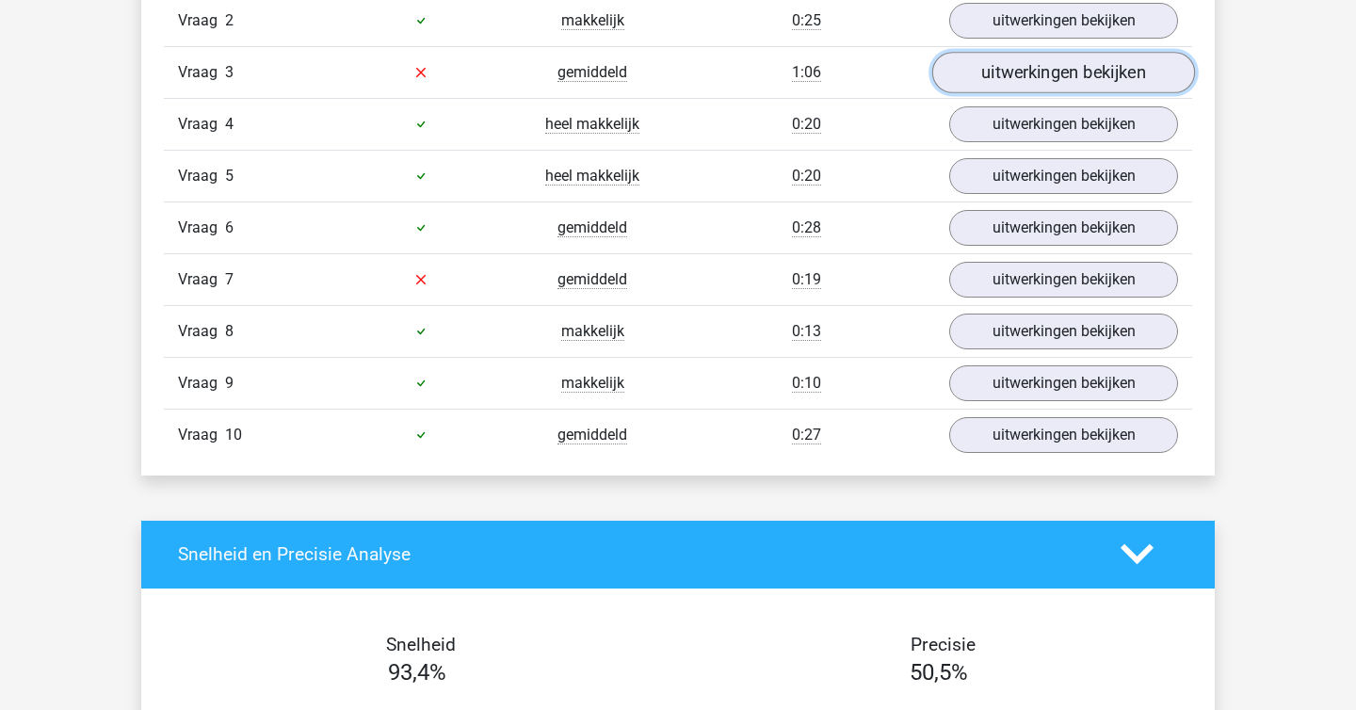
click at [967, 69] on link "uitwerkingen bekijken" at bounding box center [1063, 72] width 263 height 41
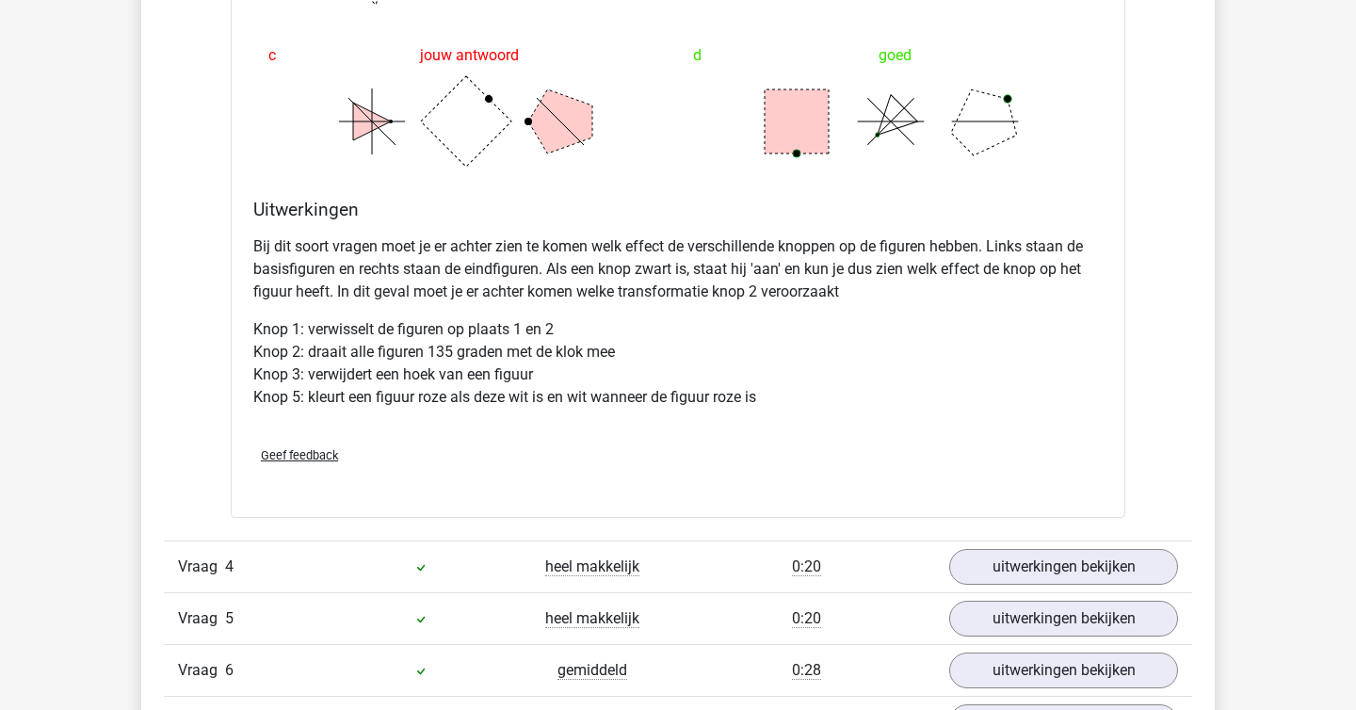
scroll to position [3317, 0]
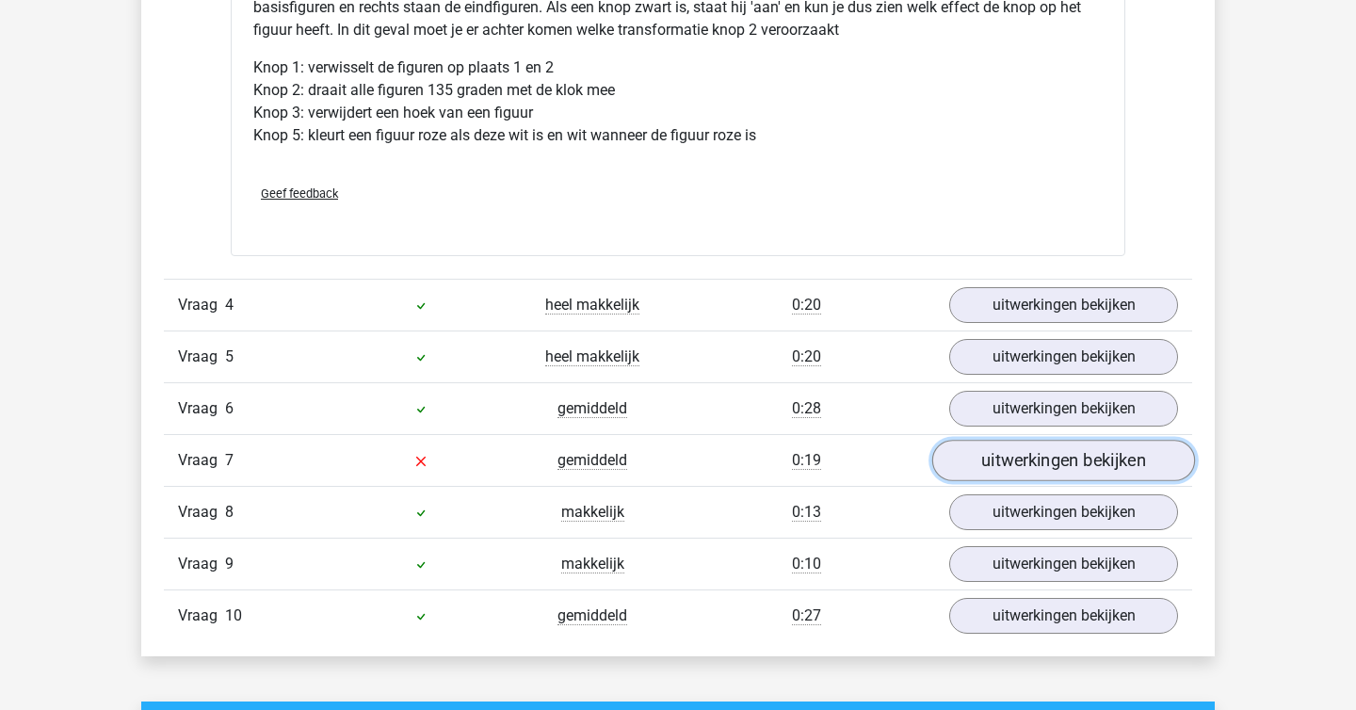
click at [1027, 462] on link "uitwerkingen bekijken" at bounding box center [1063, 460] width 263 height 41
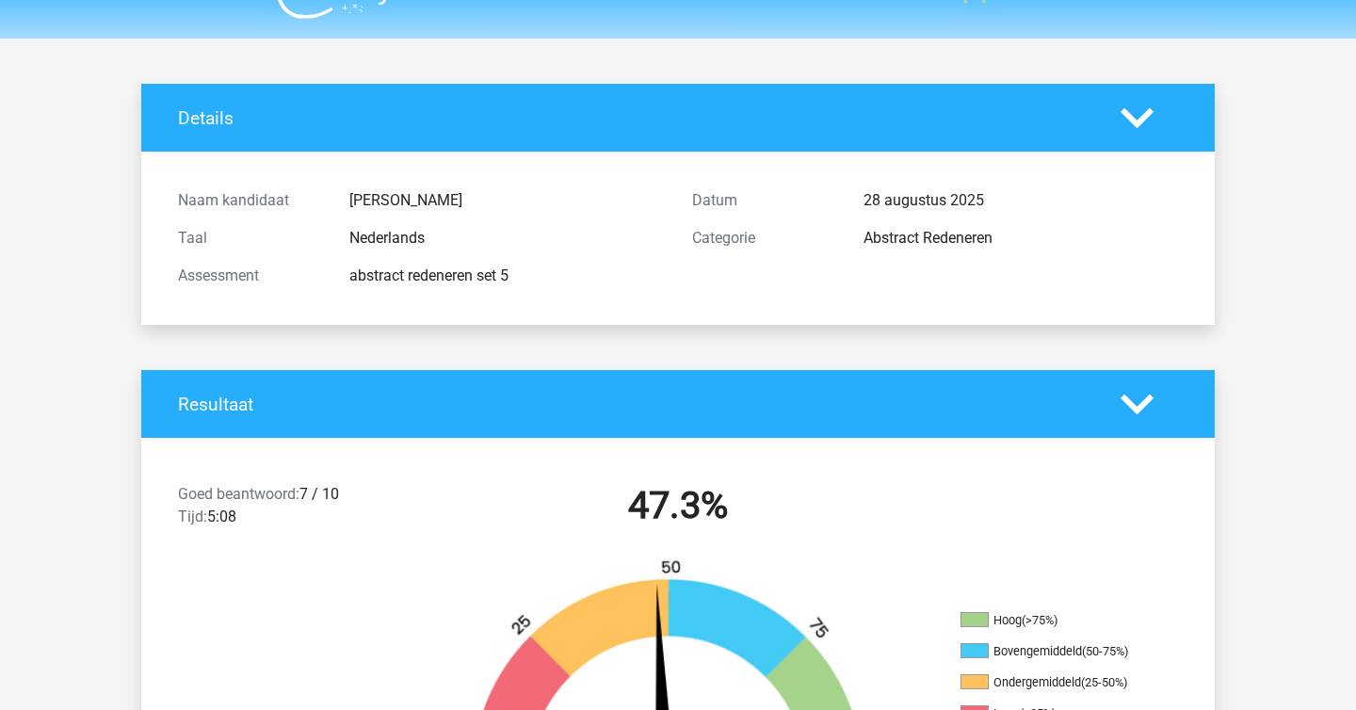
scroll to position [0, 0]
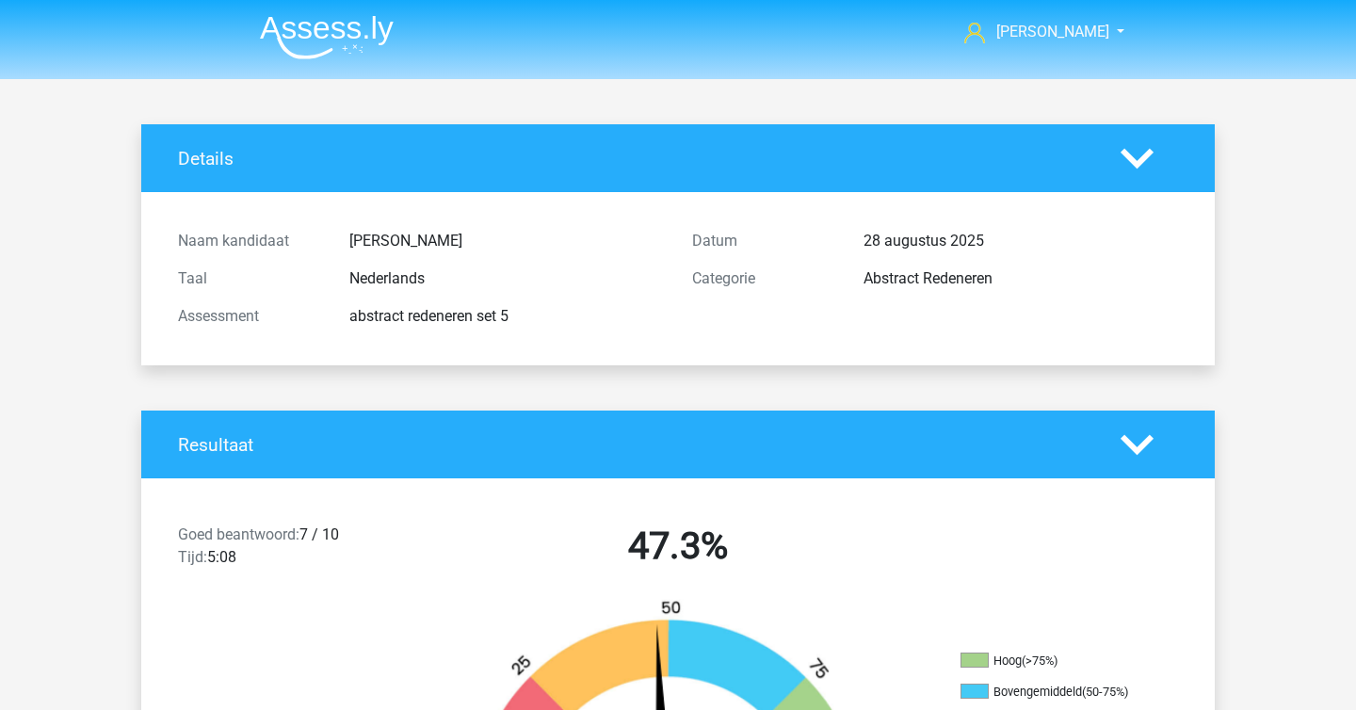
click at [323, 38] on img at bounding box center [327, 37] width 134 height 44
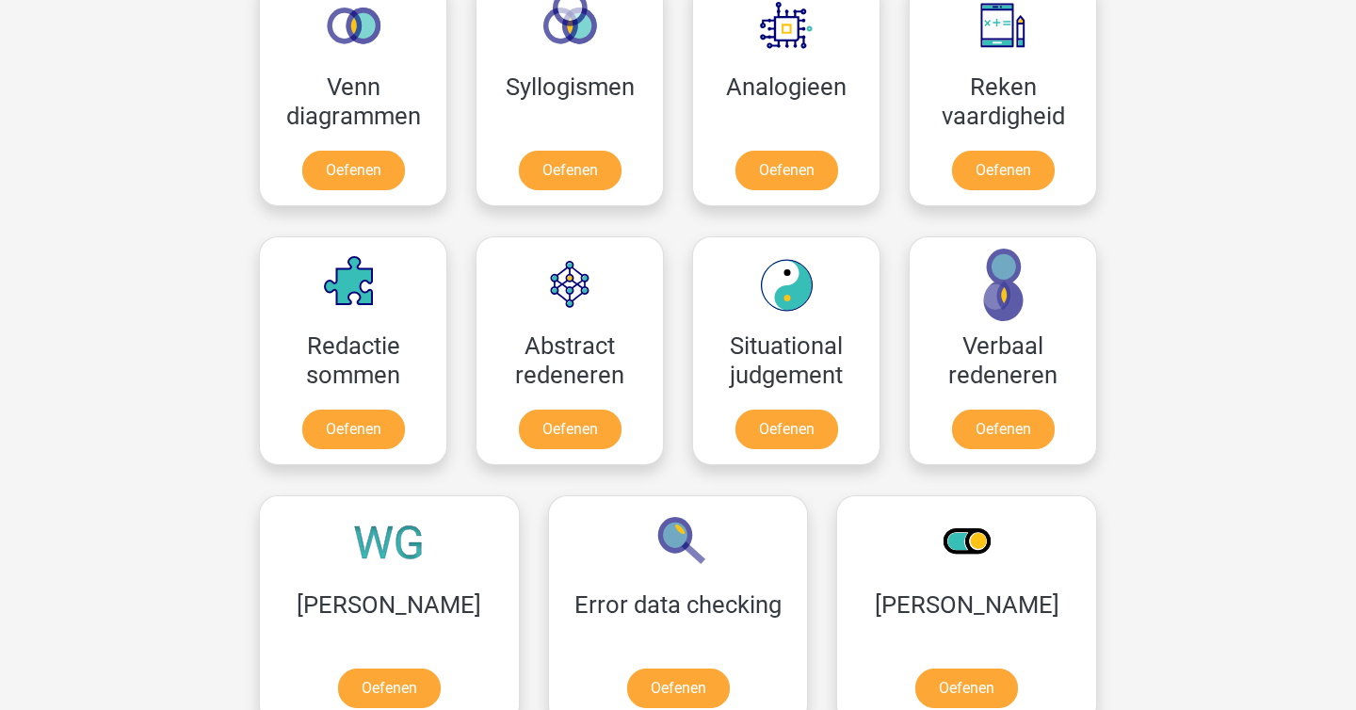
scroll to position [1204, 0]
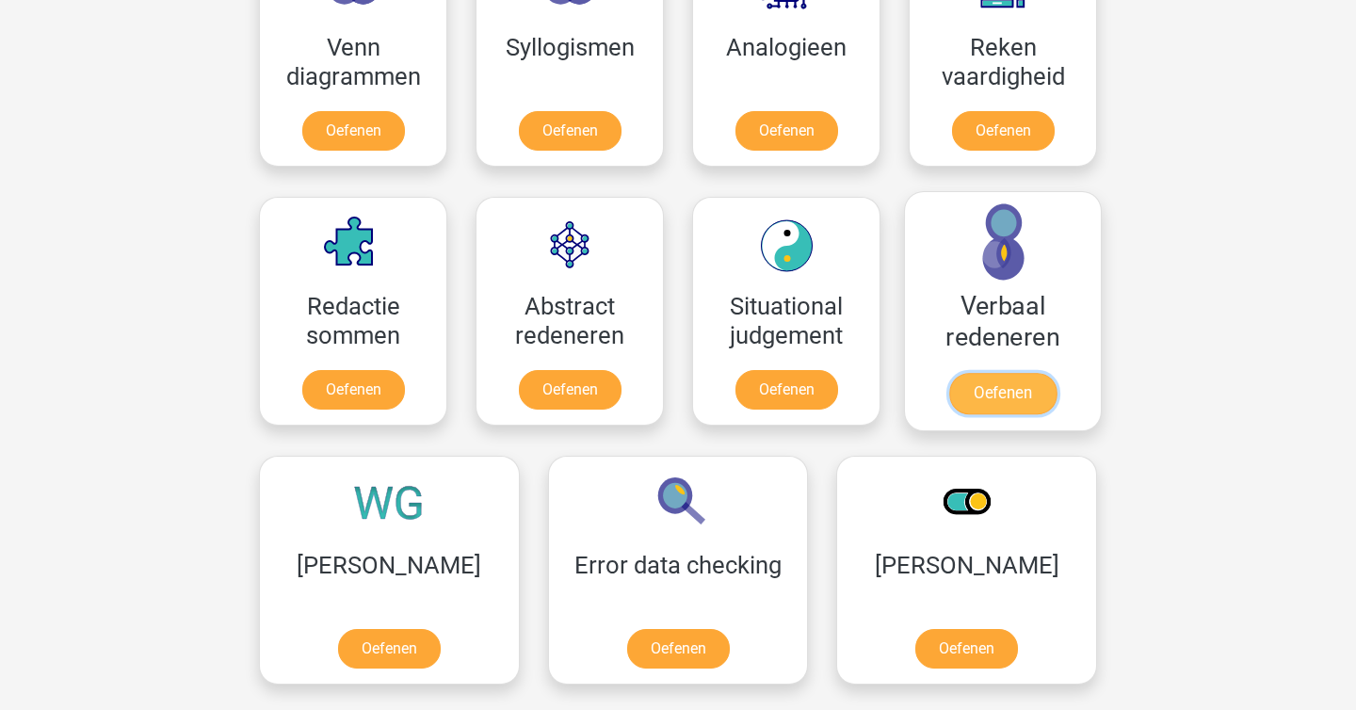
click at [972, 385] on link "Oefenen" at bounding box center [1002, 393] width 107 height 41
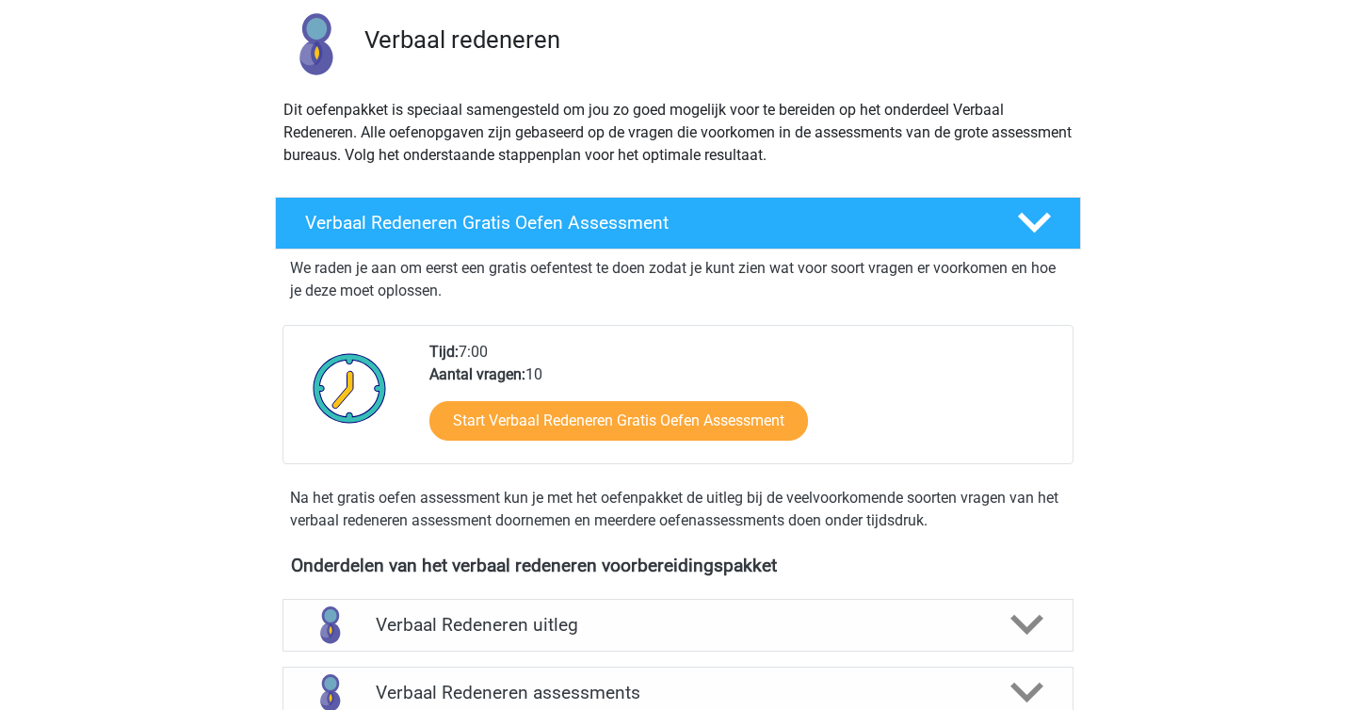
scroll to position [535, 0]
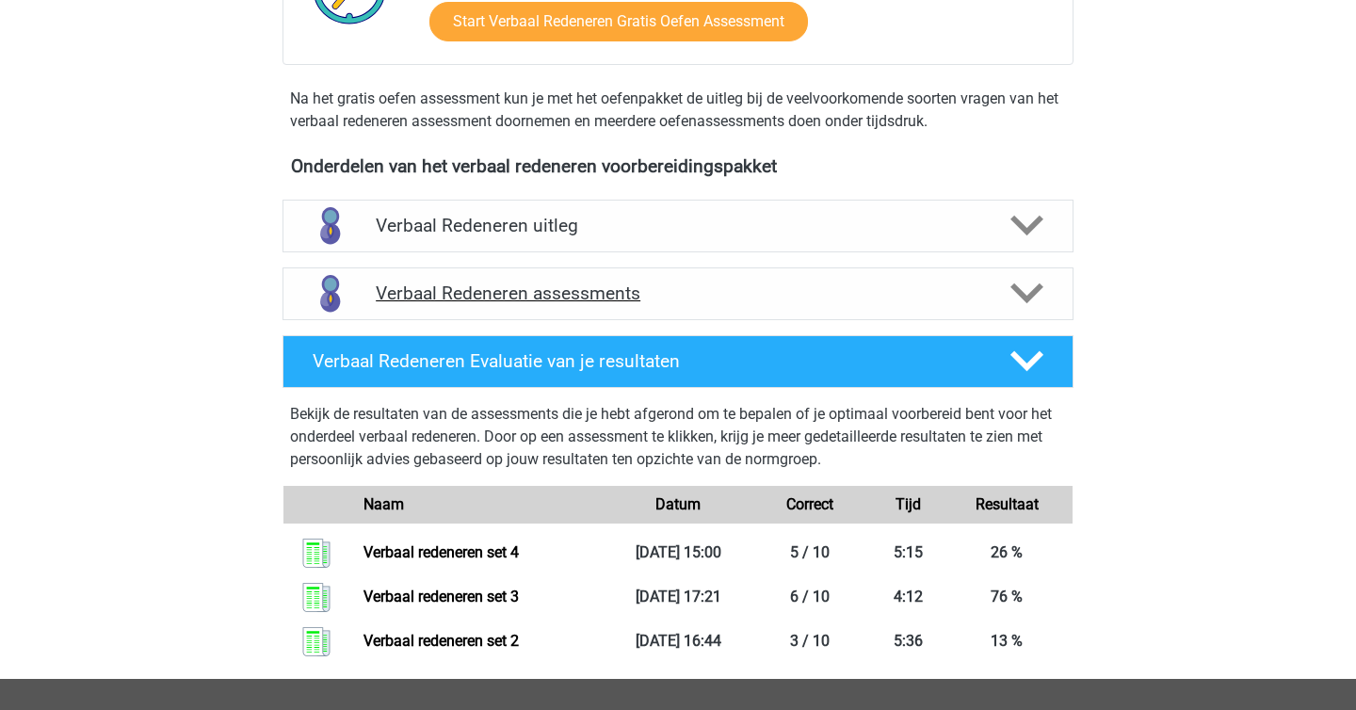
click at [1012, 288] on polygon at bounding box center [1026, 293] width 33 height 21
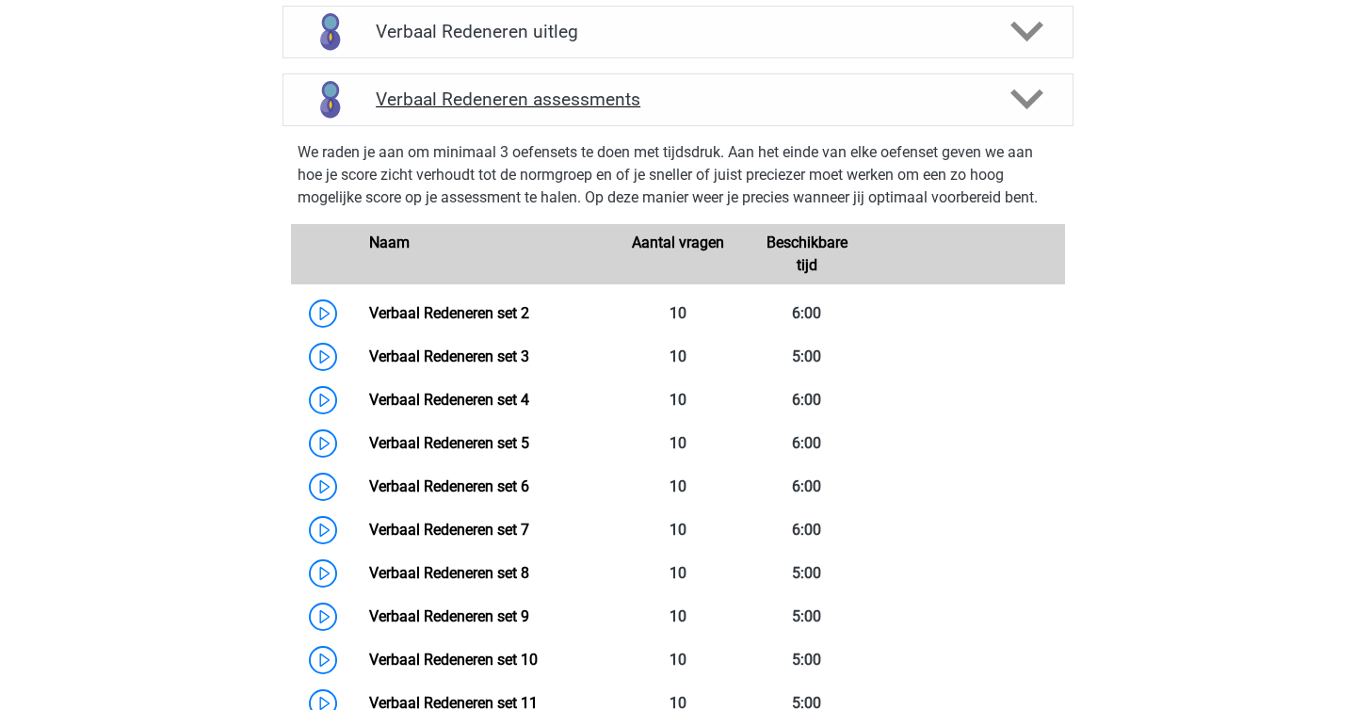
scroll to position [733, 0]
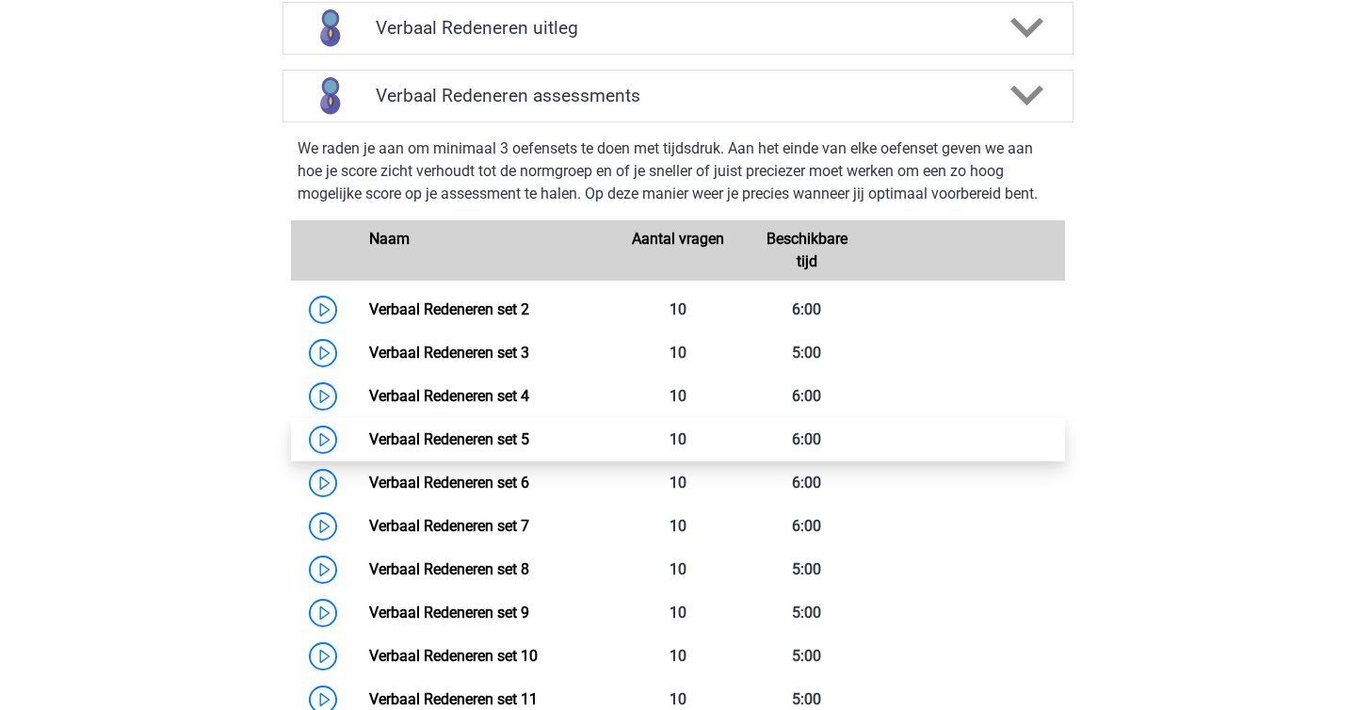
click at [369, 448] on link "Verbaal Redeneren set 5" at bounding box center [449, 439] width 160 height 18
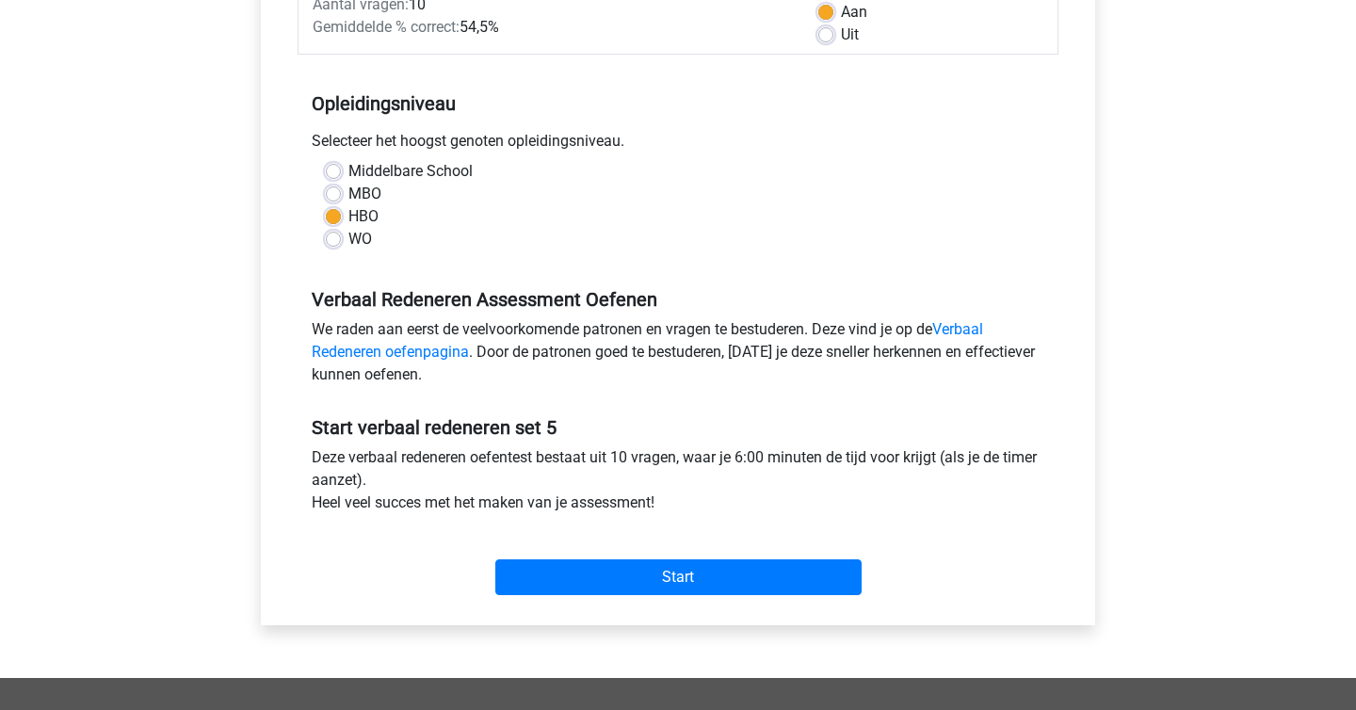
scroll to position [420, 0]
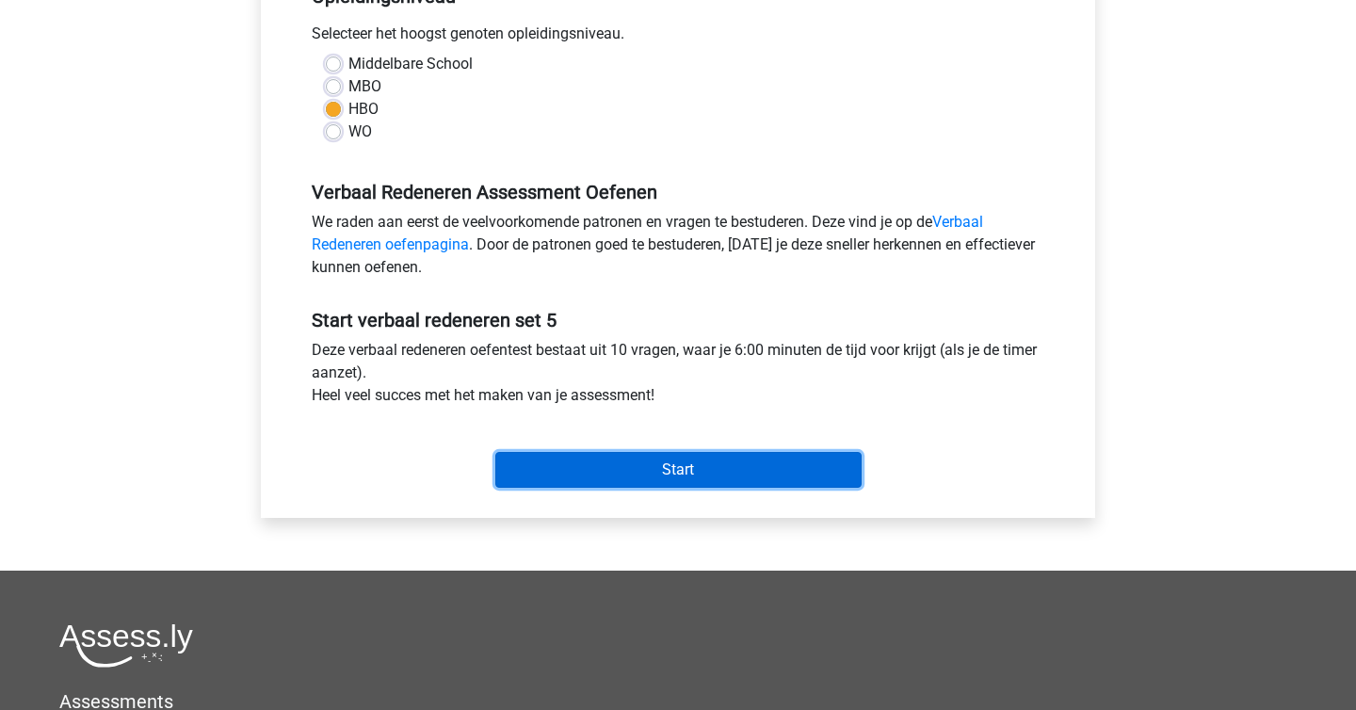
click at [741, 467] on input "Start" at bounding box center [678, 470] width 366 height 36
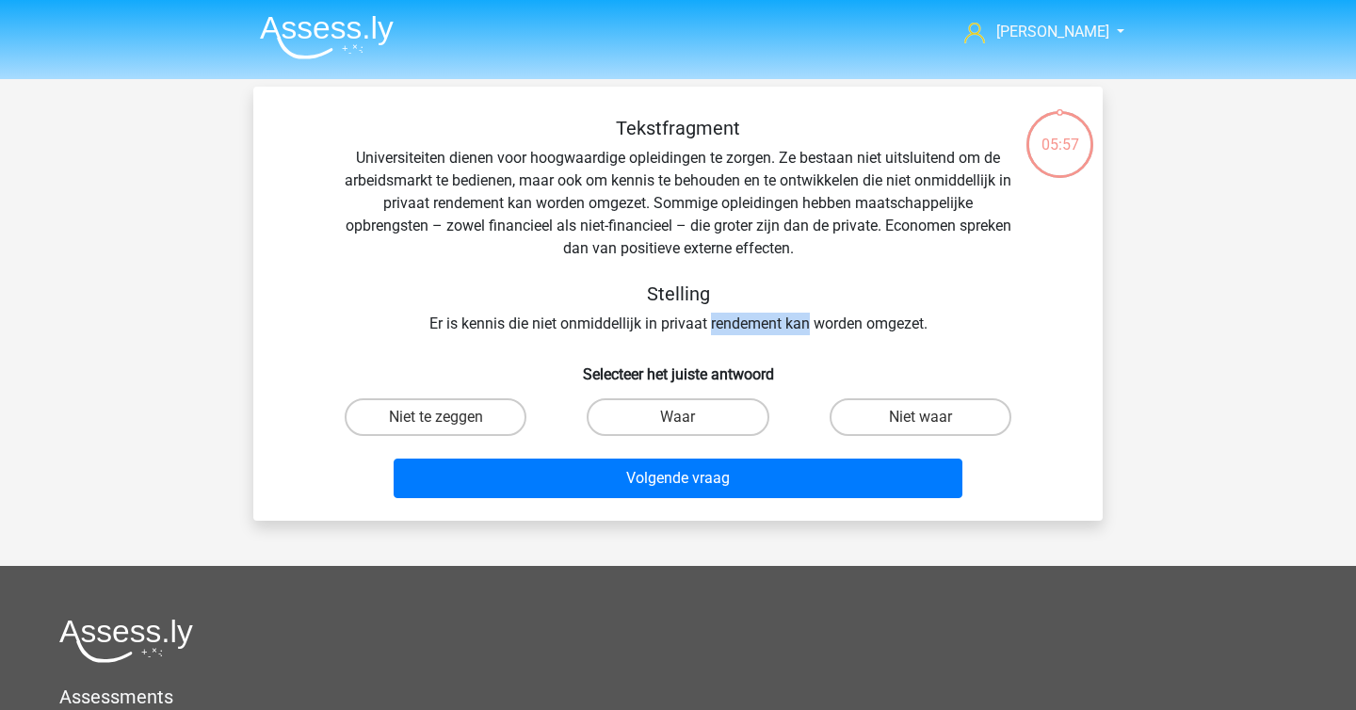
drag, startPoint x: 711, startPoint y: 319, endPoint x: 815, endPoint y: 322, distance: 103.6
click at [815, 322] on div "Tekstfragment Universiteiten dienen voor hoogwaardige opleidingen te zorgen. Ze…" at bounding box center [677, 226] width 789 height 218
click at [662, 415] on label "Waar" at bounding box center [678, 417] width 182 height 38
click at [678, 417] on input "Waar" at bounding box center [684, 423] width 12 height 12
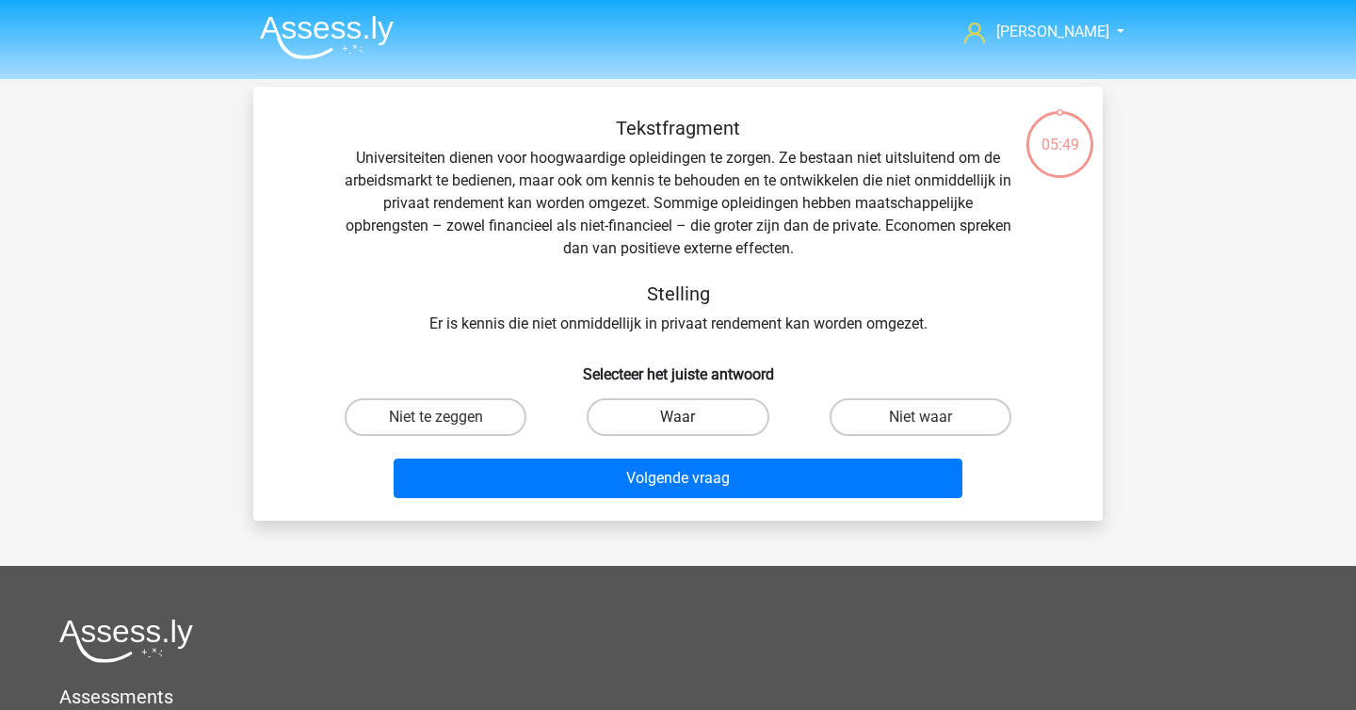
radio input "true"
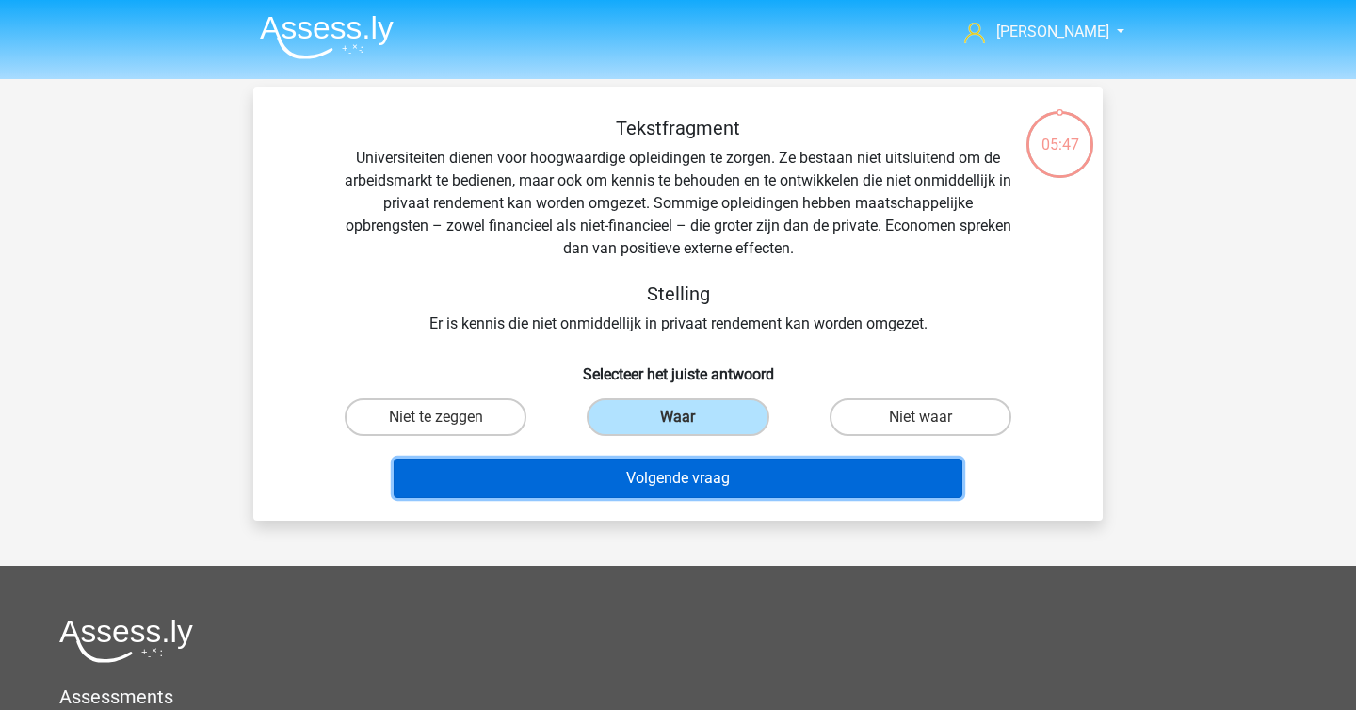
click at [648, 483] on button "Volgende vraag" at bounding box center [679, 479] width 570 height 40
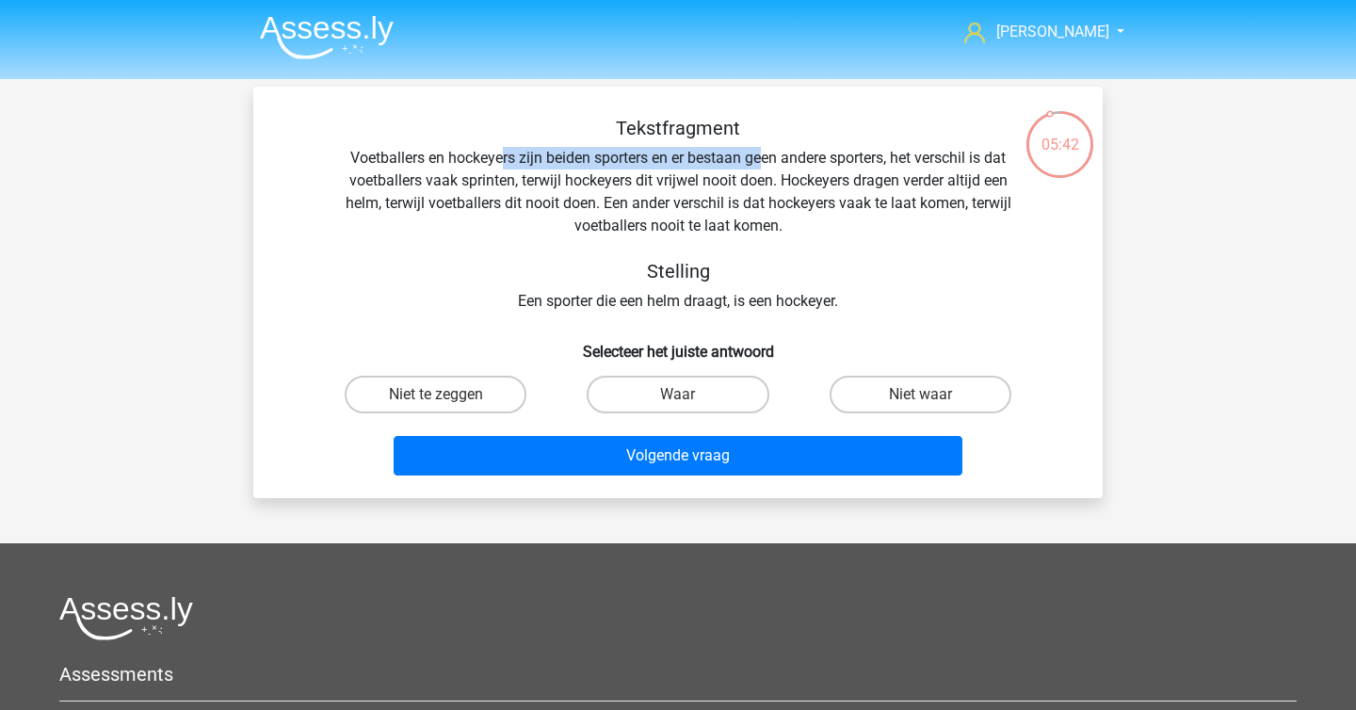
drag, startPoint x: 499, startPoint y: 155, endPoint x: 760, endPoint y: 156, distance: 260.9
click at [760, 156] on div "Tekstfragment Voetballers en hockeyers zijn beiden sporters en er bestaan geen …" at bounding box center [677, 215] width 789 height 196
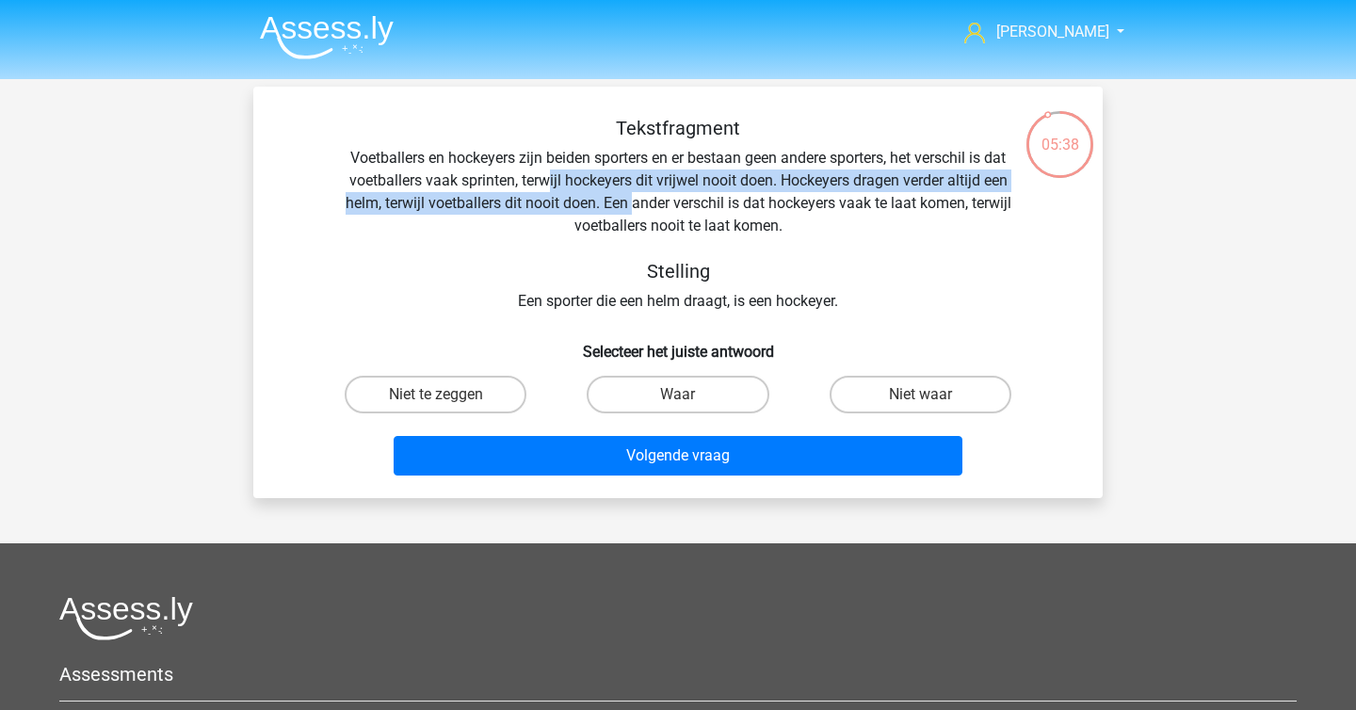
drag, startPoint x: 545, startPoint y: 183, endPoint x: 663, endPoint y: 214, distance: 121.8
click at [663, 214] on div "Tekstfragment Voetballers en hockeyers zijn beiden sporters en er bestaan geen …" at bounding box center [677, 215] width 789 height 196
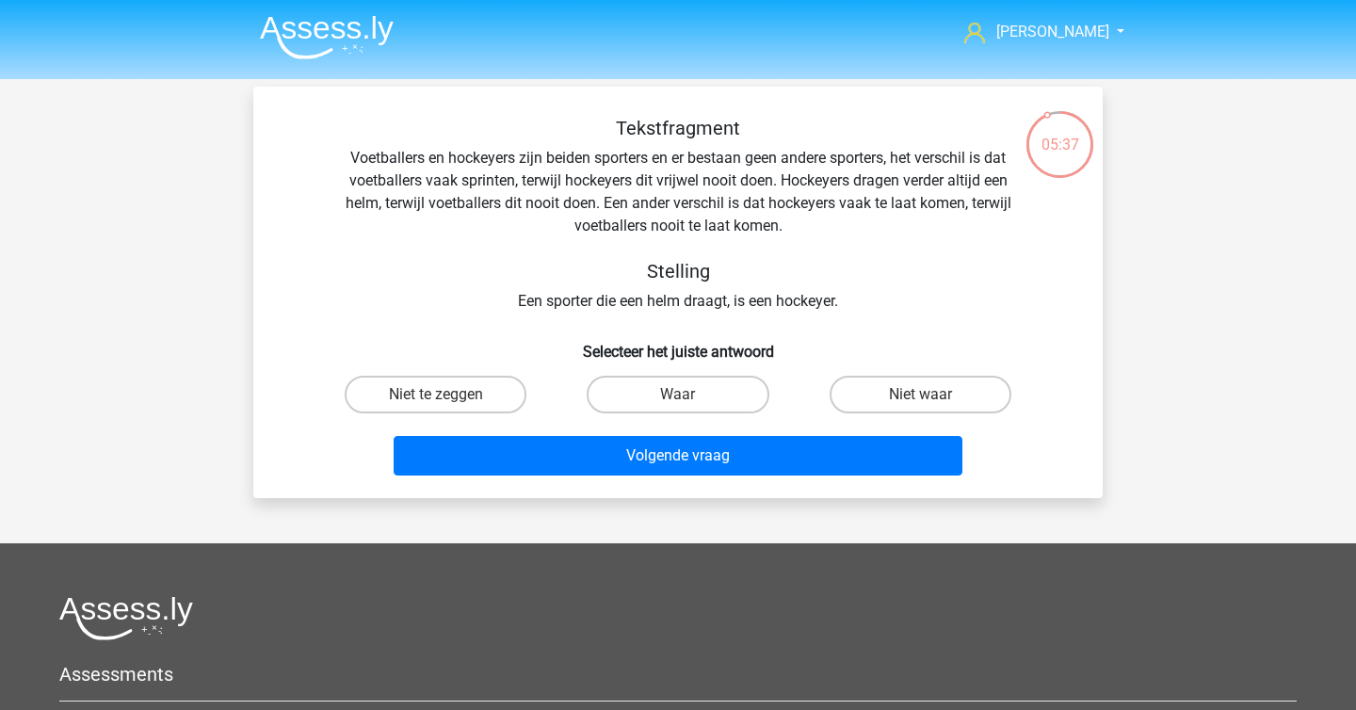
click at [806, 237] on div "Tekstfragment Voetballers en hockeyers zijn beiden sporters en er bestaan geen …" at bounding box center [677, 215] width 789 height 196
drag, startPoint x: 640, startPoint y: 300, endPoint x: 747, endPoint y: 301, distance: 106.4
click at [747, 301] on div "Tekstfragment Voetballers en hockeyers zijn beiden sporters en er bestaan geen …" at bounding box center [677, 215] width 789 height 196
click at [659, 408] on label "Waar" at bounding box center [678, 395] width 182 height 38
click at [678, 407] on input "Waar" at bounding box center [684, 401] width 12 height 12
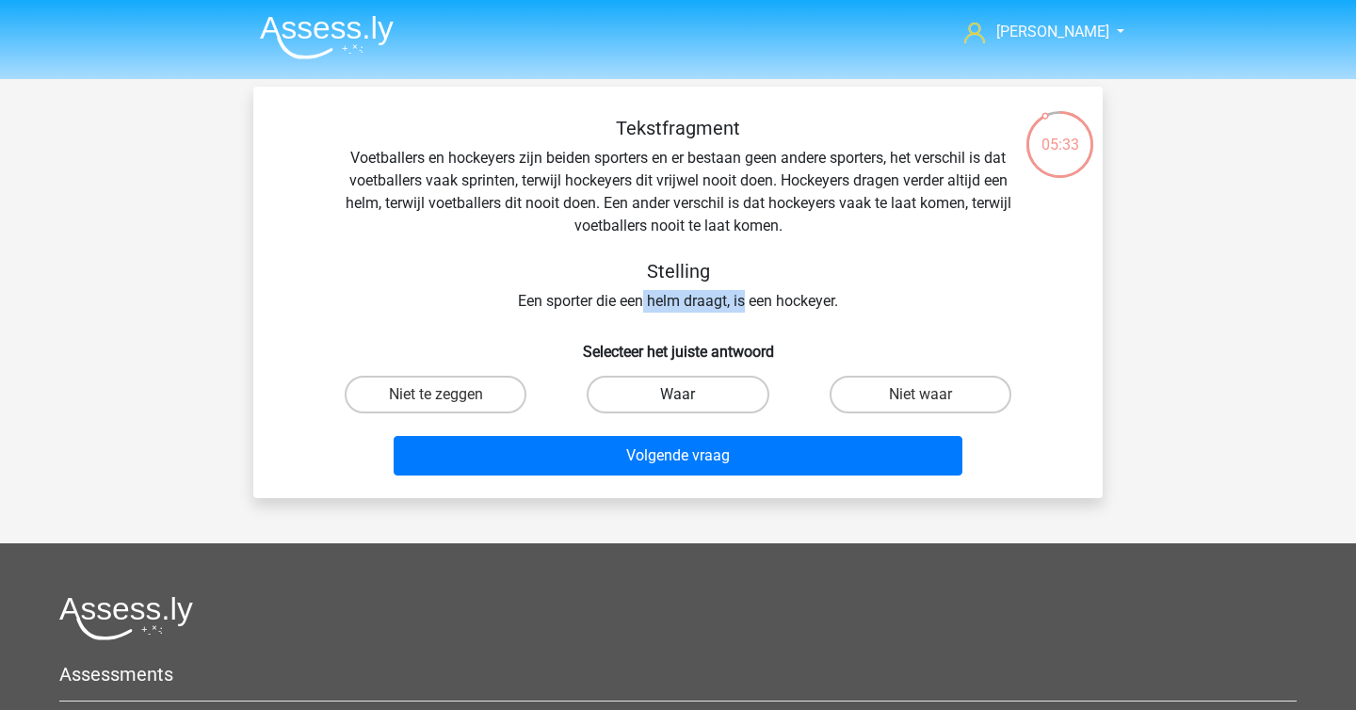
radio input "true"
click at [651, 309] on div "Tekstfragment Voetballers en hockeyers zijn beiden sporters en er bestaan geen …" at bounding box center [677, 215] width 789 height 196
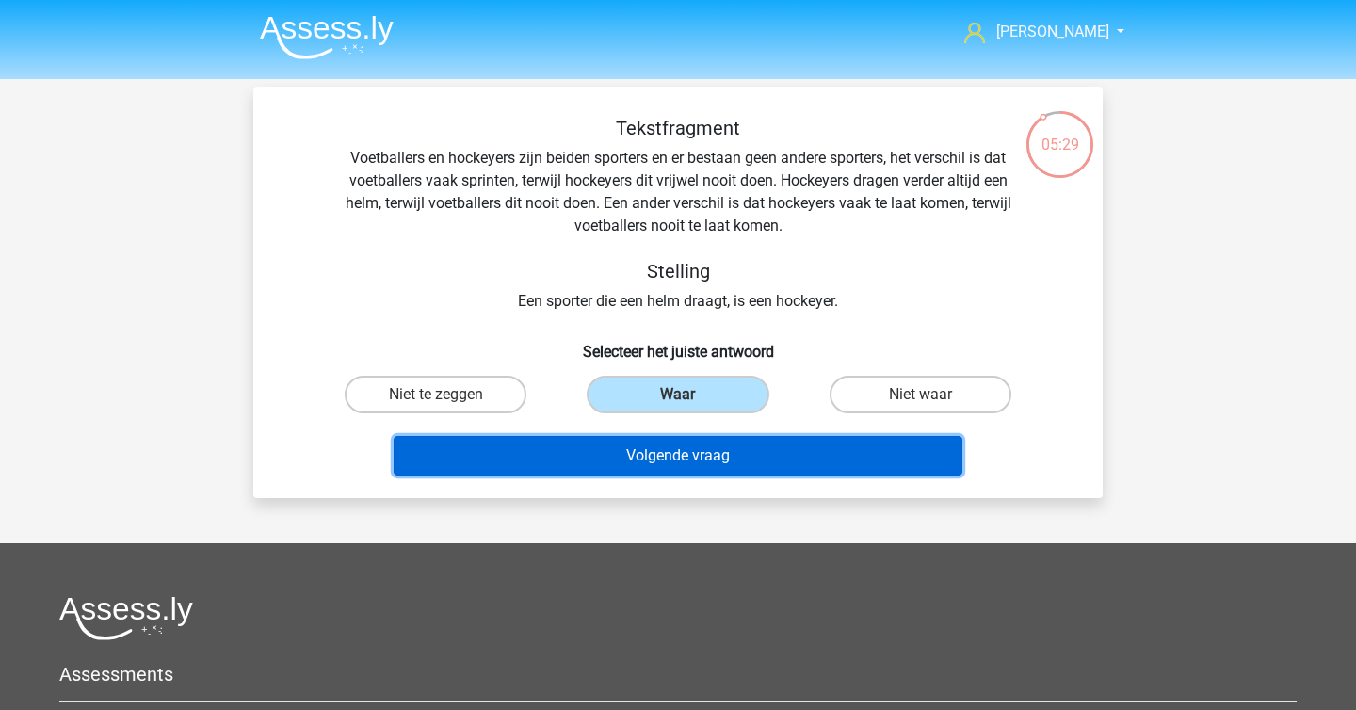
click at [707, 445] on button "Volgende vraag" at bounding box center [679, 456] width 570 height 40
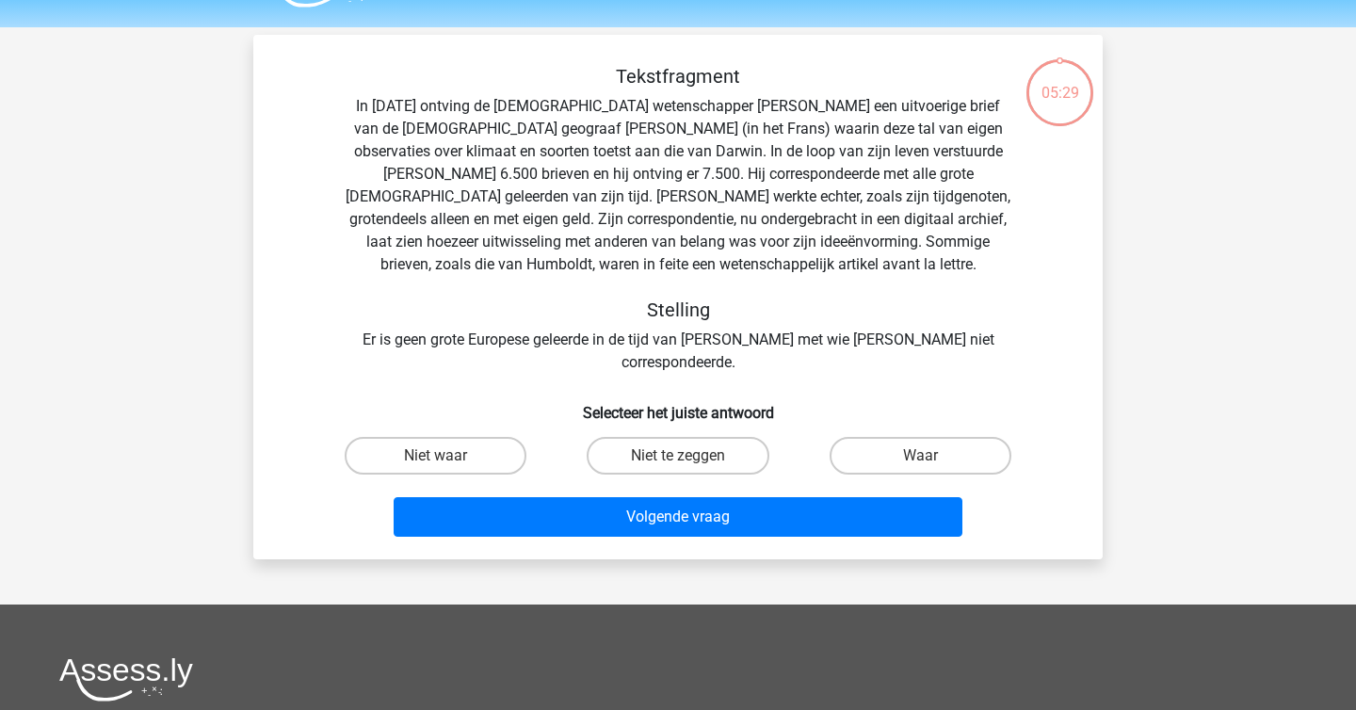
scroll to position [50, 0]
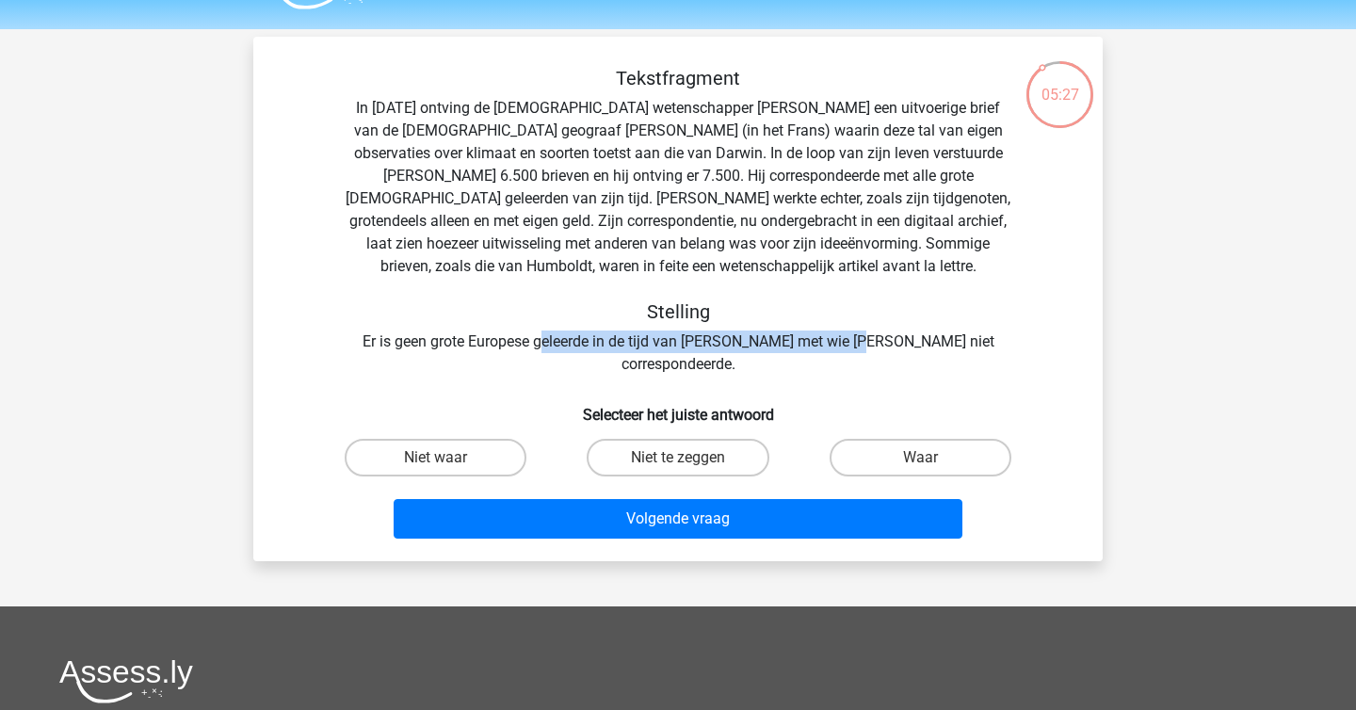
drag, startPoint x: 545, startPoint y: 345, endPoint x: 857, endPoint y: 353, distance: 311.8
click at [857, 353] on div "Tekstfragment In 1839 ontving de Engelse wetenschapper Charles Darwin een uitvo…" at bounding box center [678, 306] width 834 height 479
click at [894, 439] on label "Waar" at bounding box center [921, 458] width 182 height 38
click at [920, 458] on input "Waar" at bounding box center [926, 464] width 12 height 12
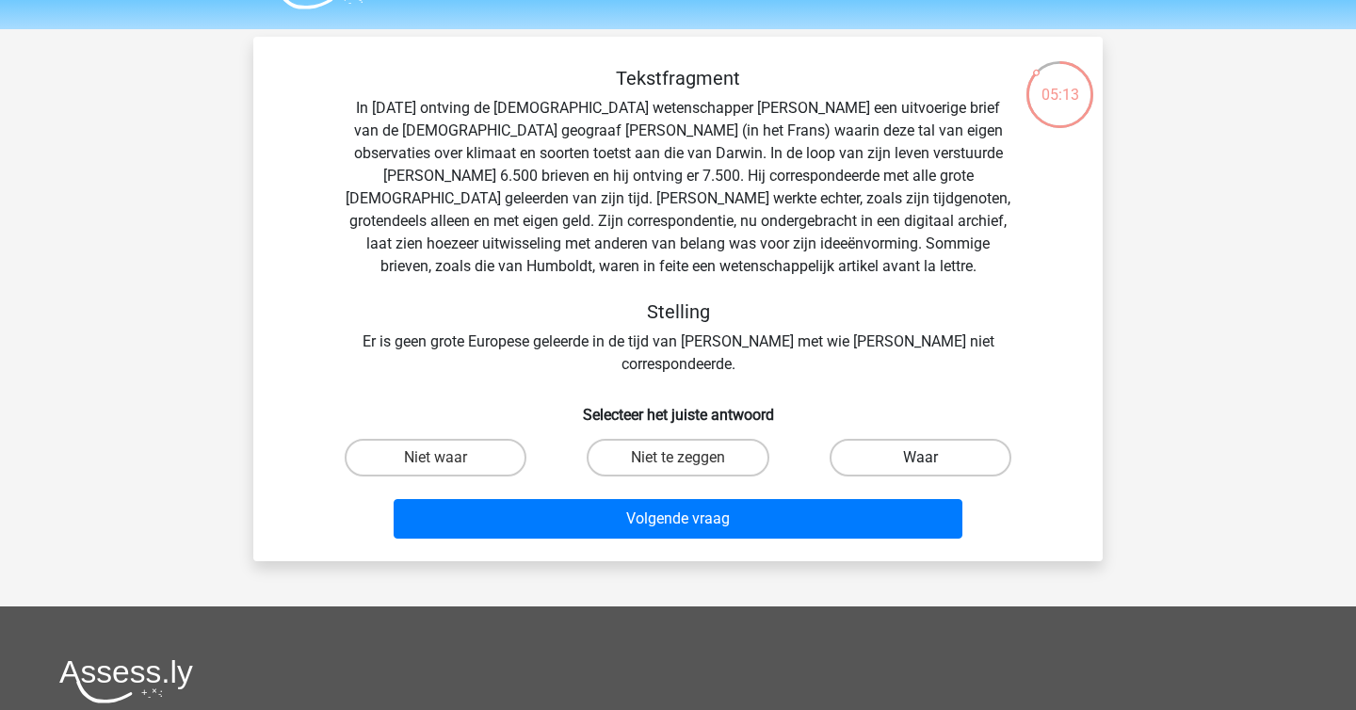
radio input "true"
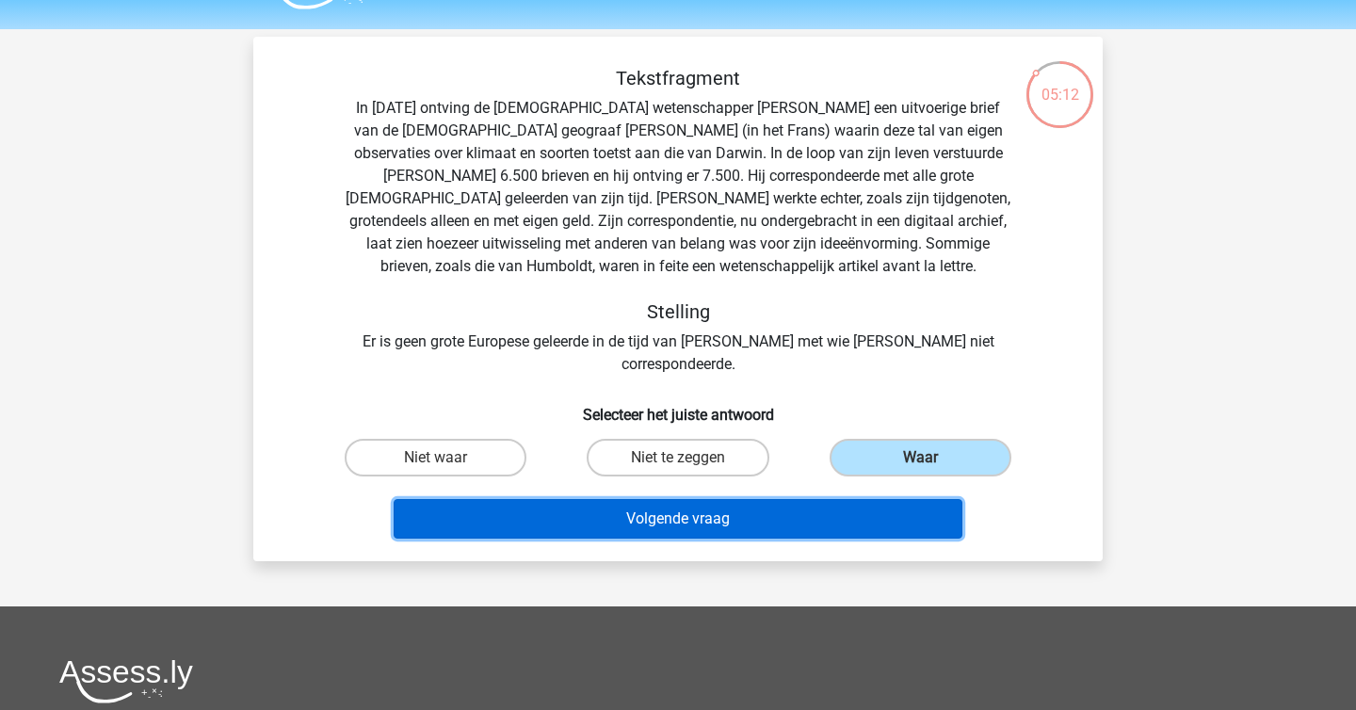
click at [828, 499] on button "Volgende vraag" at bounding box center [679, 519] width 570 height 40
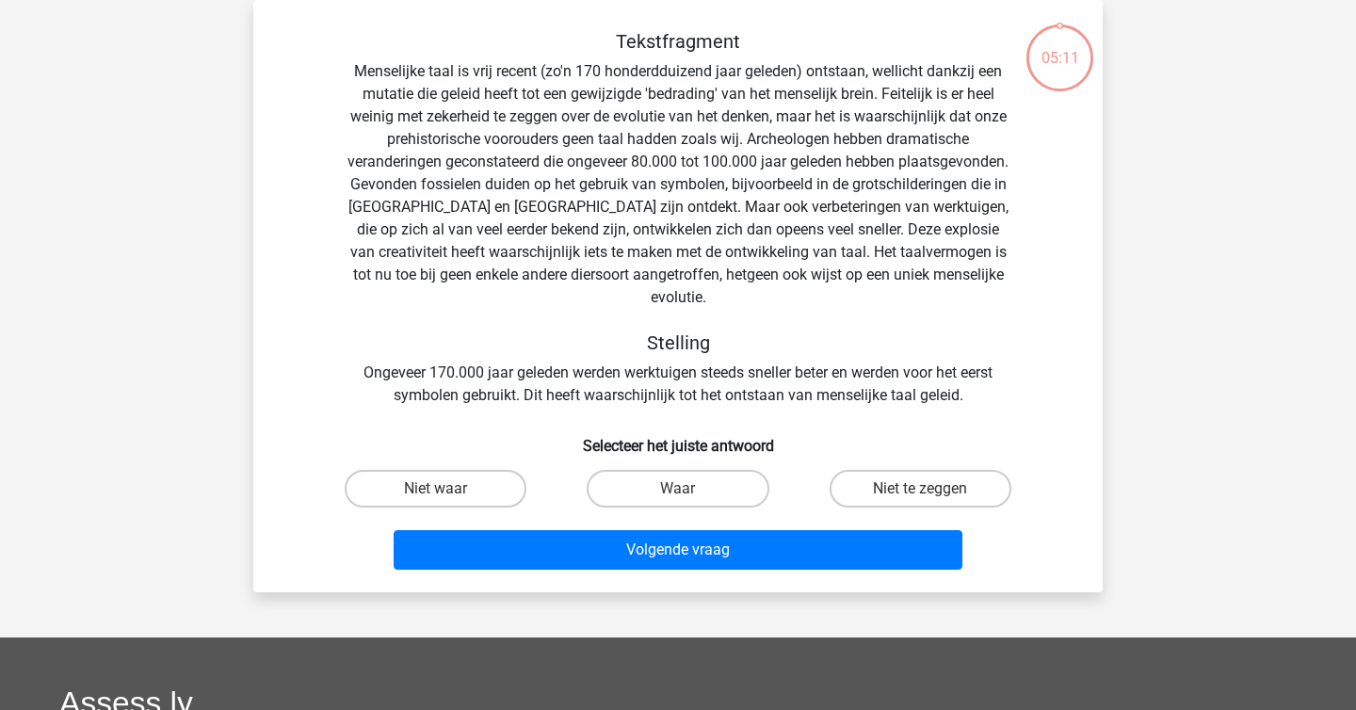
scroll to position [45, 0]
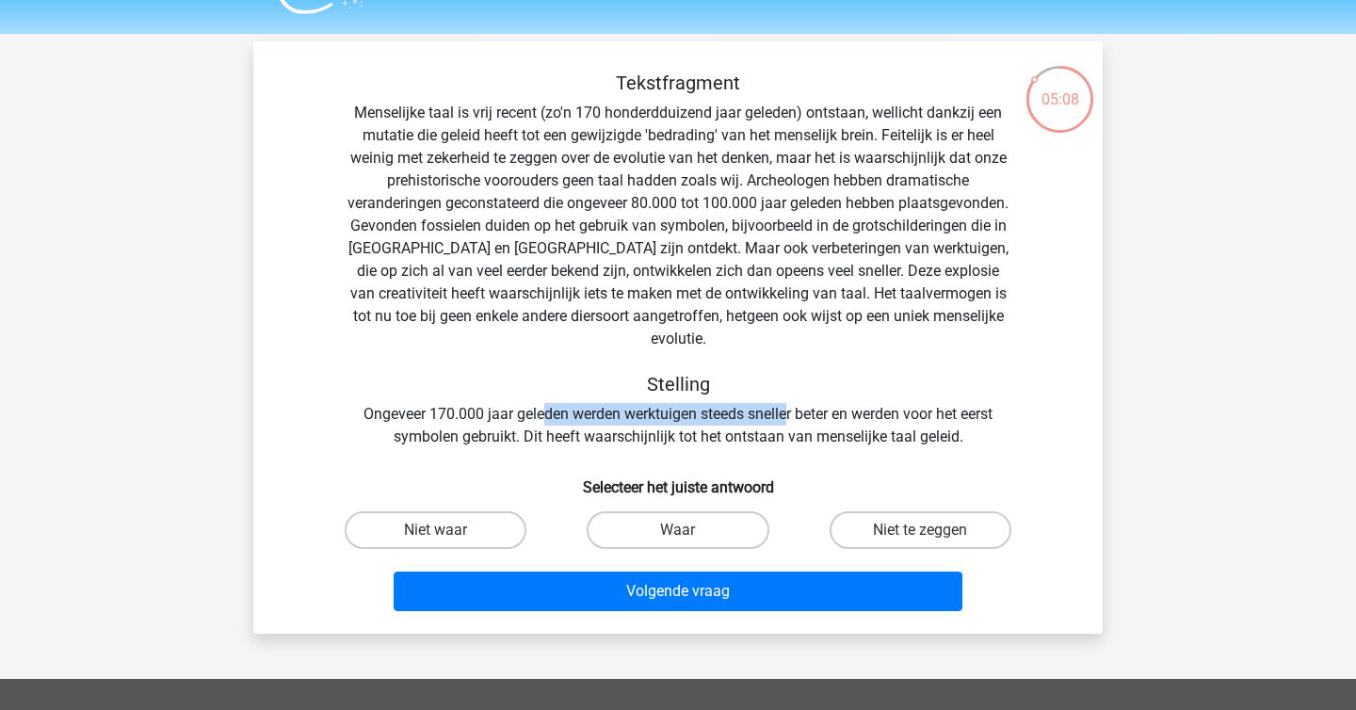
drag, startPoint x: 543, startPoint y: 392, endPoint x: 784, endPoint y: 396, distance: 241.1
click at [784, 396] on div "Tekstfragment Stelling Ongeveer 170.000 jaar geleden werden werktuigen steeds s…" at bounding box center [677, 260] width 789 height 377
click at [614, 437] on div "Tekstfragment Stelling Ongeveer 170.000 jaar geleden werden werktuigen steeds s…" at bounding box center [678, 345] width 834 height 547
click at [398, 521] on label "Niet waar" at bounding box center [436, 530] width 182 height 38
click at [436, 530] on input "Niet waar" at bounding box center [442, 536] width 12 height 12
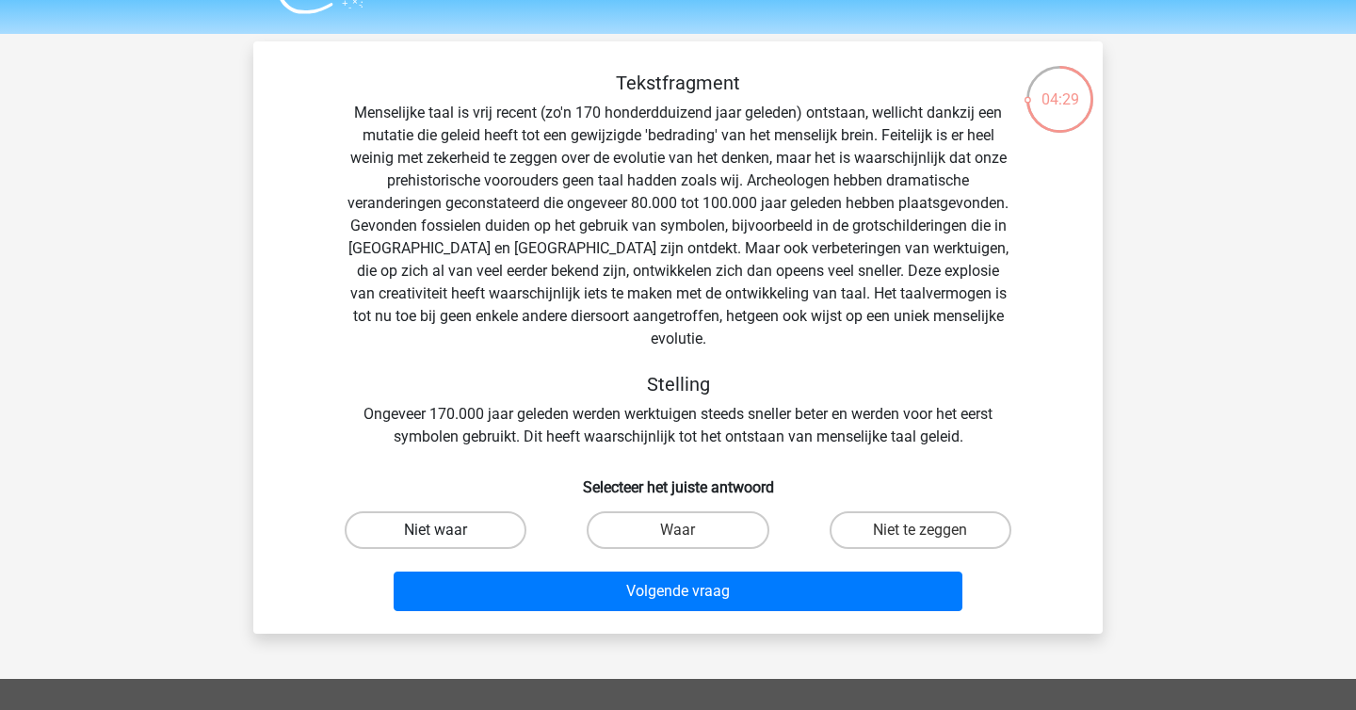
radio input "true"
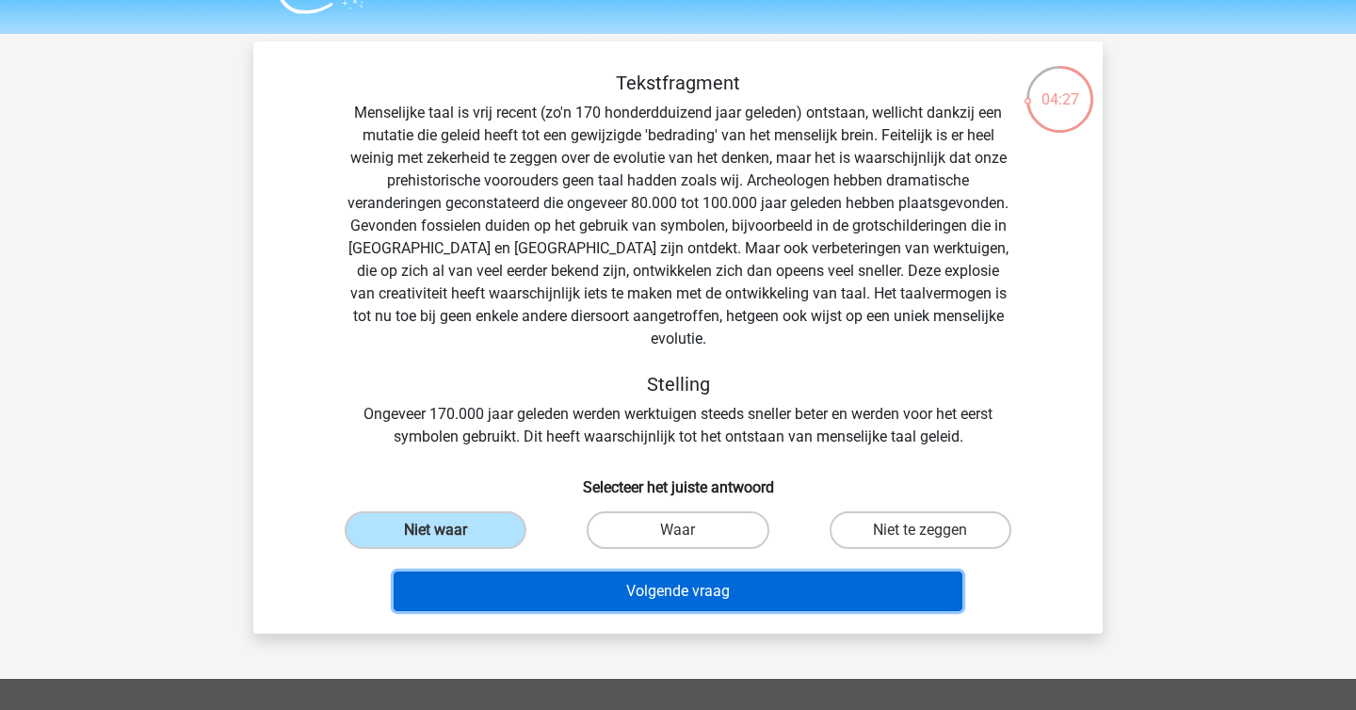
click at [525, 572] on button "Volgende vraag" at bounding box center [679, 592] width 570 height 40
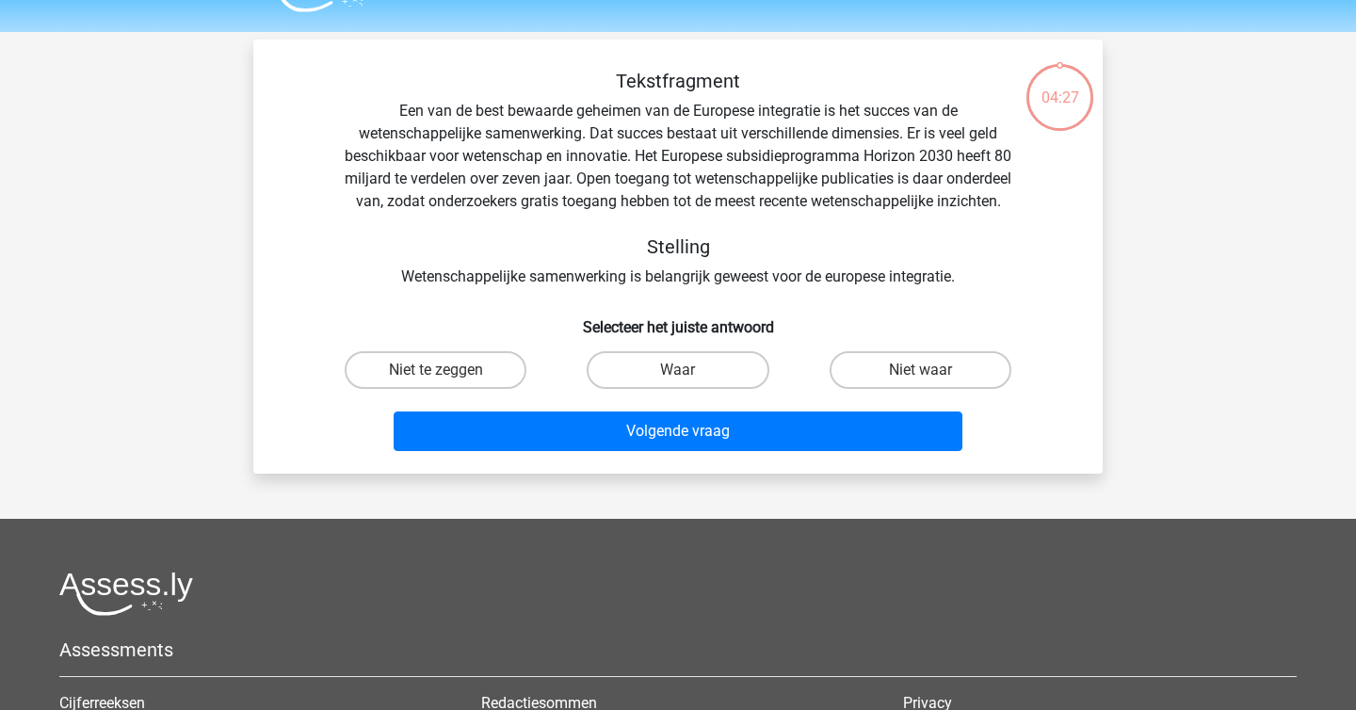
scroll to position [0, 0]
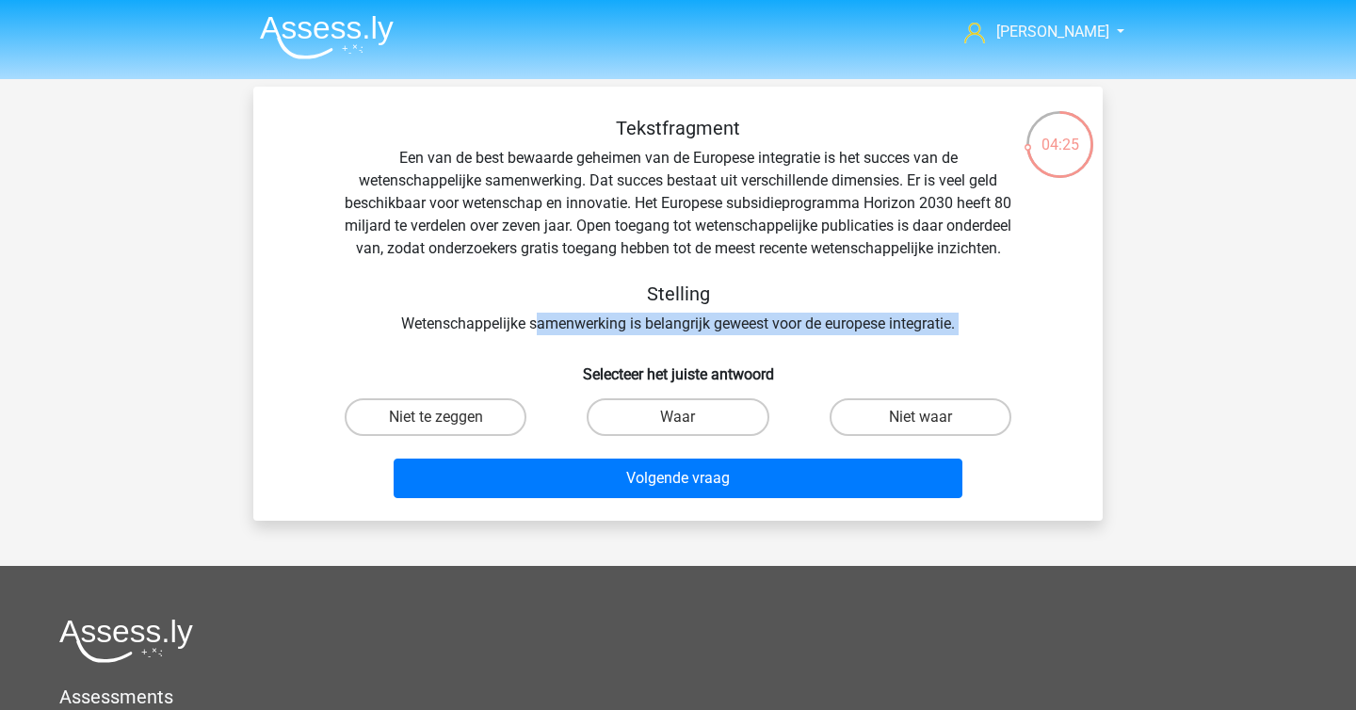
drag, startPoint x: 532, startPoint y: 350, endPoint x: 806, endPoint y: 369, distance: 274.7
click at [806, 369] on div "Tekstfragment Een van de best bewaarde geheimen van de Europese integratie is h…" at bounding box center [678, 311] width 834 height 389
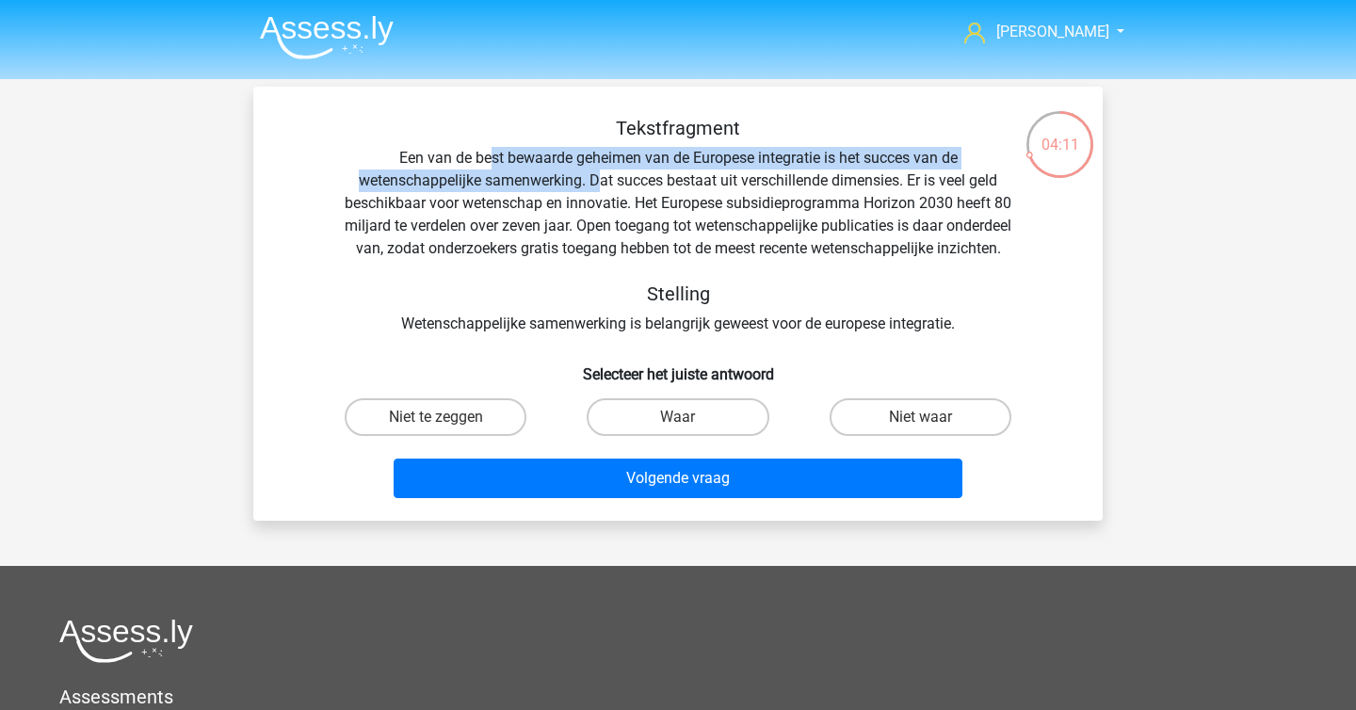
drag, startPoint x: 491, startPoint y: 152, endPoint x: 598, endPoint y: 173, distance: 109.5
click at [598, 173] on div "Tekstfragment Een van de best bewaarde geheimen van de Europese integratie is h…" at bounding box center [677, 226] width 789 height 218
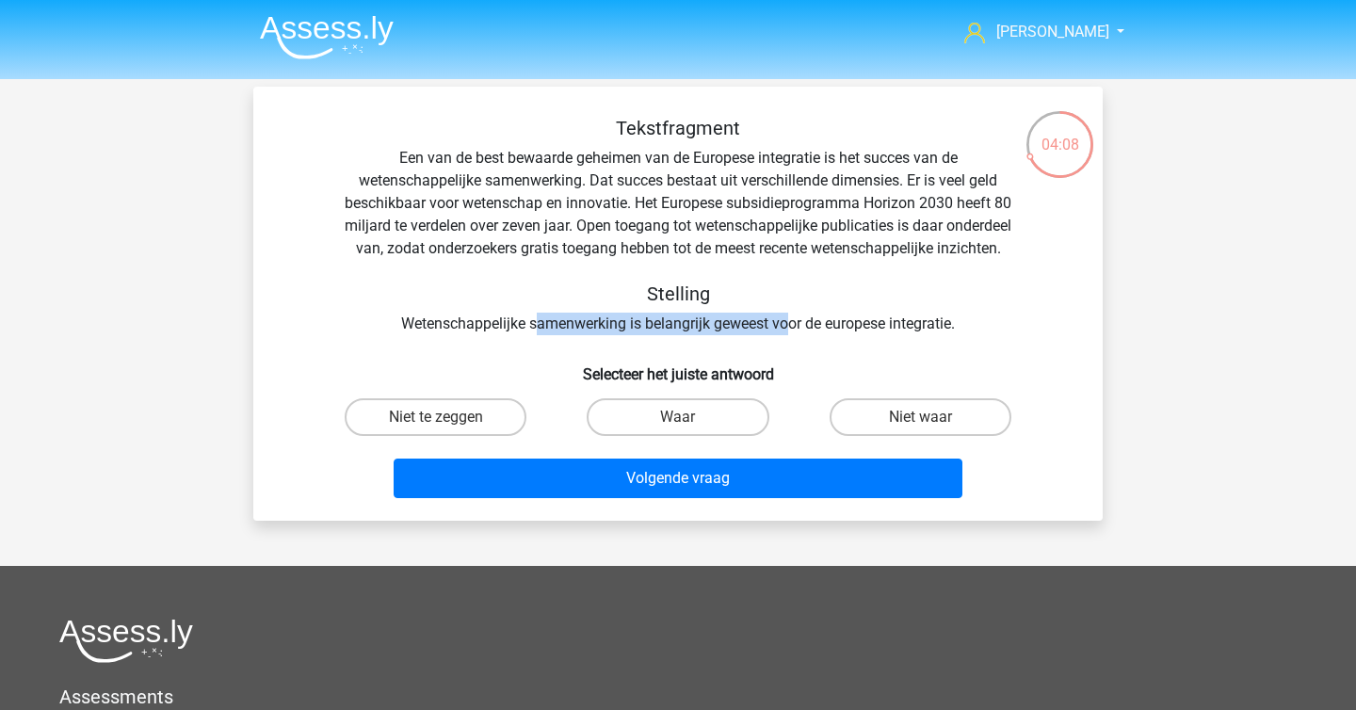
drag, startPoint x: 532, startPoint y: 346, endPoint x: 788, endPoint y: 347, distance: 256.2
click at [788, 335] on div "Tekstfragment Een van de best bewaarde geheimen van de Europese integratie is h…" at bounding box center [677, 226] width 789 height 218
click at [504, 436] on label "Niet te zeggen" at bounding box center [436, 417] width 182 height 38
click at [448, 429] on input "Niet te zeggen" at bounding box center [442, 423] width 12 height 12
radio input "true"
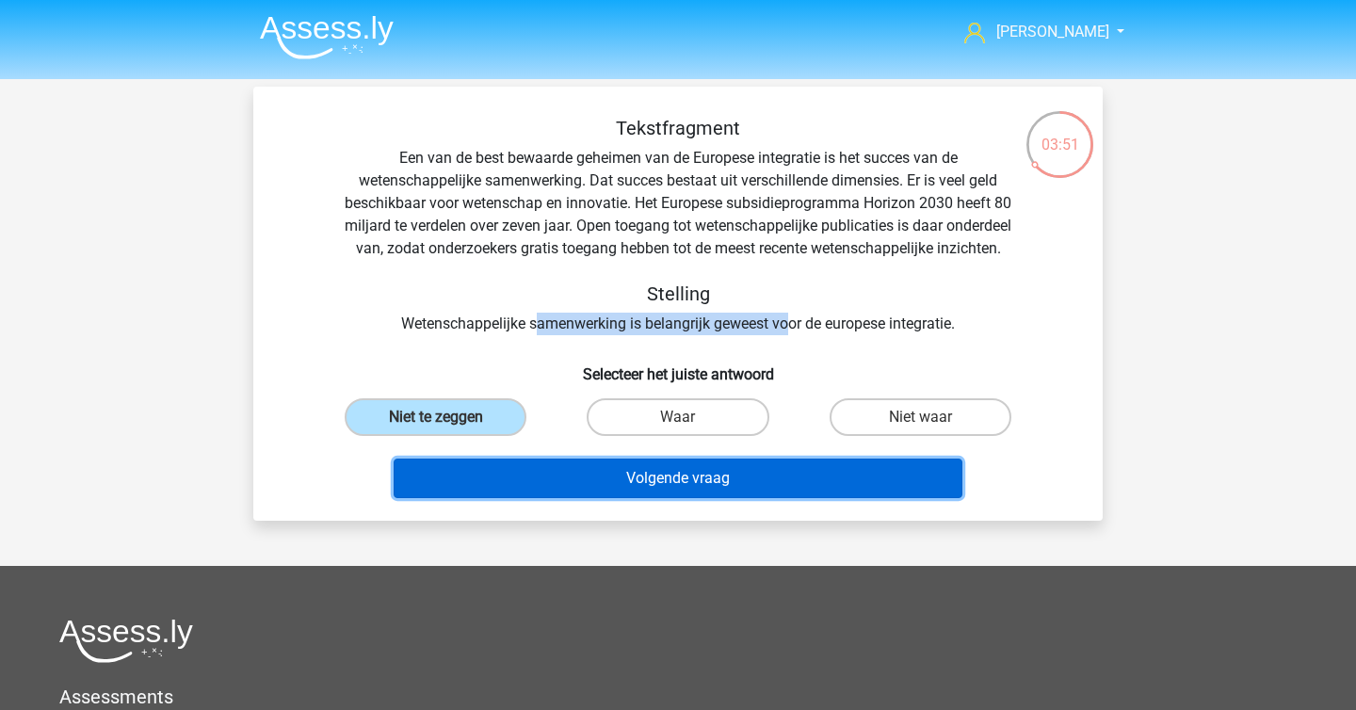
click at [673, 495] on button "Volgende vraag" at bounding box center [679, 479] width 570 height 40
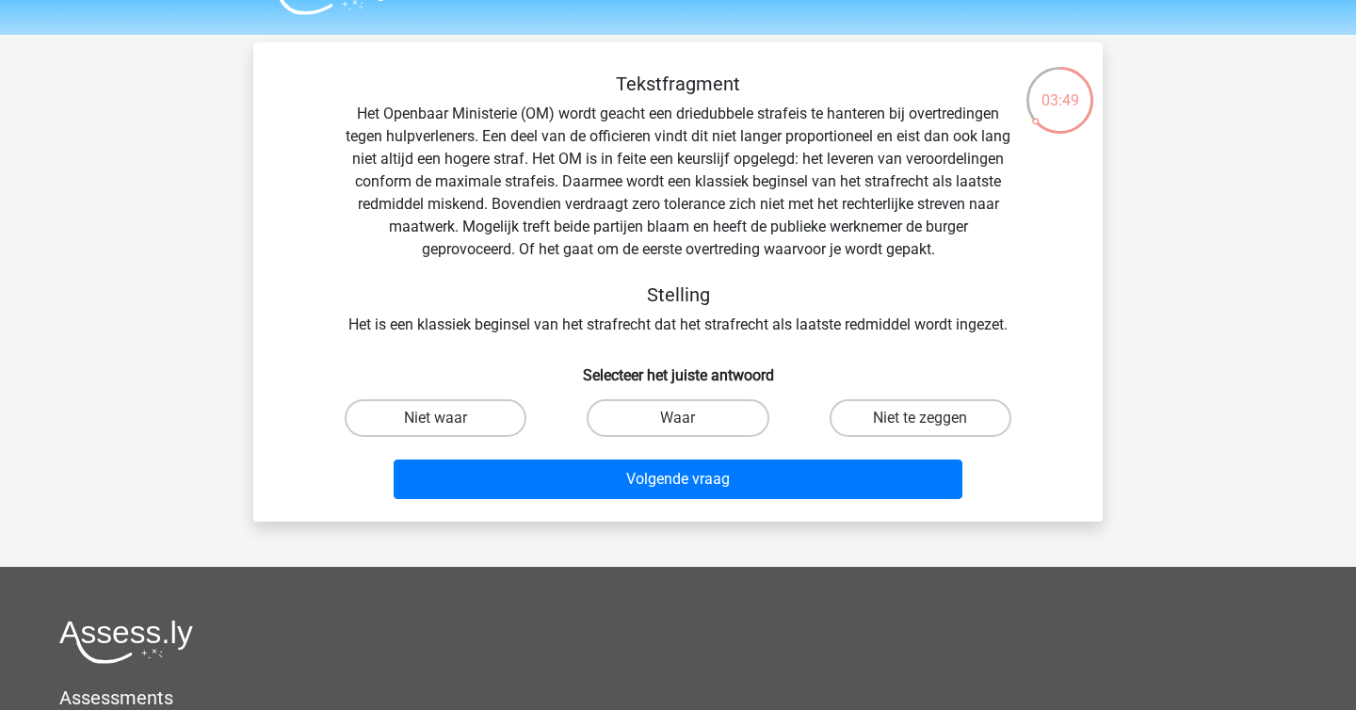
scroll to position [30, 0]
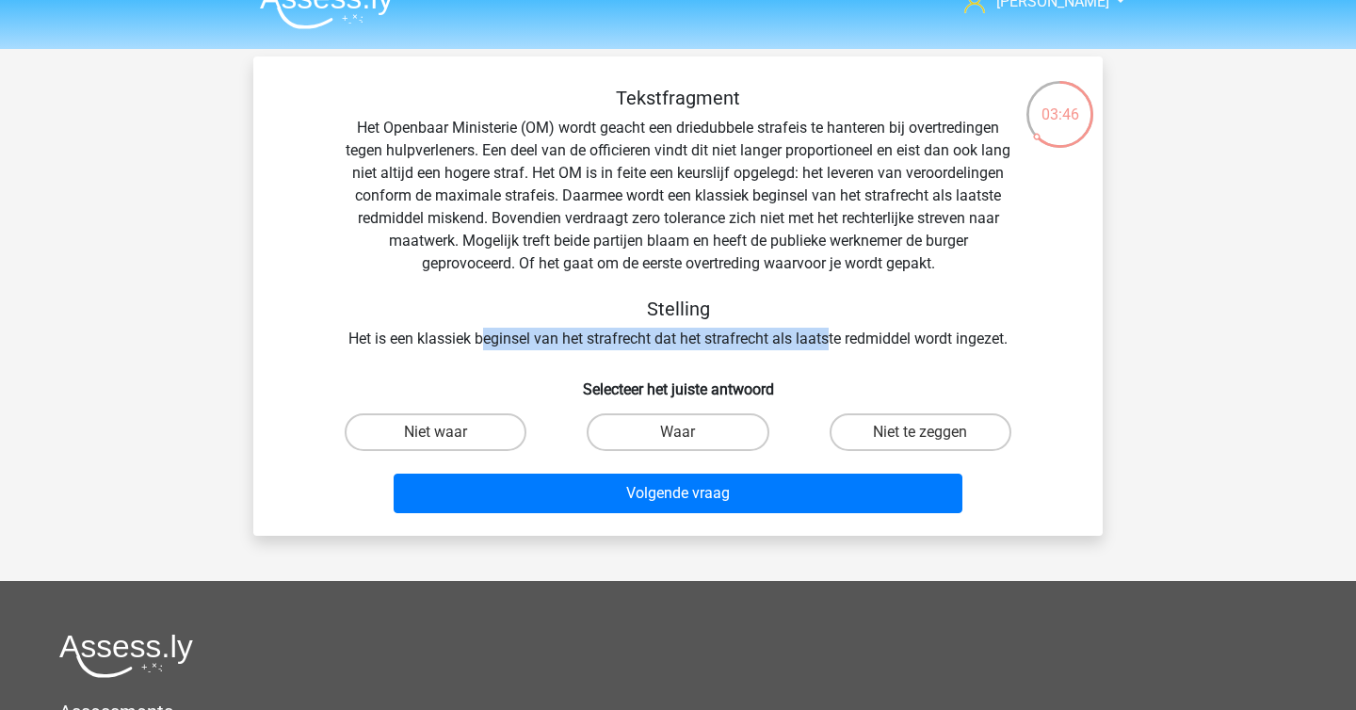
drag, startPoint x: 480, startPoint y: 345, endPoint x: 830, endPoint y: 340, distance: 349.4
click at [830, 340] on div "Tekstfragment Het Openbaar Ministerie (OM) wordt geacht een driedubbele strafei…" at bounding box center [677, 219] width 789 height 264
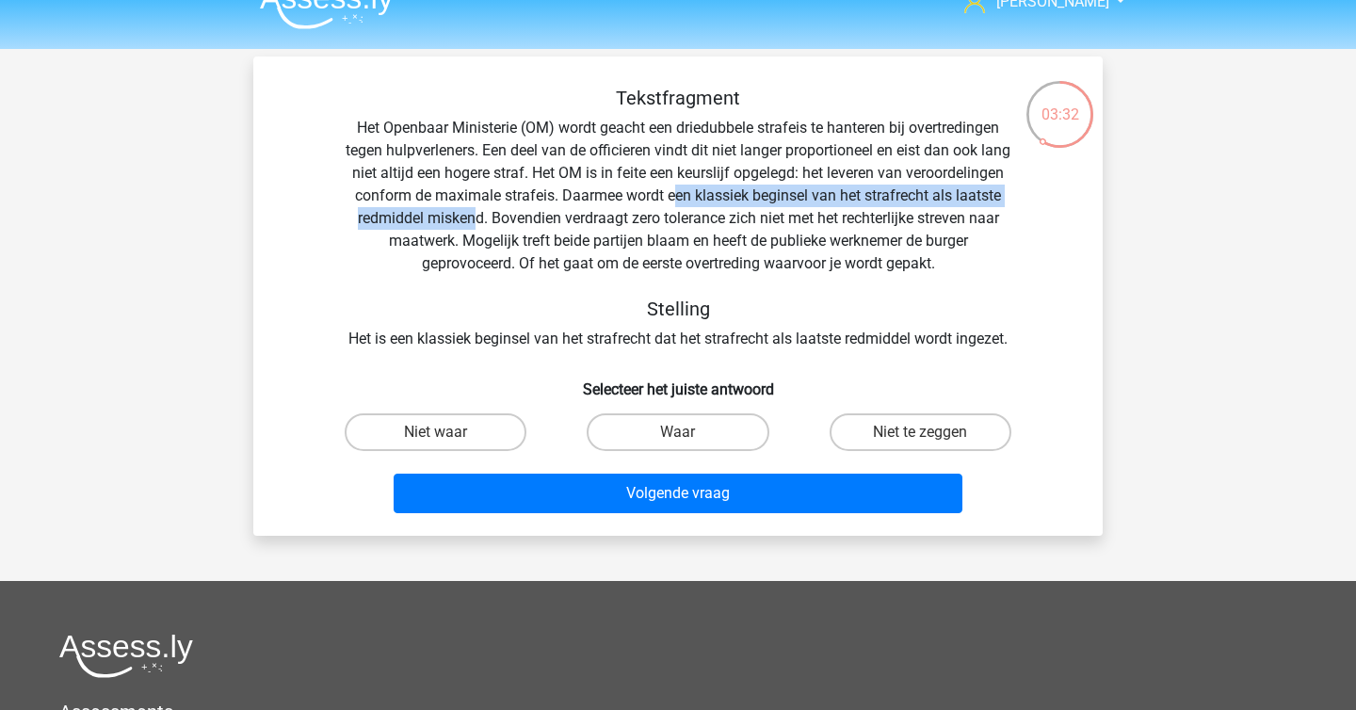
drag, startPoint x: 800, startPoint y: 199, endPoint x: 623, endPoint y: 220, distance: 178.4
click at [623, 220] on div "Tekstfragment Het Openbaar Ministerie (OM) wordt geacht een driedubbele strafei…" at bounding box center [677, 219] width 789 height 264
click at [462, 436] on label "Niet waar" at bounding box center [436, 432] width 182 height 38
click at [448, 436] on input "Niet waar" at bounding box center [442, 438] width 12 height 12
radio input "true"
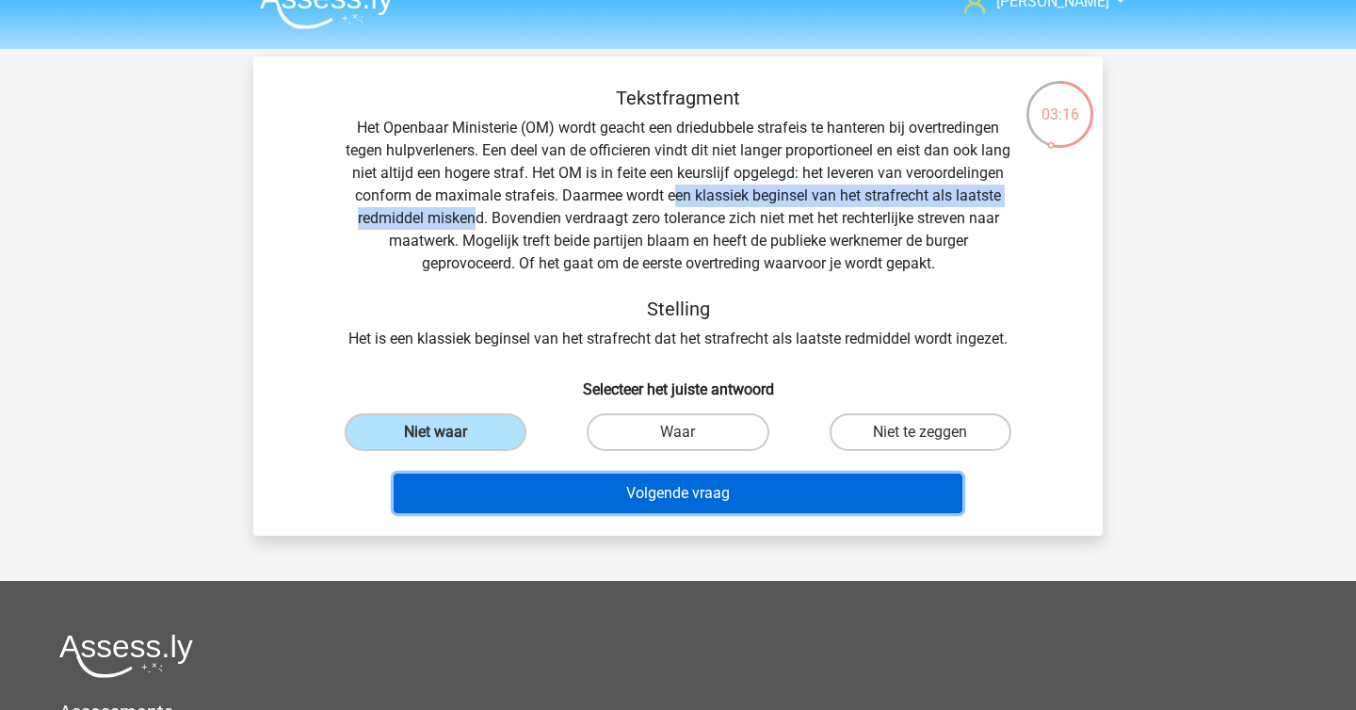
click at [548, 487] on button "Volgende vraag" at bounding box center [679, 494] width 570 height 40
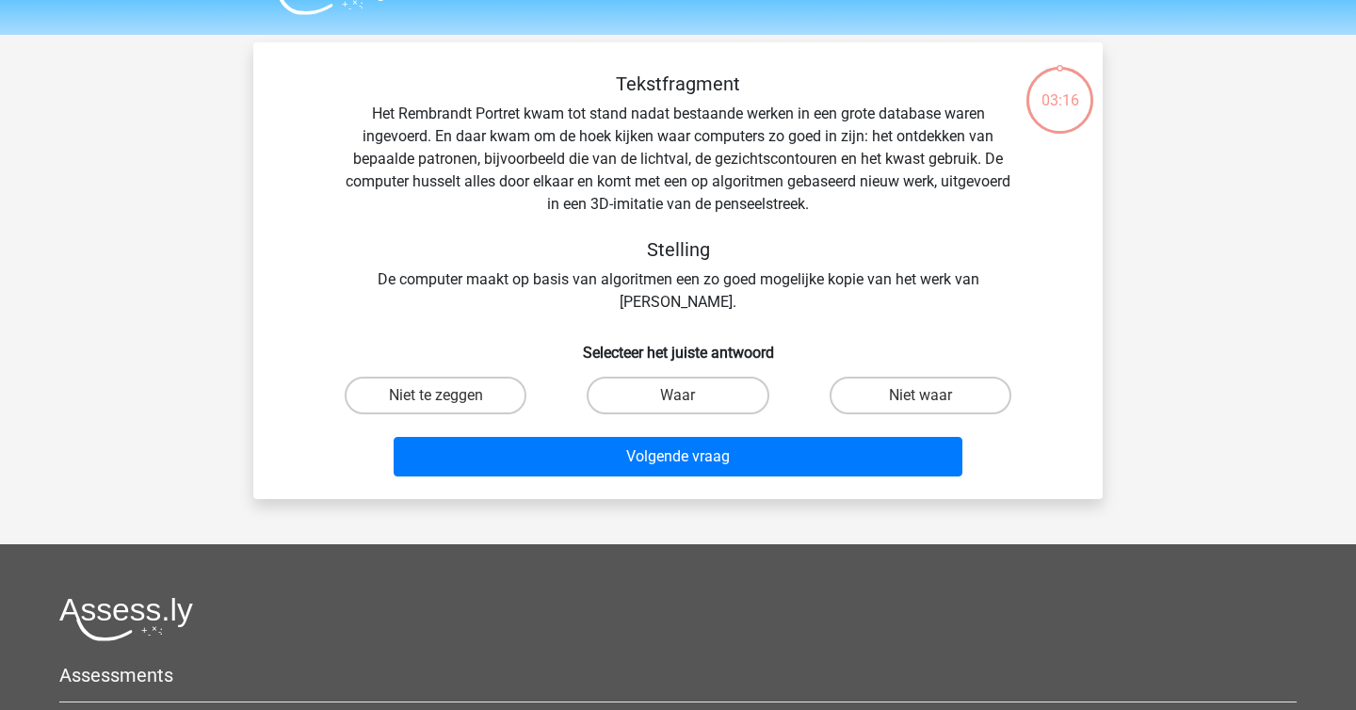
scroll to position [33, 0]
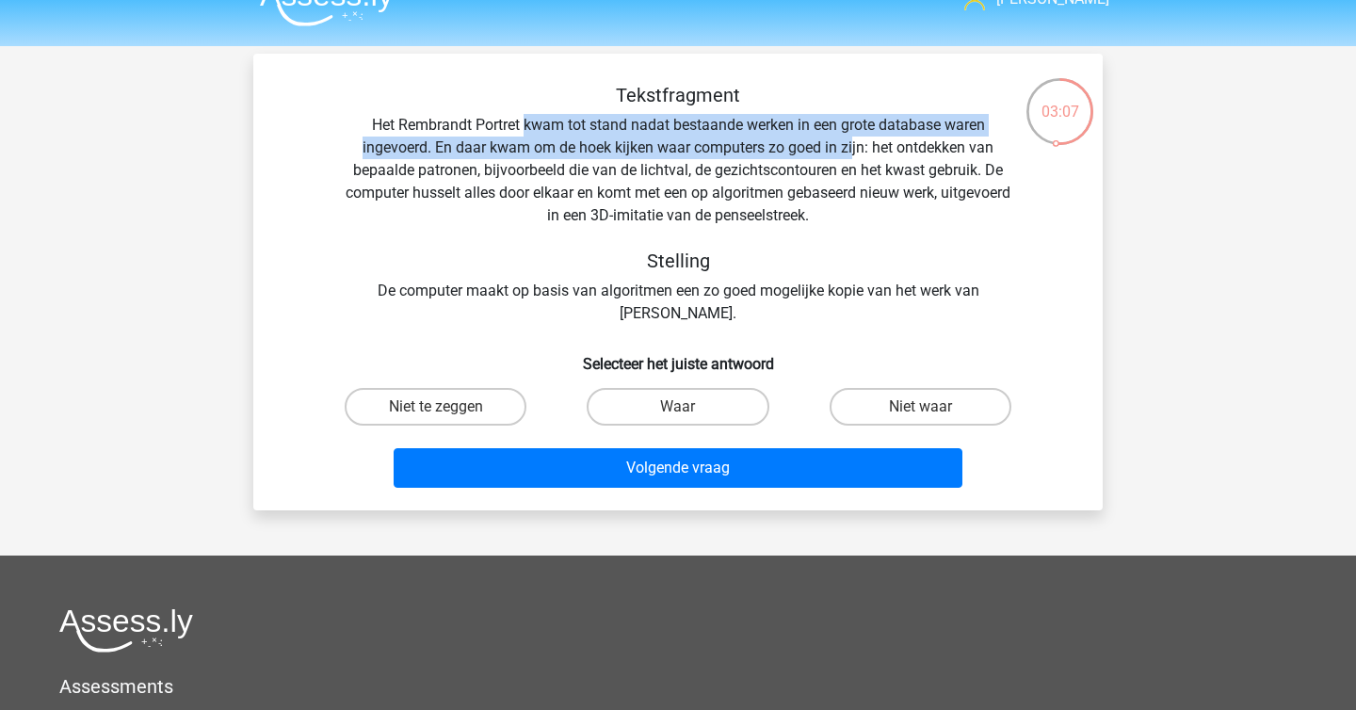
drag, startPoint x: 525, startPoint y: 125, endPoint x: 854, endPoint y: 160, distance: 330.5
click at [854, 159] on div "Tekstfragment Het Rembrandt Portret kwam tot stand nadat bestaande werken in ee…" at bounding box center [677, 204] width 789 height 241
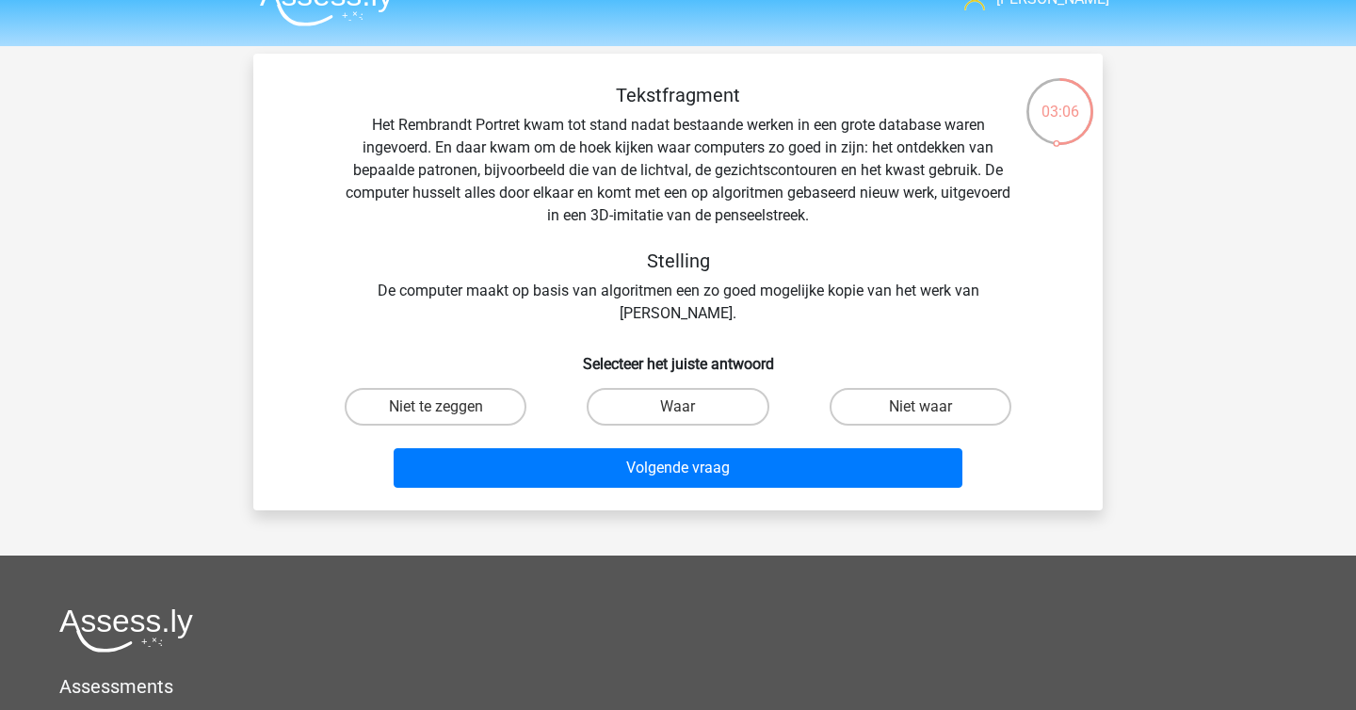
click at [567, 171] on div "Tekstfragment Het Rembrandt Portret kwam tot stand nadat bestaande werken in ee…" at bounding box center [677, 204] width 789 height 241
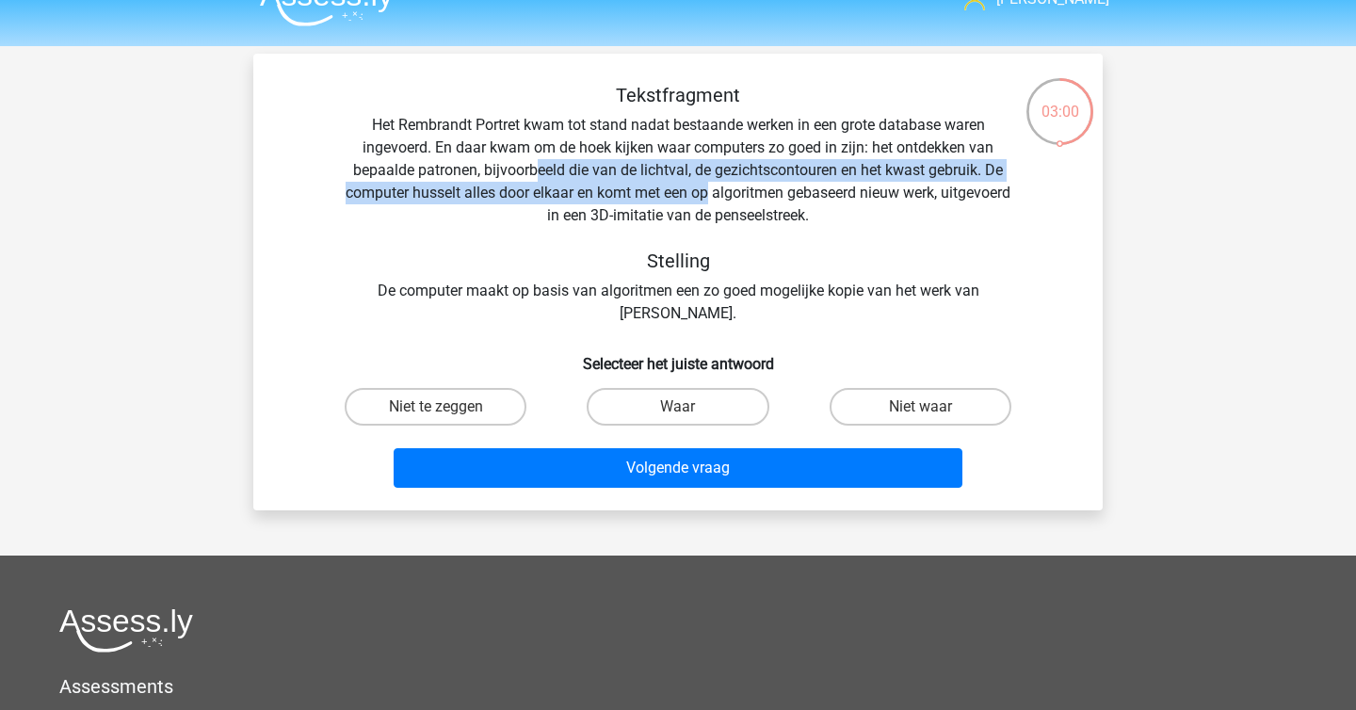
drag, startPoint x: 537, startPoint y: 172, endPoint x: 747, endPoint y: 203, distance: 212.3
click at [747, 203] on div "Tekstfragment Het Rembrandt Portret kwam tot stand nadat bestaande werken in ee…" at bounding box center [677, 204] width 789 height 241
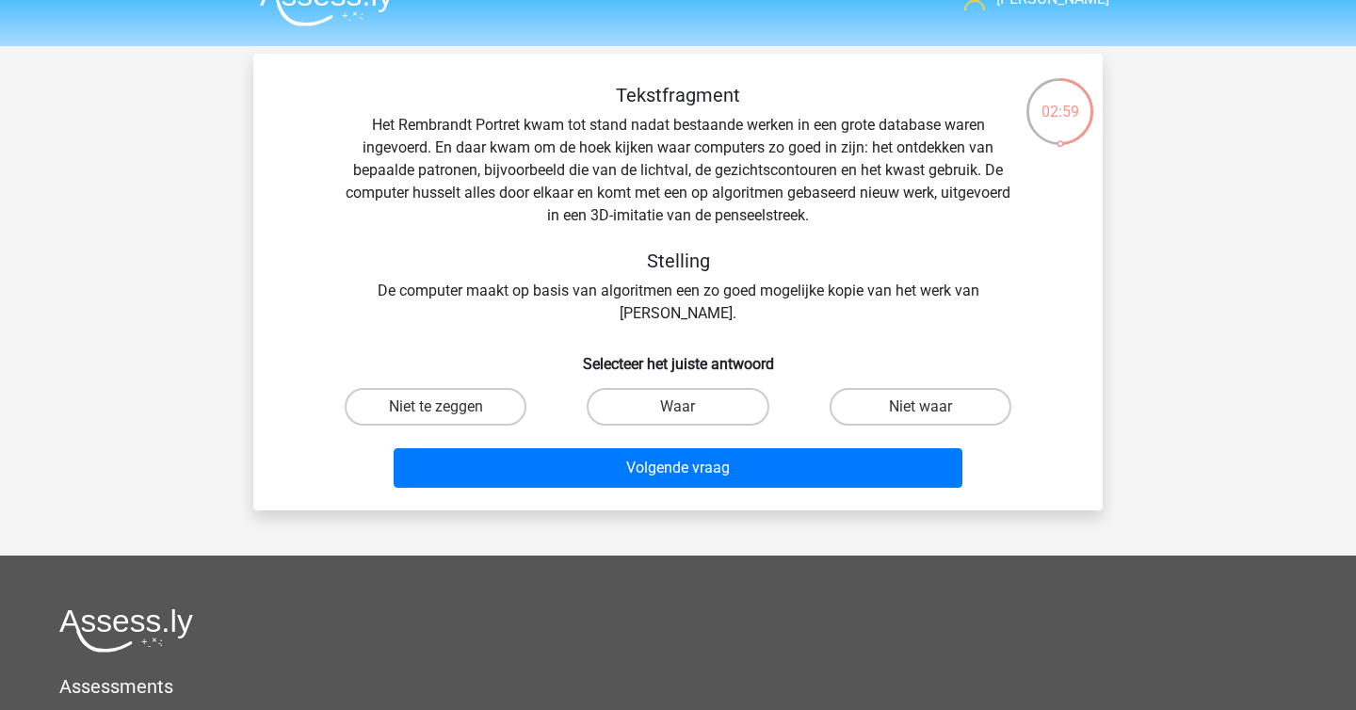
click at [761, 213] on div "Tekstfragment Het Rembrandt Portret kwam tot stand nadat bestaande werken in ee…" at bounding box center [677, 204] width 789 height 241
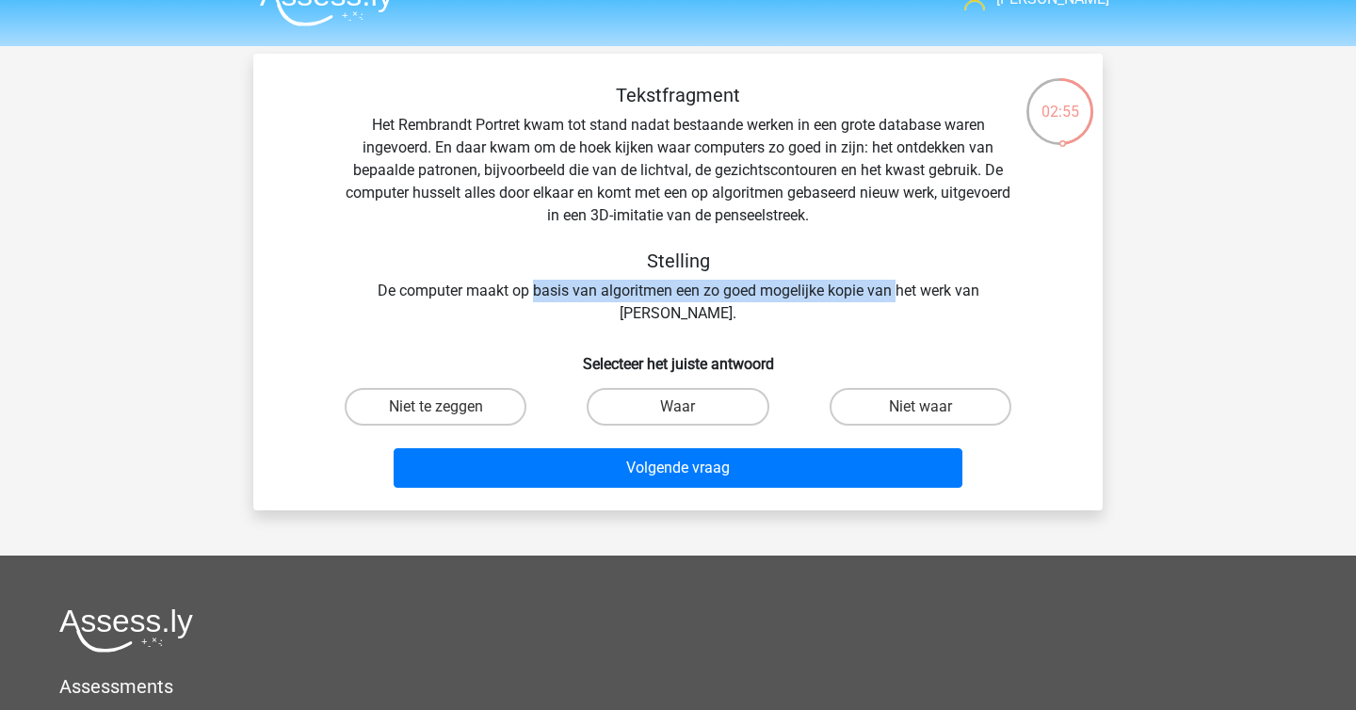
drag, startPoint x: 535, startPoint y: 299, endPoint x: 907, endPoint y: 297, distance: 372.0
click at [907, 297] on div "Tekstfragment Het Rembrandt Portret kwam tot stand nadat bestaande werken in ee…" at bounding box center [677, 204] width 789 height 241
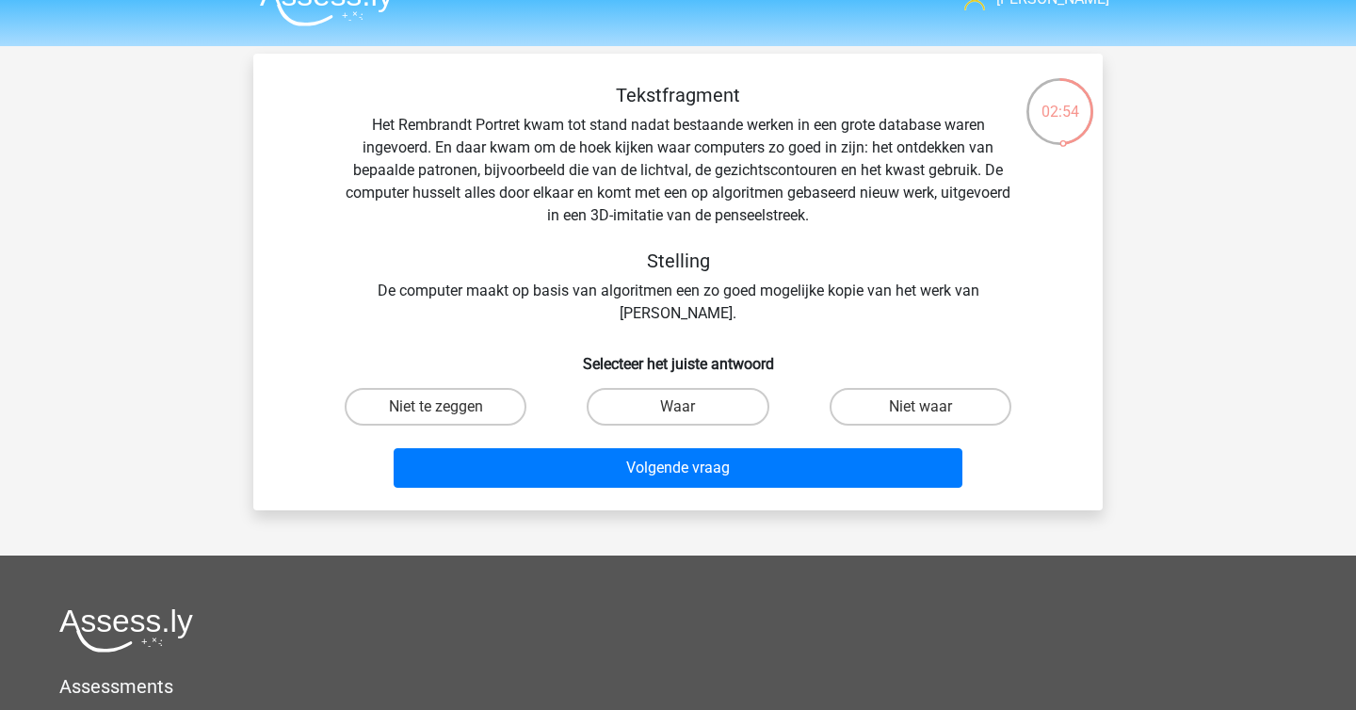
click at [862, 333] on div "Tekstfragment Het Rembrandt Portret kwam tot stand nadat bestaande werken in ee…" at bounding box center [678, 290] width 834 height 412
click at [894, 428] on div "Niet waar" at bounding box center [921, 406] width 242 height 53
click at [908, 401] on label "Niet waar" at bounding box center [921, 407] width 182 height 38
click at [920, 407] on input "Niet waar" at bounding box center [926, 413] width 12 height 12
radio input "true"
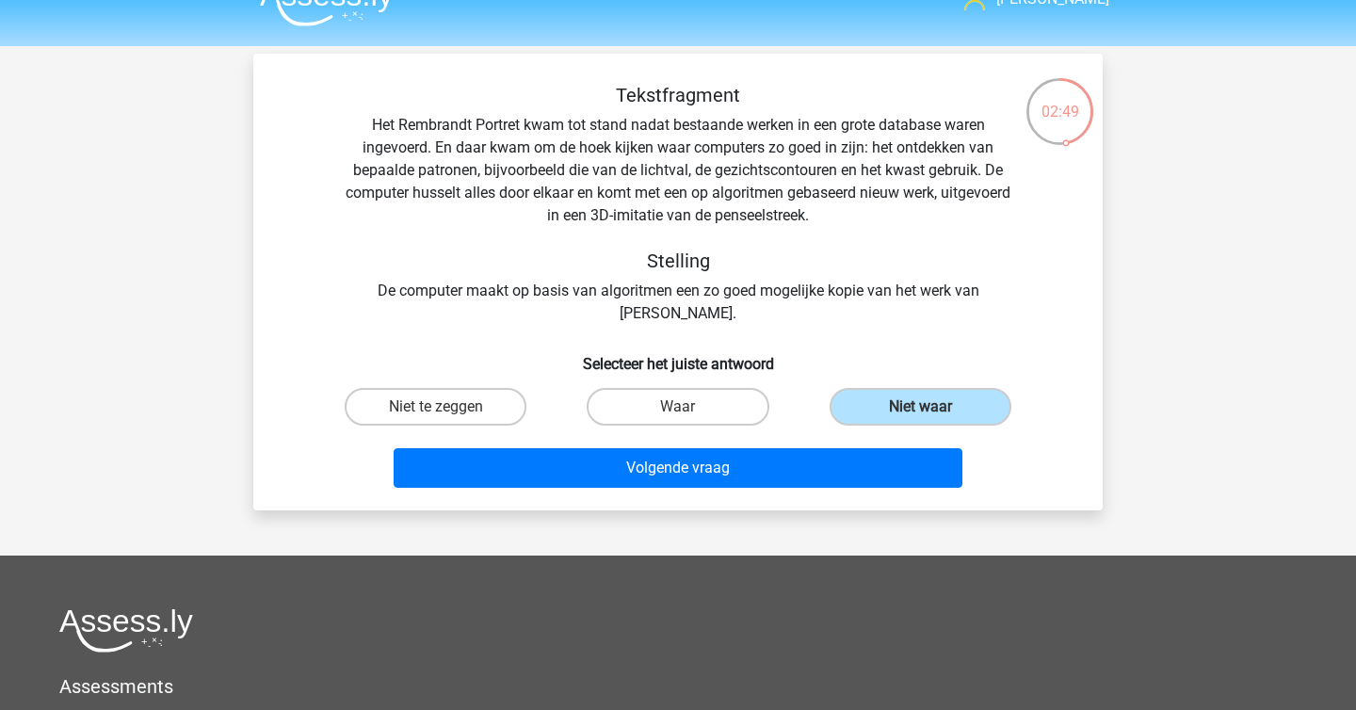
click at [881, 434] on div "Volgende vraag" at bounding box center [677, 464] width 789 height 62
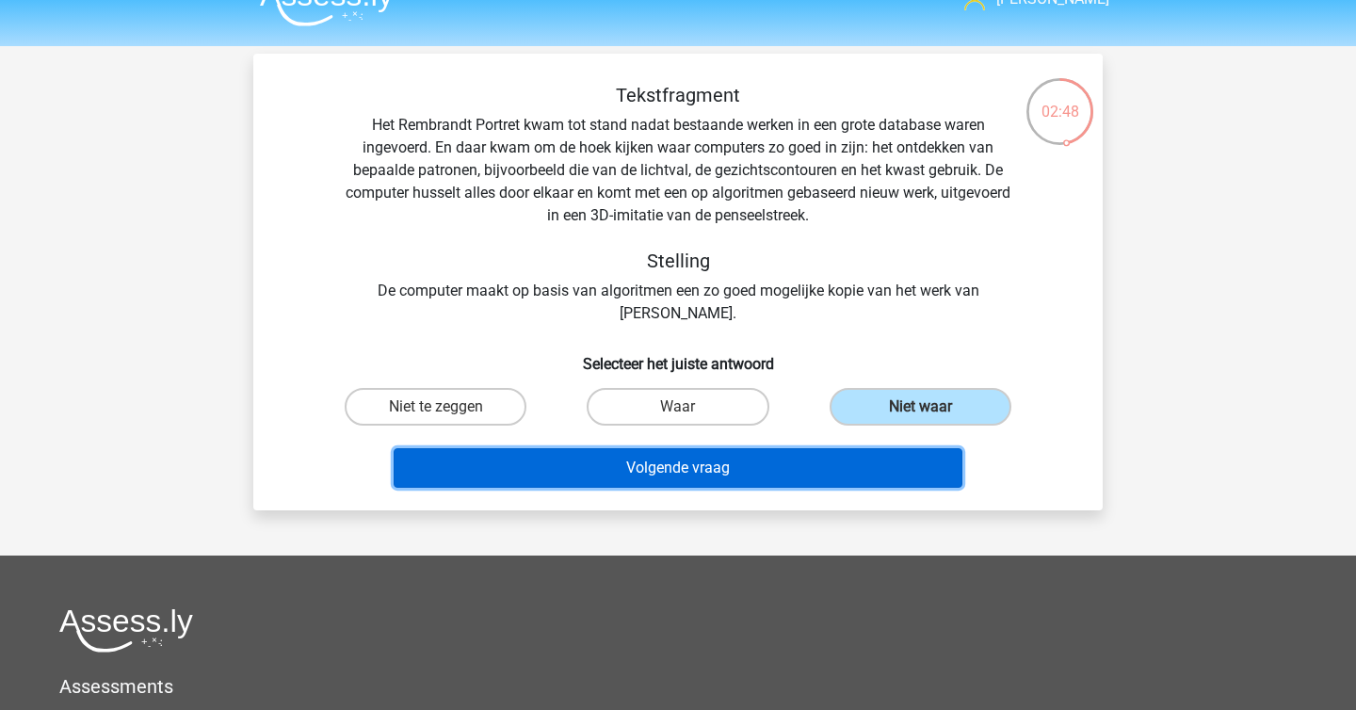
click at [864, 452] on button "Volgende vraag" at bounding box center [679, 468] width 570 height 40
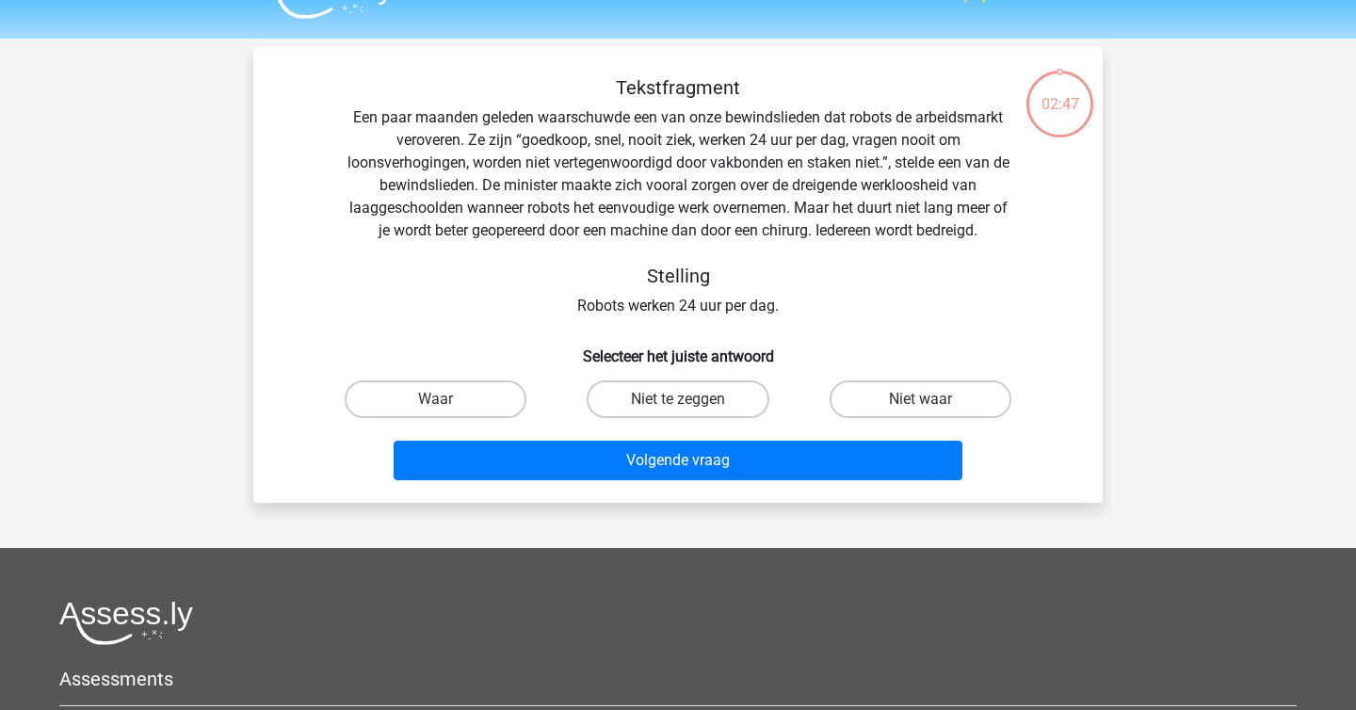
scroll to position [7, 0]
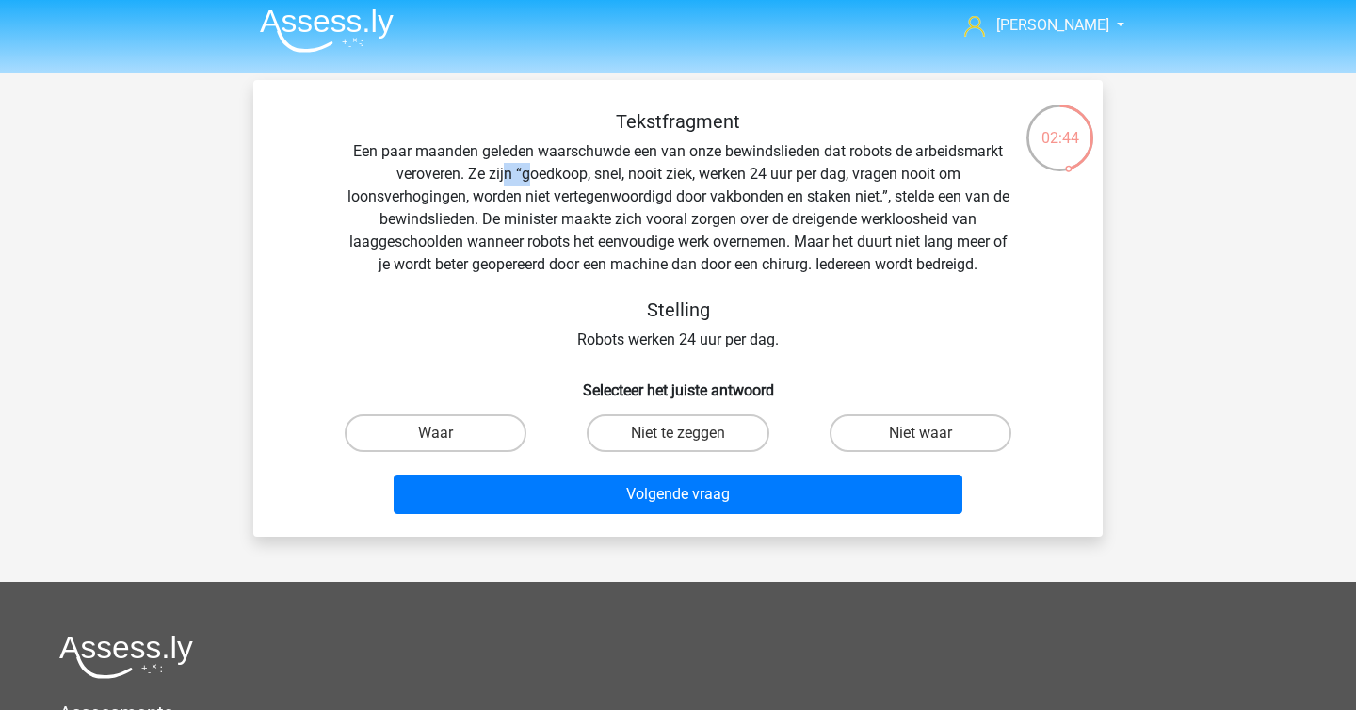
drag, startPoint x: 506, startPoint y: 165, endPoint x: 529, endPoint y: 165, distance: 23.5
click at [529, 165] on div "Tekstfragment Een paar maanden geleden waarschuwde een van onze bewindslieden d…" at bounding box center [677, 230] width 789 height 241
click at [505, 421] on label "Waar" at bounding box center [436, 433] width 182 height 38
click at [448, 433] on input "Waar" at bounding box center [442, 439] width 12 height 12
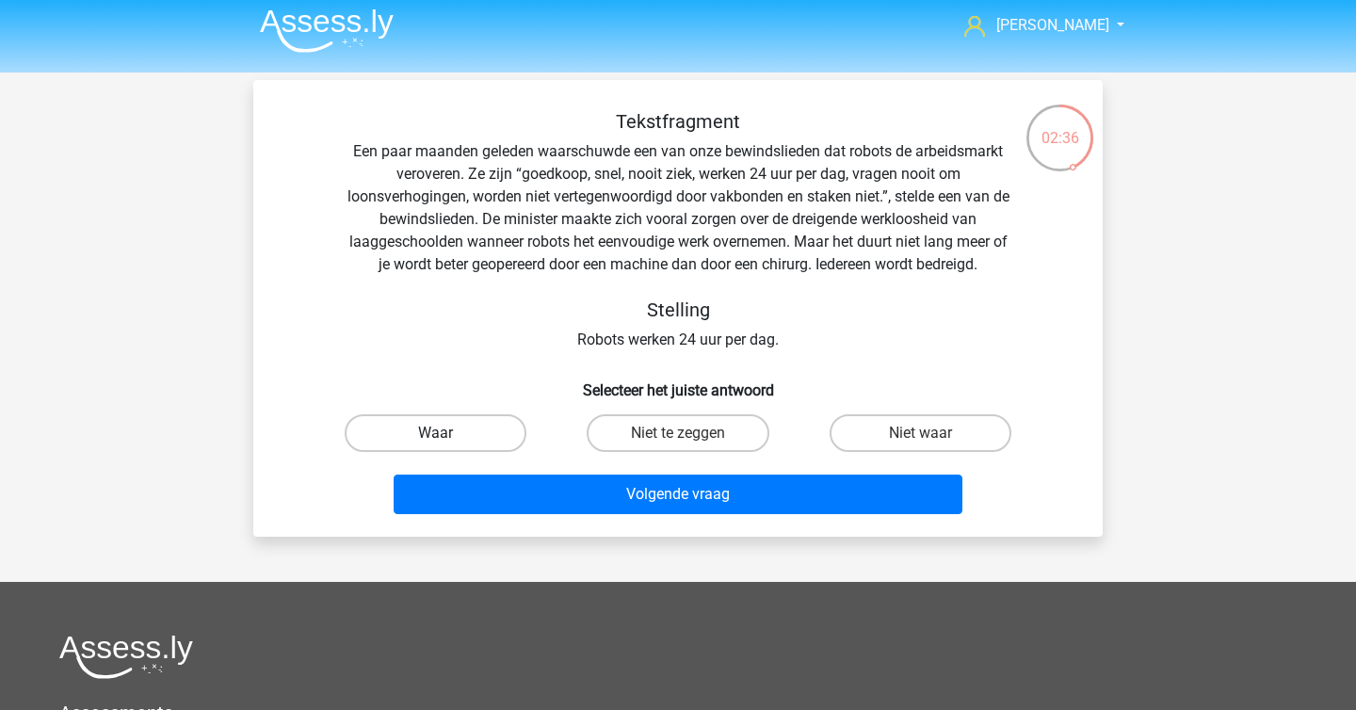
radio input "true"
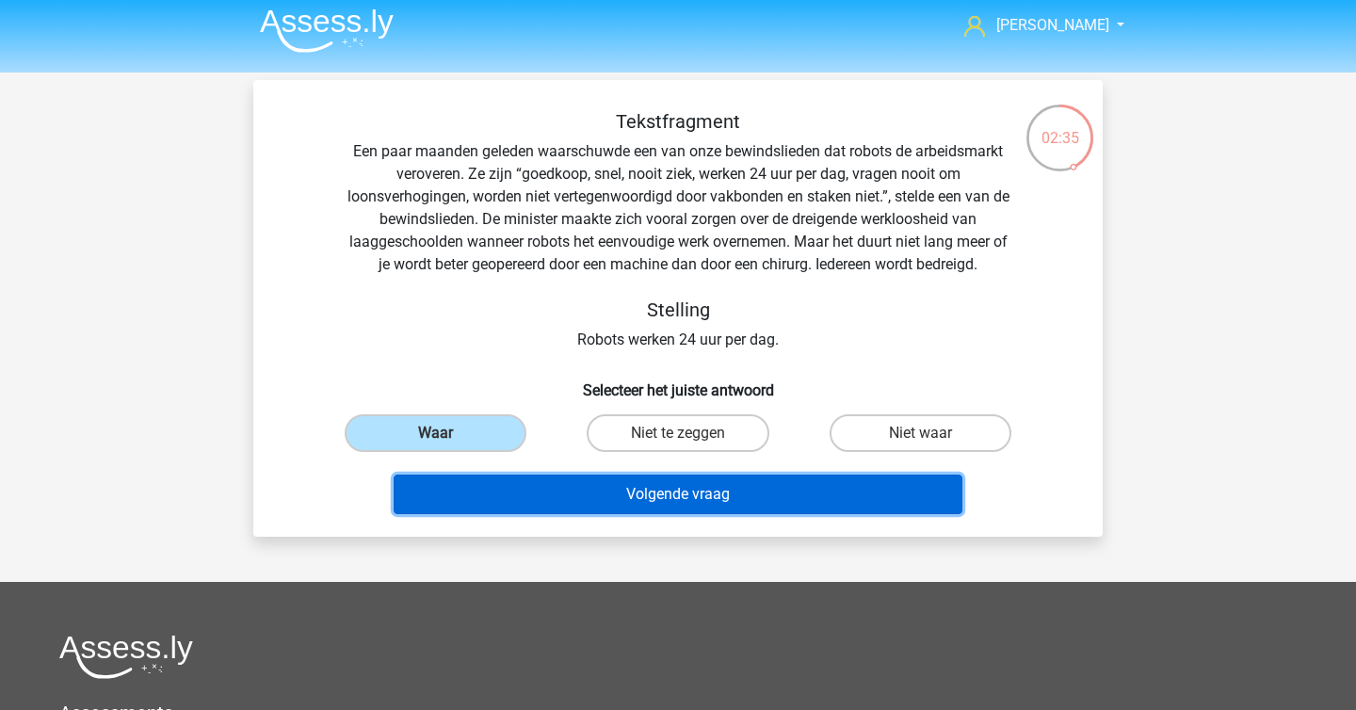
click at [586, 488] on button "Volgende vraag" at bounding box center [679, 495] width 570 height 40
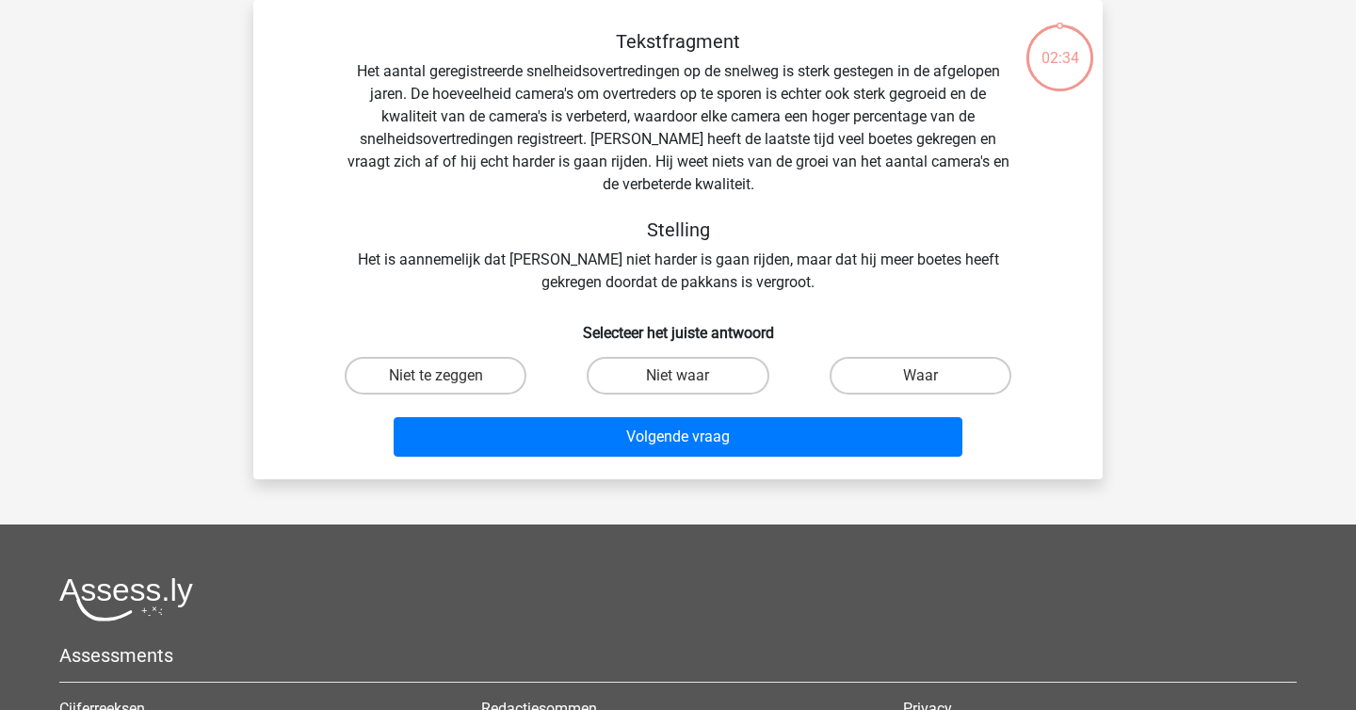
scroll to position [0, 0]
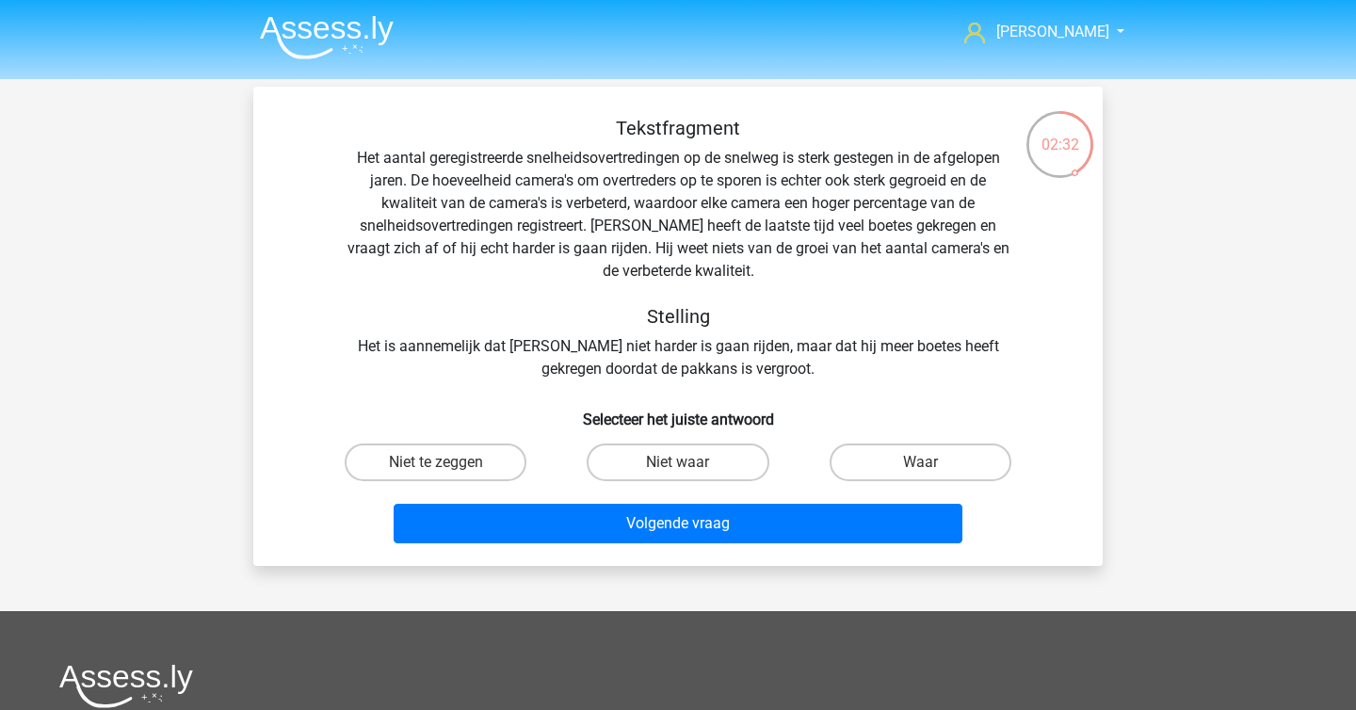
click at [492, 164] on div "Tekstfragment Het aantal geregistreerde snelheidsovertredingen op de snelweg is…" at bounding box center [677, 249] width 789 height 264
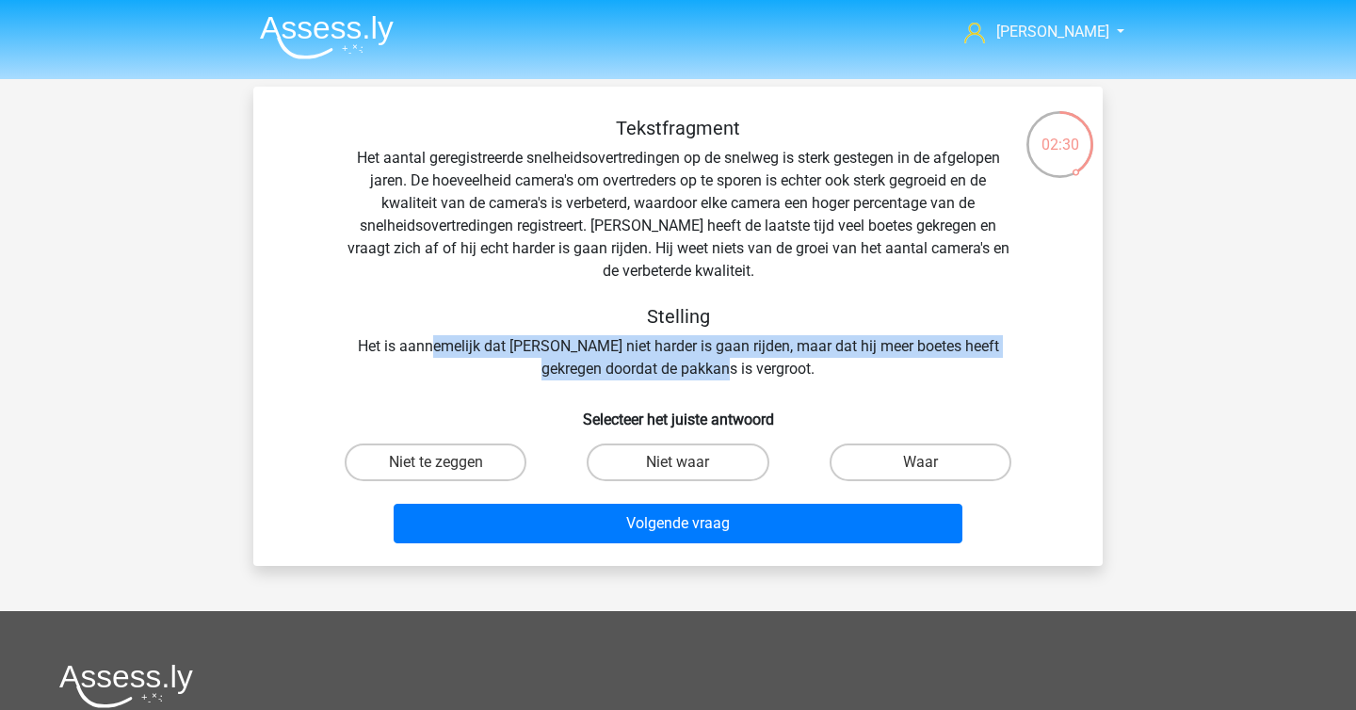
drag, startPoint x: 439, startPoint y: 354, endPoint x: 741, endPoint y: 361, distance: 302.4
click at [741, 361] on div "Tekstfragment Het aantal geregistreerde snelheidsovertredingen op de snelweg is…" at bounding box center [677, 249] width 789 height 264
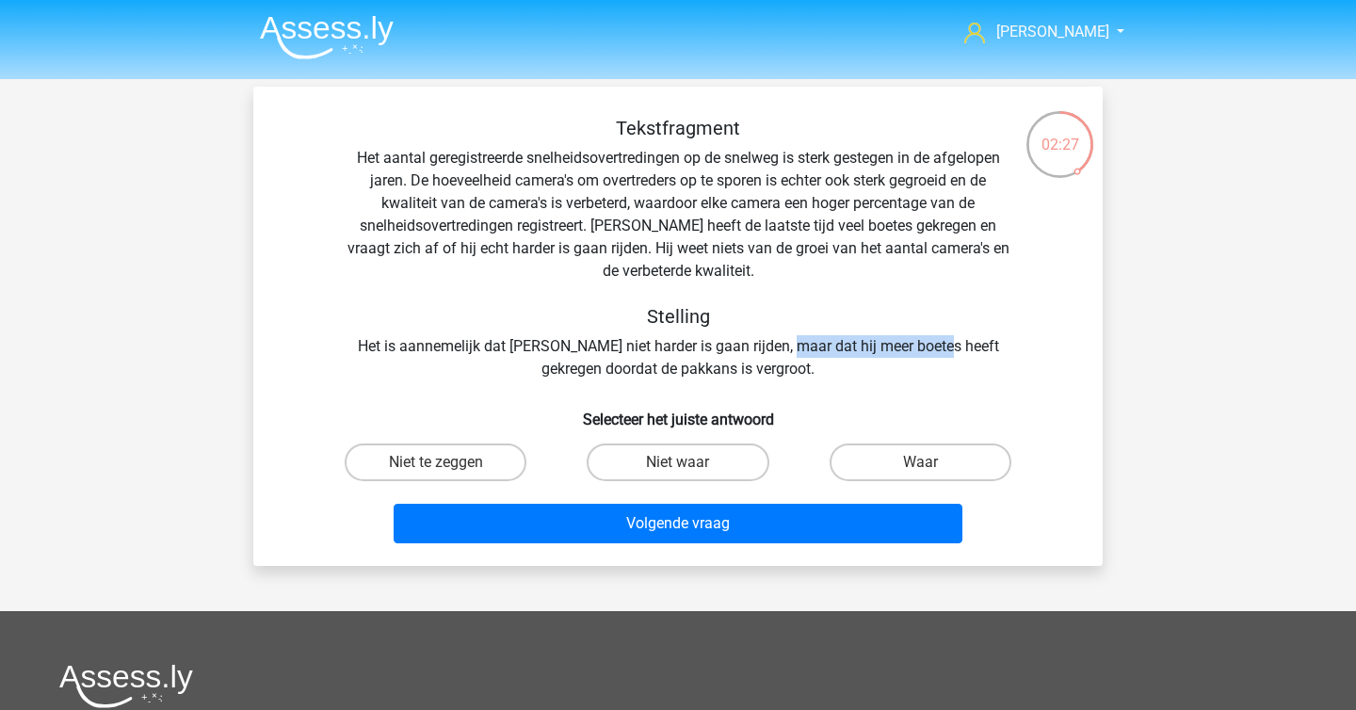
drag, startPoint x: 783, startPoint y: 350, endPoint x: 932, endPoint y: 351, distance: 149.7
click at [932, 351] on div "Tekstfragment Het aantal geregistreerde snelheidsovertredingen op de snelweg is…" at bounding box center [677, 249] width 789 height 264
click at [905, 360] on div "Tekstfragment Het aantal geregistreerde snelheidsovertredingen op de snelweg is…" at bounding box center [677, 249] width 789 height 264
drag, startPoint x: 665, startPoint y: 226, endPoint x: 845, endPoint y: 230, distance: 179.9
click at [845, 230] on div "Tekstfragment Het aantal geregistreerde snelheidsovertredingen op de snelweg is…" at bounding box center [677, 249] width 789 height 264
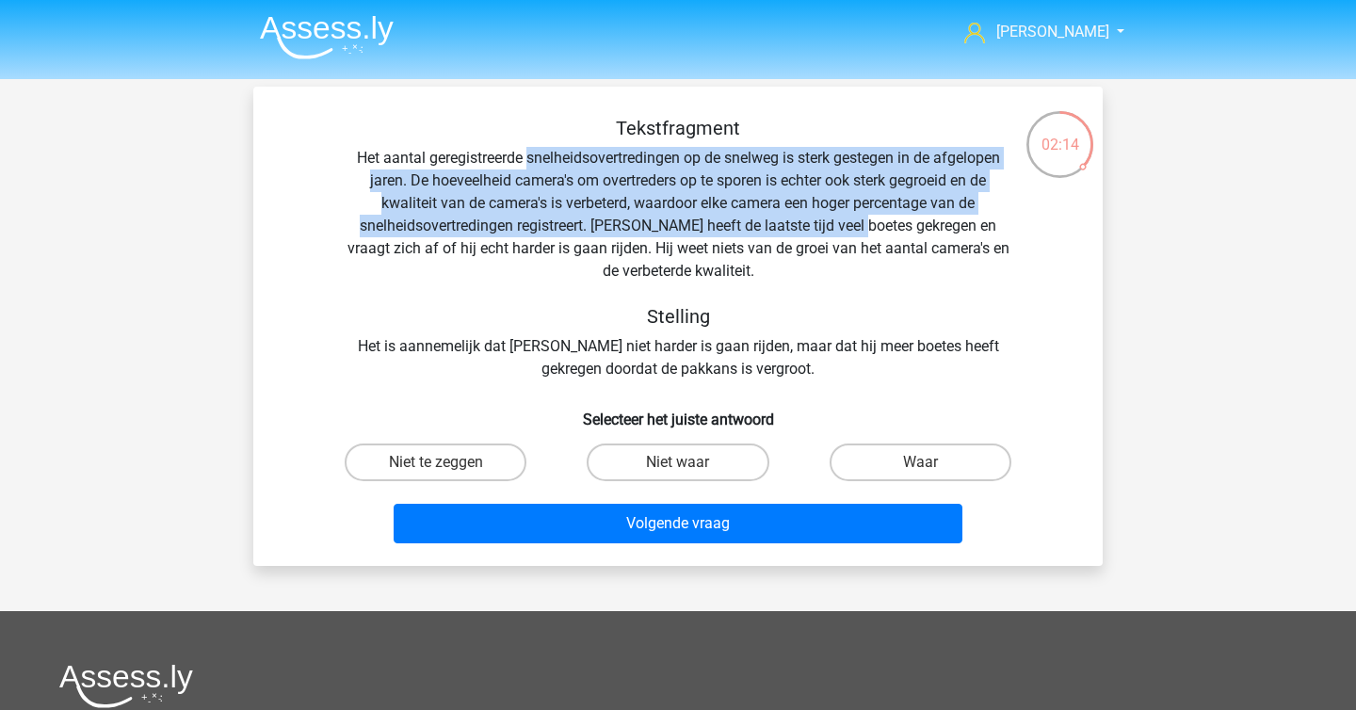
drag, startPoint x: 524, startPoint y: 159, endPoint x: 839, endPoint y: 235, distance: 324.6
click at [839, 235] on div "Tekstfragment Het aantal geregistreerde snelheidsovertredingen op de snelweg is…" at bounding box center [677, 249] width 789 height 264
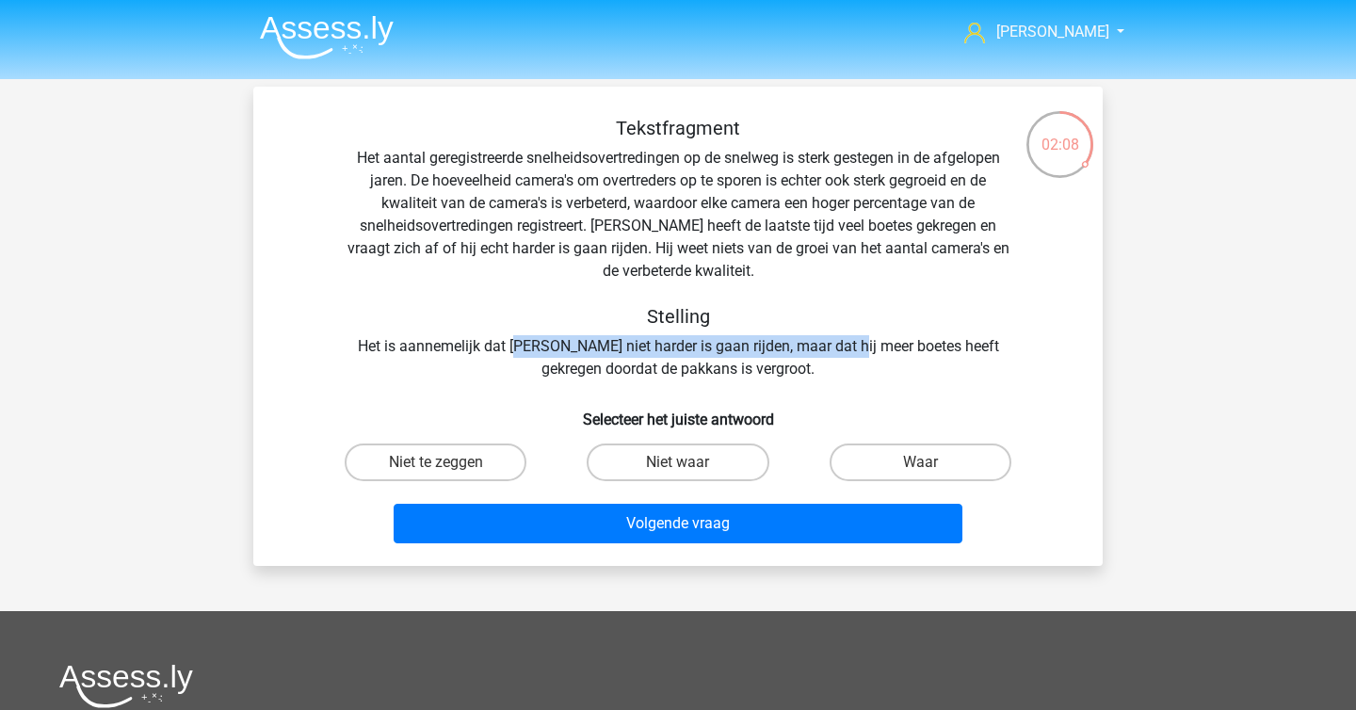
drag, startPoint x: 519, startPoint y: 347, endPoint x: 846, endPoint y: 351, distance: 326.8
click at [846, 351] on div "Tekstfragment Het aantal geregistreerde snelheidsovertredingen op de snelweg is…" at bounding box center [677, 249] width 789 height 264
click at [725, 448] on label "Niet waar" at bounding box center [678, 463] width 182 height 38
click at [690, 462] on input "Niet waar" at bounding box center [684, 468] width 12 height 12
radio input "true"
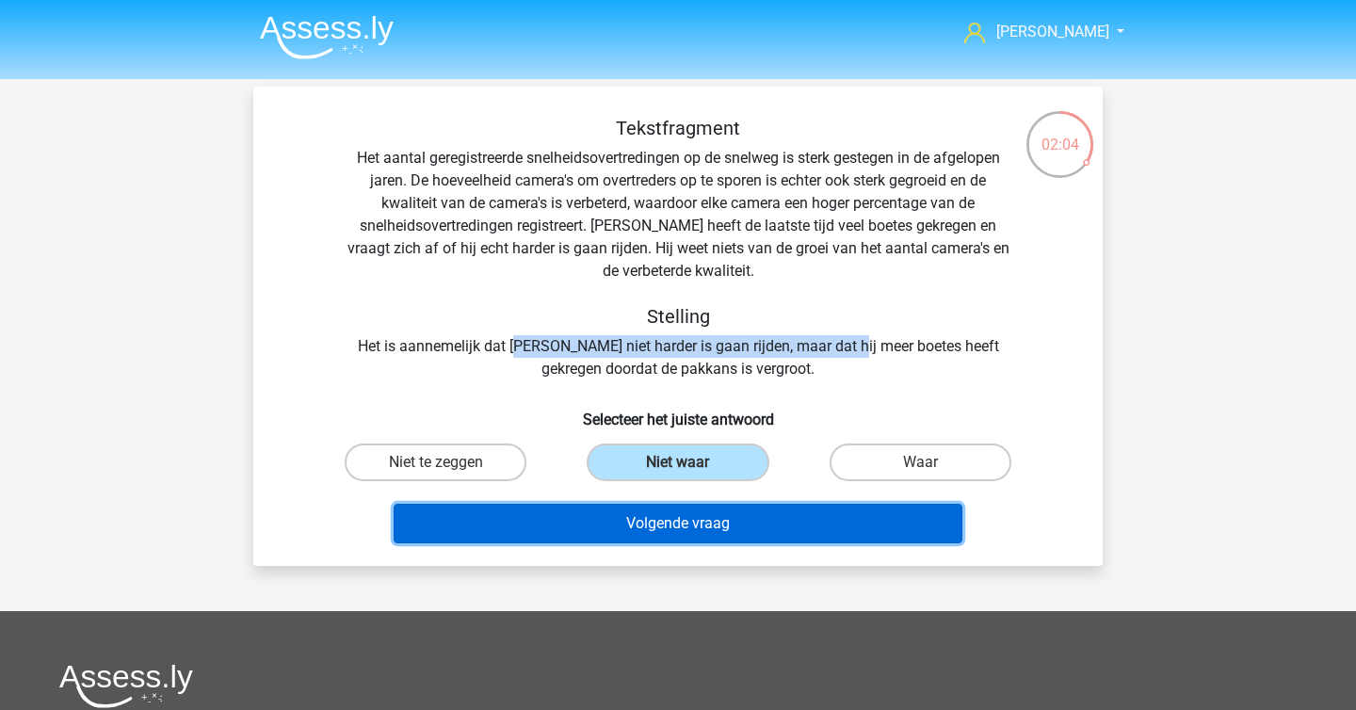
click at [752, 533] on button "Volgende vraag" at bounding box center [679, 524] width 570 height 40
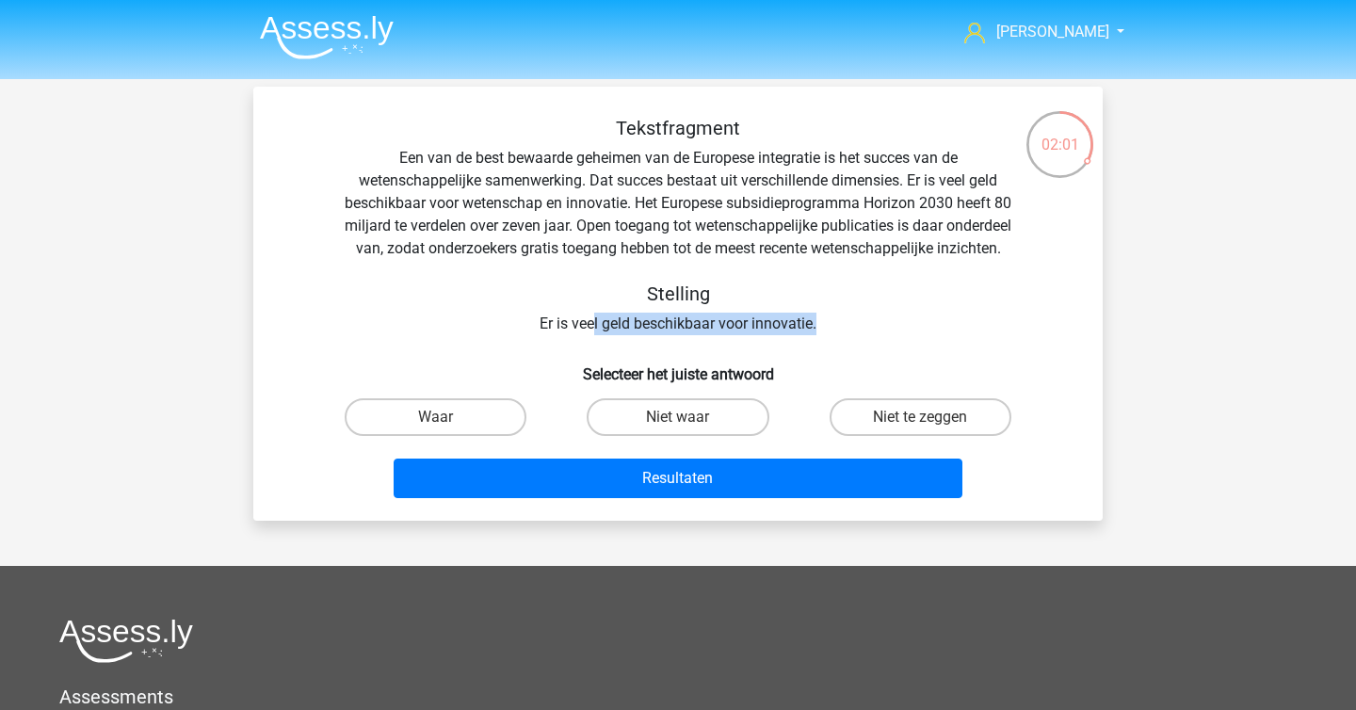
drag, startPoint x: 594, startPoint y: 346, endPoint x: 835, endPoint y: 348, distance: 241.1
click at [835, 335] on div "Tekstfragment Een van de best bewaarde geheimen van de Europese integratie is h…" at bounding box center [677, 226] width 789 height 218
drag, startPoint x: 587, startPoint y: 153, endPoint x: 932, endPoint y: 199, distance: 348.7
click at [932, 199] on div "Tekstfragment Een van de best bewaarde geheimen van de Europese integratie is h…" at bounding box center [677, 226] width 789 height 218
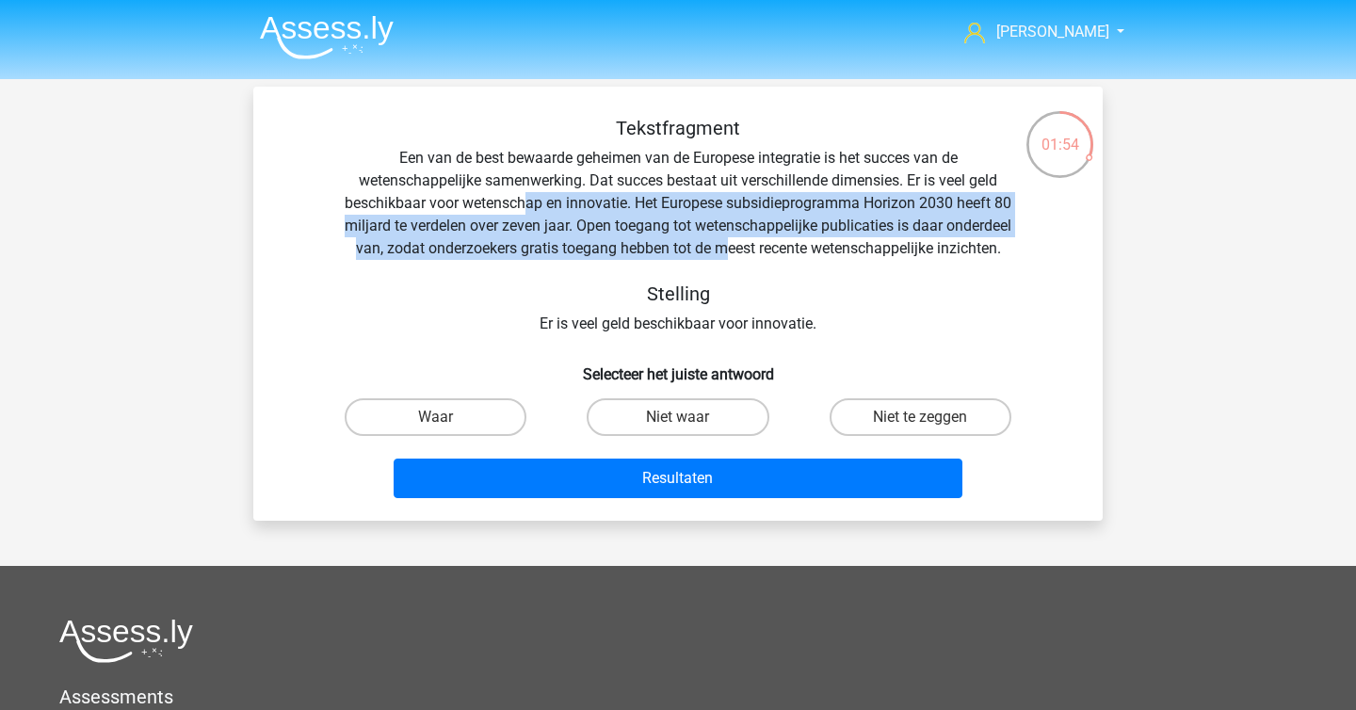
drag, startPoint x: 537, startPoint y: 210, endPoint x: 793, endPoint y: 248, distance: 258.9
click at [793, 248] on div "Tekstfragment Een van de best bewaarde geheimen van de Europese integratie is h…" at bounding box center [677, 226] width 789 height 218
click at [511, 436] on label "Waar" at bounding box center [436, 417] width 182 height 38
click at [448, 429] on input "Waar" at bounding box center [442, 423] width 12 height 12
radio input "true"
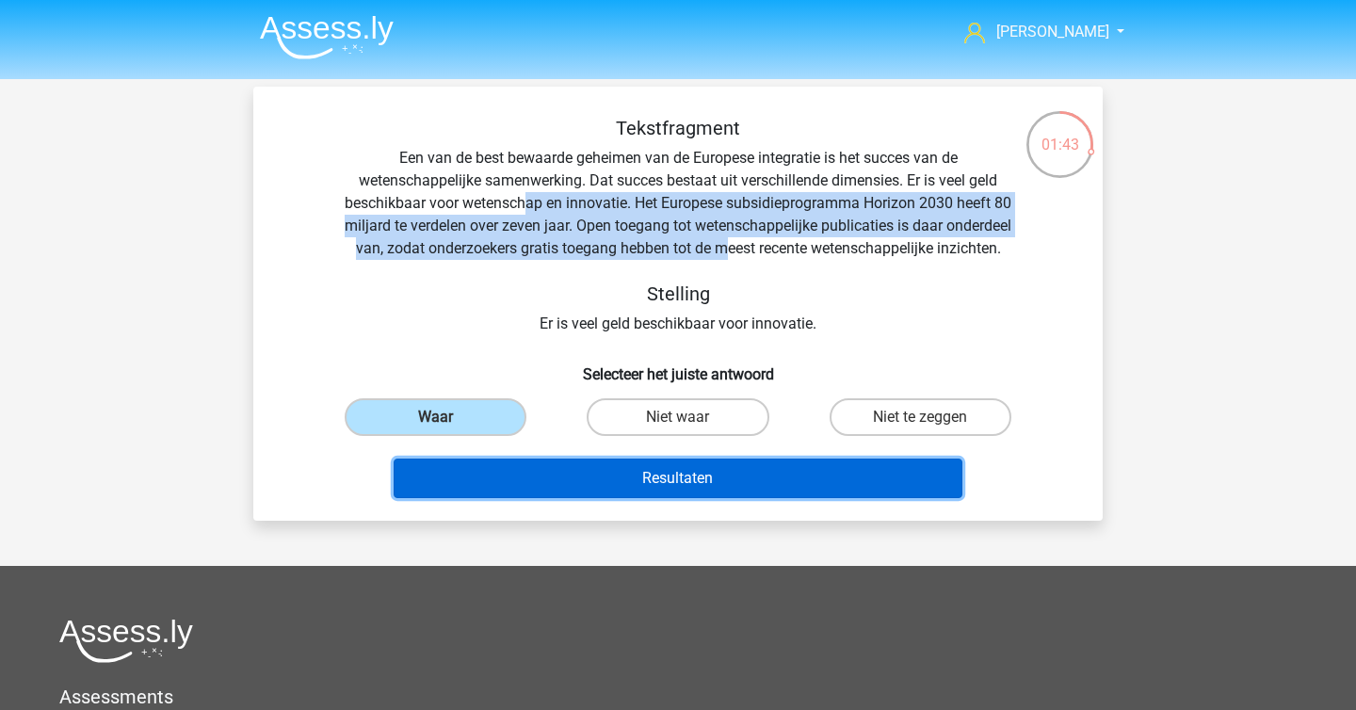
click at [545, 494] on button "Resultaten" at bounding box center [679, 479] width 570 height 40
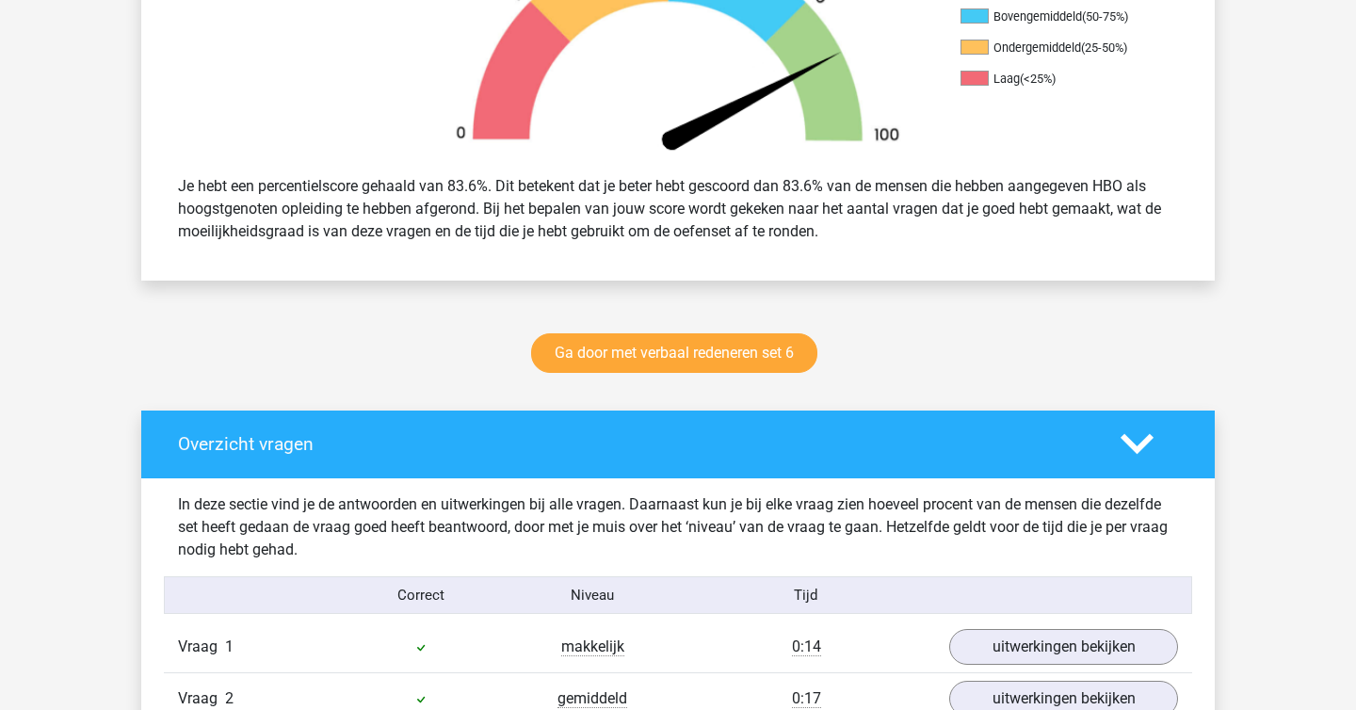
scroll to position [1077, 0]
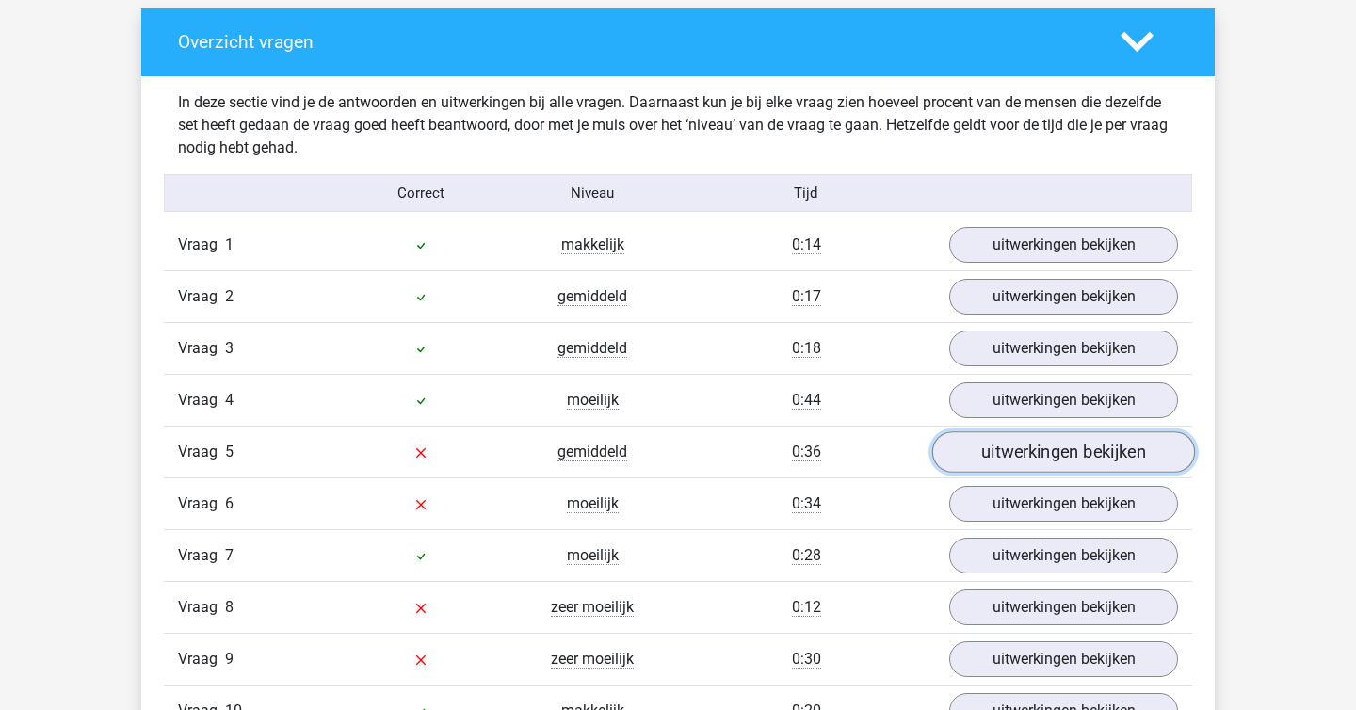
click at [1024, 450] on link "uitwerkingen bekijken" at bounding box center [1063, 451] width 263 height 41
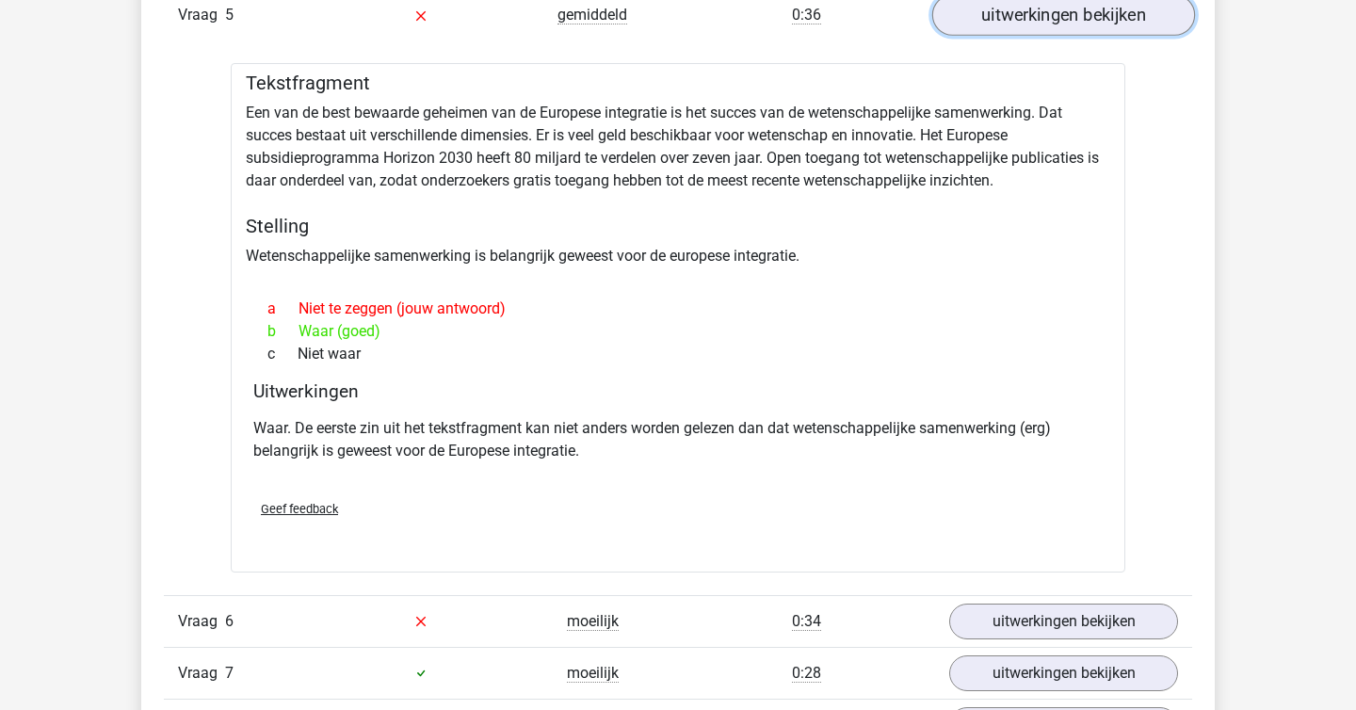
scroll to position [1515, 0]
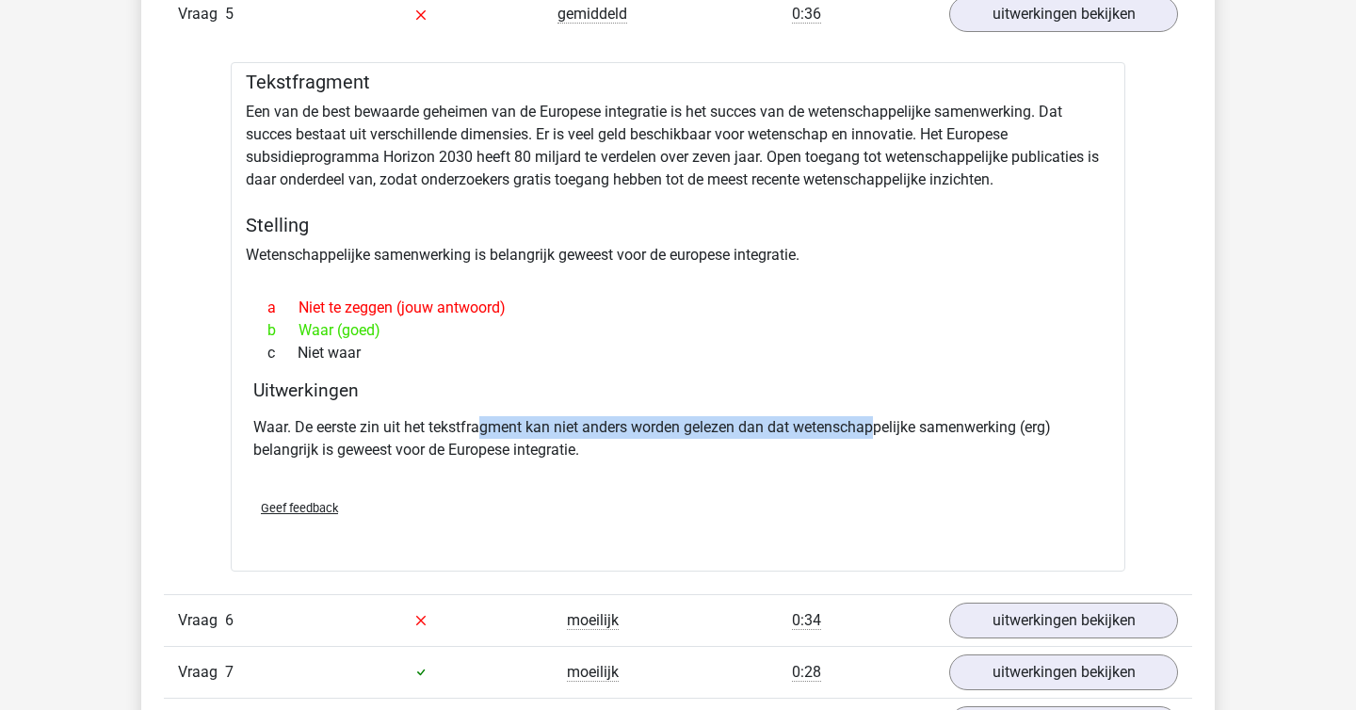
drag, startPoint x: 479, startPoint y: 428, endPoint x: 879, endPoint y: 434, distance: 399.3
click at [879, 434] on p "Waar. De eerste zin uit het tekstfragment kan niet anders worden gelezen dan da…" at bounding box center [677, 438] width 849 height 45
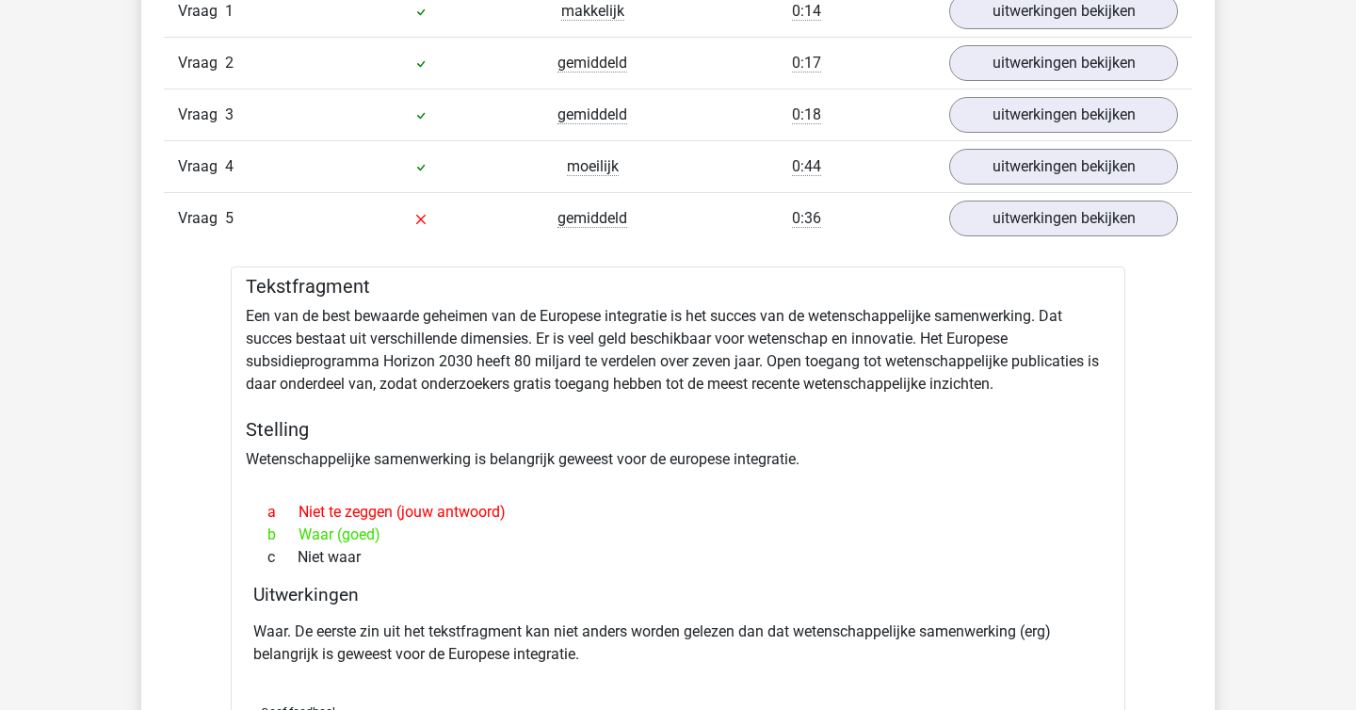
scroll to position [1305, 0]
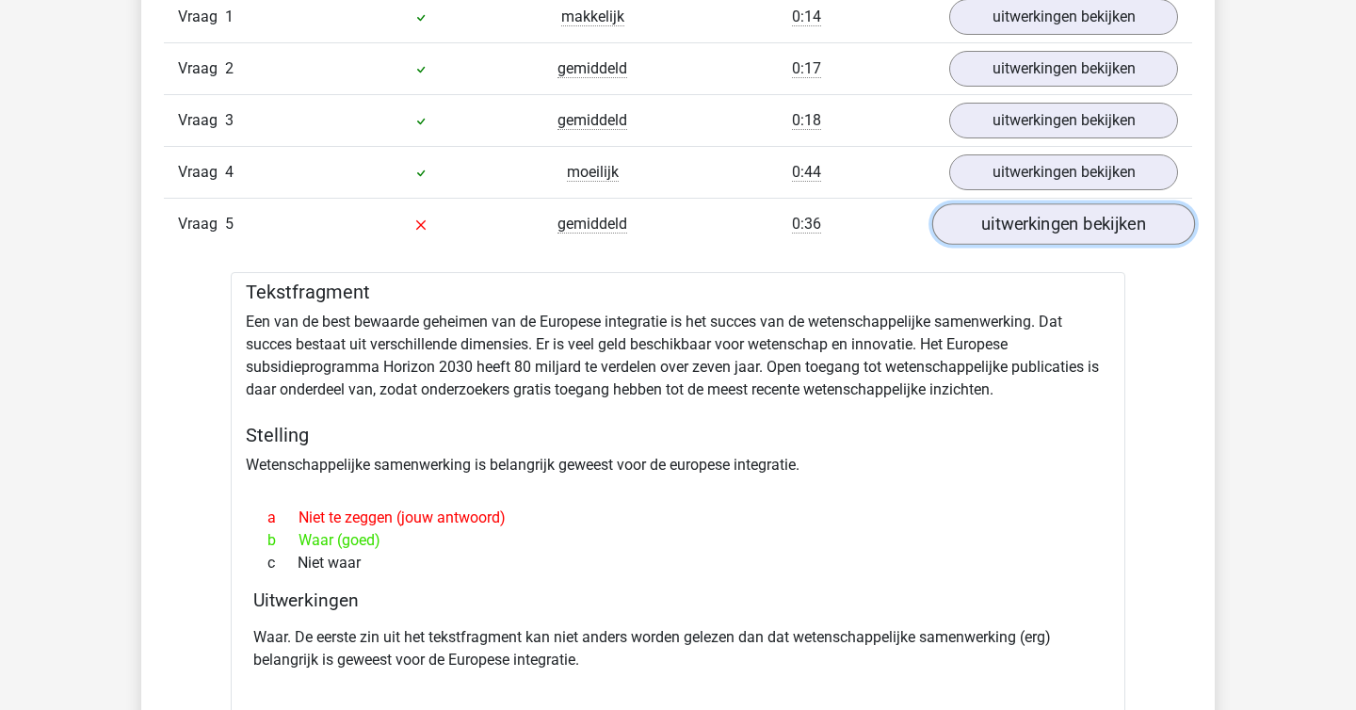
click at [1012, 231] on link "uitwerkingen bekijken" at bounding box center [1063, 223] width 263 height 41
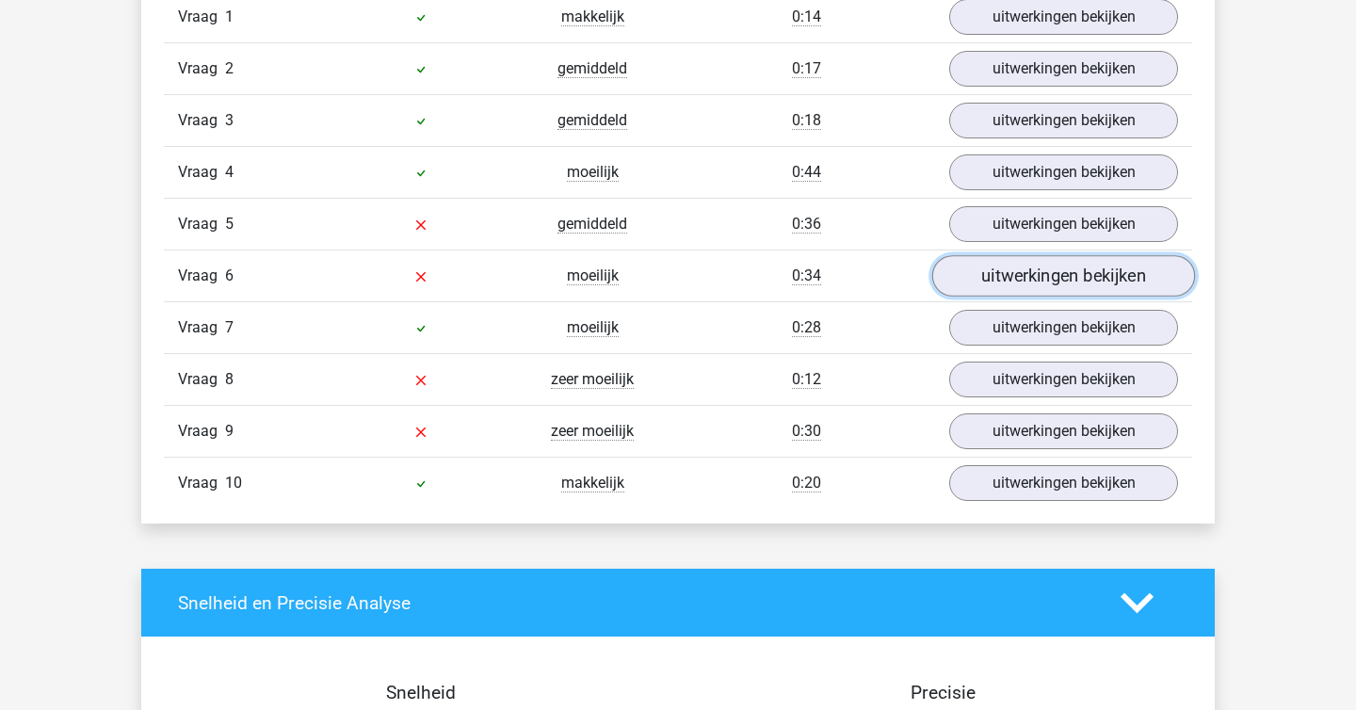
click at [974, 269] on link "uitwerkingen bekijken" at bounding box center [1063, 275] width 263 height 41
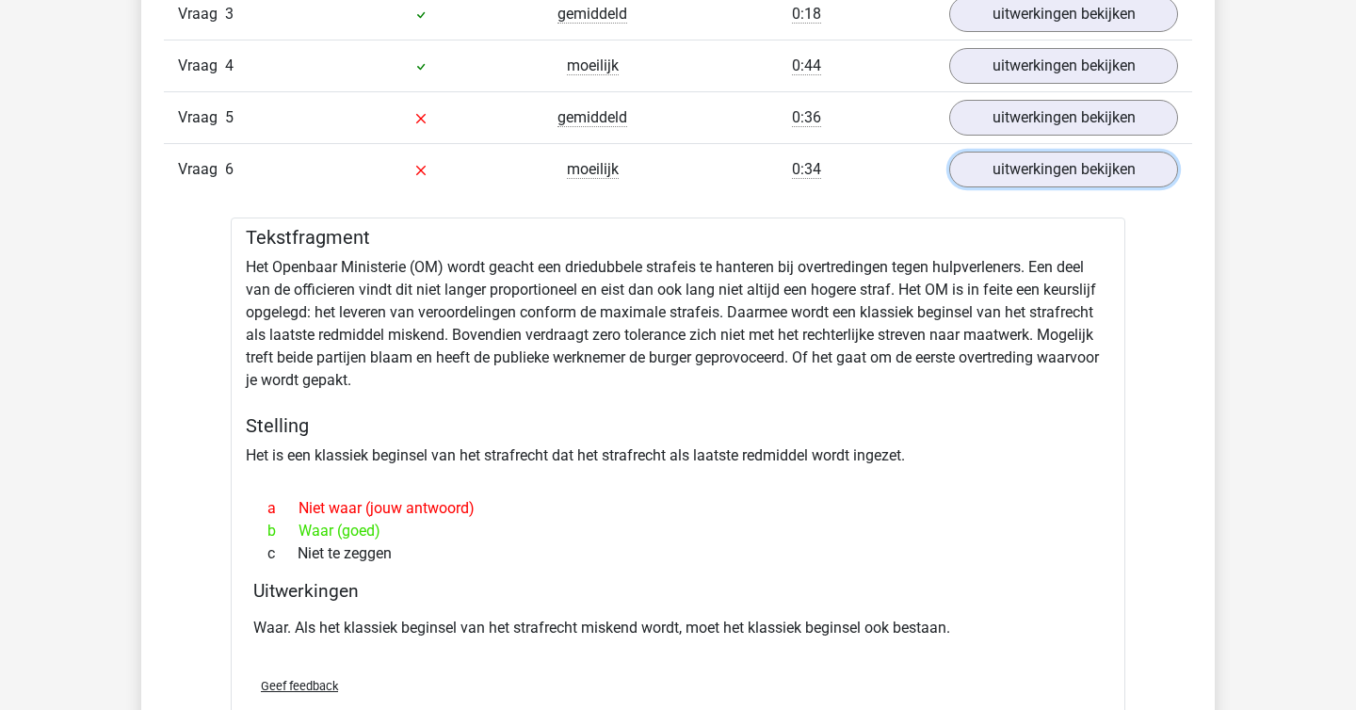
scroll to position [1427, 0]
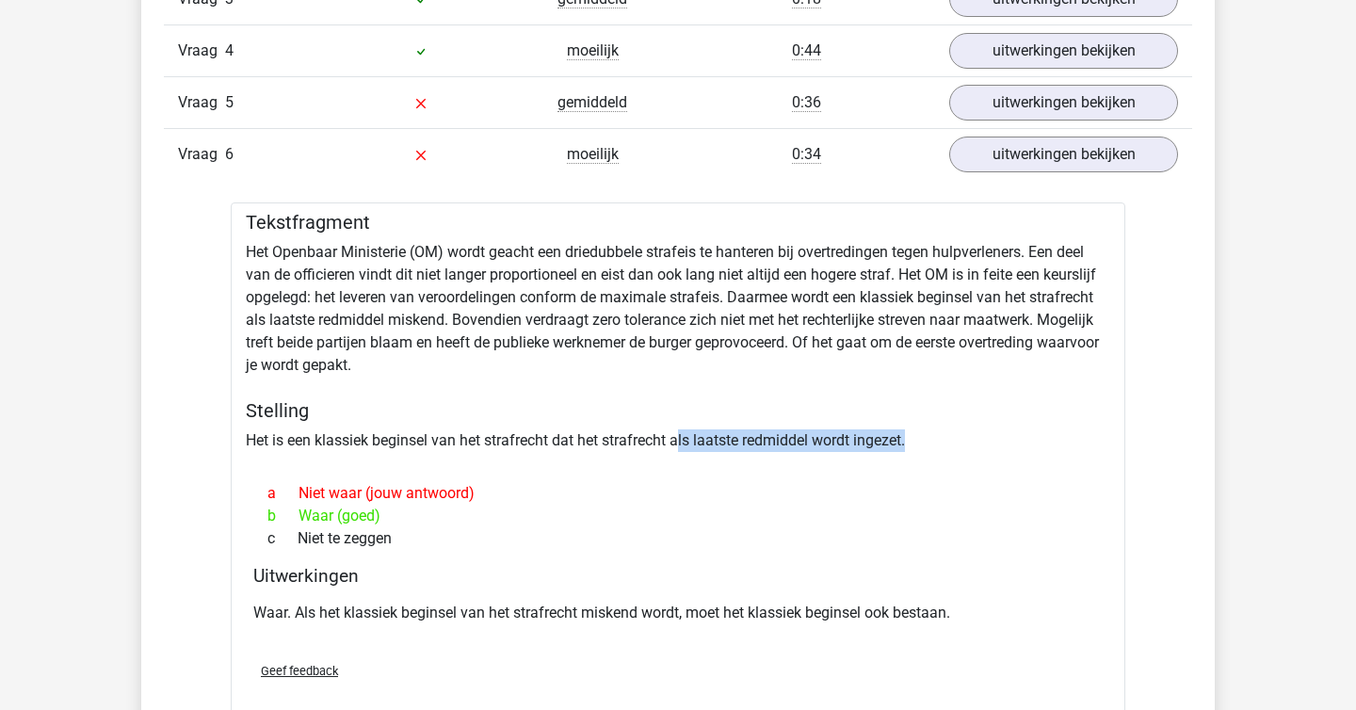
drag, startPoint x: 480, startPoint y: 457, endPoint x: 682, endPoint y: 445, distance: 201.9
click at [682, 445] on div "Tekstfragment Het Openbaar Ministerie (OM) wordt geacht een driedubbele strafei…" at bounding box center [678, 467] width 895 height 531
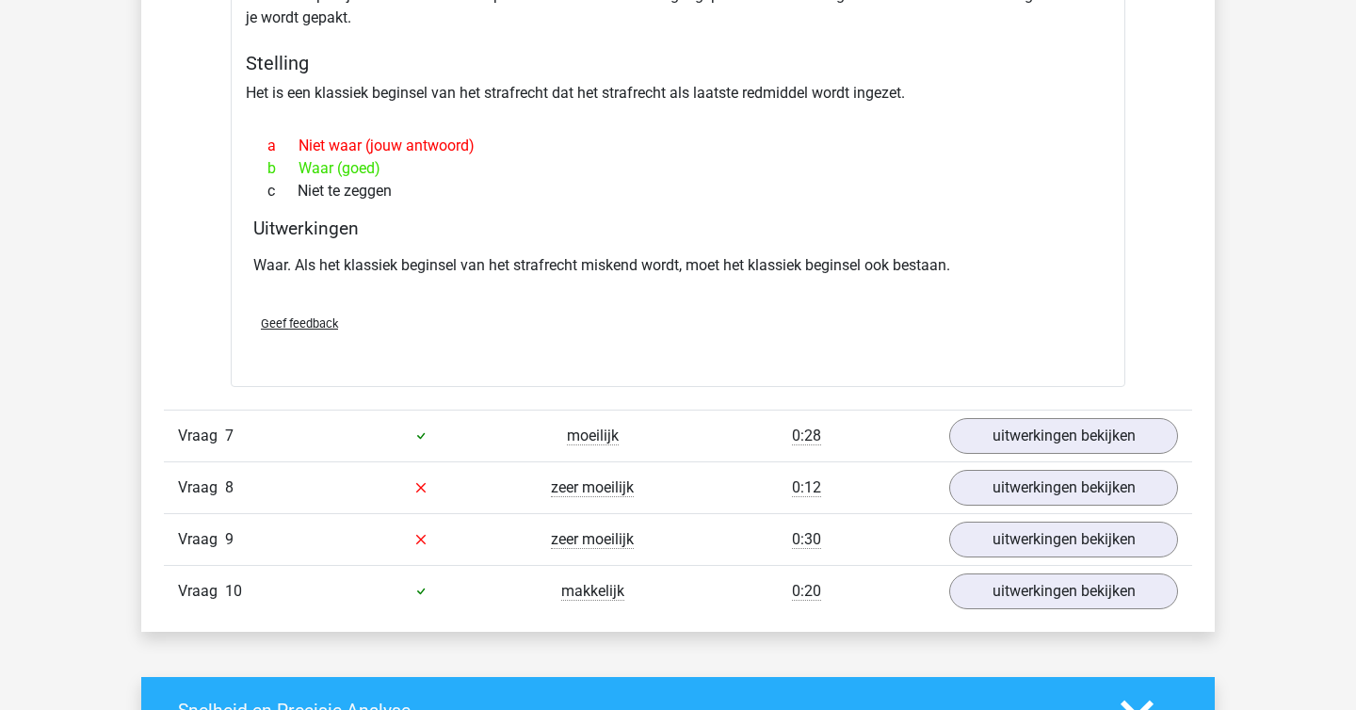
scroll to position [1782, 0]
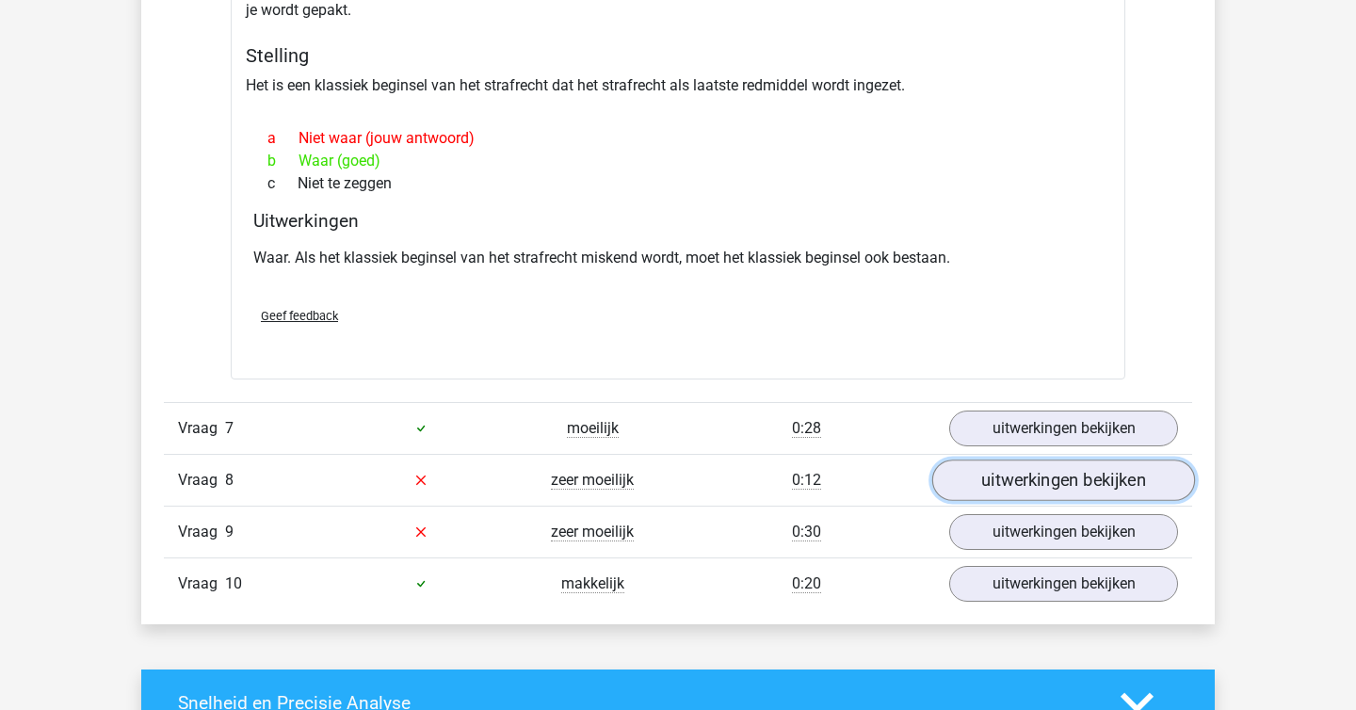
click at [1027, 484] on link "uitwerkingen bekijken" at bounding box center [1063, 480] width 263 height 41
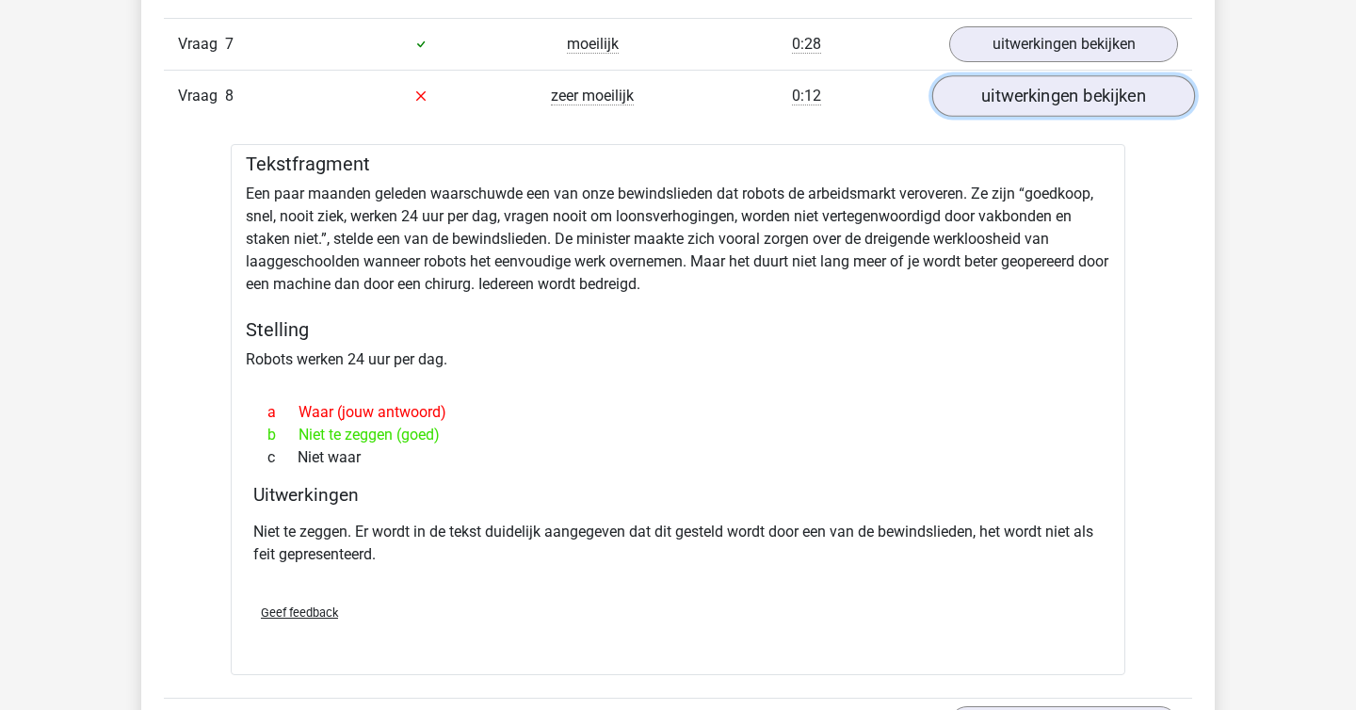
scroll to position [2175, 0]
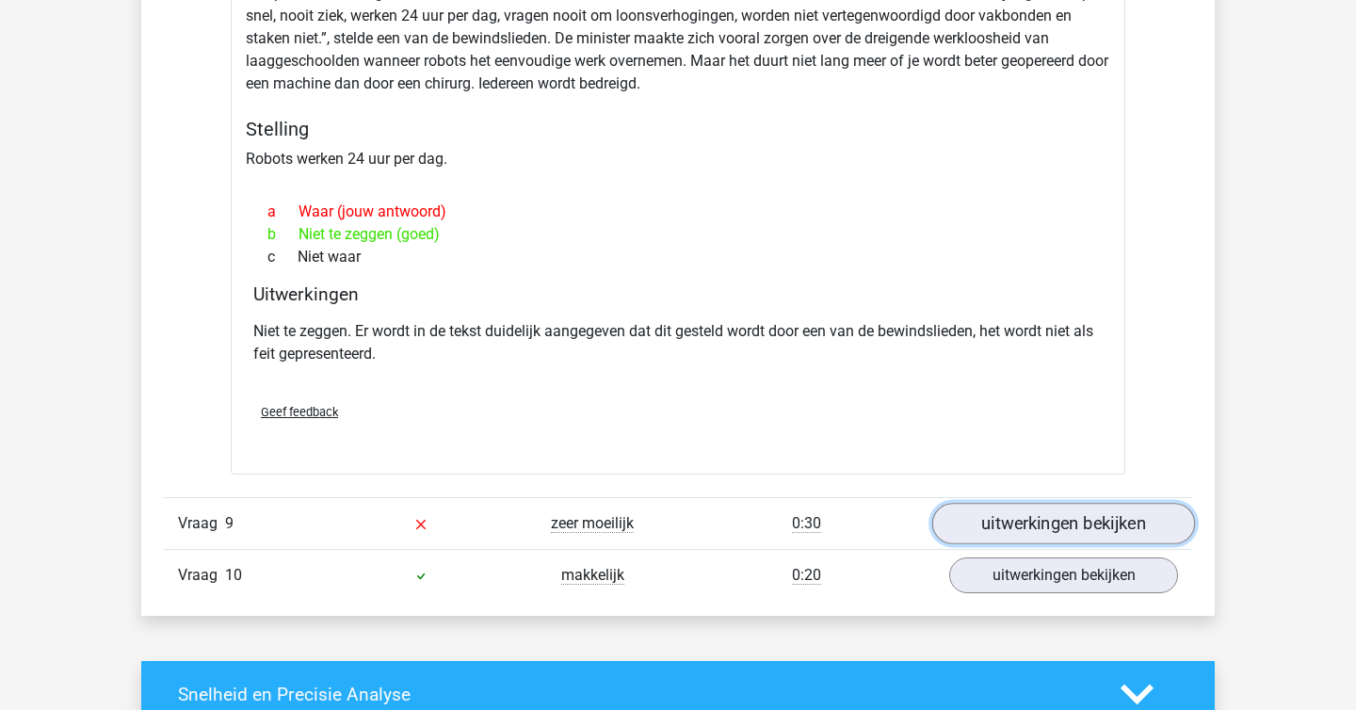
click at [1026, 525] on link "uitwerkingen bekijken" at bounding box center [1063, 523] width 263 height 41
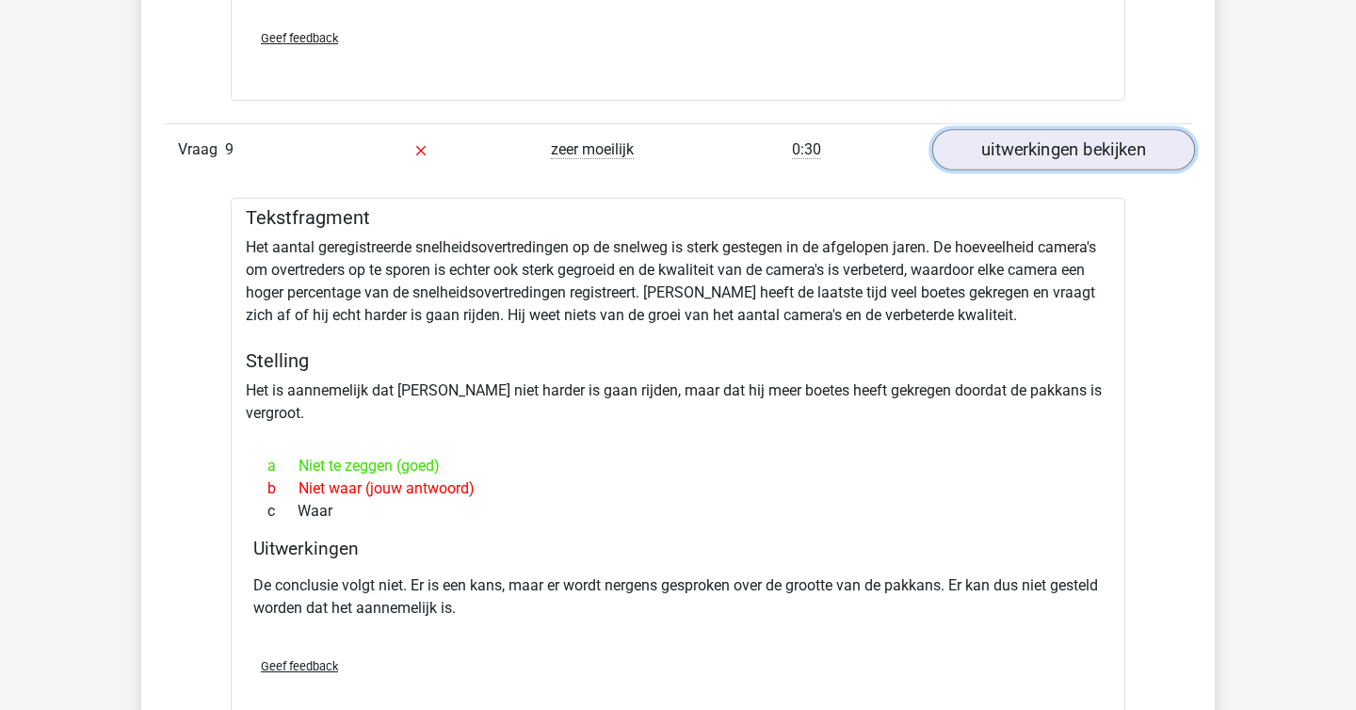
scroll to position [2771, 0]
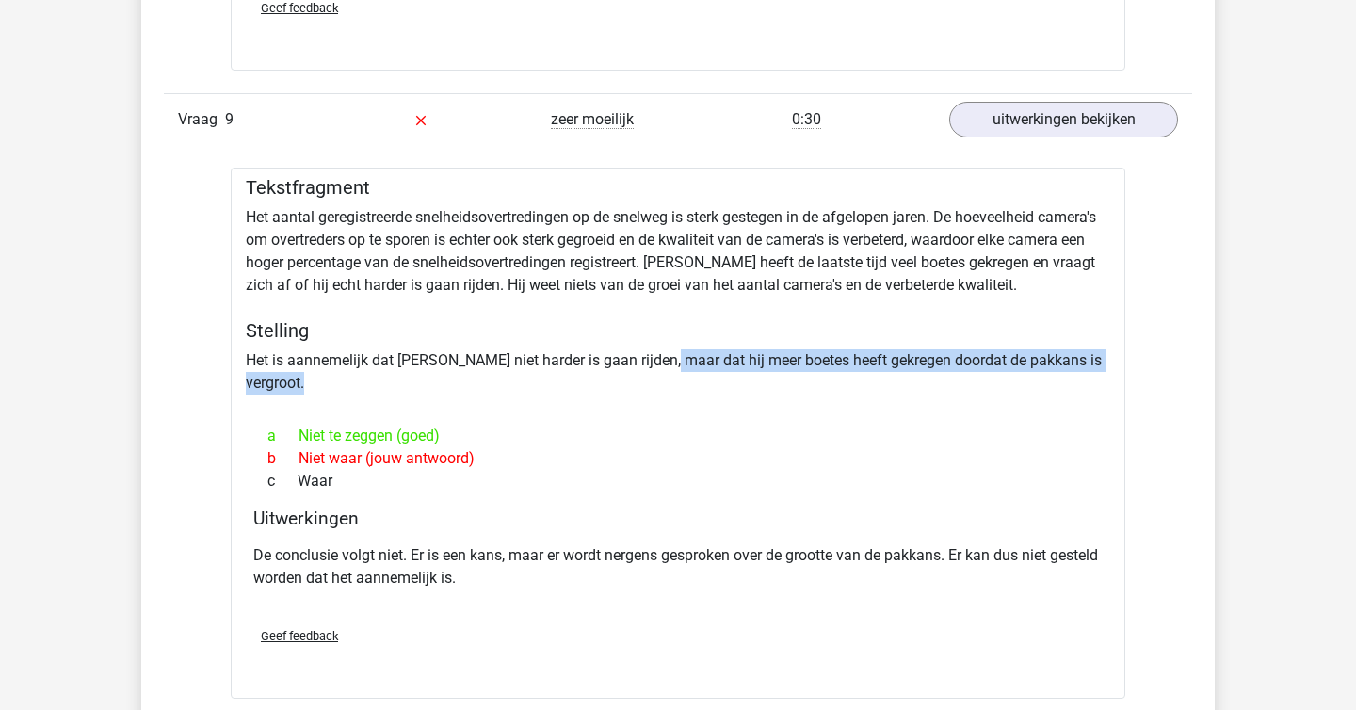
drag, startPoint x: 411, startPoint y: 376, endPoint x: 662, endPoint y: 365, distance: 251.7
click at [662, 365] on div "Tekstfragment Het aantal geregistreerde snelheidsovertredingen op de snelweg is…" at bounding box center [678, 433] width 895 height 531
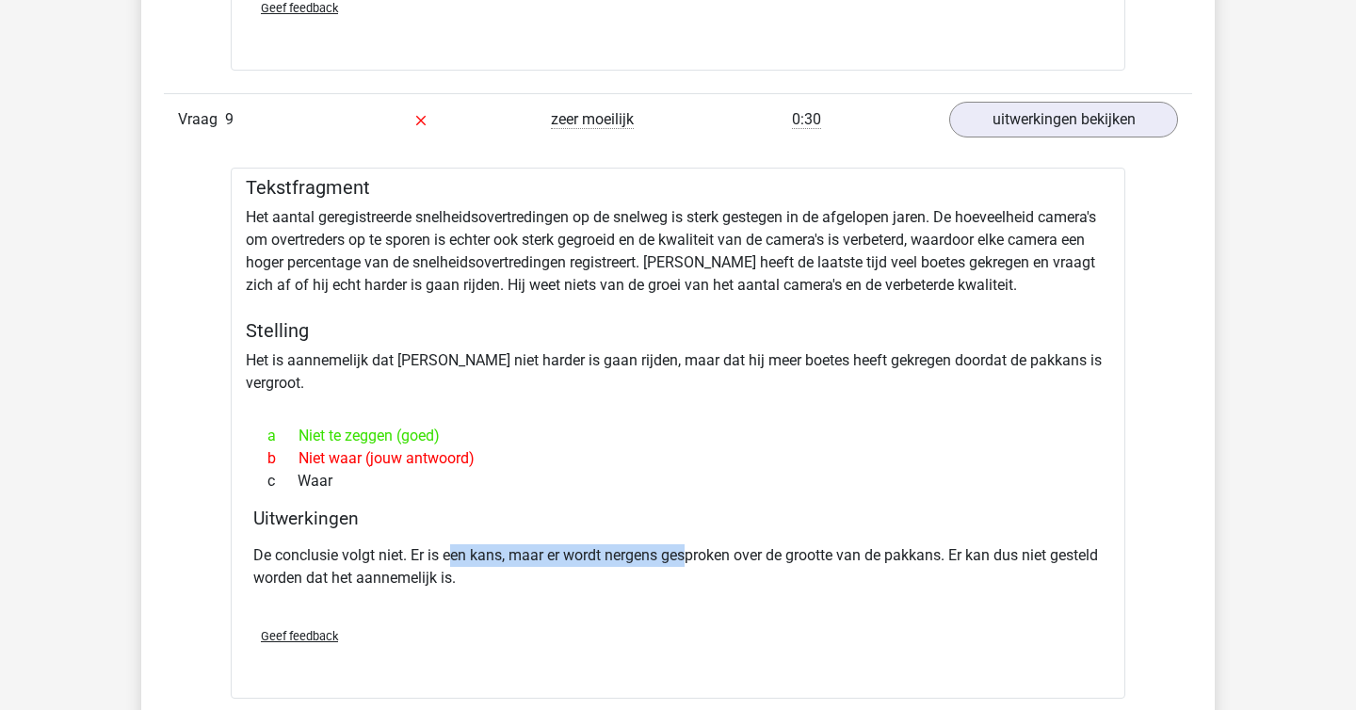
drag, startPoint x: 452, startPoint y: 537, endPoint x: 690, endPoint y: 532, distance: 238.3
click at [690, 544] on p "De conclusie volgt niet. Er is een kans, maar er wordt nergens gesproken over d…" at bounding box center [677, 566] width 849 height 45
click at [1041, 137] on div "Vraag 9 zeer moeilijk 0:30 uitwerkingen bekijken" at bounding box center [678, 119] width 1028 height 52
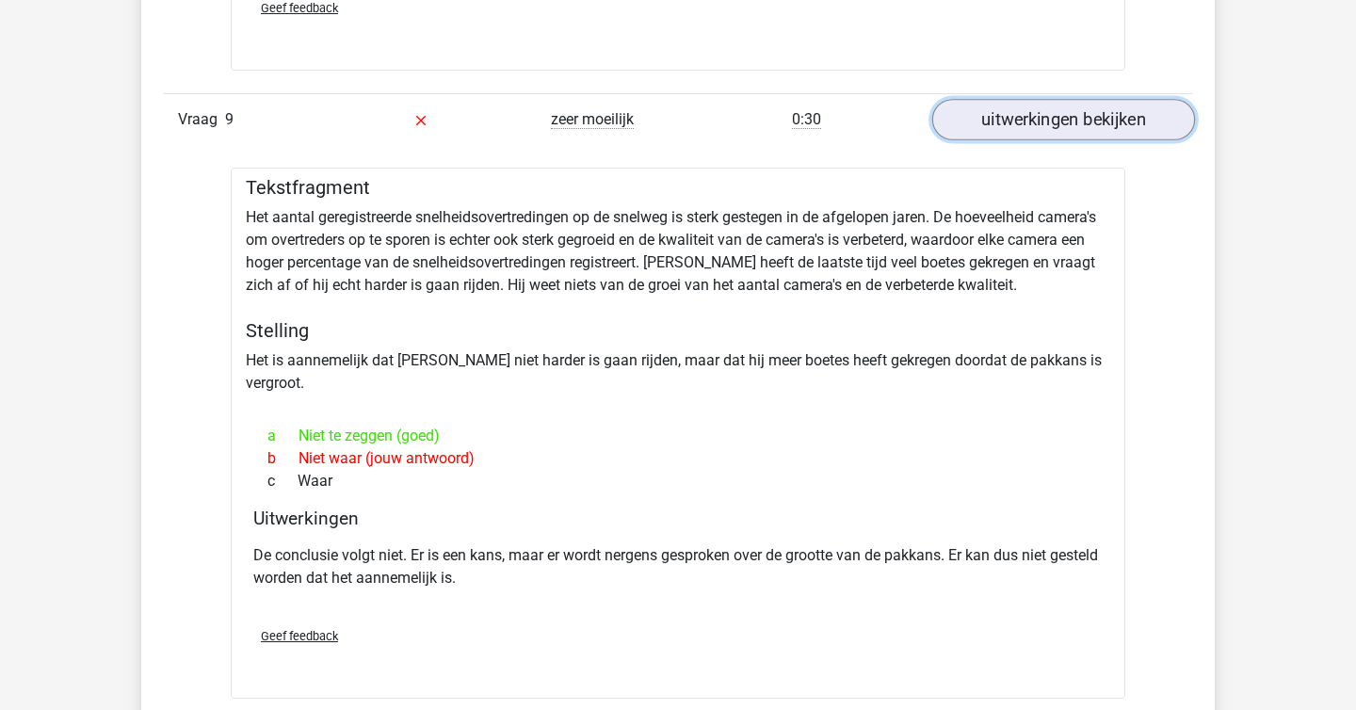
click at [1045, 118] on link "uitwerkingen bekijken" at bounding box center [1063, 119] width 263 height 41
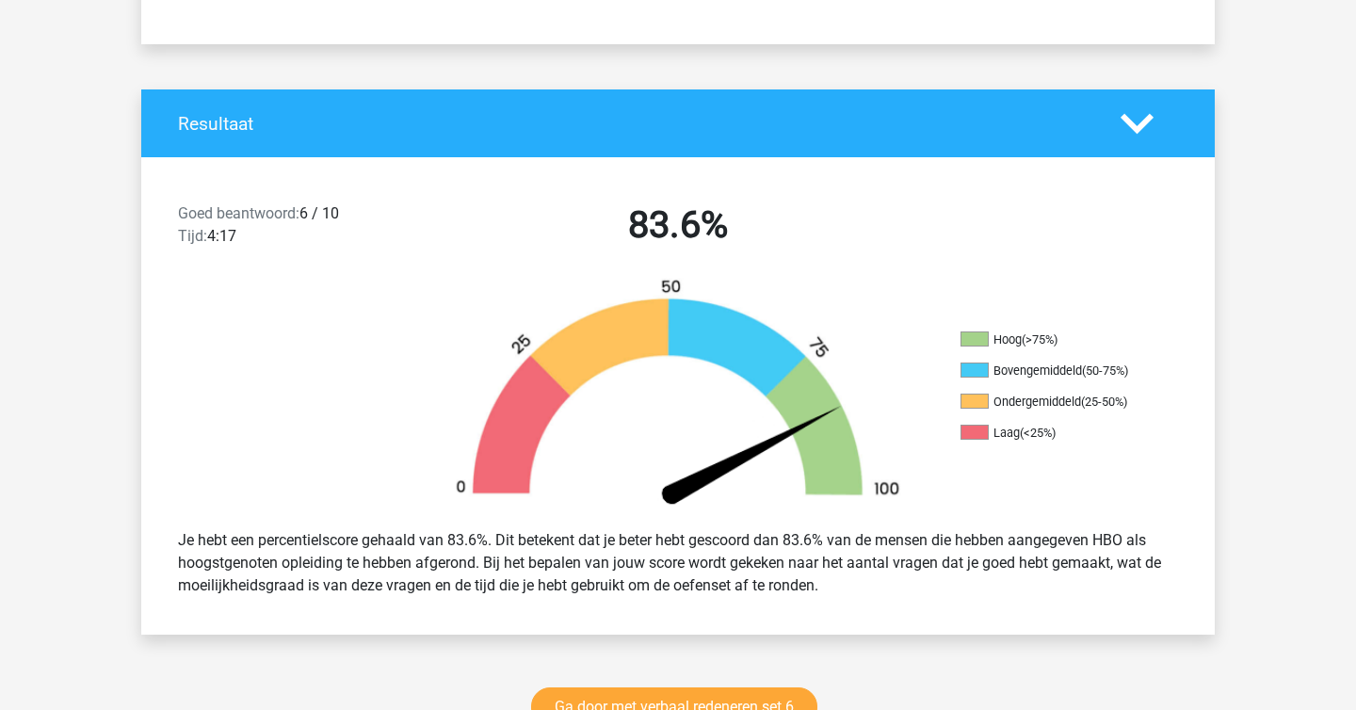
scroll to position [0, 0]
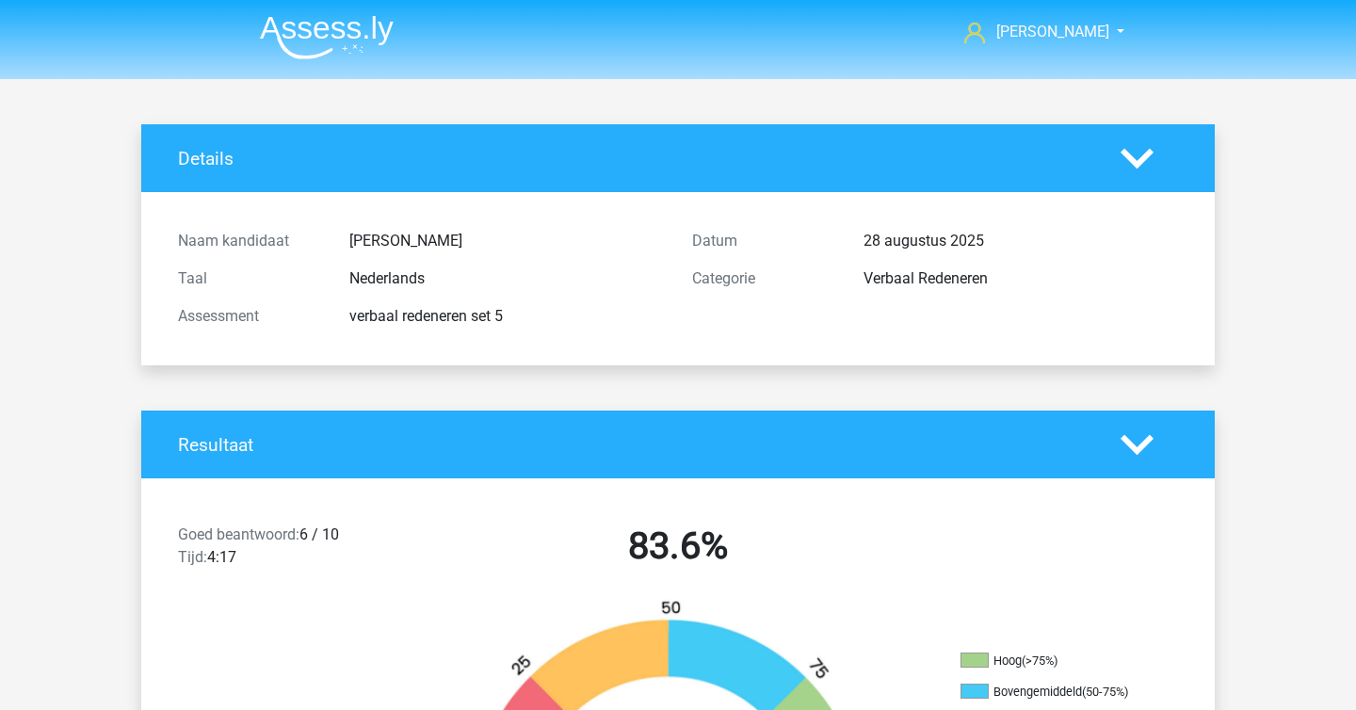
click at [300, 16] on img at bounding box center [327, 37] width 134 height 44
